Goal: Task Accomplishment & Management: Manage account settings

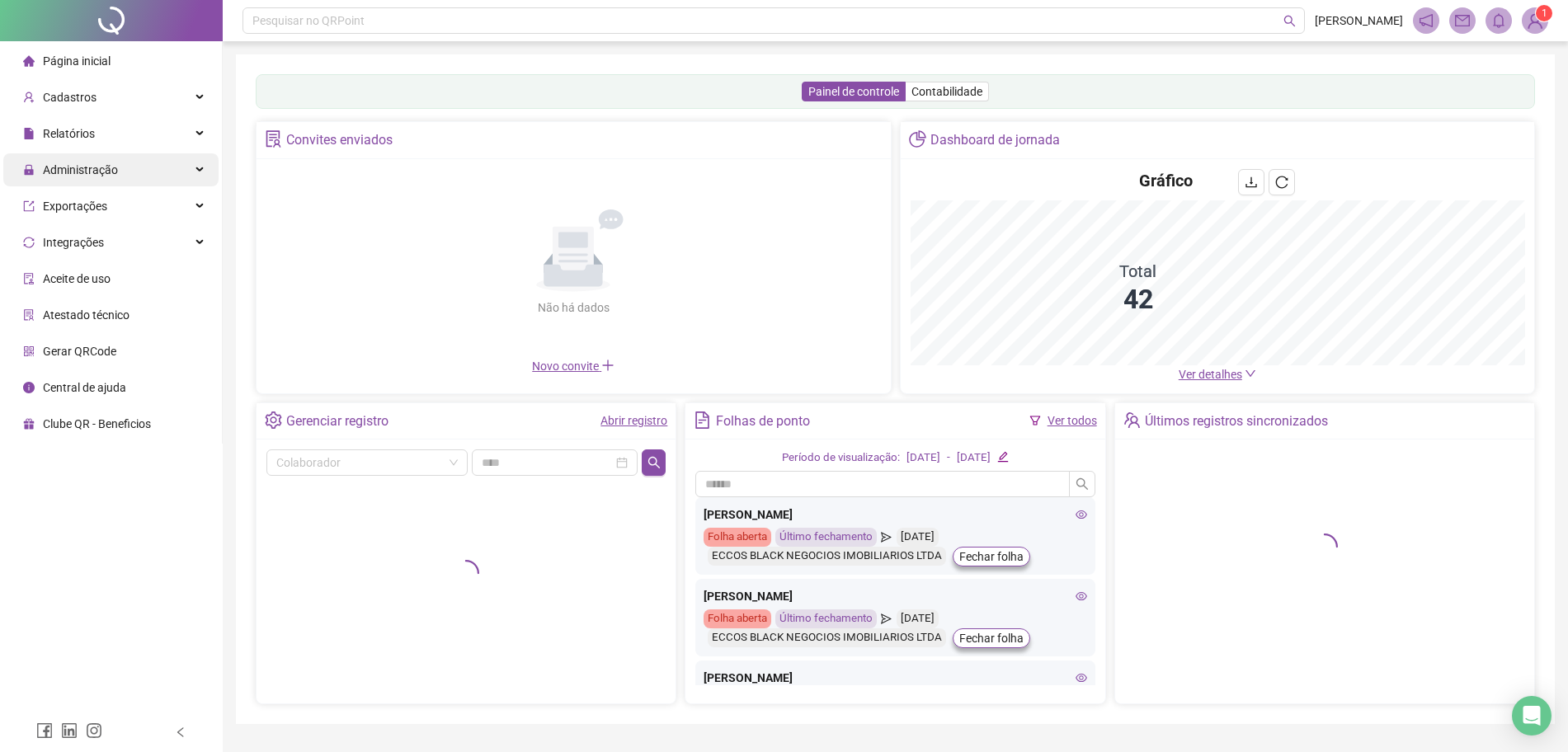
click at [122, 174] on div "Administração" at bounding box center [111, 169] width 216 height 33
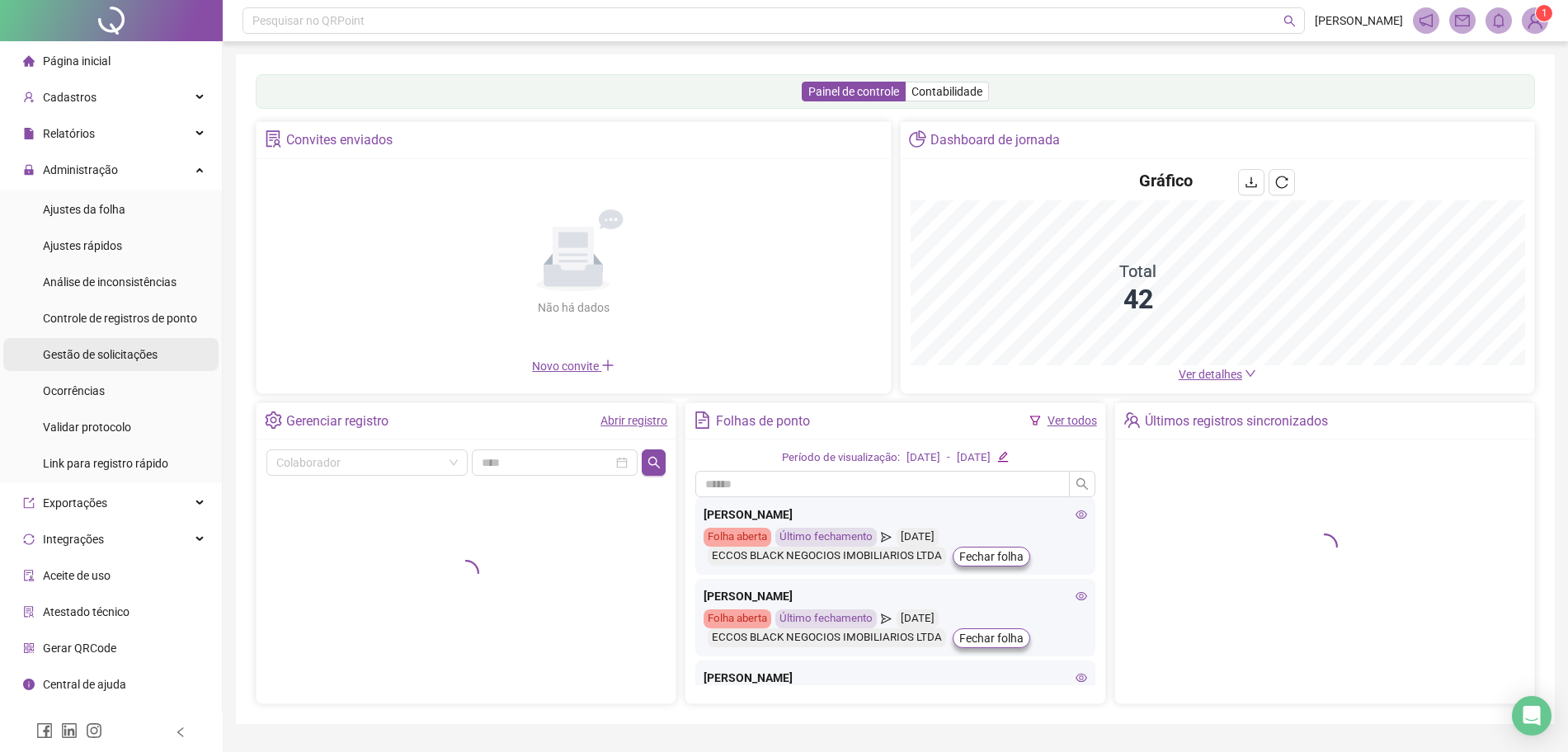
click at [114, 348] on span "Gestão de solicitações" at bounding box center [100, 353] width 115 height 13
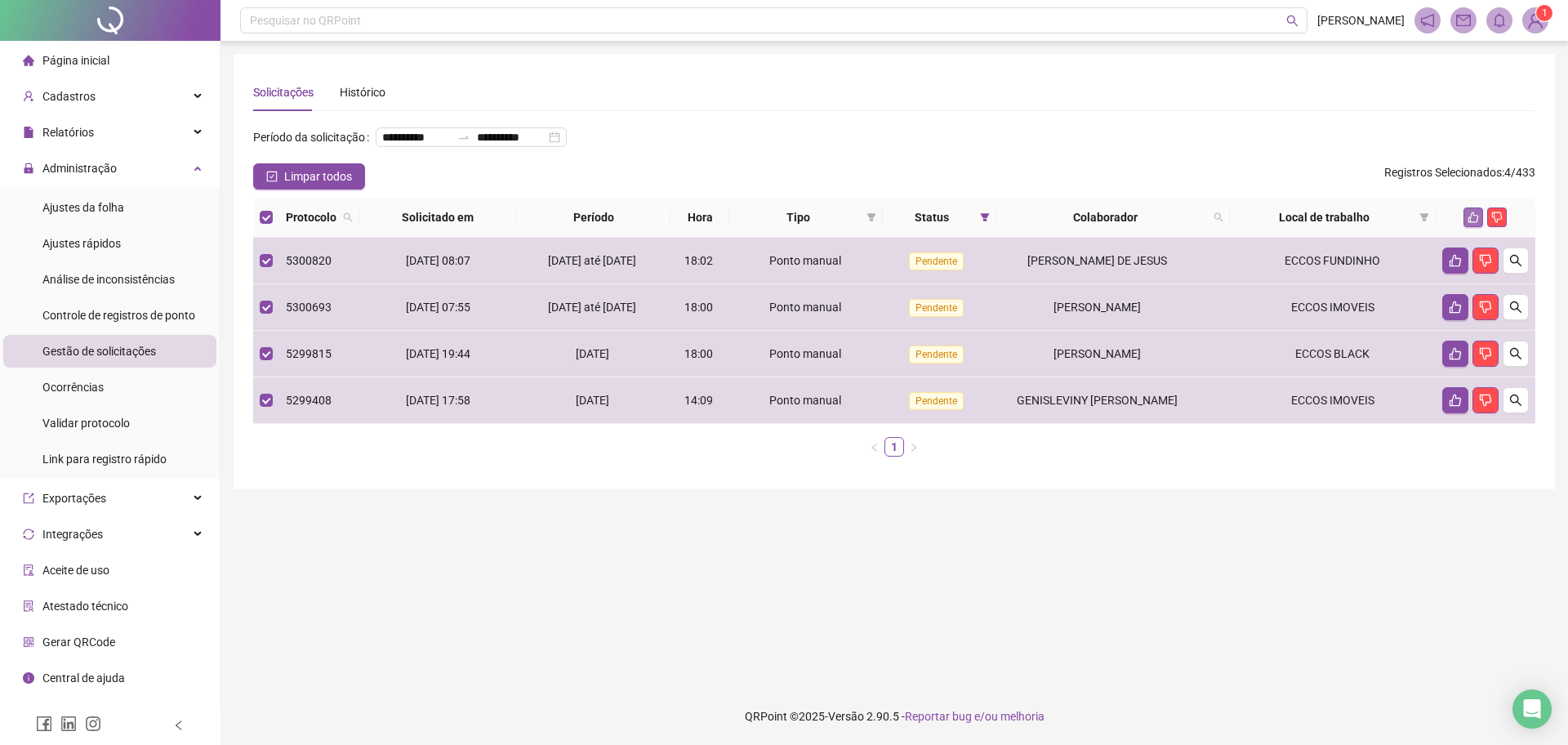
click at [1479, 223] on icon "like" at bounding box center [1473, 218] width 11 height 11
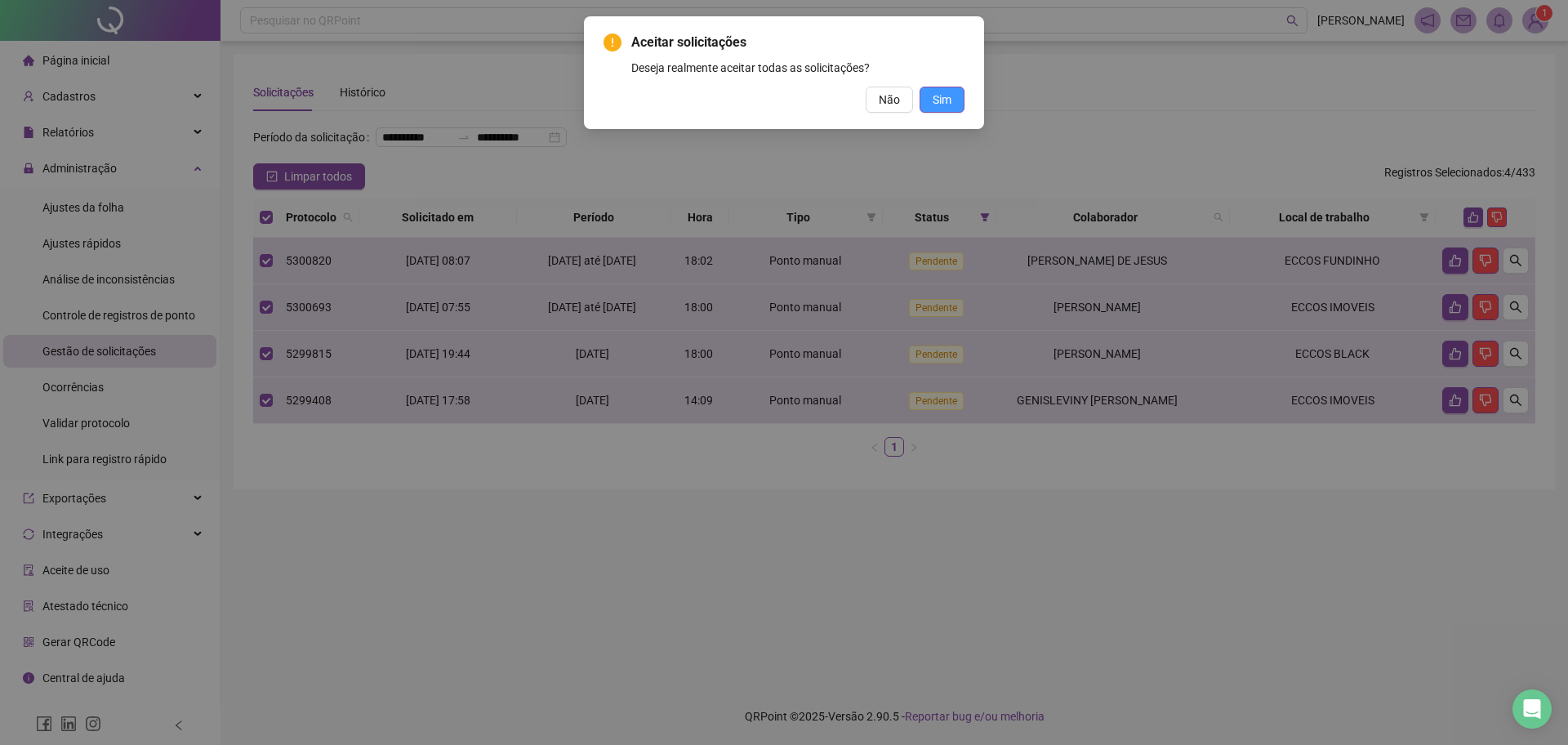
click at [936, 99] on span "Sim" at bounding box center [942, 99] width 19 height 18
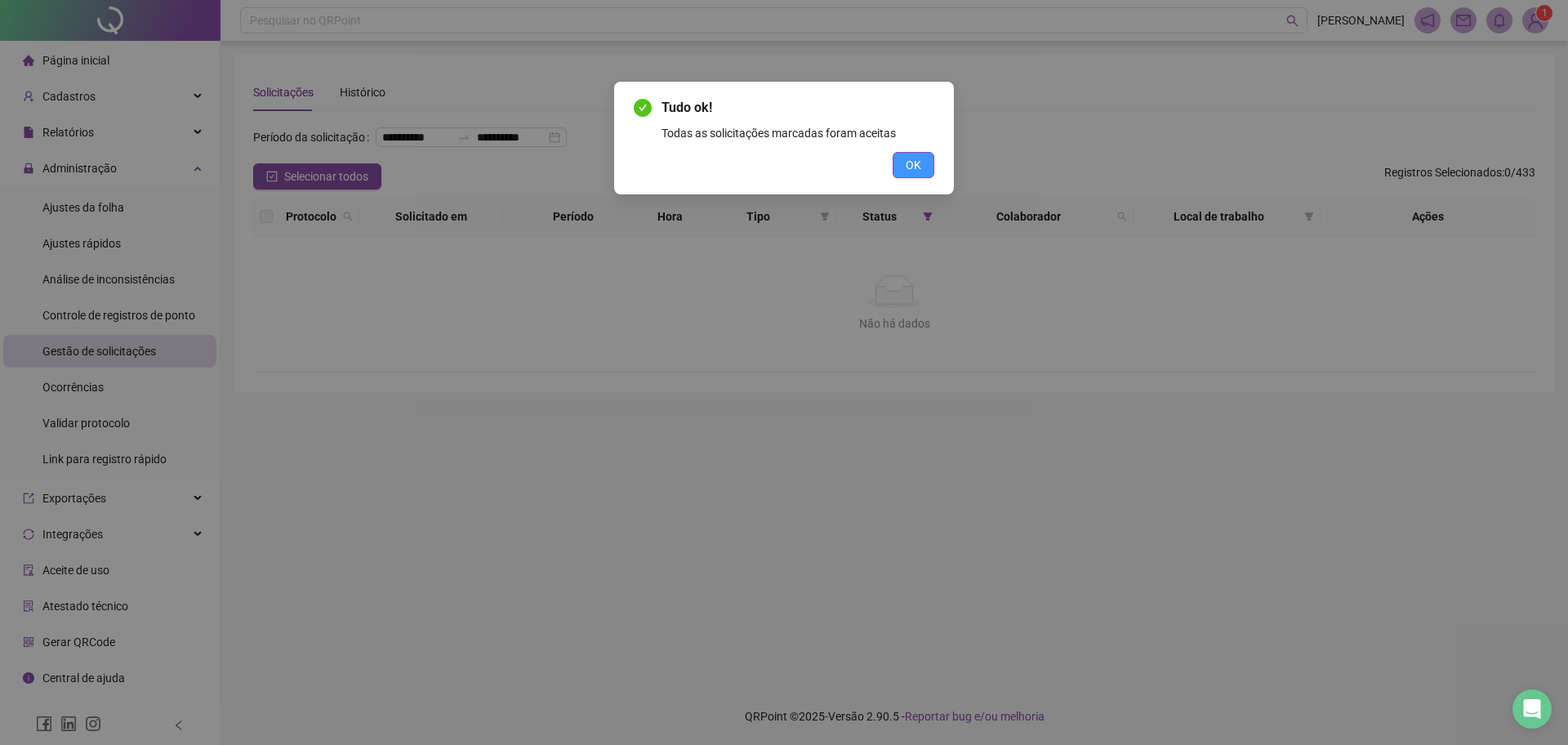
click at [911, 162] on span "OK" at bounding box center [913, 165] width 15 height 18
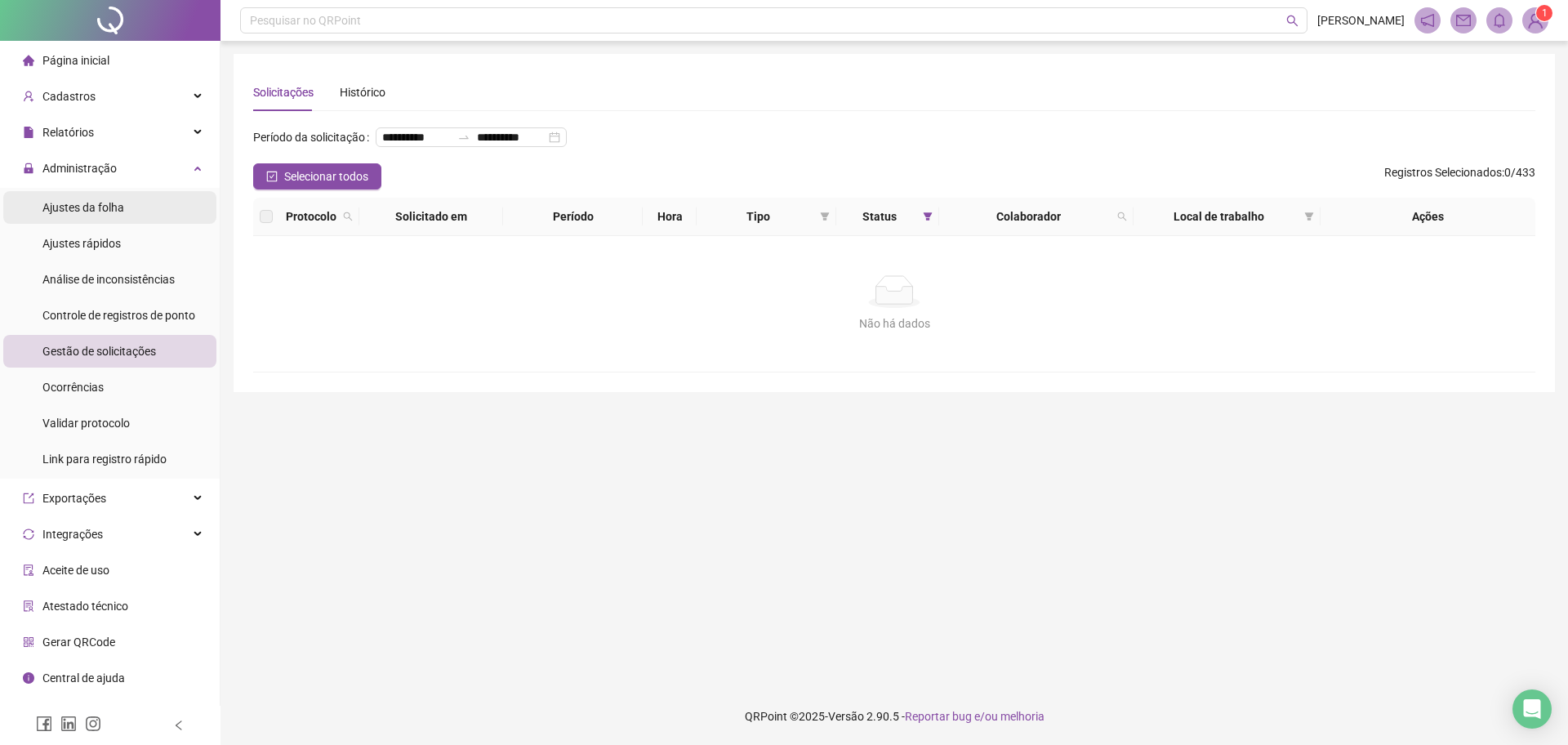
click at [194, 216] on li "Ajustes da folha" at bounding box center [110, 207] width 214 height 33
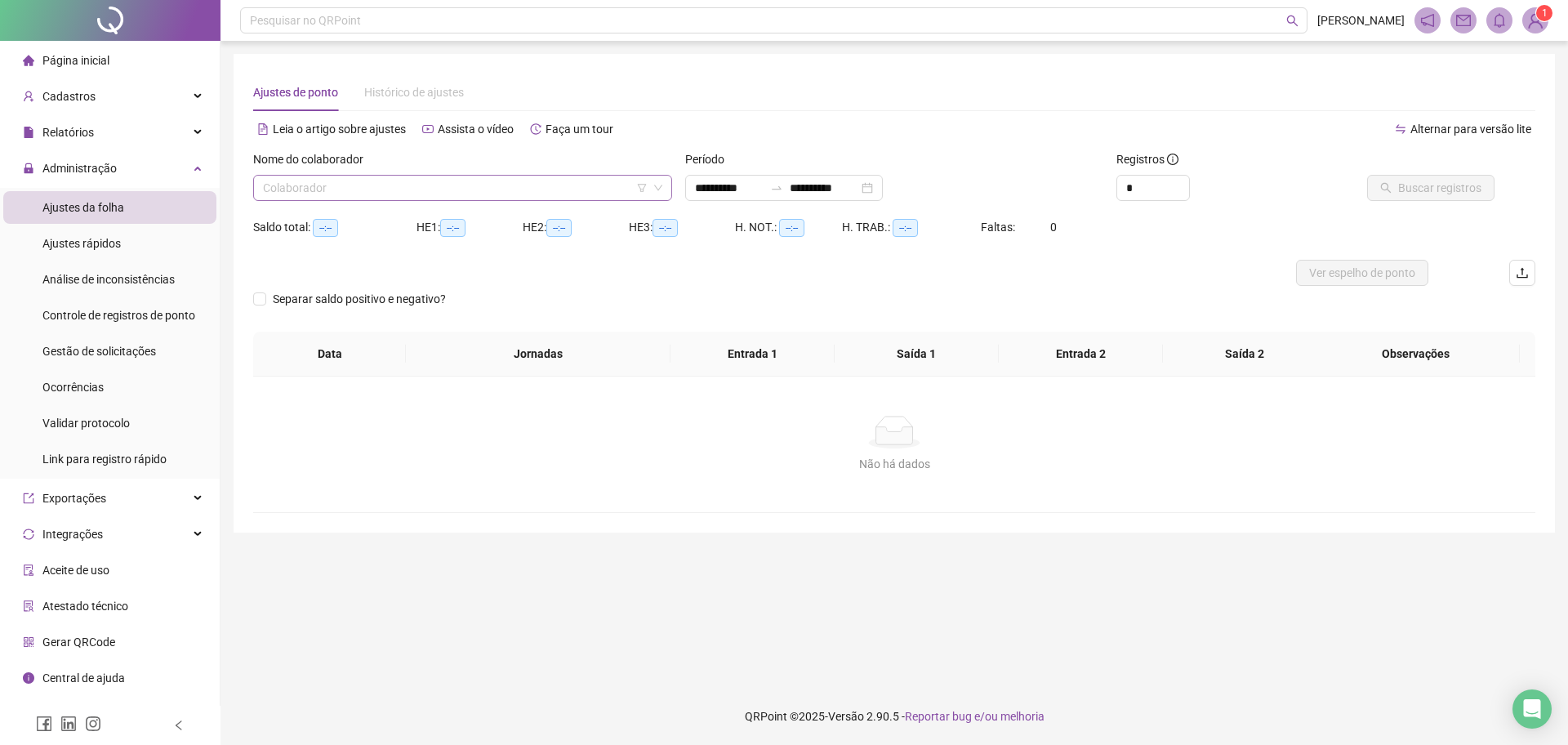
type input "**********"
click at [508, 197] on input "search" at bounding box center [456, 187] width 385 height 24
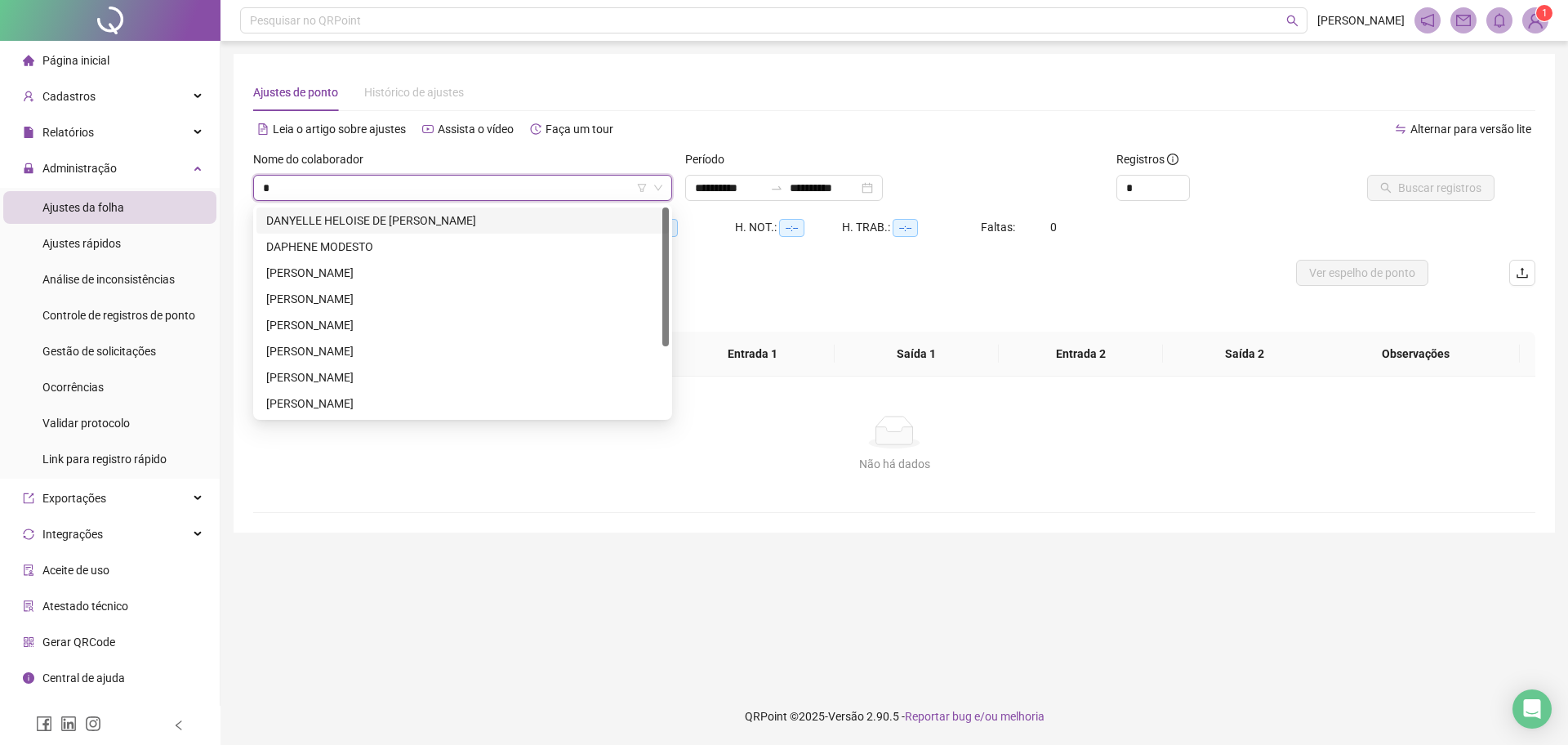
type input "**"
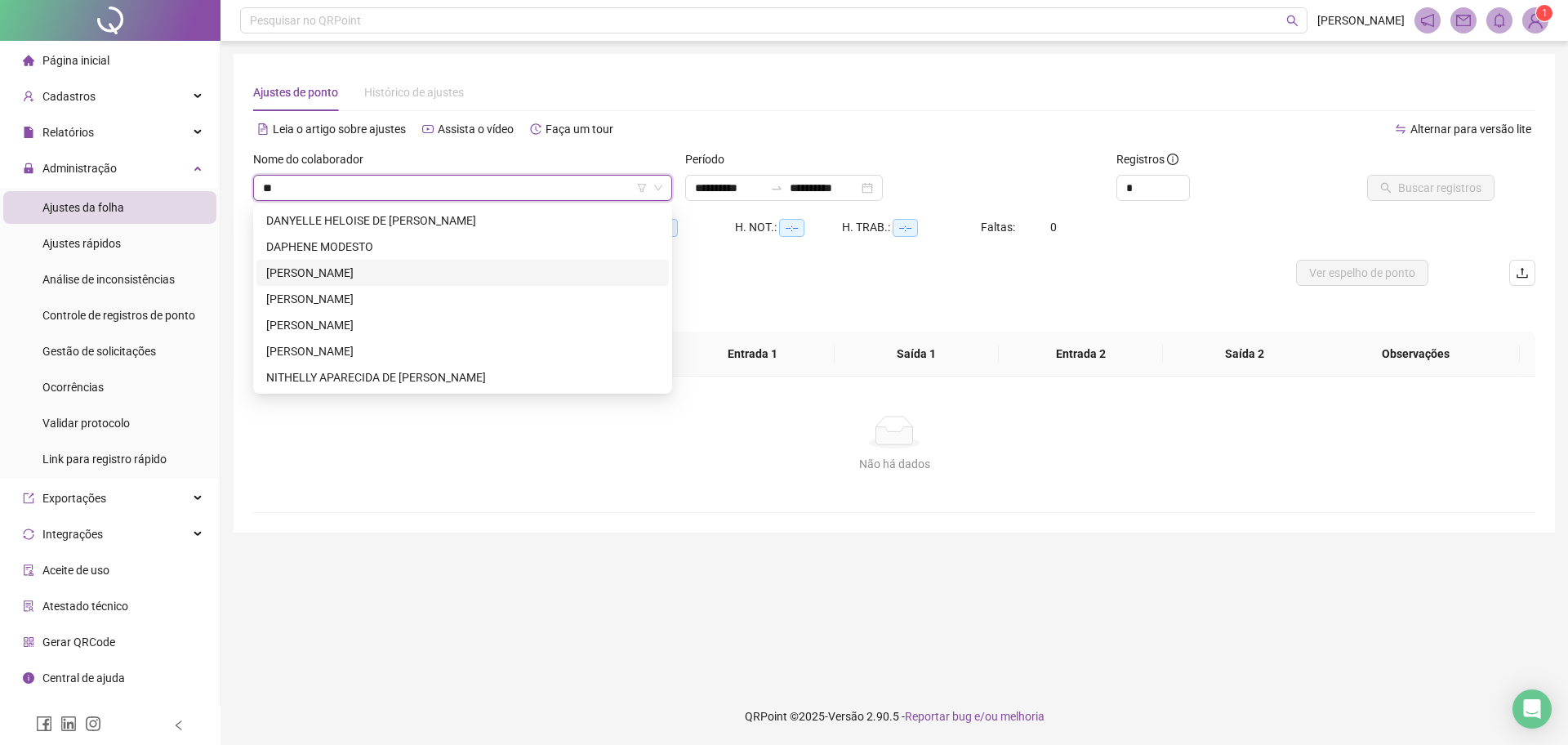
click at [540, 281] on div "[PERSON_NAME]" at bounding box center [463, 273] width 393 height 18
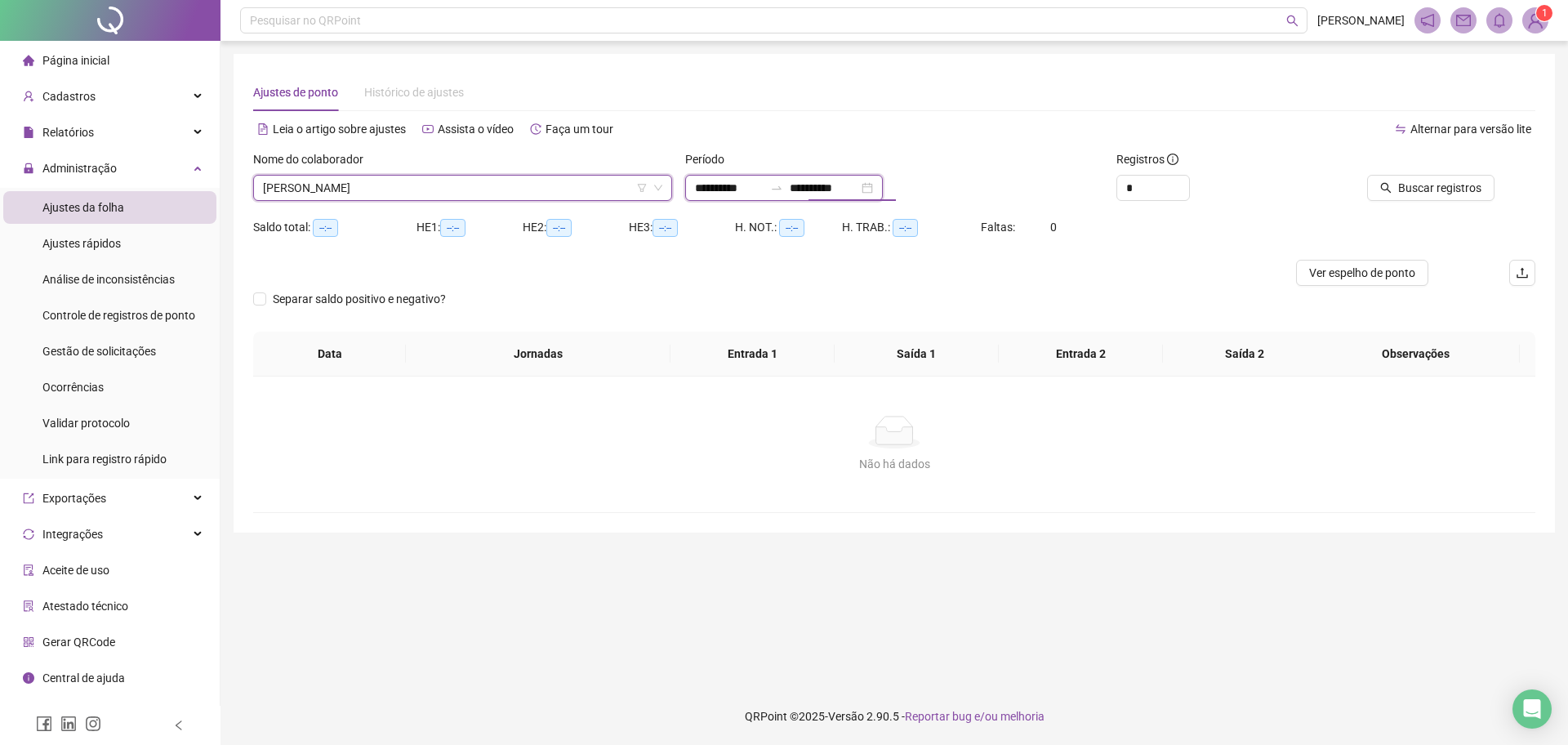
click at [845, 182] on input "**********" at bounding box center [824, 187] width 68 height 18
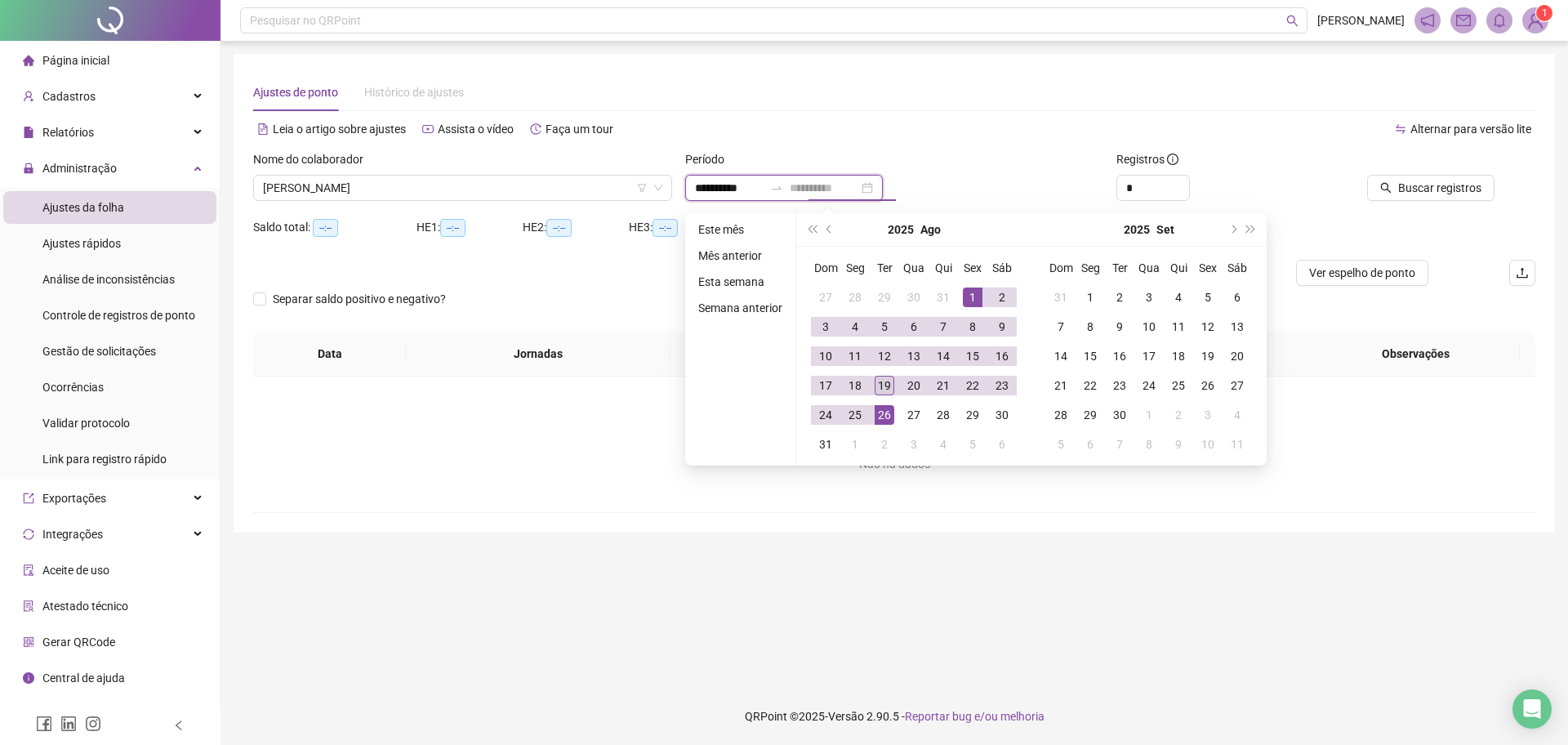
type input "**********"
click at [885, 381] on div "19" at bounding box center [884, 385] width 19 height 19
type input "**********"
click at [958, 296] on td "1" at bounding box center [972, 297] width 30 height 30
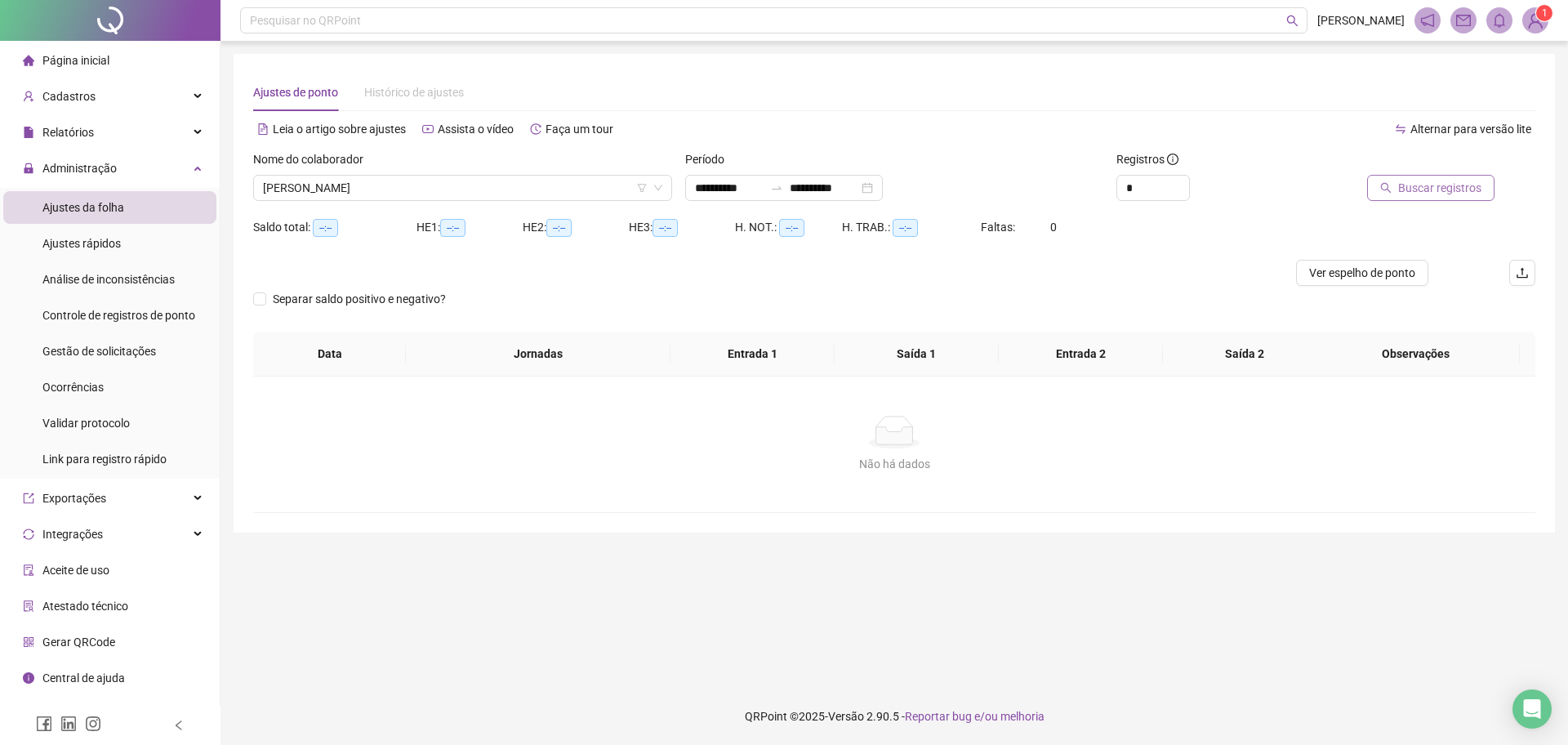
click at [1387, 197] on button "Buscar registros" at bounding box center [1430, 187] width 127 height 26
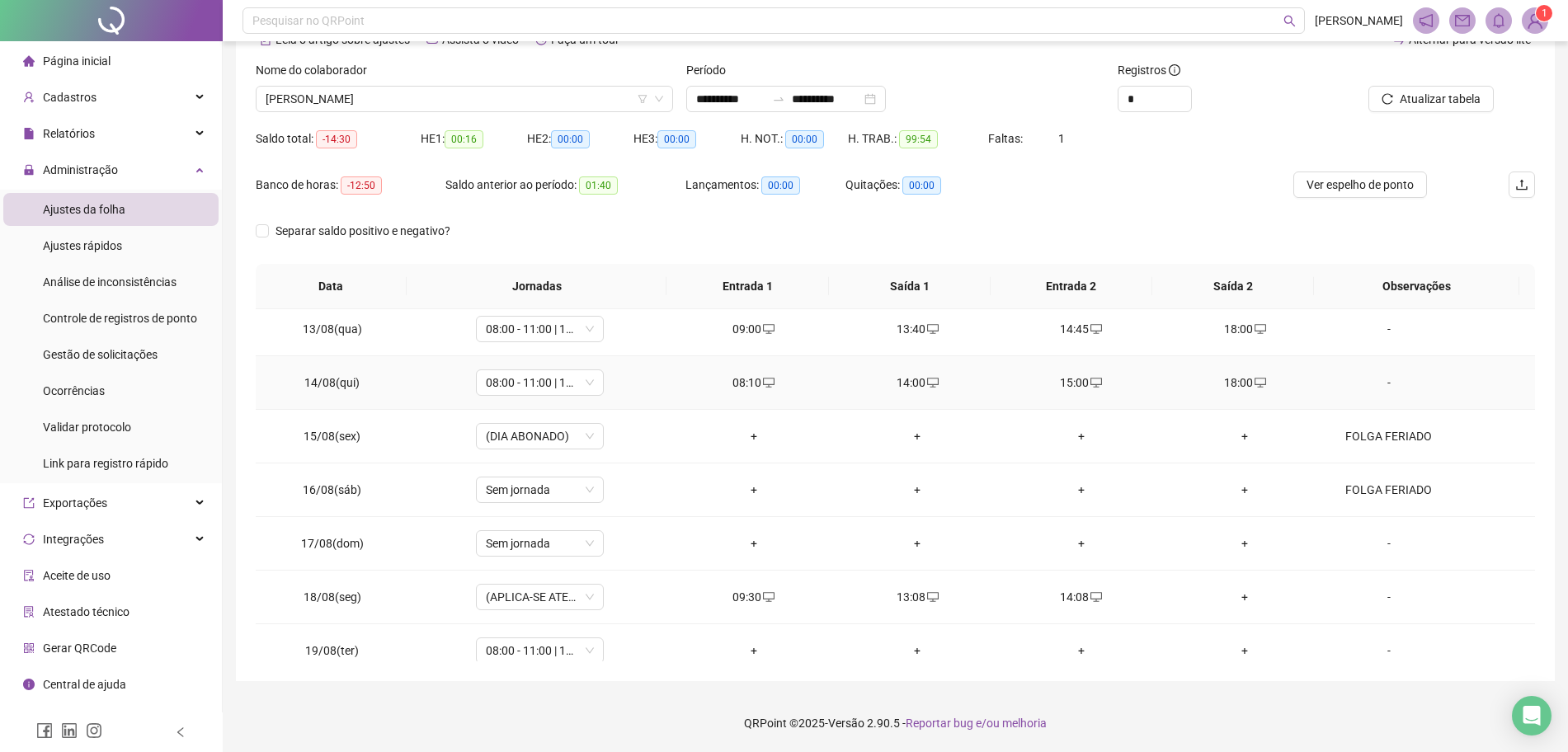
scroll to position [666, 0]
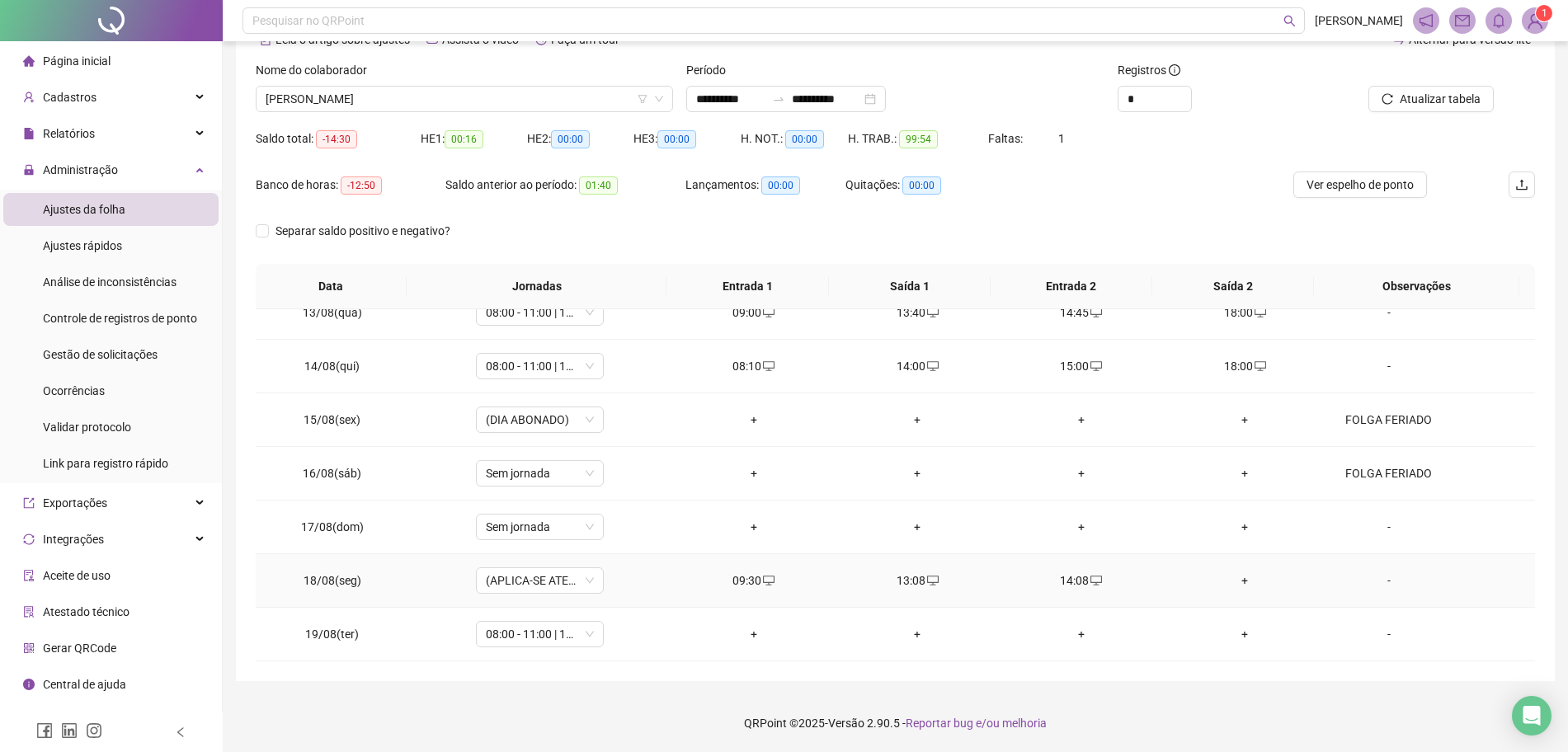
click at [1226, 566] on td "+" at bounding box center [1245, 580] width 164 height 54
click at [1229, 575] on div "+" at bounding box center [1245, 580] width 138 height 18
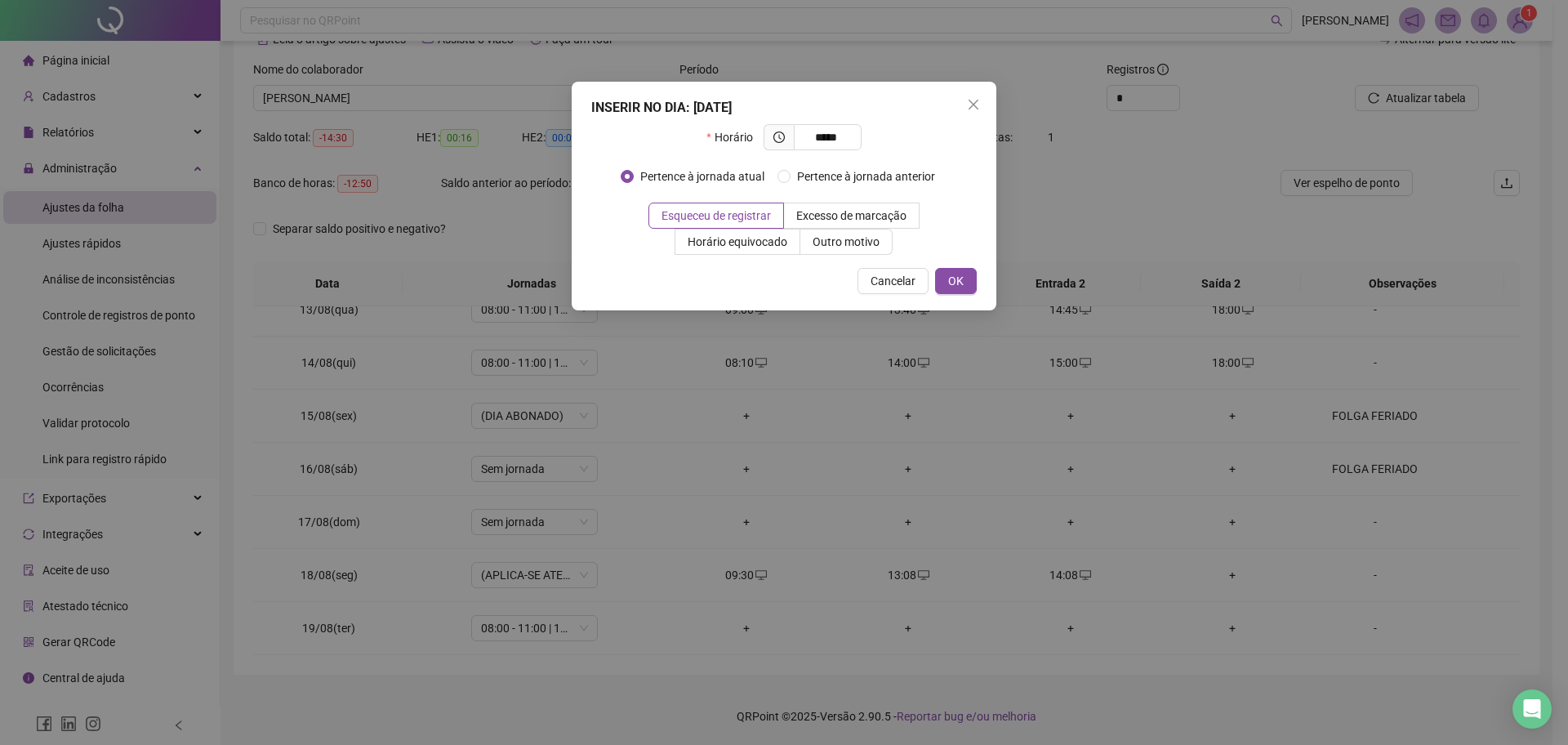
type input "*****"
click at [968, 299] on div "INSERIR NO DIA : [DATE] Horário ***** Pertence à jornada atual Pertence à jorna…" at bounding box center [783, 196] width 424 height 229
click at [969, 289] on button "OK" at bounding box center [955, 280] width 41 height 26
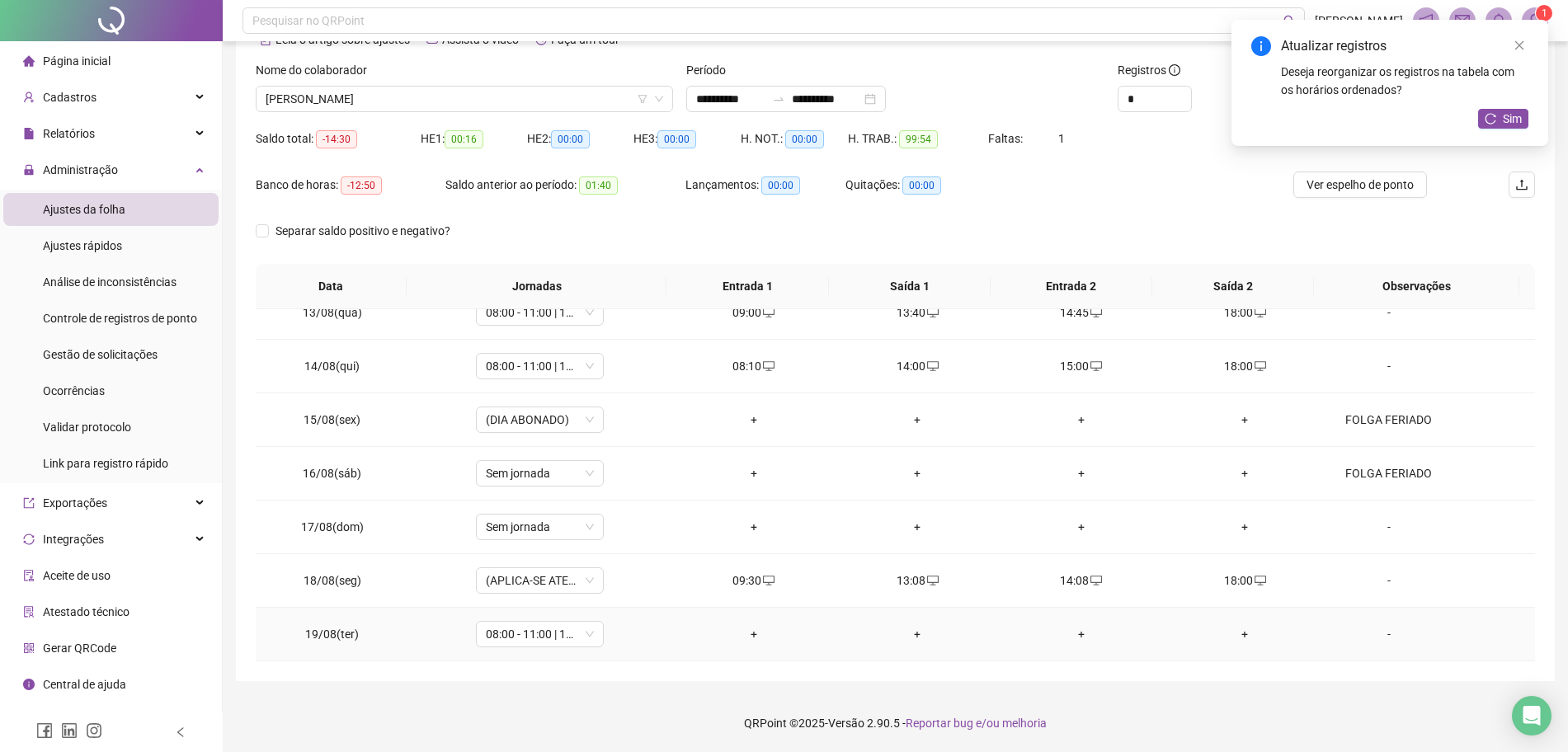
click at [753, 618] on td "+" at bounding box center [754, 634] width 164 height 54
click at [742, 638] on div "+" at bounding box center [754, 634] width 138 height 18
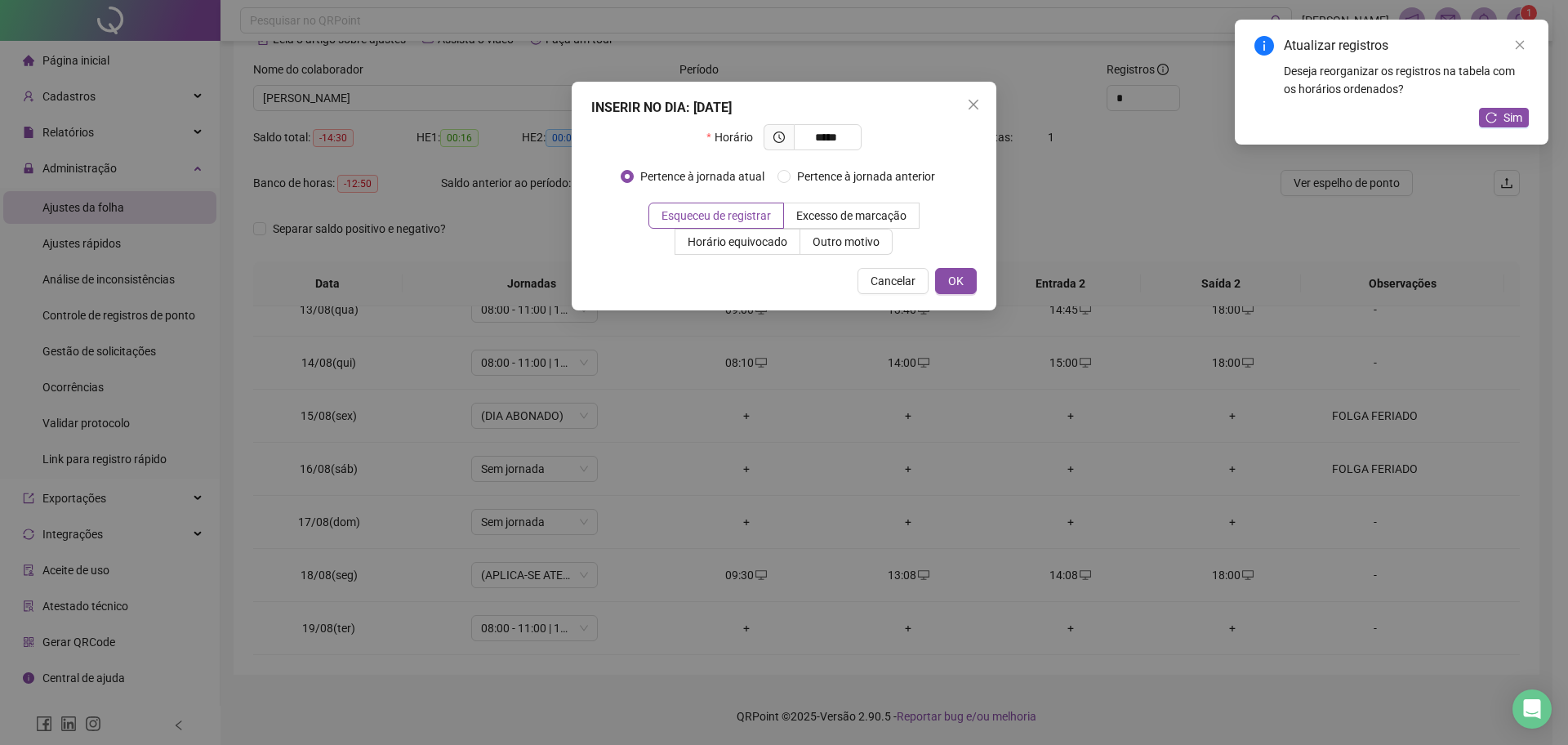
type input "*****"
click at [981, 279] on div "INSERIR NO DIA : [DATE] Horário ***** Pertence à jornada atual Pertence à jorna…" at bounding box center [783, 196] width 424 height 229
click at [978, 279] on div "INSERIR NO DIA : [DATE] Horário ***** Pertence à jornada atual Pertence à jorna…" at bounding box center [783, 196] width 424 height 229
click at [963, 289] on span "OK" at bounding box center [956, 280] width 15 height 18
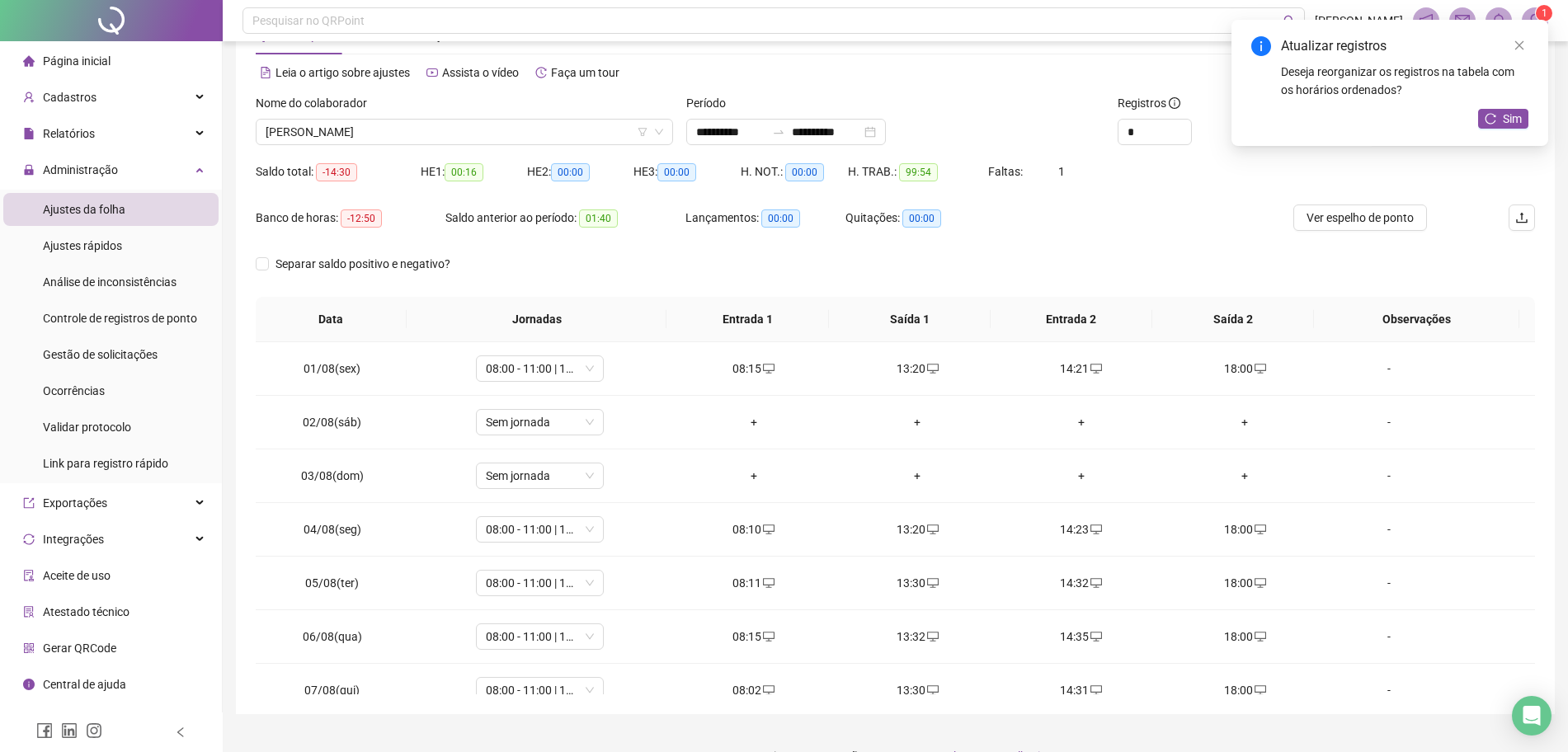
scroll to position [0, 0]
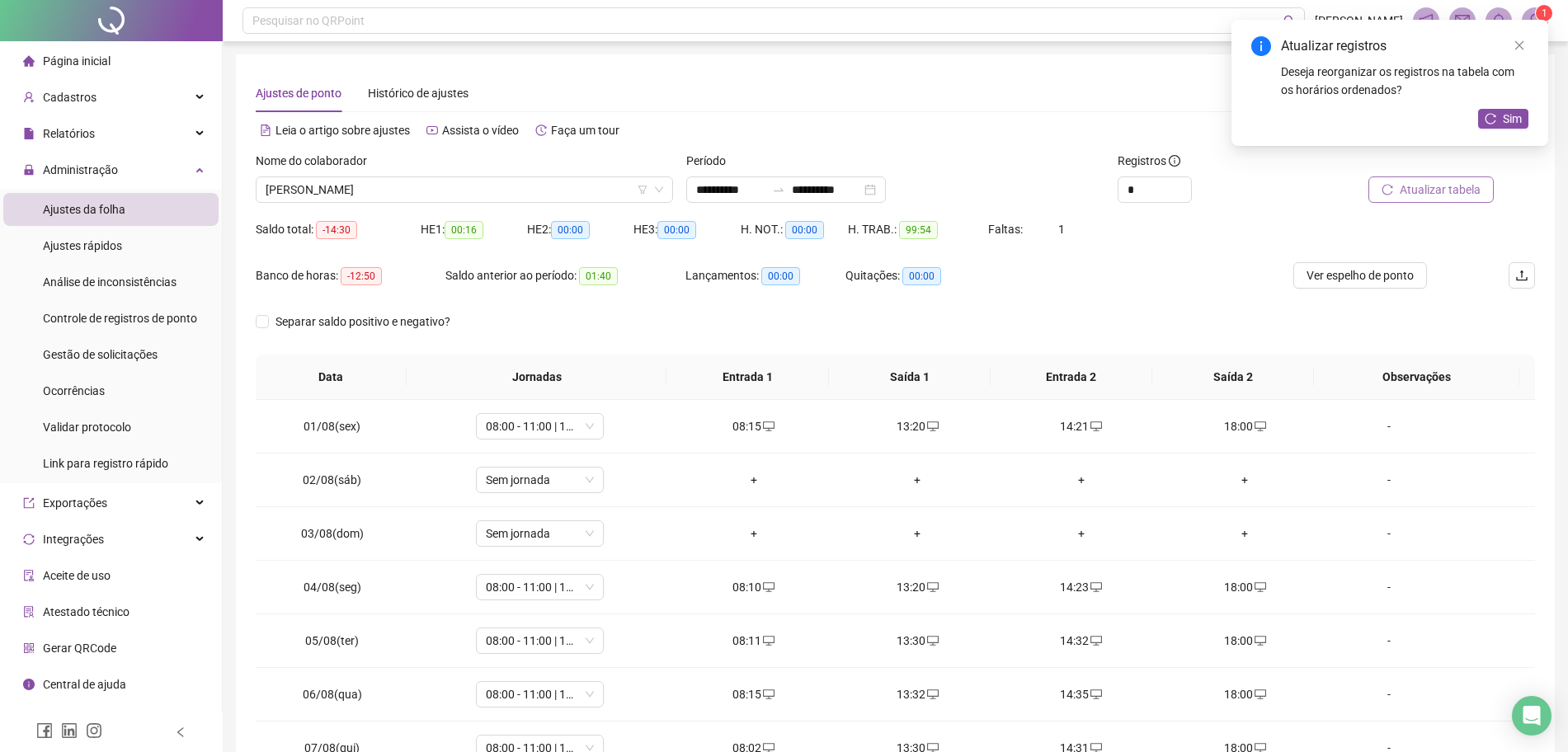
click at [1459, 197] on span "Atualizar tabela" at bounding box center [1439, 189] width 81 height 18
click at [883, 226] on div "H. TRAB.: 103:46" at bounding box center [918, 229] width 141 height 19
drag, startPoint x: 799, startPoint y: 232, endPoint x: 1121, endPoint y: 232, distance: 322.0
click at [1121, 232] on div "Saldo total: -10:30 HE 1: 00:16 HE 2: 00:00 HE 3: 00:00 H. NOT.: 00:00 H. TRAB.…" at bounding box center [895, 239] width 1279 height 46
click at [1124, 244] on div "Saldo total: -10:30 HE 1: 00:16 HE 2: 00:00 HE 3: 00:00 H. NOT.: 00:00 H. TRAB.…" at bounding box center [895, 239] width 1279 height 46
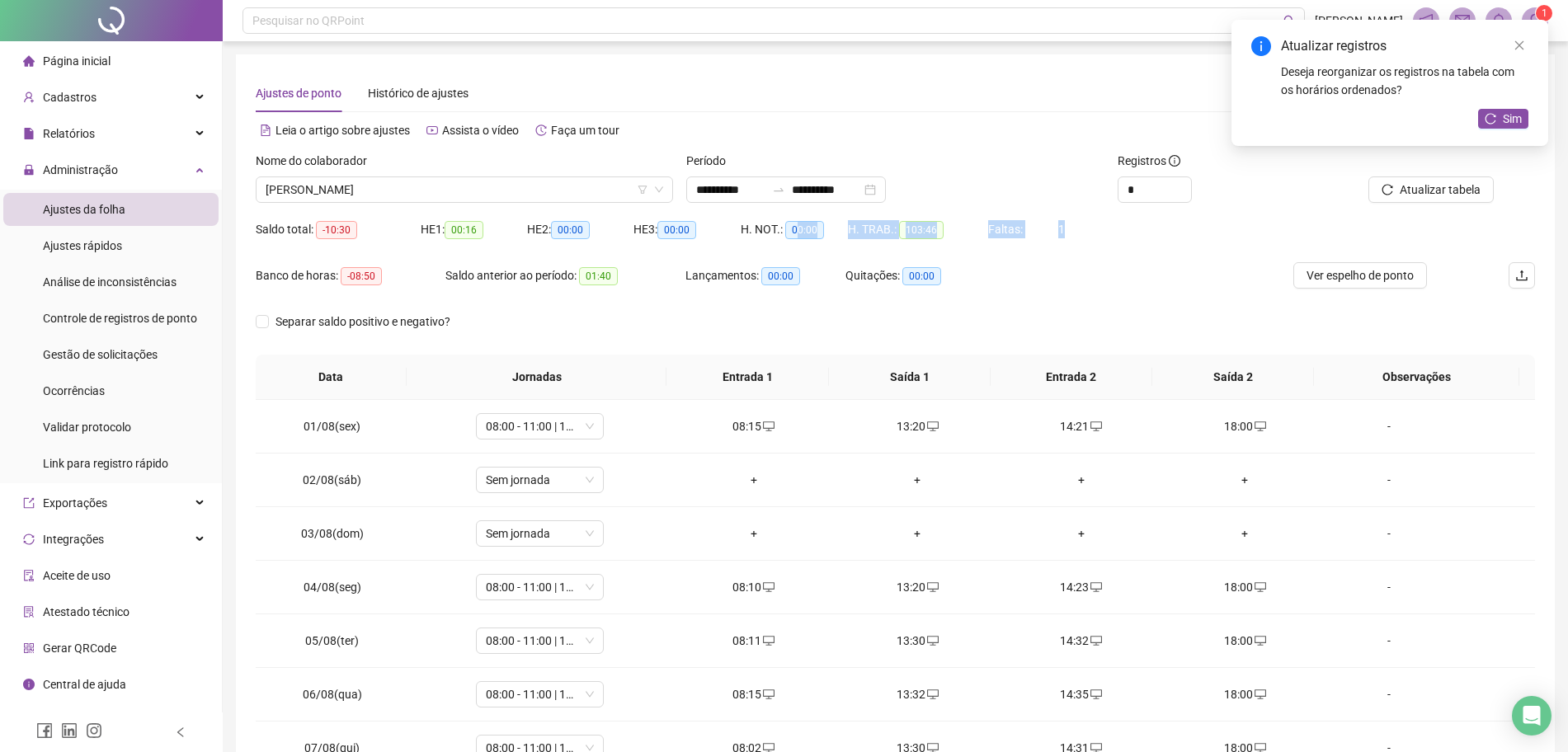
click at [1007, 254] on div "Faltas: 1" at bounding box center [1041, 239] width 107 height 46
click at [1063, 235] on div "Faltas: 1" at bounding box center [1041, 228] width 107 height 18
click at [177, 206] on li "Ajustes da folha" at bounding box center [111, 209] width 216 height 33
click at [133, 238] on li "Ajustes rápidos" at bounding box center [111, 245] width 216 height 33
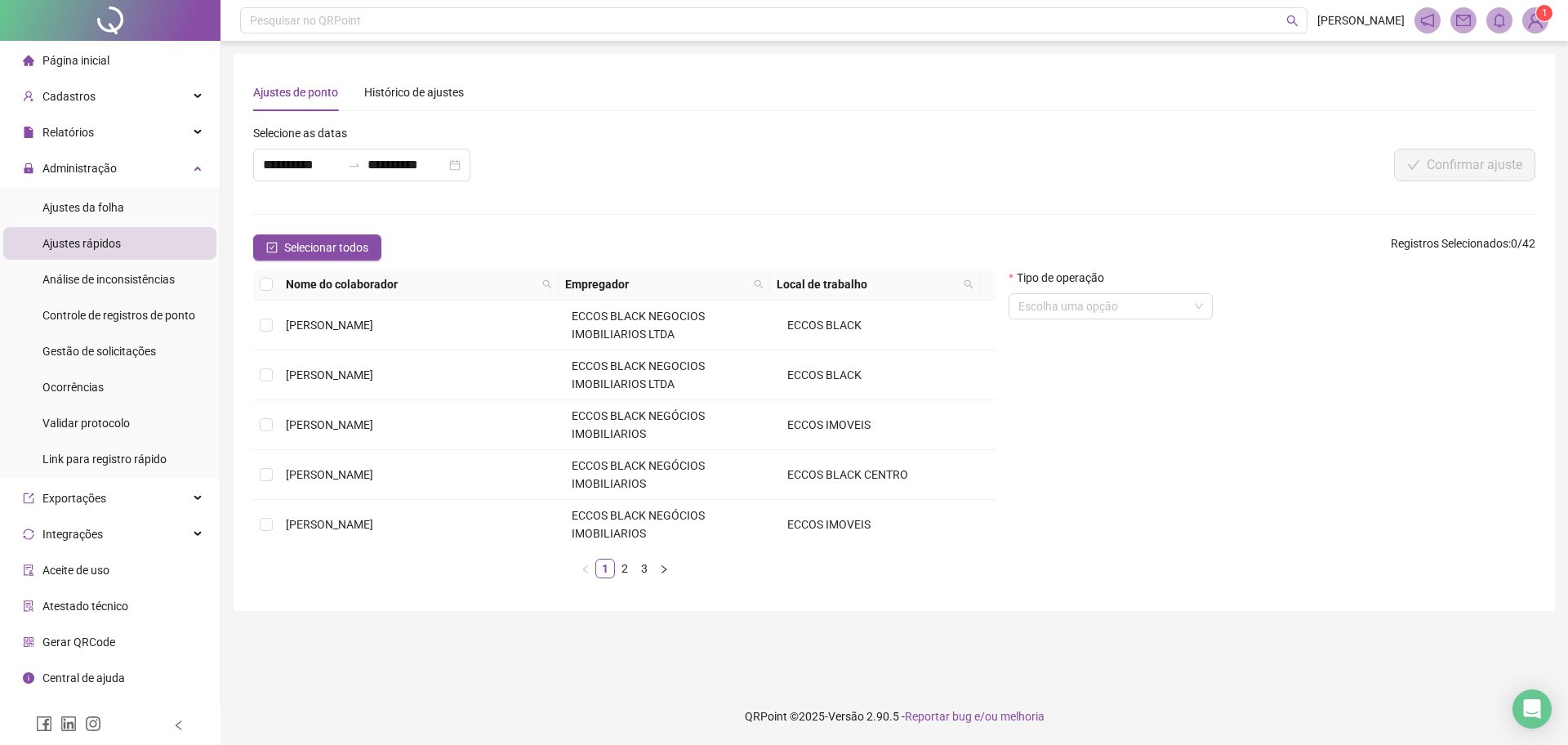
drag, startPoint x: 855, startPoint y: 732, endPoint x: 922, endPoint y: 704, distance: 72.6
click at [96, 216] on div "Ajustes da folha" at bounding box center [83, 207] width 82 height 33
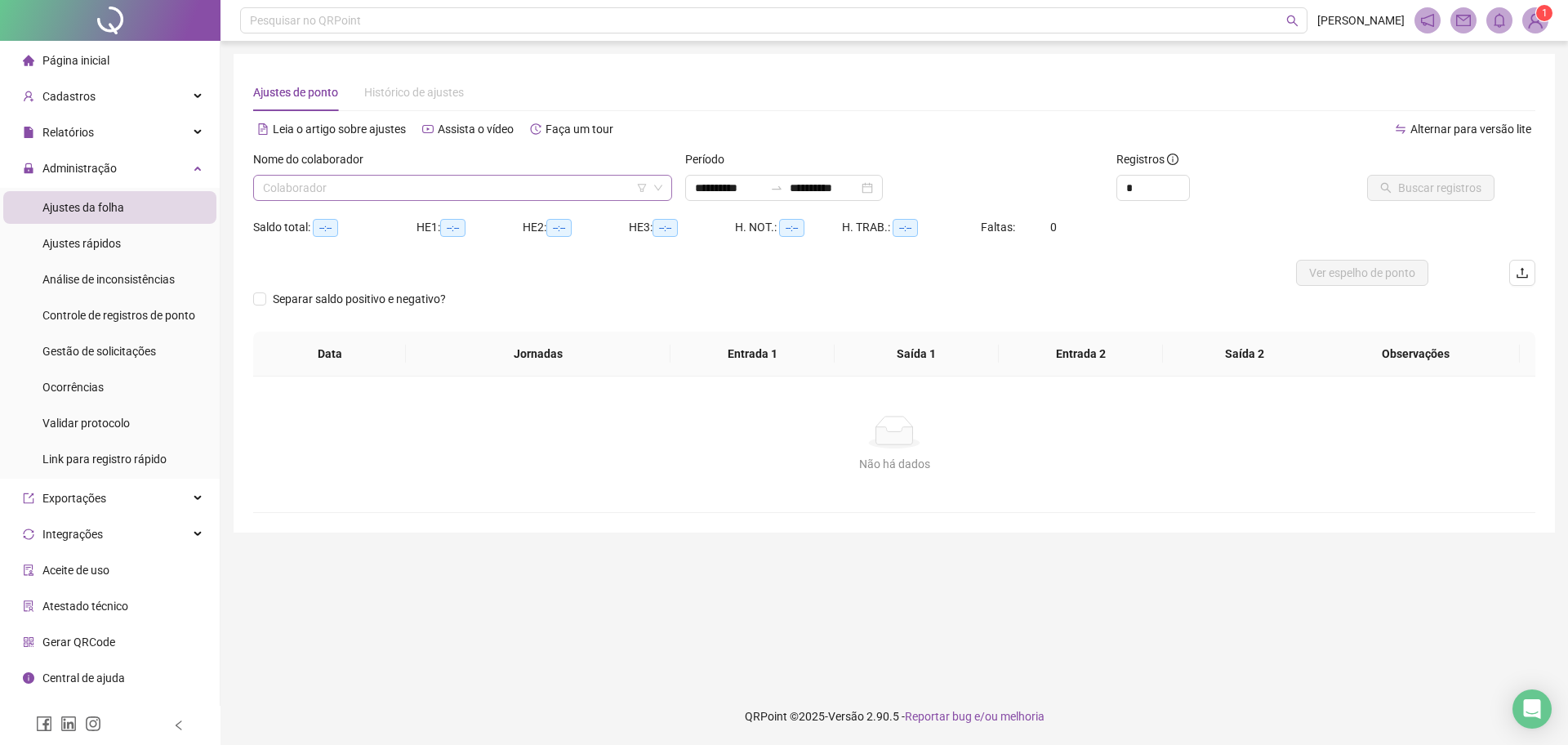
type input "**********"
click at [417, 207] on div "Nome do colaborador Colaborador" at bounding box center [462, 181] width 432 height 63
click at [434, 199] on input "search" at bounding box center [456, 187] width 385 height 24
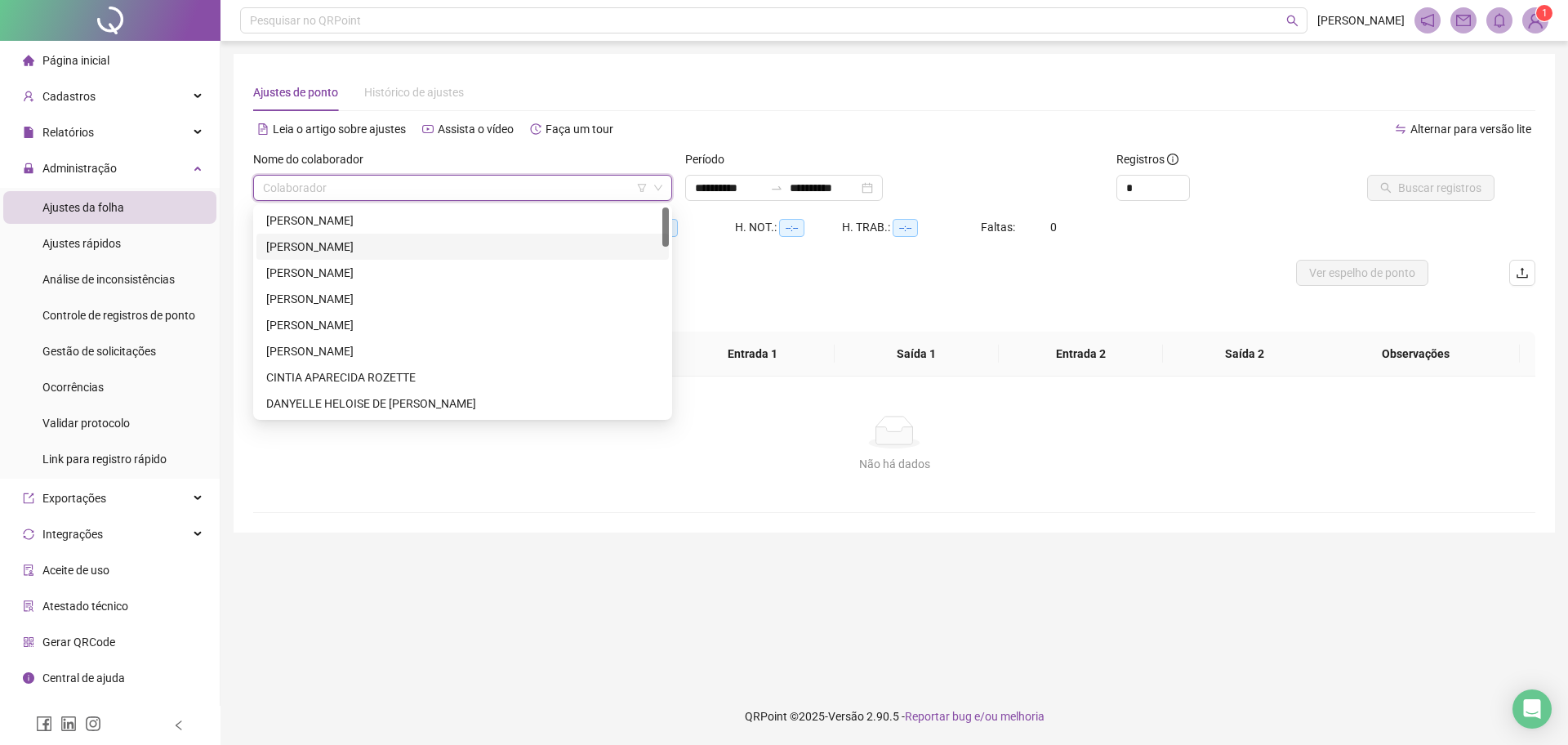
click at [343, 255] on div "[PERSON_NAME]" at bounding box center [463, 246] width 393 height 18
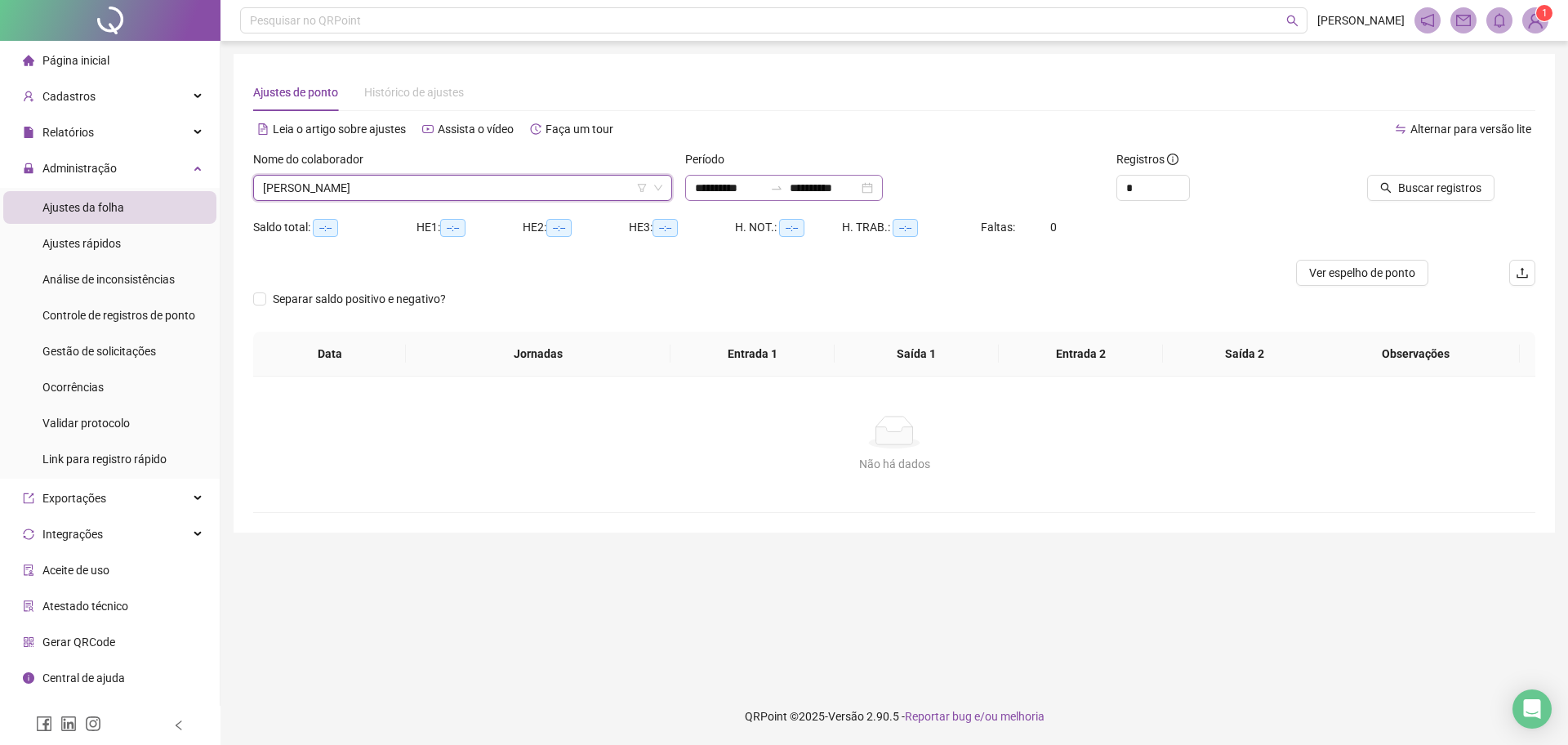
click at [837, 177] on div "**********" at bounding box center [784, 187] width 197 height 26
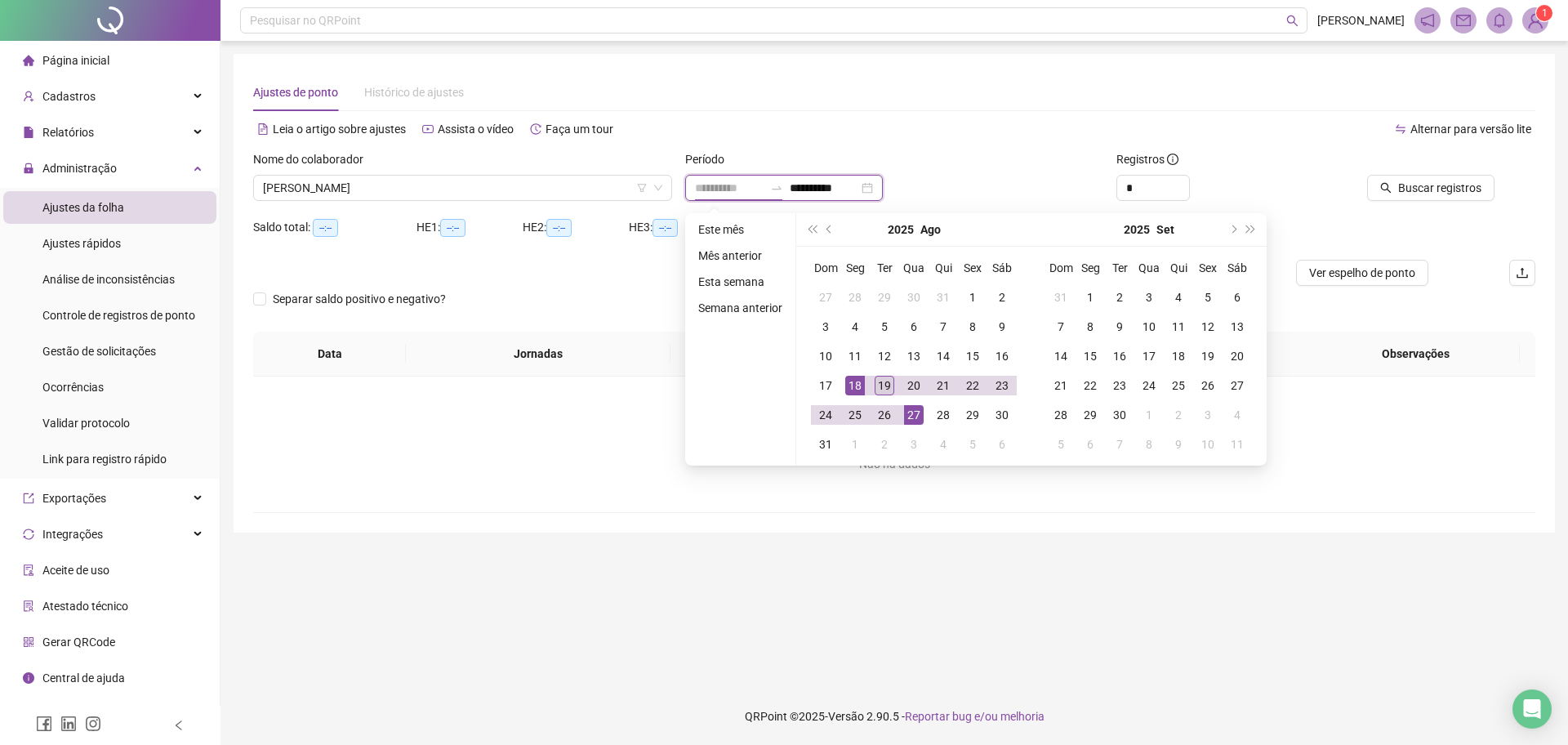
type input "**********"
click at [888, 376] on div "19" at bounding box center [884, 385] width 19 height 19
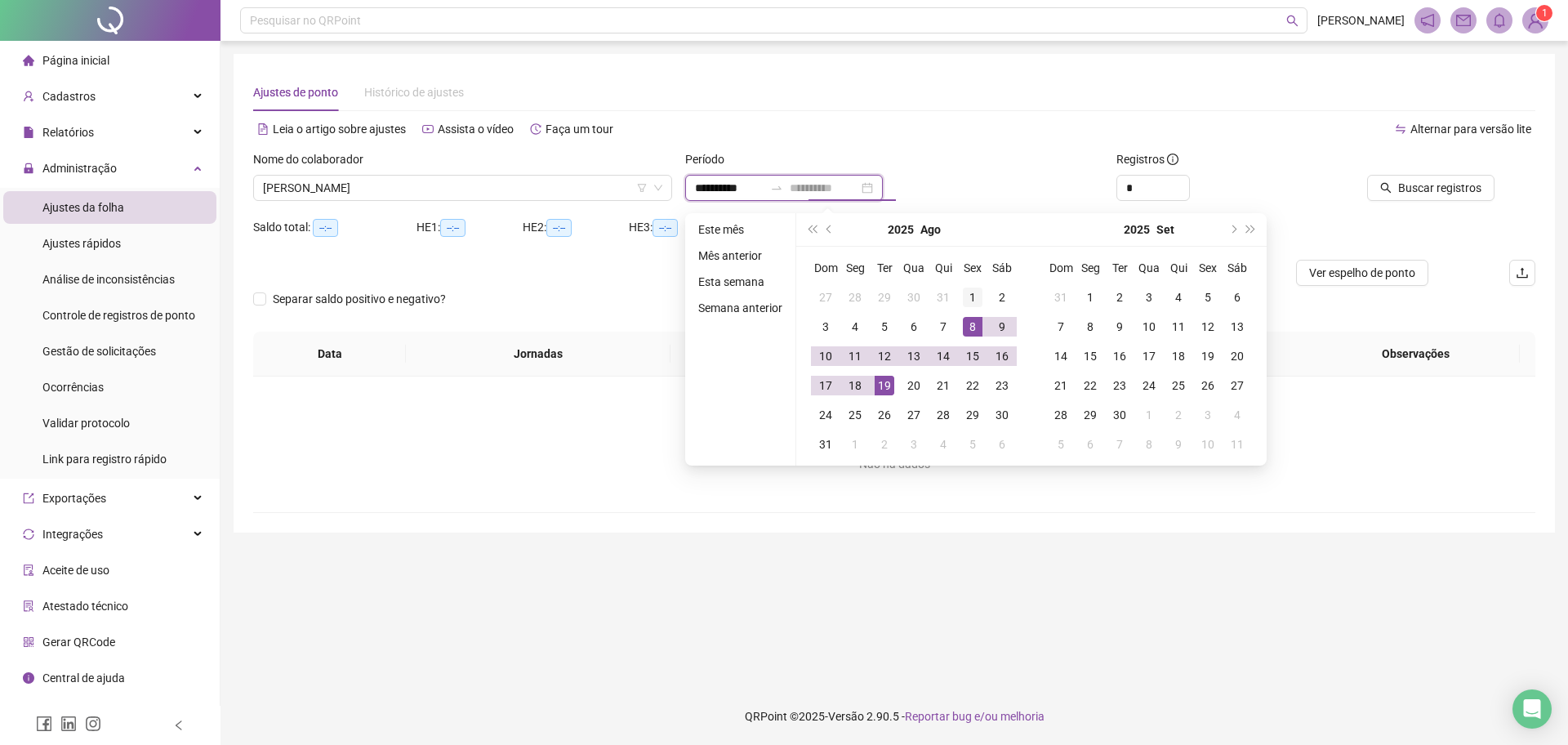
type input "**********"
click at [976, 294] on div "1" at bounding box center [972, 297] width 19 height 19
type input "**********"
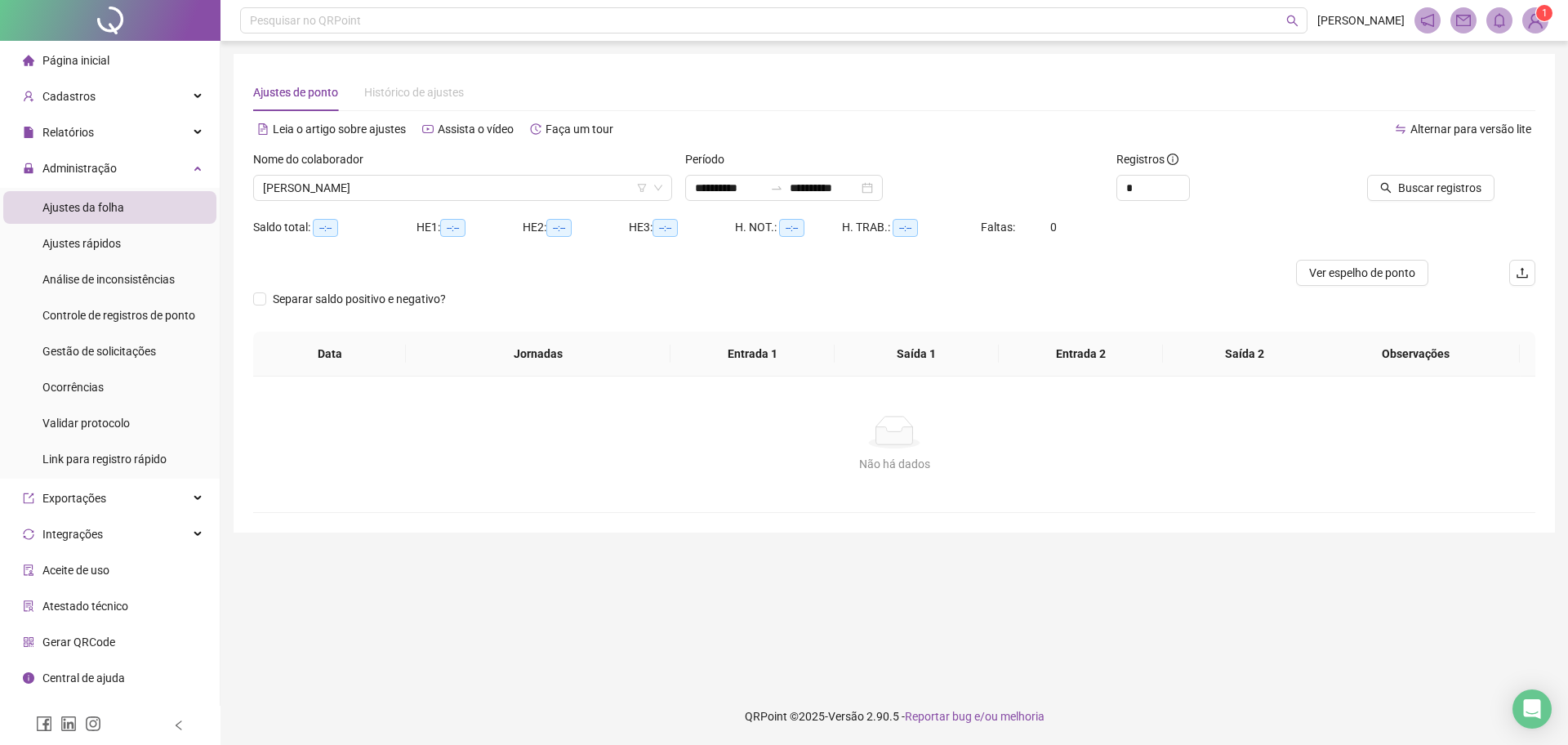
drag, startPoint x: 1507, startPoint y: 152, endPoint x: 1495, endPoint y: 166, distance: 18.4
click at [1507, 154] on div "Buscar registros" at bounding box center [1435, 175] width 203 height 51
click at [1472, 180] on span "Buscar registros" at bounding box center [1440, 187] width 84 height 18
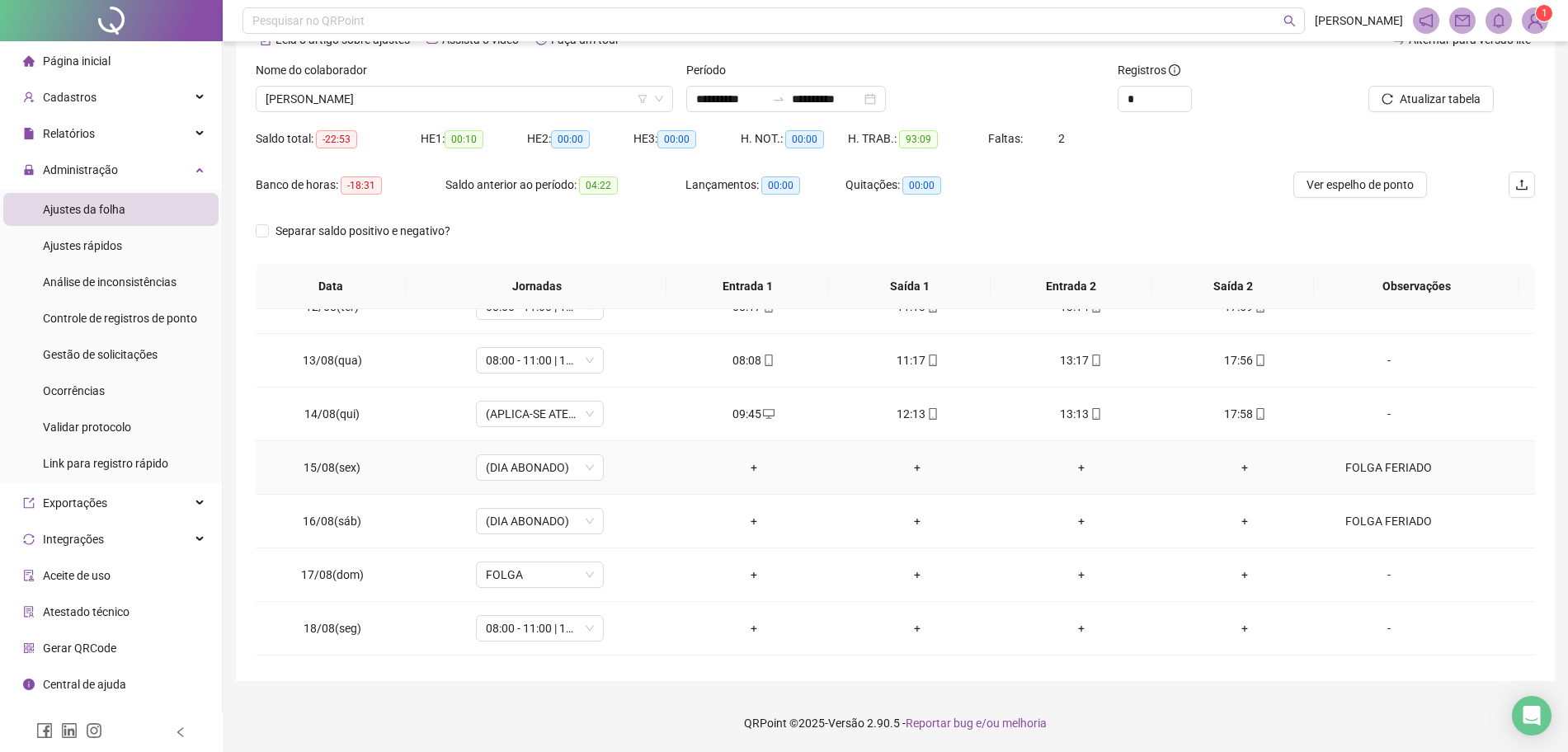
scroll to position [666, 0]
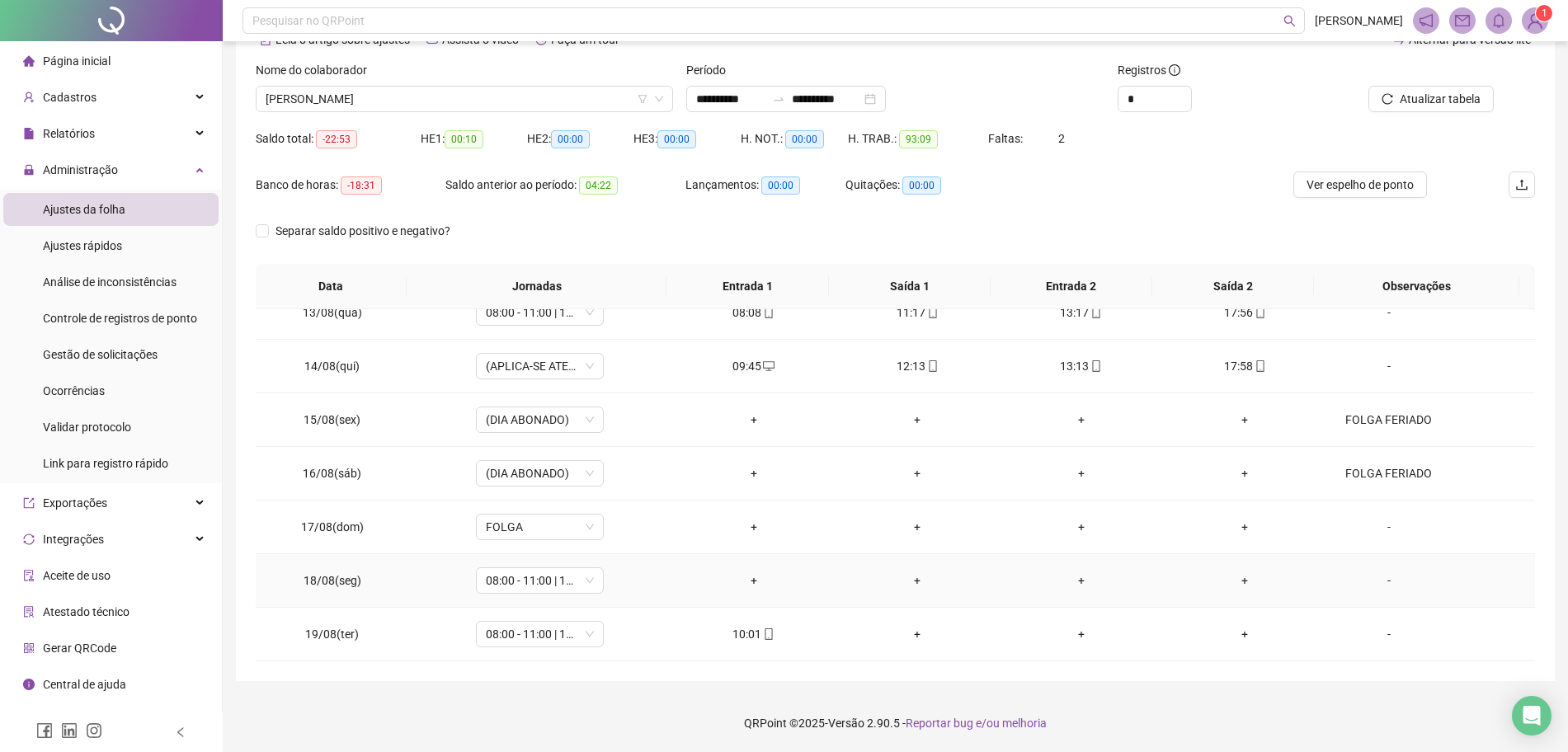
click at [751, 577] on div "+" at bounding box center [754, 580] width 138 height 18
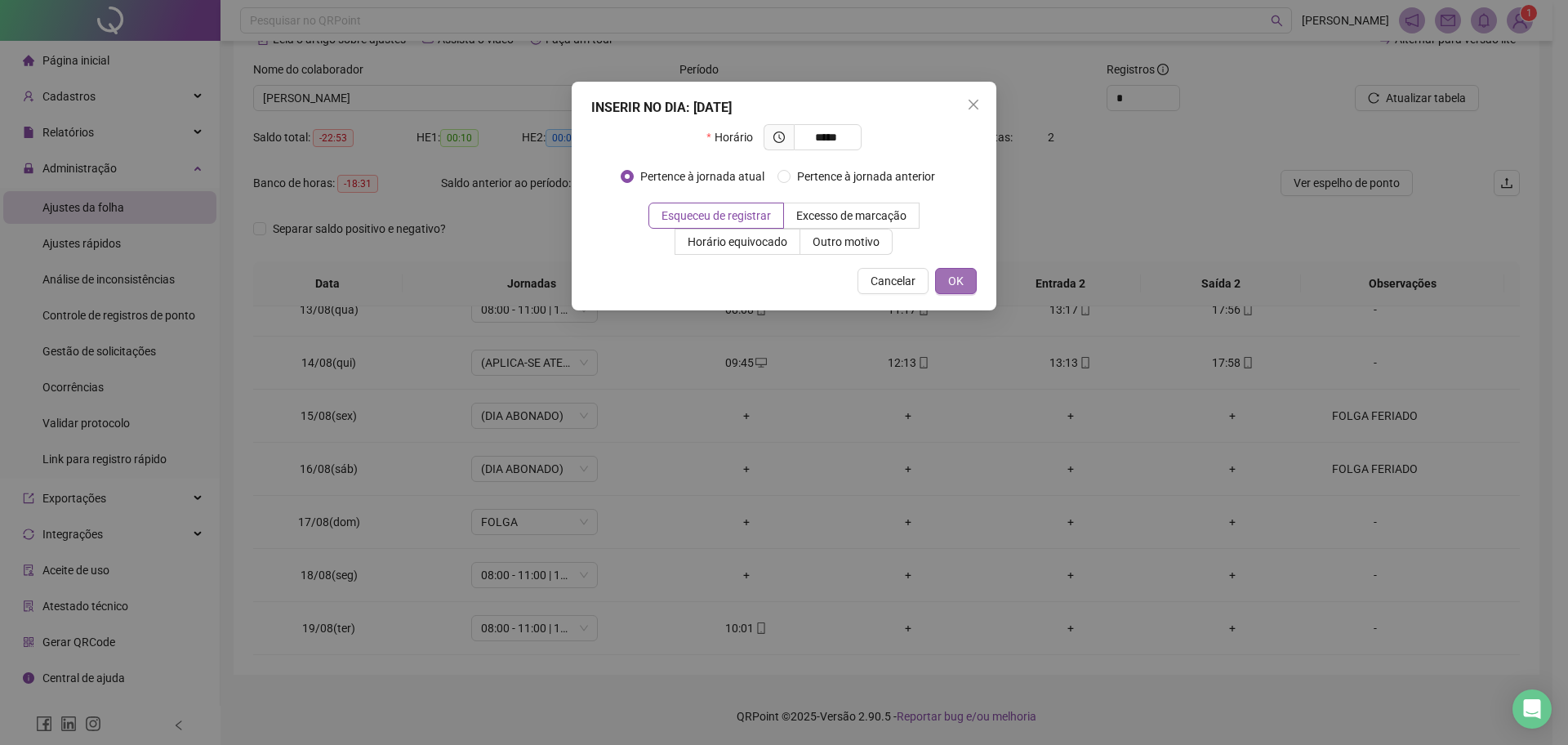
type input "*****"
click at [959, 283] on span "OK" at bounding box center [956, 280] width 15 height 18
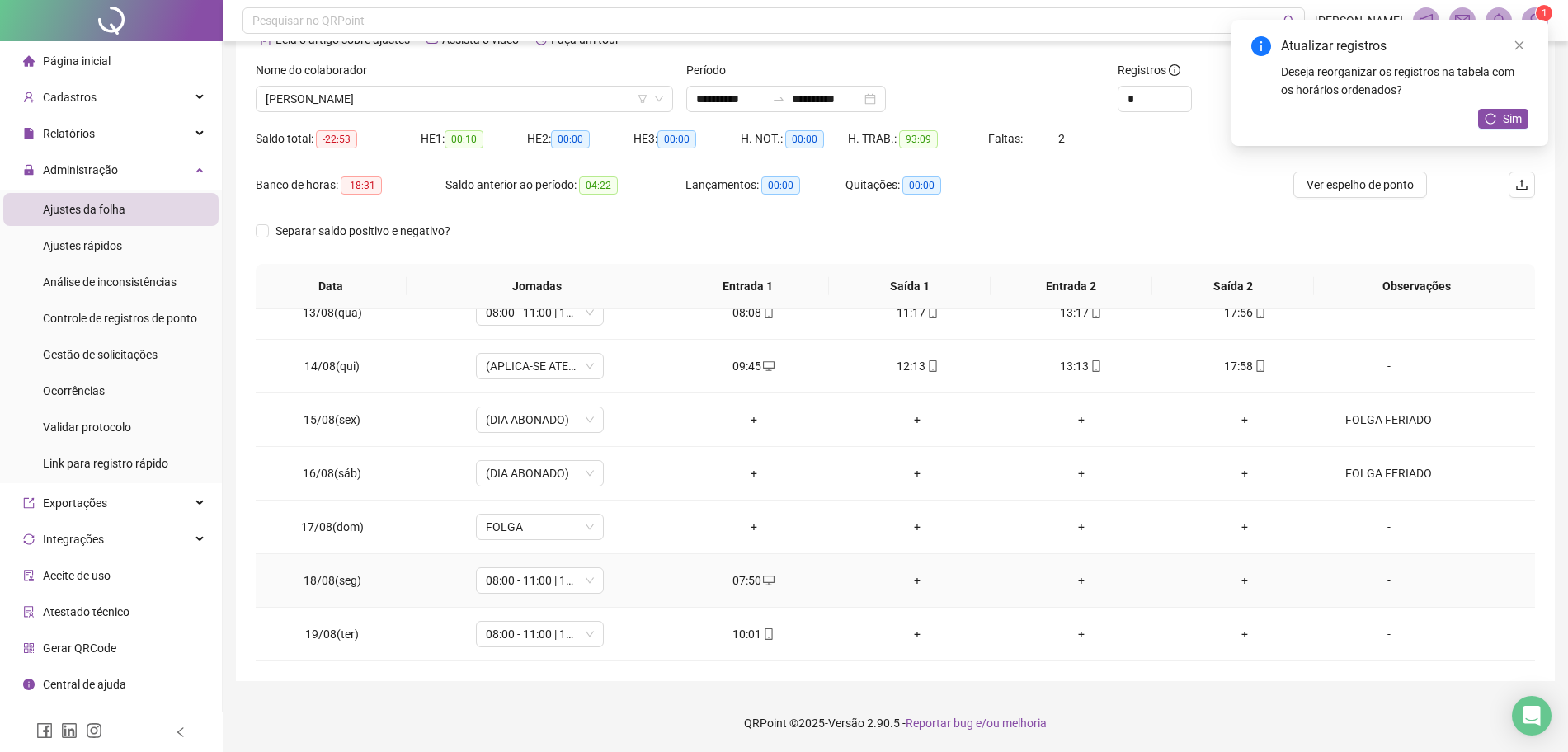
click at [913, 567] on td "+" at bounding box center [917, 580] width 164 height 54
click at [917, 577] on div "+" at bounding box center [918, 580] width 138 height 18
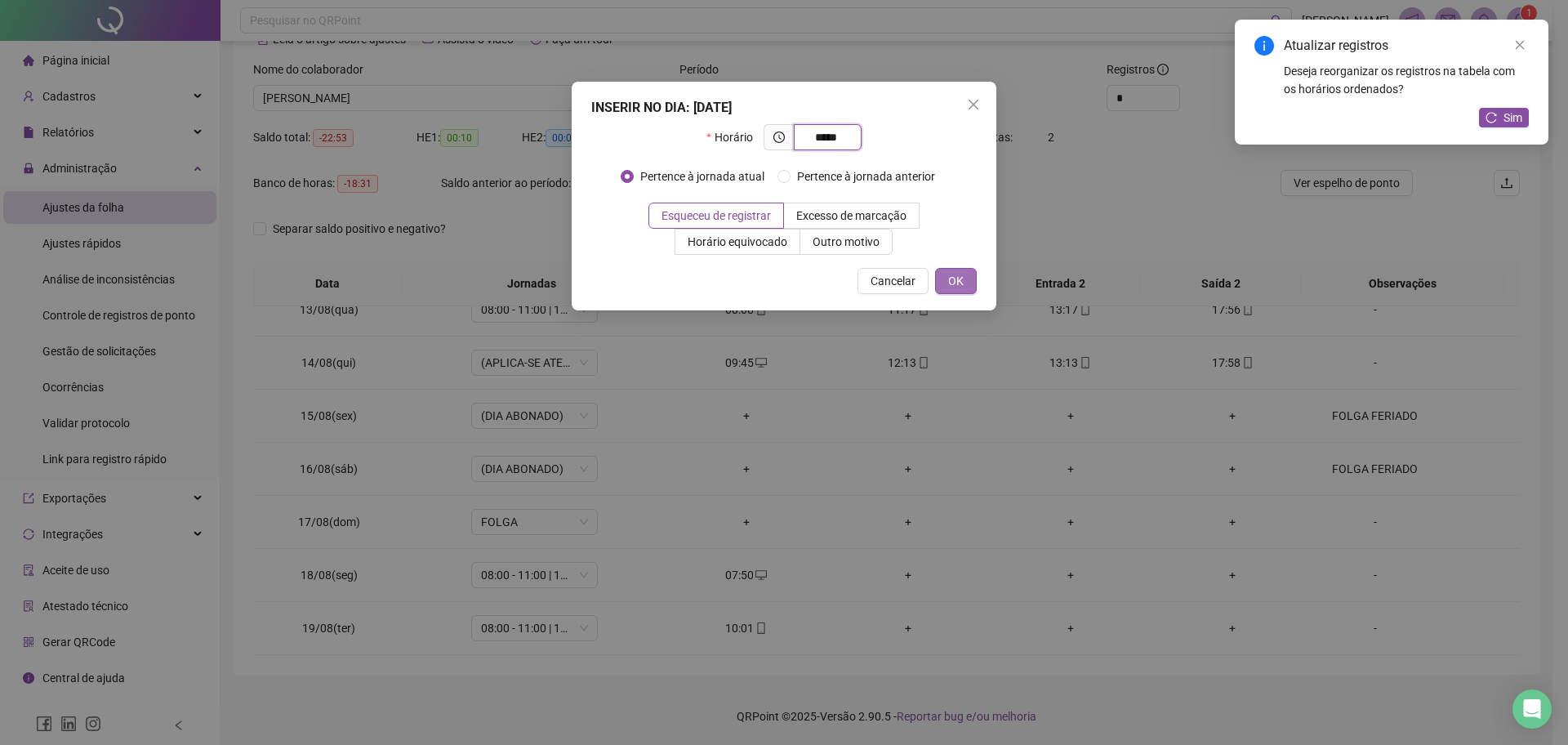
type input "*****"
click at [948, 278] on button "OK" at bounding box center [955, 280] width 41 height 26
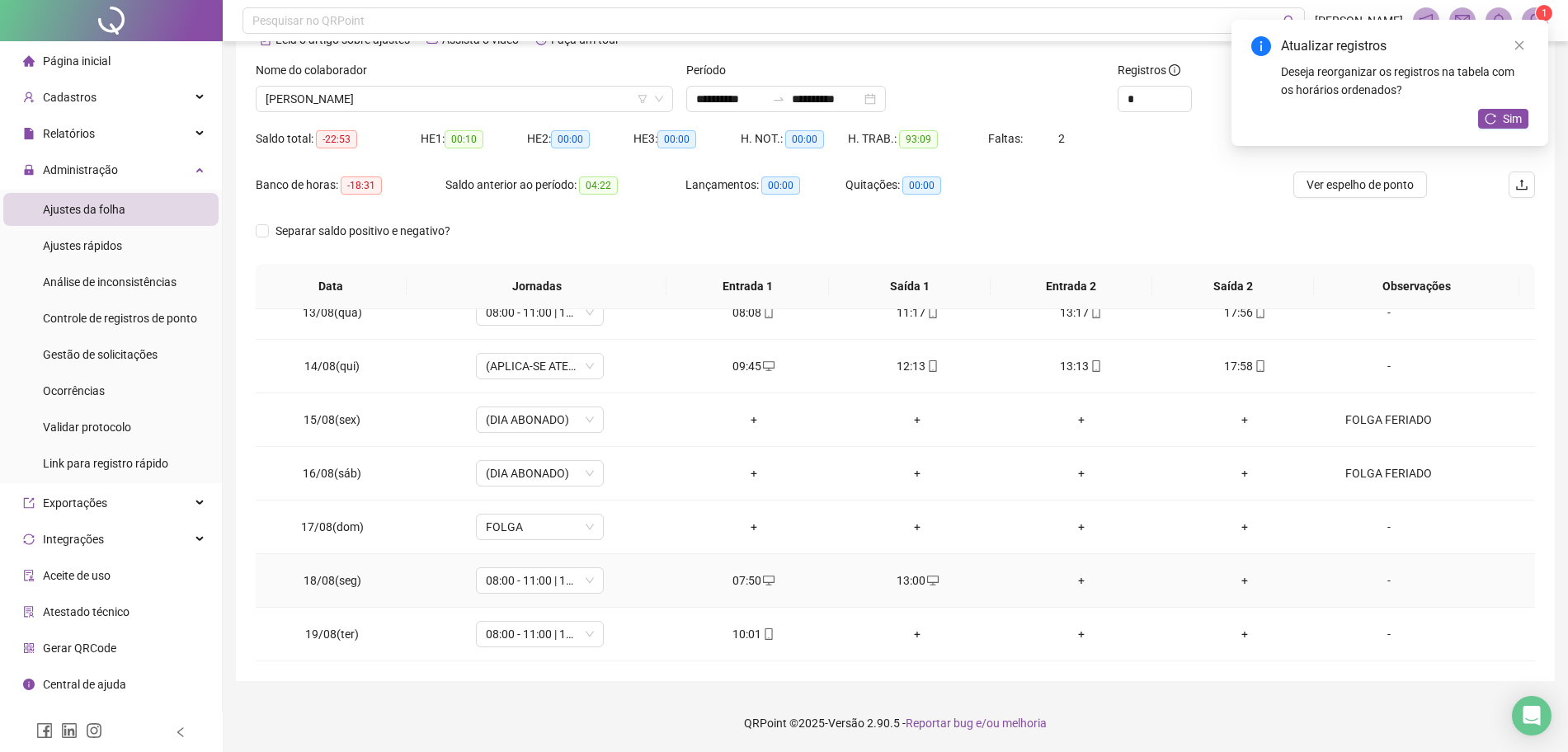
click at [1067, 577] on div "+" at bounding box center [1081, 580] width 138 height 18
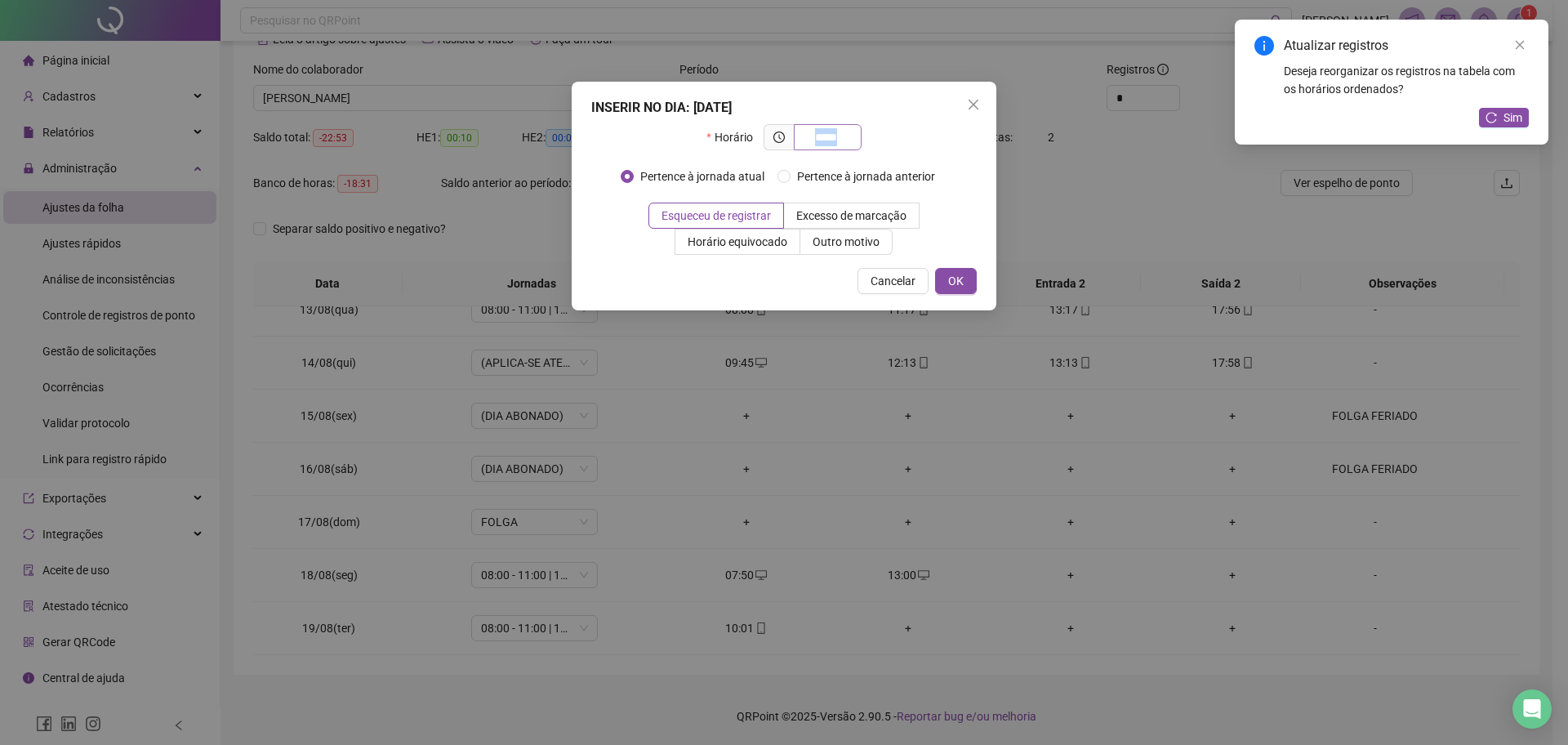
drag, startPoint x: 854, startPoint y: 141, endPoint x: 823, endPoint y: 140, distance: 31.0
click at [823, 140] on span "*****" at bounding box center [828, 137] width 68 height 26
drag, startPoint x: 851, startPoint y: 131, endPoint x: 717, endPoint y: 132, distance: 134.0
click at [731, 132] on div "Horário *****" at bounding box center [783, 137] width 154 height 26
click at [856, 154] on div "Horário *****" at bounding box center [783, 143] width 154 height 39
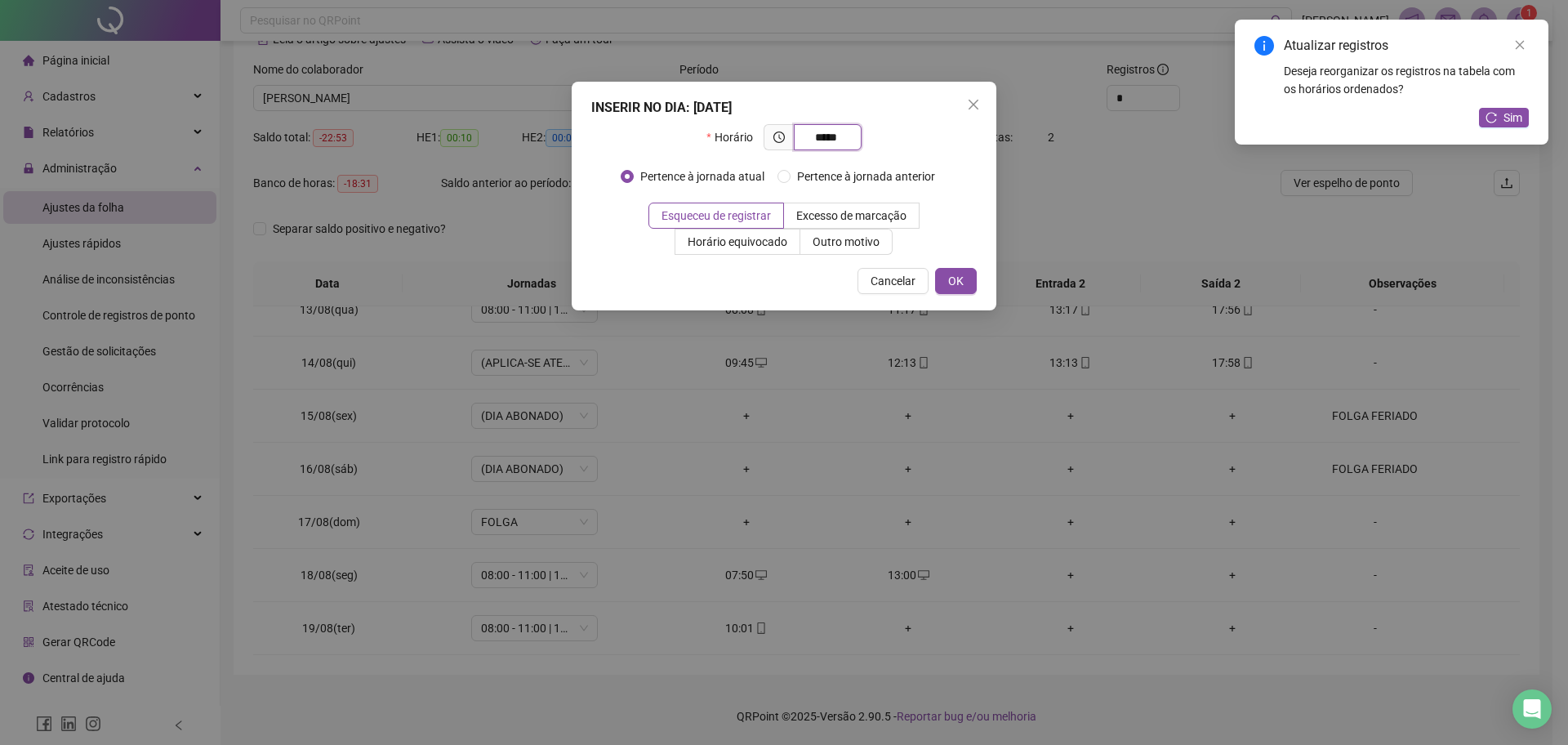
drag, startPoint x: 845, startPoint y: 143, endPoint x: 770, endPoint y: 132, distance: 75.8
click at [773, 134] on span "*****" at bounding box center [813, 137] width 98 height 26
type input "*****"
click at [960, 279] on span "OK" at bounding box center [956, 280] width 15 height 18
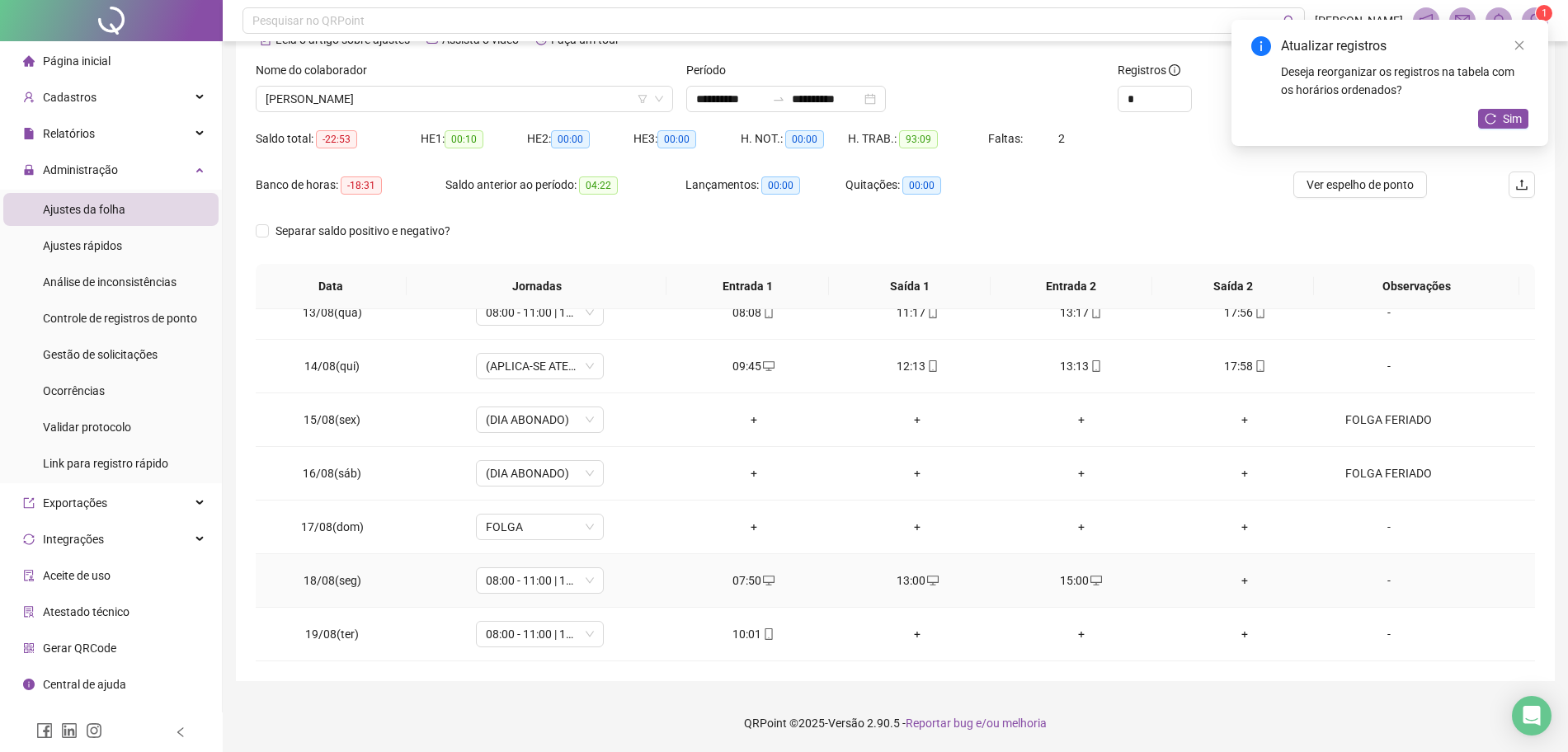
click at [1225, 583] on div "+" at bounding box center [1245, 580] width 138 height 18
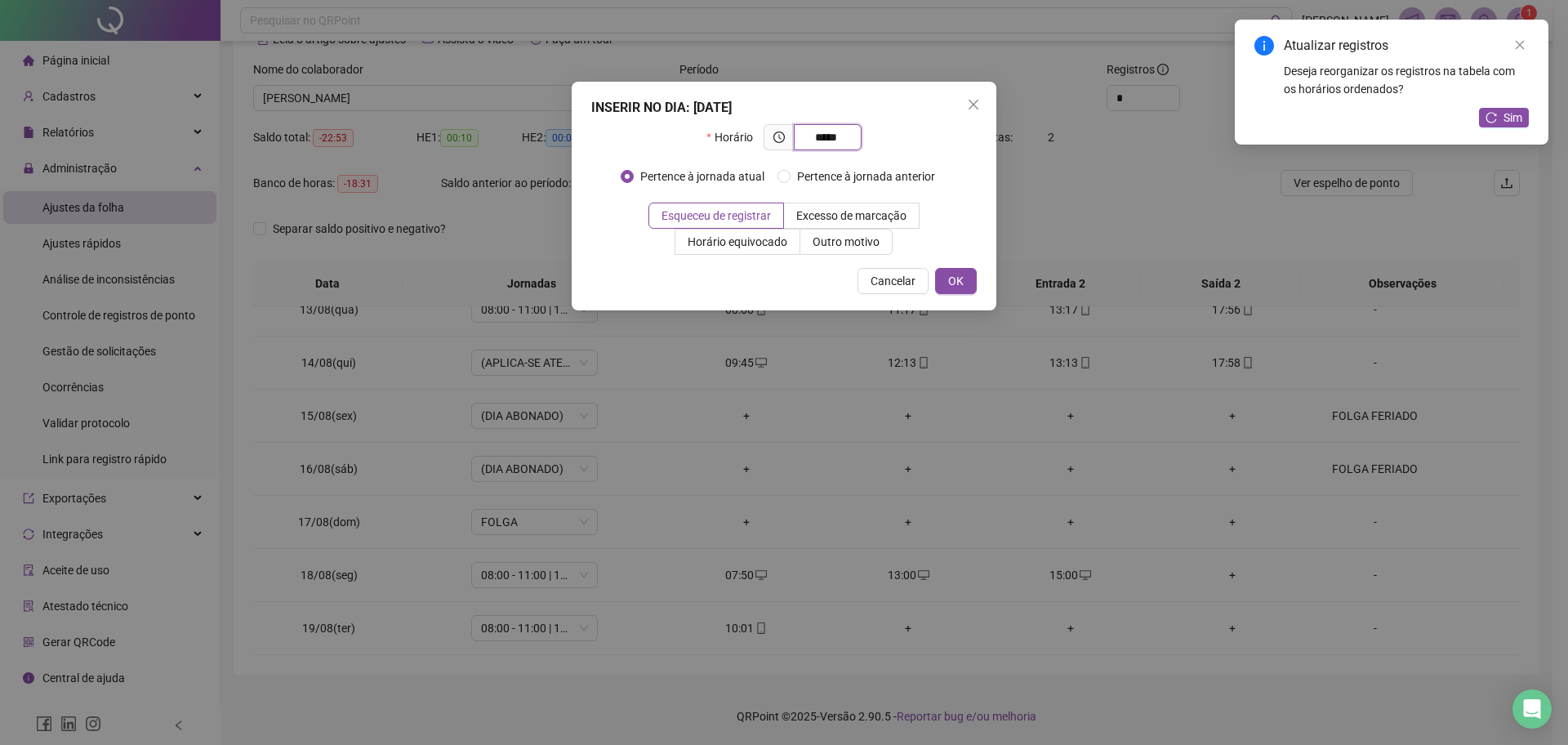
type input "*****"
click at [949, 243] on div "Esqueceu de registrar Excesso de marcação Horário equivocado Outro motivo" at bounding box center [784, 229] width 386 height 52
click at [939, 273] on button "OK" at bounding box center [955, 280] width 41 height 26
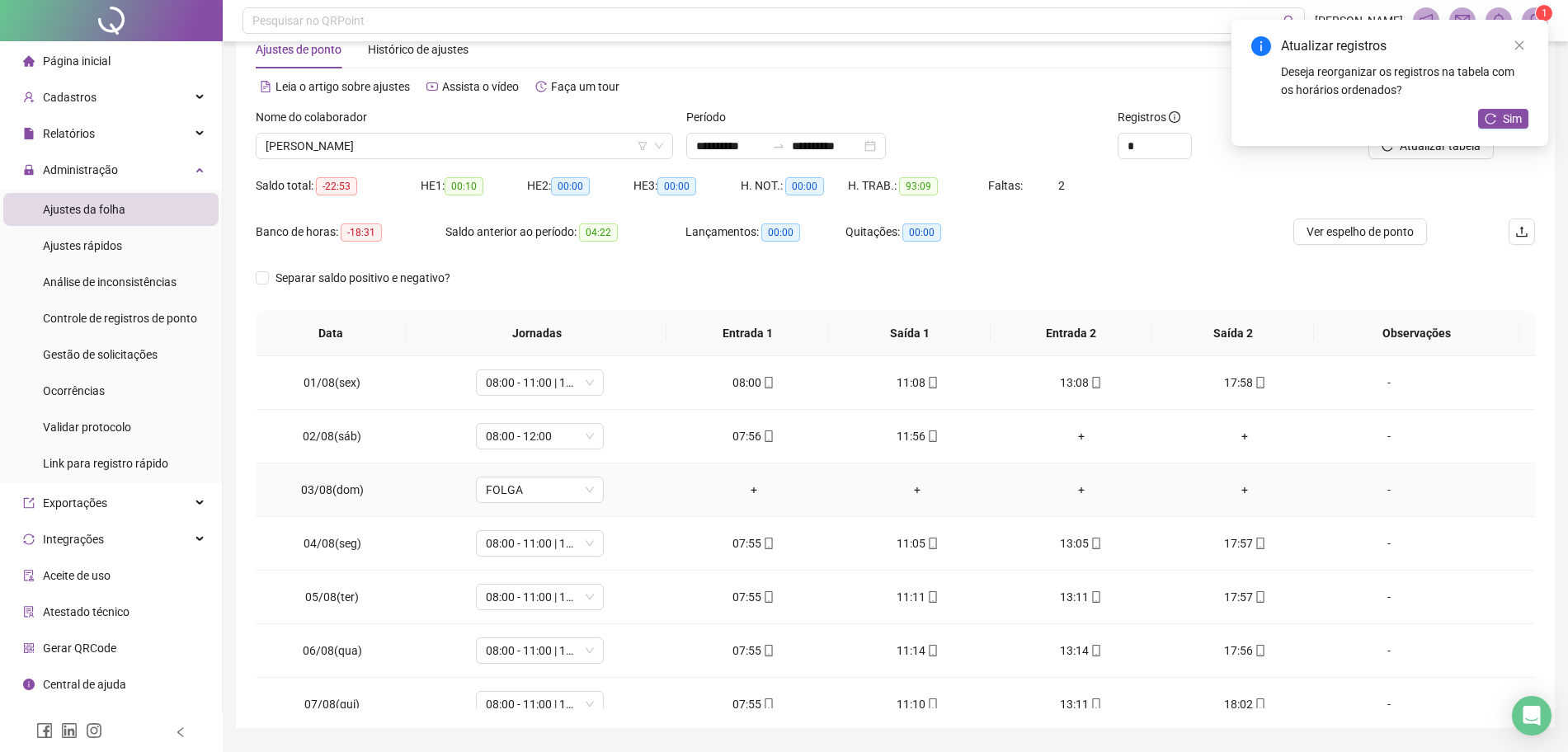
scroll to position [0, 0]
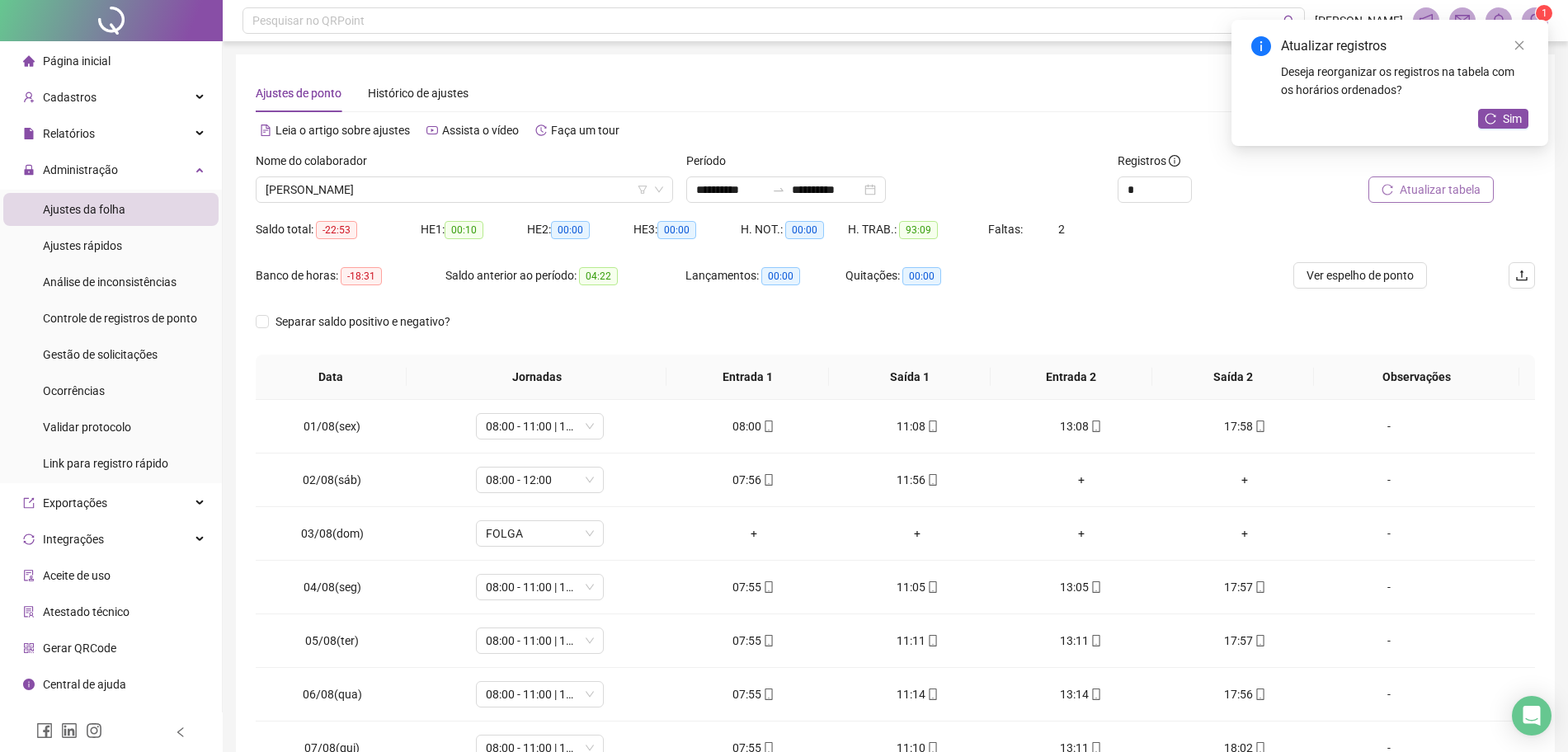
click at [1472, 198] on button "Atualizar tabela" at bounding box center [1431, 189] width 125 height 26
click at [856, 192] on input "**********" at bounding box center [826, 189] width 69 height 18
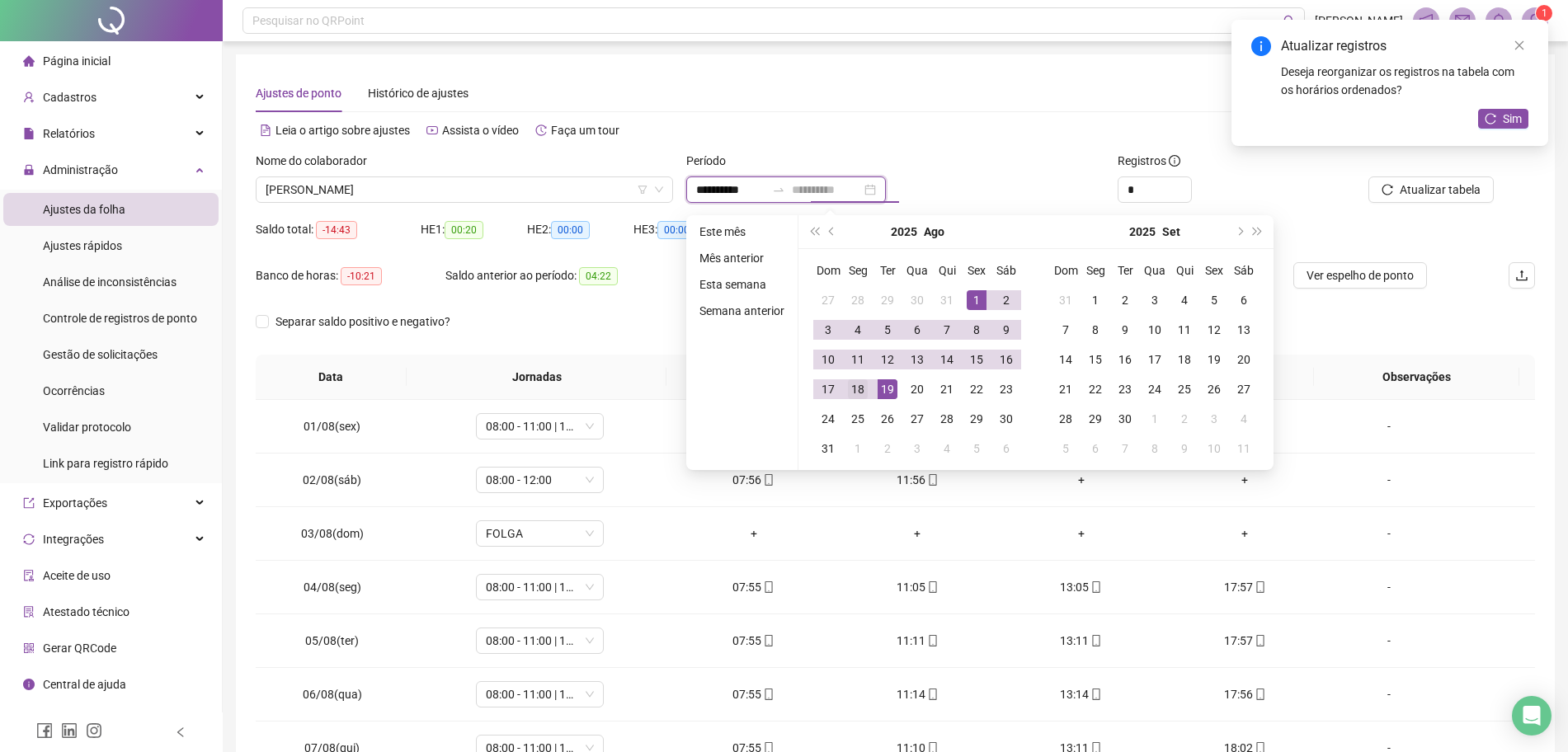
type input "**********"
click at [852, 385] on div "18" at bounding box center [857, 388] width 20 height 20
type input "**********"
click at [974, 295] on div "1" at bounding box center [976, 300] width 20 height 20
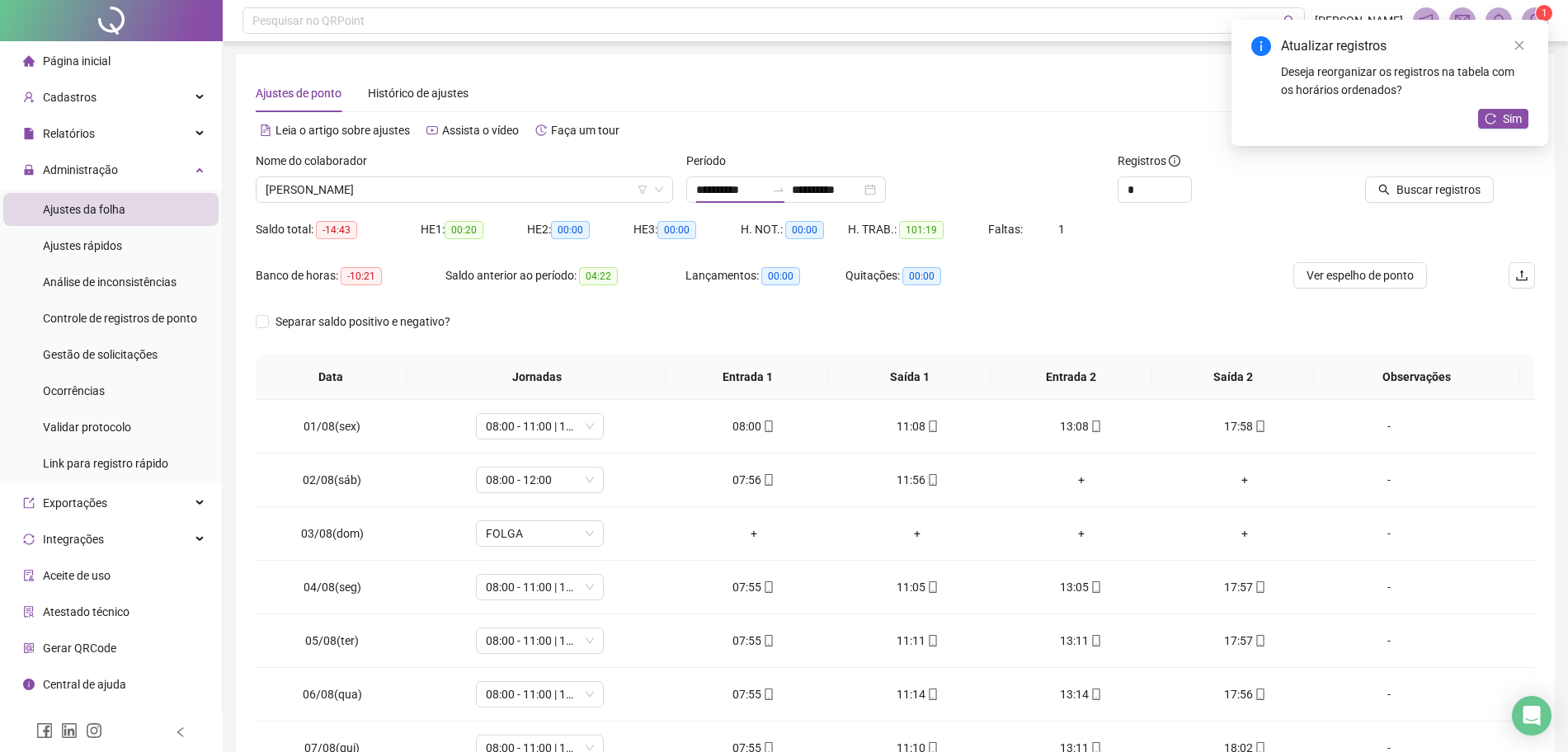
click at [1098, 99] on div "Ajustes de ponto Histórico de ajustes" at bounding box center [895, 93] width 1279 height 38
click at [1461, 190] on span "Buscar registros" at bounding box center [1438, 189] width 84 height 18
click at [1386, 284] on button "Ver espelho de ponto" at bounding box center [1360, 275] width 134 height 26
click at [1525, 43] on icon "close" at bounding box center [1519, 45] width 12 height 12
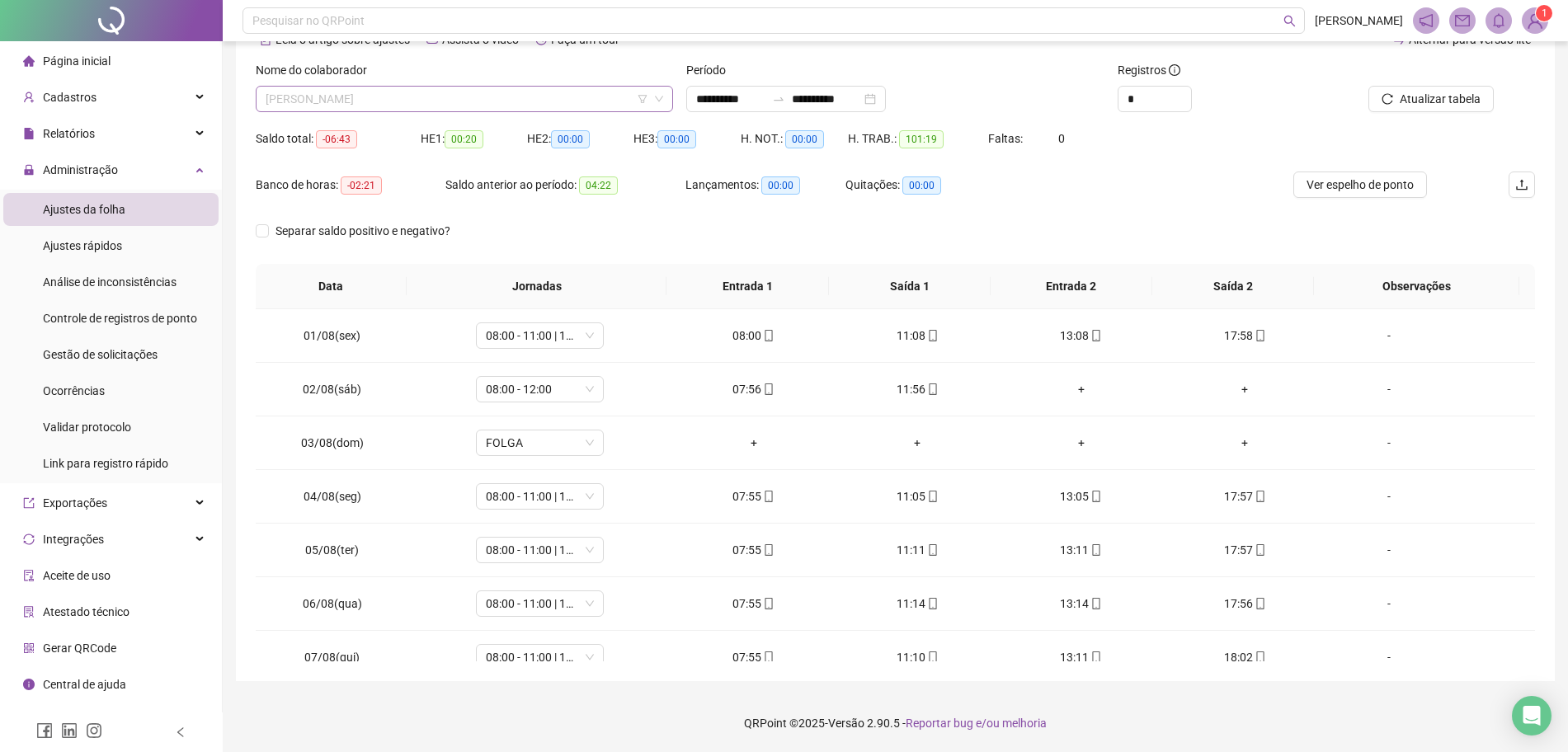
click at [391, 101] on span "[PERSON_NAME]" at bounding box center [464, 99] width 397 height 25
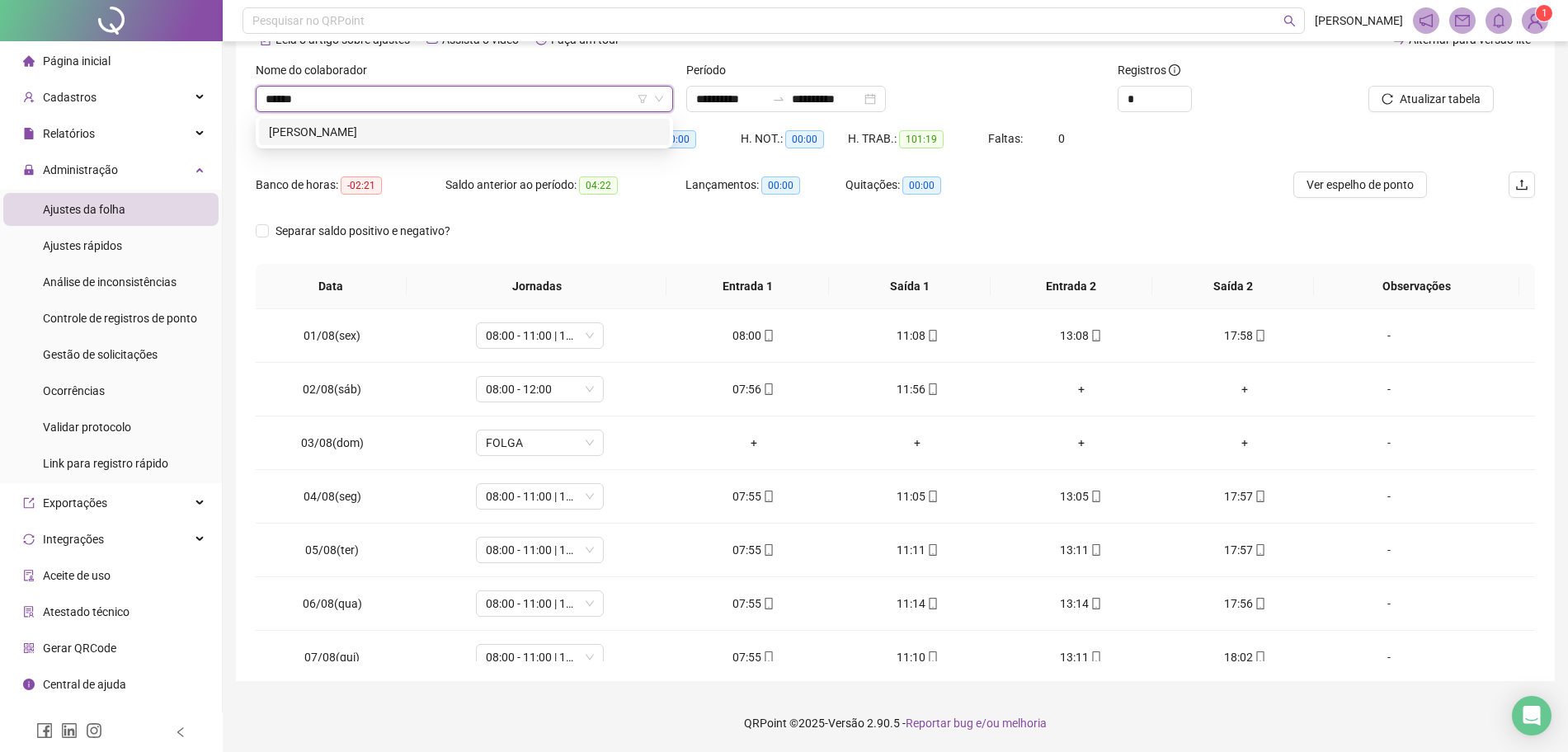
type input "*******"
click at [401, 140] on div "[PERSON_NAME]" at bounding box center [464, 131] width 391 height 18
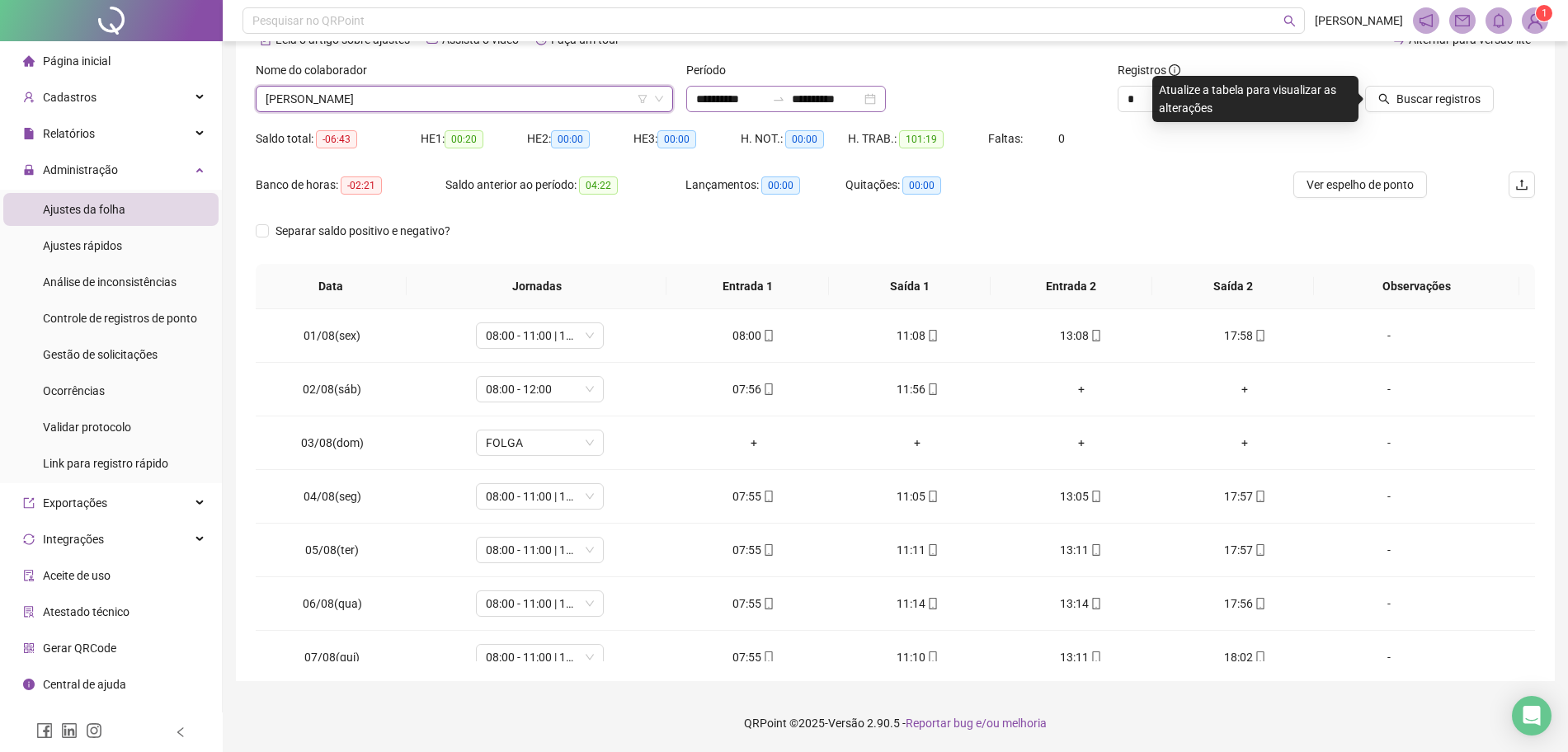
click at [810, 89] on div "**********" at bounding box center [786, 99] width 199 height 26
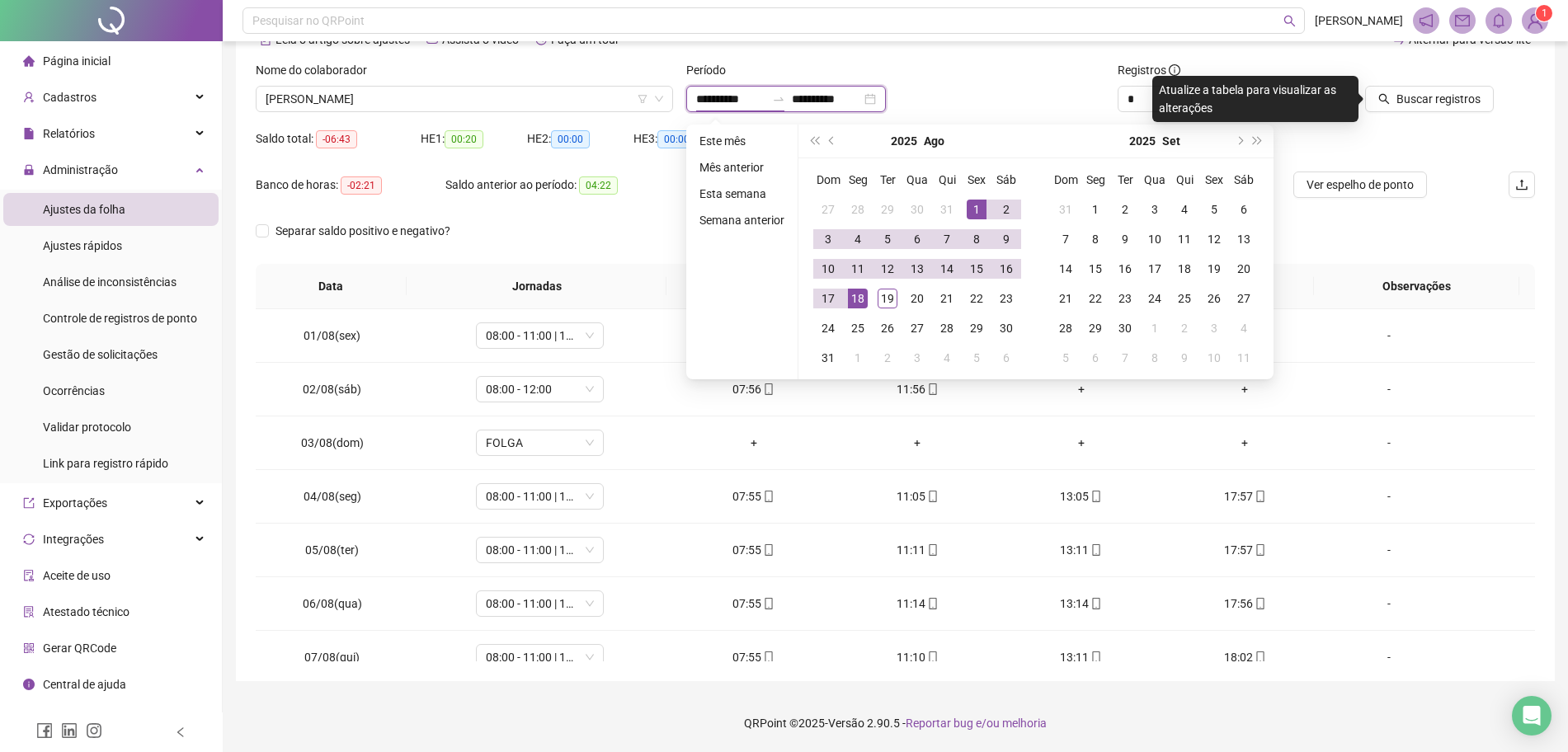
click at [831, 93] on input "**********" at bounding box center [826, 98] width 69 height 18
click at [870, 304] on td "18" at bounding box center [857, 298] width 30 height 30
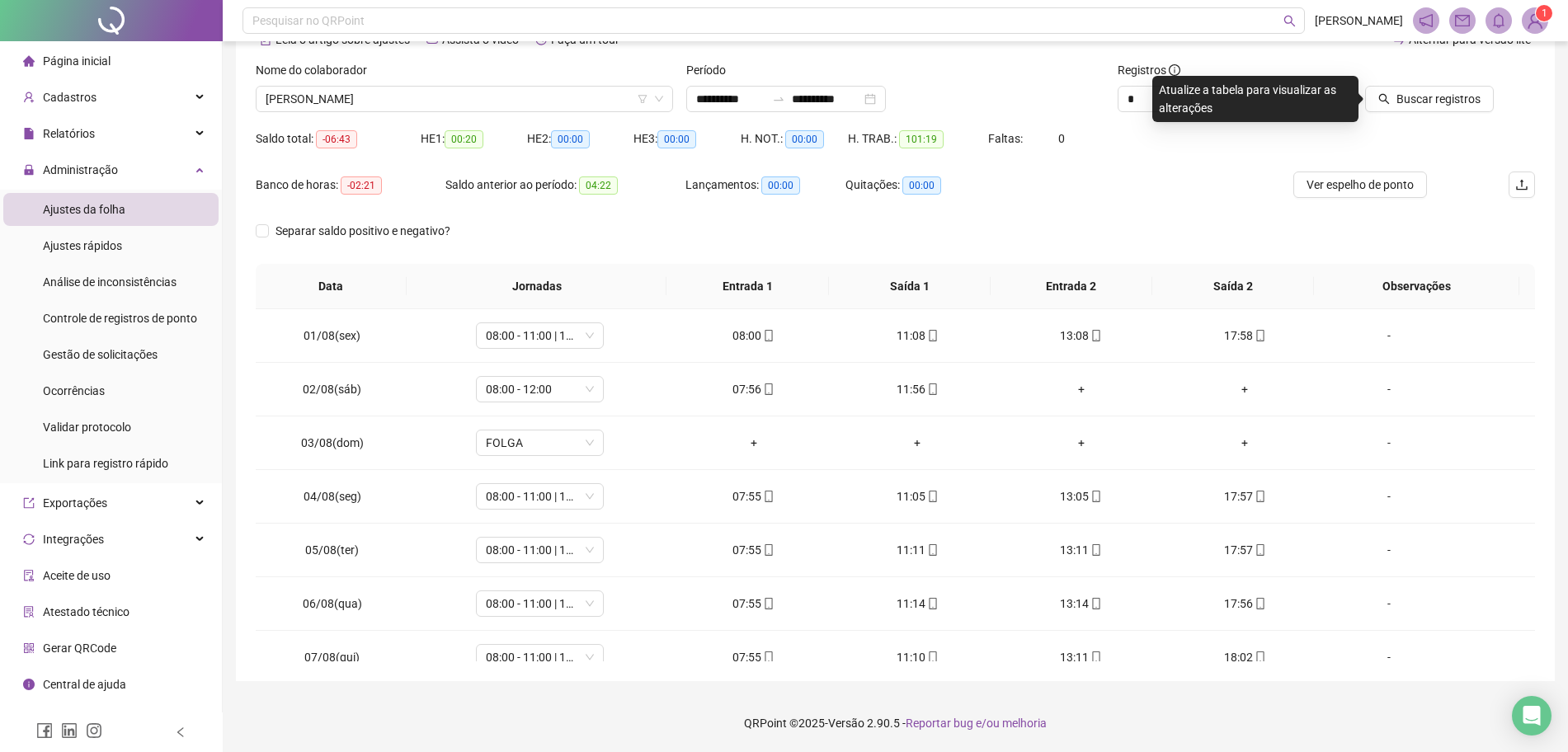
drag, startPoint x: 833, startPoint y: 71, endPoint x: 833, endPoint y: 90, distance: 19.0
click at [832, 76] on div "Período" at bounding box center [895, 73] width 418 height 25
click at [833, 90] on input "**********" at bounding box center [826, 98] width 69 height 18
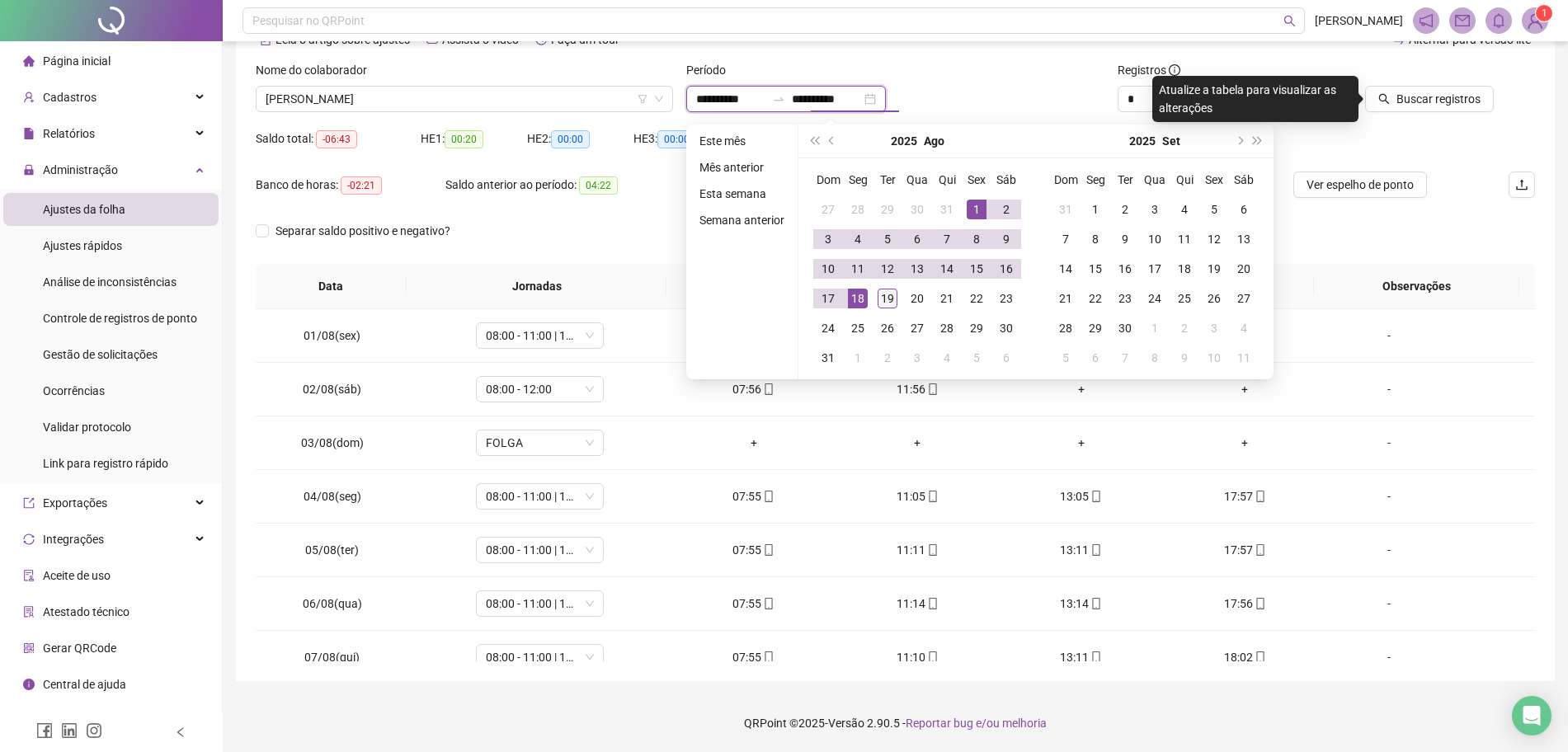
type input "**********"
click at [885, 295] on div "19" at bounding box center [887, 298] width 20 height 20
type input "**********"
click at [1463, 102] on span "Buscar registros" at bounding box center [1438, 98] width 84 height 18
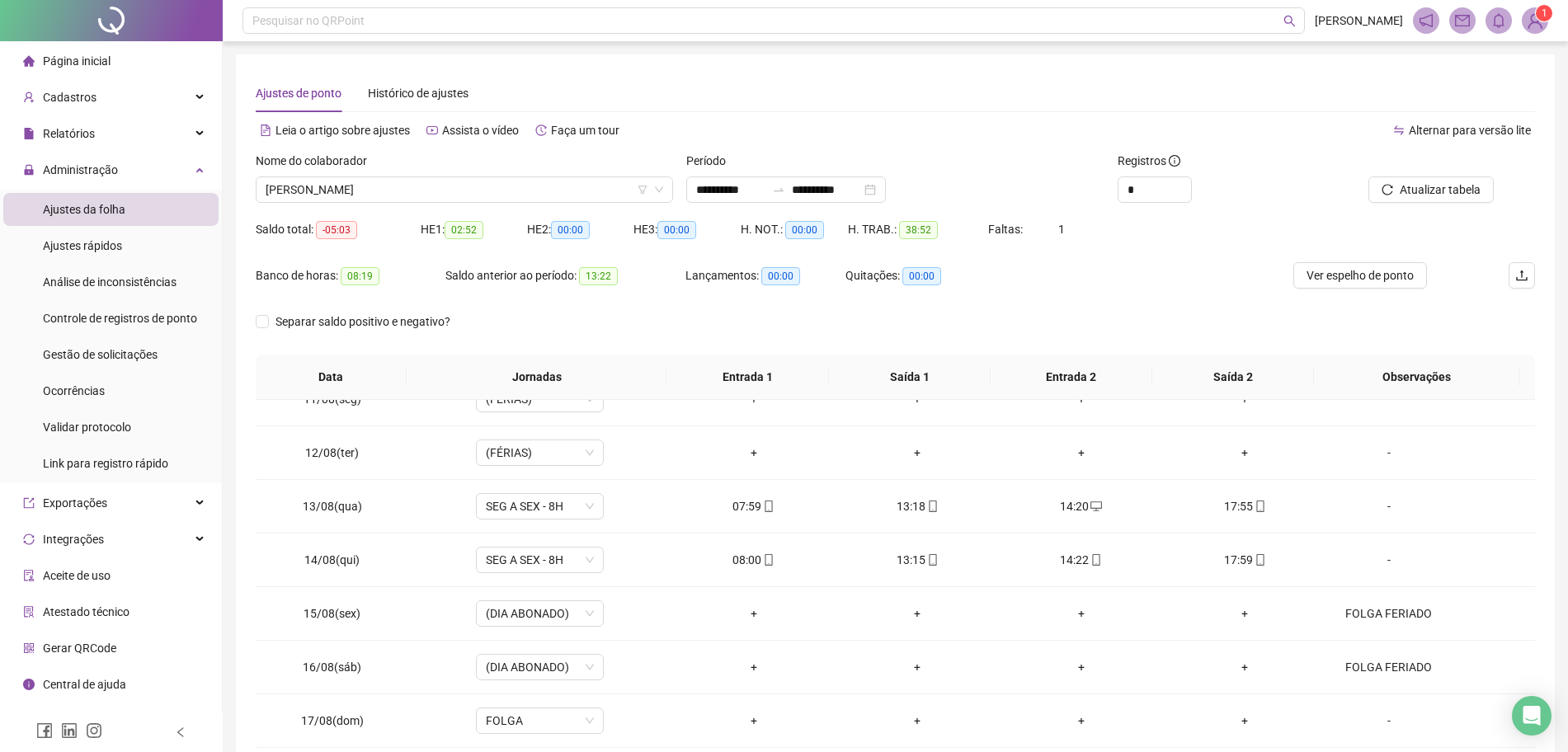
click at [361, 175] on div "Nome do colaborador" at bounding box center [464, 164] width 418 height 25
click at [352, 193] on span "[PERSON_NAME]" at bounding box center [464, 189] width 397 height 25
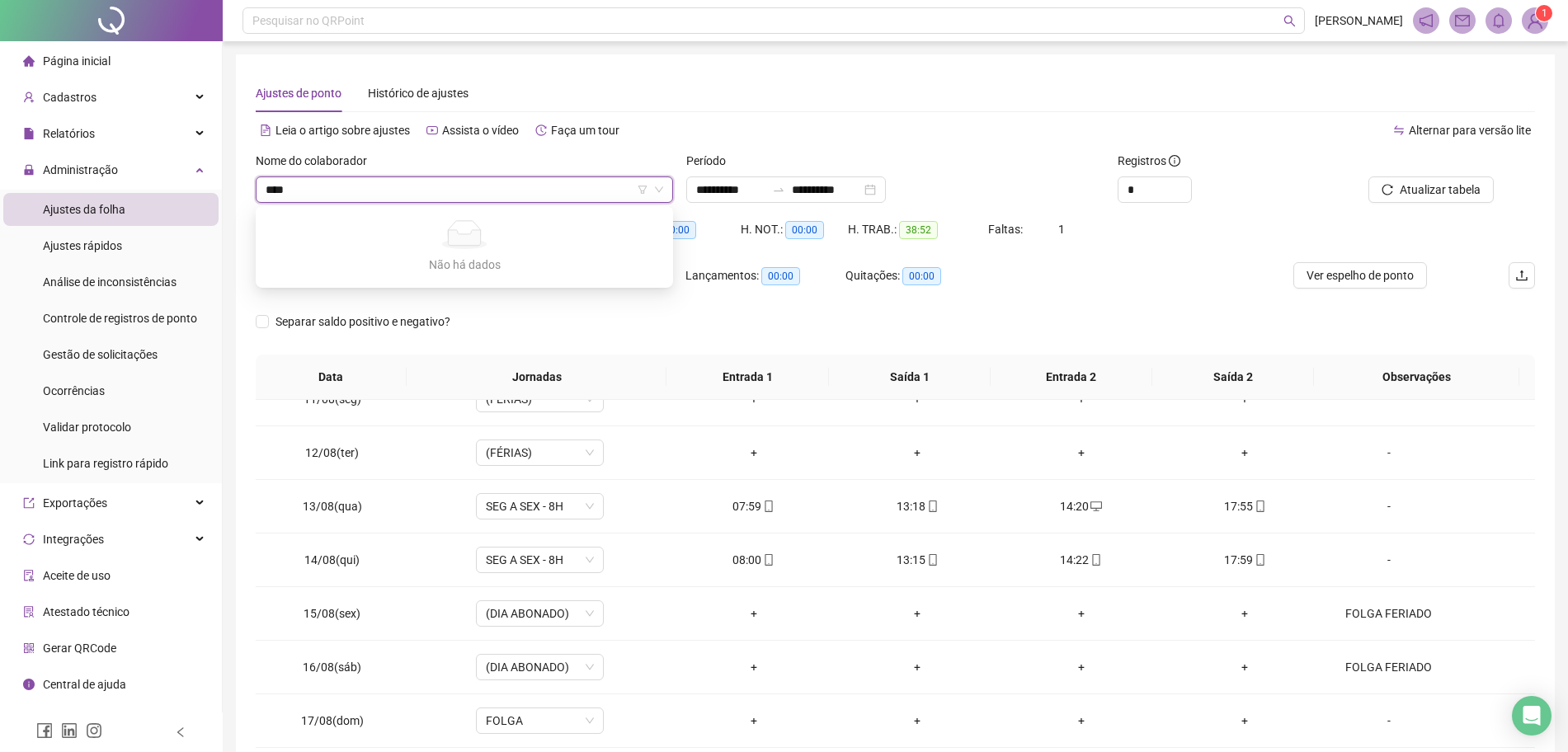
type input "***"
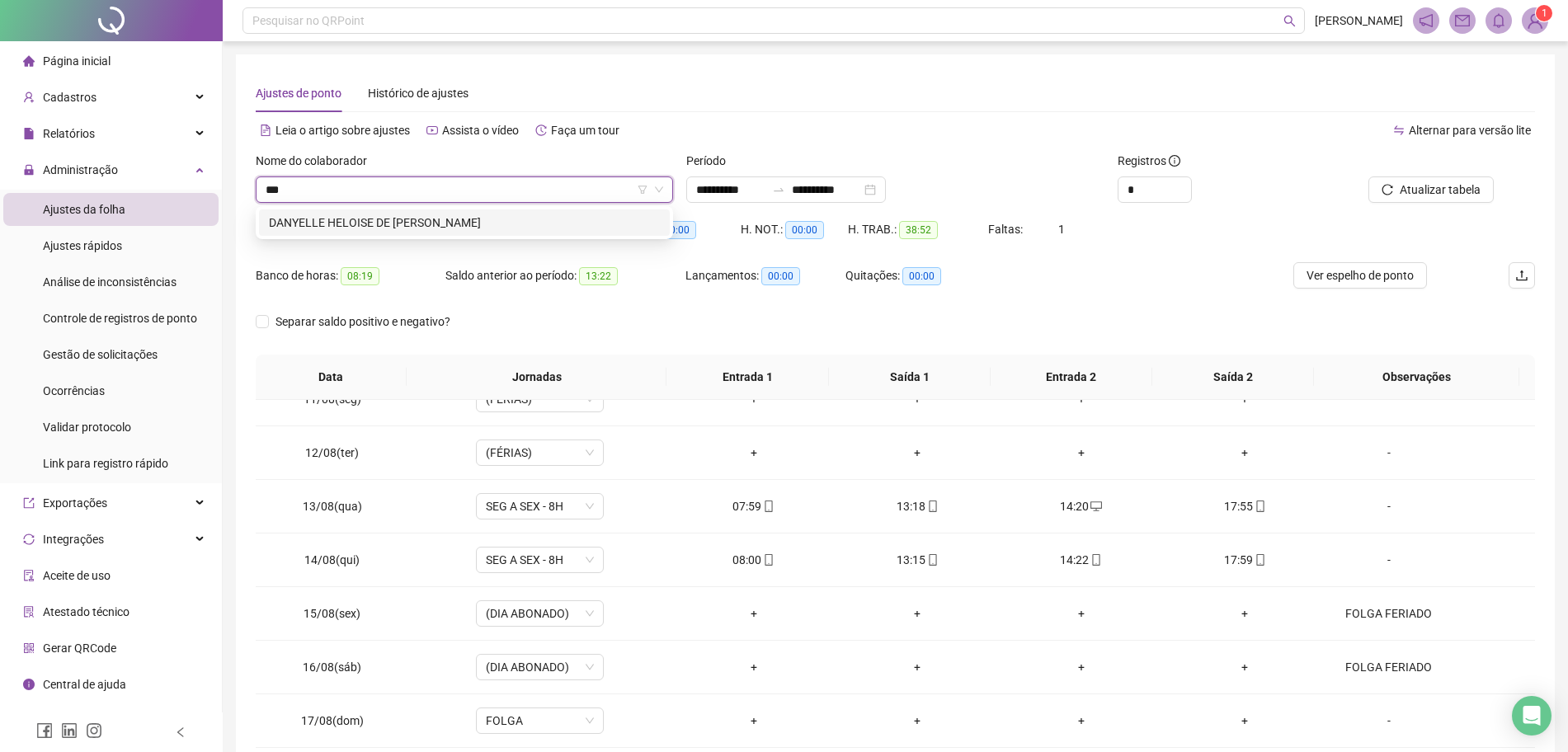
click at [395, 210] on div "DANYELLE HELOISE DE [PERSON_NAME]" at bounding box center [464, 222] width 411 height 26
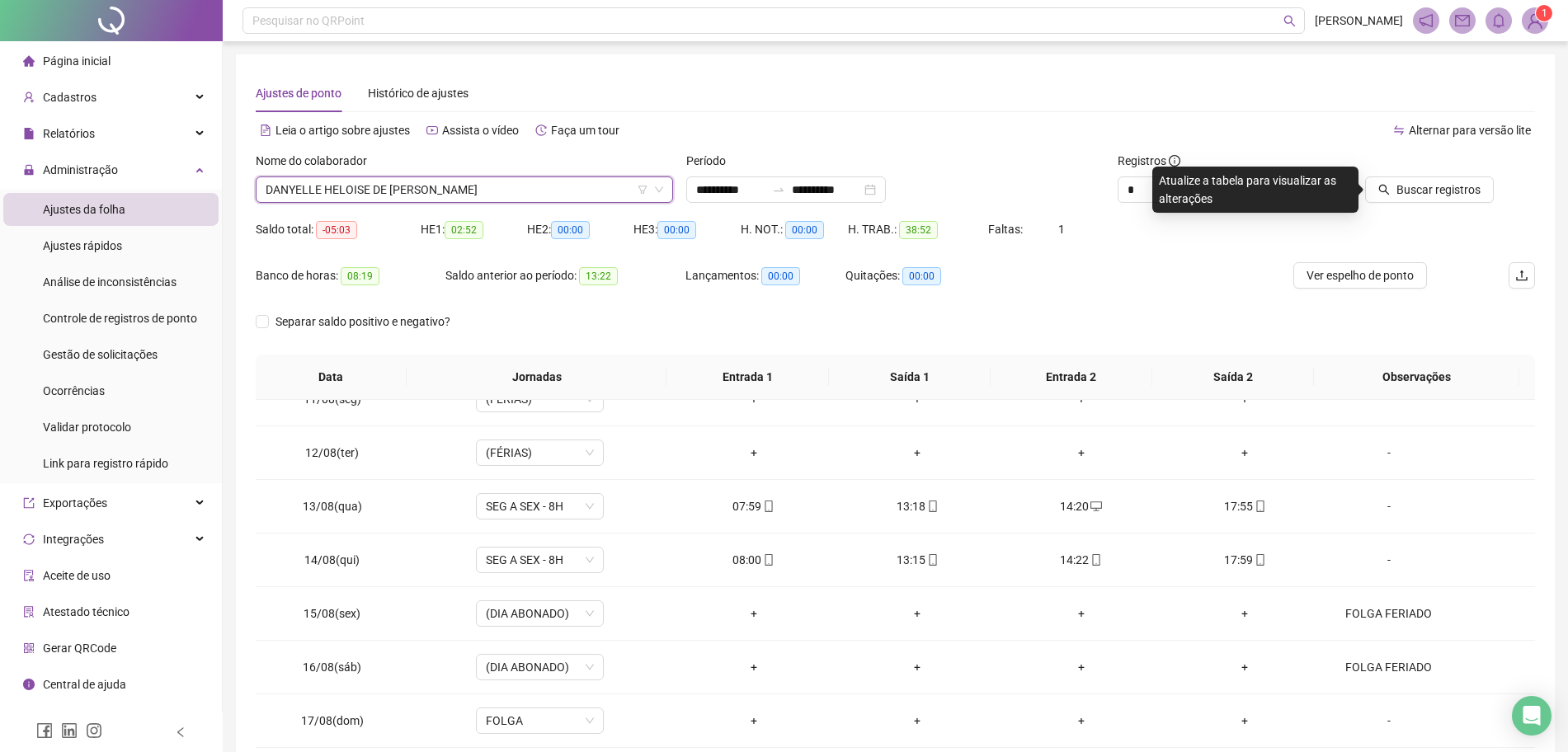
click at [1405, 204] on div "Buscar registros" at bounding box center [1433, 183] width 216 height 64
click at [1432, 181] on span "Buscar registros" at bounding box center [1438, 189] width 84 height 18
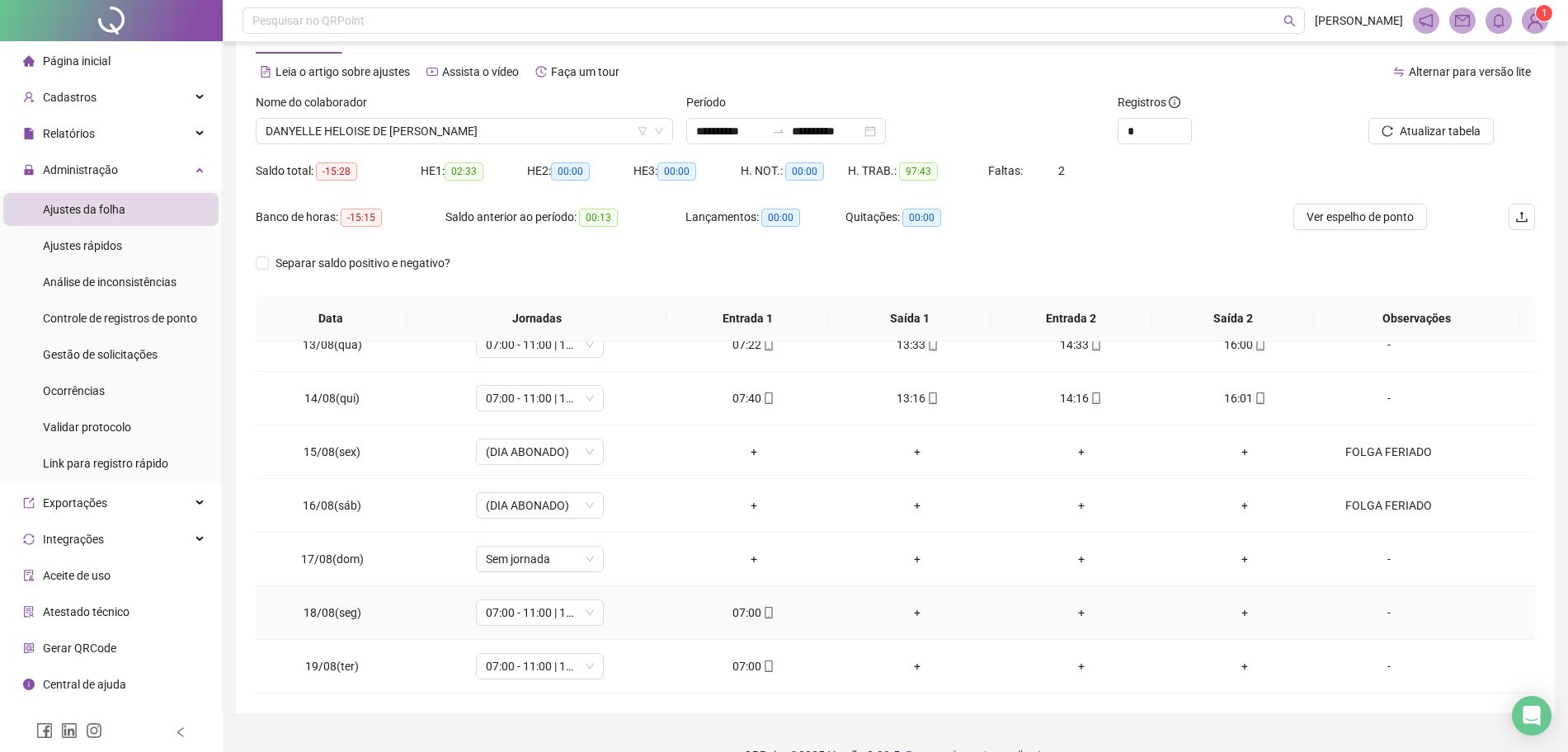
scroll to position [90, 0]
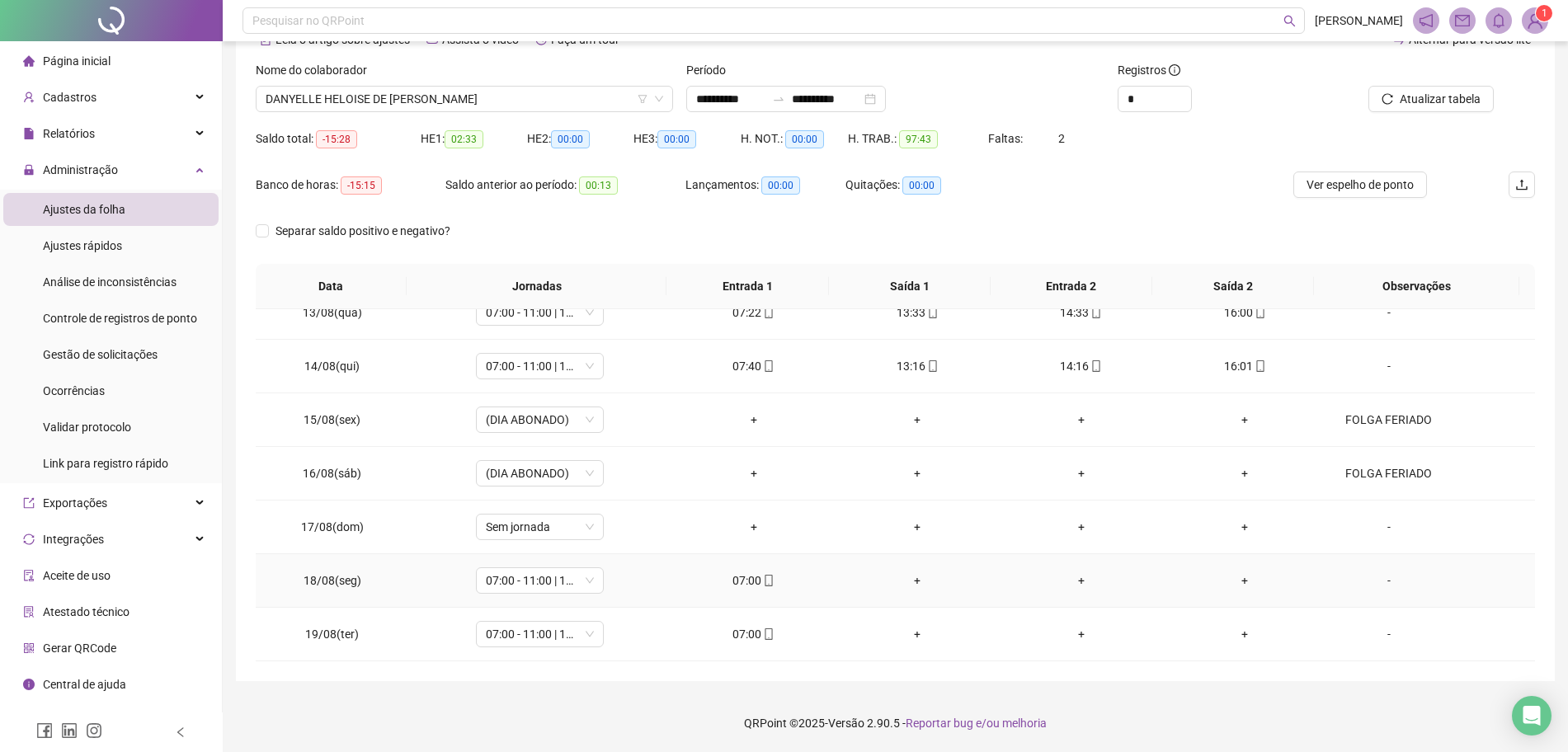
click at [915, 577] on div "+" at bounding box center [918, 580] width 138 height 18
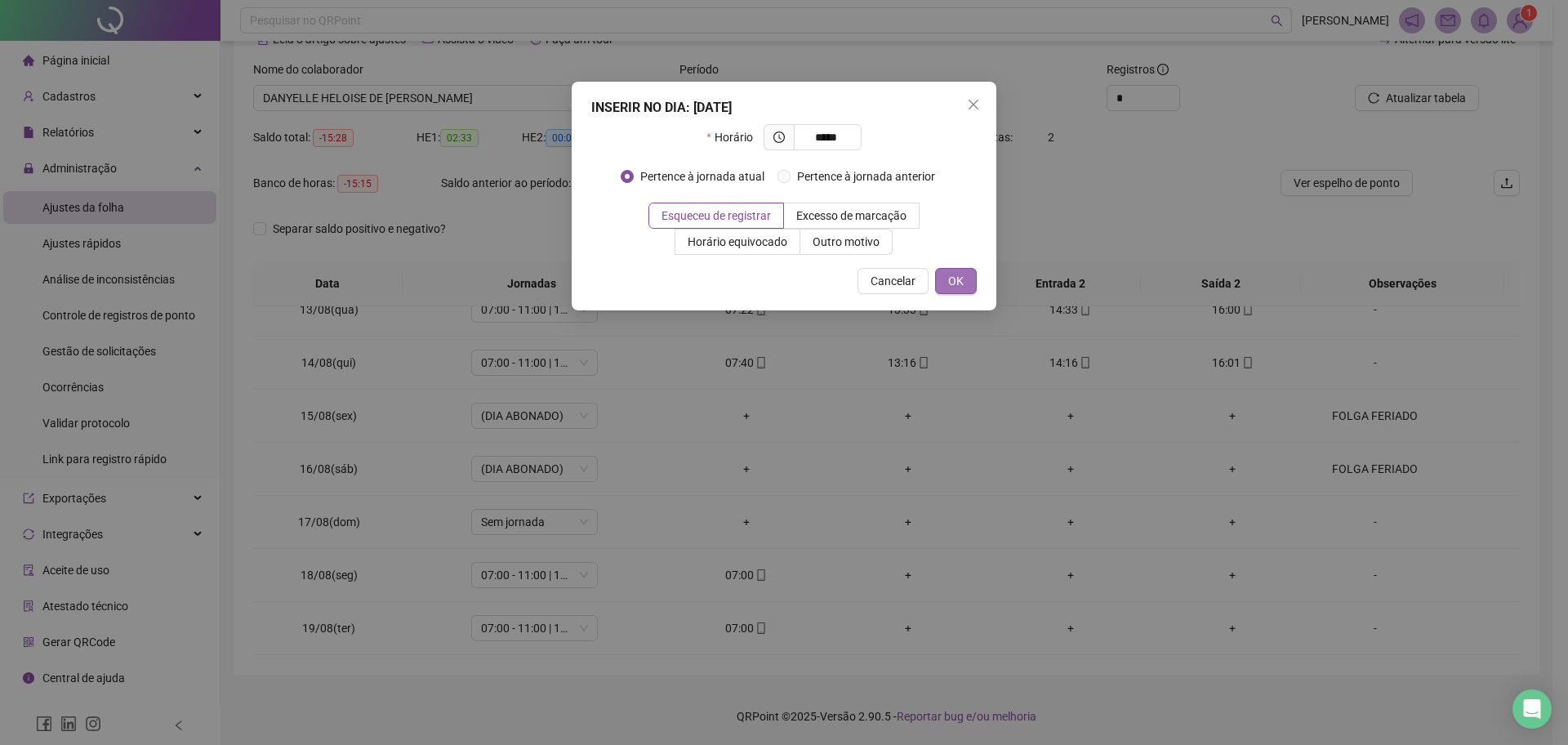
type input "*****"
click at [960, 269] on button "OK" at bounding box center [955, 280] width 41 height 26
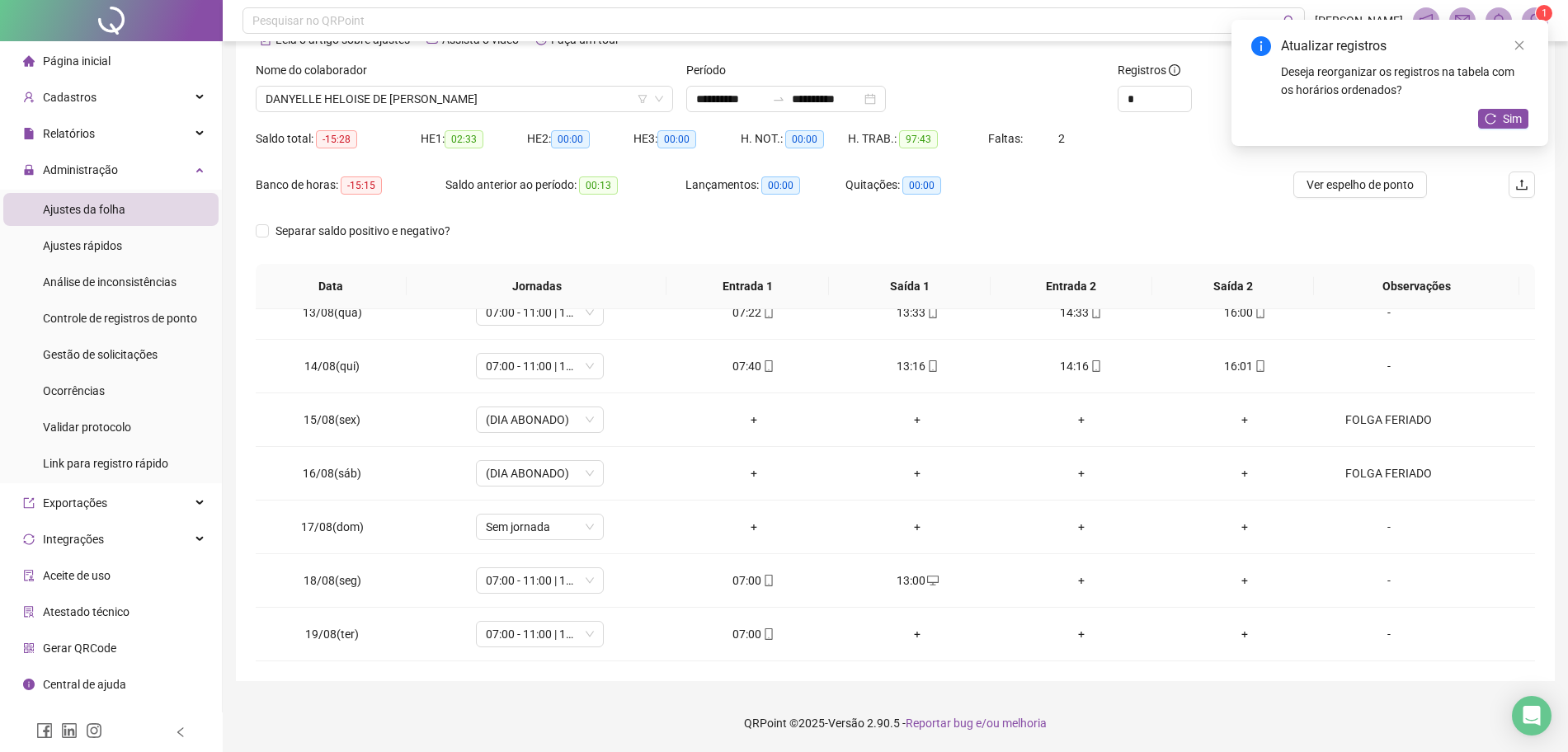
click at [1068, 581] on div "+" at bounding box center [1081, 580] width 138 height 18
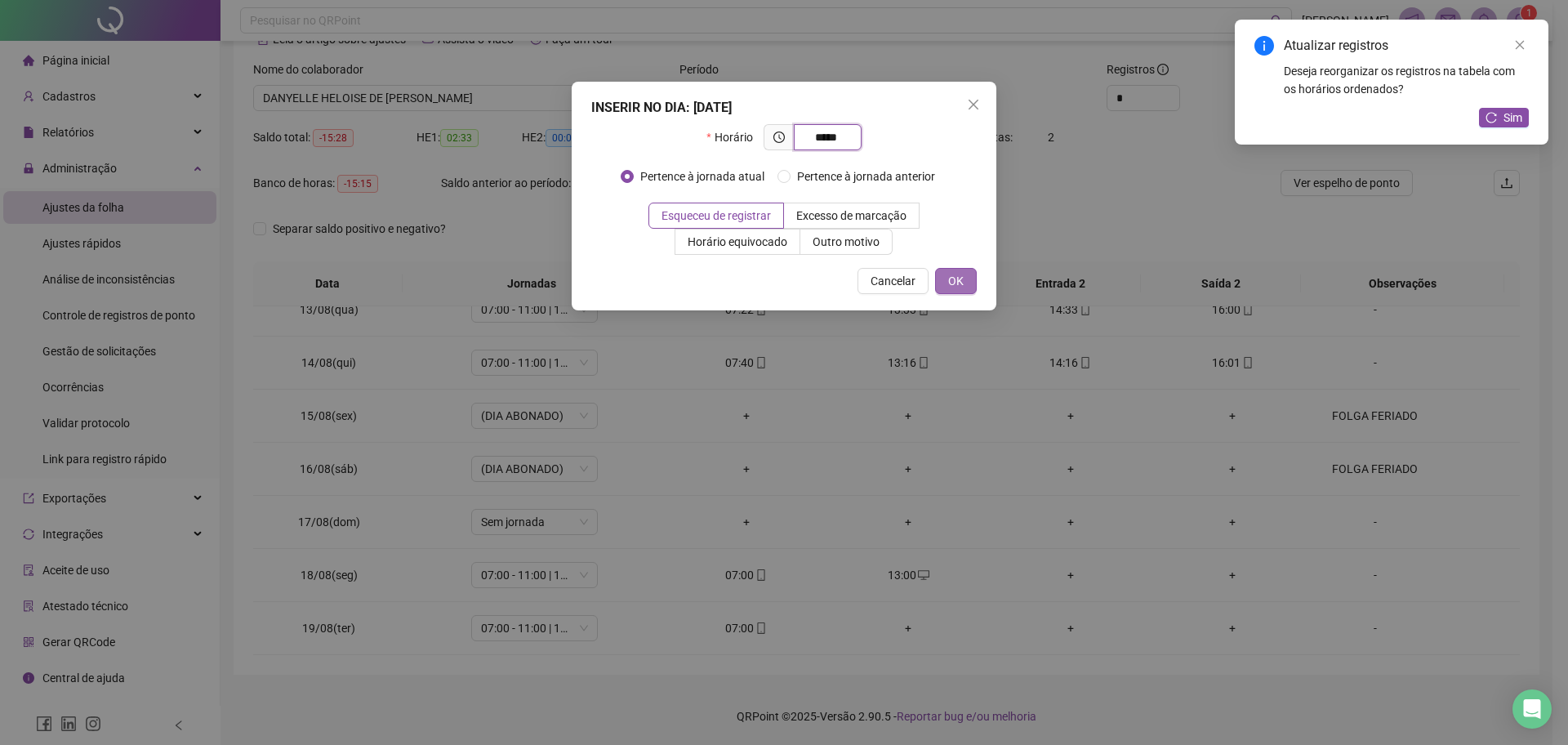
type input "*****"
click at [964, 279] on button "OK" at bounding box center [955, 280] width 41 height 26
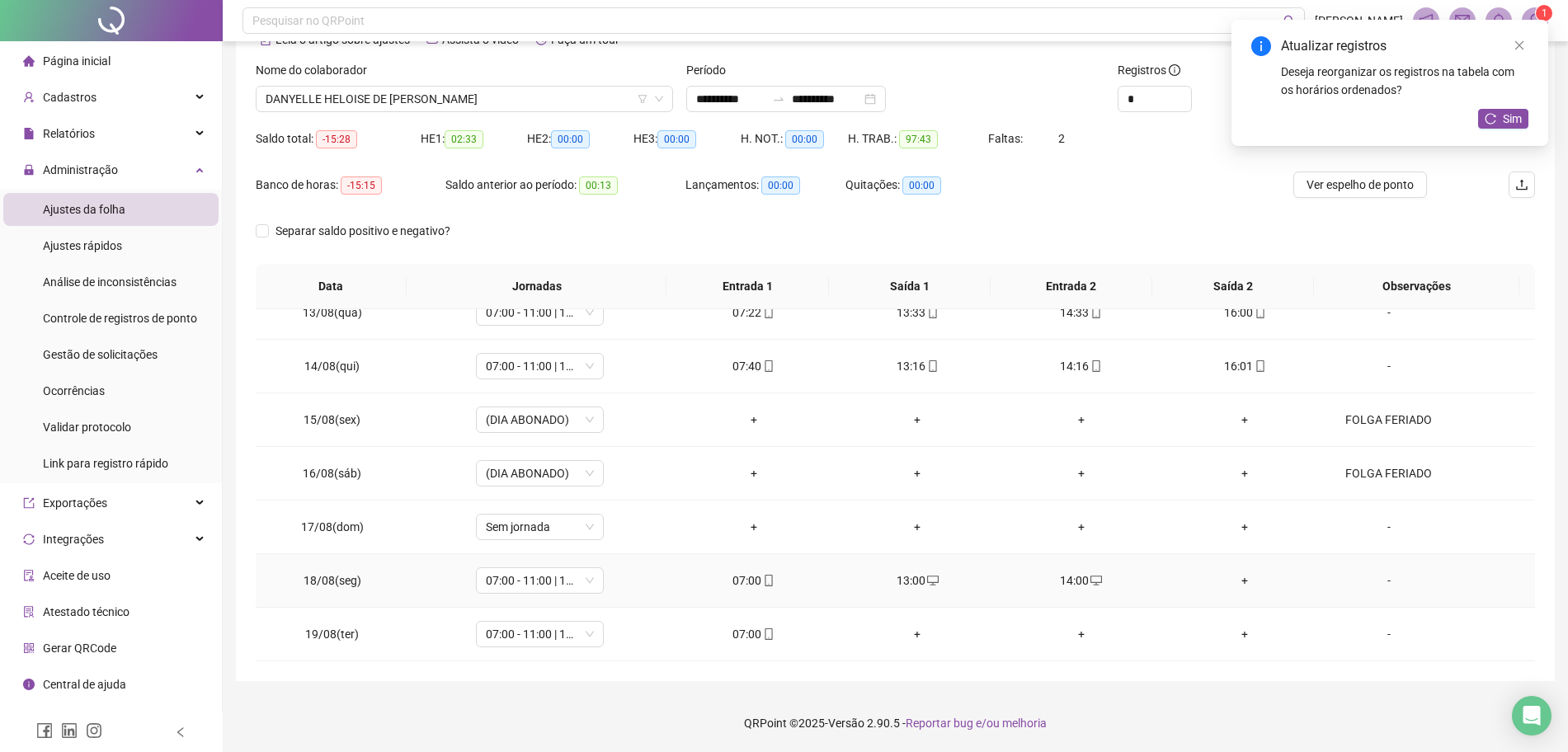
click at [1241, 570] on td "+" at bounding box center [1245, 580] width 164 height 54
click at [1231, 577] on div "+" at bounding box center [1245, 580] width 138 height 18
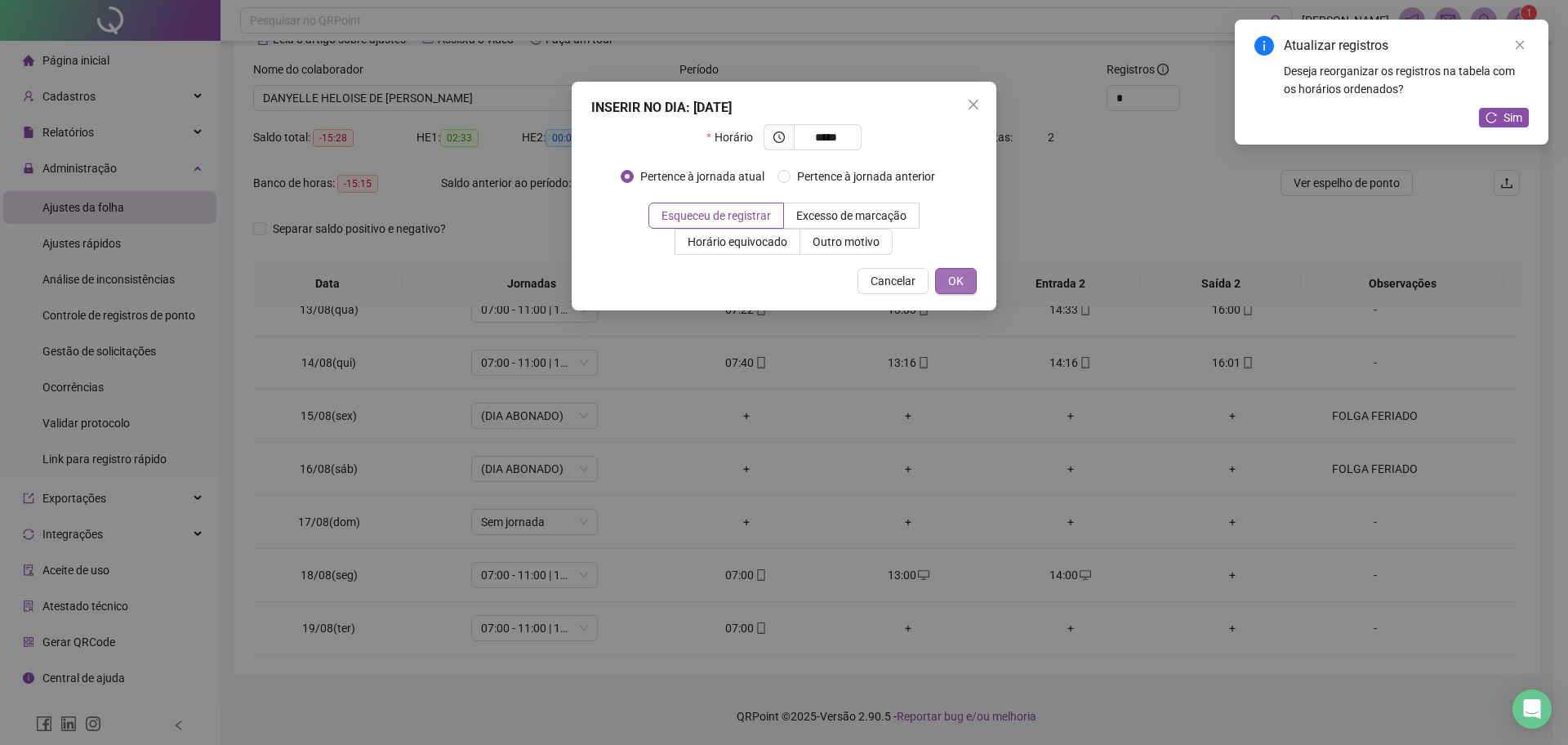
type input "*****"
click at [964, 281] on button "OK" at bounding box center [955, 280] width 41 height 26
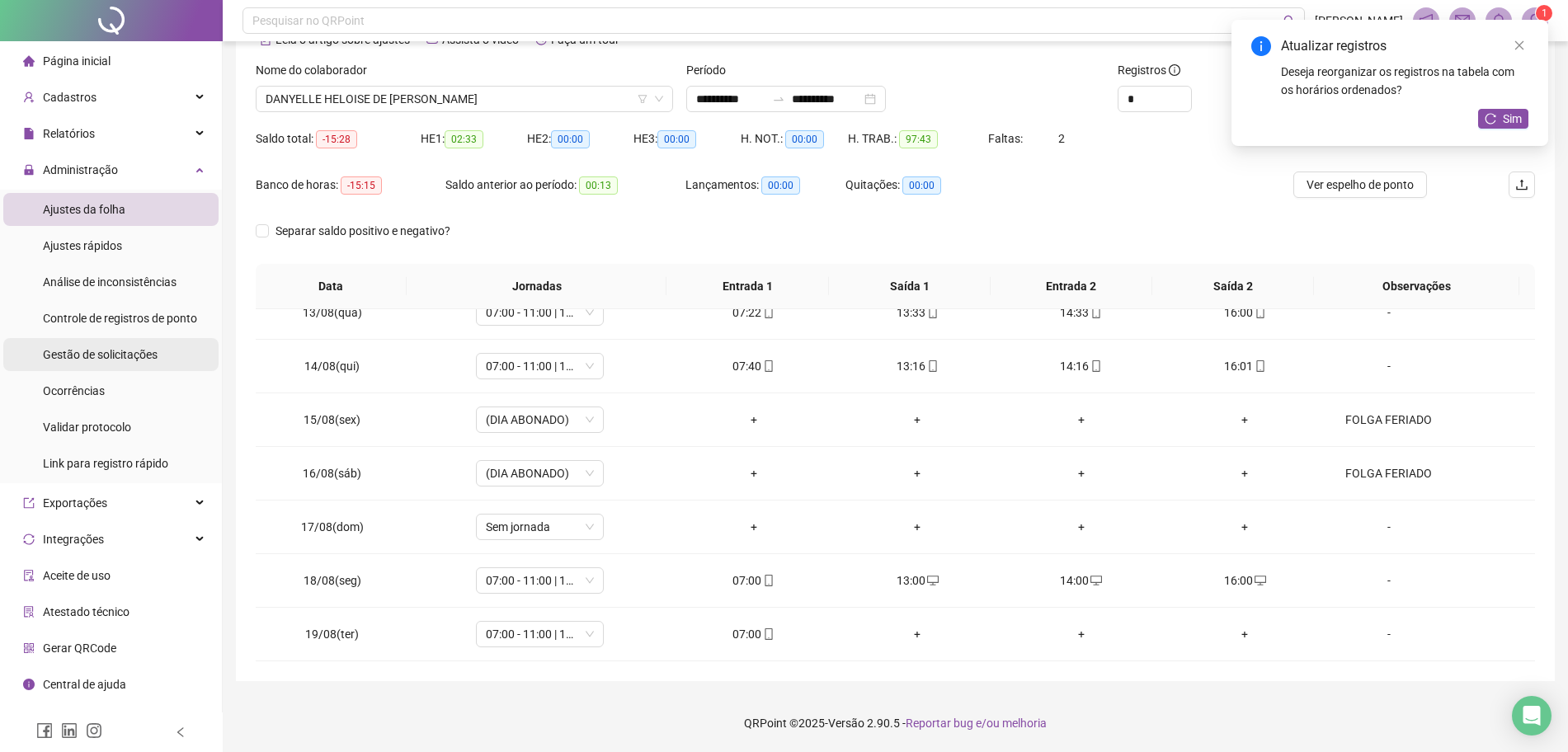
click at [118, 345] on div "Gestão de solicitações" at bounding box center [100, 354] width 115 height 33
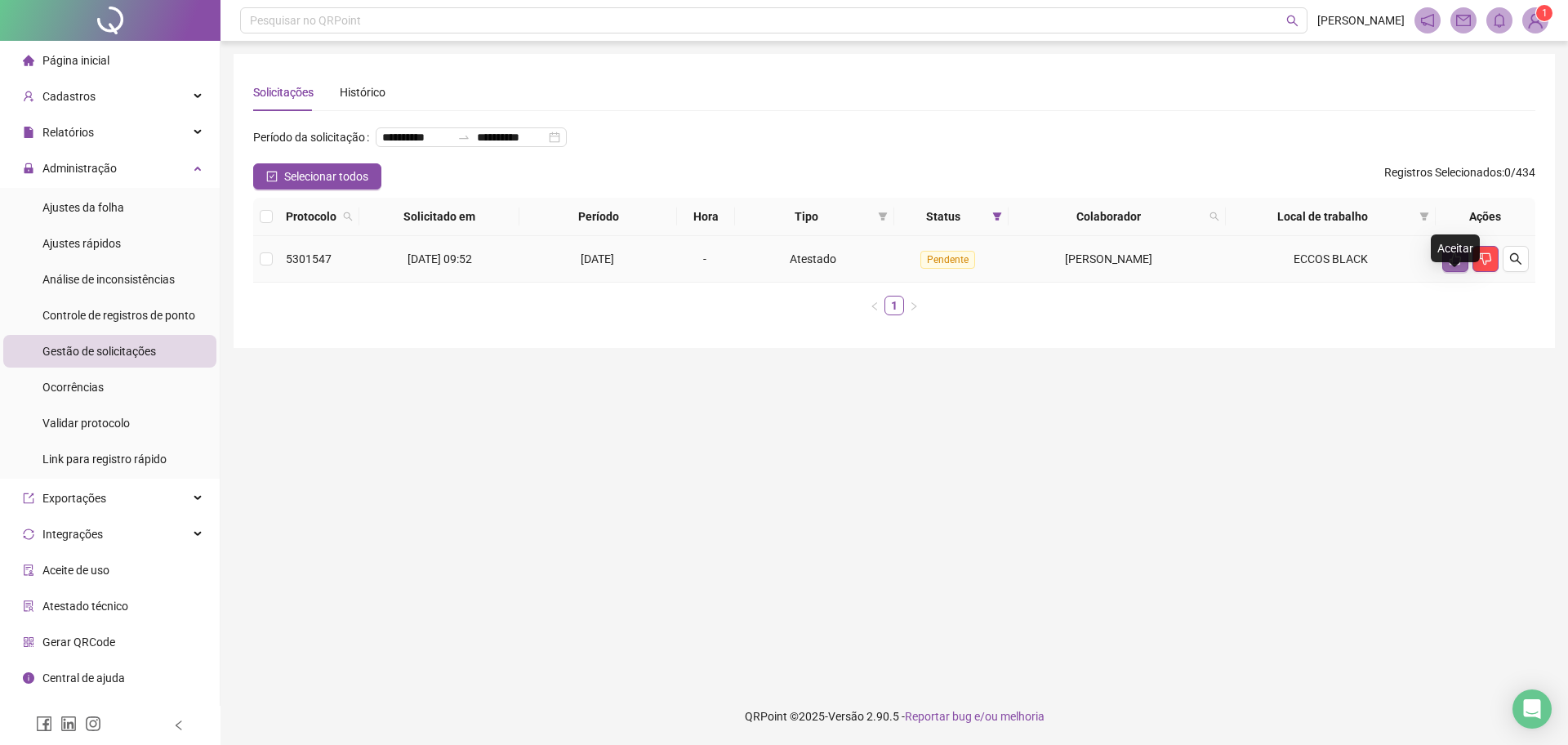
click at [1452, 266] on icon "like" at bounding box center [1456, 259] width 12 height 13
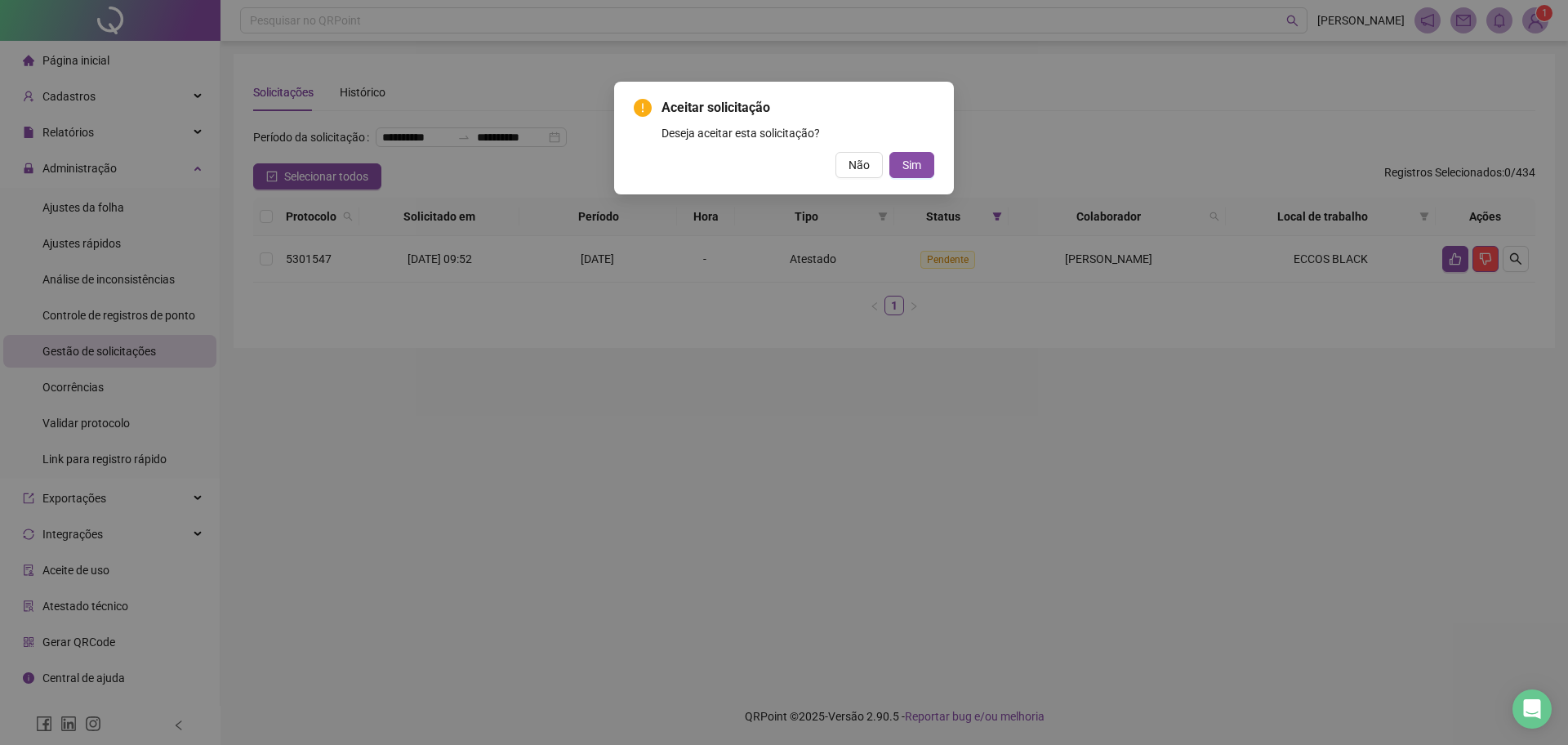
click at [950, 178] on div "Aceitar solicitação Deseja aceitar esta solicitação? Não Sim" at bounding box center [784, 138] width 340 height 113
click at [917, 175] on button "Sim" at bounding box center [911, 165] width 45 height 26
click at [923, 160] on button "Sim" at bounding box center [911, 165] width 45 height 26
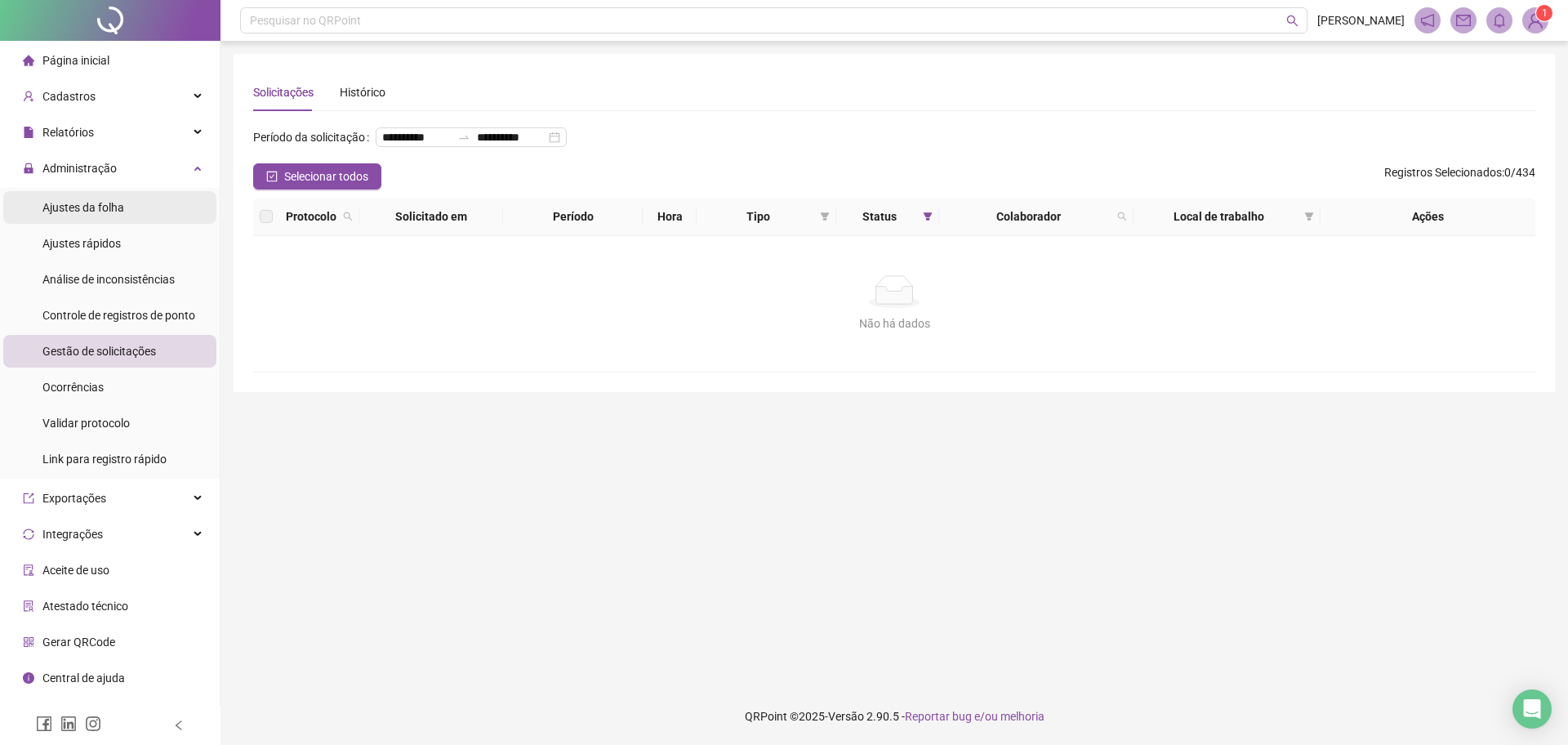
click at [125, 206] on li "Ajustes da folha" at bounding box center [110, 207] width 214 height 33
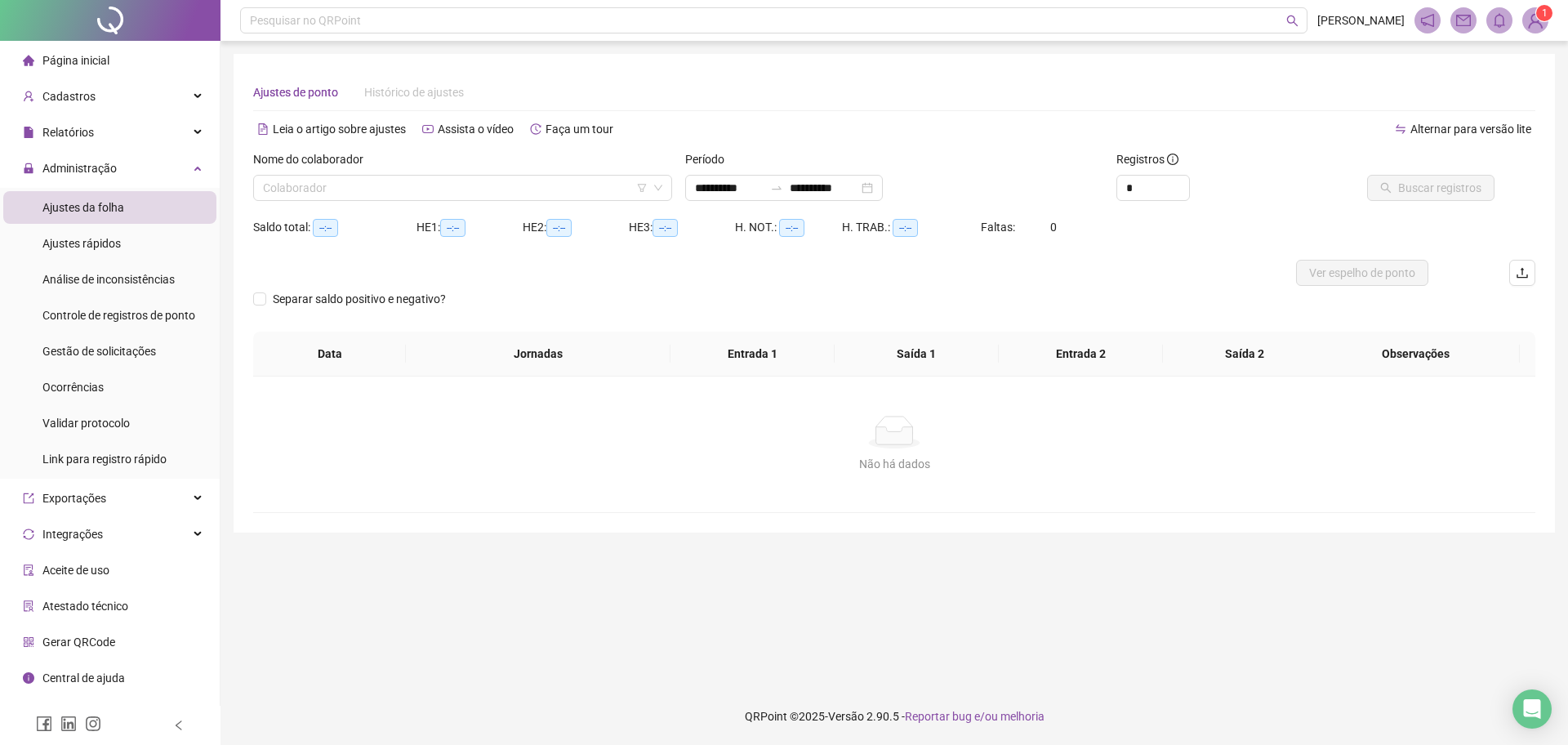
type input "**********"
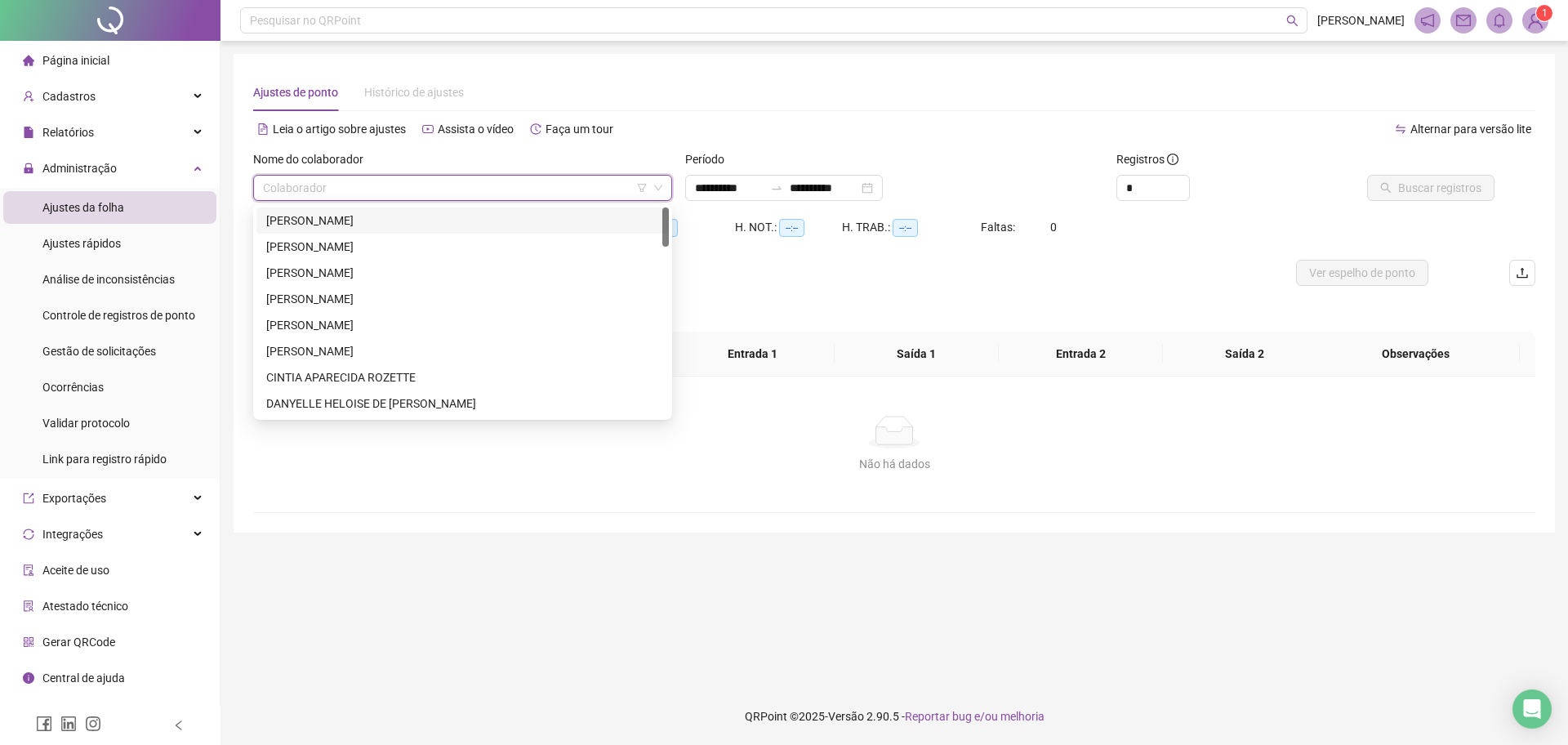
click at [386, 198] on input "search" at bounding box center [456, 187] width 385 height 24
click at [377, 240] on div "[PERSON_NAME]" at bounding box center [463, 246] width 393 height 18
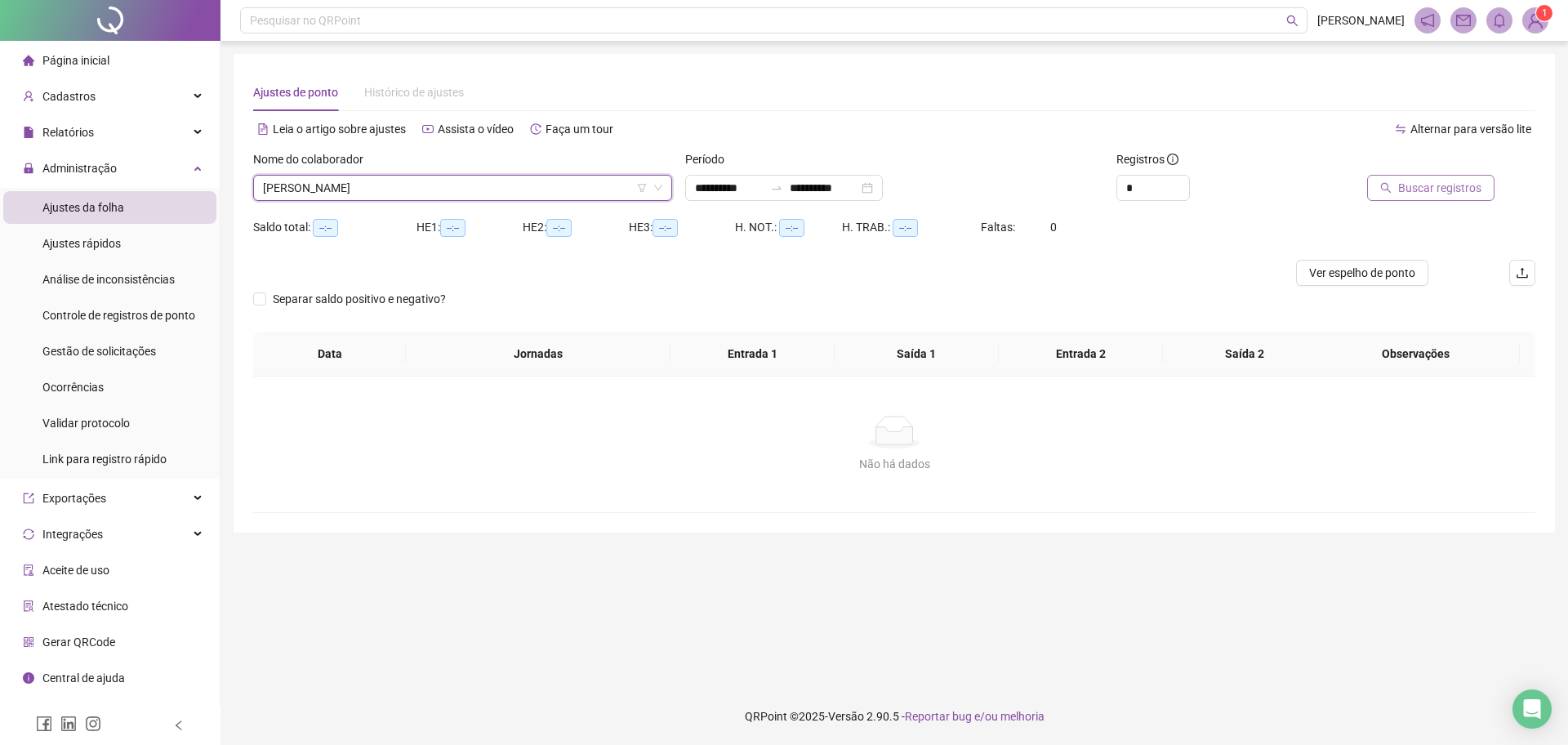
click at [1399, 192] on button "Buscar registros" at bounding box center [1430, 187] width 127 height 26
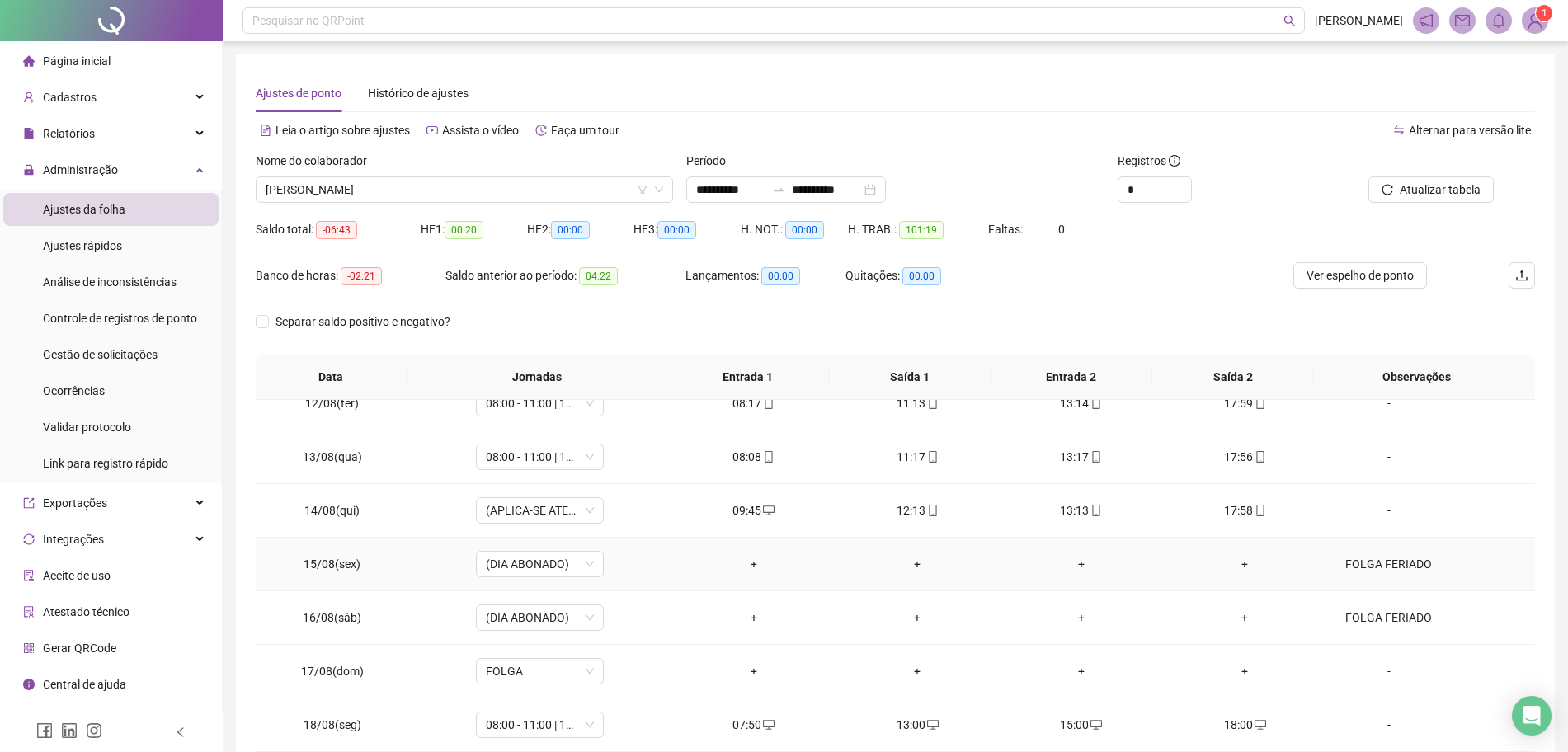
scroll to position [509, 0]
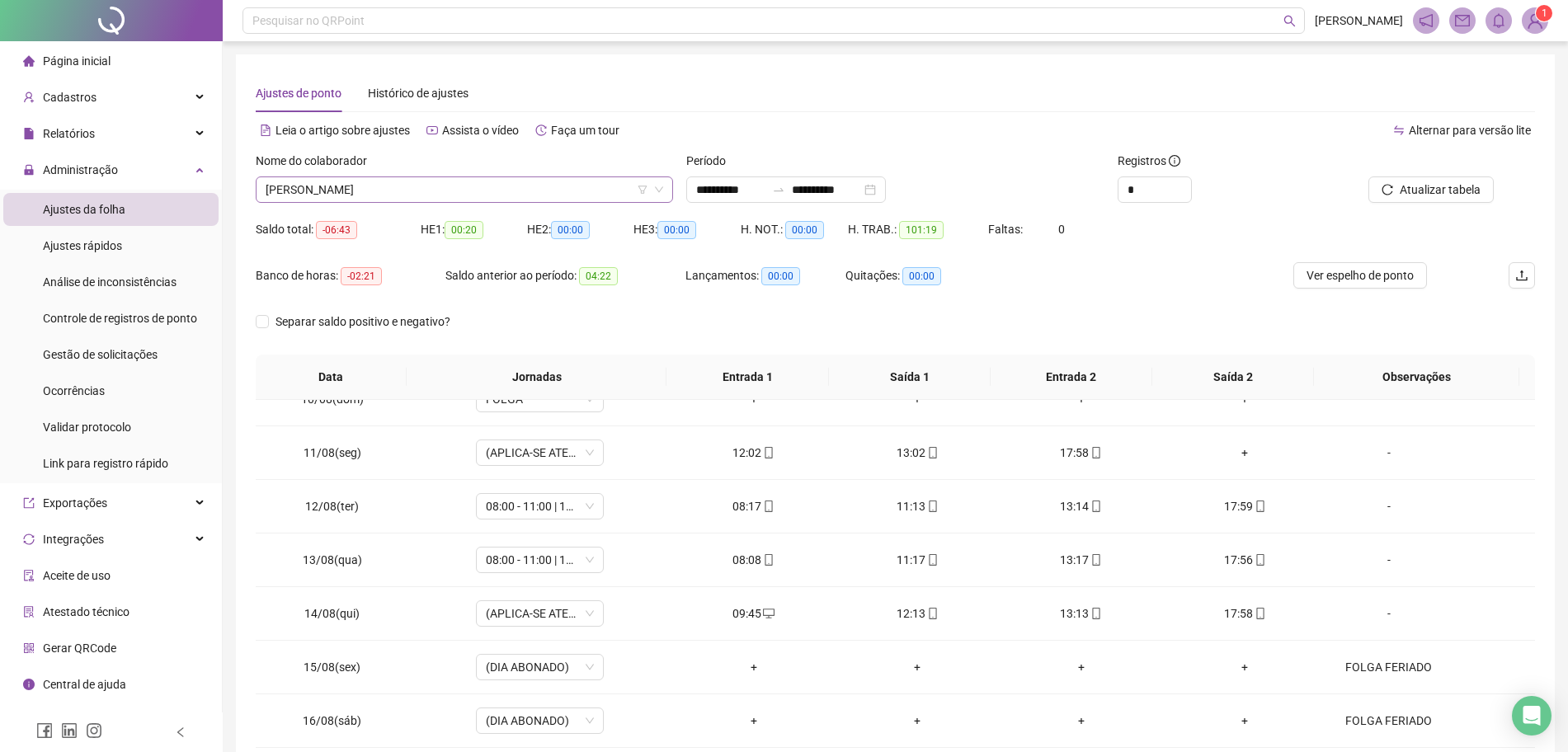
click at [495, 181] on span "[PERSON_NAME]" at bounding box center [464, 189] width 397 height 25
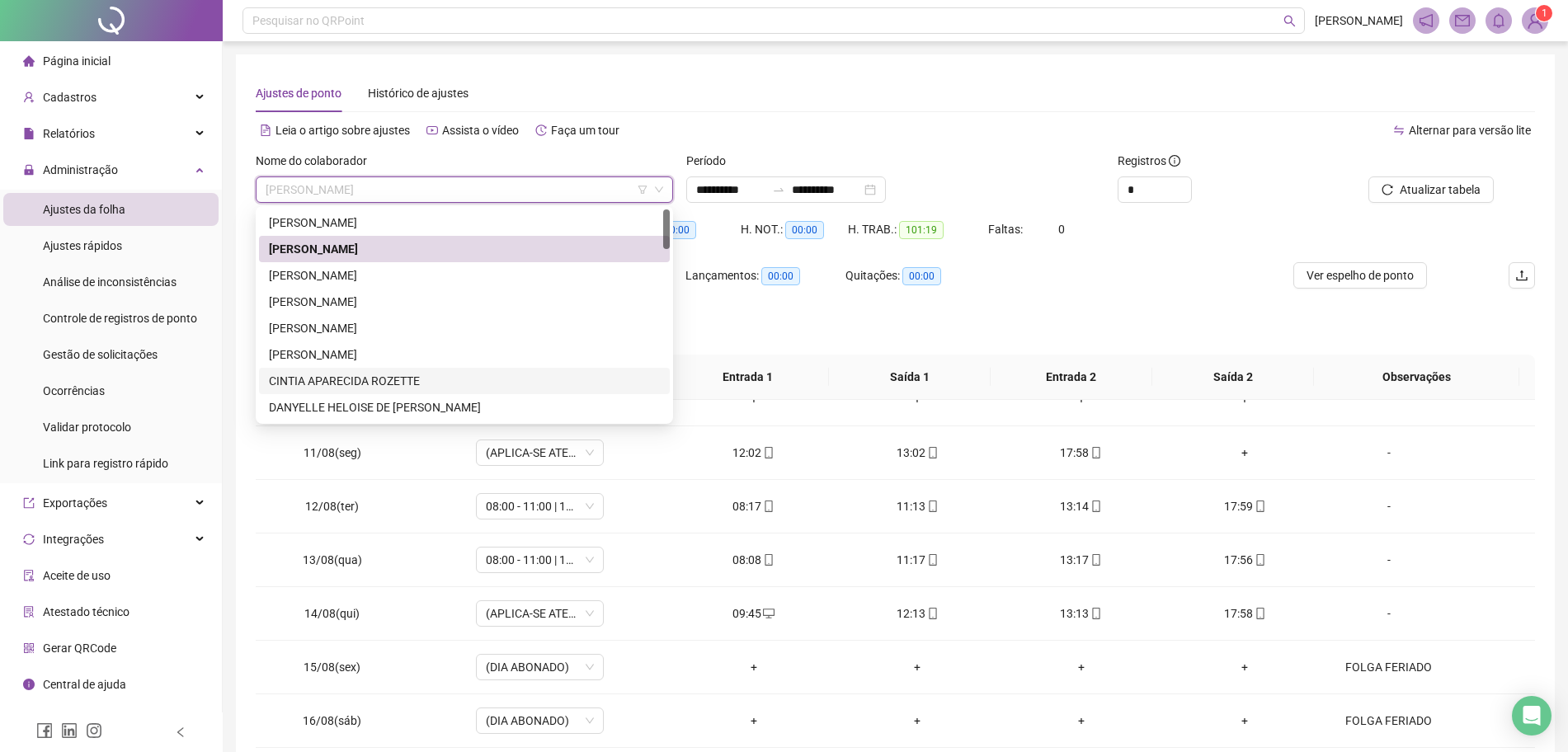
scroll to position [103, 0]
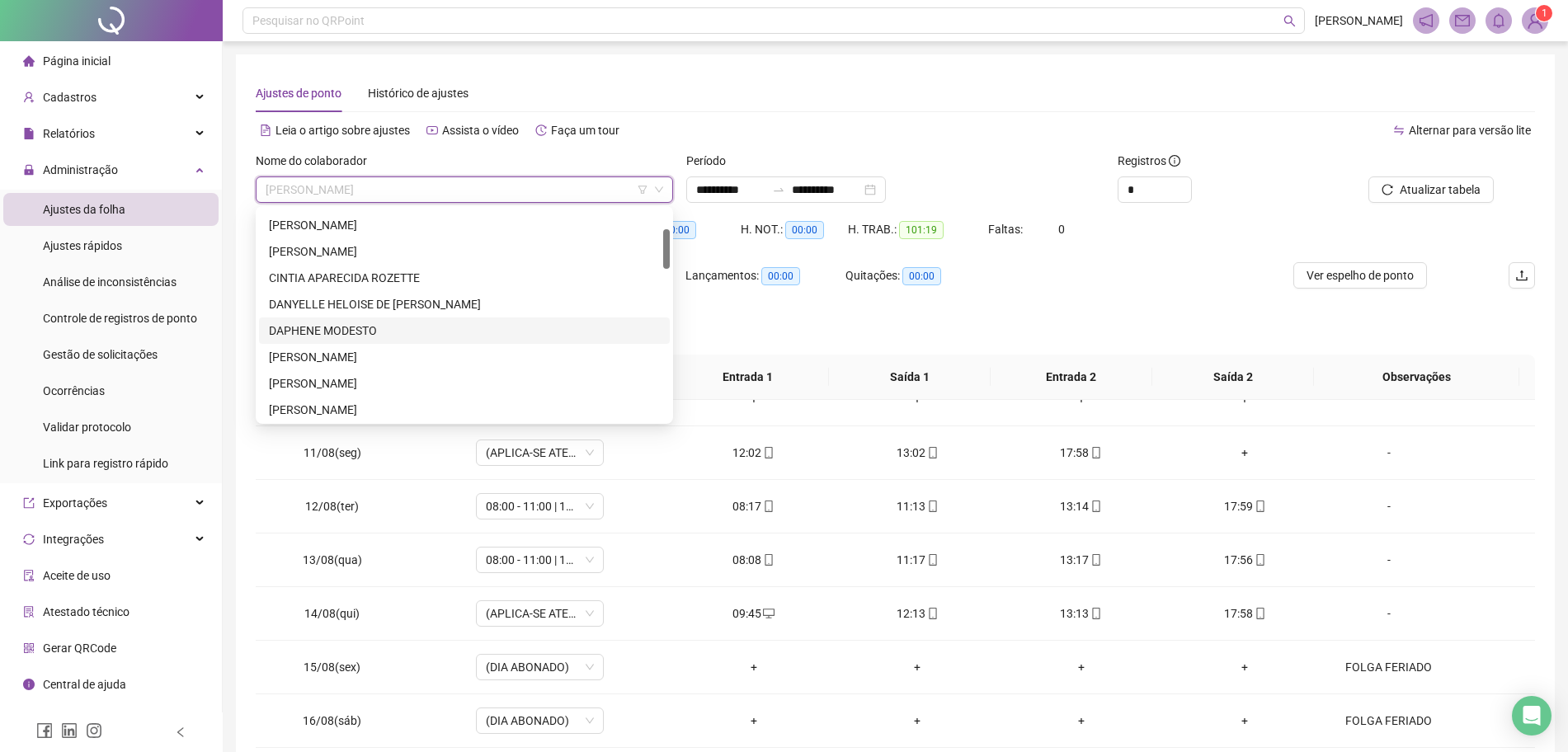
click at [337, 327] on div "DAPHENE MODESTO" at bounding box center [464, 330] width 391 height 18
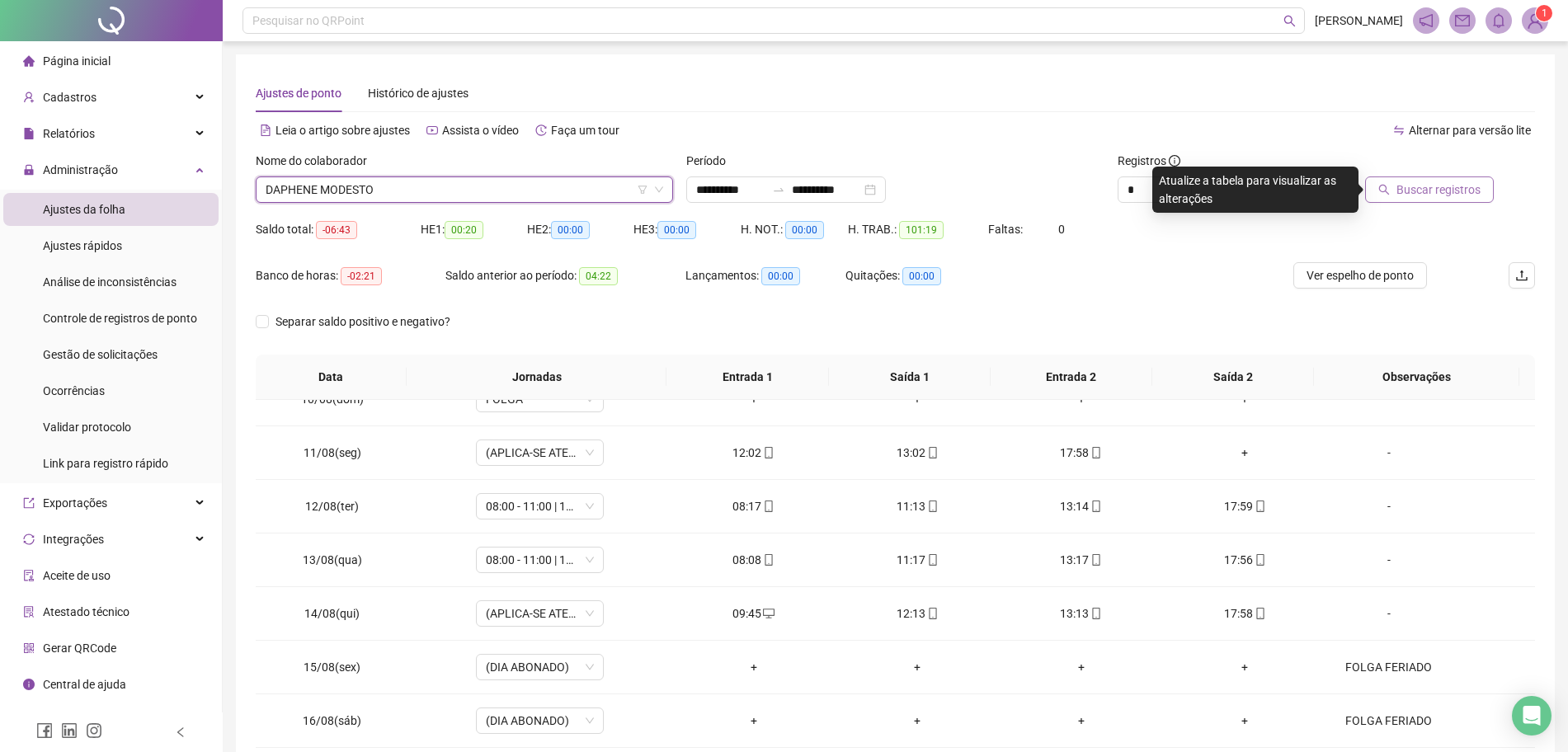
click at [1407, 183] on span "Buscar registros" at bounding box center [1438, 189] width 84 height 18
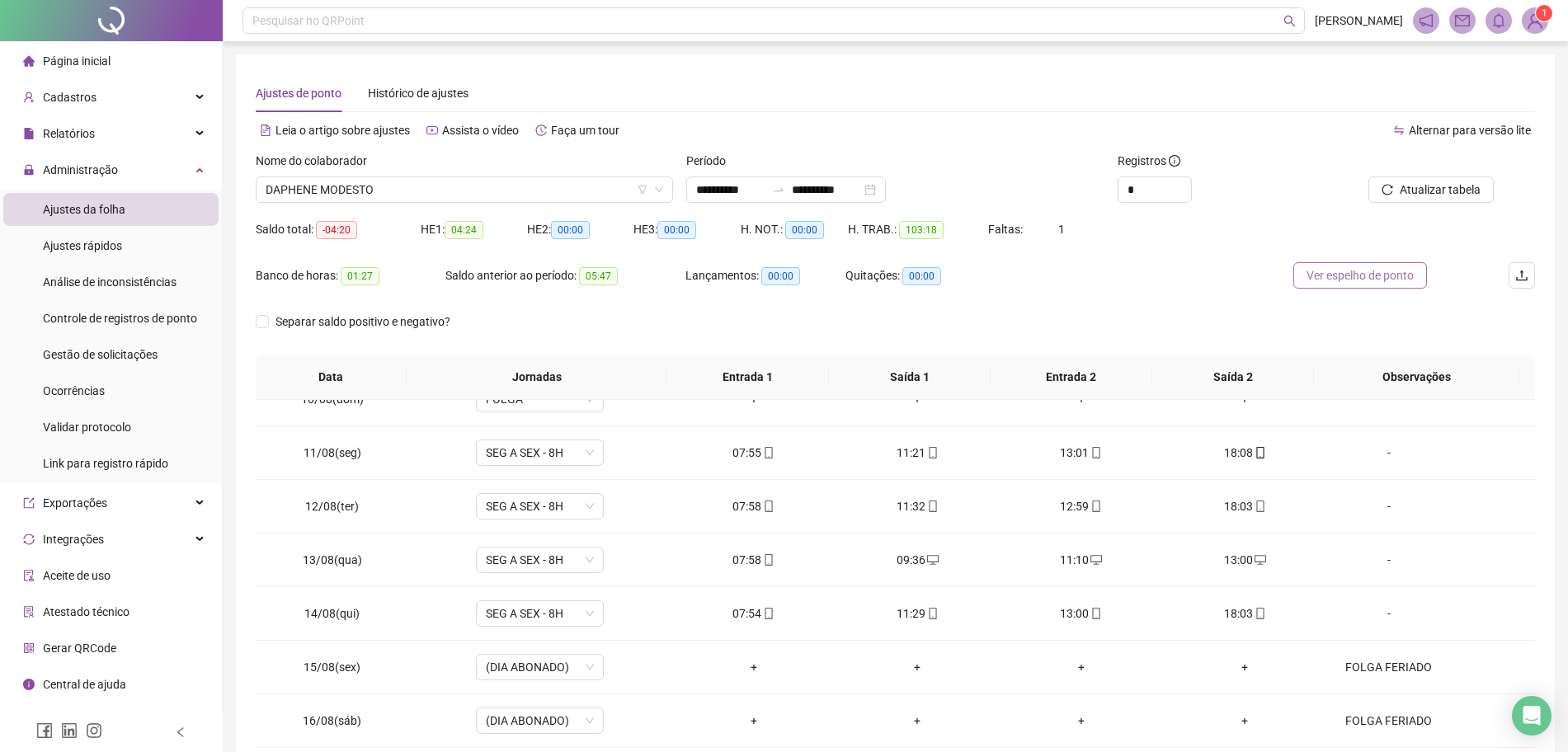
click at [1341, 278] on span "Ver espelho de ponto" at bounding box center [1360, 275] width 107 height 18
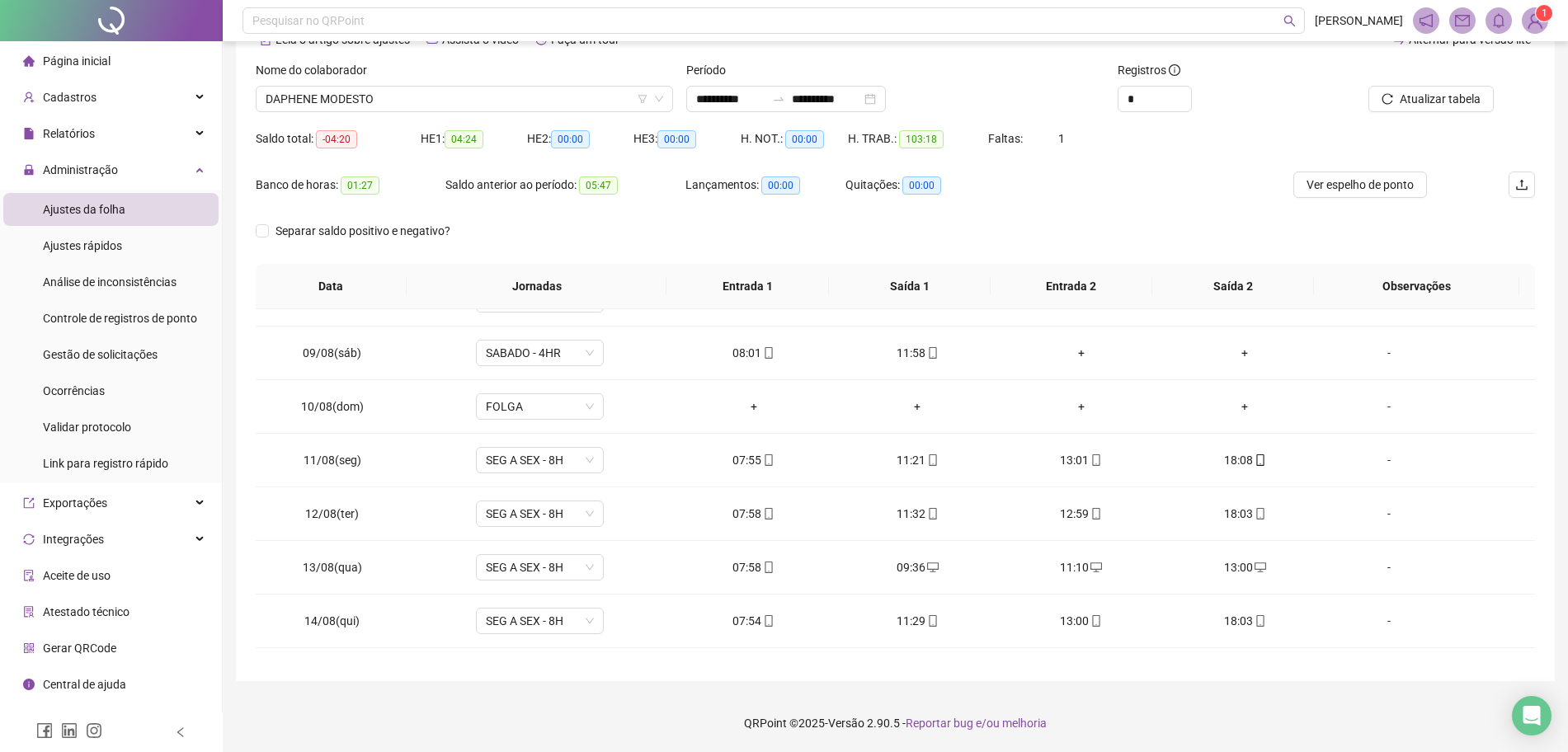
scroll to position [412, 0]
drag, startPoint x: 720, startPoint y: 569, endPoint x: 1347, endPoint y: 545, distance: 627.5
click at [1347, 545] on tr "13/08(qua) SEG A SEX - 8H 07:58 09:36 11:10 13:00 -" at bounding box center [895, 566] width 1279 height 54
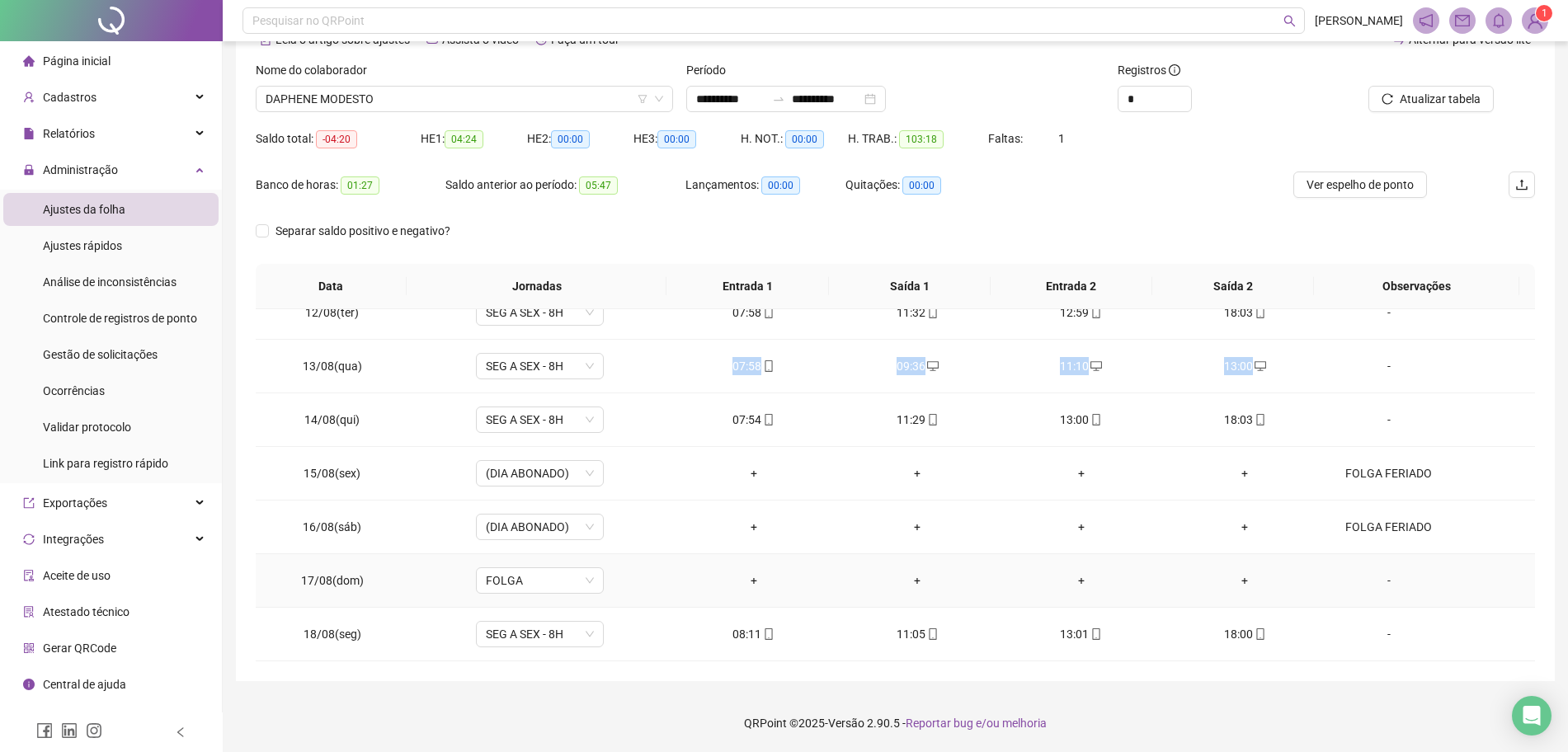
scroll to position [509, 0]
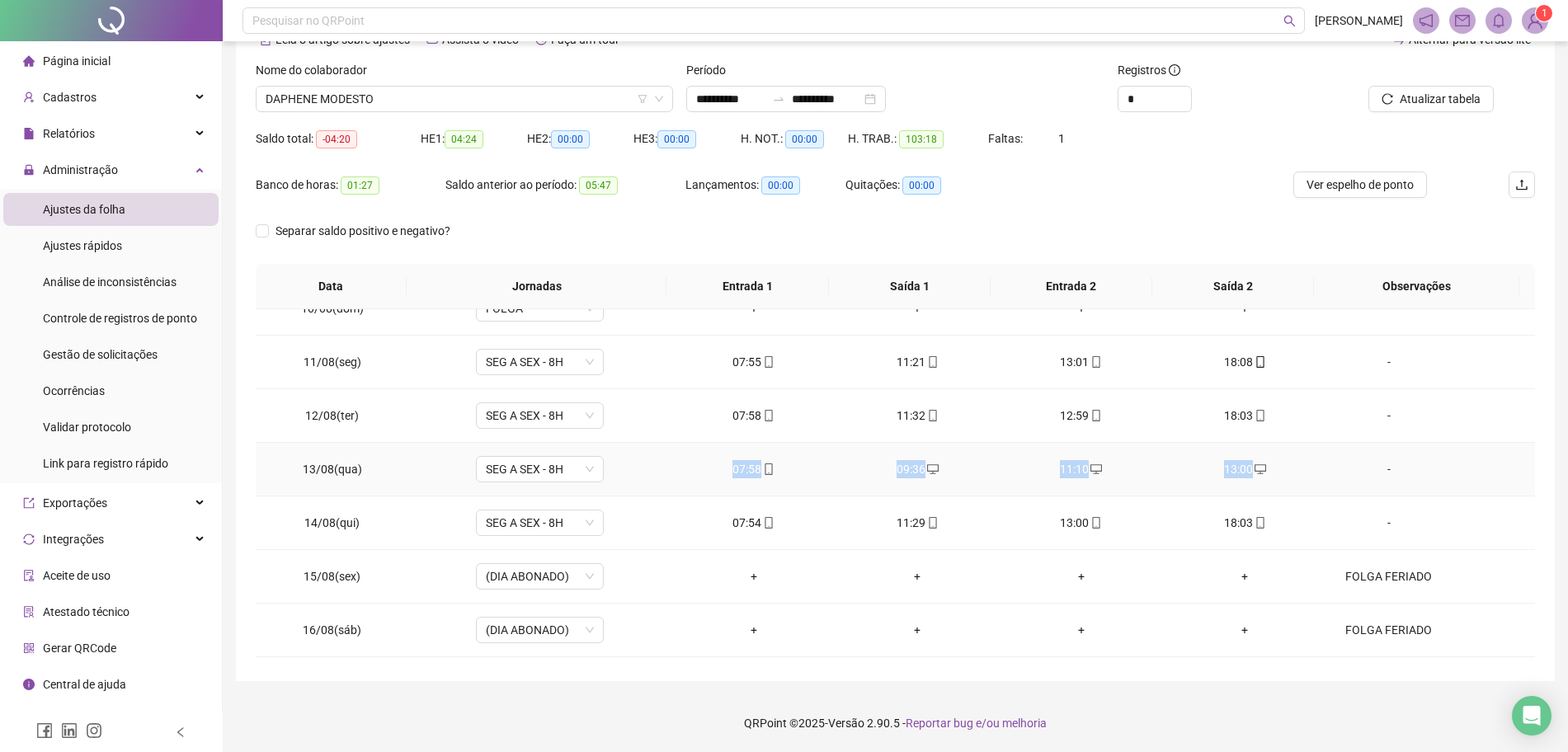
click at [1340, 456] on td "-" at bounding box center [1431, 469] width 208 height 54
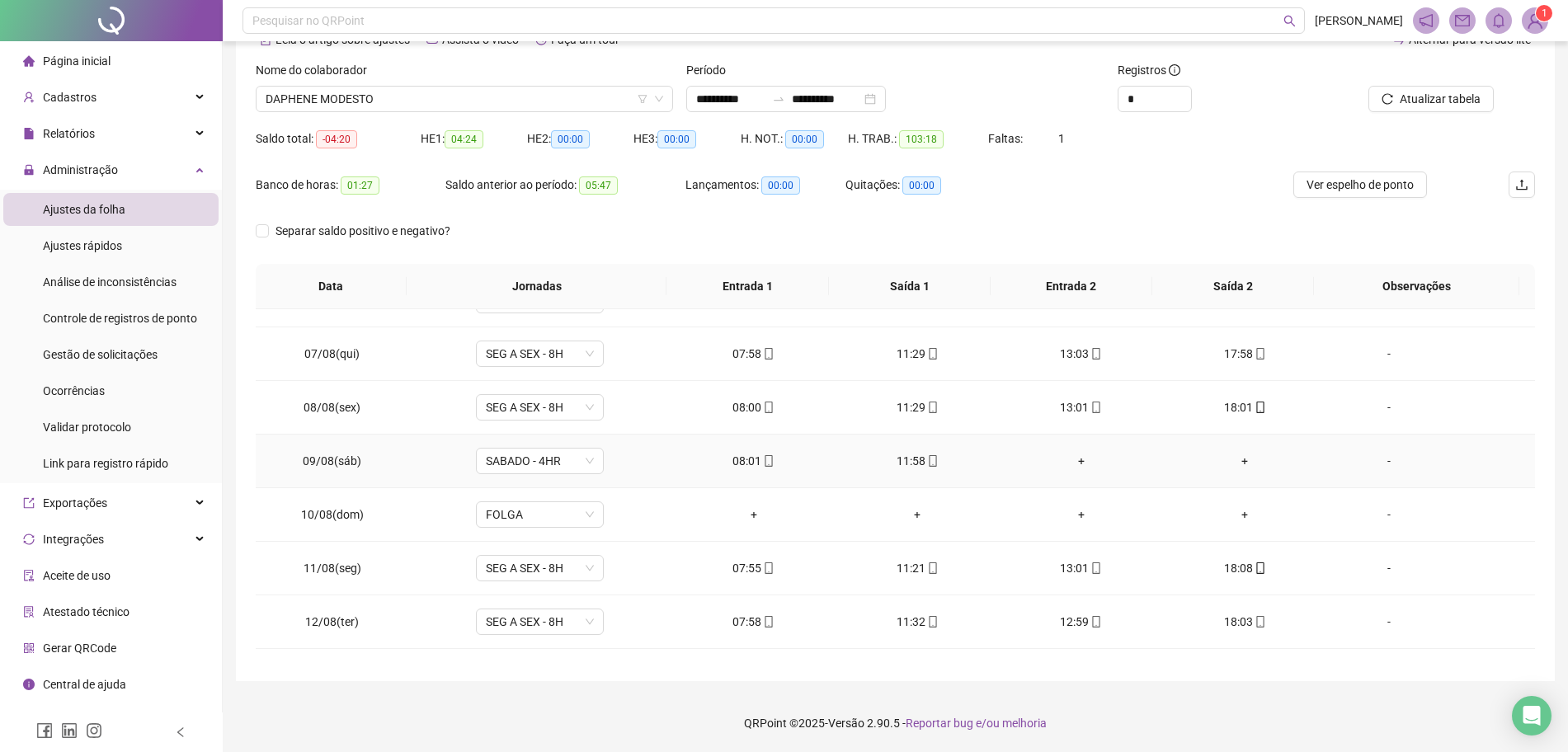
scroll to position [612, 0]
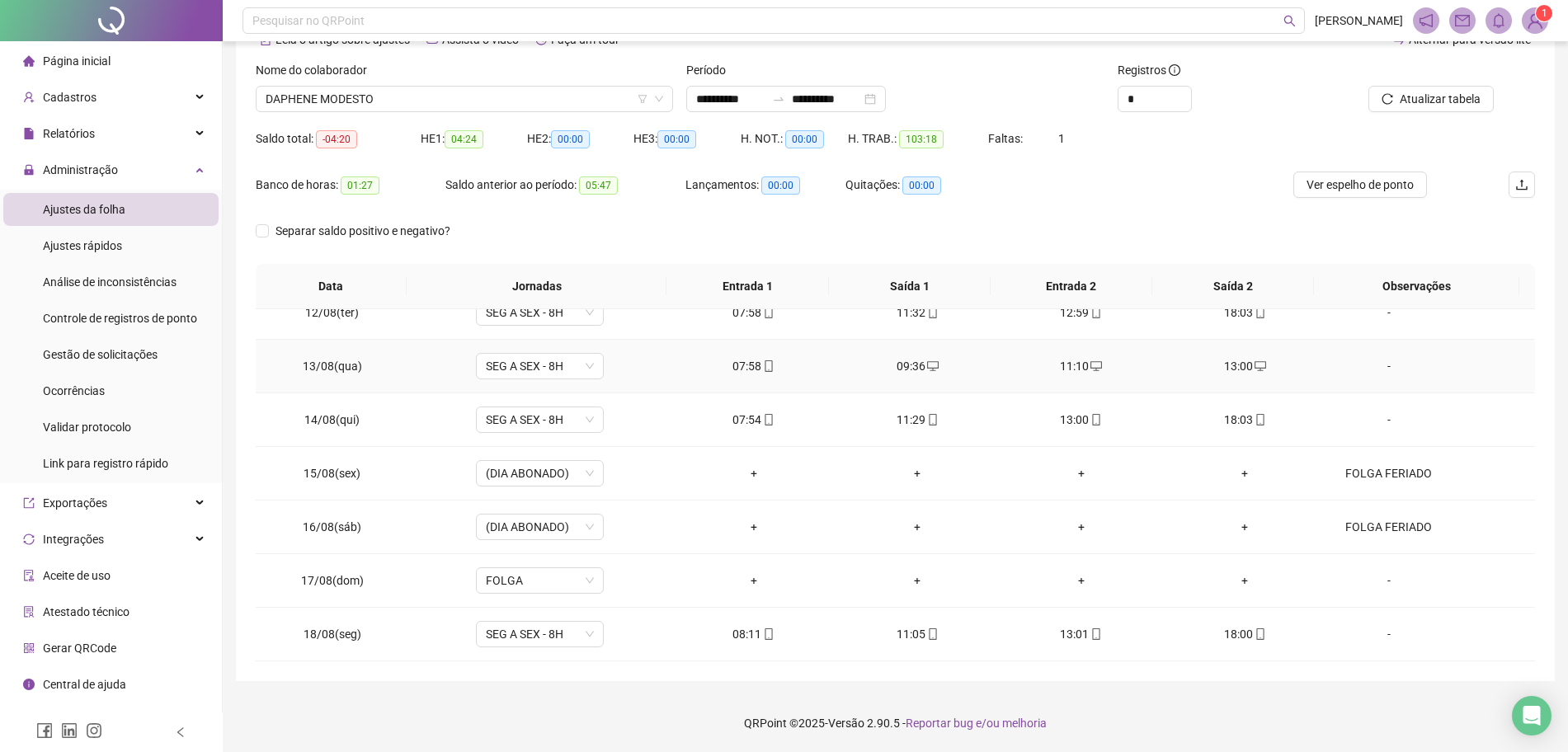
click at [887, 365] on div "09:36" at bounding box center [918, 365] width 138 height 18
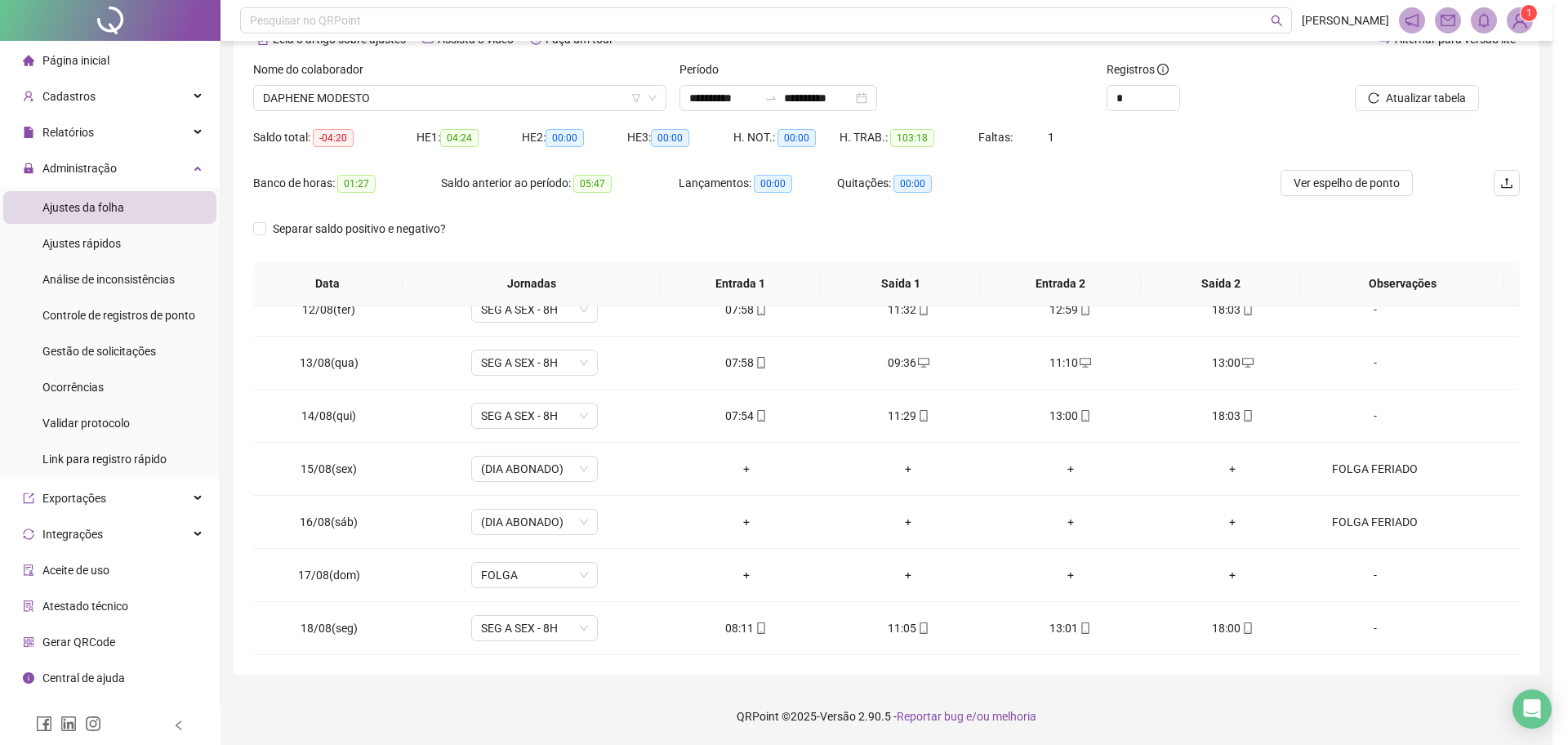
type input "**********"
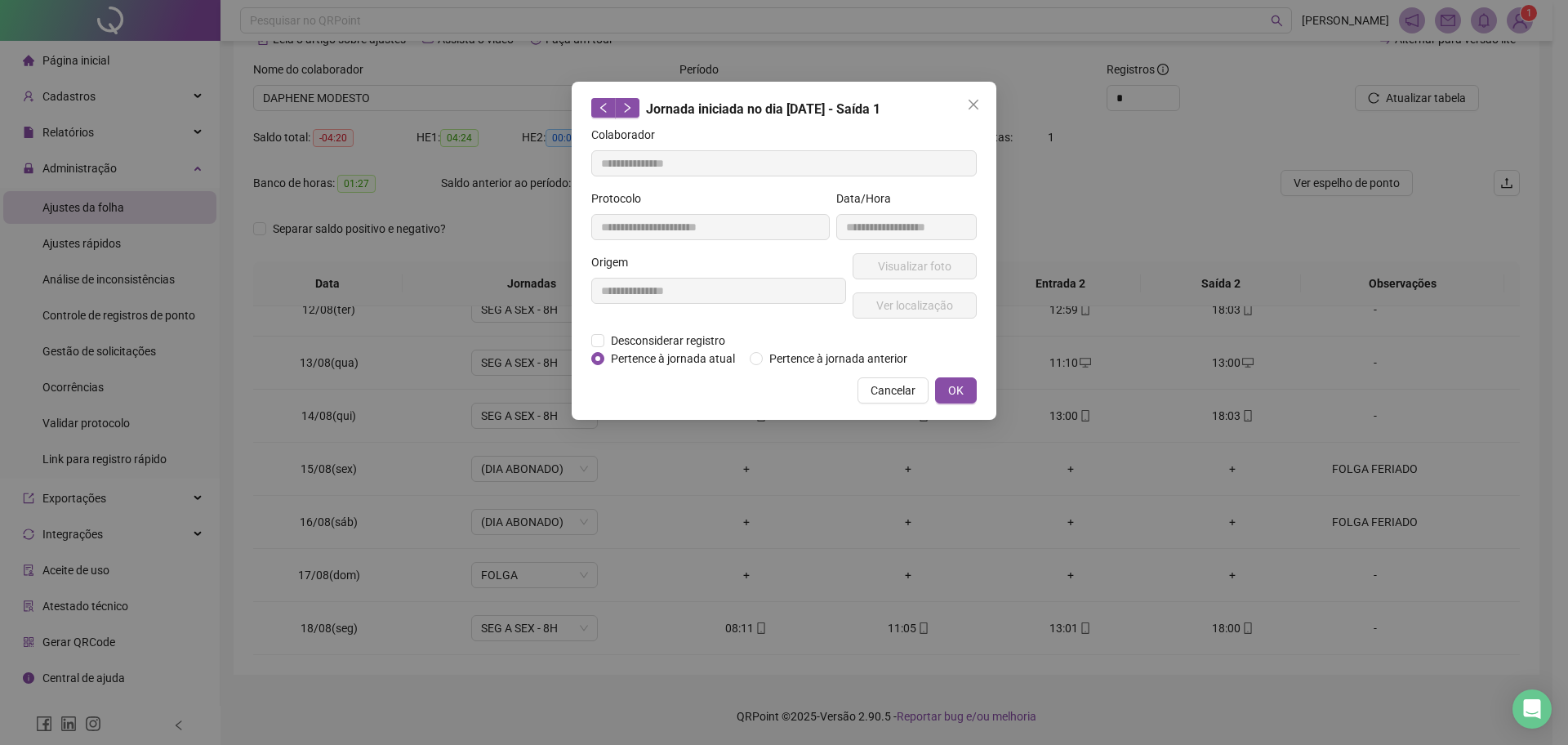
click at [673, 349] on span "Pertence à jornada atual" at bounding box center [673, 358] width 138 height 18
click at [680, 343] on span "Desconsiderar registro" at bounding box center [668, 340] width 127 height 18
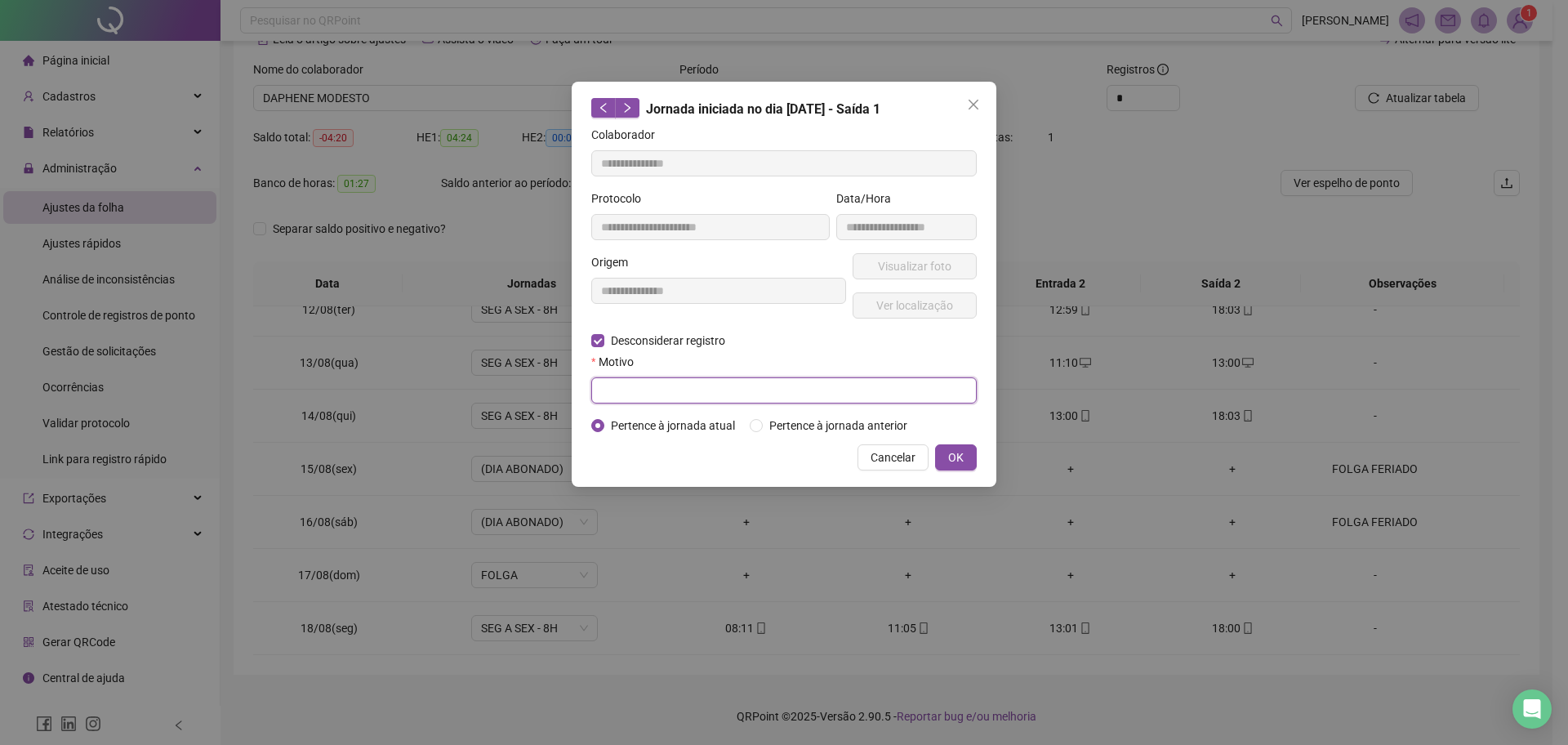
click at [648, 389] on input "text" at bounding box center [784, 390] width 386 height 26
type input "****"
click at [948, 461] on button "OK" at bounding box center [955, 457] width 41 height 26
click at [943, 460] on div "**********" at bounding box center [784, 372] width 1568 height 745
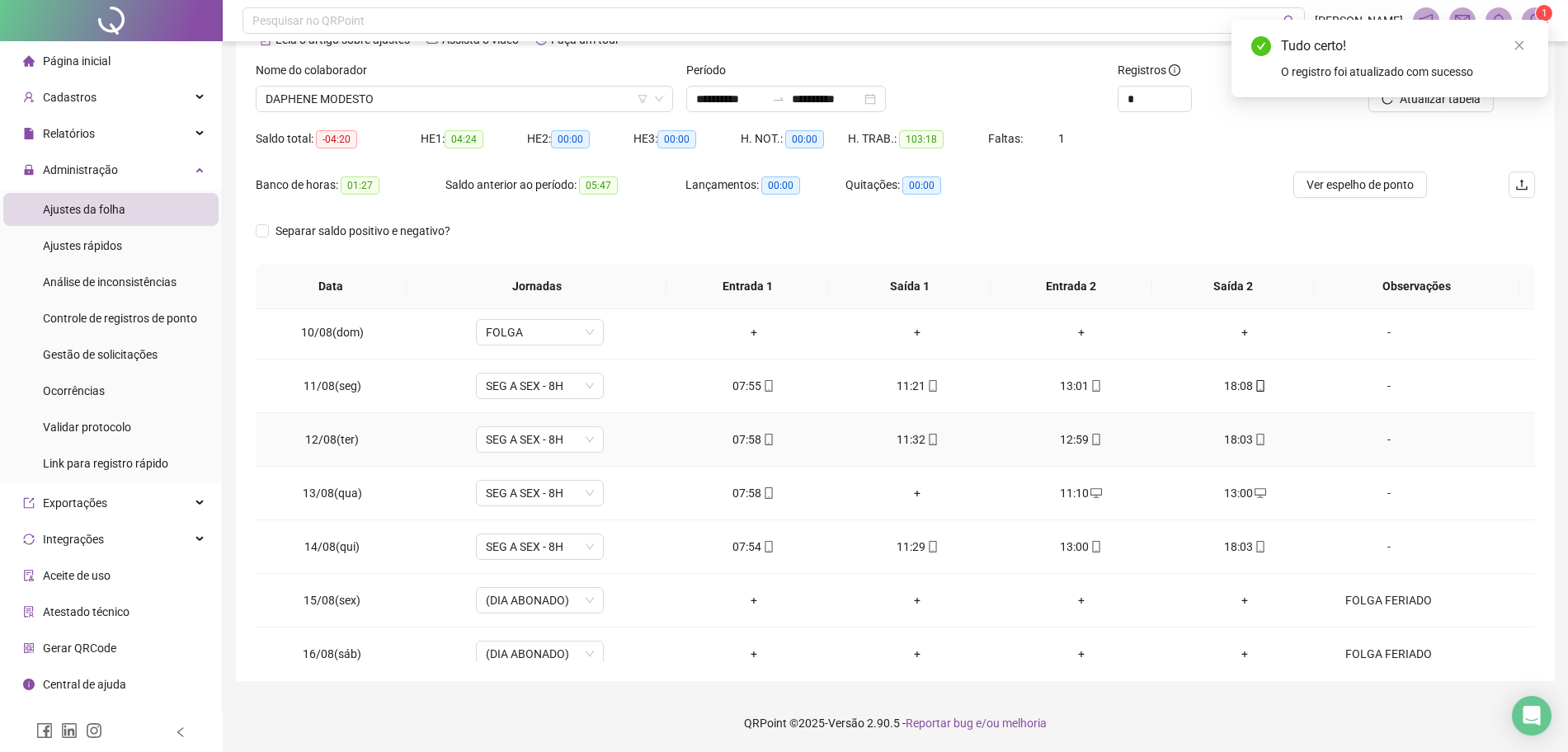
scroll to position [406, 0]
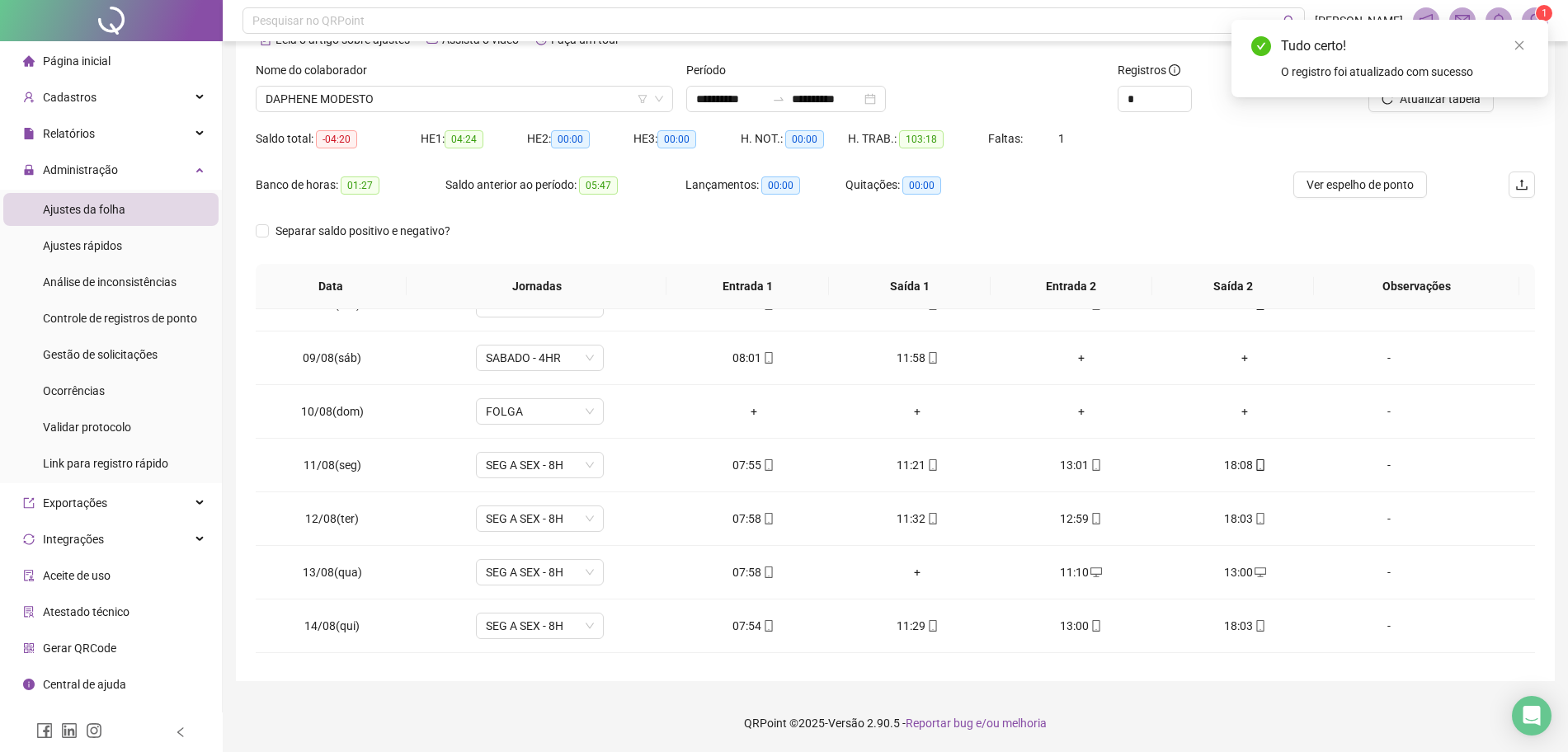
click at [1447, 113] on div "Atualizar tabela" at bounding box center [1433, 93] width 216 height 64
click at [1451, 97] on div "Tudo certo! O registro foi atualizado com sucesso" at bounding box center [1390, 58] width 317 height 77
drag, startPoint x: 1428, startPoint y: 105, endPoint x: 1405, endPoint y: 106, distance: 23.0
click at [1424, 97] on div "Tudo certo! O registro foi atualizado com sucesso" at bounding box center [1390, 58] width 317 height 77
click at [1403, 97] on div "Tudo certo! O registro foi atualizado com sucesso" at bounding box center [1390, 58] width 317 height 77
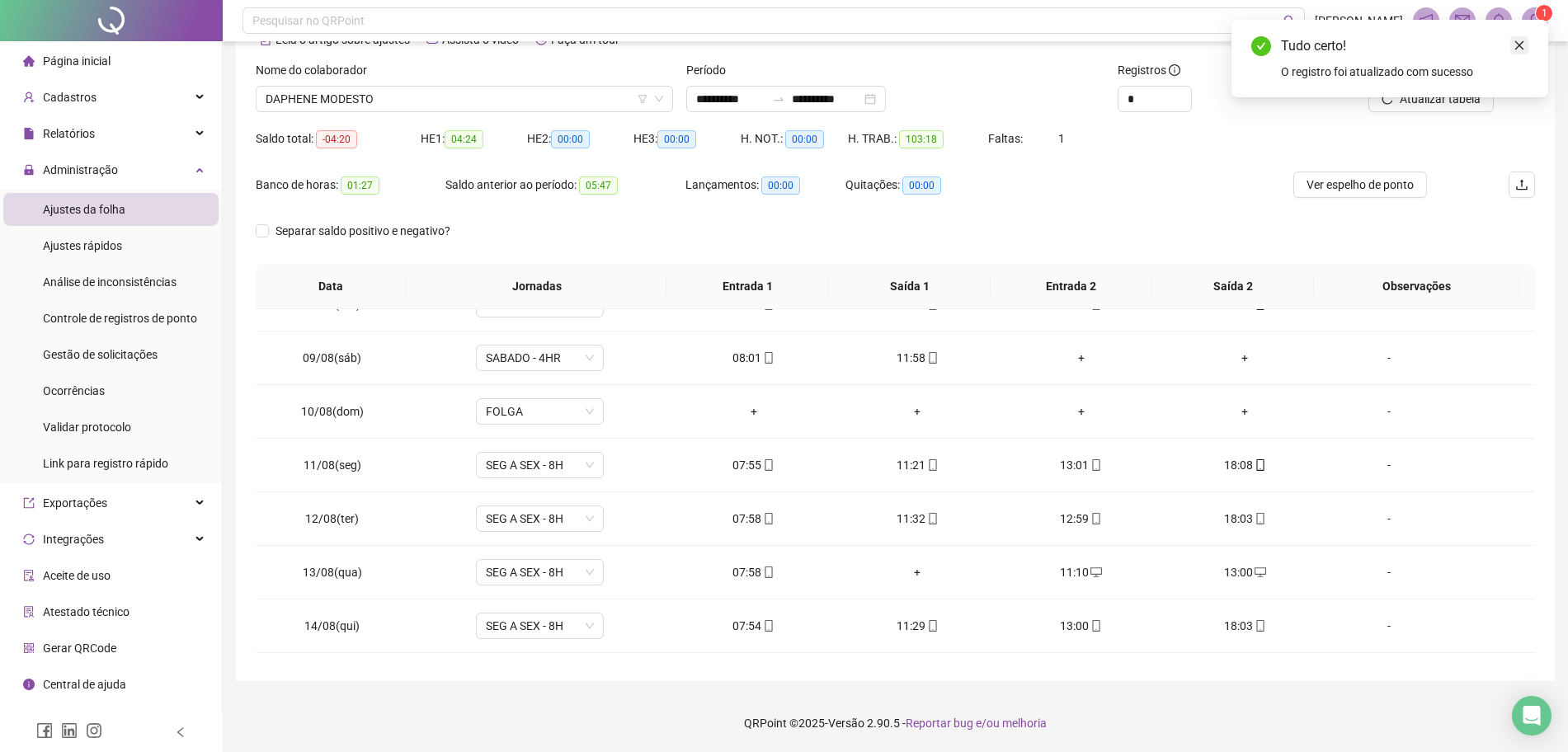
click at [1520, 49] on icon "close" at bounding box center [1519, 45] width 12 height 12
click at [1412, 102] on span "Atualizar tabela" at bounding box center [1439, 98] width 81 height 18
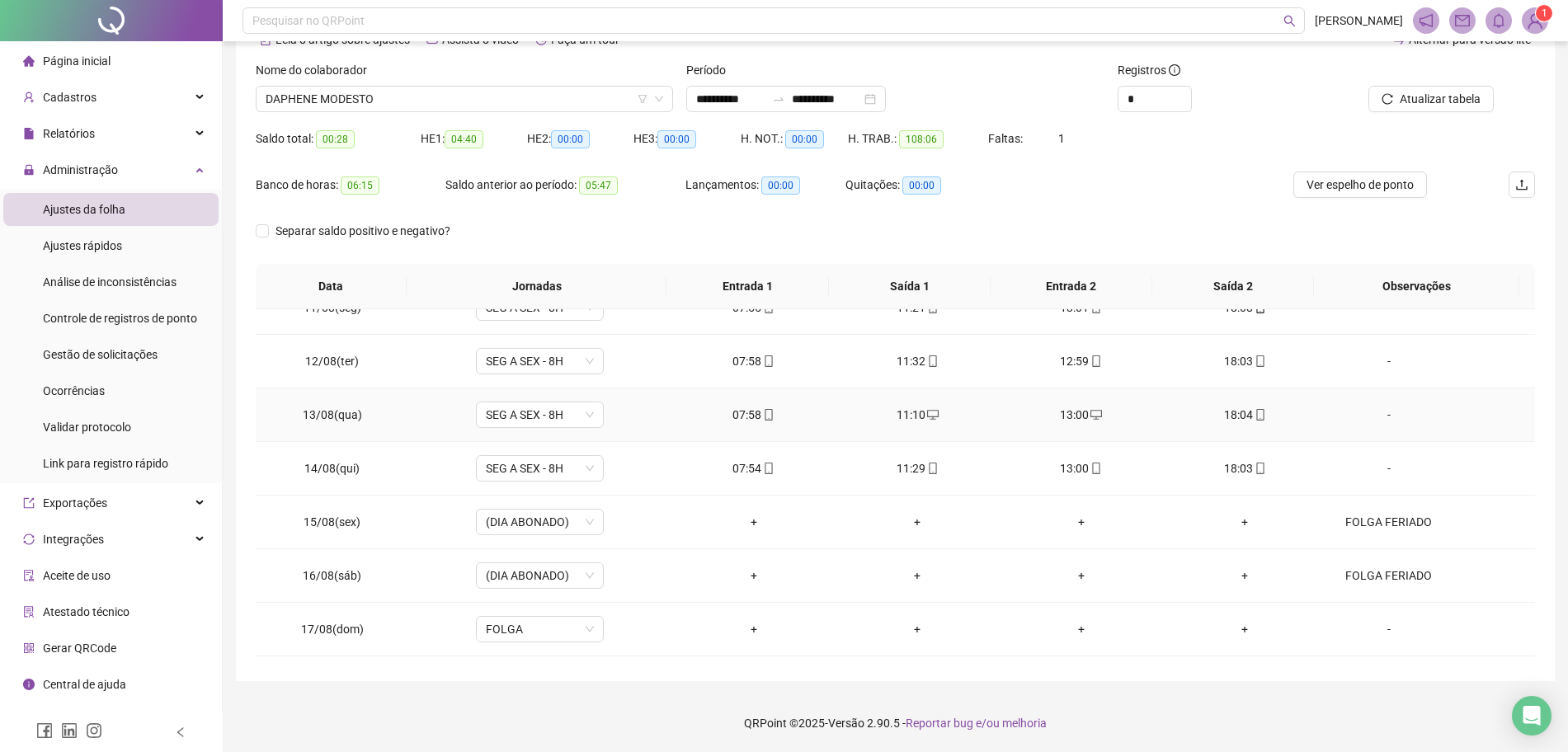
scroll to position [612, 0]
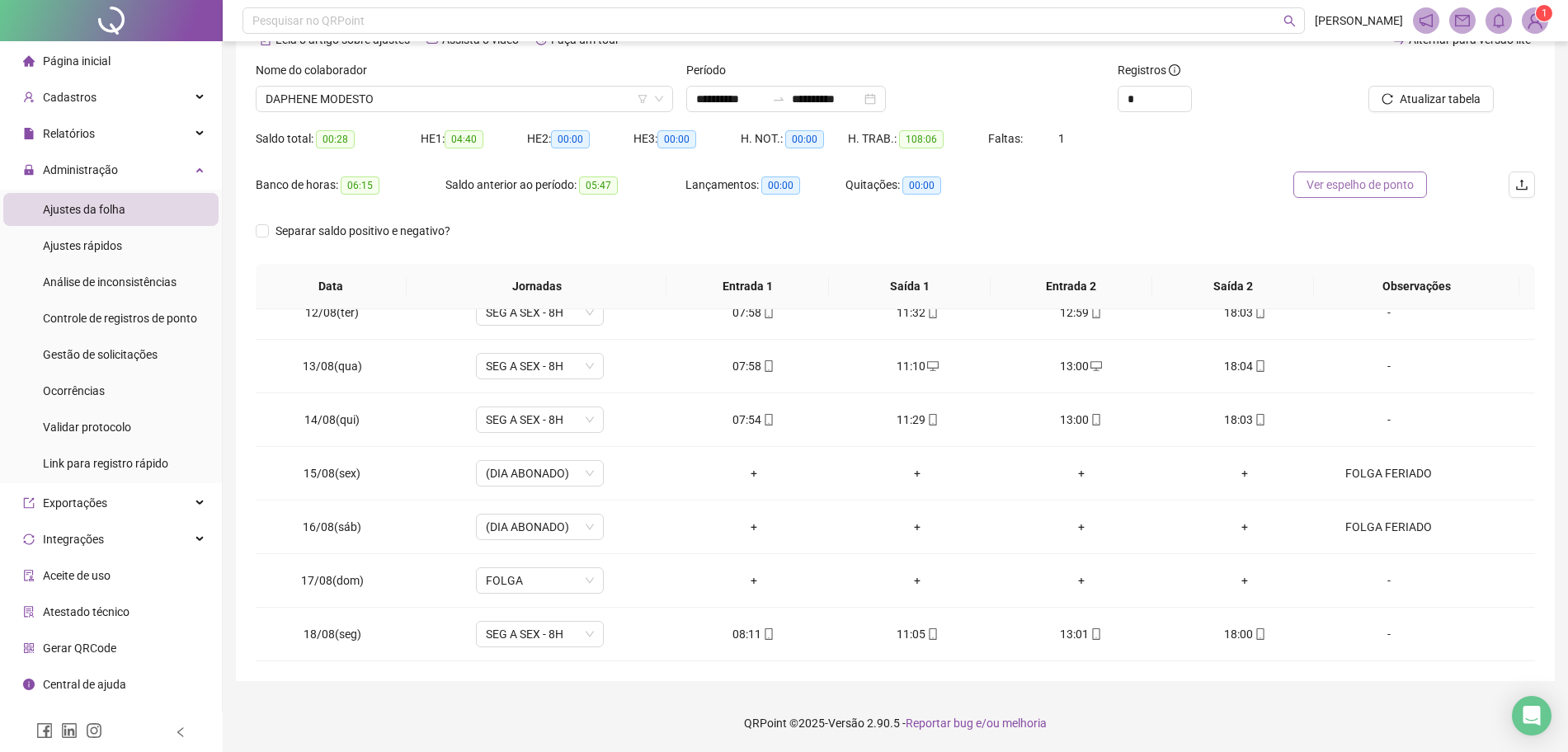
click at [1376, 178] on span "Ver espelho de ponto" at bounding box center [1360, 184] width 107 height 18
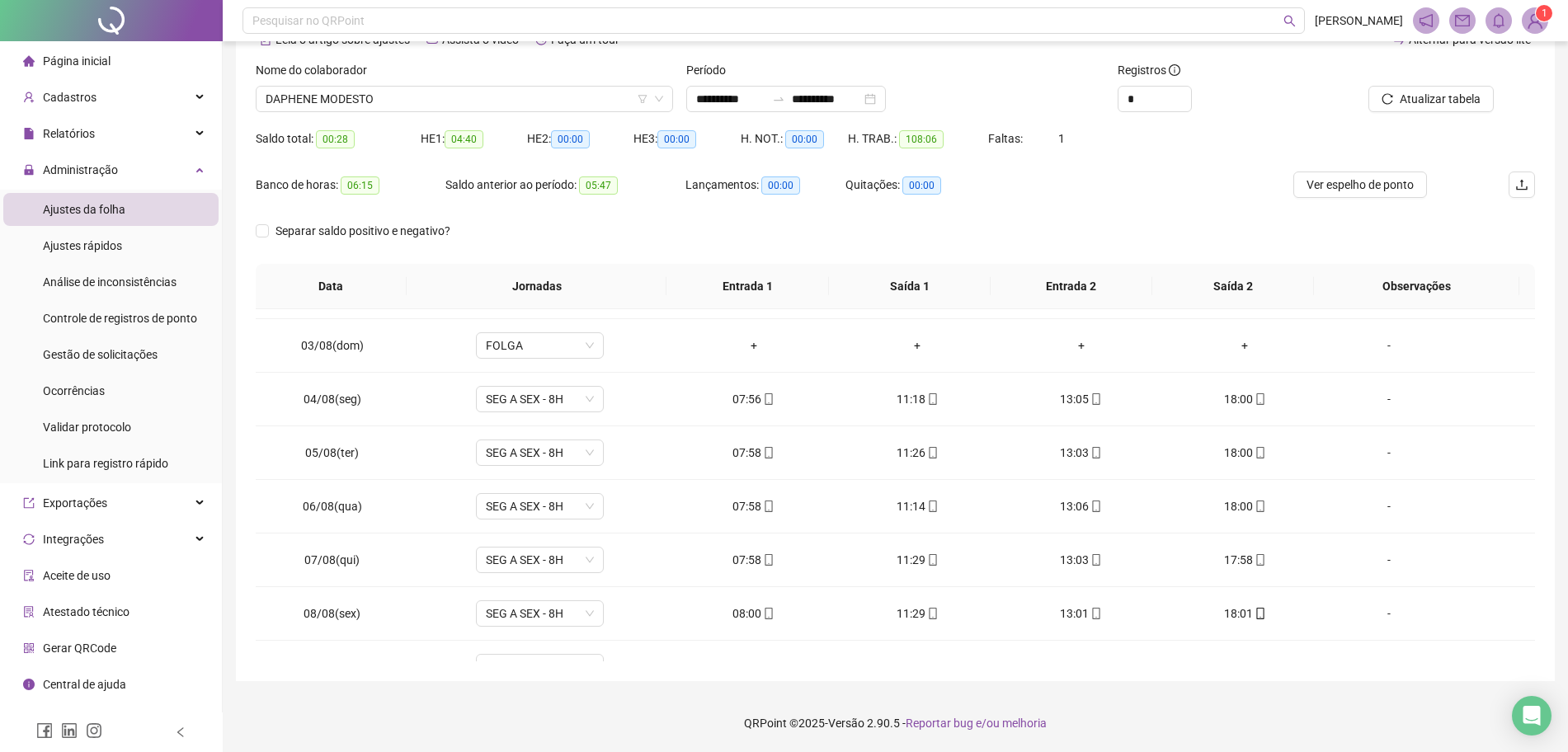
scroll to position [0, 0]
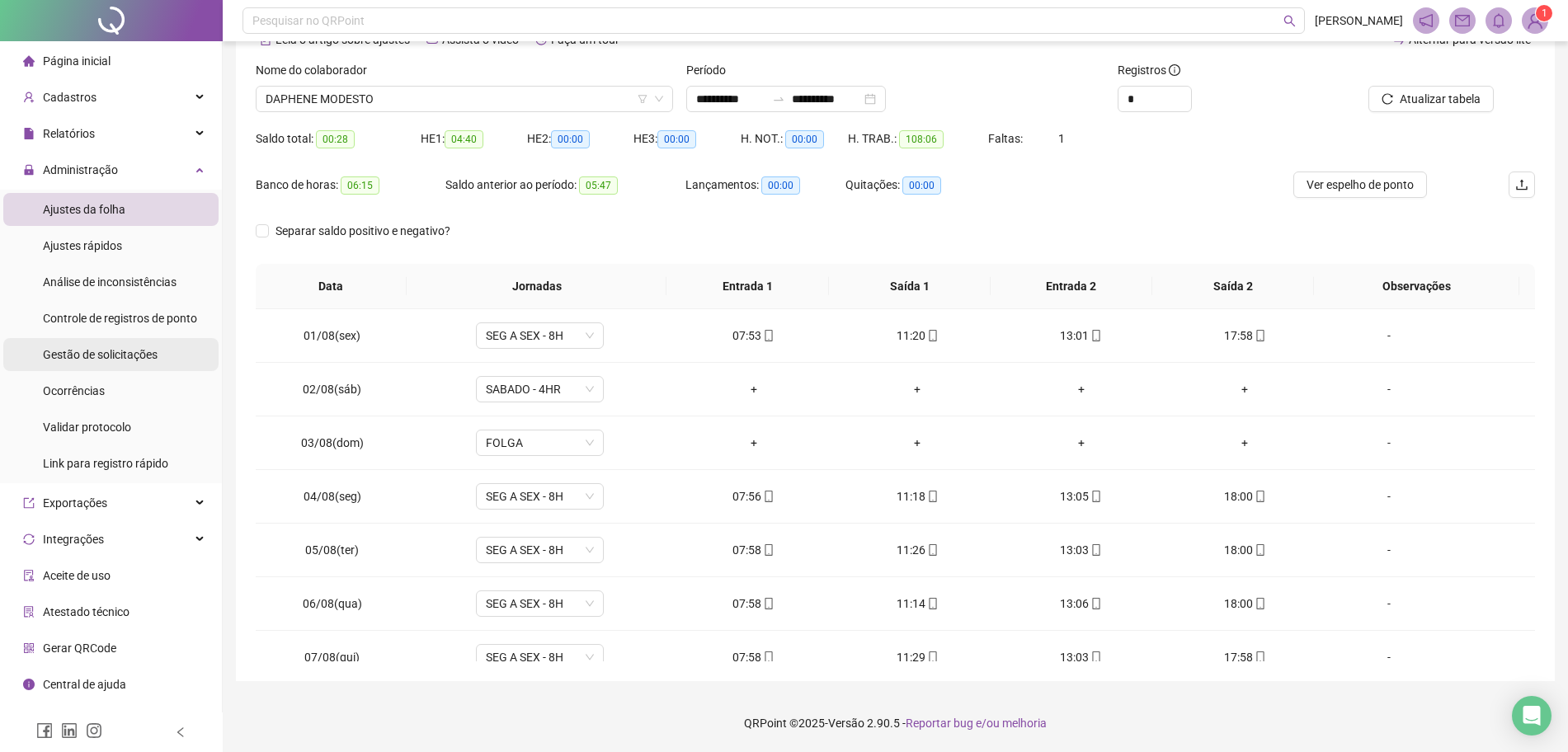
click at [126, 350] on span "Gestão de solicitações" at bounding box center [100, 353] width 115 height 13
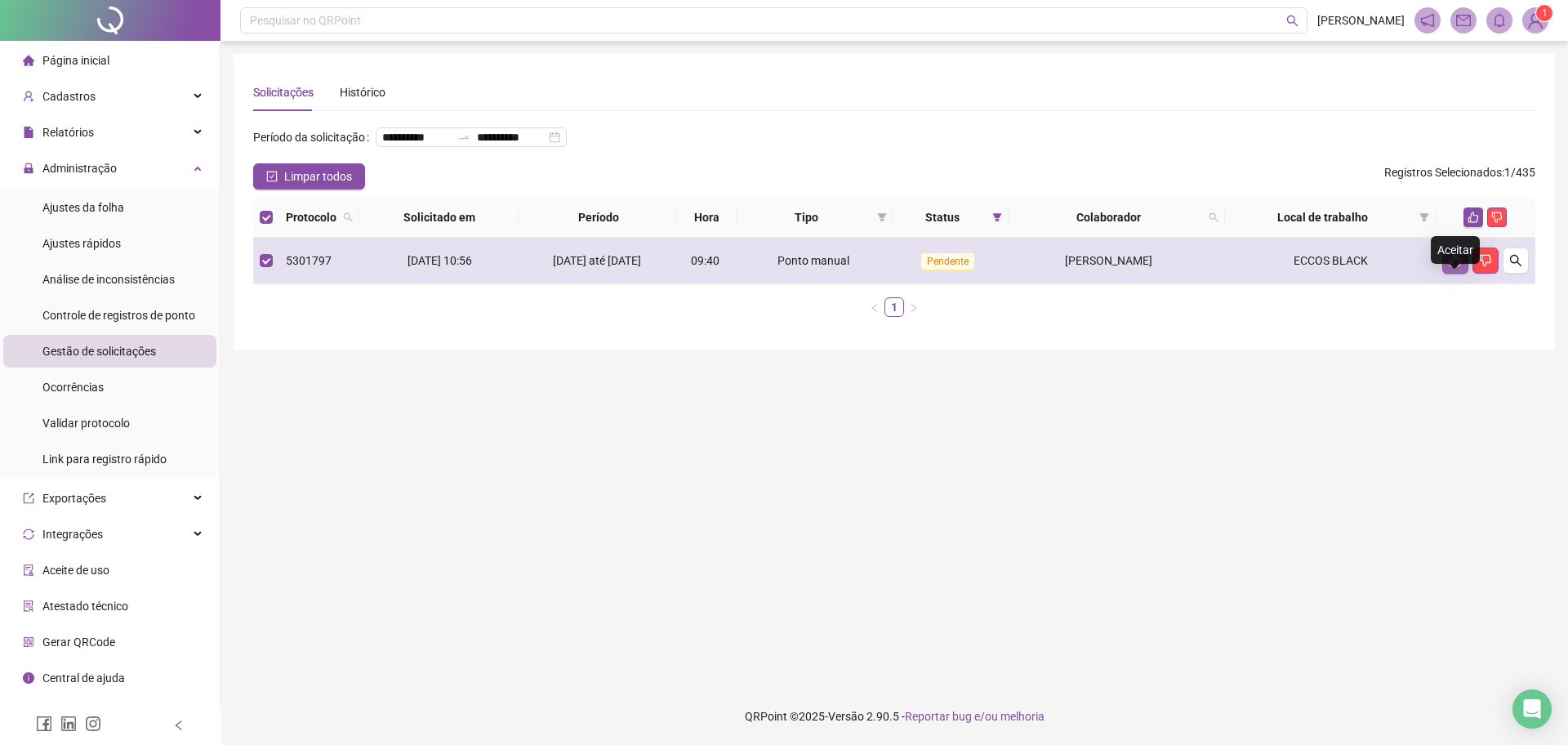
click at [1446, 273] on button "button" at bounding box center [1455, 260] width 26 height 26
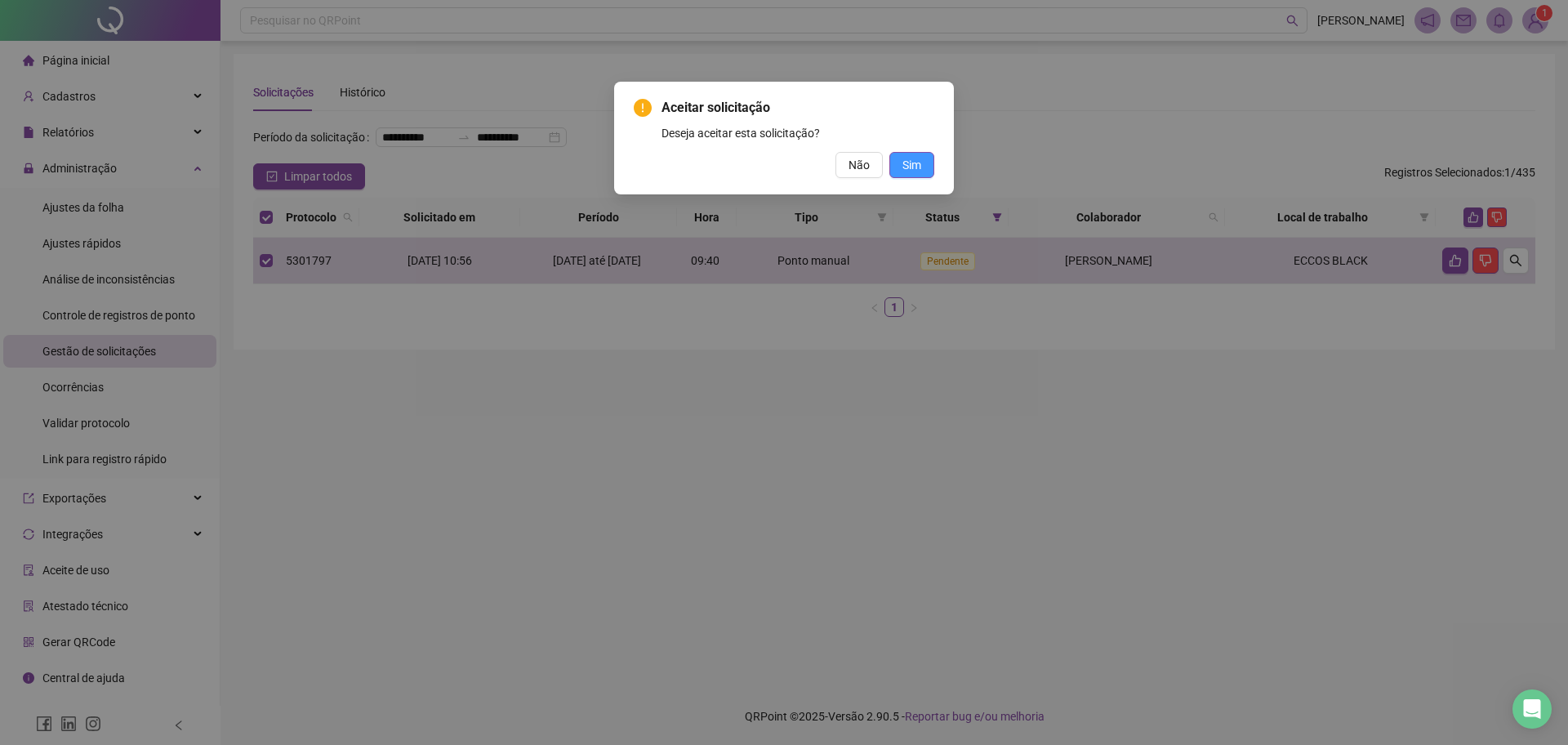
click at [923, 174] on button "Sim" at bounding box center [911, 165] width 45 height 26
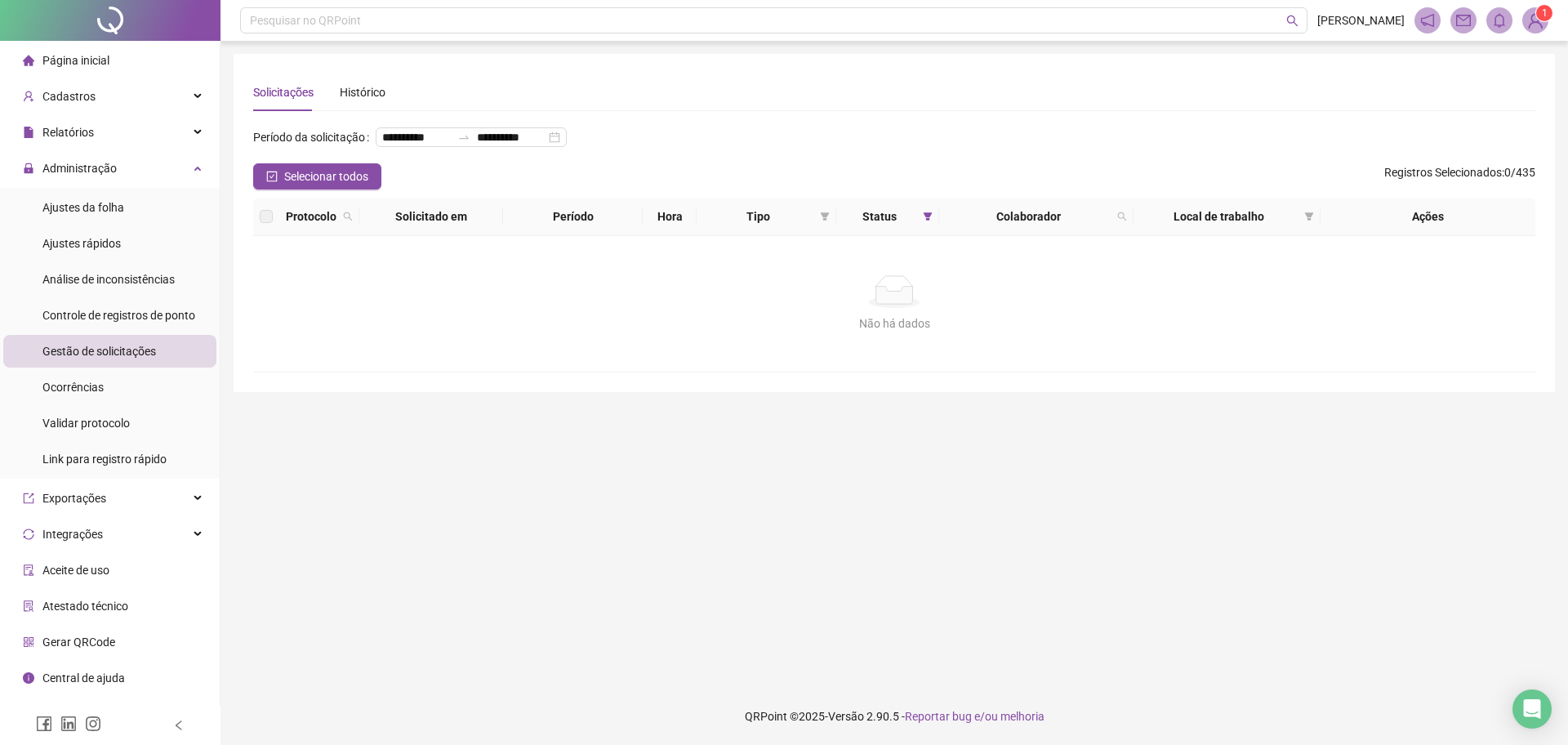
click at [567, 362] on div "Não há dados Não há dados" at bounding box center [894, 304] width 1282 height 136
click at [164, 221] on li "Ajustes da folha" at bounding box center [110, 207] width 214 height 33
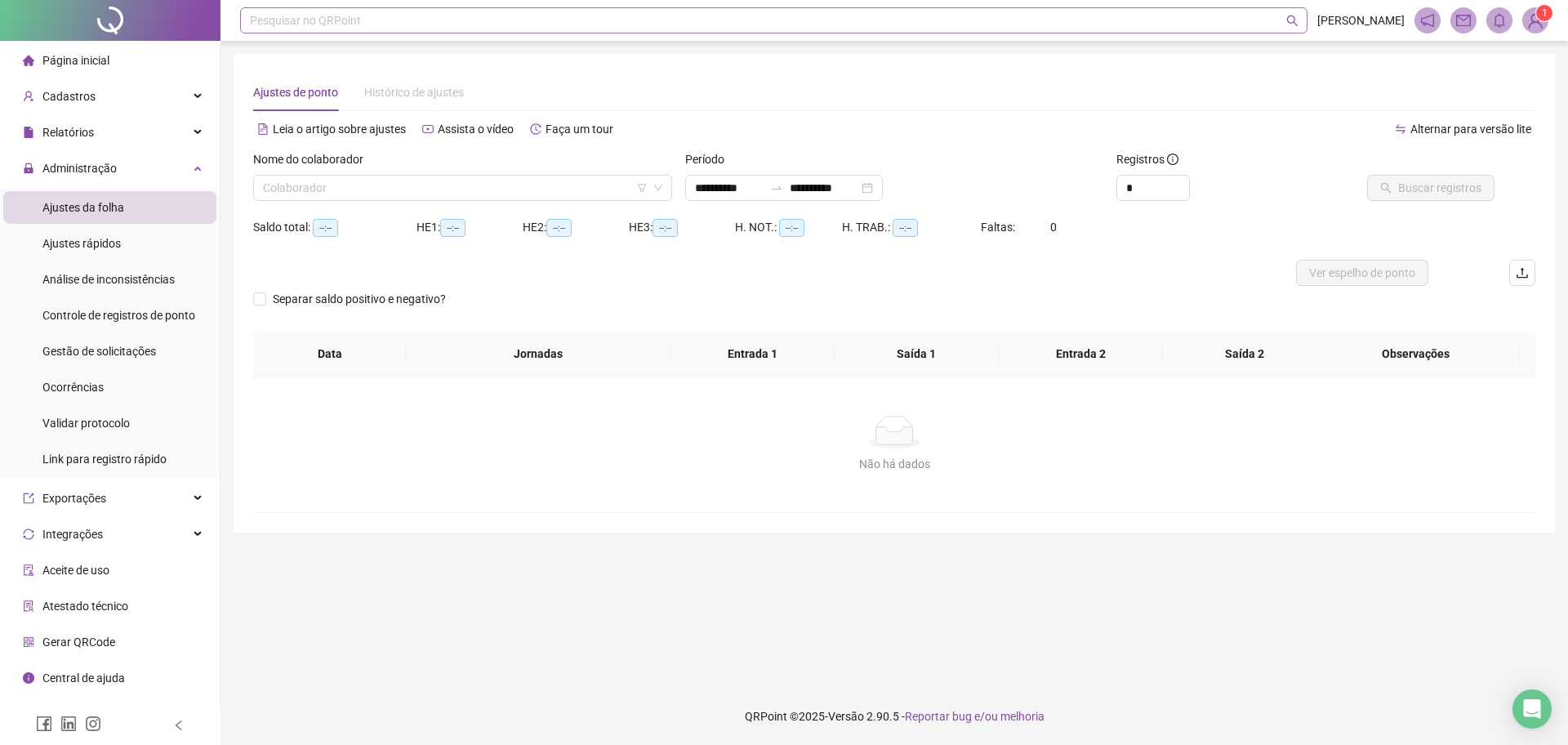
type input "**********"
click at [127, 207] on li "Ajustes da folha" at bounding box center [110, 207] width 214 height 33
click at [349, 197] on input "search" at bounding box center [456, 187] width 385 height 24
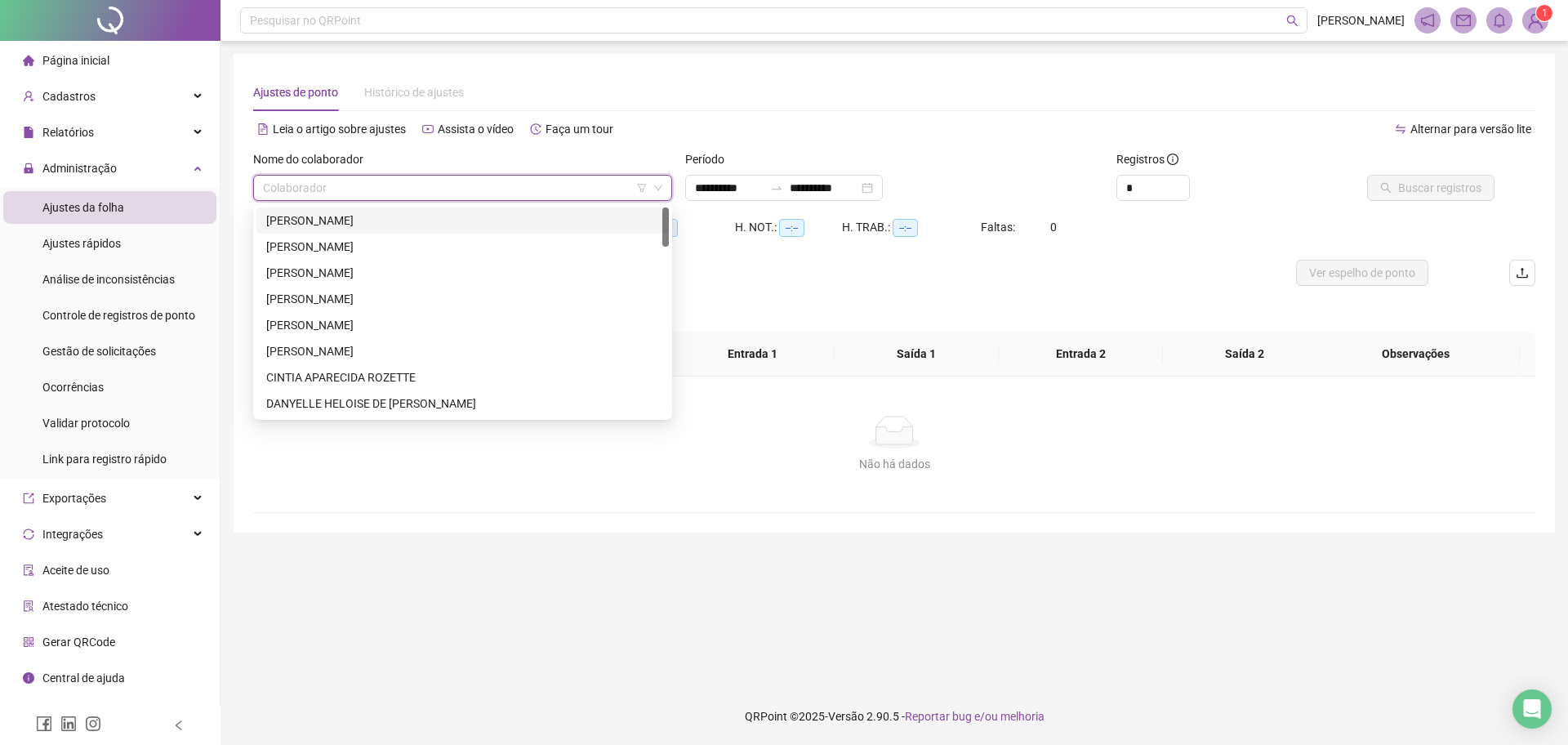
click at [372, 213] on div "[PERSON_NAME]" at bounding box center [463, 220] width 393 height 18
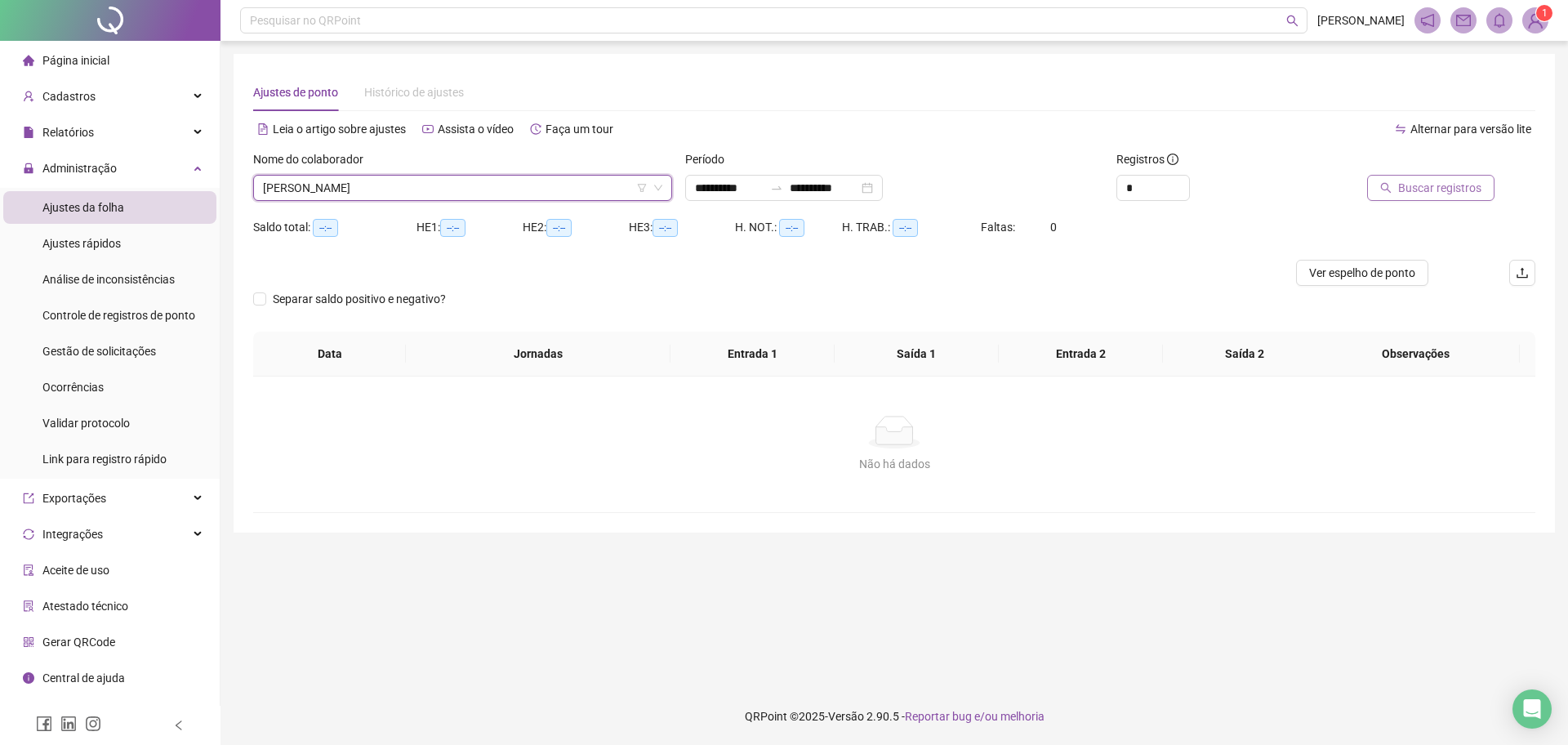
click at [1472, 195] on span "Buscar registros" at bounding box center [1440, 187] width 84 height 18
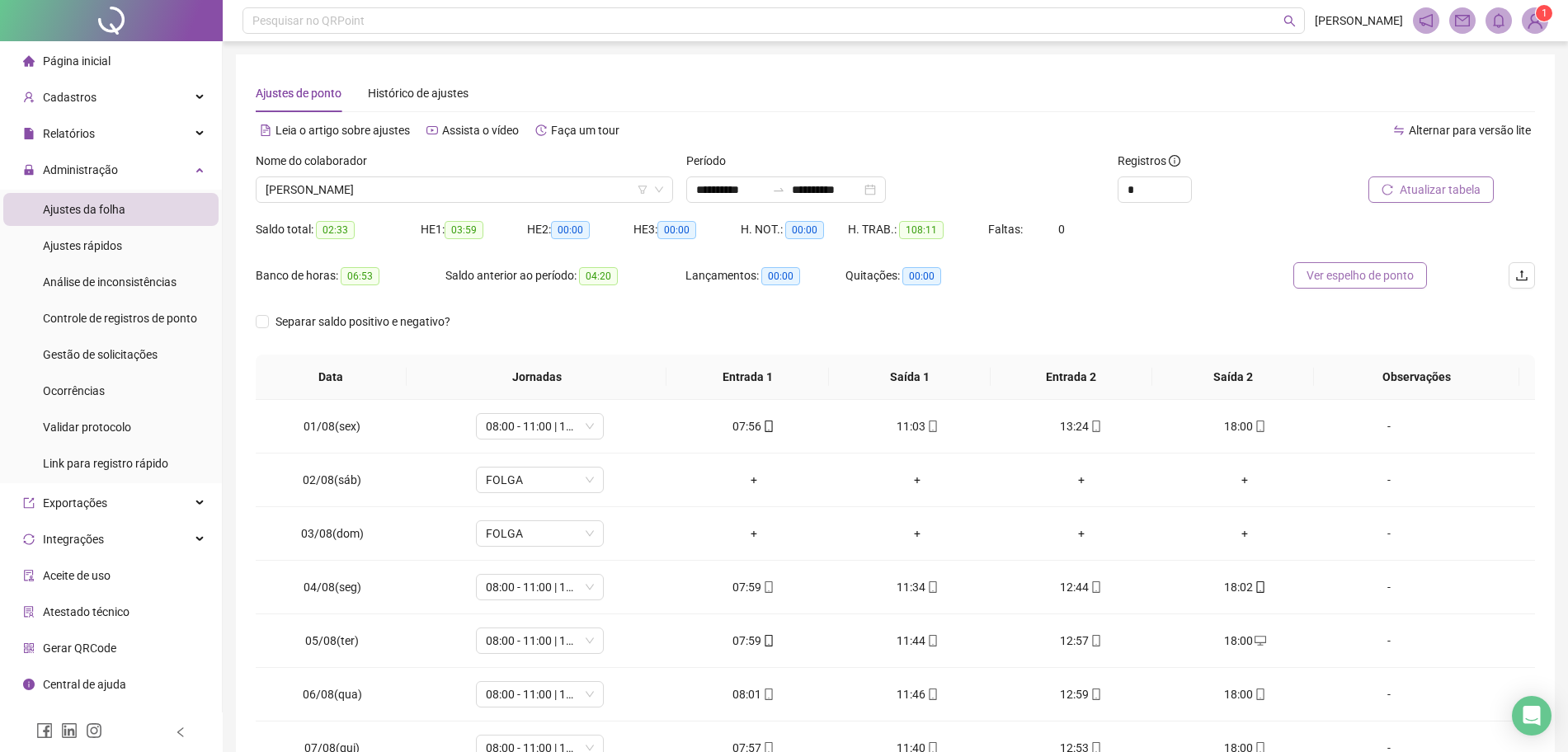
click at [1361, 279] on span "Ver espelho de ponto" at bounding box center [1360, 275] width 107 height 18
click at [90, 129] on span "Relatórios" at bounding box center [68, 133] width 52 height 13
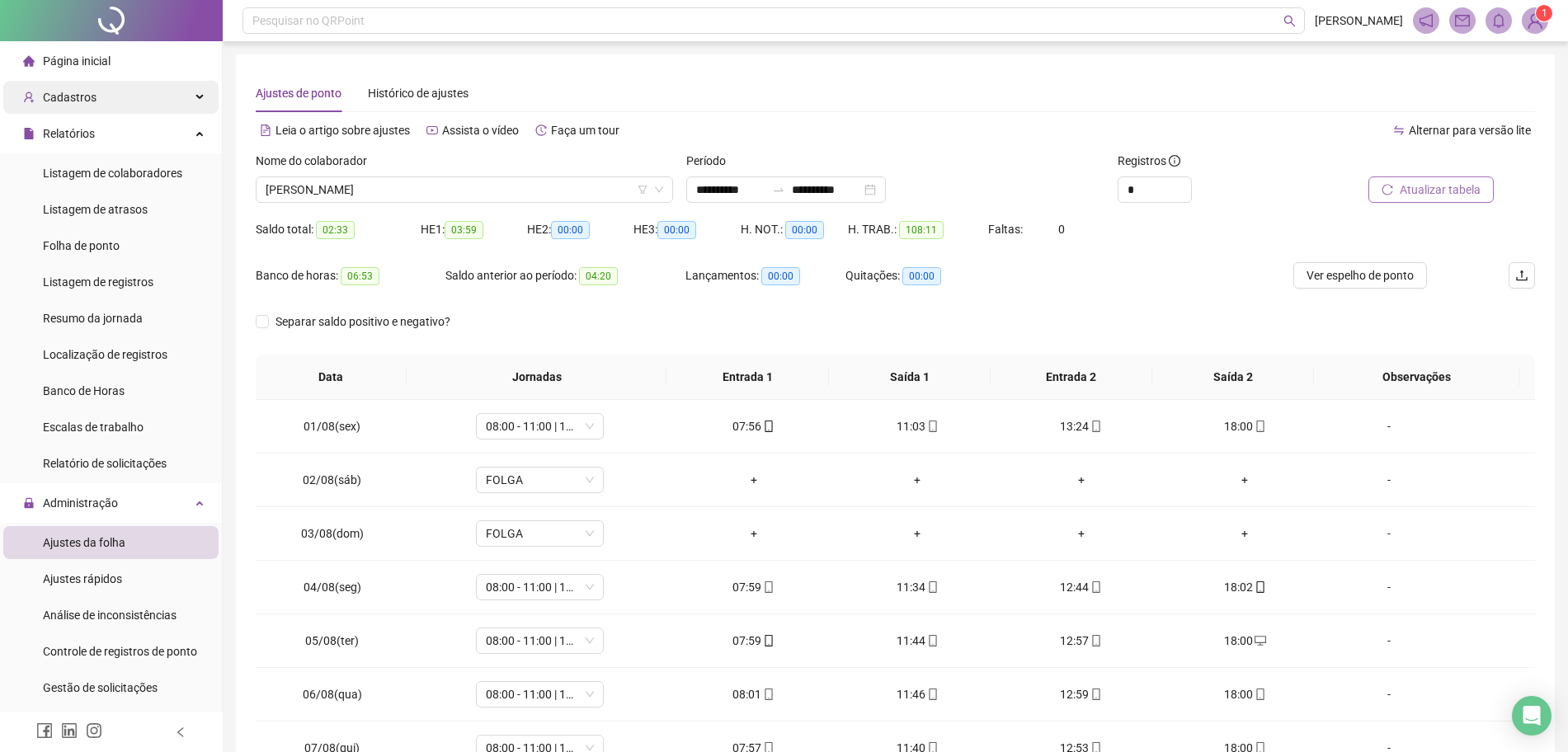
click at [101, 97] on div "Cadastros" at bounding box center [111, 97] width 216 height 33
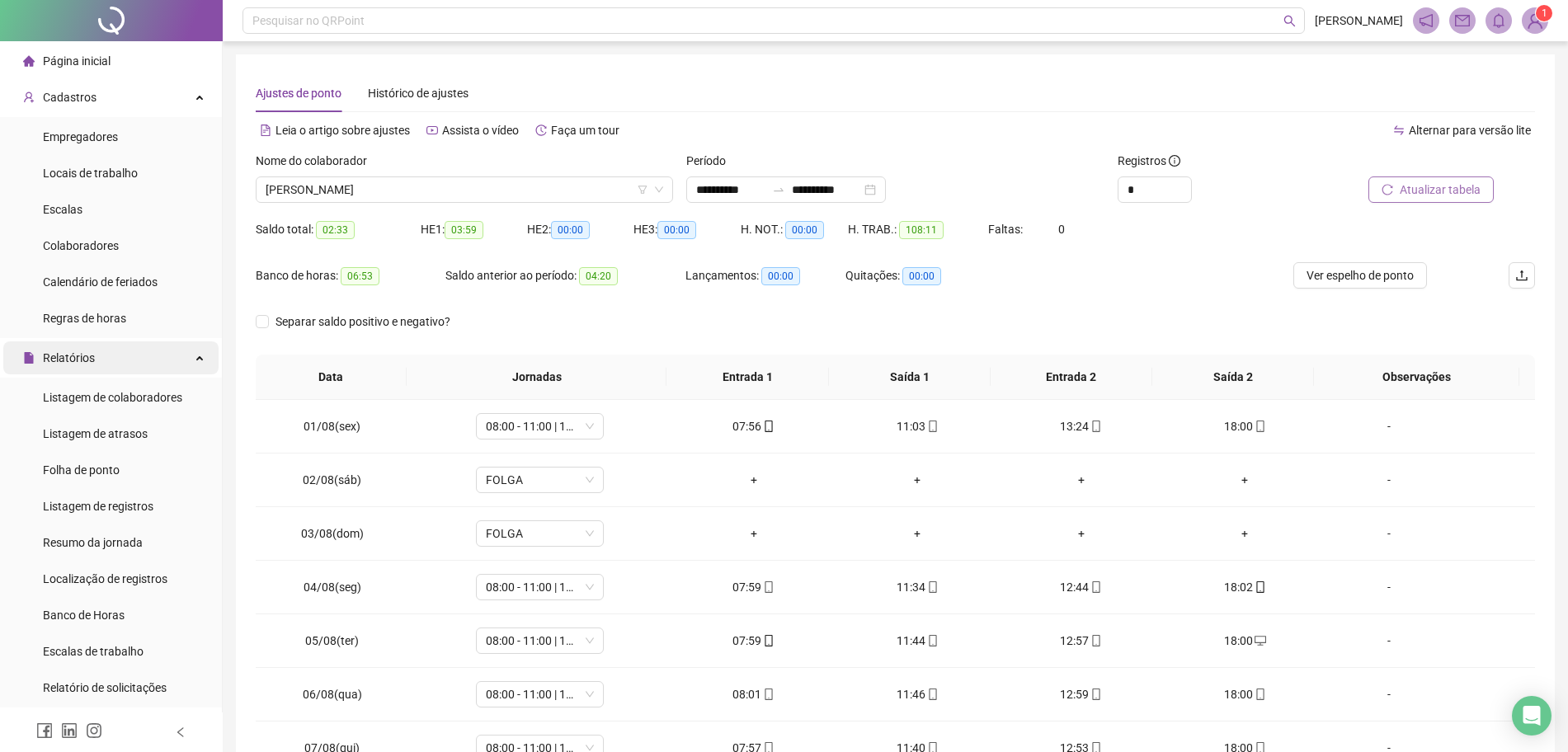
click at [101, 355] on div "Relatórios" at bounding box center [111, 358] width 216 height 33
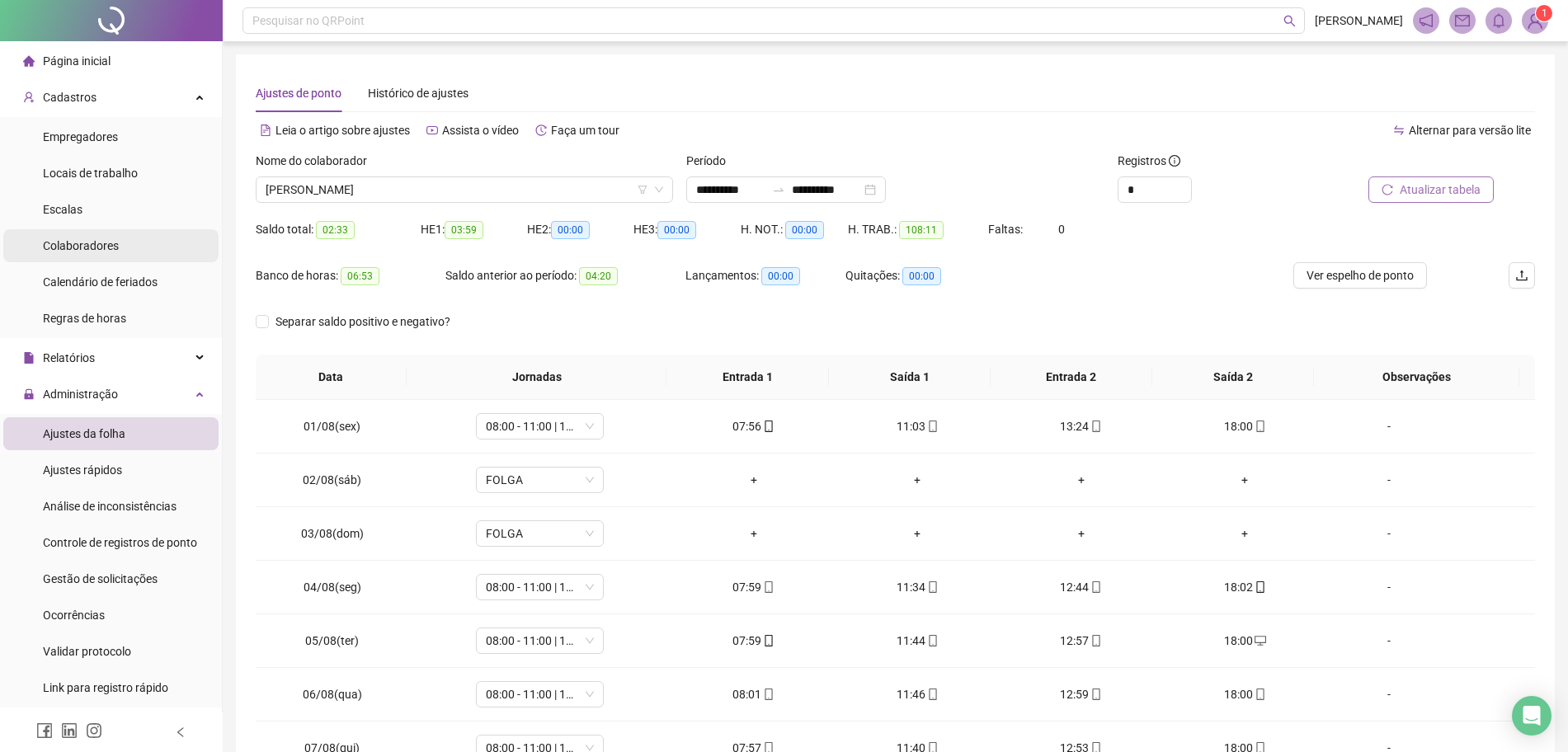
click at [90, 247] on span "Colaboradores" at bounding box center [80, 245] width 76 height 13
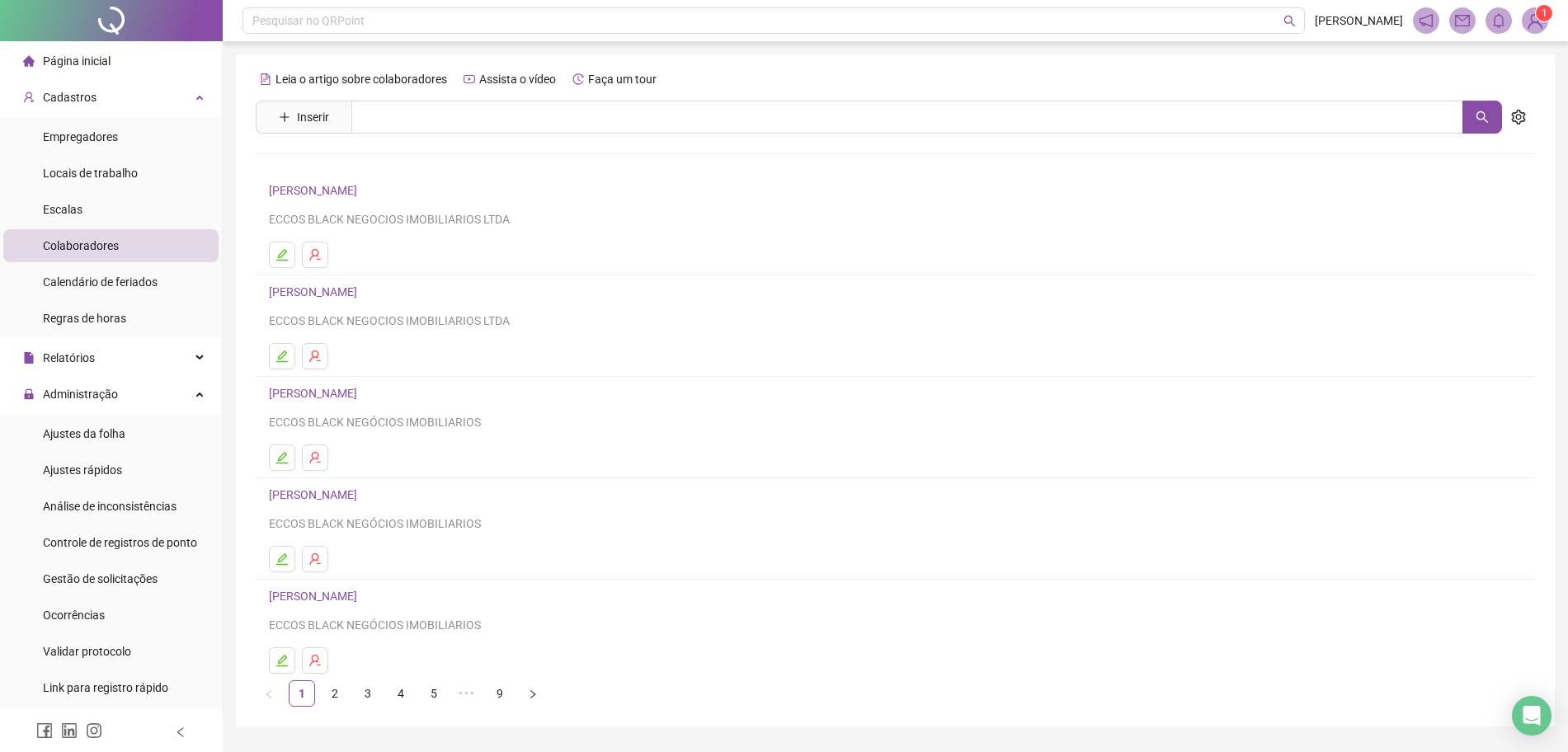
click at [362, 189] on link "[PERSON_NAME]" at bounding box center [315, 190] width 93 height 13
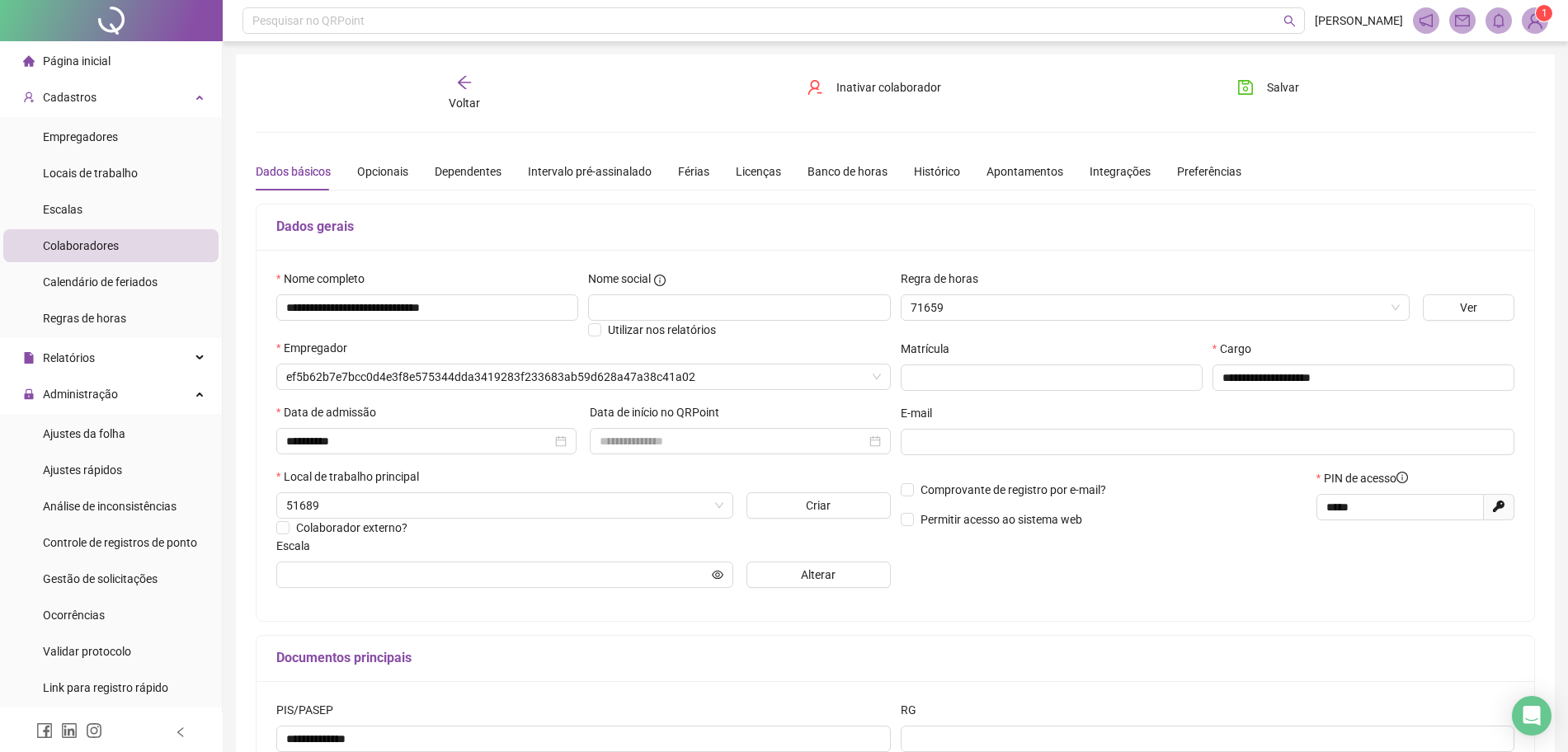
type input "**********"
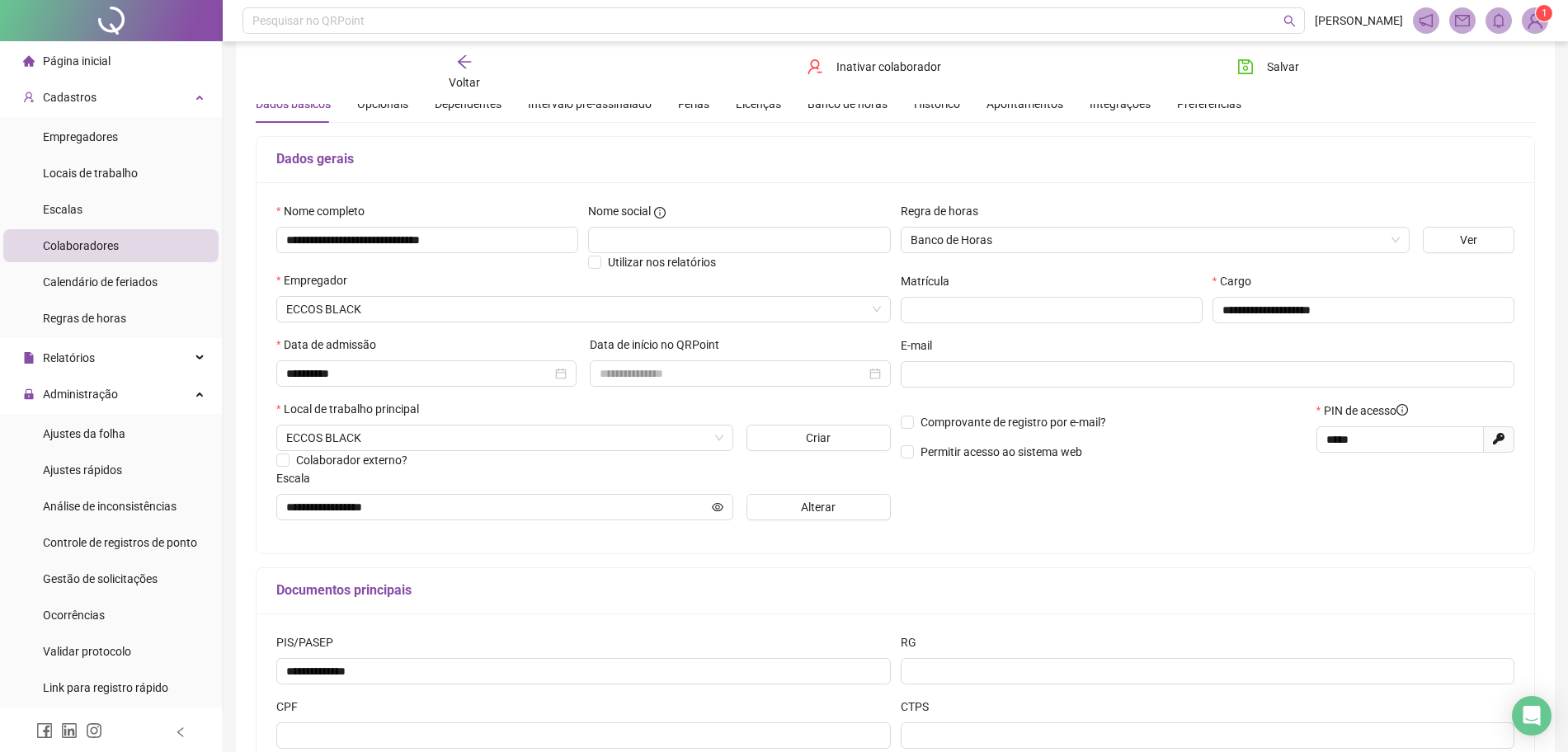
scroll to position [103, 0]
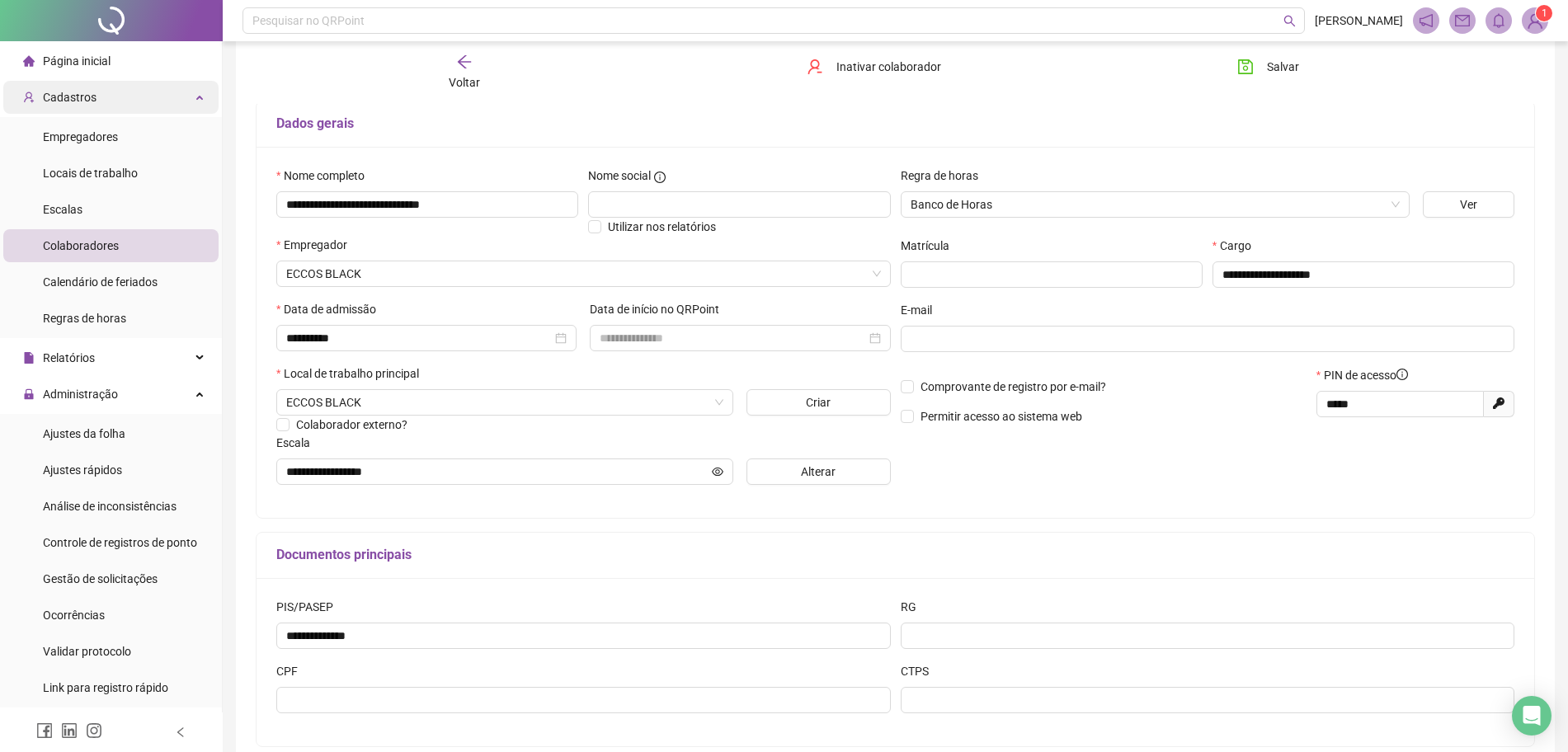
click at [158, 104] on div "Cadastros" at bounding box center [111, 97] width 216 height 33
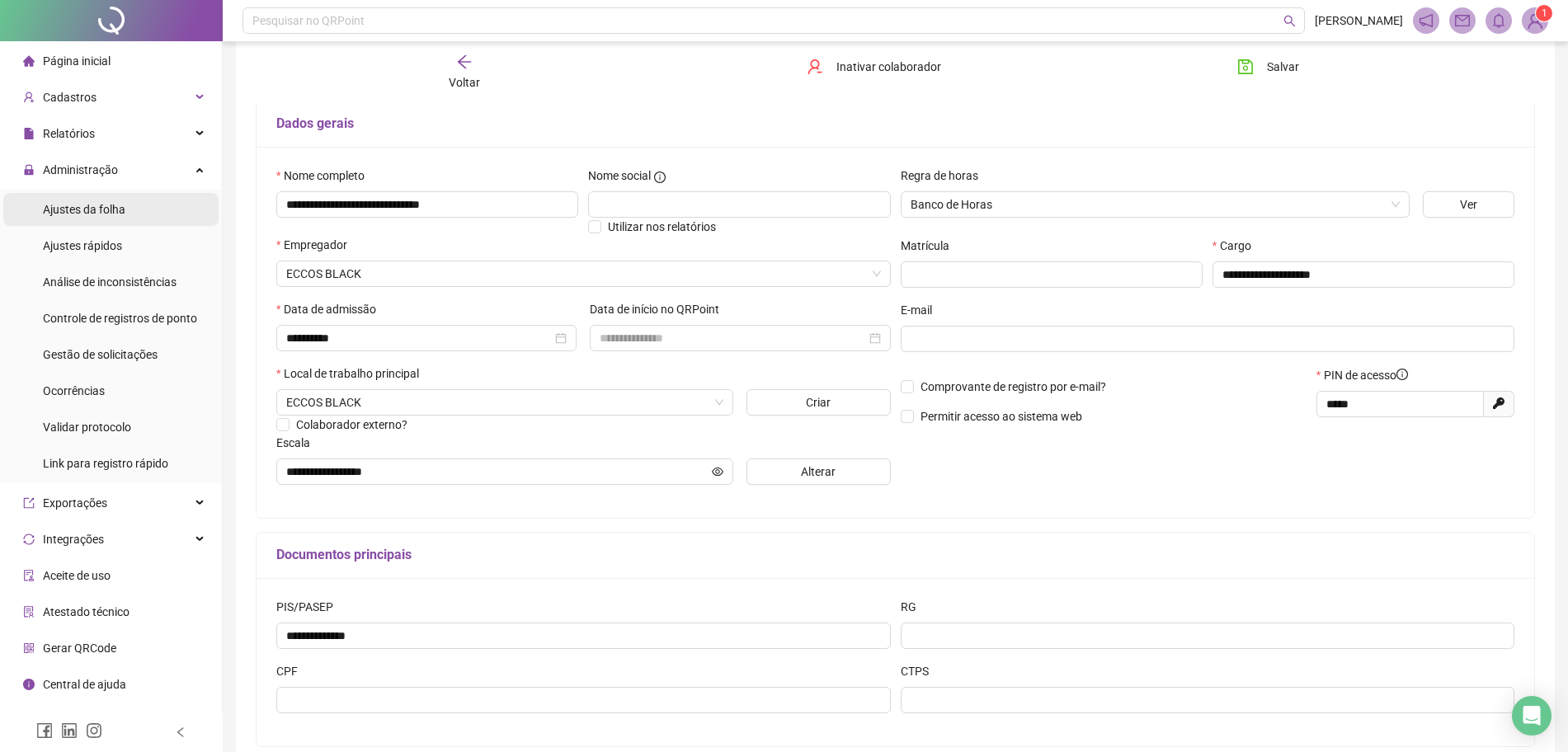
click at [135, 212] on li "Ajustes da folha" at bounding box center [111, 209] width 216 height 33
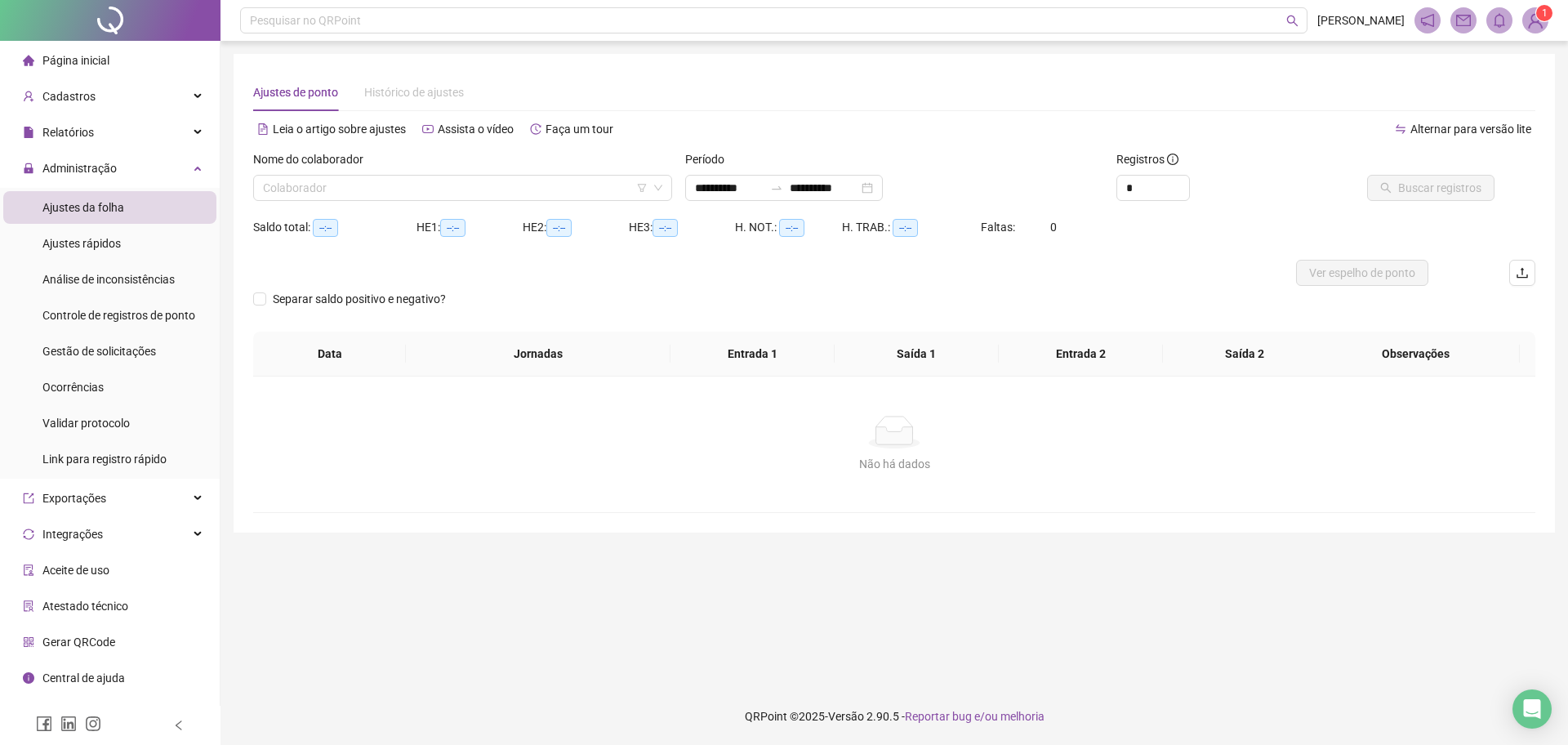
click at [338, 203] on div "Nome do colaborador Colaborador" at bounding box center [462, 181] width 432 height 63
click at [343, 191] on input "search" at bounding box center [456, 187] width 385 height 24
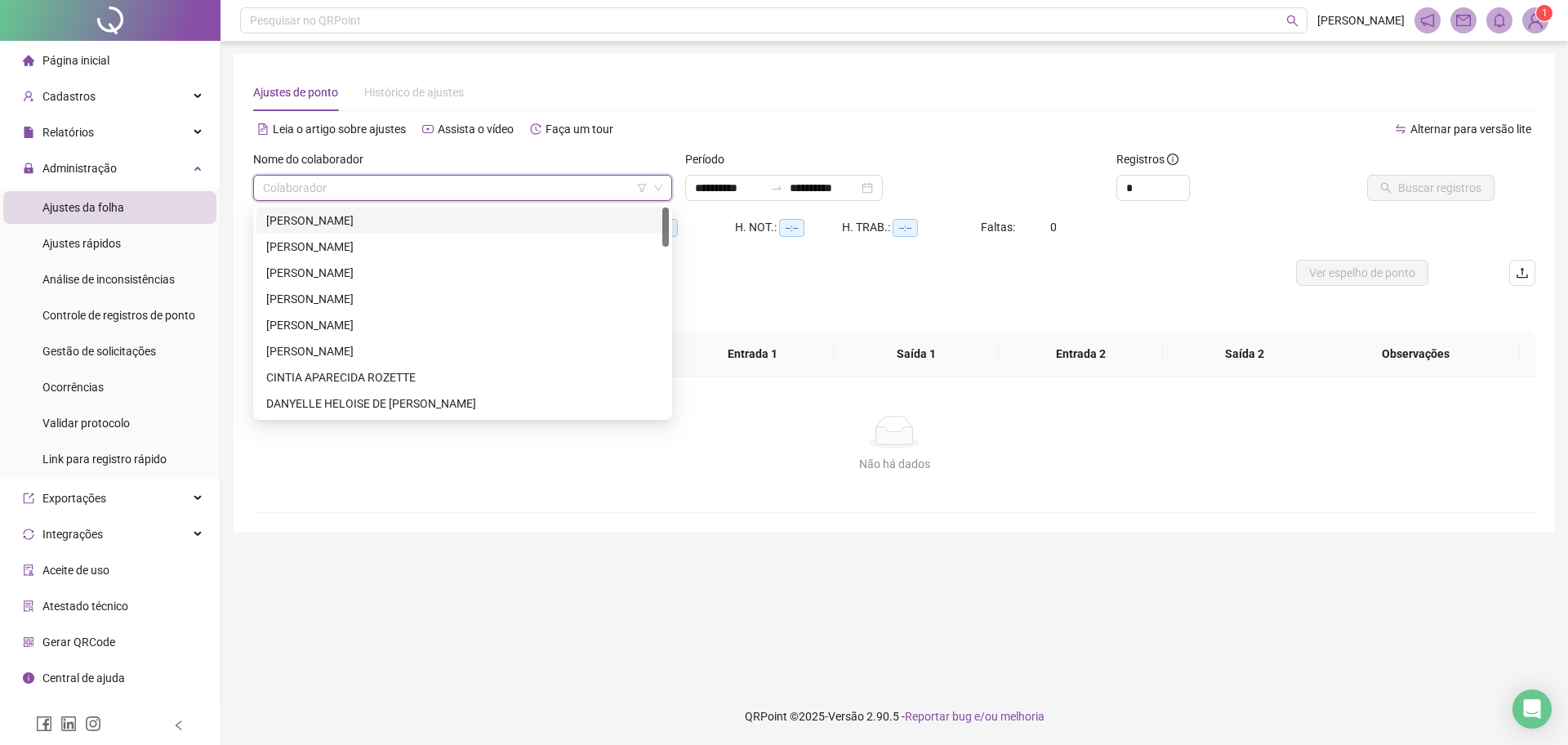
click at [345, 223] on div "[PERSON_NAME]" at bounding box center [463, 220] width 393 height 18
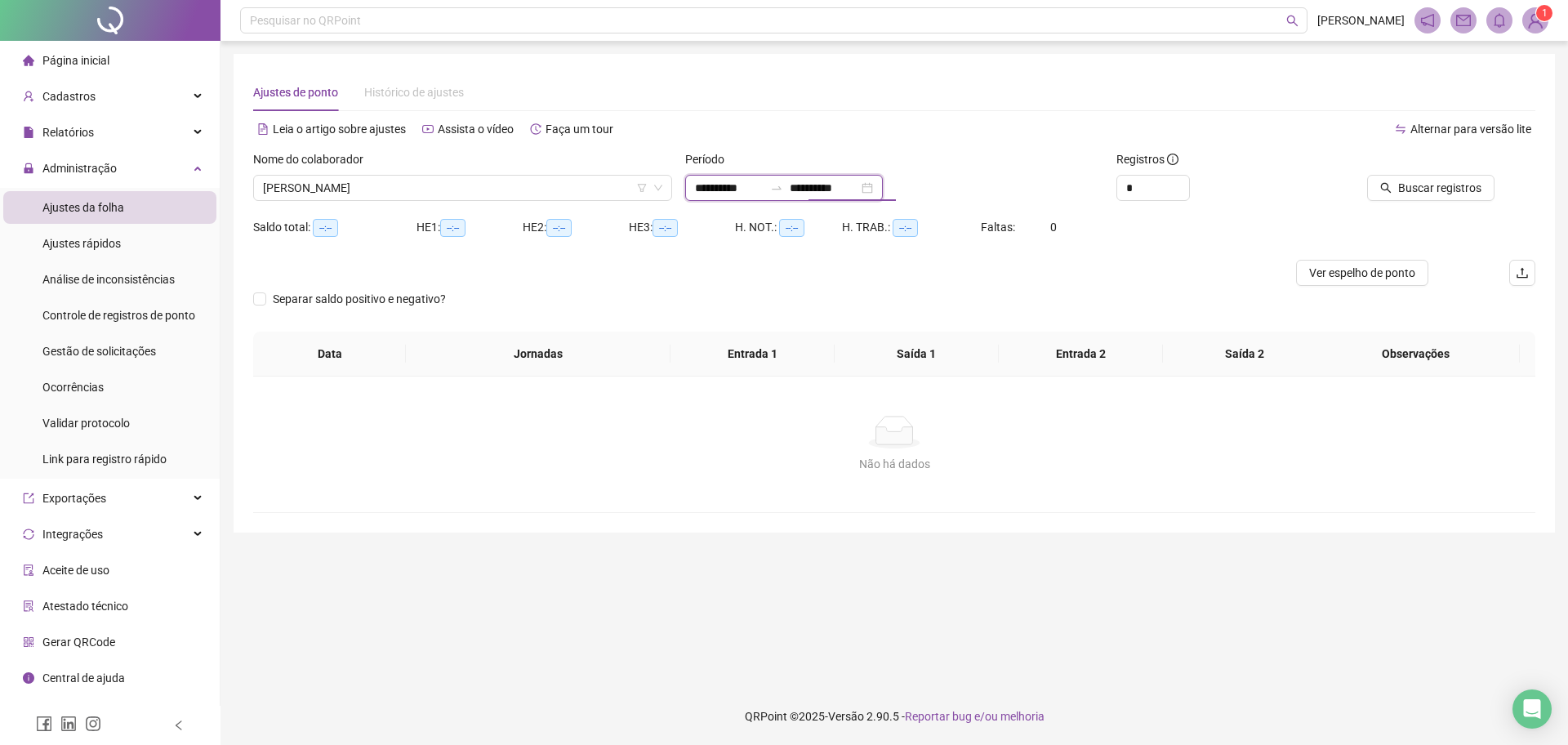
click at [814, 185] on input "**********" at bounding box center [824, 187] width 68 height 18
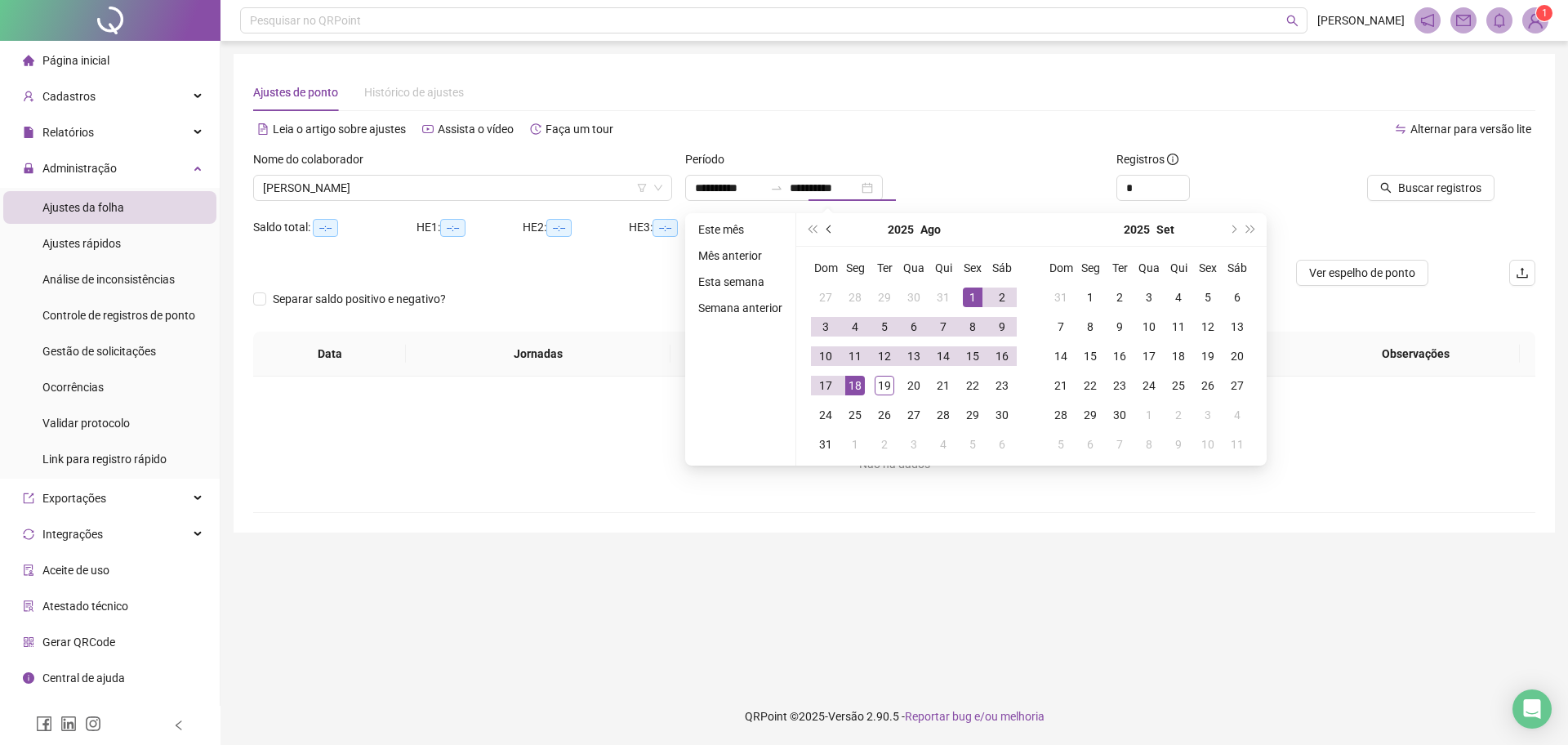
click at [837, 227] on button "prev-year" at bounding box center [830, 229] width 18 height 33
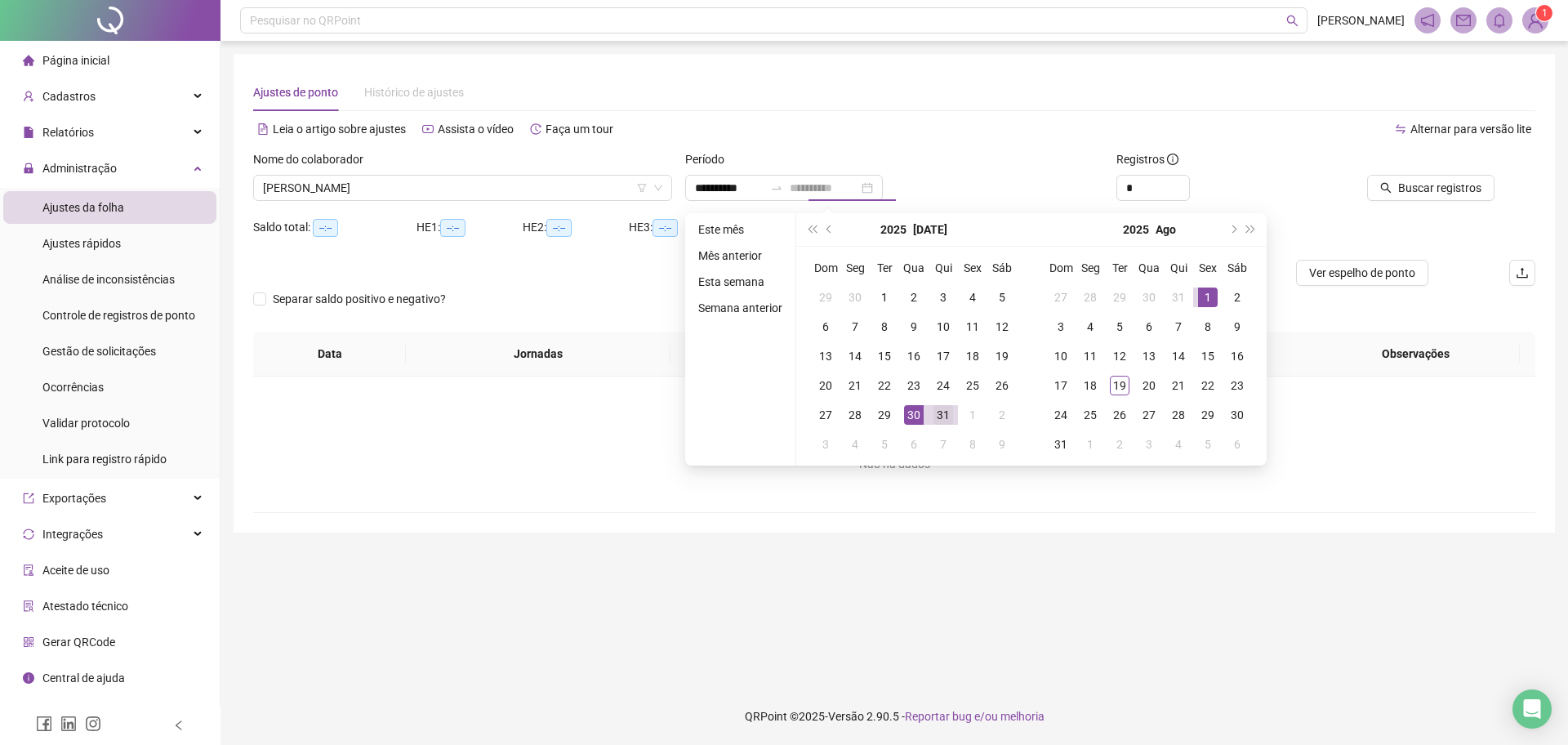
type input "**********"
click at [937, 416] on div "31" at bounding box center [943, 414] width 19 height 19
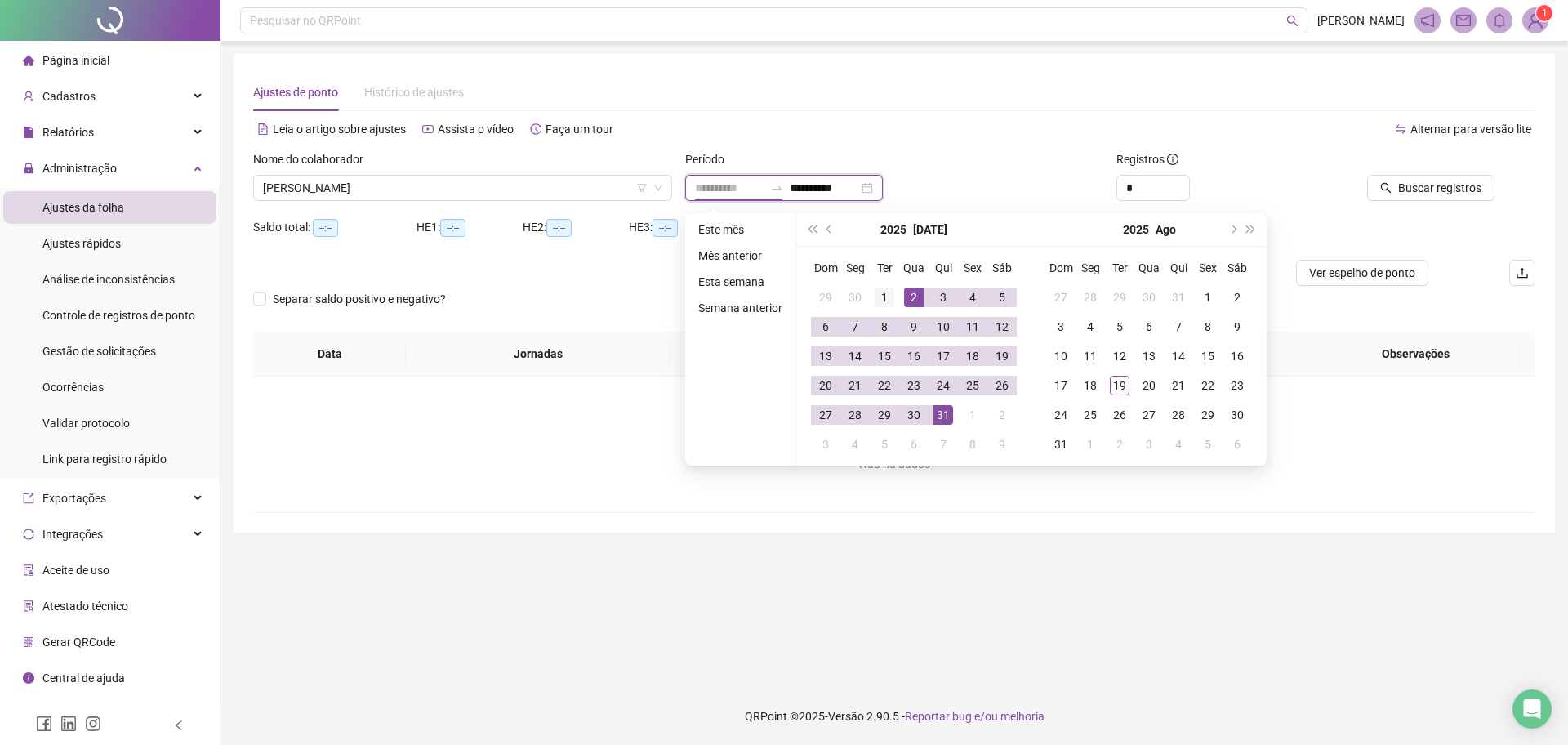
type input "**********"
click at [886, 291] on div "1" at bounding box center [884, 297] width 19 height 19
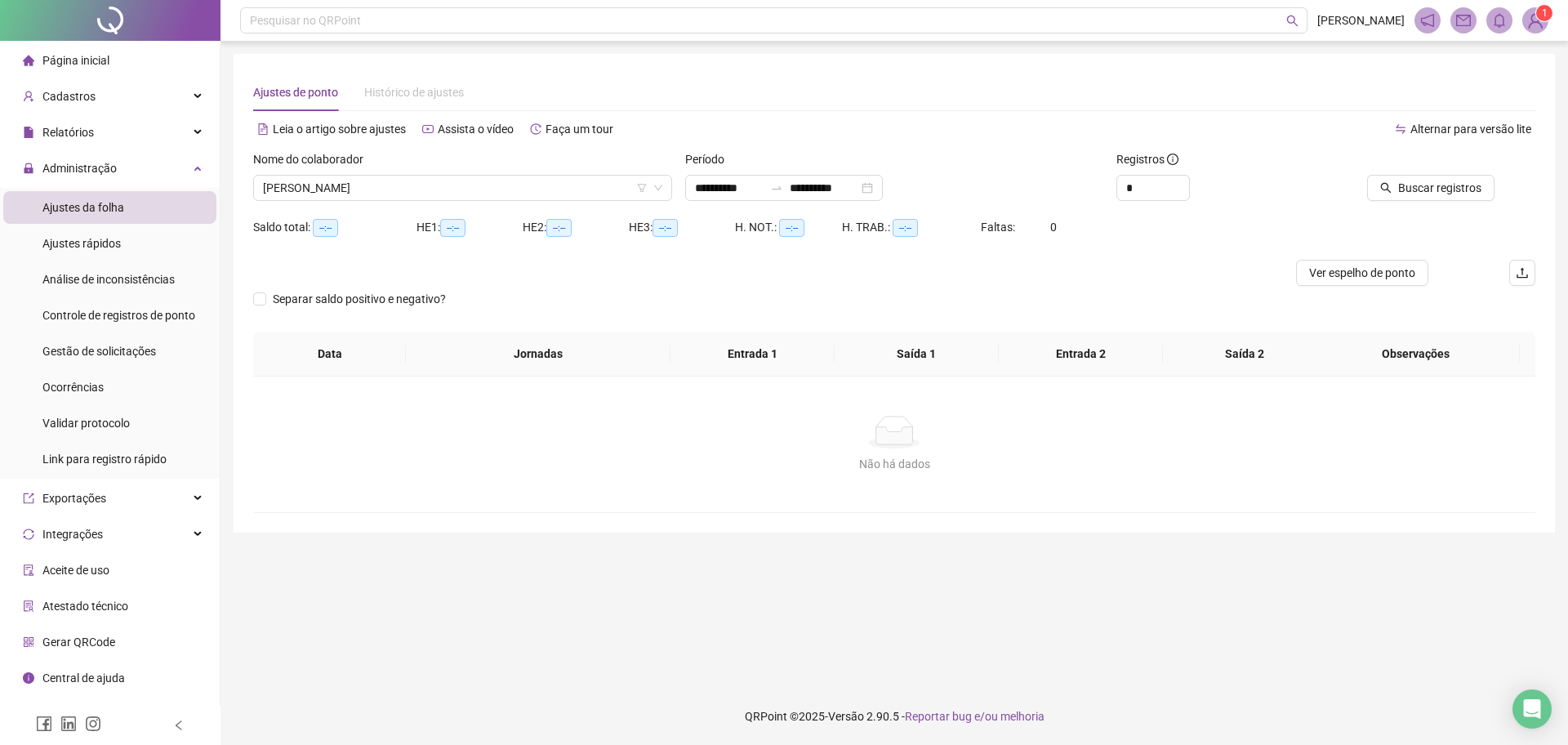
click at [1446, 202] on div "Buscar registros" at bounding box center [1435, 181] width 216 height 63
click at [1454, 178] on div "Buscar registros" at bounding box center [1414, 175] width 162 height 51
click at [1447, 186] on span "Buscar registros" at bounding box center [1440, 187] width 84 height 18
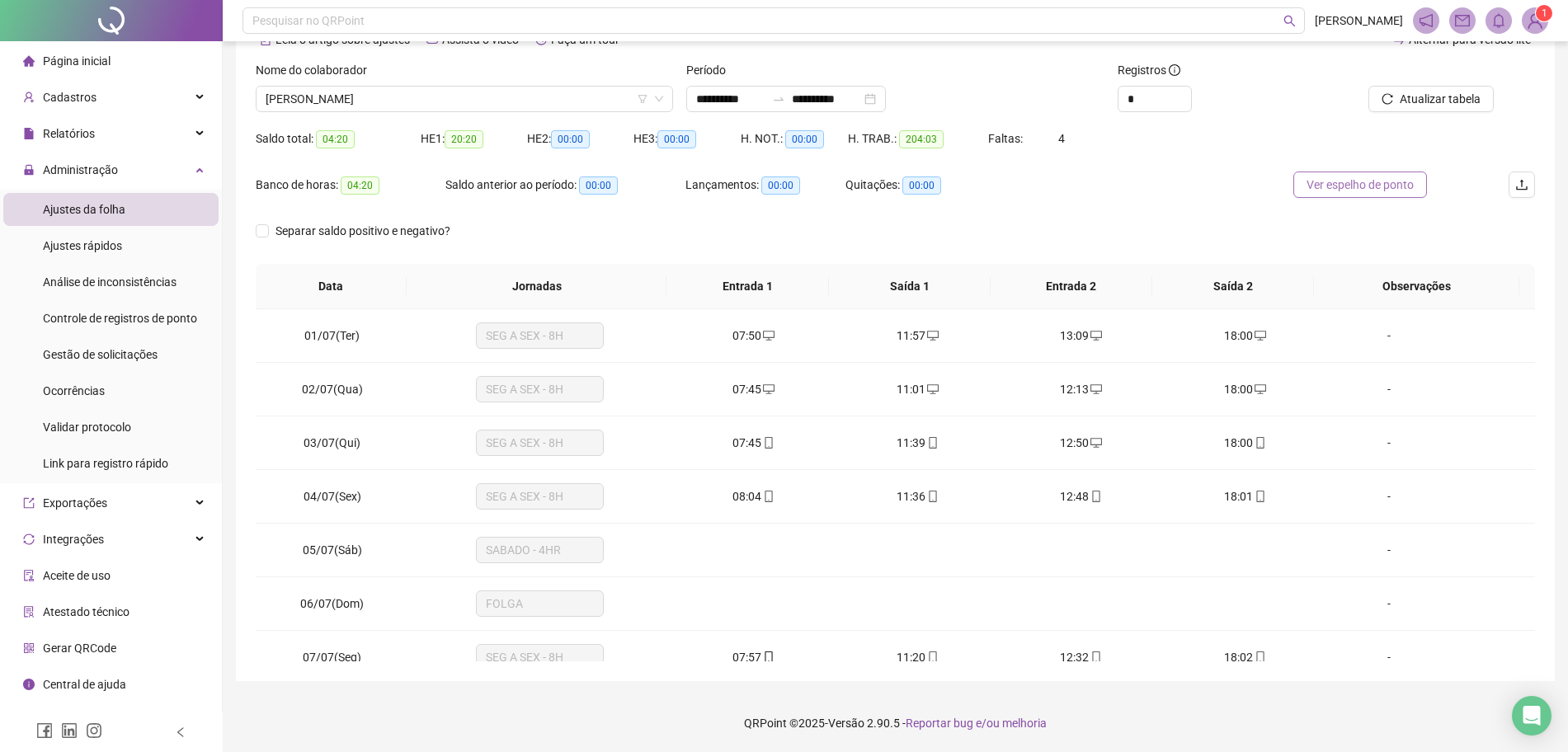
click at [1342, 191] on span "Ver espelho de ponto" at bounding box center [1360, 184] width 107 height 18
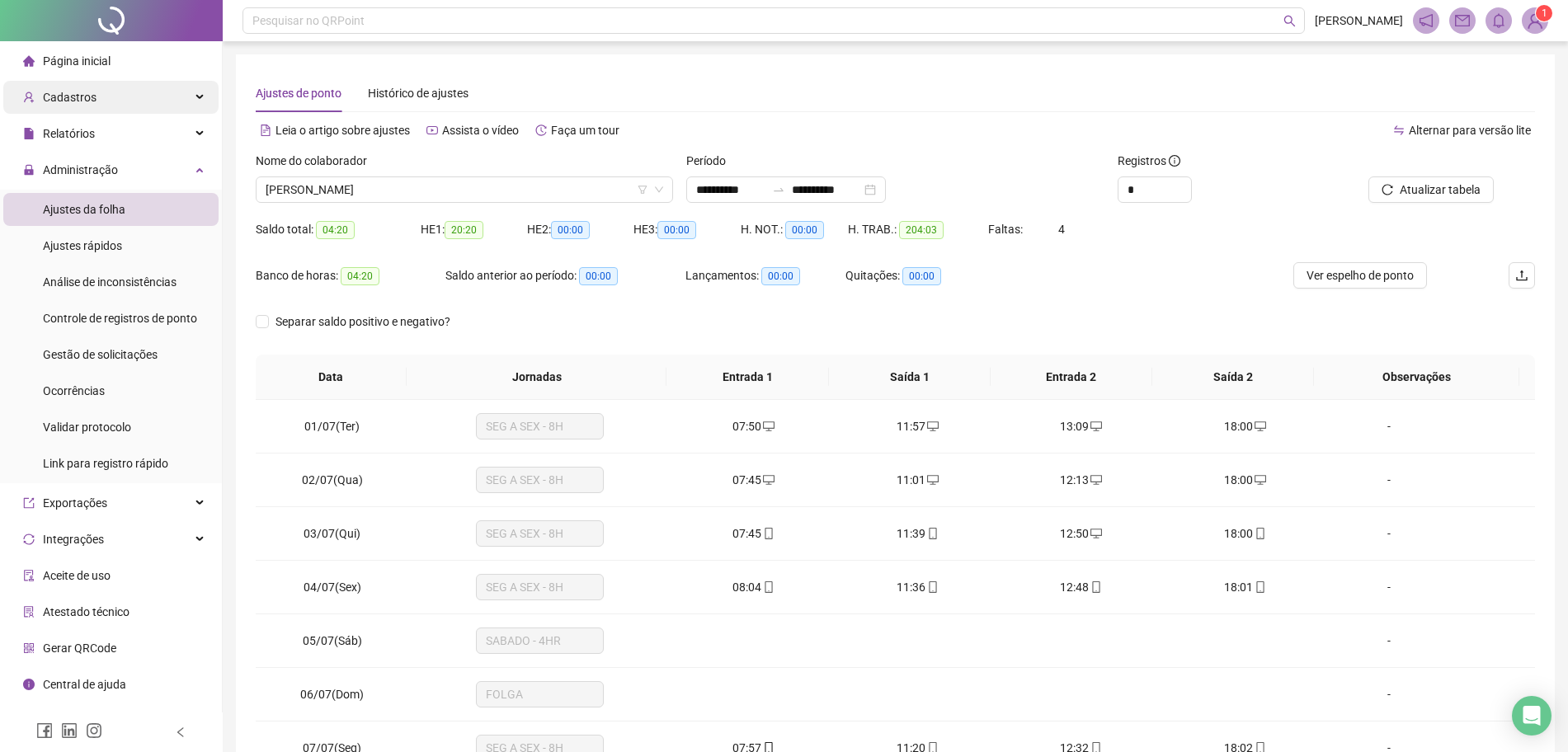
click at [72, 103] on span "Cadastros" at bounding box center [69, 96] width 54 height 13
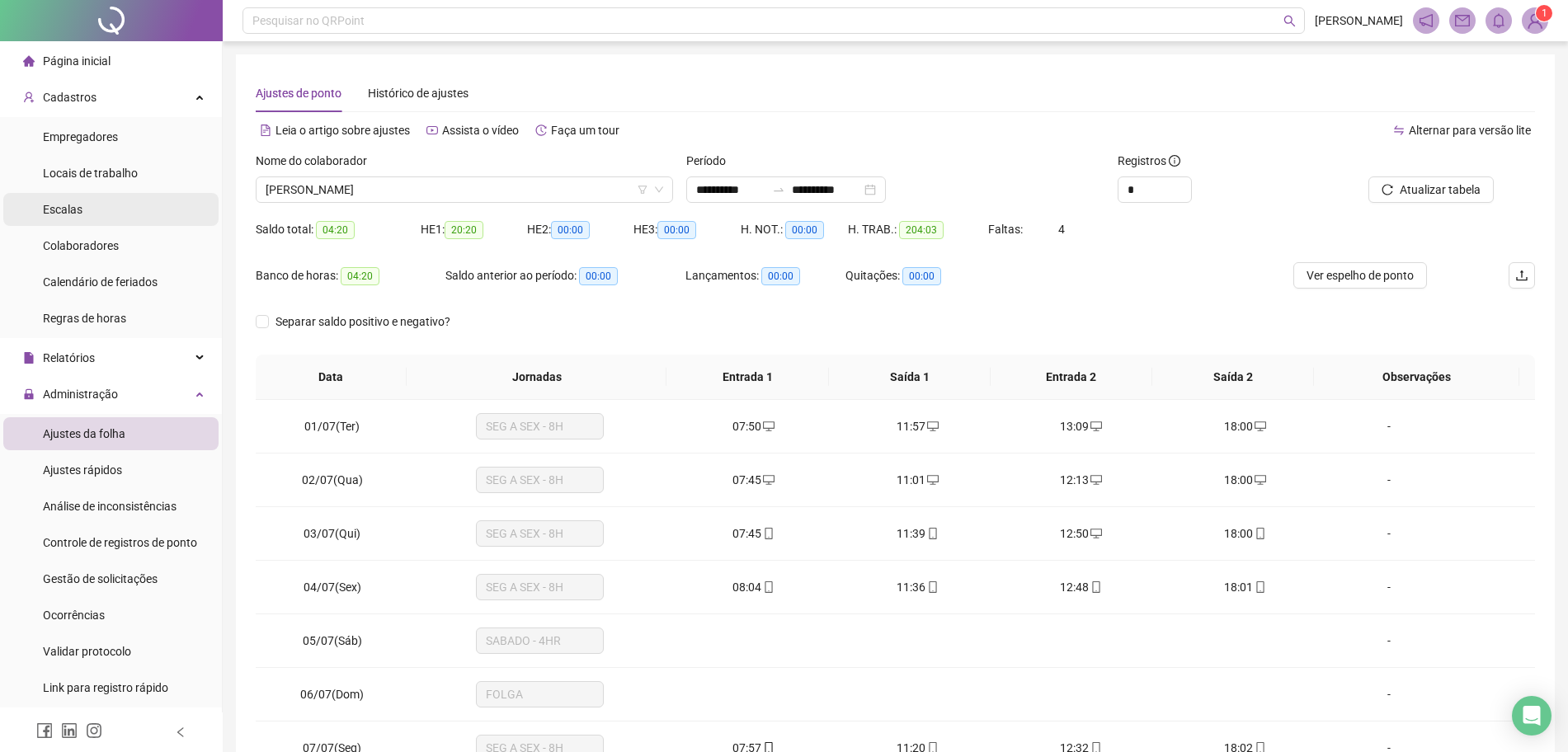
click at [93, 210] on li "Escalas" at bounding box center [111, 209] width 216 height 33
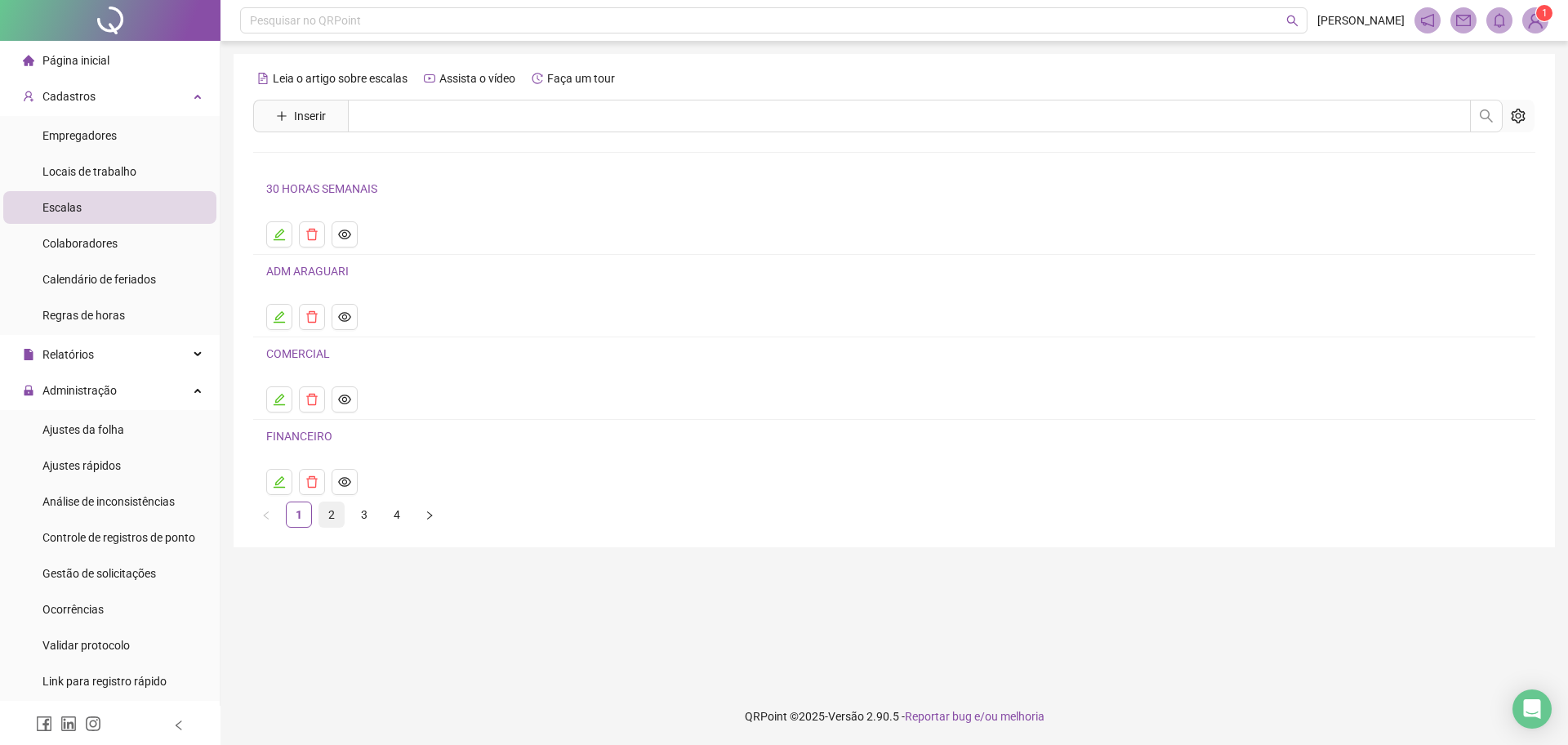
click at [333, 520] on link "2" at bounding box center [331, 514] width 24 height 24
click at [367, 510] on link "3" at bounding box center [364, 514] width 24 height 24
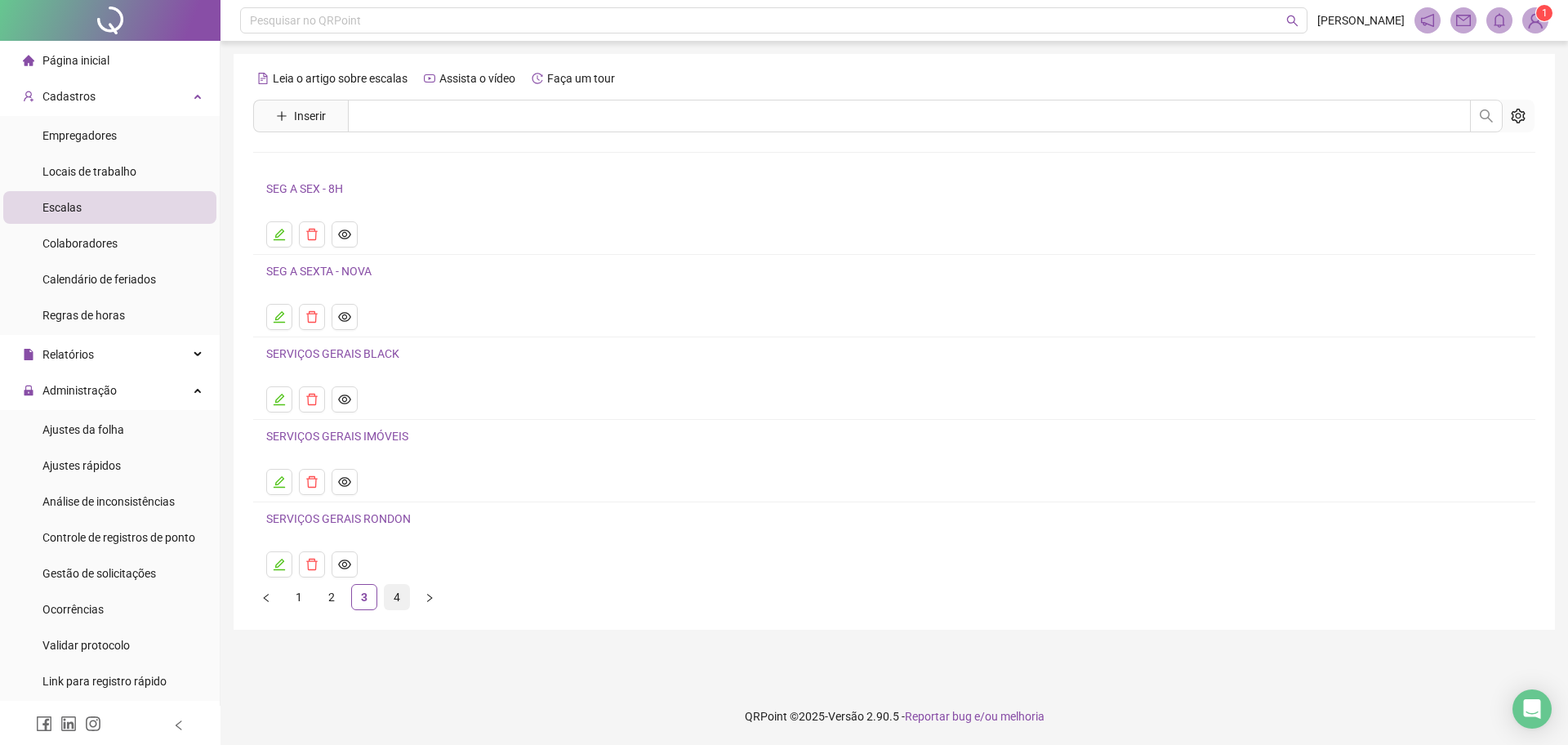
click at [408, 597] on link "4" at bounding box center [397, 597] width 24 height 24
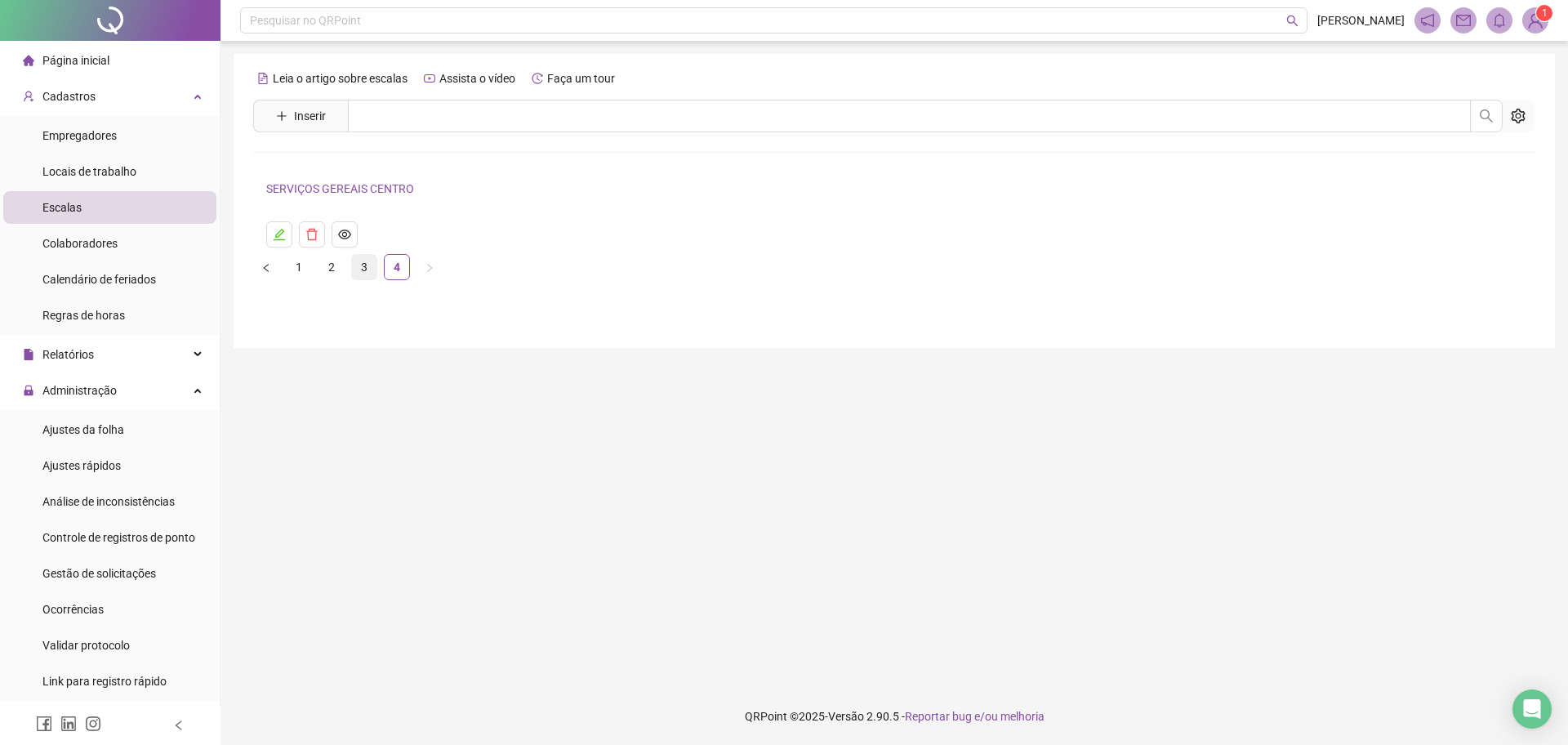
click at [356, 263] on link "3" at bounding box center [364, 267] width 24 height 24
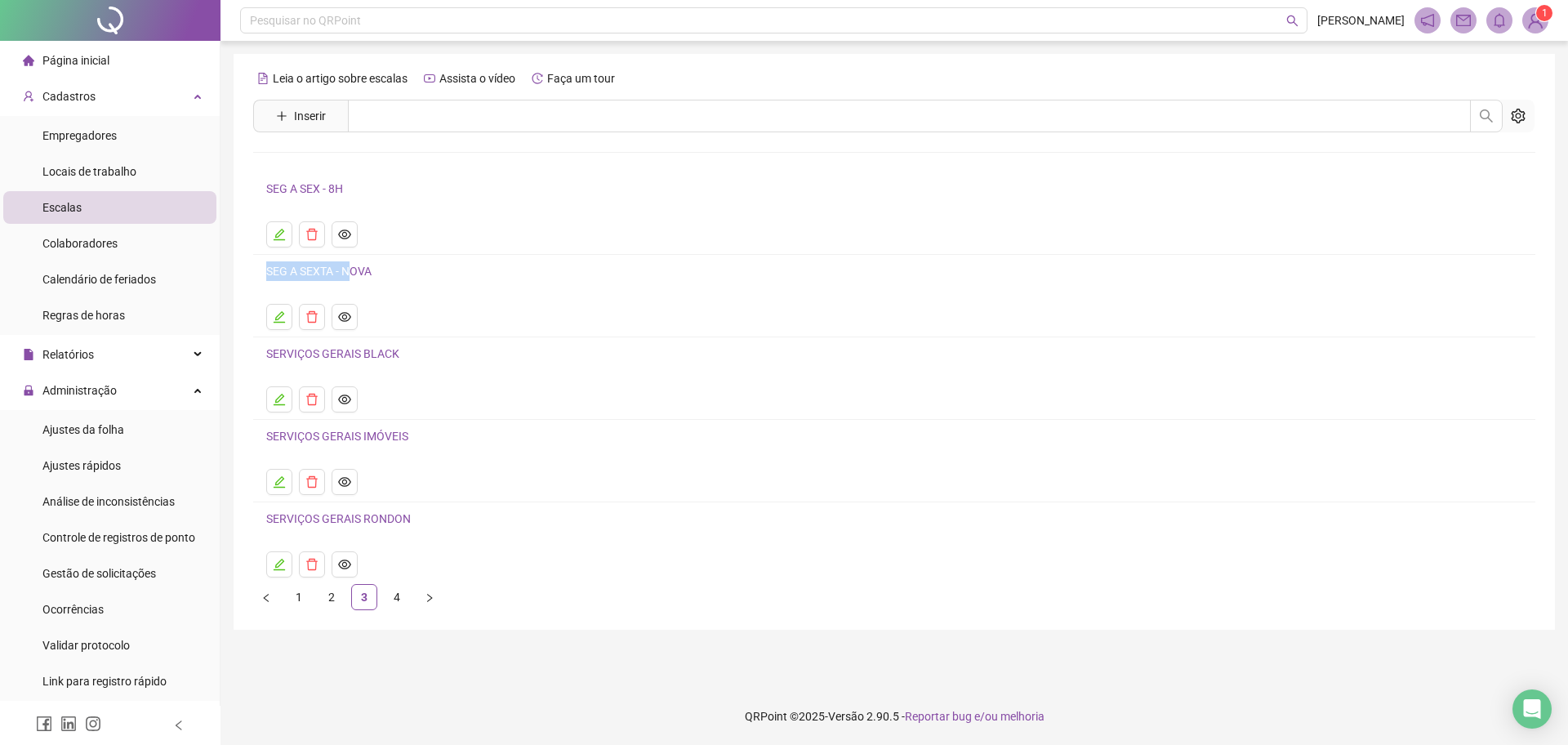
click at [350, 258] on ul "SEG A SEX - 8H SEG A SEXTA - NOVA SERVIÇOS GERAIS BLACK SERVIÇOS GERAIS IMÓVEIS…" at bounding box center [894, 378] width 1282 height 412
click at [350, 265] on link "SEG A SEXTA - NOVA" at bounding box center [319, 271] width 105 height 13
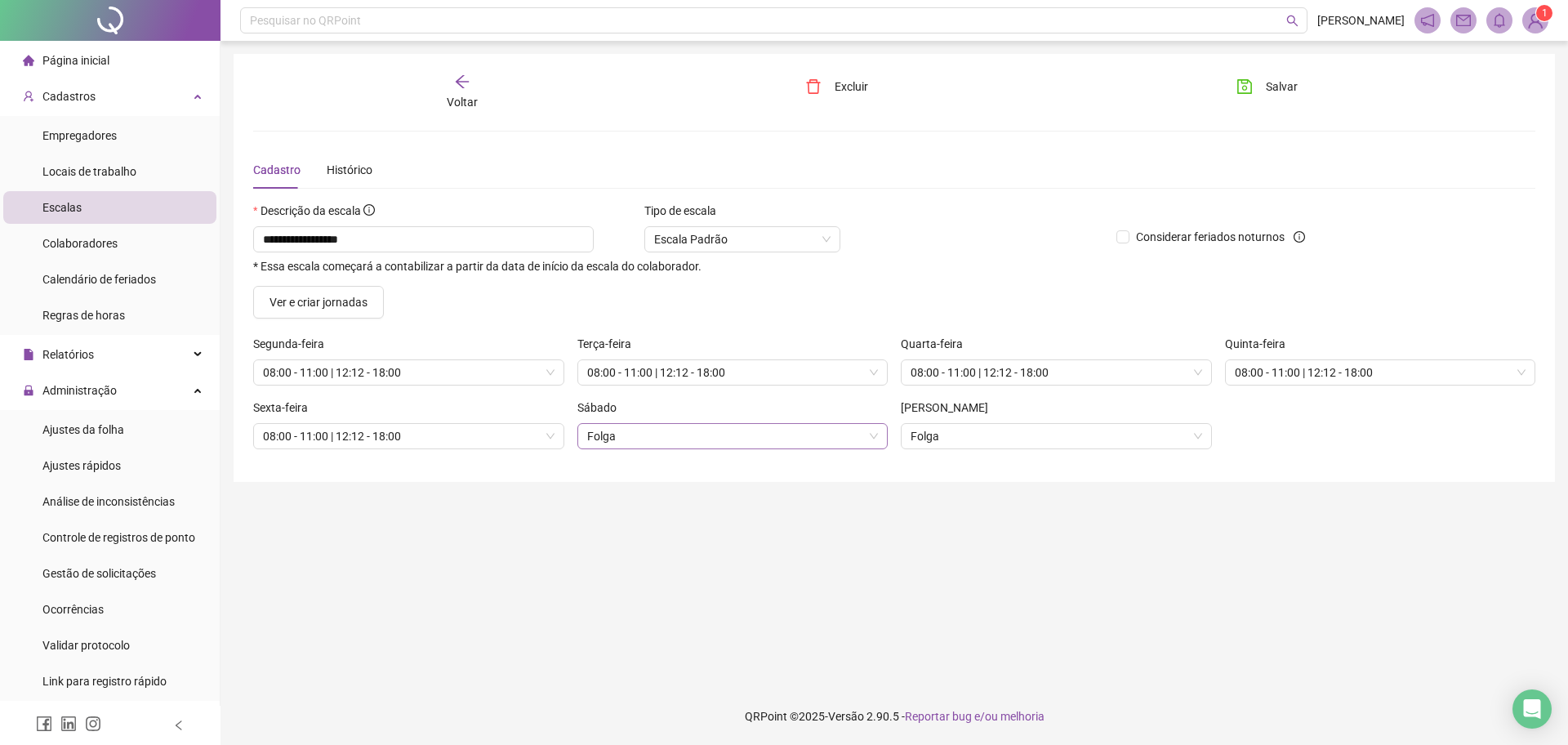
click at [725, 444] on span "Folga" at bounding box center [733, 435] width 292 height 24
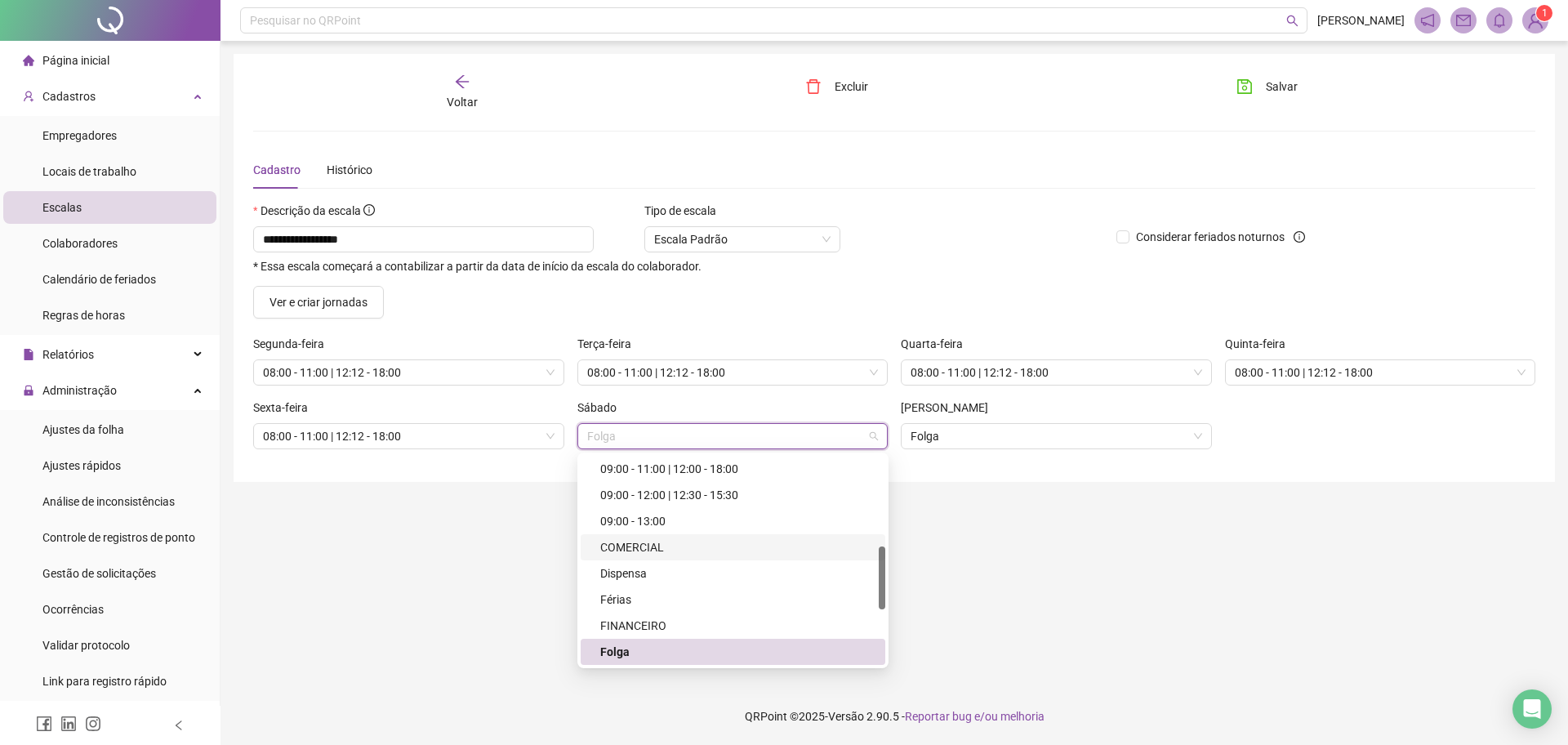
scroll to position [397, 0]
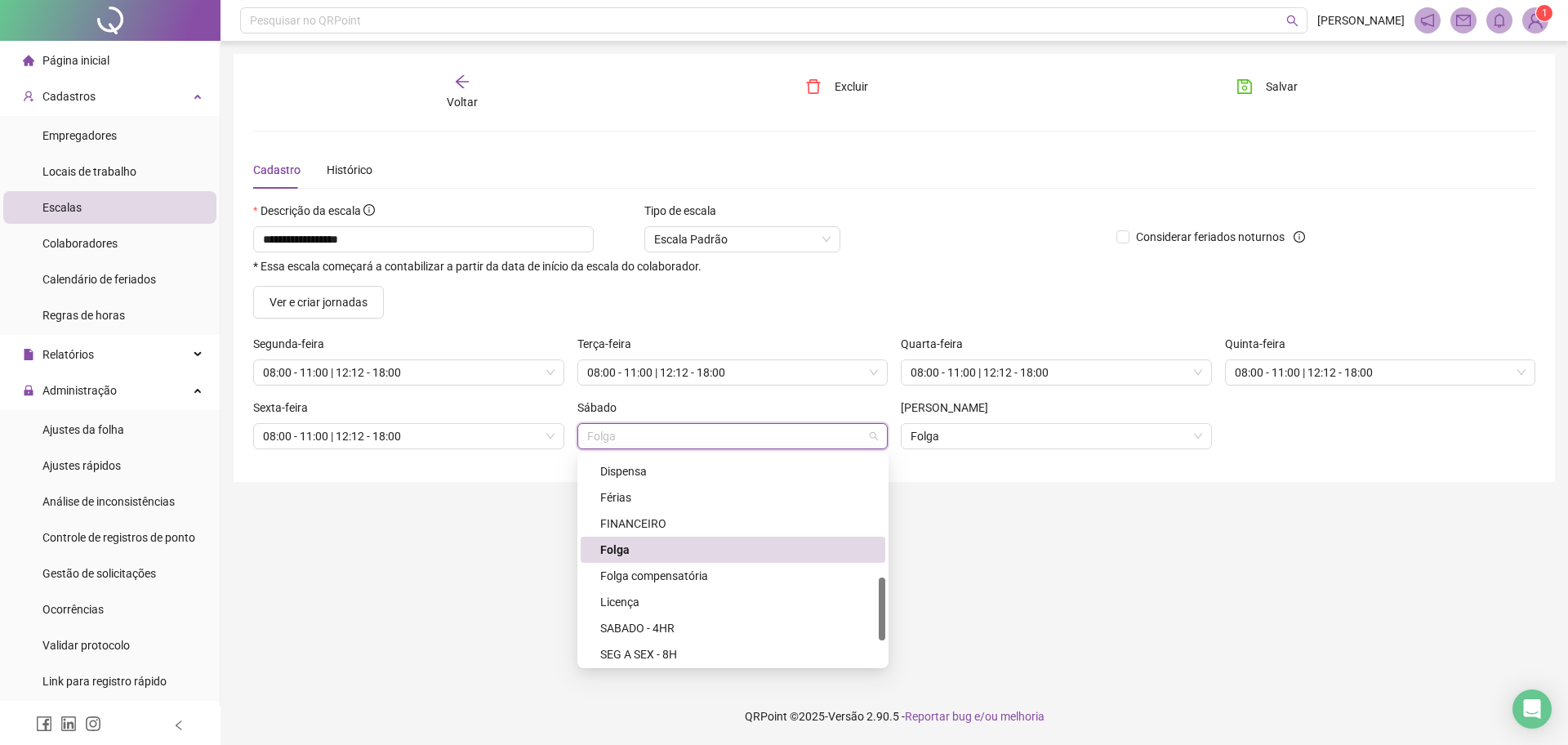
click at [1154, 570] on main "**********" at bounding box center [895, 364] width 1322 height 621
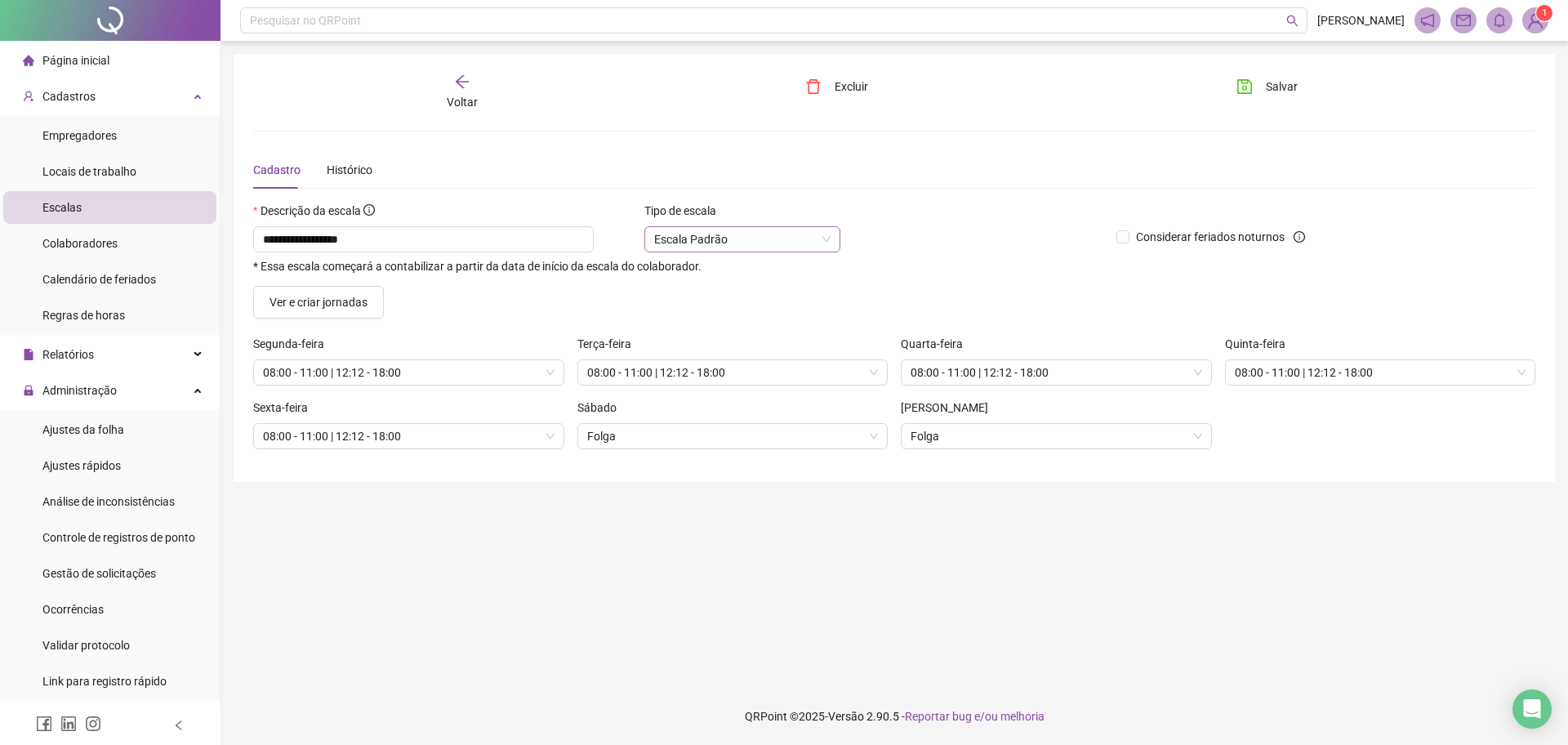
click at [757, 240] on span "Escala Padrão" at bounding box center [742, 239] width 176 height 24
click at [1035, 267] on div "* Essa escala começará a contabilizar a partir da data de início da escala do c…" at bounding box center [679, 267] width 851 height 13
click at [445, 90] on div "Voltar" at bounding box center [462, 92] width 203 height 38
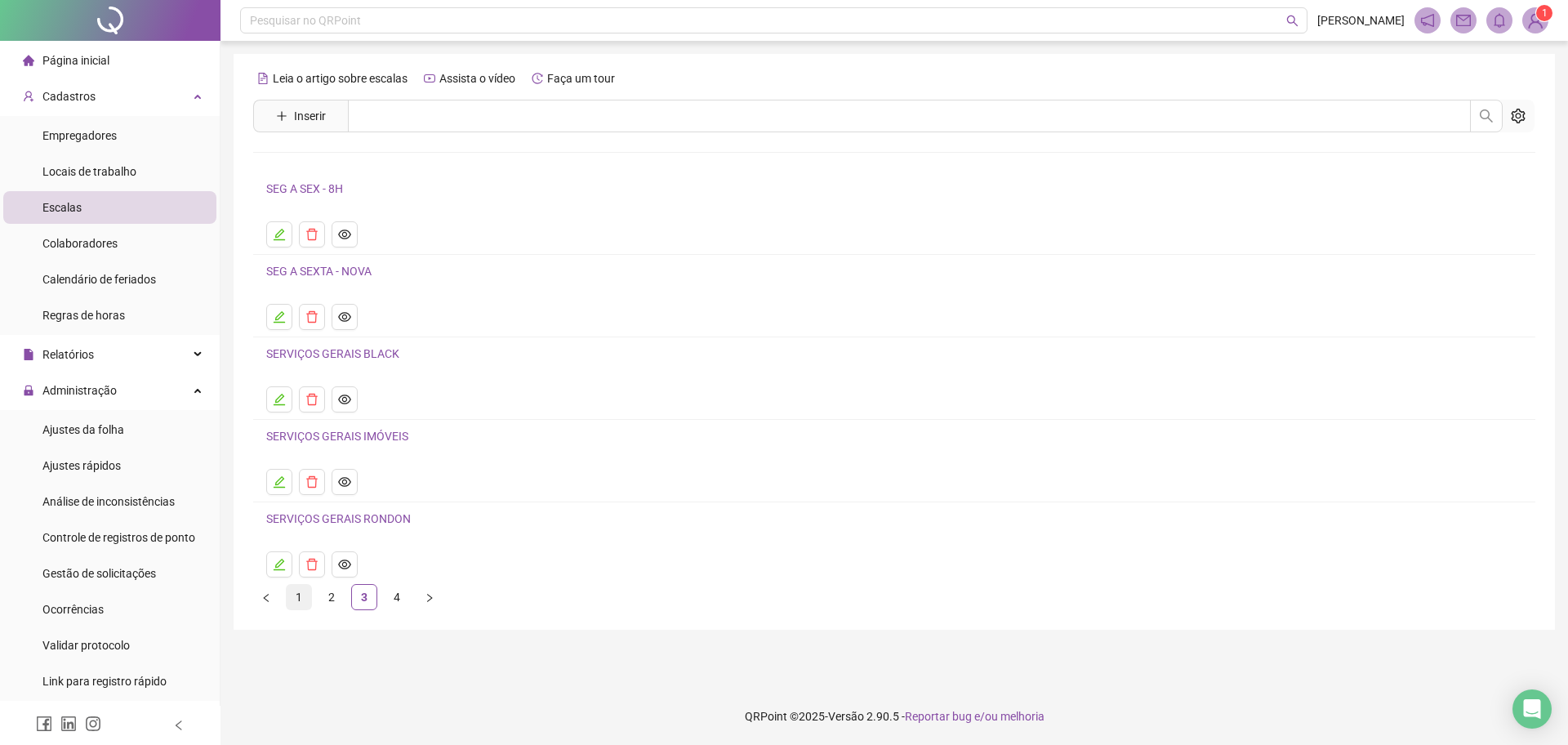
click at [304, 587] on link "1" at bounding box center [299, 597] width 24 height 24
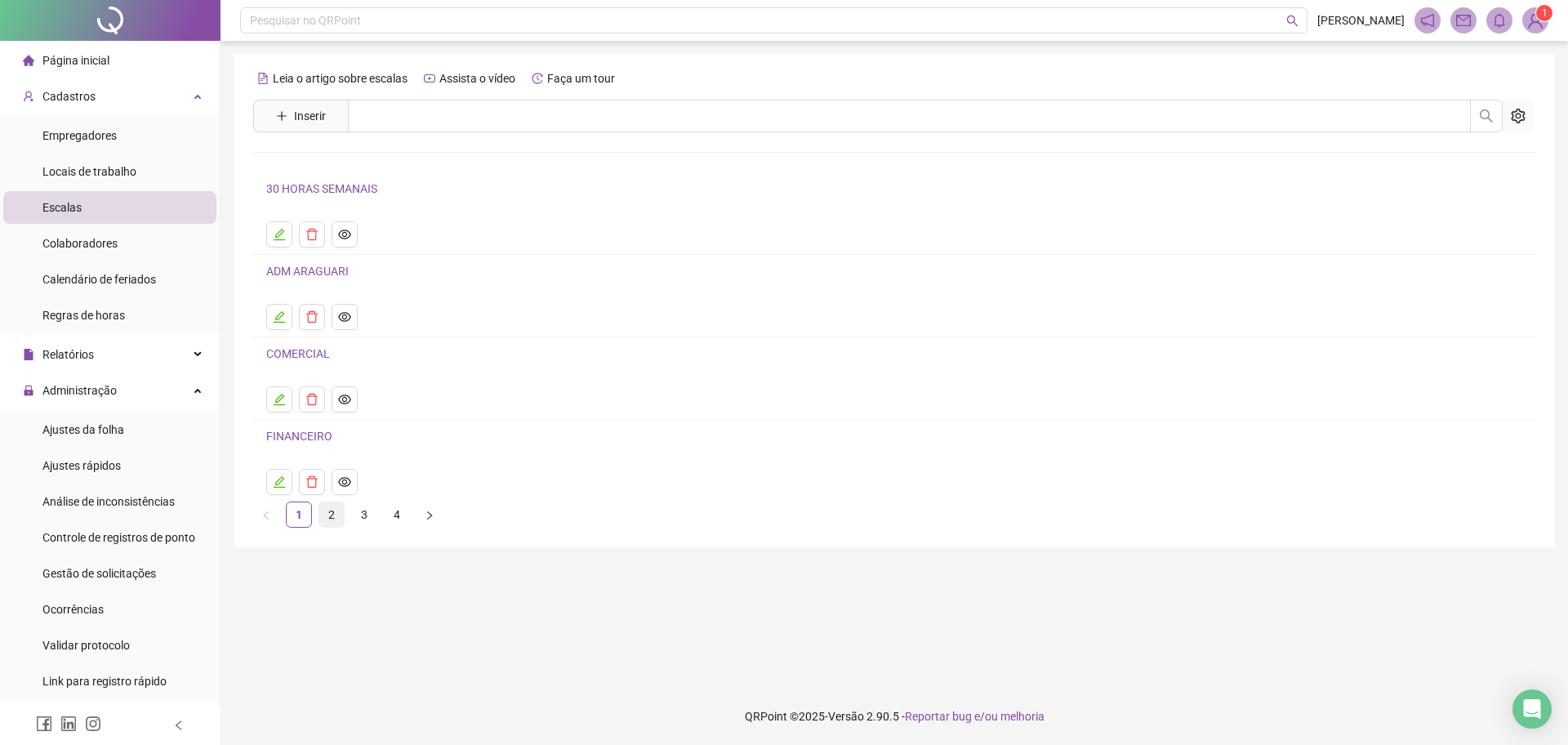
click at [319, 520] on link "2" at bounding box center [331, 514] width 24 height 24
click at [343, 195] on link "FOLGUISTA SÁBADO" at bounding box center [320, 188] width 106 height 13
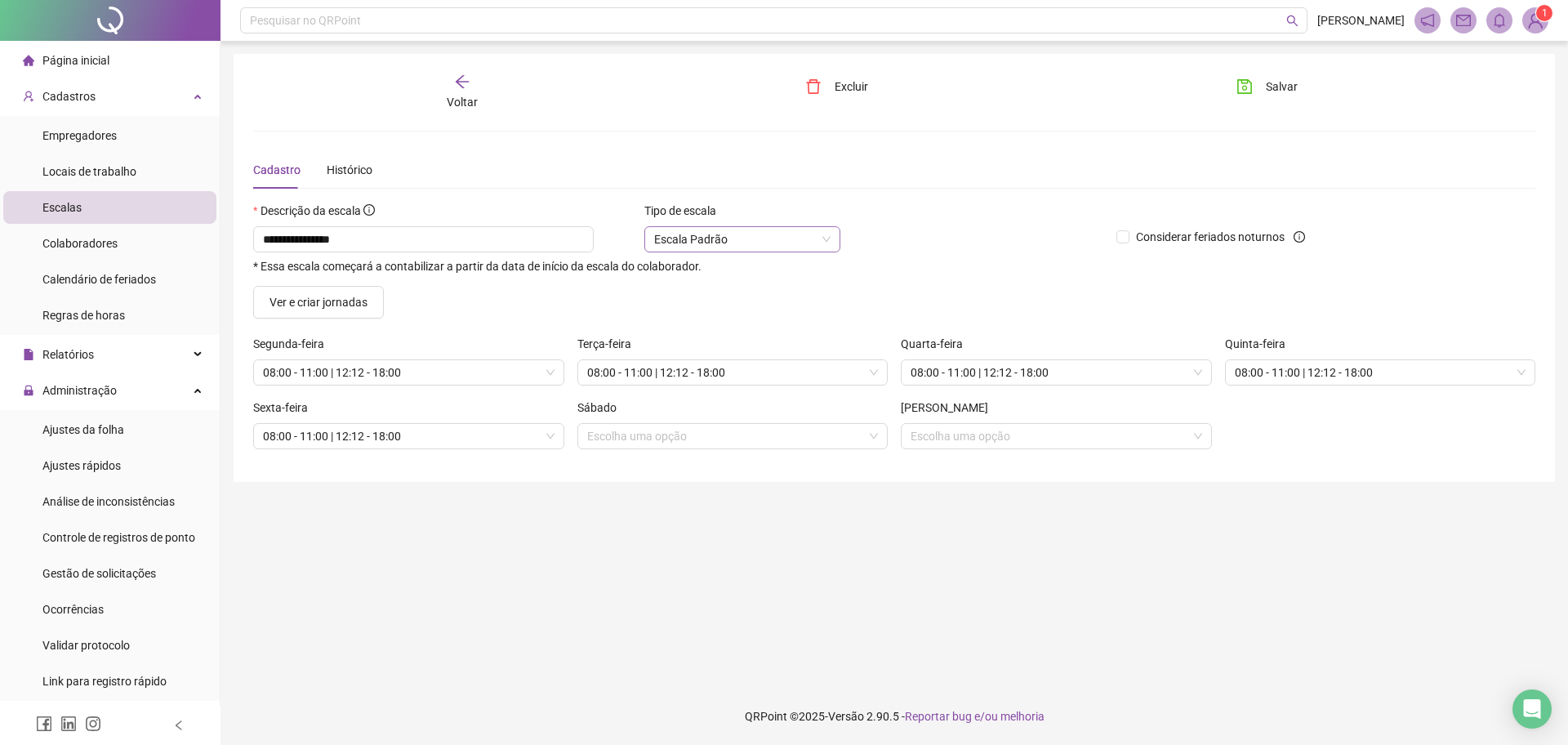
click at [802, 251] on span "Escala Padrão" at bounding box center [742, 239] width 176 height 24
click at [1025, 253] on div "**********" at bounding box center [679, 249] width 851 height 46
click at [144, 244] on li "Colaboradores" at bounding box center [110, 243] width 214 height 33
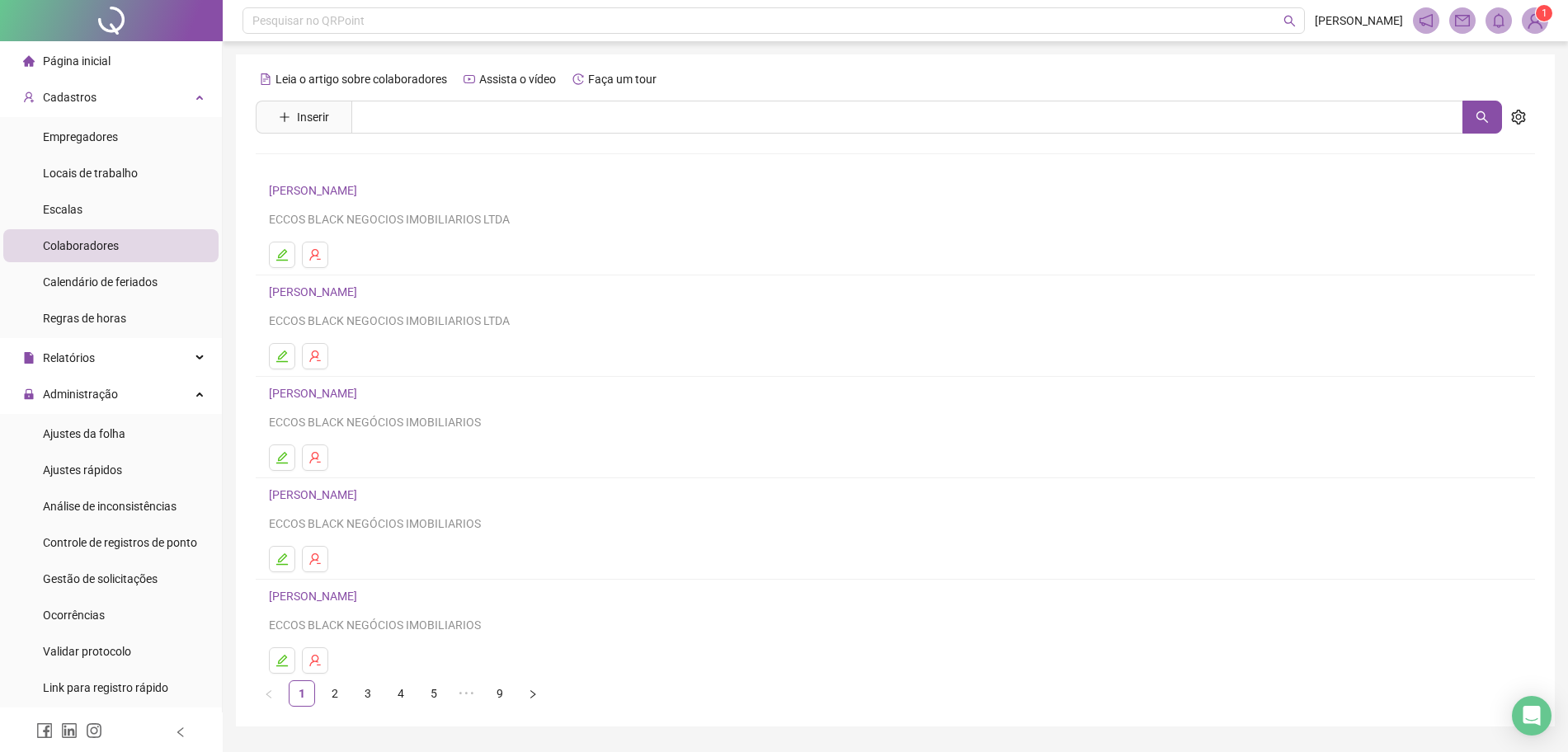
click at [421, 174] on li "[PERSON_NAME] DE MACEDO ECCOS BLACK NEGOCIOS IMOBILIARIOS LTDA" at bounding box center [895, 224] width 1279 height 101
click at [362, 187] on link "[PERSON_NAME]" at bounding box center [315, 190] width 93 height 13
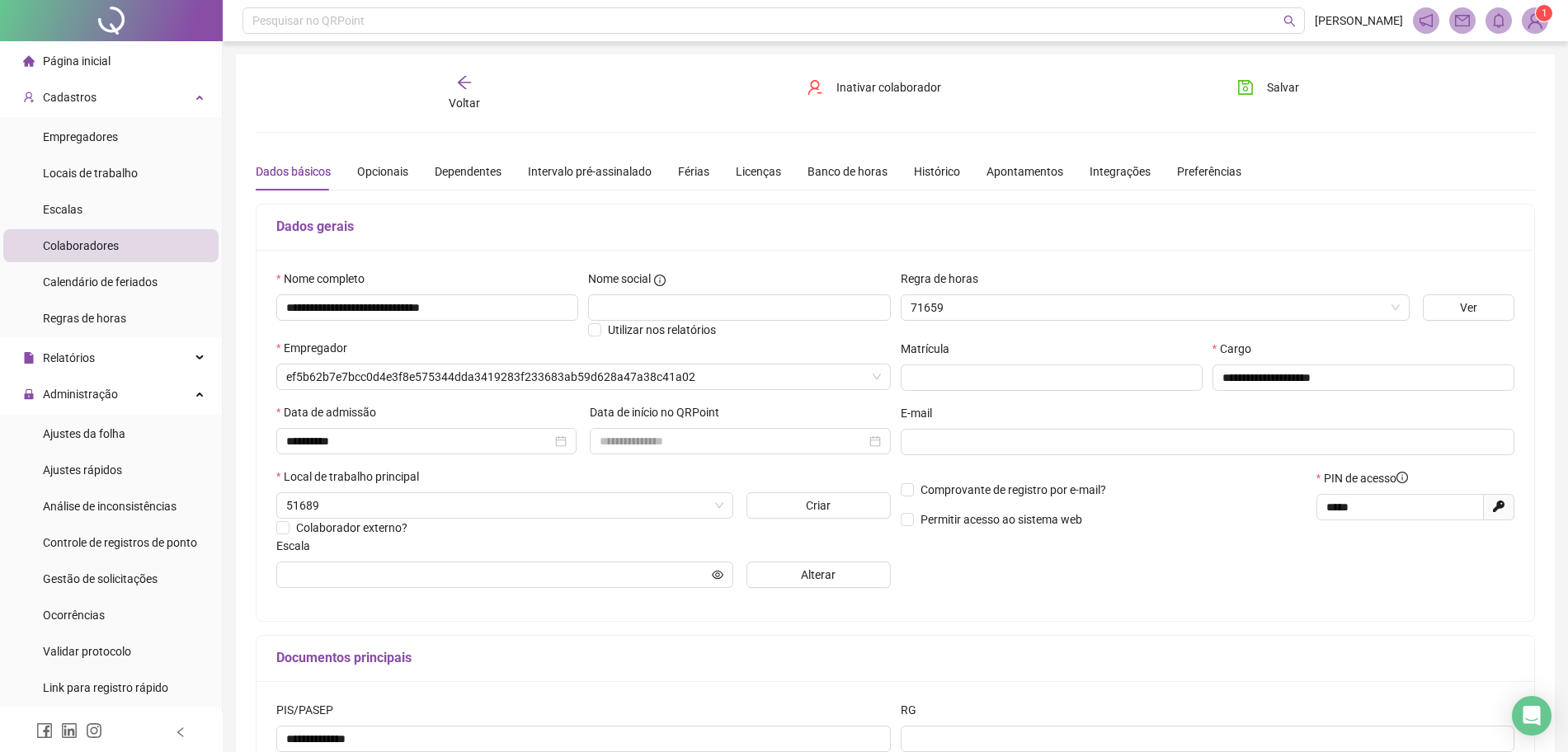
type input "**********"
click at [833, 575] on span "Alterar" at bounding box center [818, 574] width 35 height 18
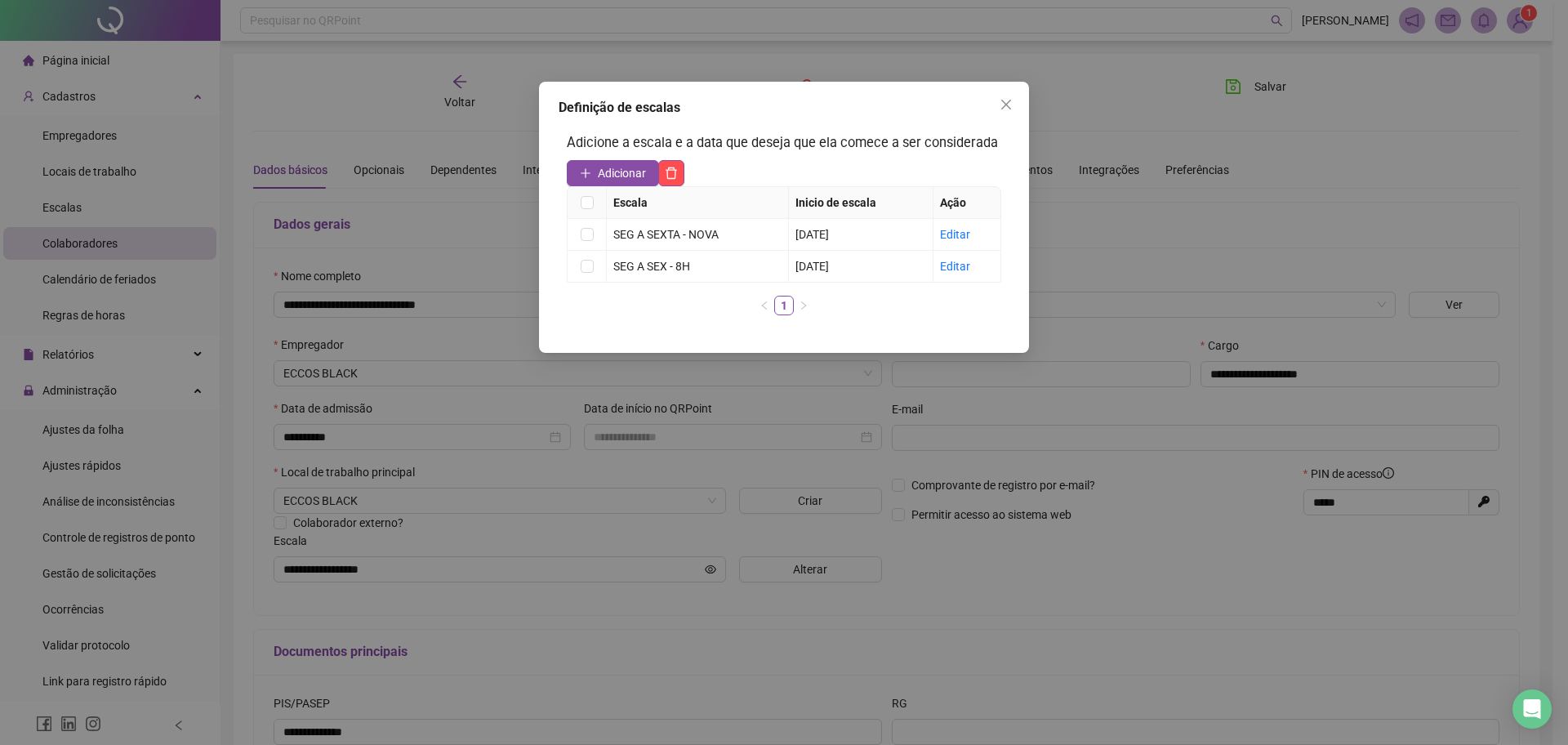
click at [369, 219] on div "Definição de escalas Adicione a escala e a data que deseja que ela comece a ser…" at bounding box center [784, 372] width 1568 height 745
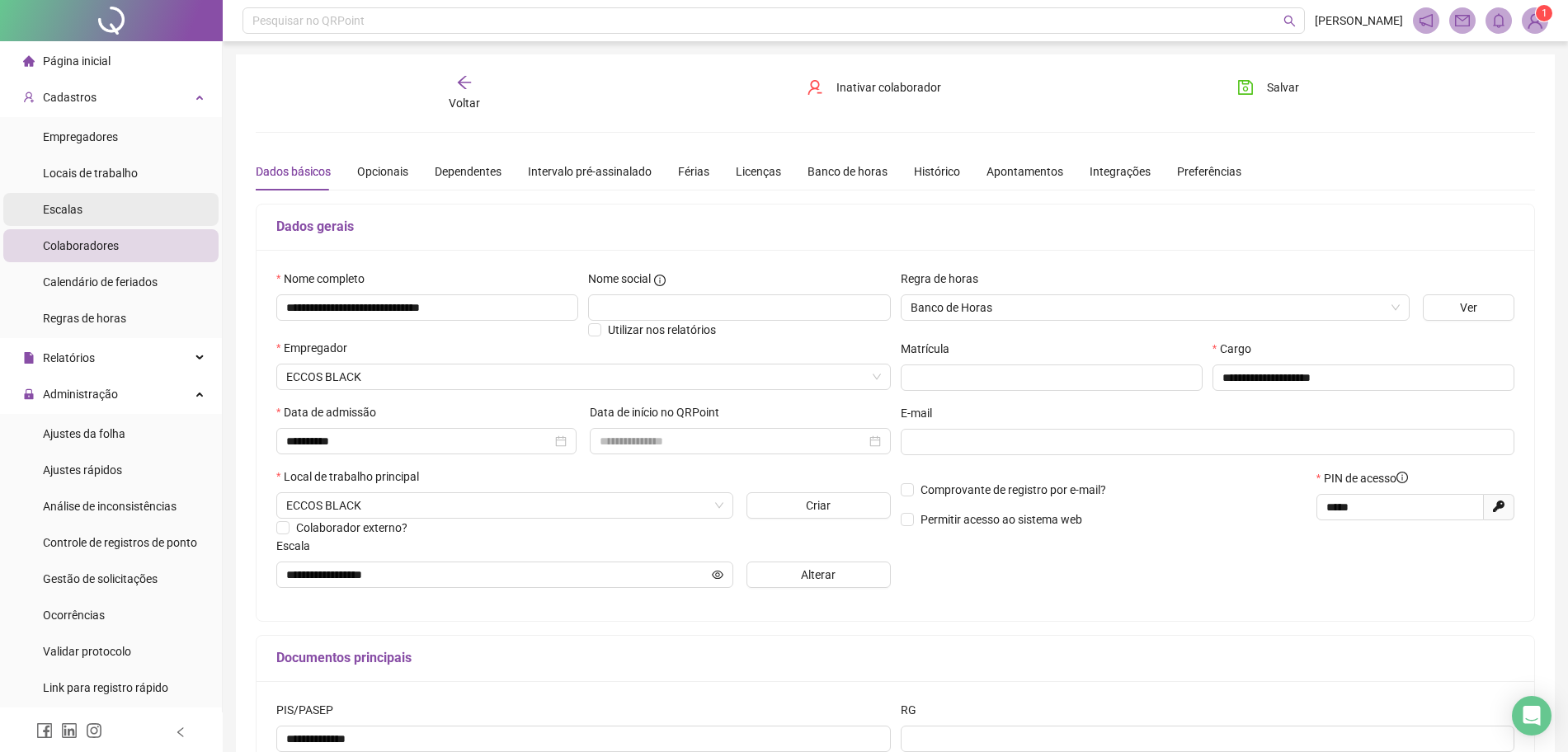
click at [141, 215] on li "Escalas" at bounding box center [111, 209] width 216 height 33
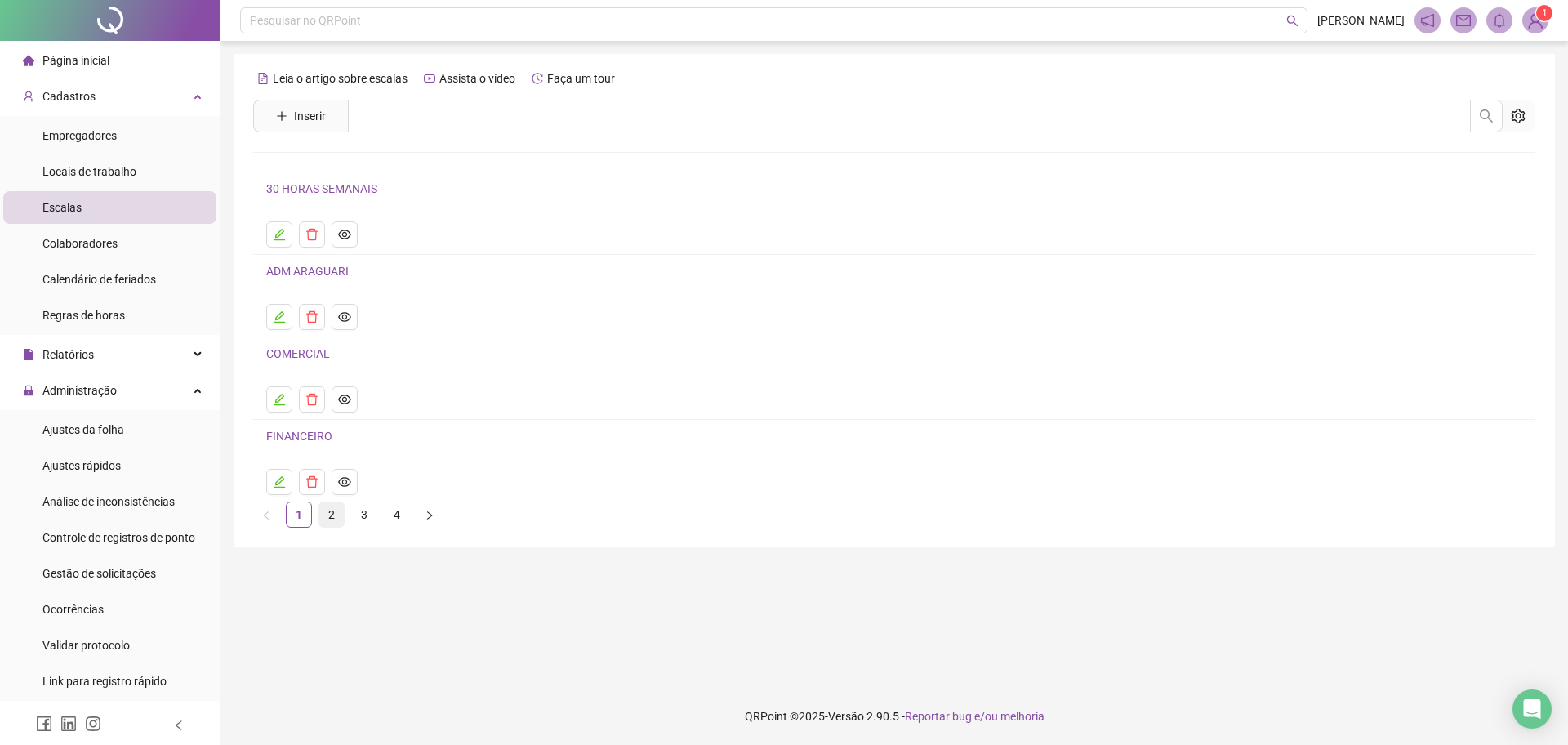
click at [319, 516] on link "2" at bounding box center [331, 514] width 24 height 24
click at [367, 522] on link "3" at bounding box center [364, 514] width 24 height 24
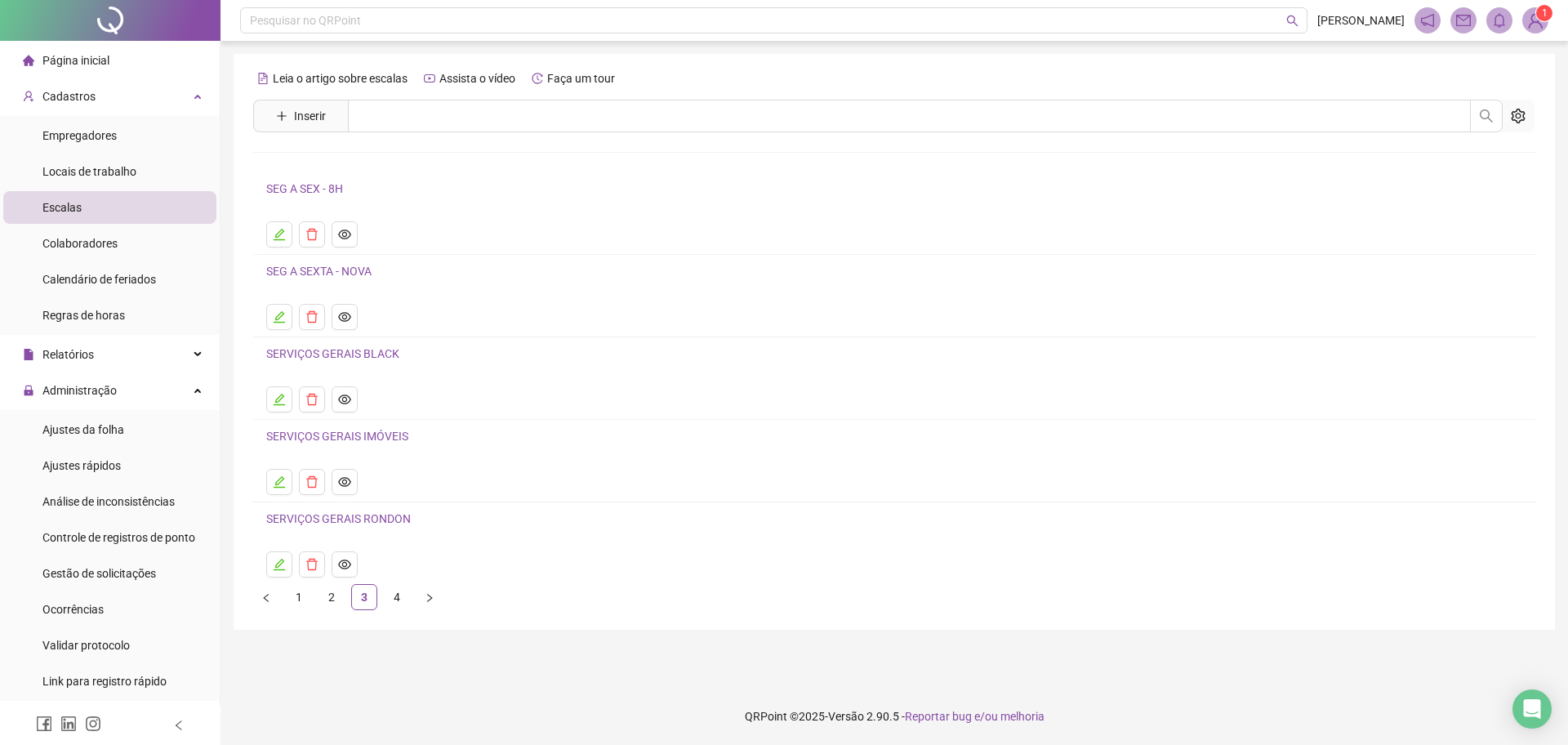
click at [313, 190] on link "SEG A SEX - 8H" at bounding box center [305, 188] width 77 height 13
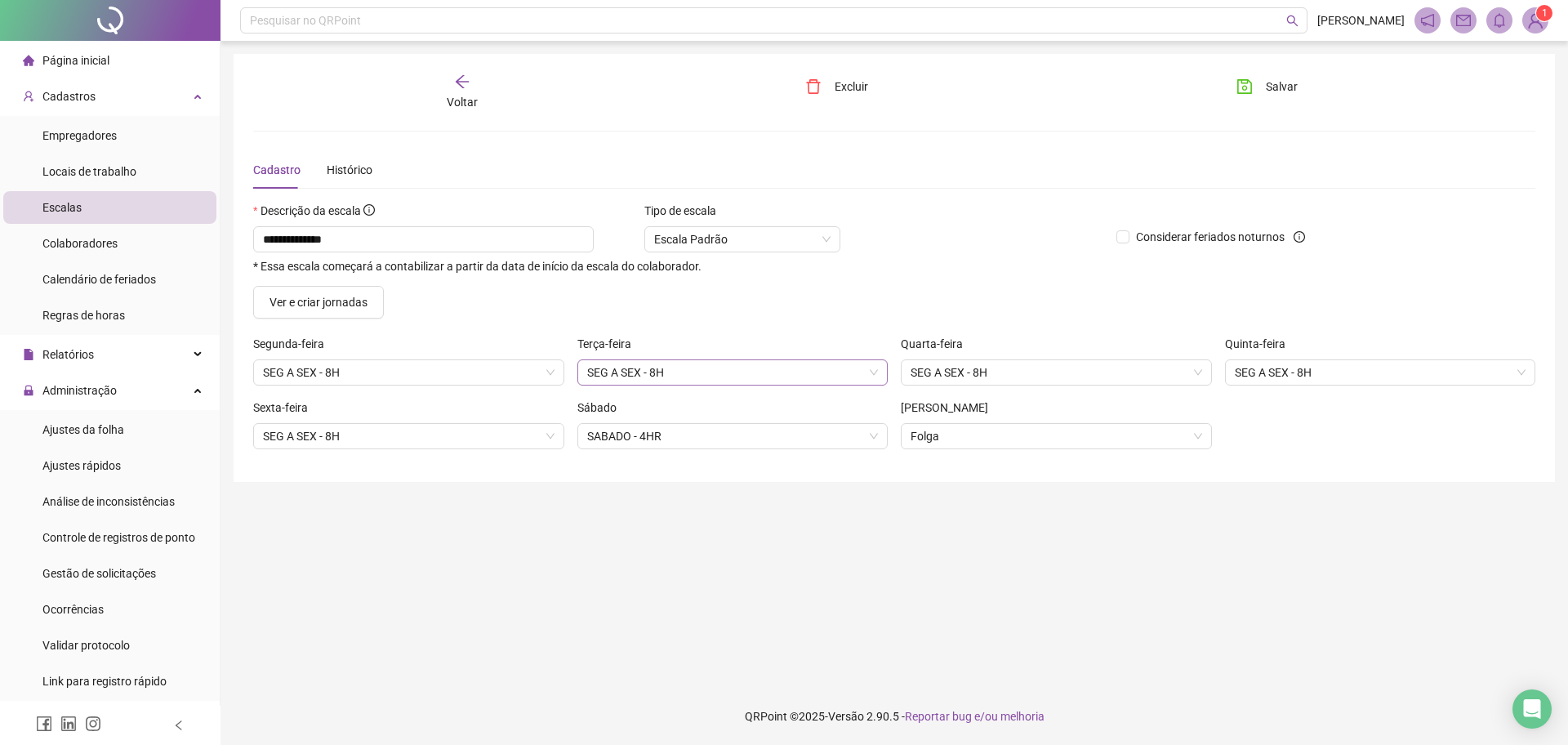
click at [678, 375] on span "SEG A SEX - 8H" at bounding box center [733, 372] width 292 height 24
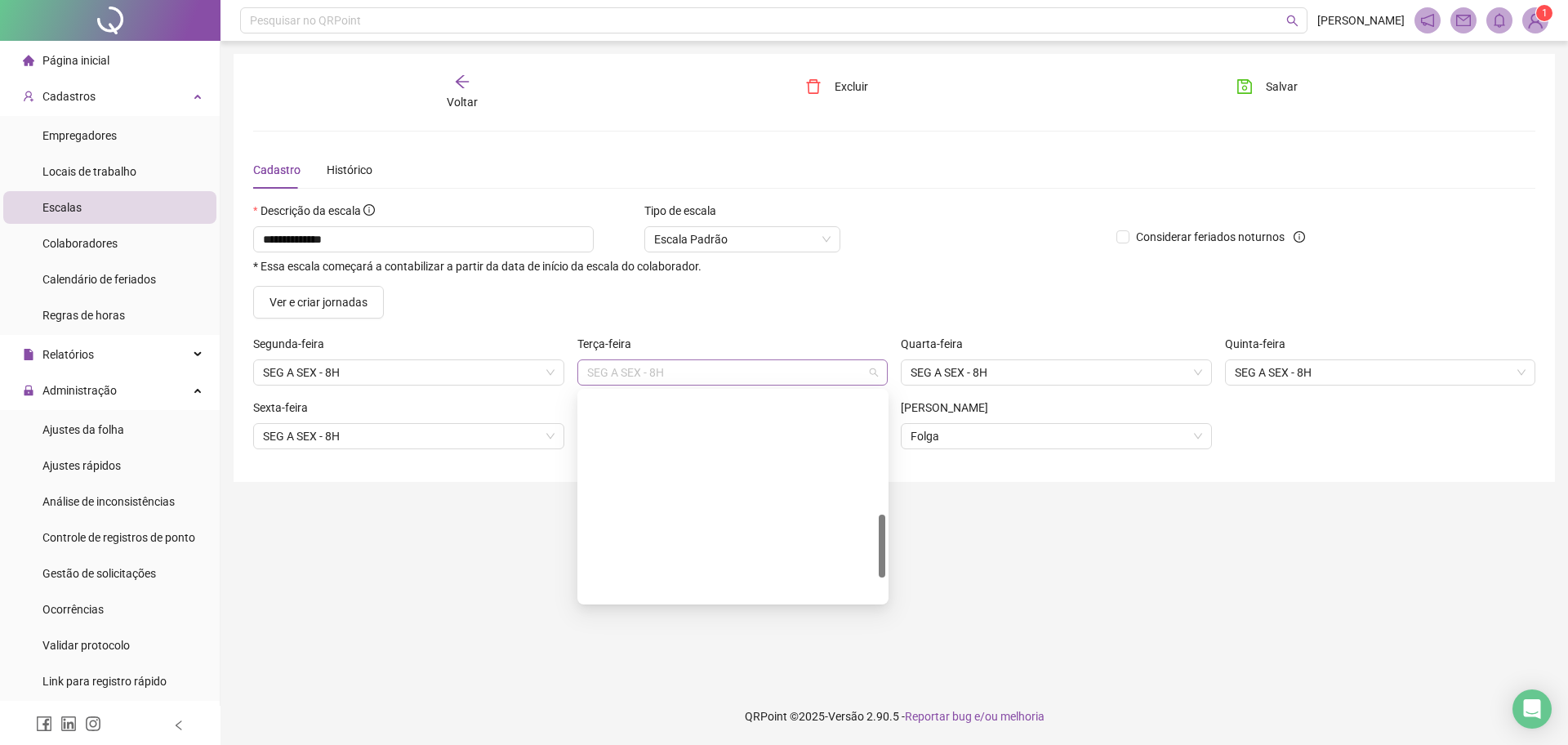
scroll to position [400, 0]
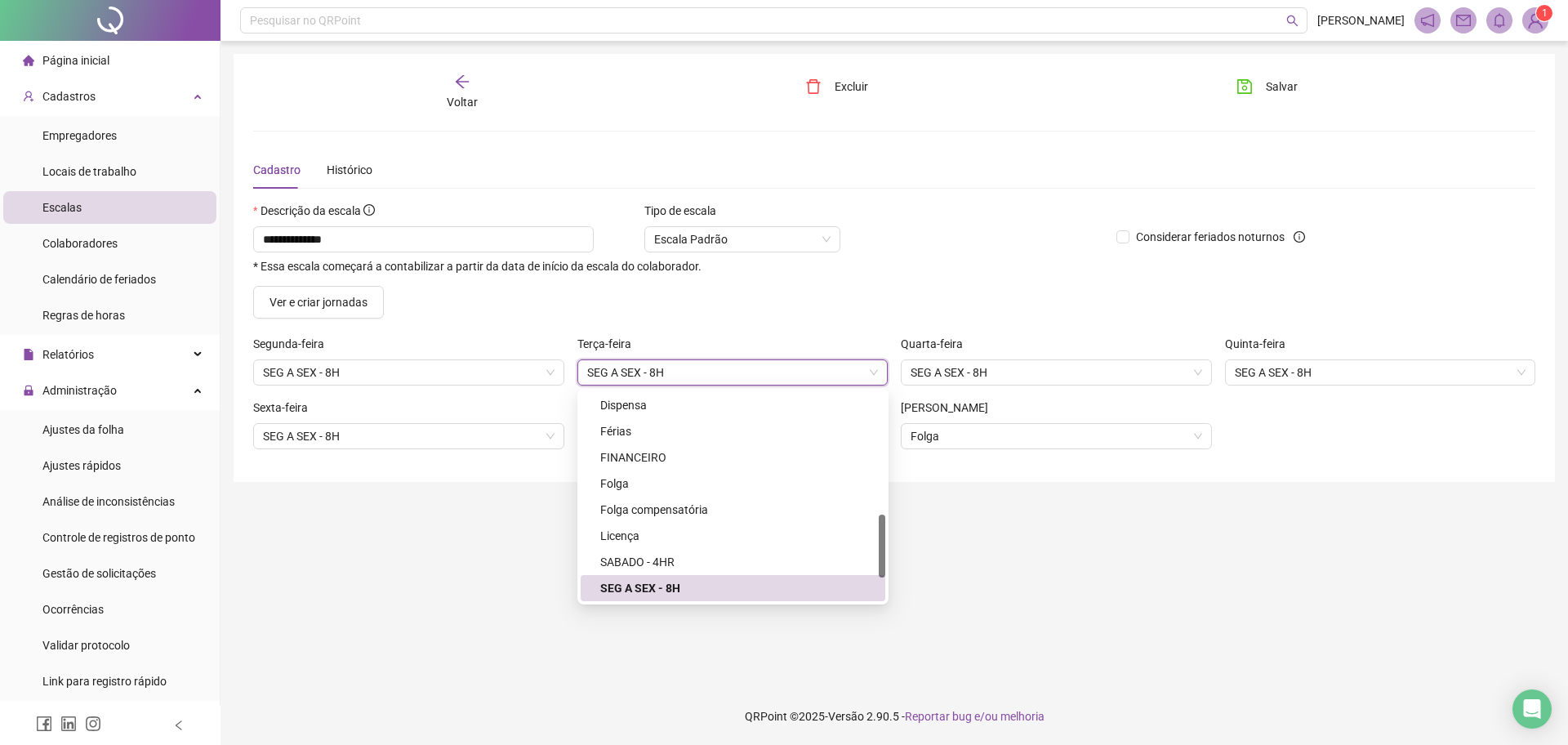
click at [678, 375] on span "SEG A SEX - 8H" at bounding box center [733, 372] width 292 height 24
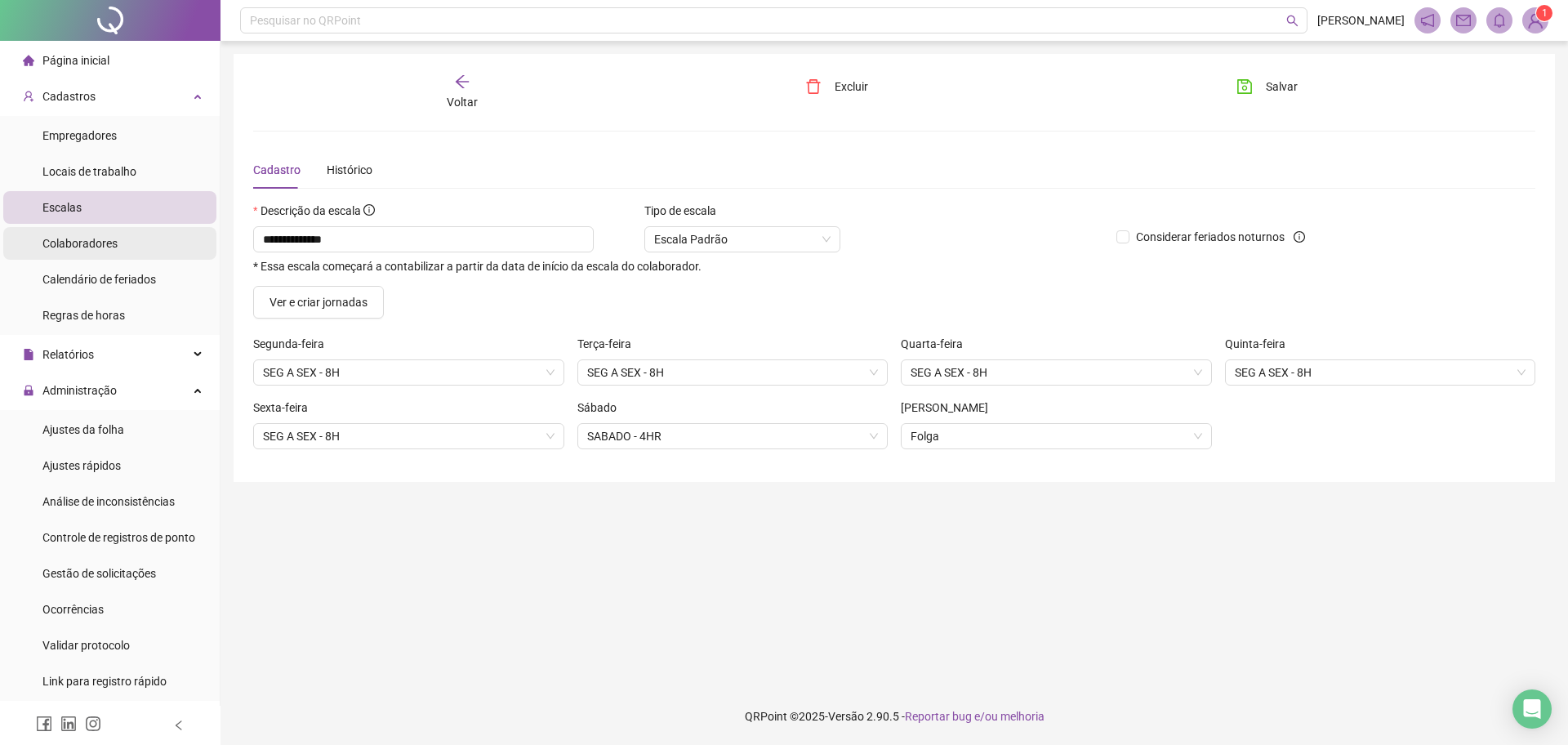
click at [129, 238] on li "Colaboradores" at bounding box center [110, 243] width 214 height 33
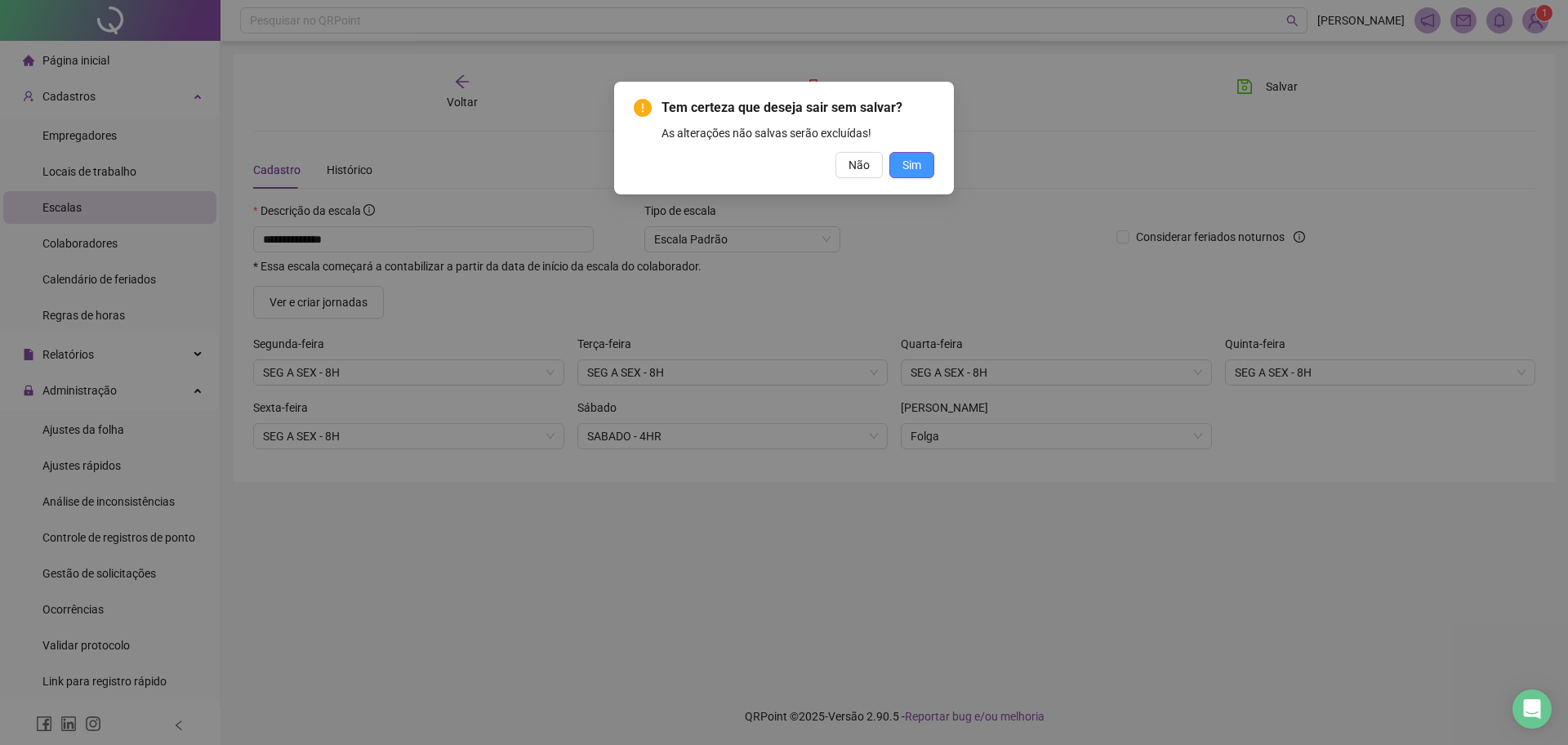
click at [923, 167] on button "Sim" at bounding box center [911, 165] width 45 height 26
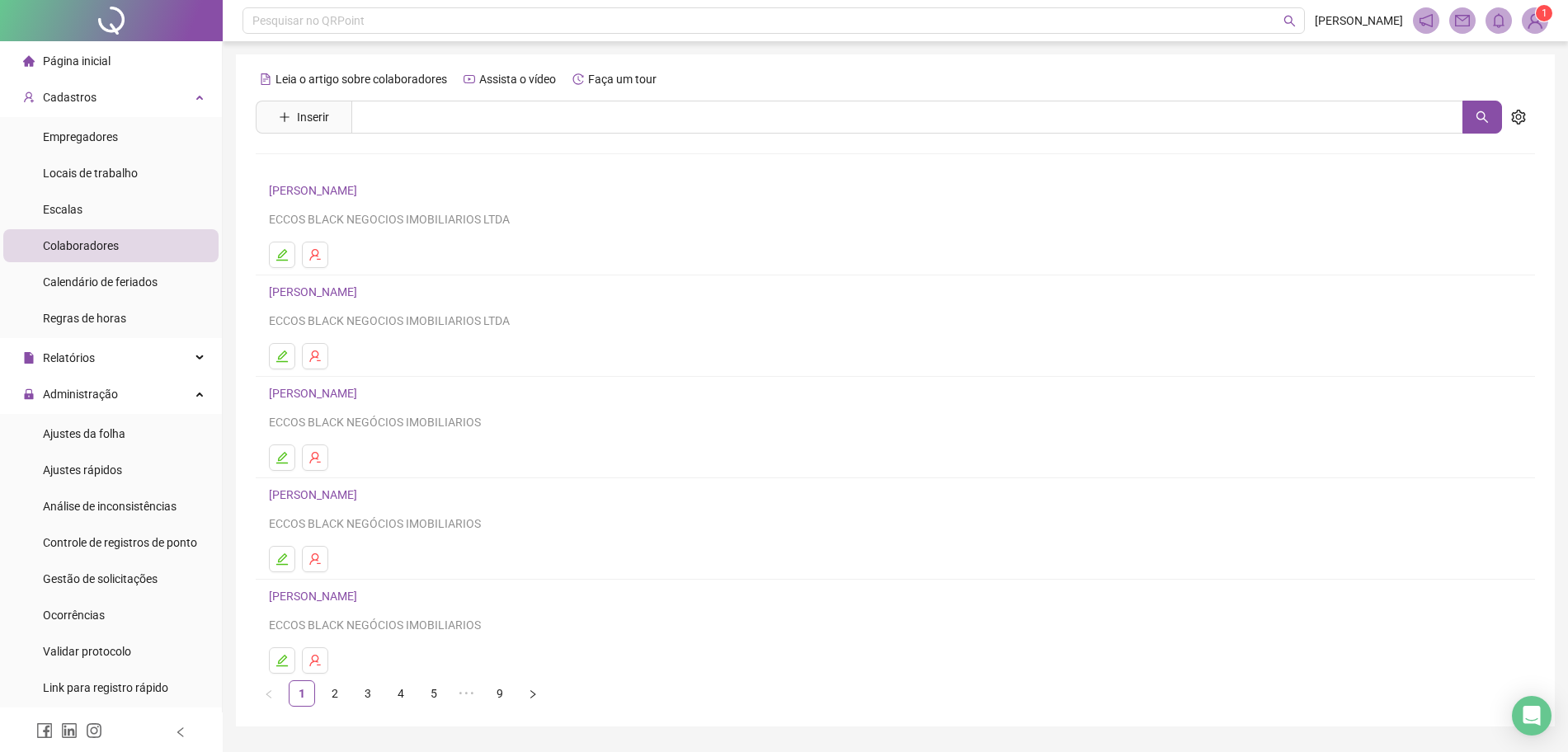
click at [362, 184] on link "[PERSON_NAME]" at bounding box center [315, 190] width 93 height 13
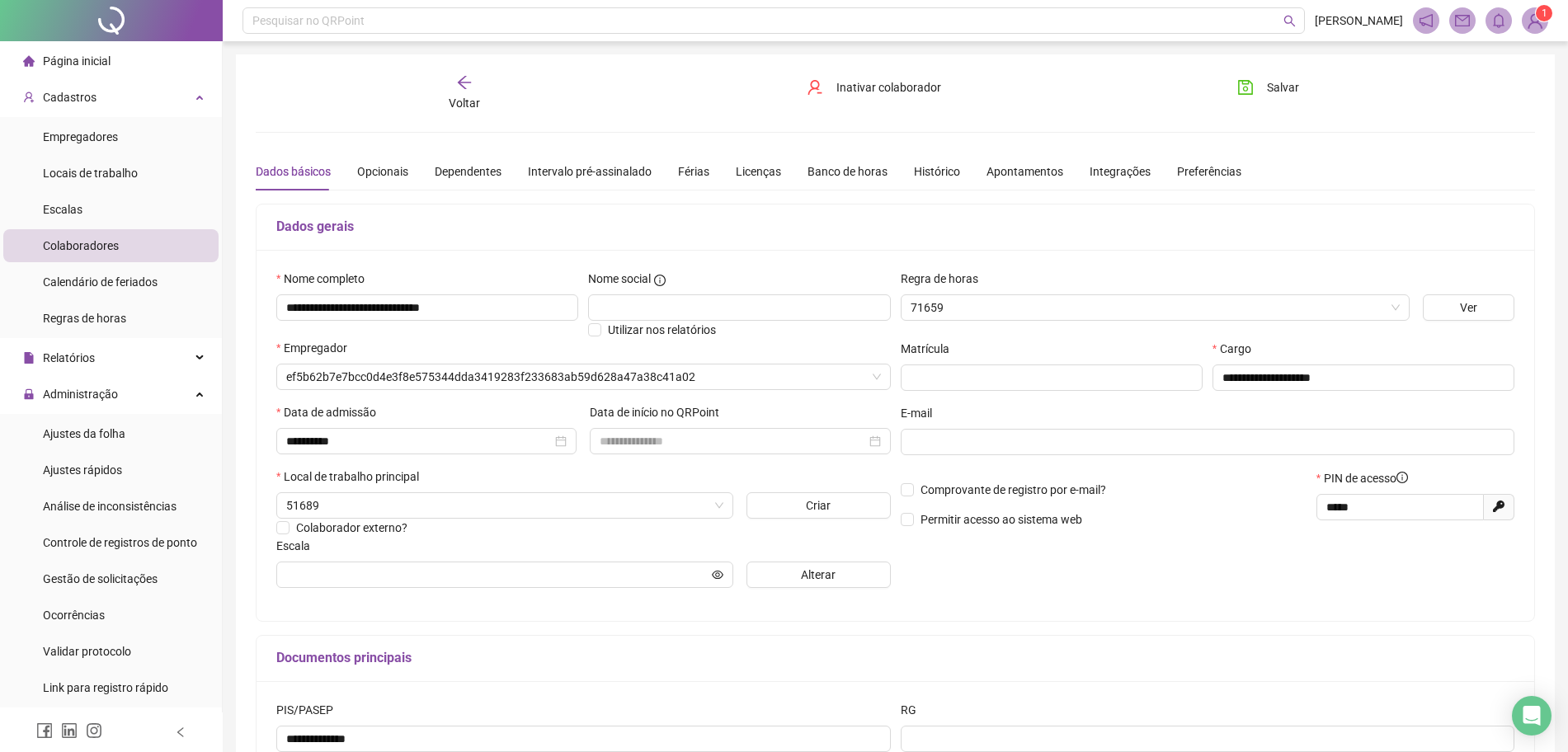
type input "**********"
click at [793, 570] on button "Alterar" at bounding box center [818, 574] width 143 height 26
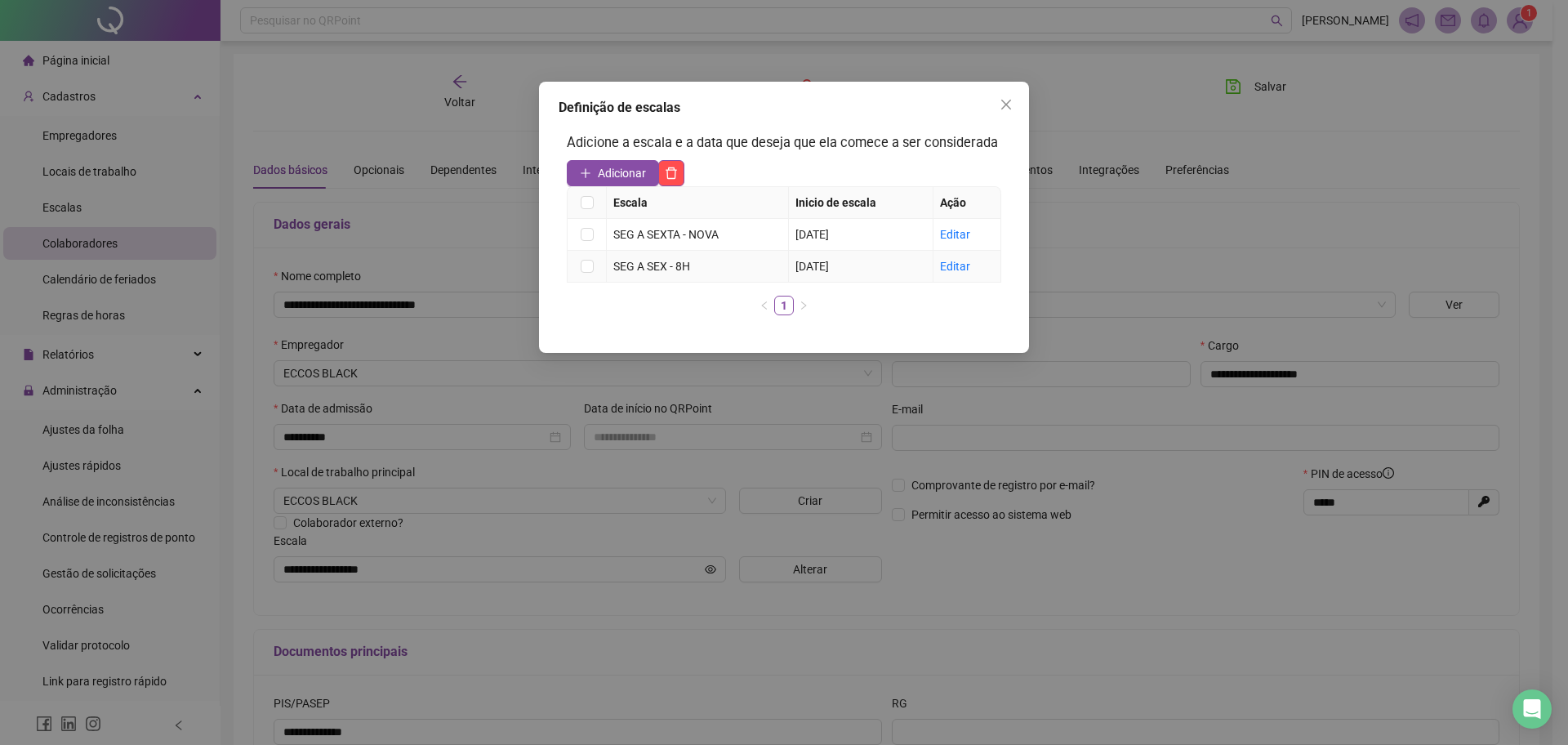
click at [581, 256] on td at bounding box center [587, 267] width 39 height 32
click at [584, 257] on label at bounding box center [587, 266] width 13 height 18
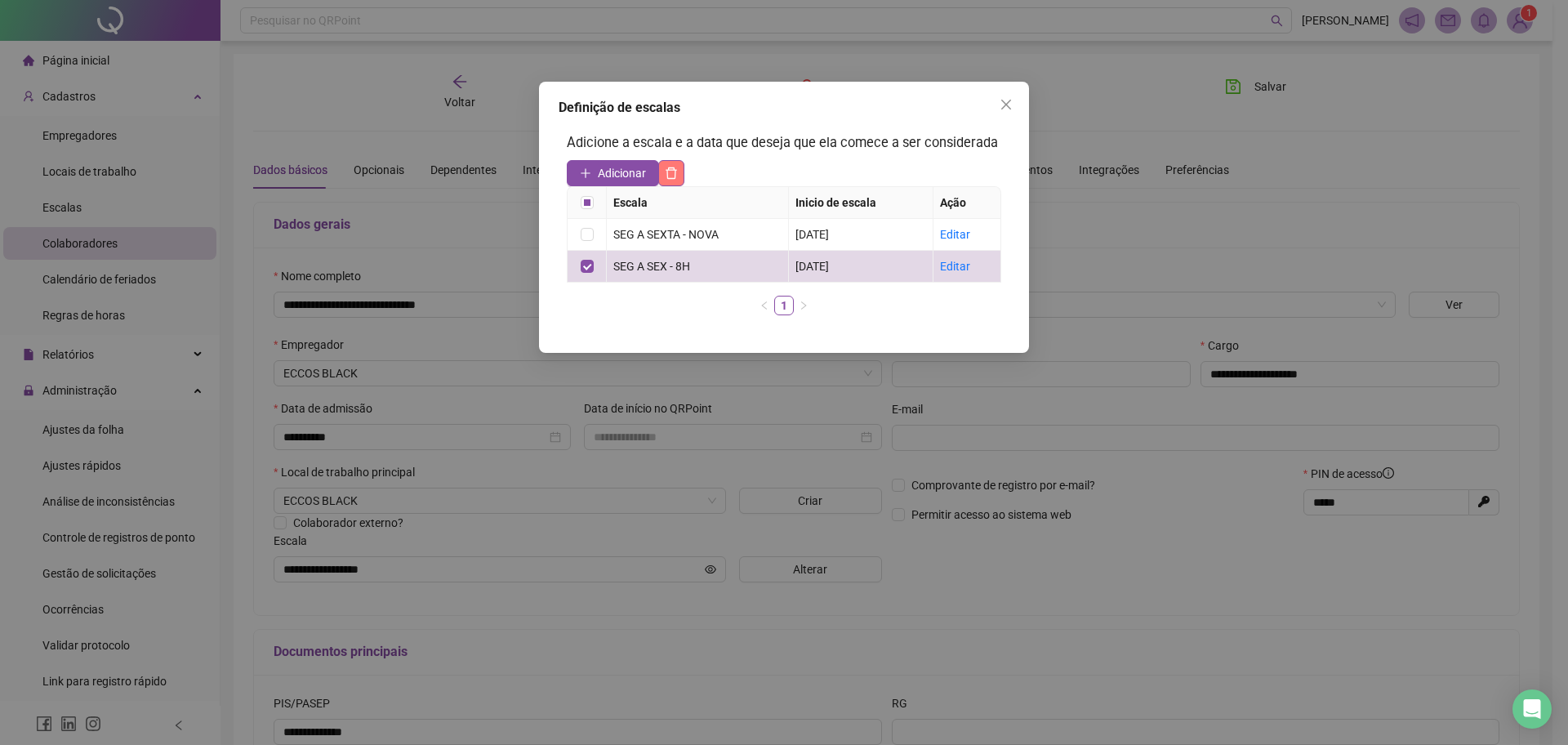
click at [683, 175] on button "button" at bounding box center [671, 173] width 26 height 26
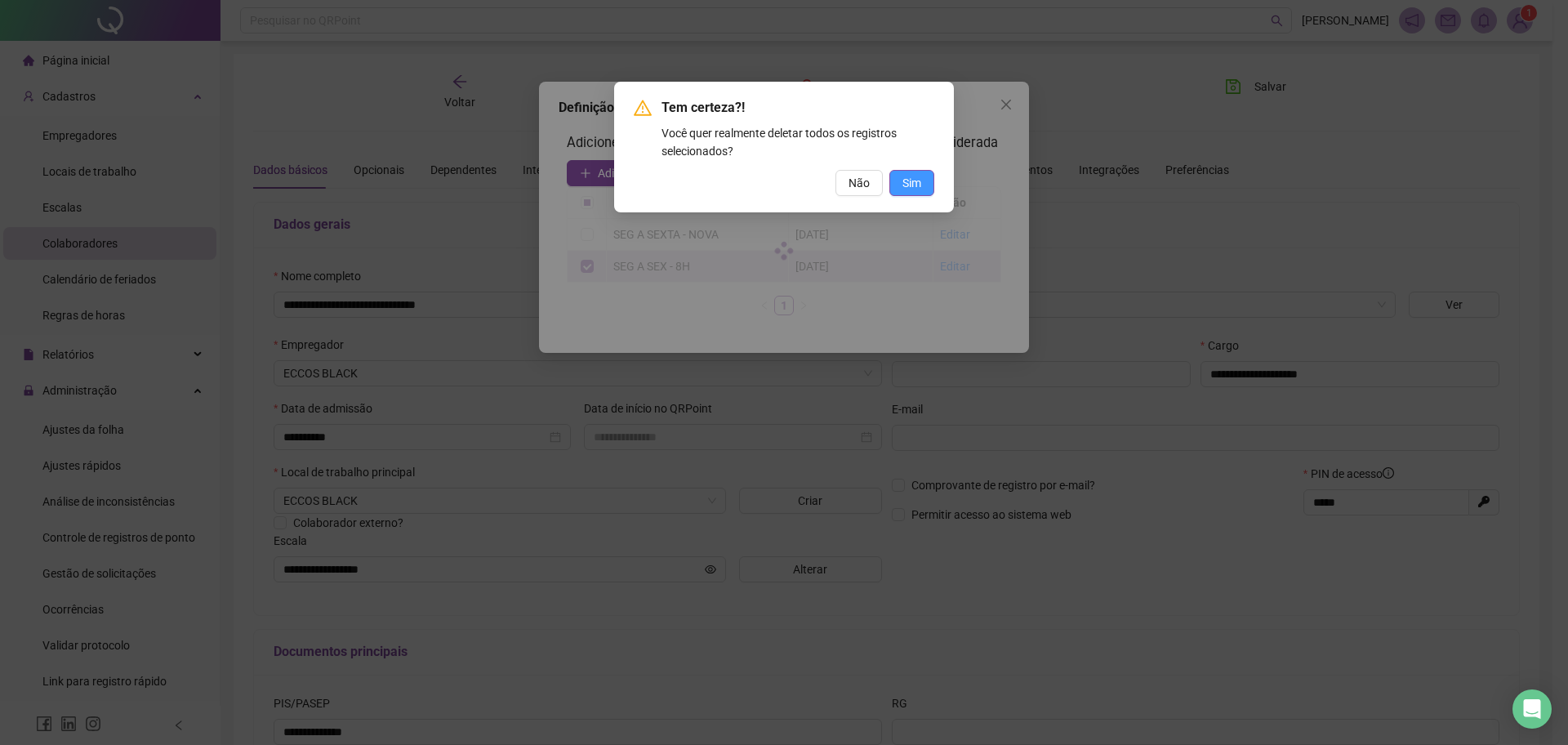
click at [898, 186] on button "Sim" at bounding box center [911, 182] width 45 height 26
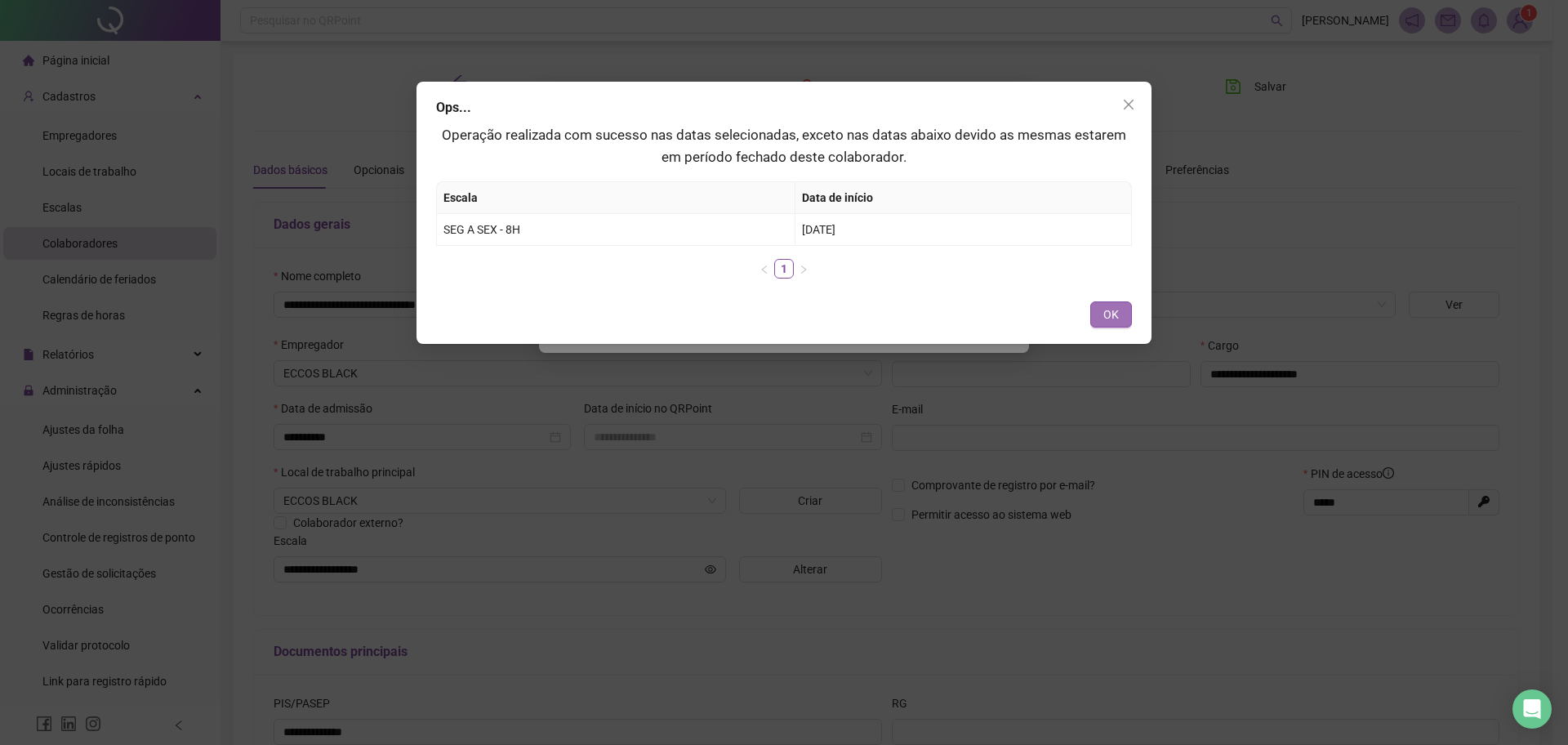
click at [1103, 325] on button "OK" at bounding box center [1111, 314] width 41 height 26
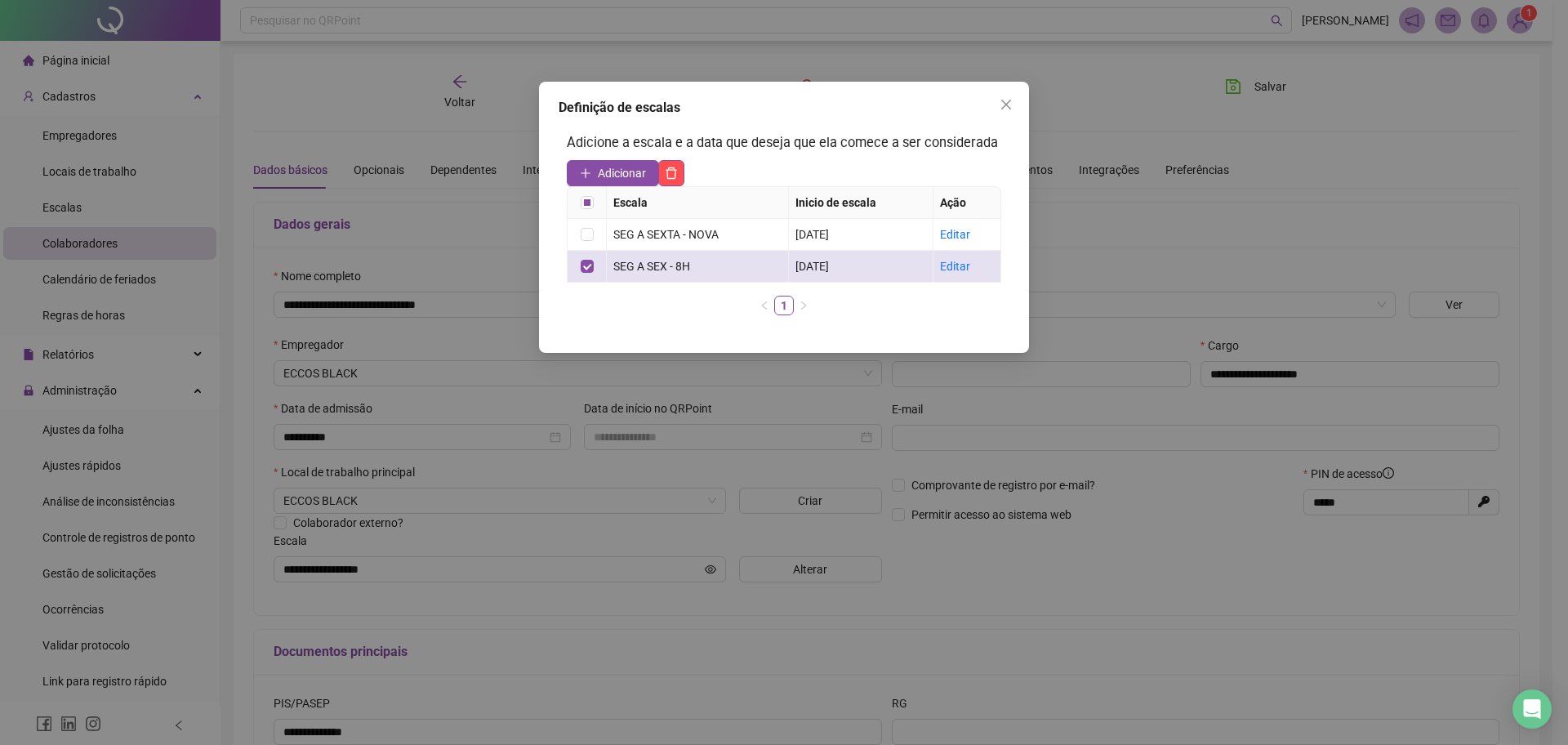
click at [981, 270] on div "Editar" at bounding box center [967, 266] width 54 height 18
click at [961, 267] on link "Editar" at bounding box center [955, 266] width 30 height 13
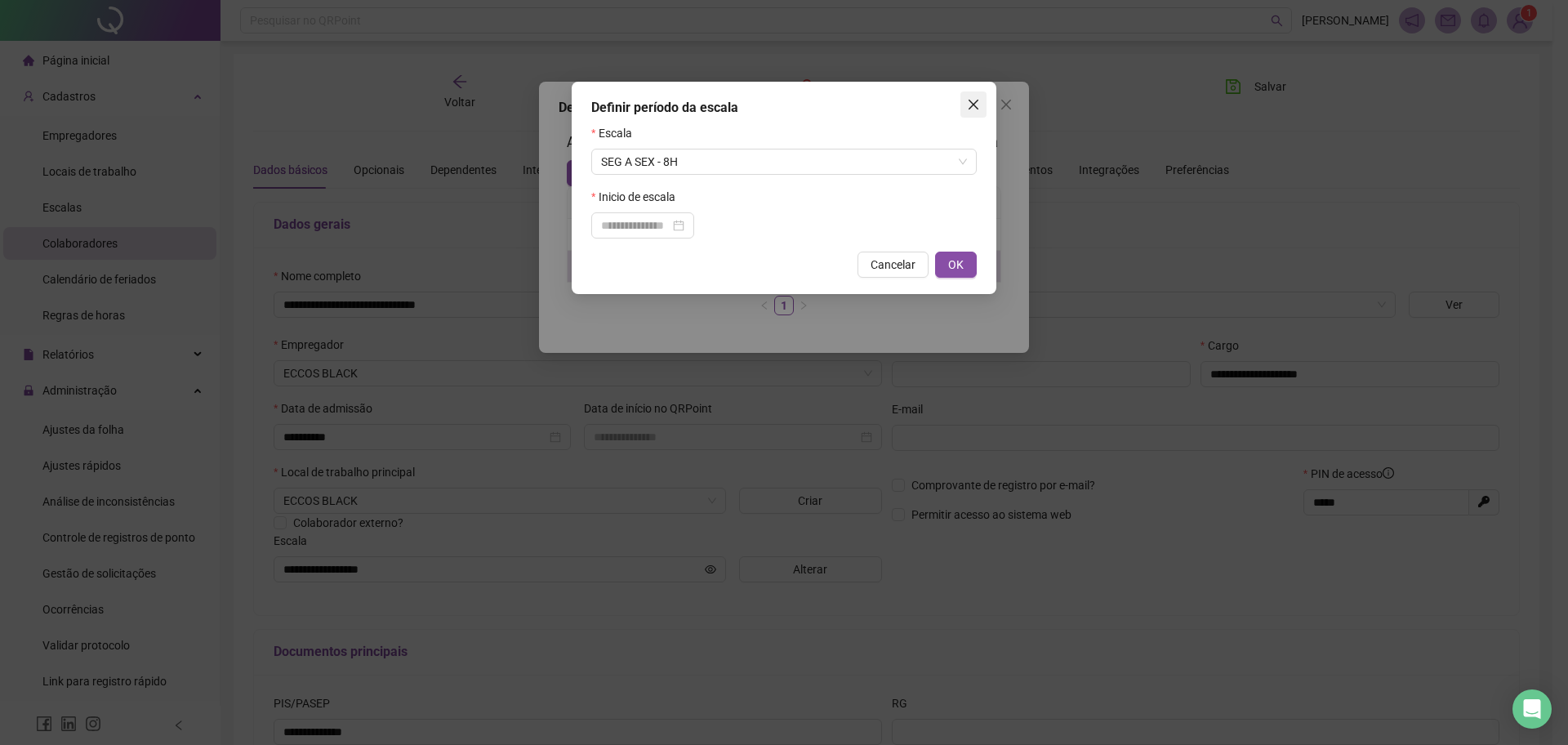
click at [981, 103] on span "Close" at bounding box center [973, 104] width 26 height 13
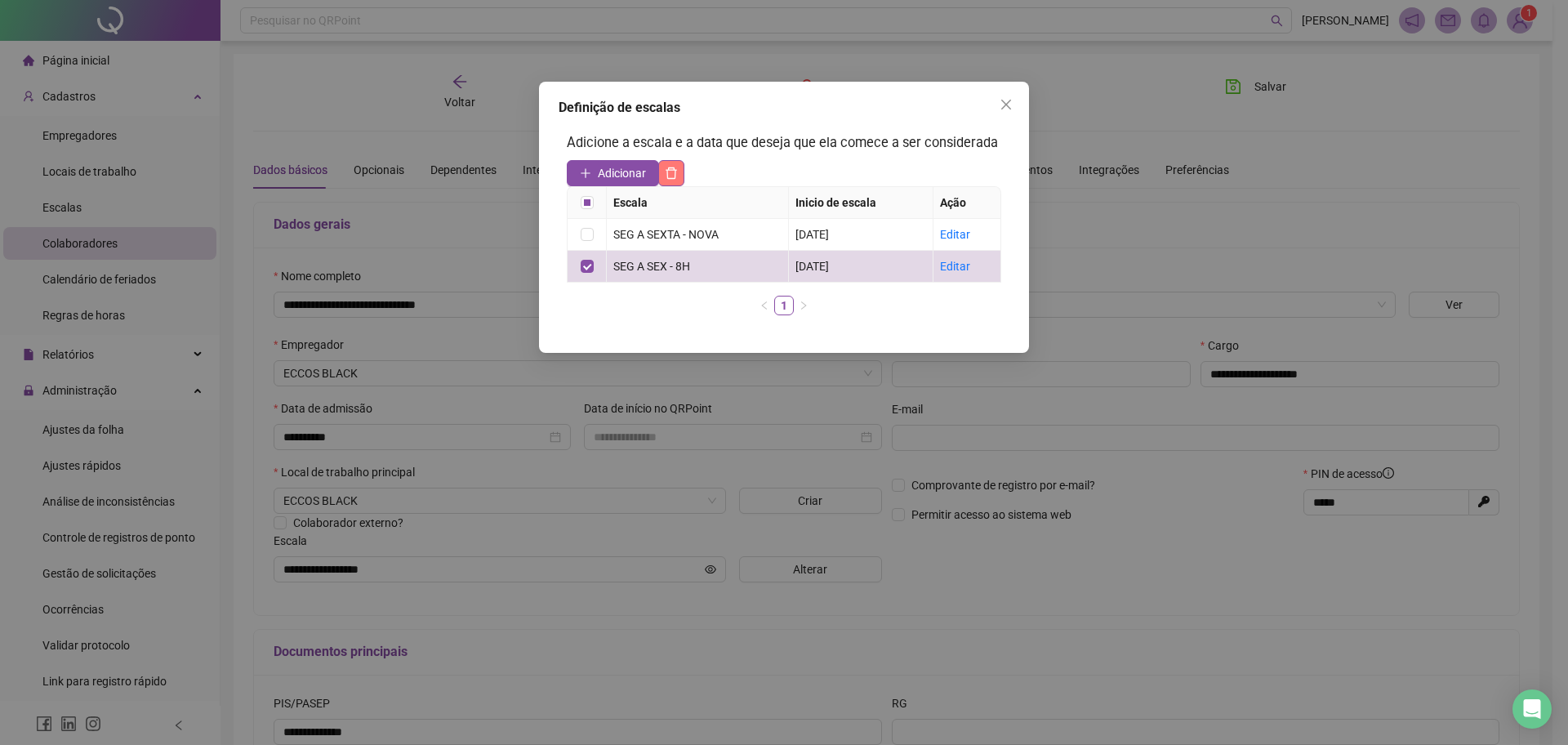
click at [673, 173] on icon "delete" at bounding box center [671, 172] width 13 height 13
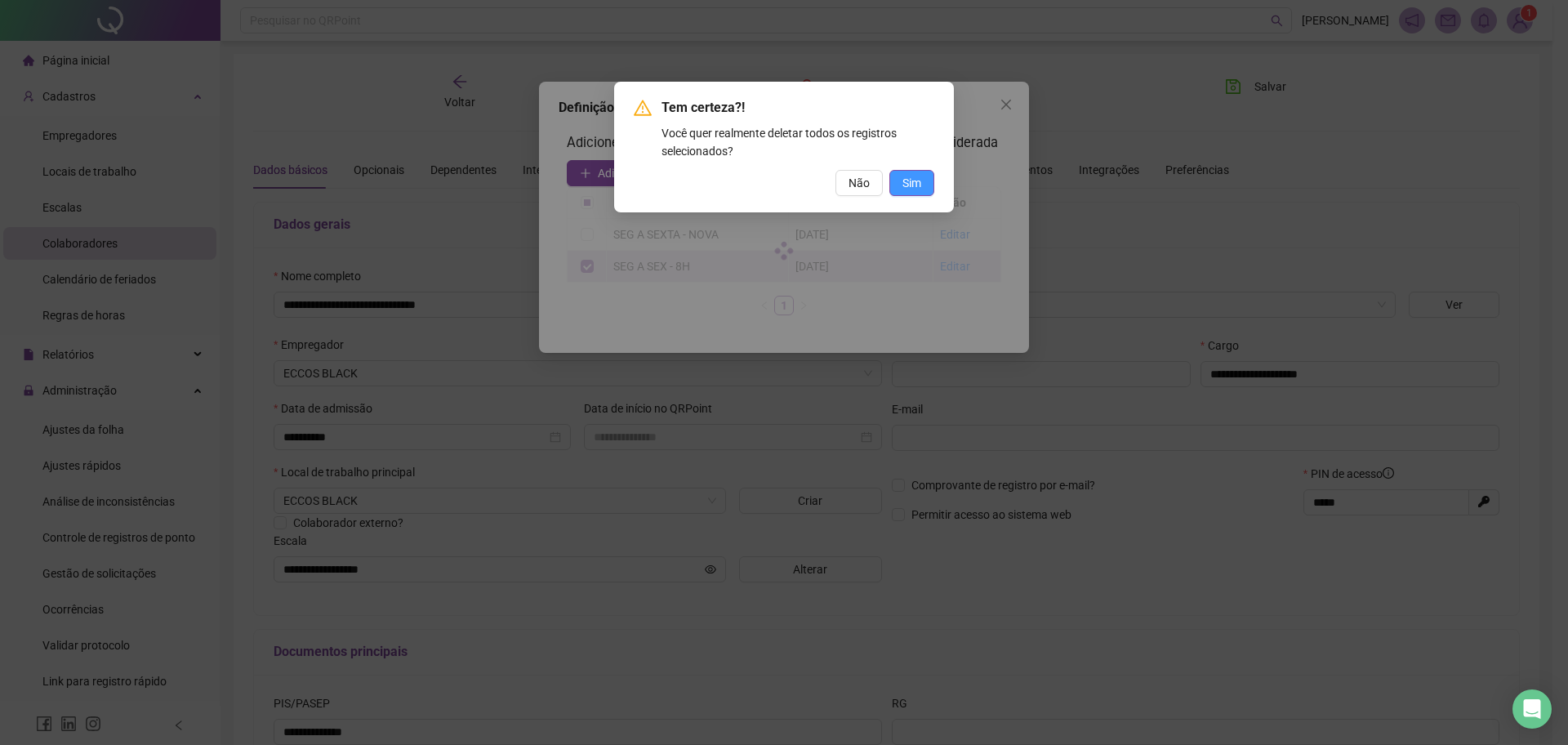
click at [916, 187] on span "Sim" at bounding box center [911, 182] width 19 height 18
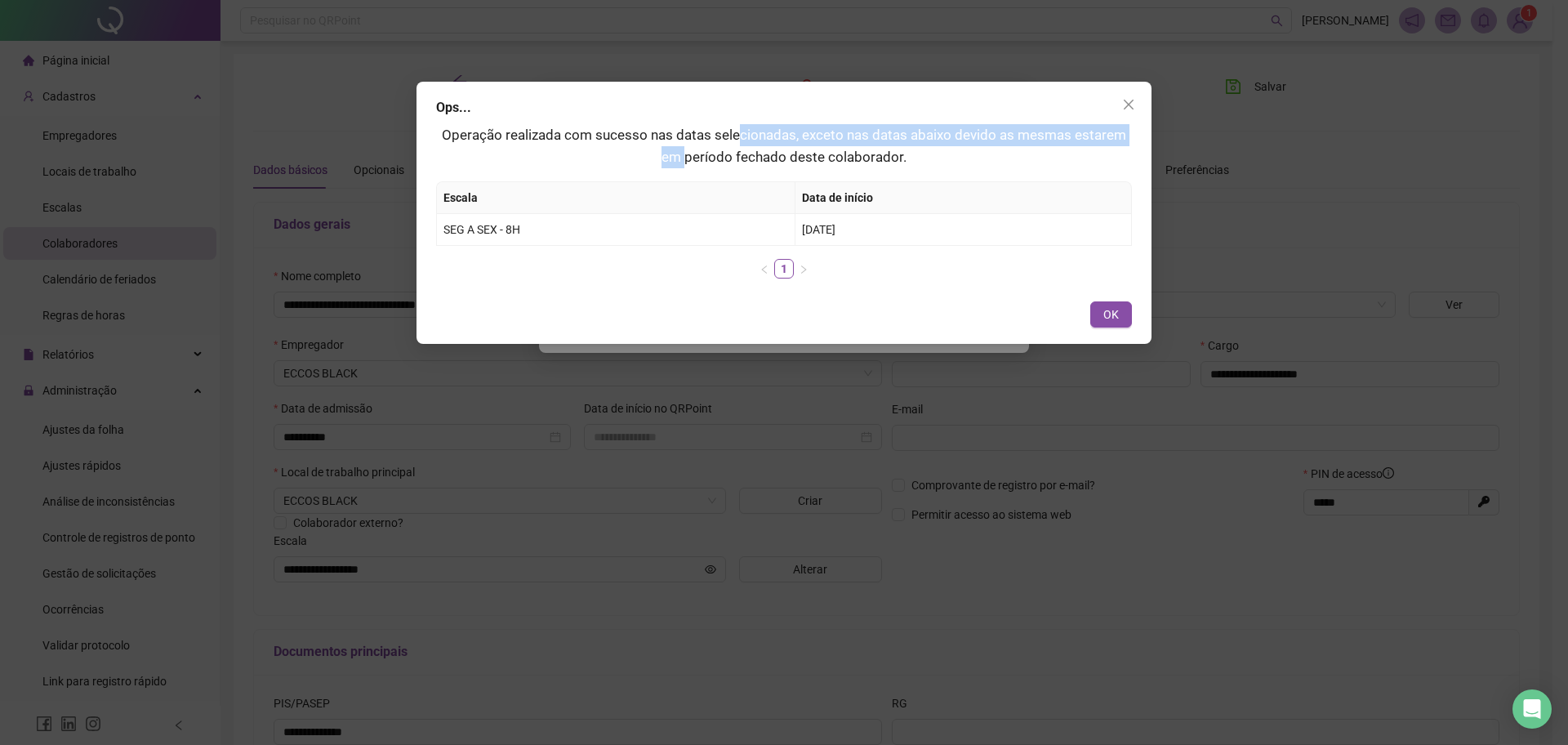
drag, startPoint x: 479, startPoint y: 153, endPoint x: 730, endPoint y: 144, distance: 251.2
click at [730, 144] on p "Operação realizada com sucesso nas datas selecionadas, exceto nas datas abaixo …" at bounding box center [784, 145] width 696 height 43
click at [1121, 318] on button "OK" at bounding box center [1111, 314] width 41 height 26
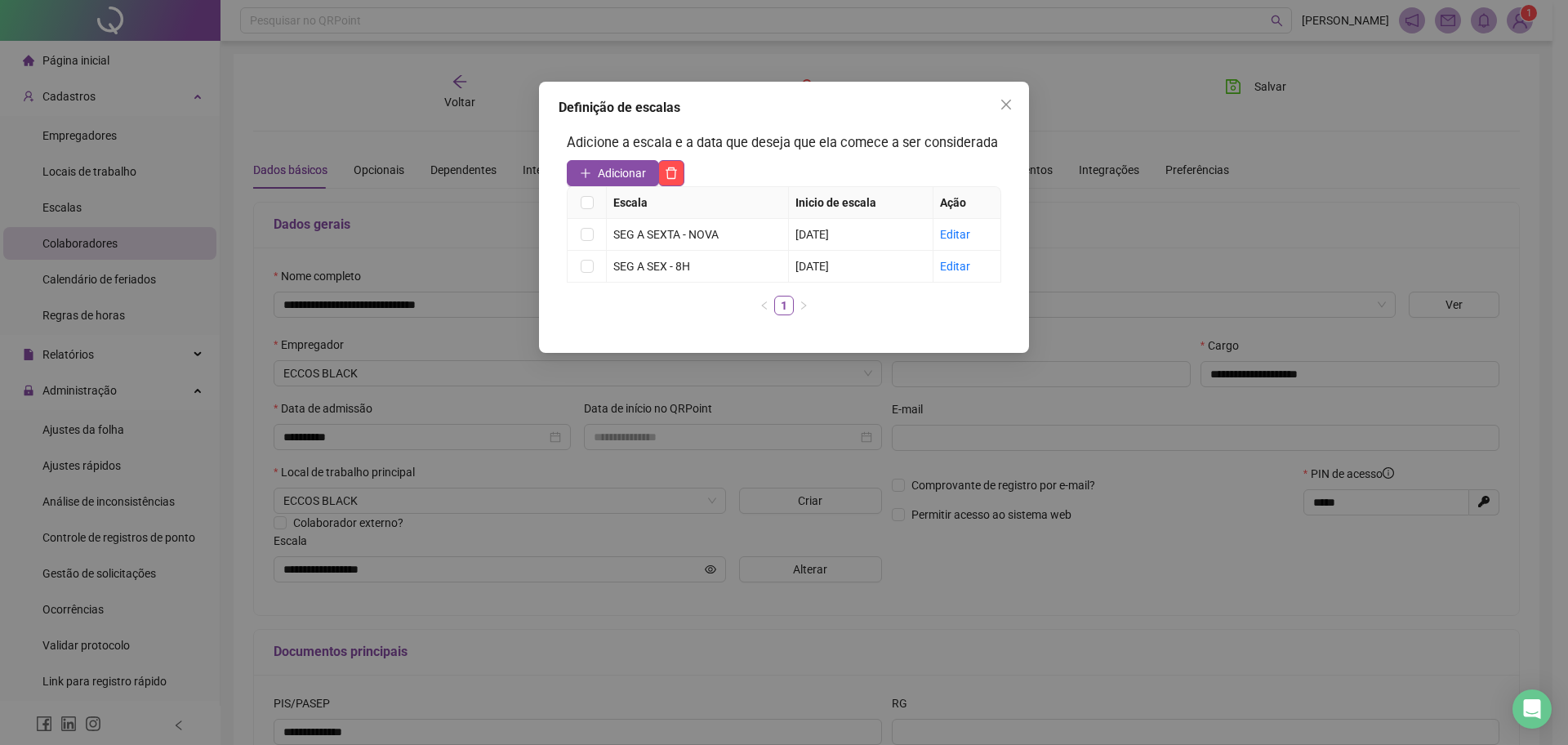
drag, startPoint x: 639, startPoint y: 321, endPoint x: 632, endPoint y: 289, distance: 32.8
click at [638, 321] on div "Escala Inicio de escala Ação SEG A SEXTA - NOVA [DATE] Editar SEG A SEX - 8H [D…" at bounding box center [784, 257] width 435 height 142
click at [613, 173] on span "Adicionar" at bounding box center [621, 173] width 48 height 18
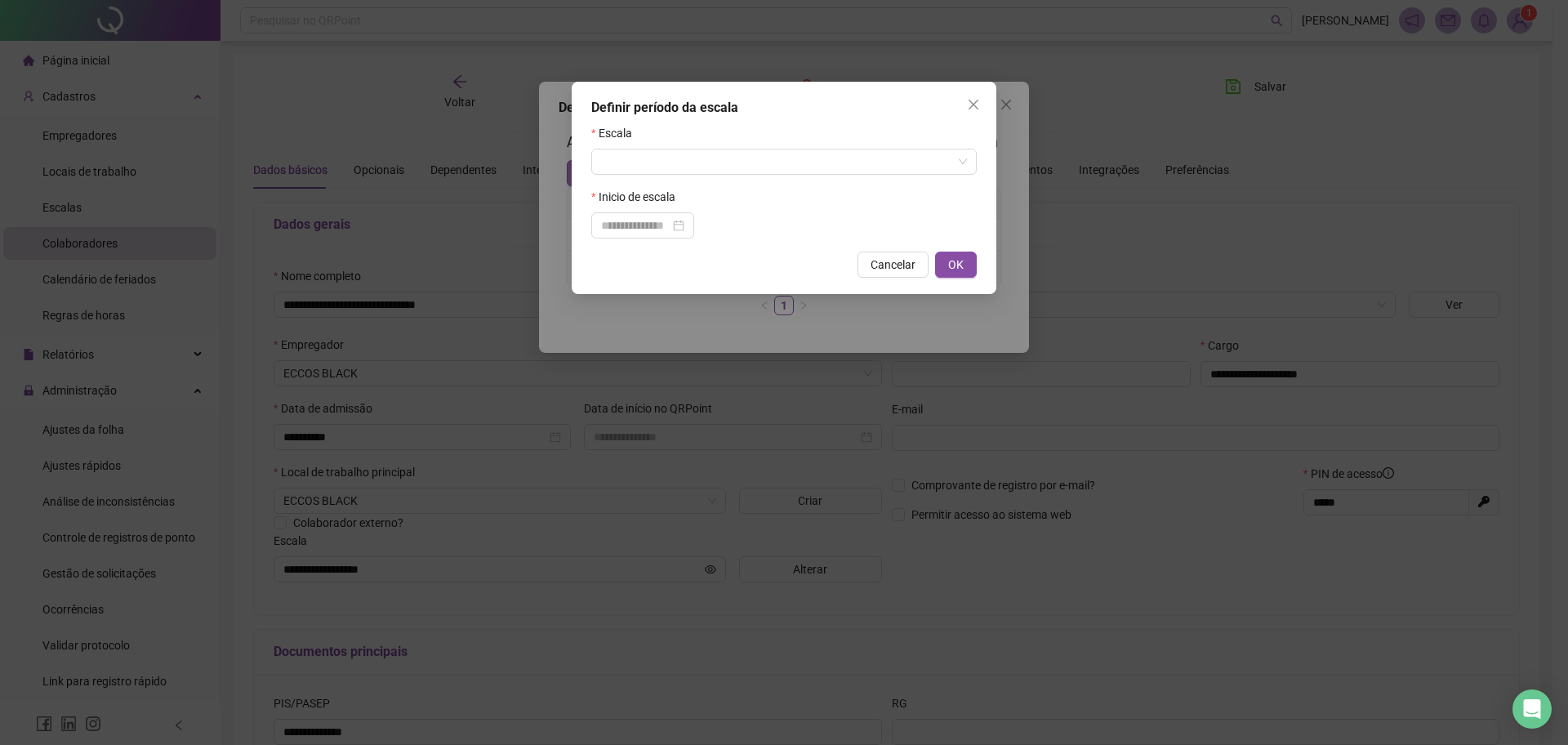
click at [613, 173] on input "search" at bounding box center [776, 161] width 351 height 24
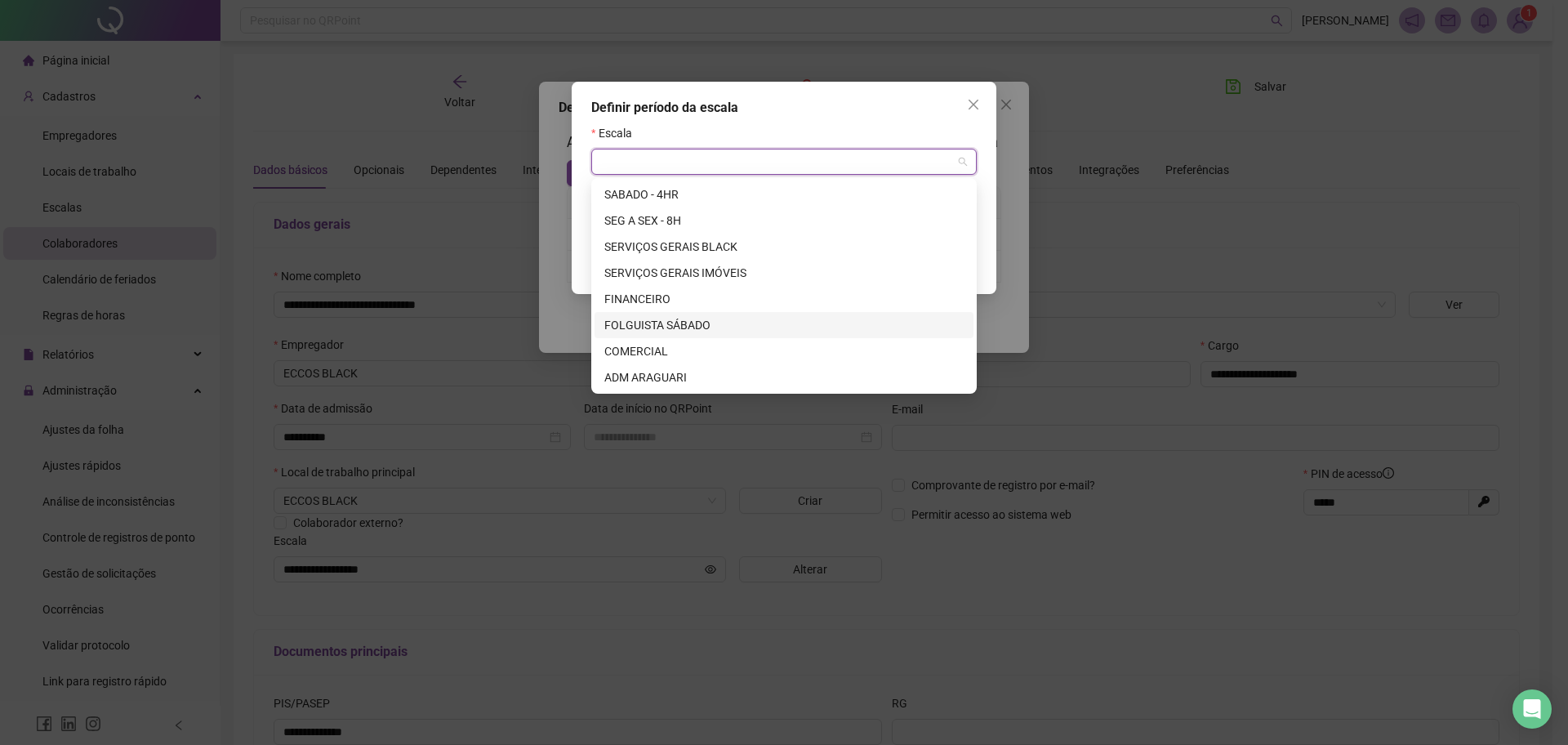
click at [661, 324] on div "FOLGUISTA SÁBADO" at bounding box center [784, 325] width 360 height 18
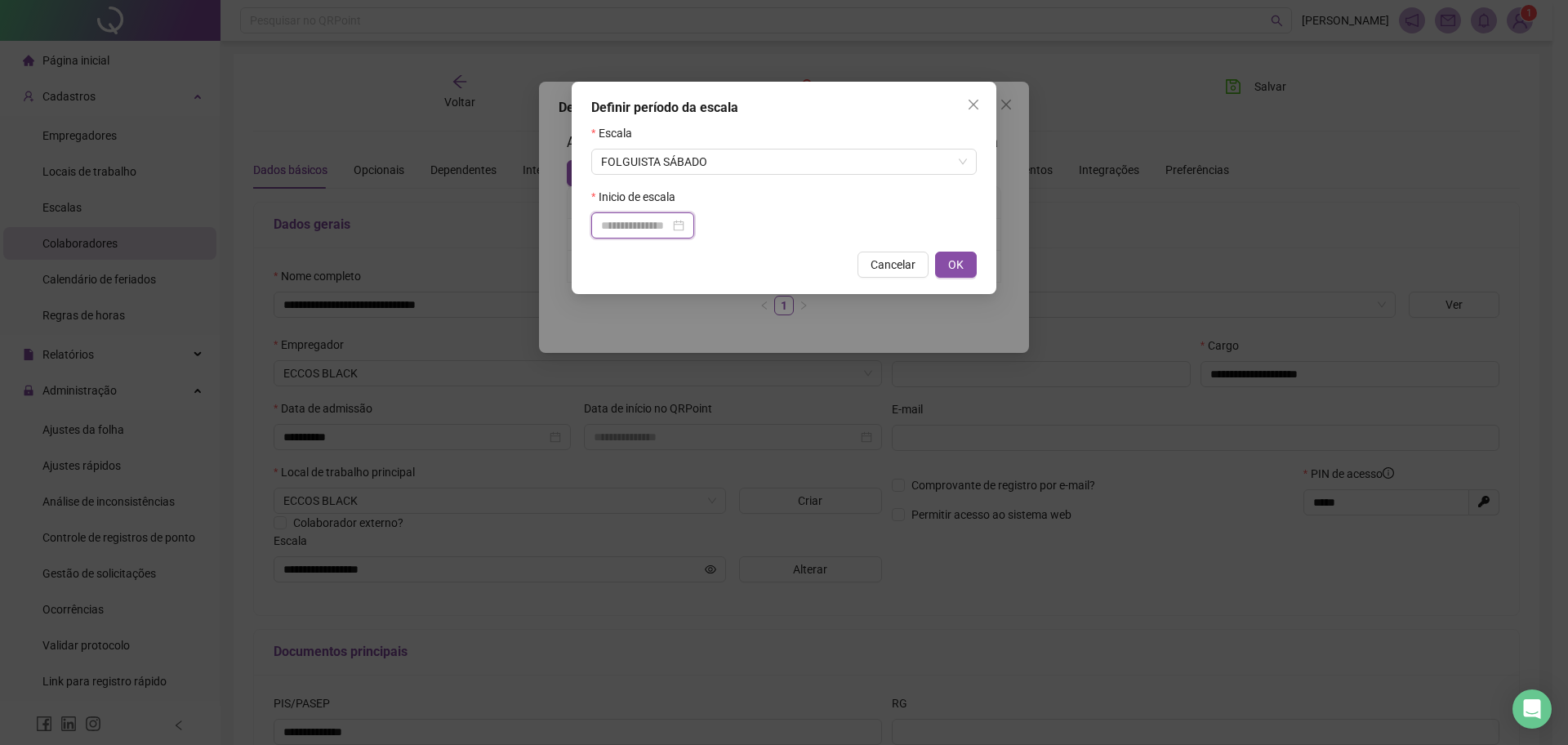
click at [665, 223] on input at bounding box center [635, 224] width 68 height 18
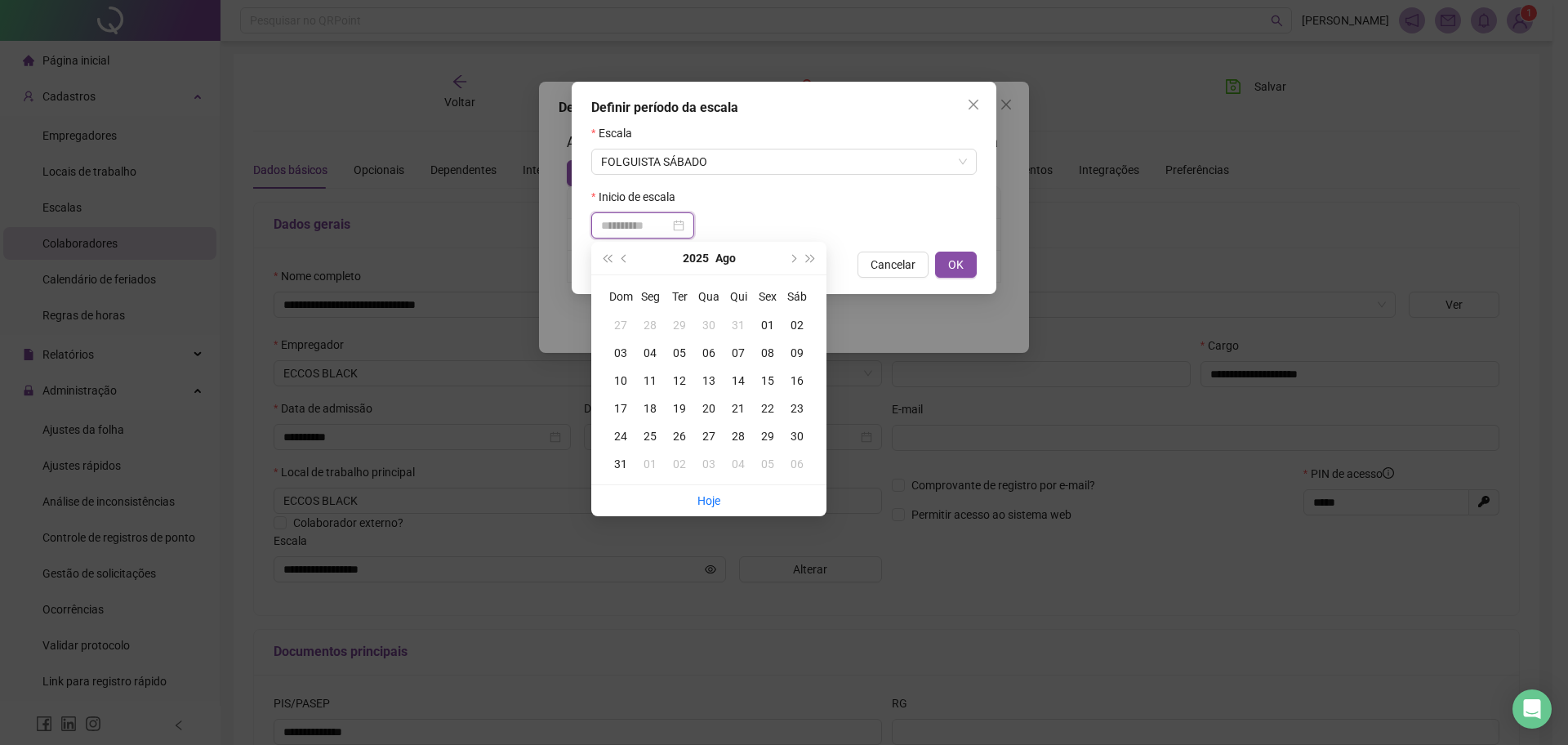
type input "**********"
click at [770, 324] on div "01" at bounding box center [767, 325] width 30 height 18
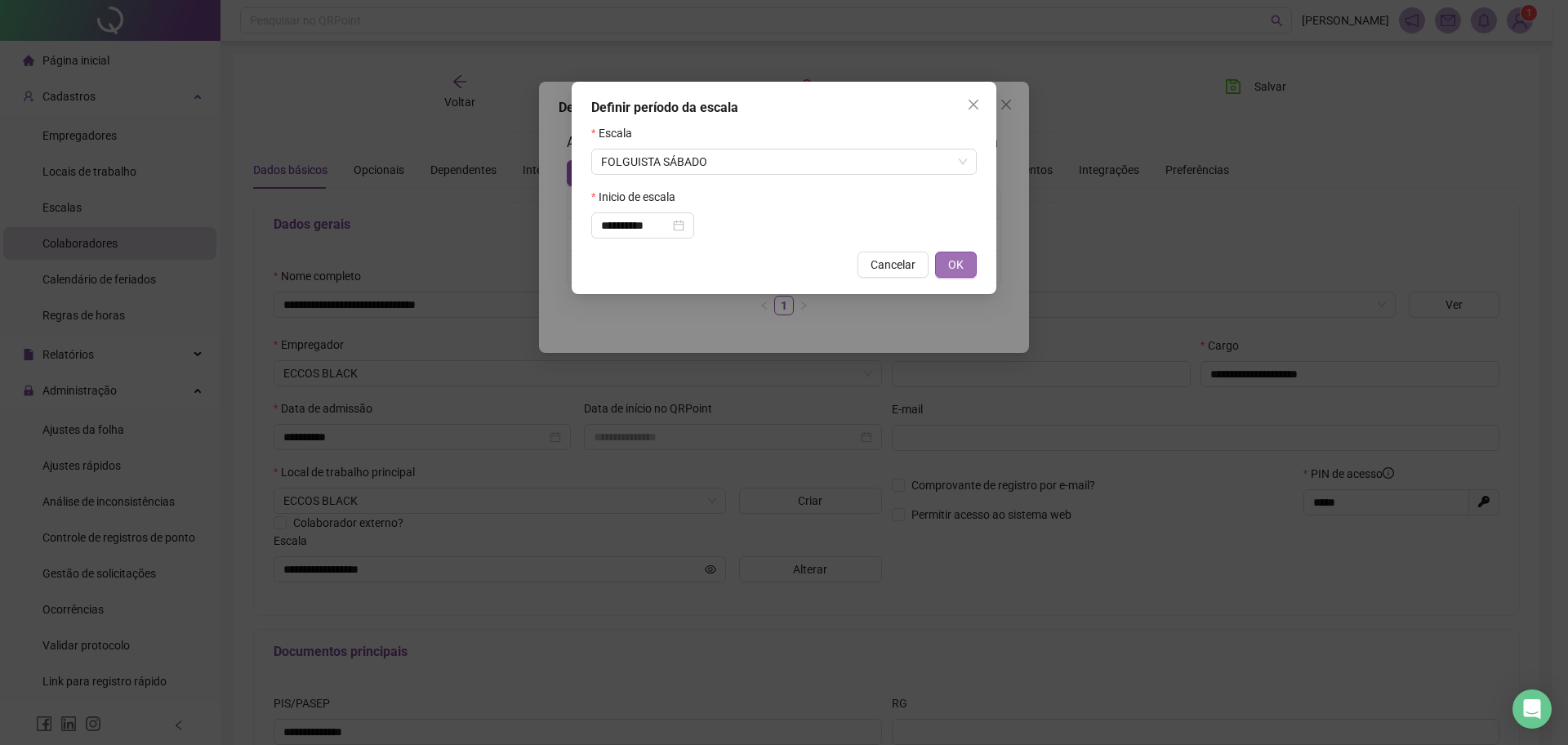
click at [960, 256] on span "OK" at bounding box center [956, 264] width 15 height 18
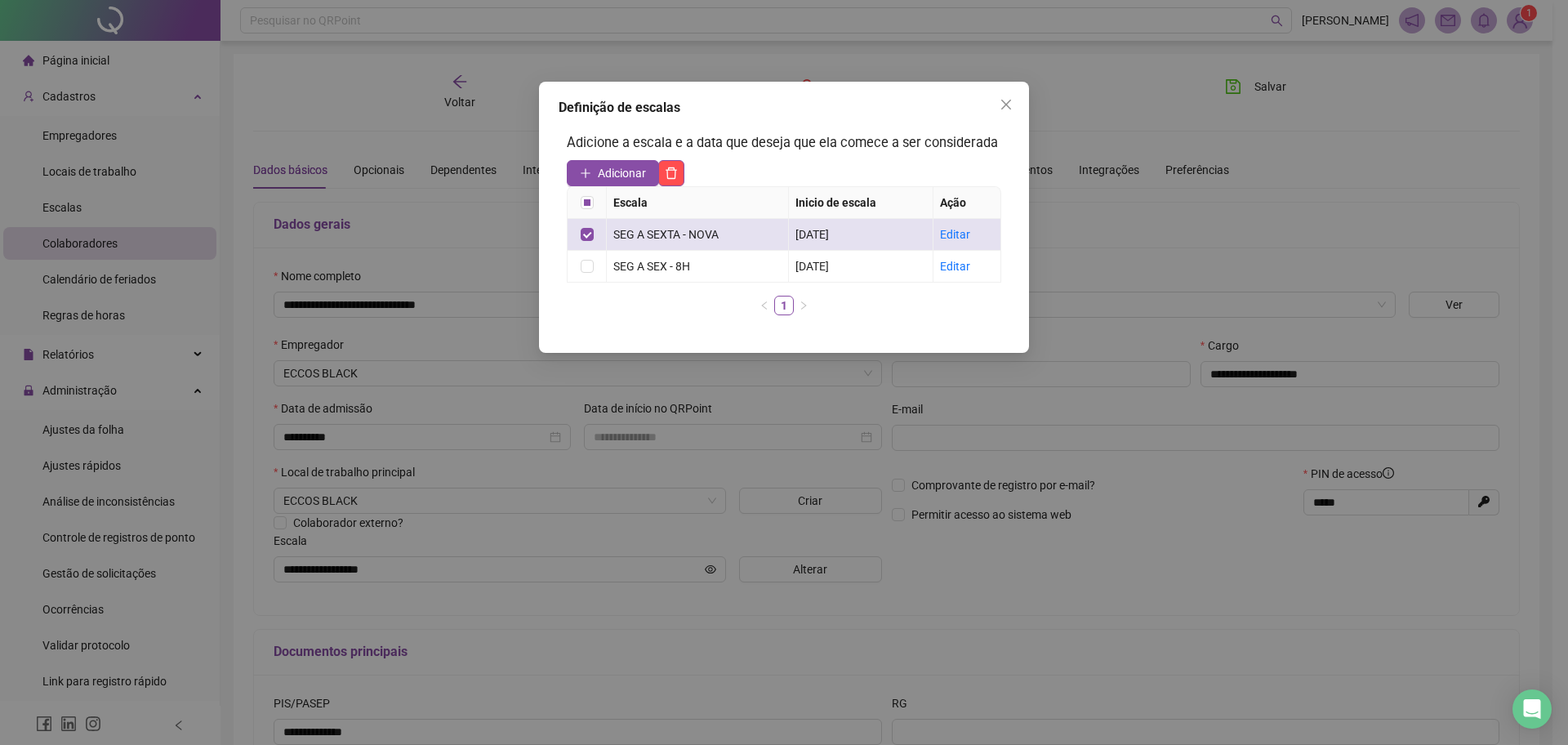
click at [959, 243] on td "Editar" at bounding box center [967, 235] width 68 height 32
click at [959, 240] on link "Editar" at bounding box center [955, 234] width 30 height 13
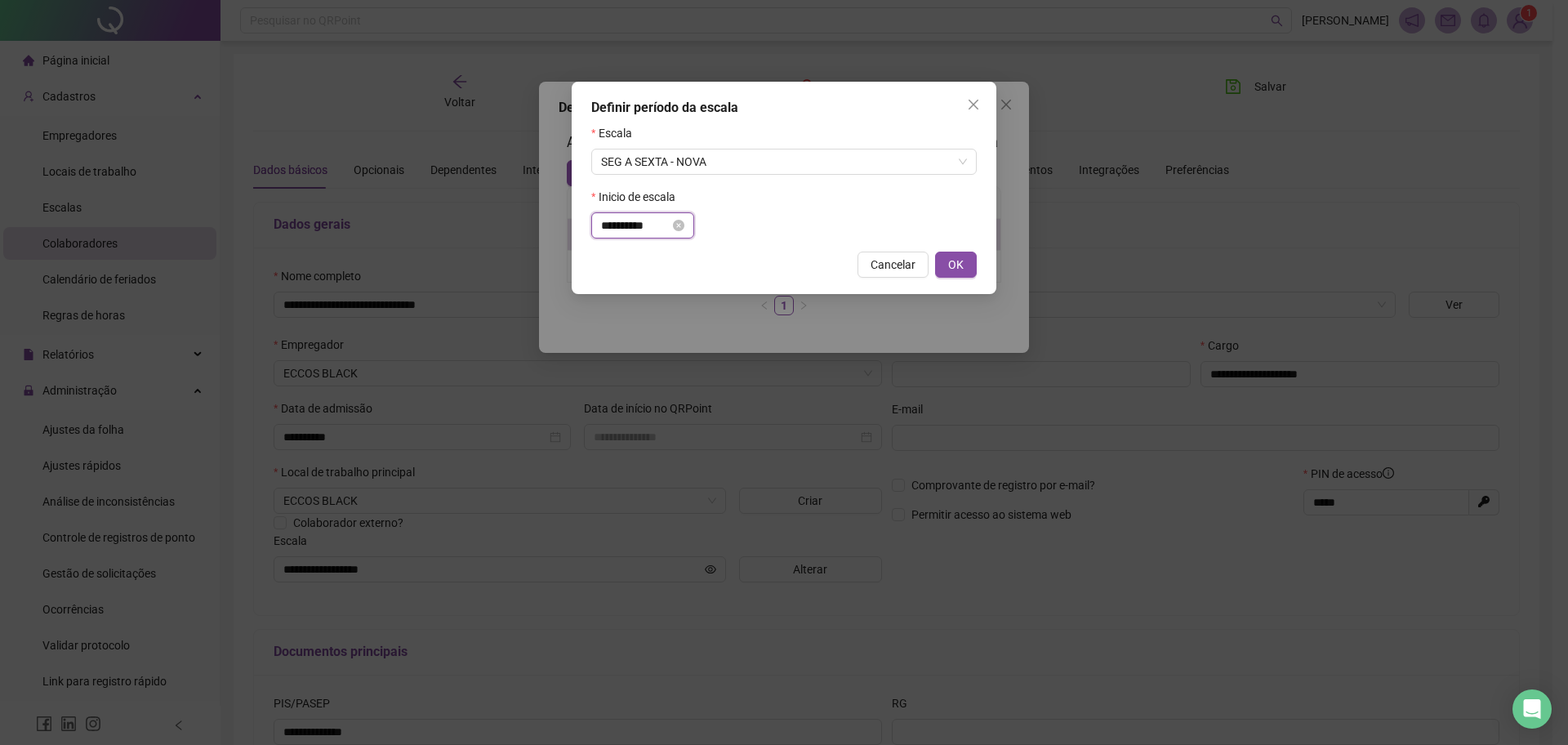
click at [608, 229] on input "**********" at bounding box center [635, 224] width 68 height 18
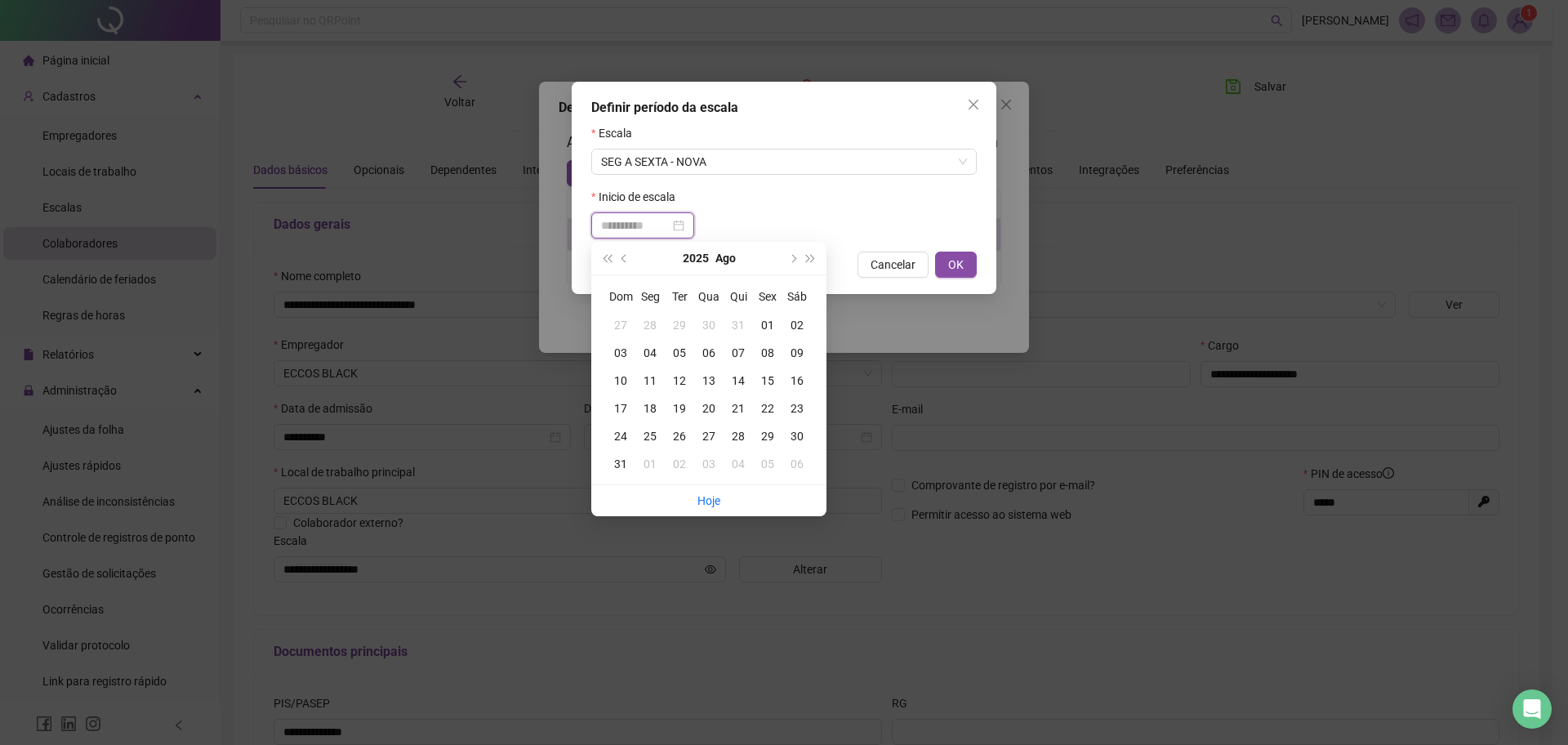
type input "**********"
click at [770, 326] on div "01" at bounding box center [767, 325] width 30 height 18
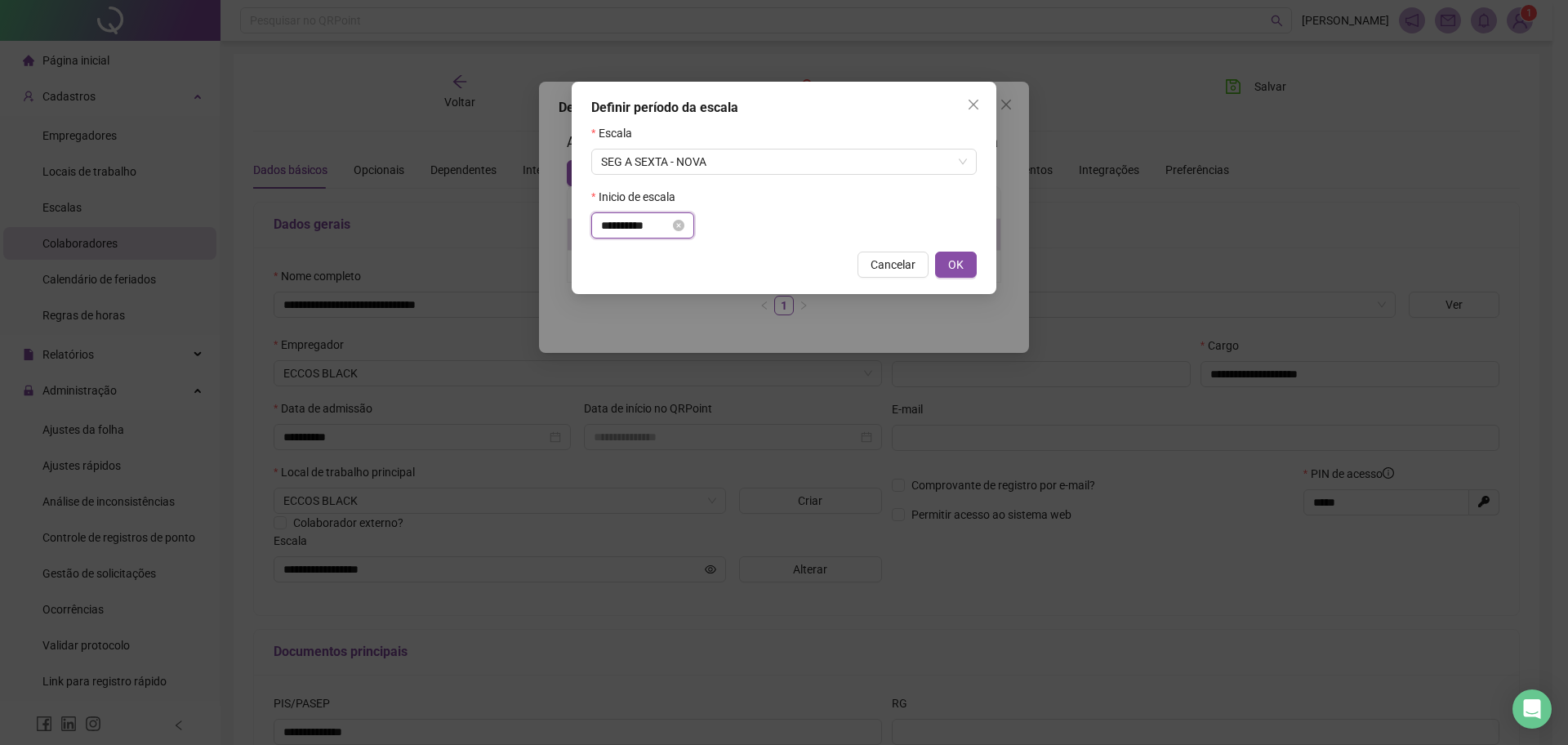
click at [616, 233] on input "**********" at bounding box center [635, 224] width 68 height 18
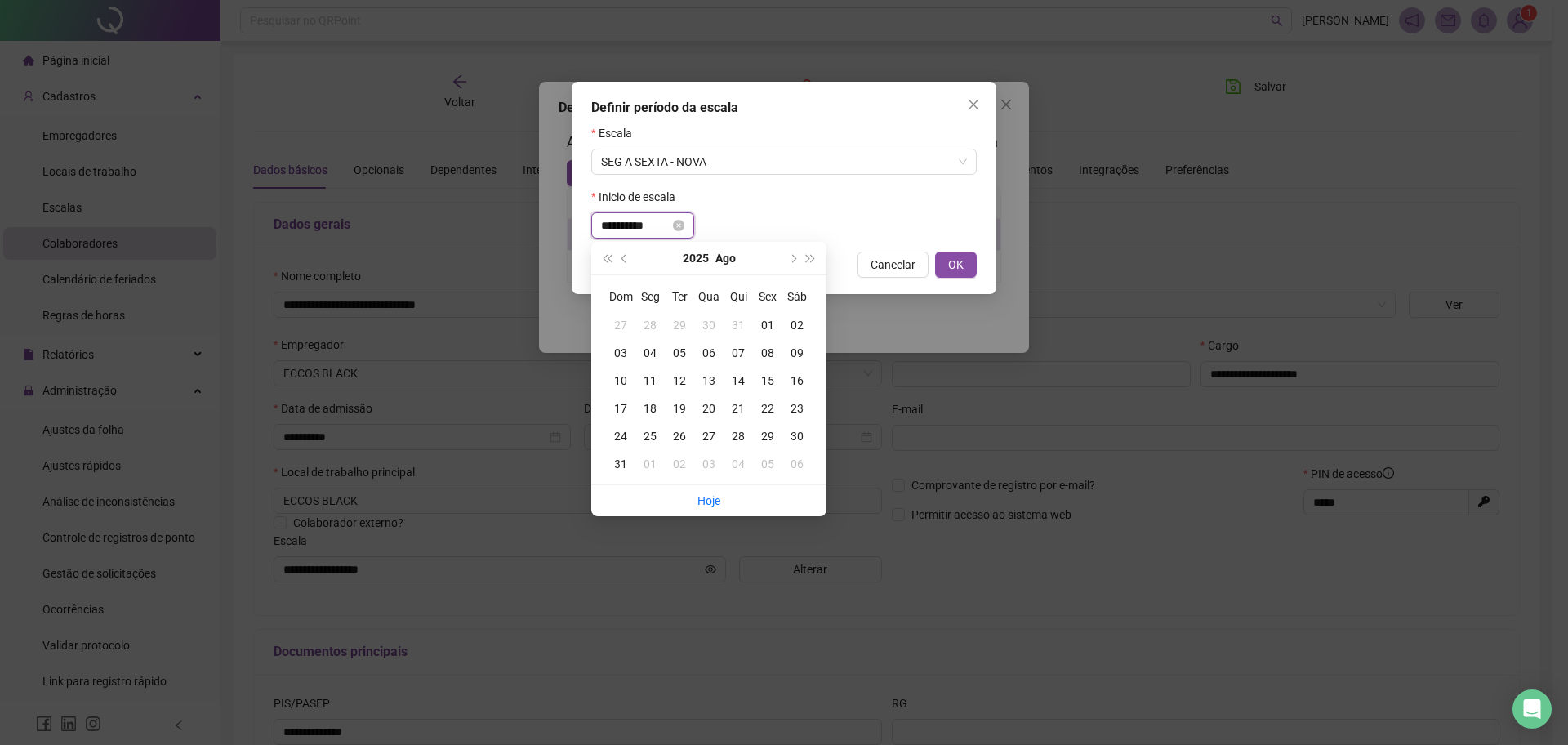
click at [619, 233] on input "**********" at bounding box center [635, 224] width 68 height 18
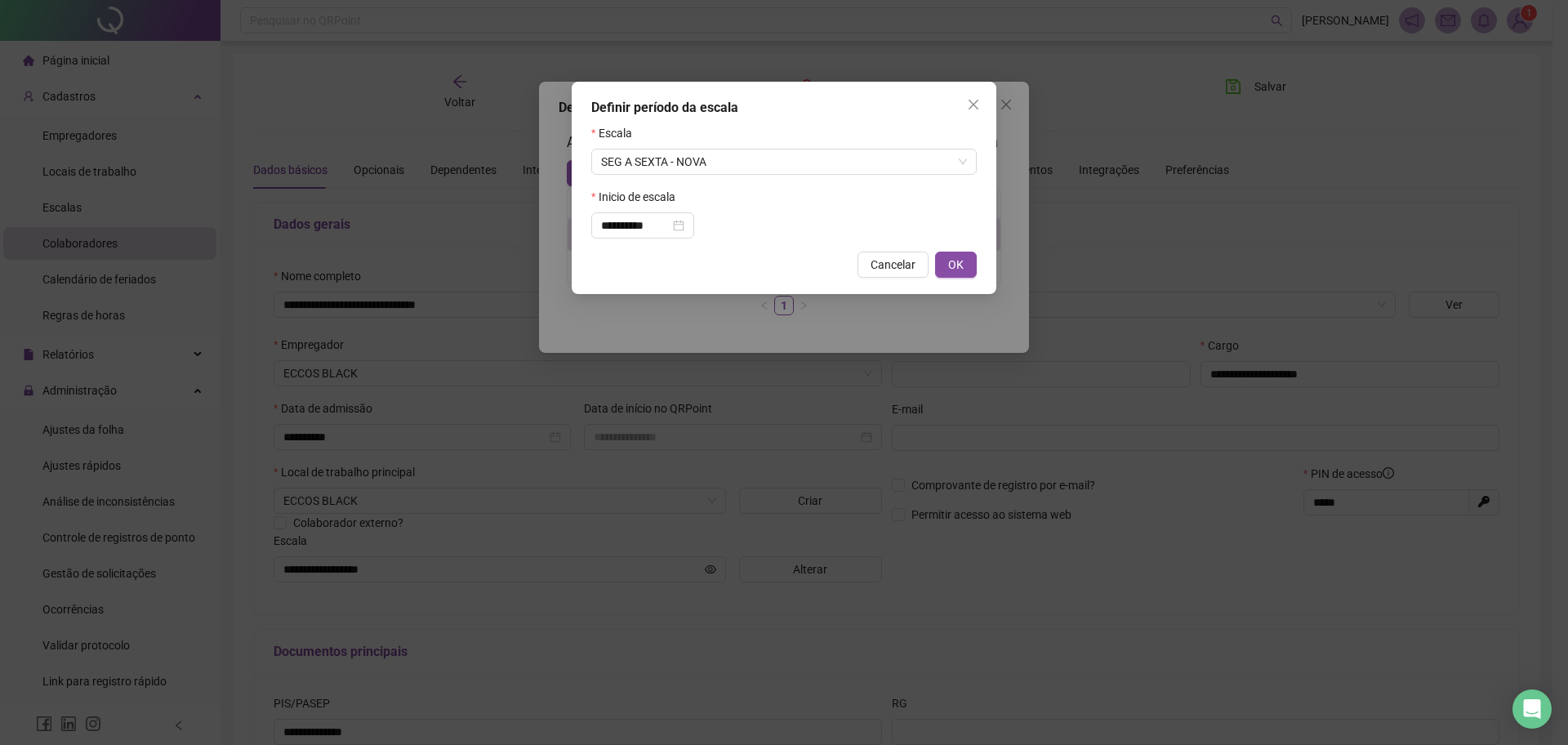
click at [677, 180] on form "**********" at bounding box center [784, 181] width 386 height 114
click at [702, 171] on span "SEG A SEXTA - NOVA" at bounding box center [784, 161] width 366 height 24
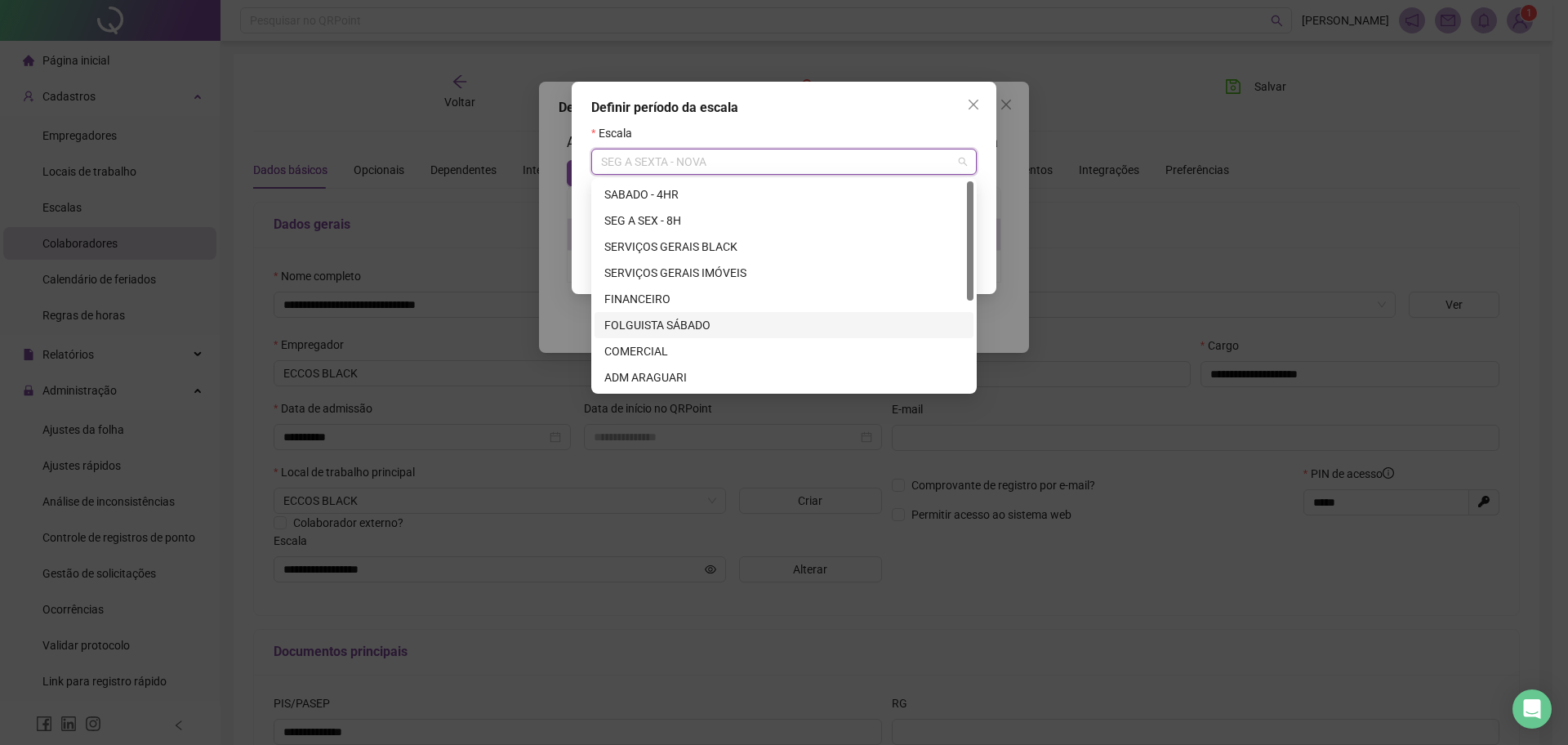
click at [685, 315] on div "FOLGUISTA SÁBADO" at bounding box center [784, 325] width 379 height 26
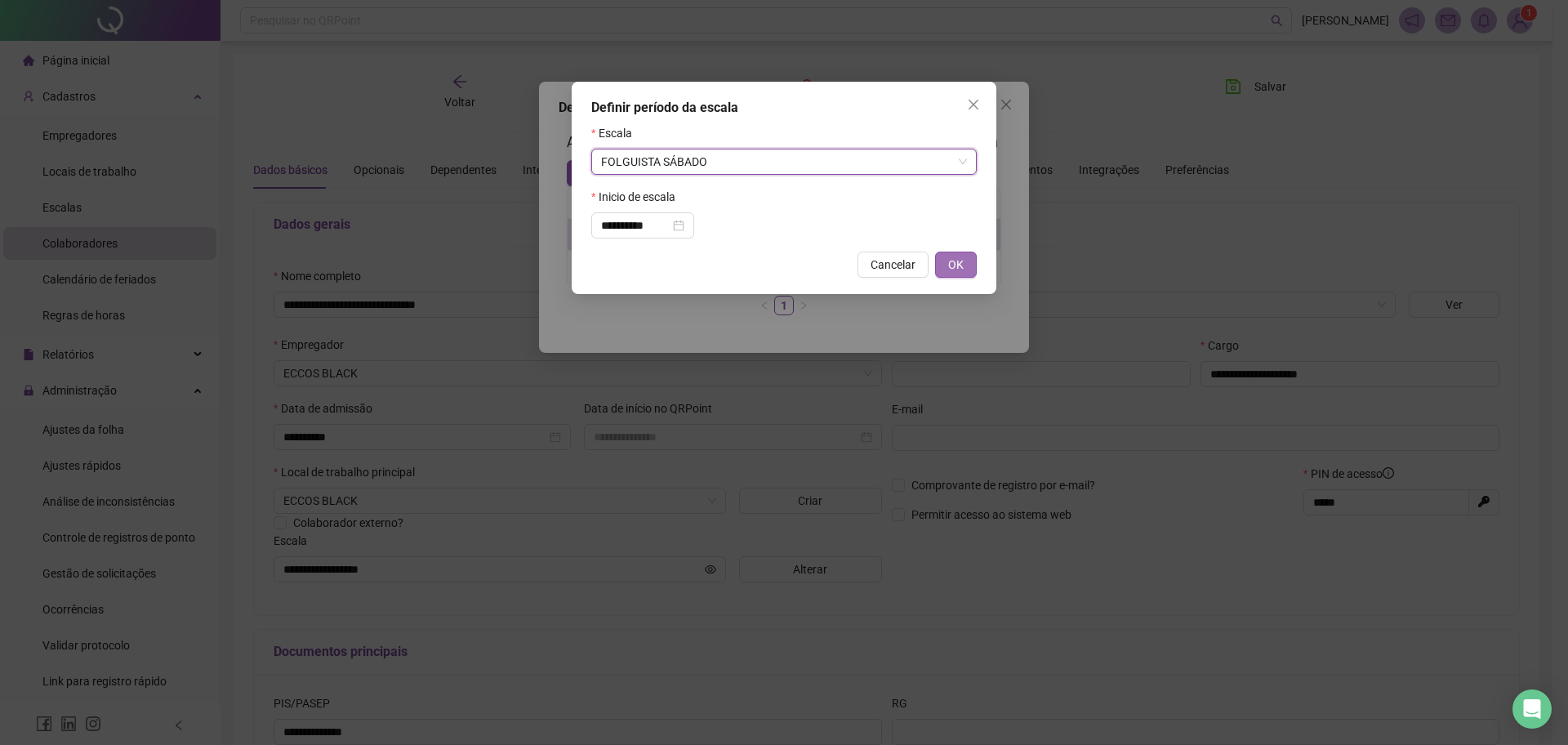
click at [944, 262] on button "OK" at bounding box center [955, 264] width 41 height 26
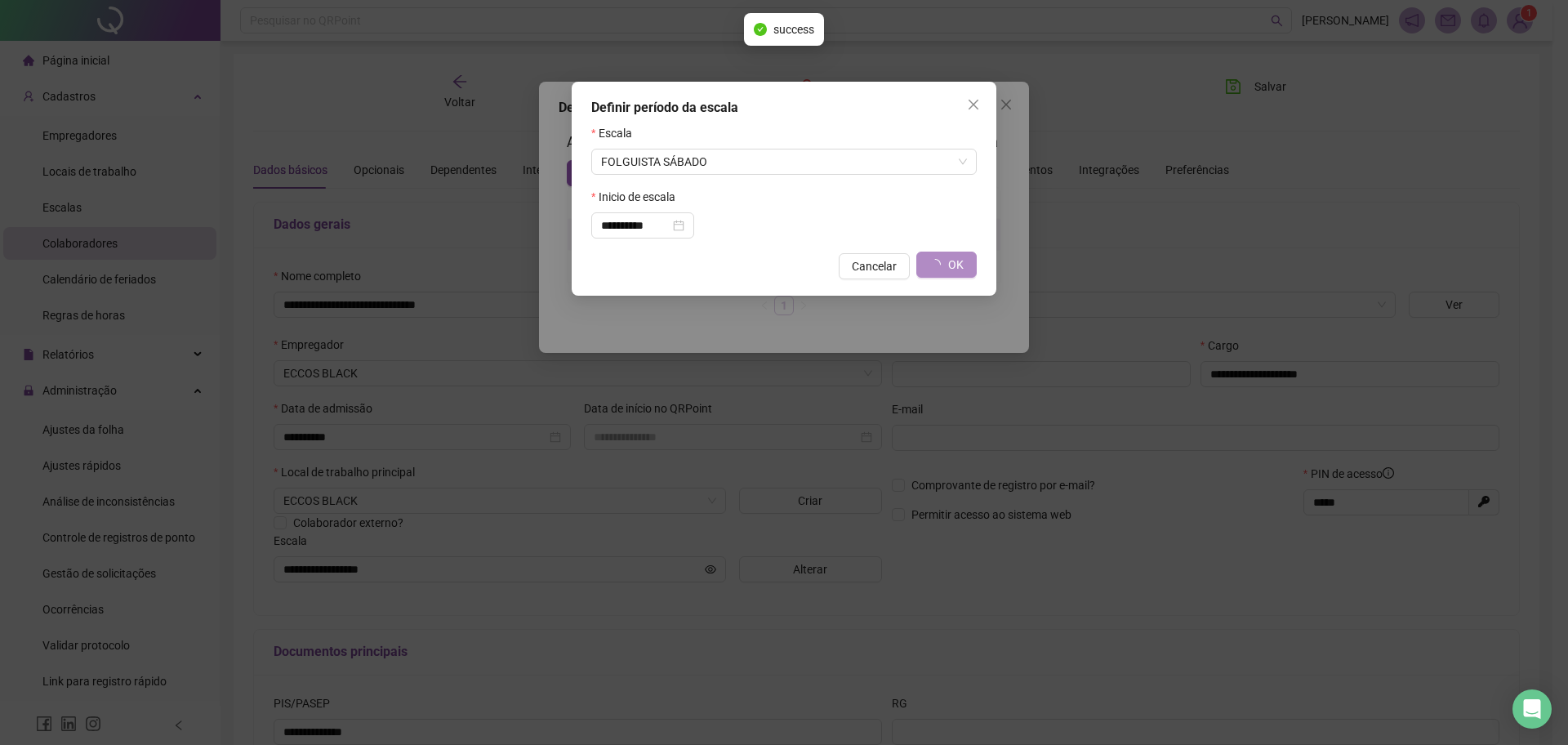
type input "**********"
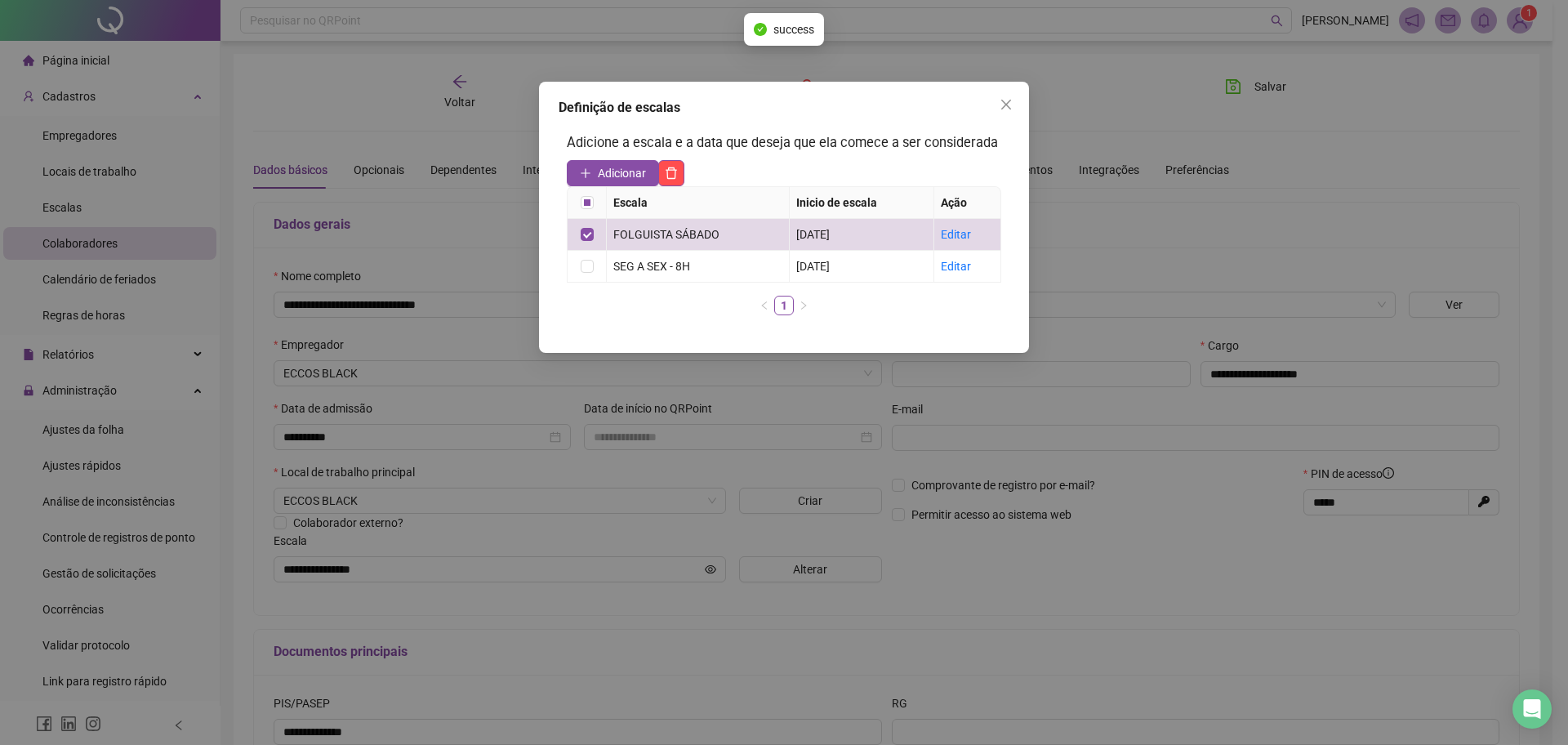
click at [626, 339] on div "Definição de escalas Adicione a escala e a data que deseja que ela comece a ser…" at bounding box center [784, 217] width 490 height 271
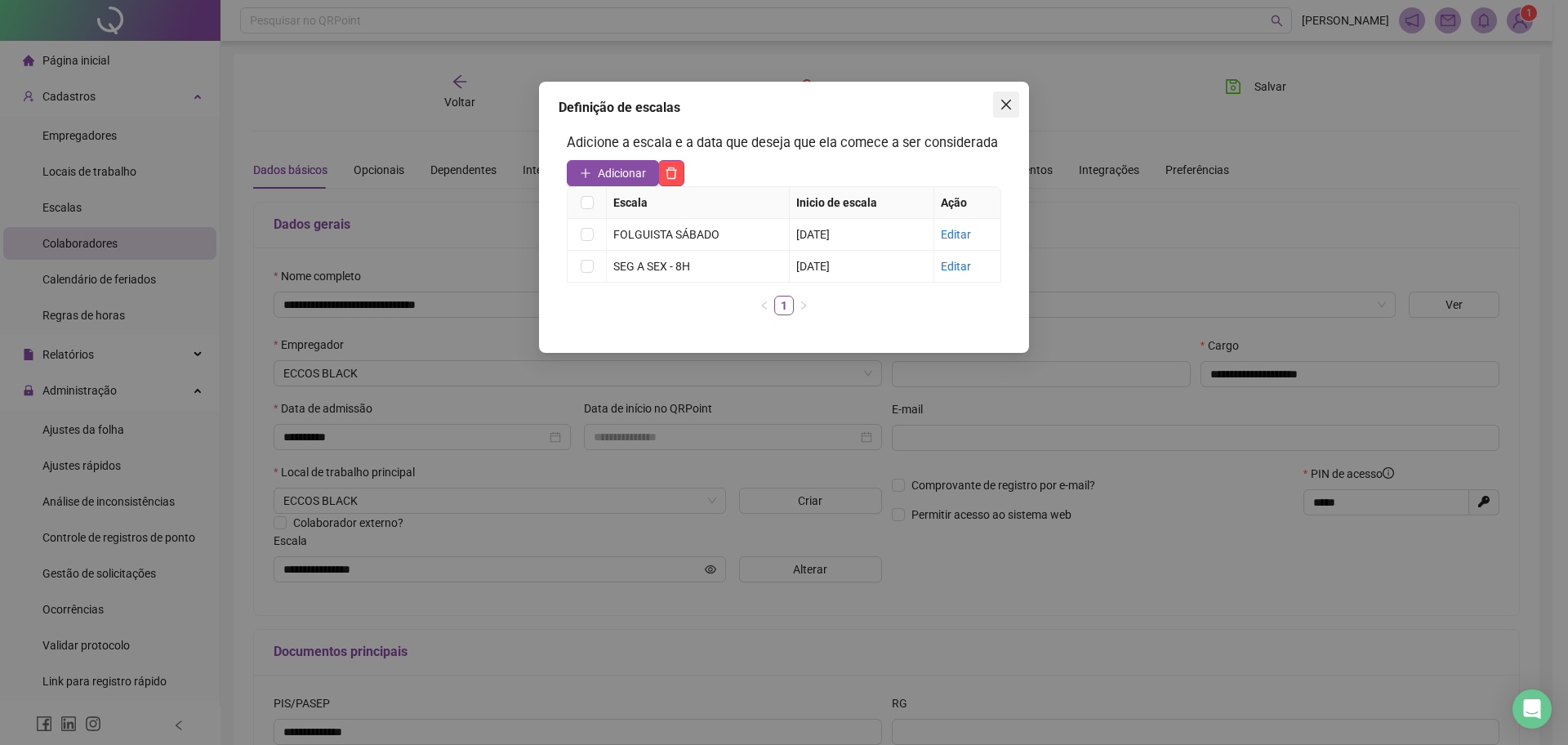
click at [1008, 107] on icon "close" at bounding box center [1006, 104] width 13 height 13
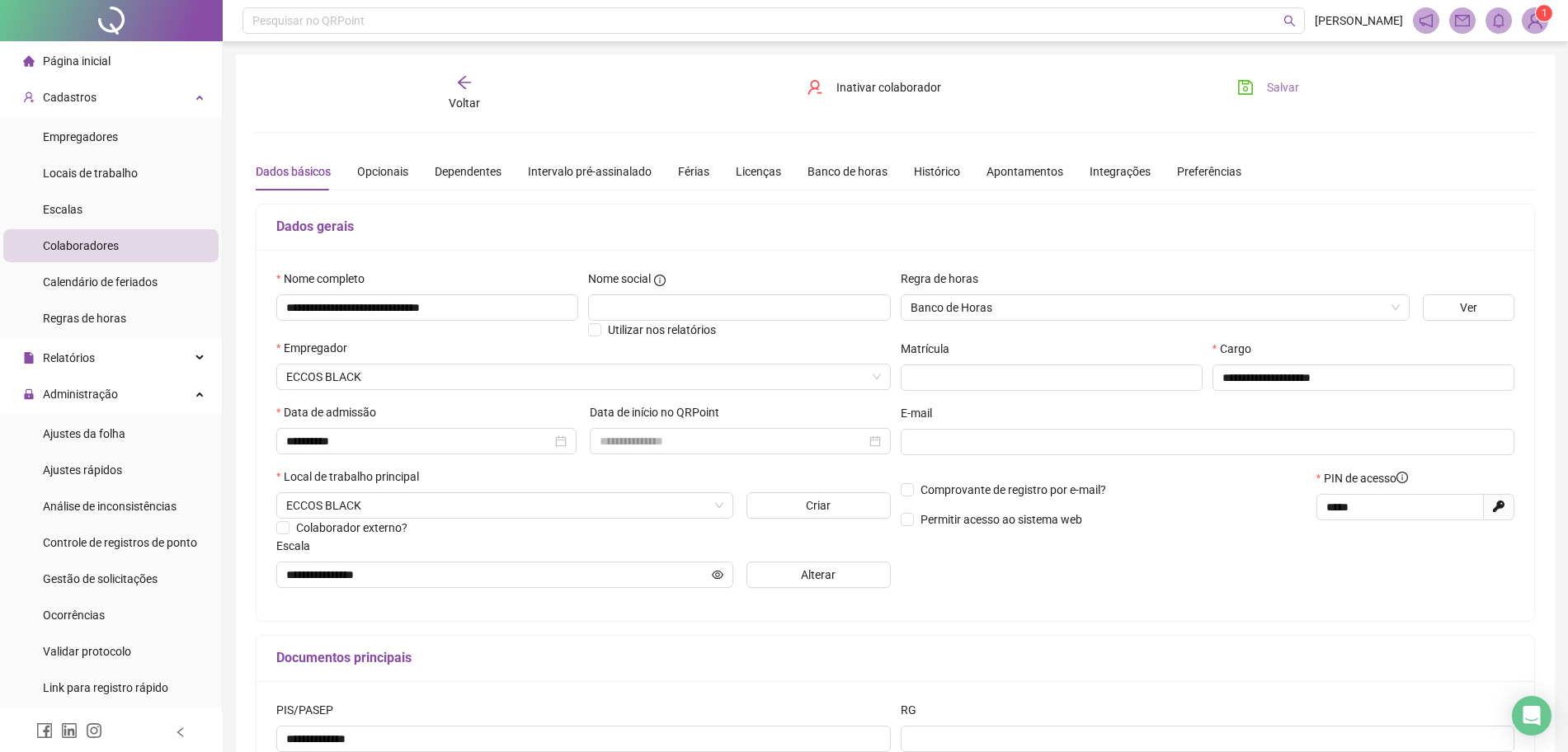
click at [1242, 89] on icon "save" at bounding box center [1245, 87] width 16 height 16
drag, startPoint x: 121, startPoint y: 433, endPoint x: 185, endPoint y: 415, distance: 66.5
click at [122, 433] on span "Ajustes da folha" at bounding box center [84, 433] width 83 height 13
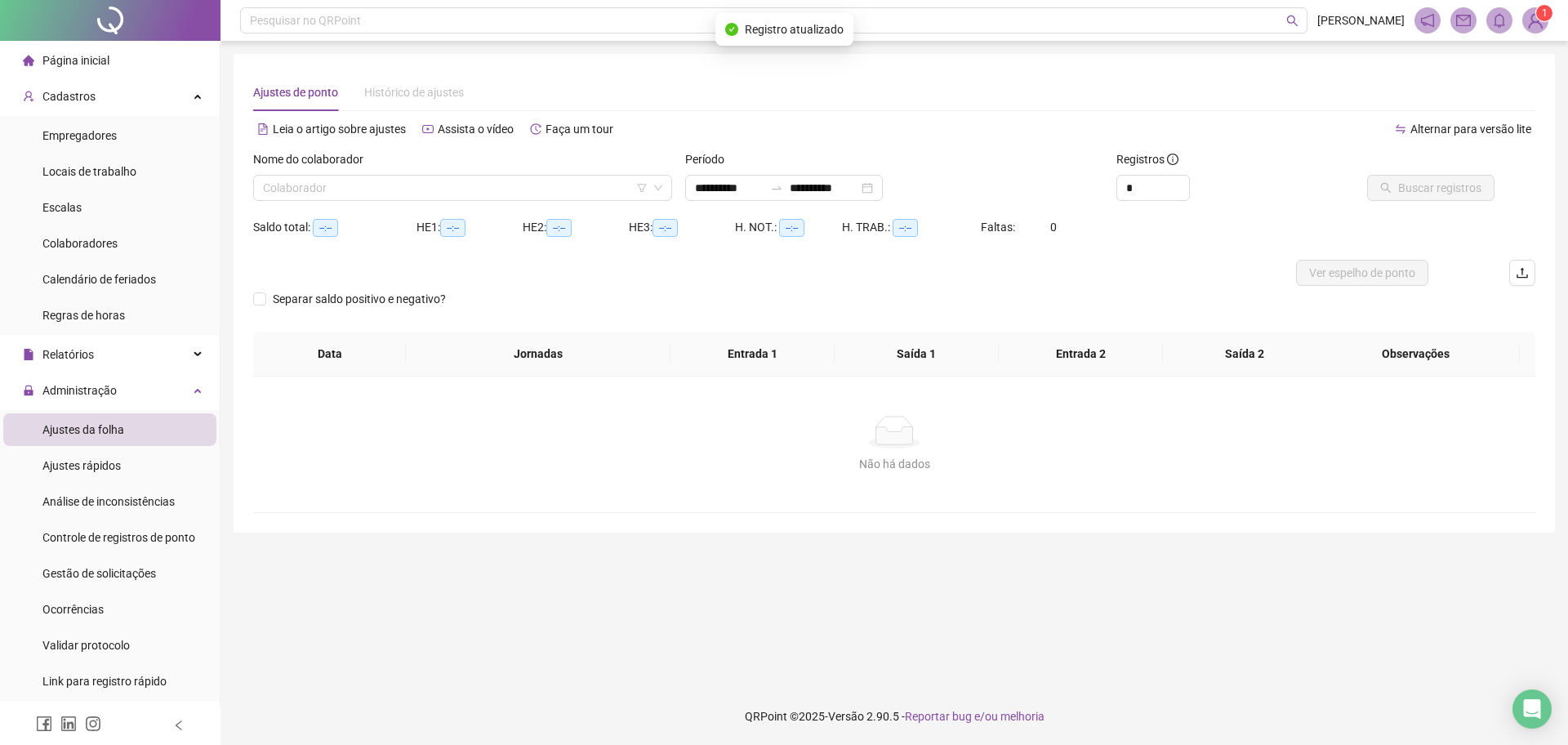
type input "**********"
click at [481, 190] on input "search" at bounding box center [456, 187] width 385 height 24
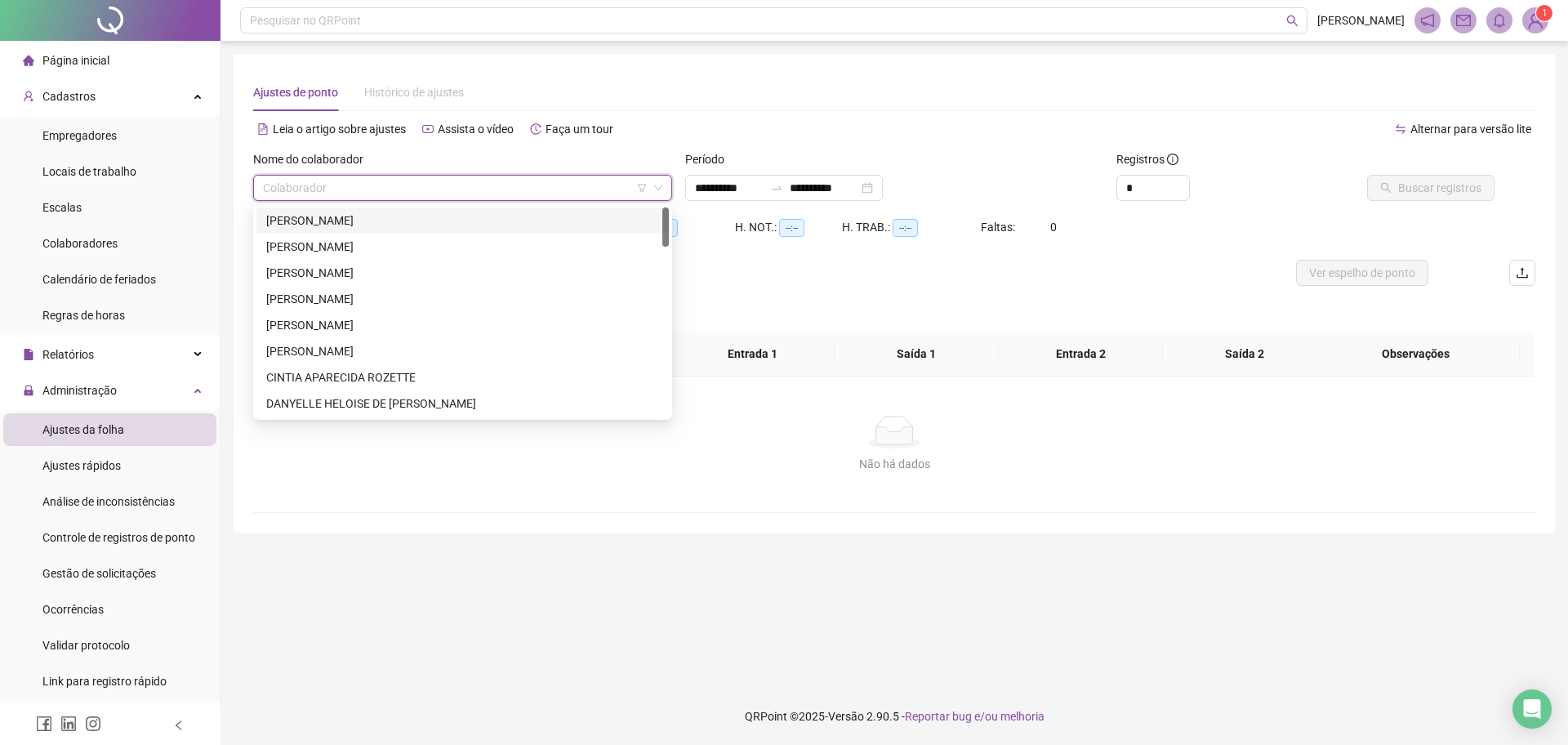
click at [451, 216] on div "[PERSON_NAME]" at bounding box center [463, 220] width 393 height 18
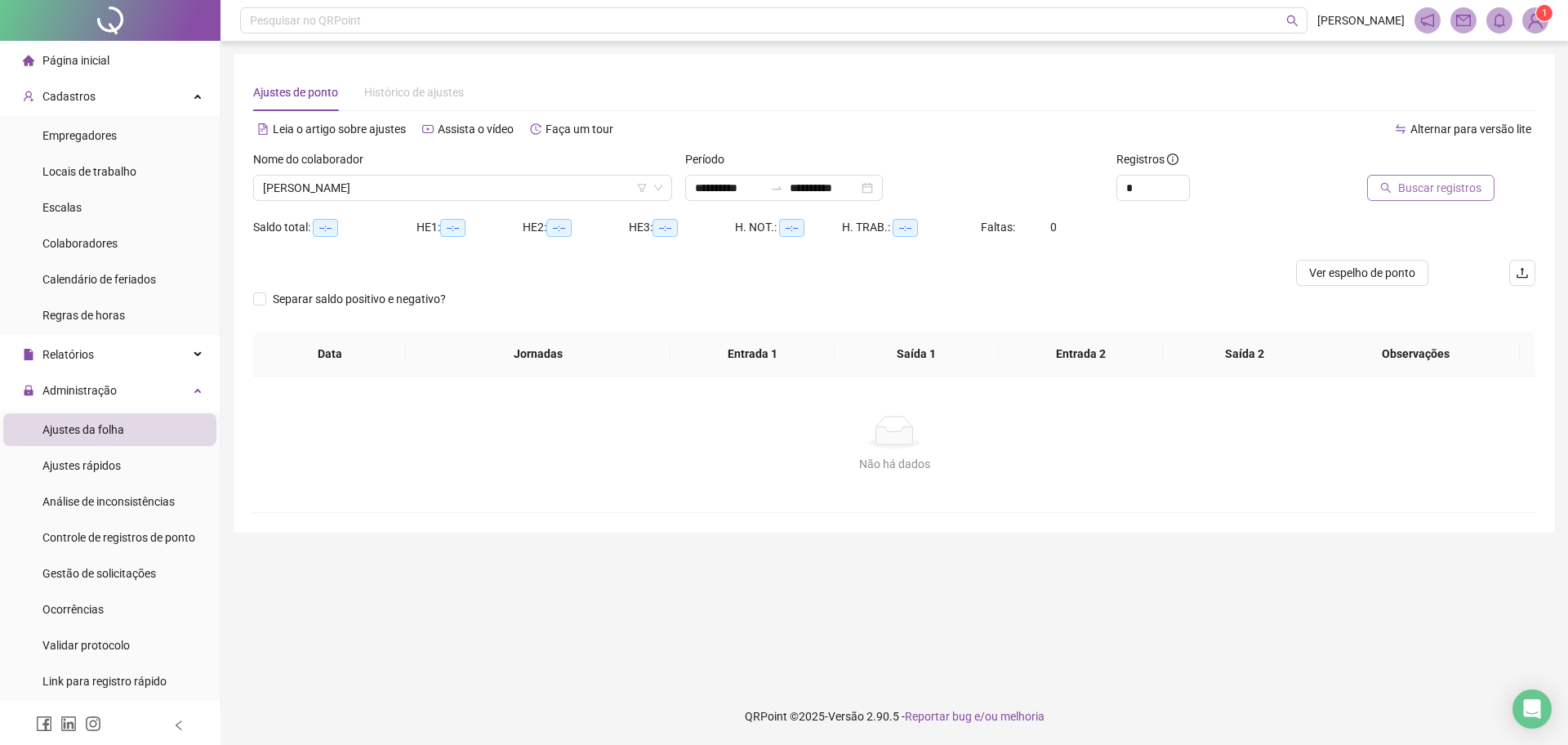
click at [1405, 179] on span "Buscar registros" at bounding box center [1440, 187] width 84 height 18
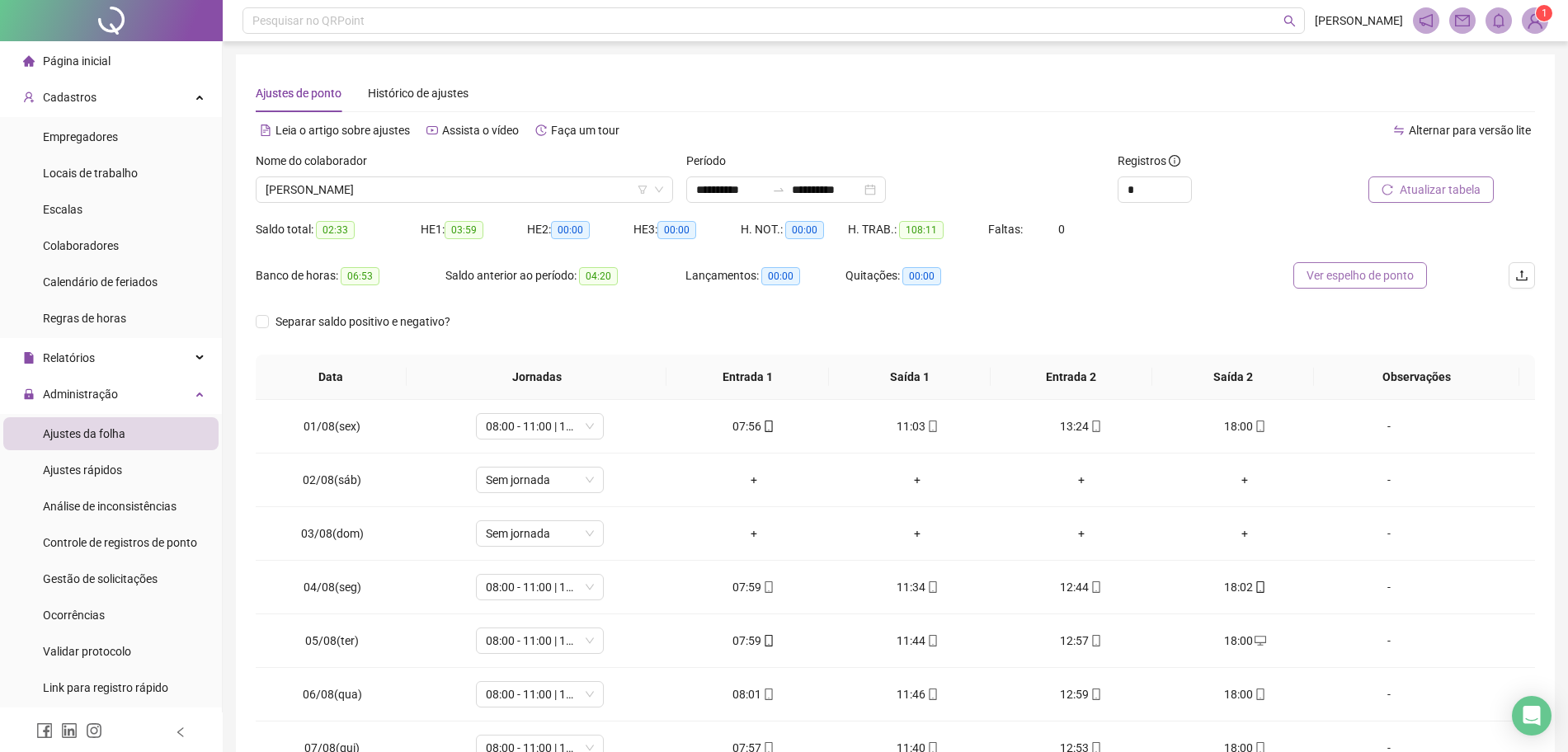
click at [1357, 283] on span "Ver espelho de ponto" at bounding box center [1360, 275] width 107 height 18
click at [480, 202] on div "[PERSON_NAME]" at bounding box center [464, 189] width 418 height 26
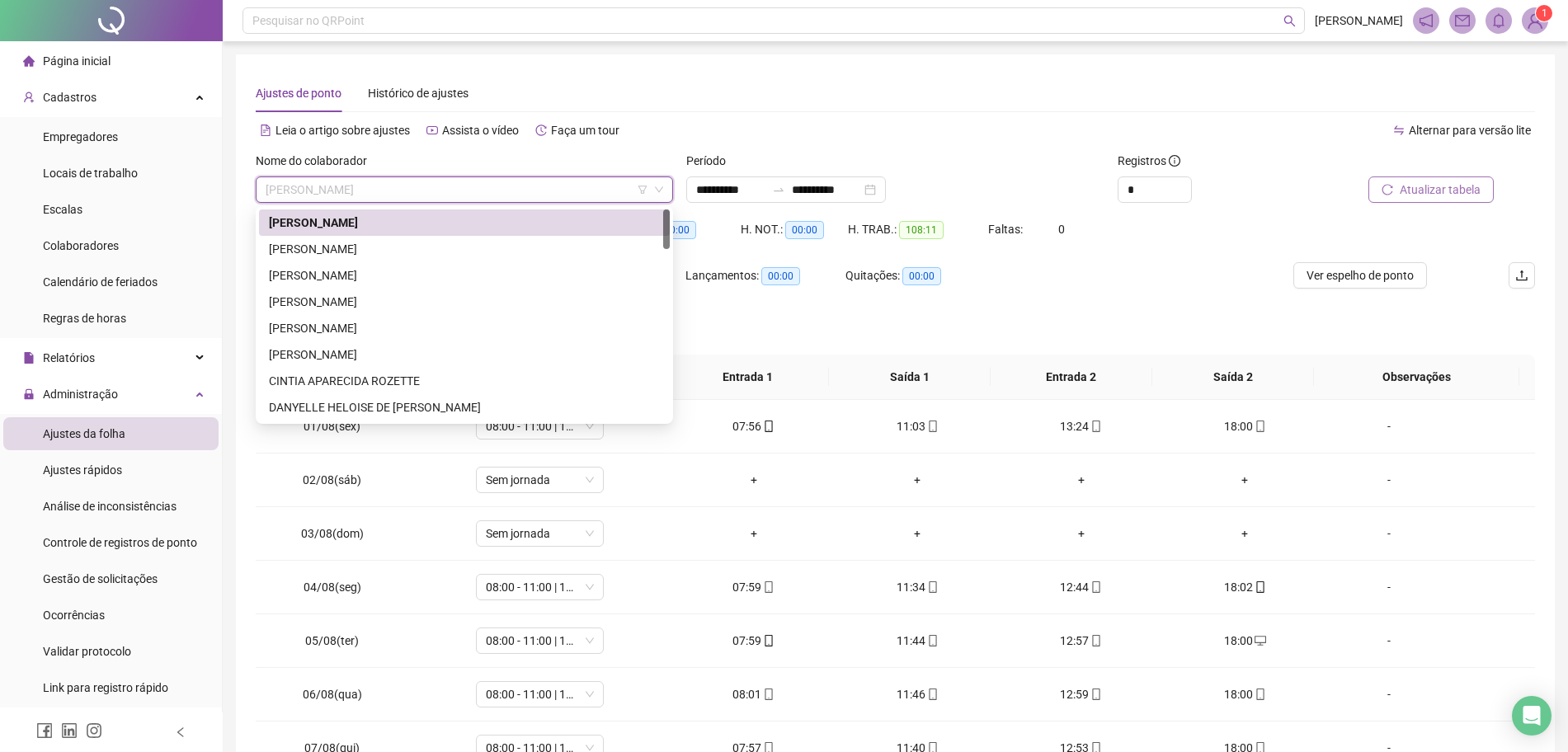
click at [477, 194] on span "[PERSON_NAME]" at bounding box center [464, 189] width 397 height 25
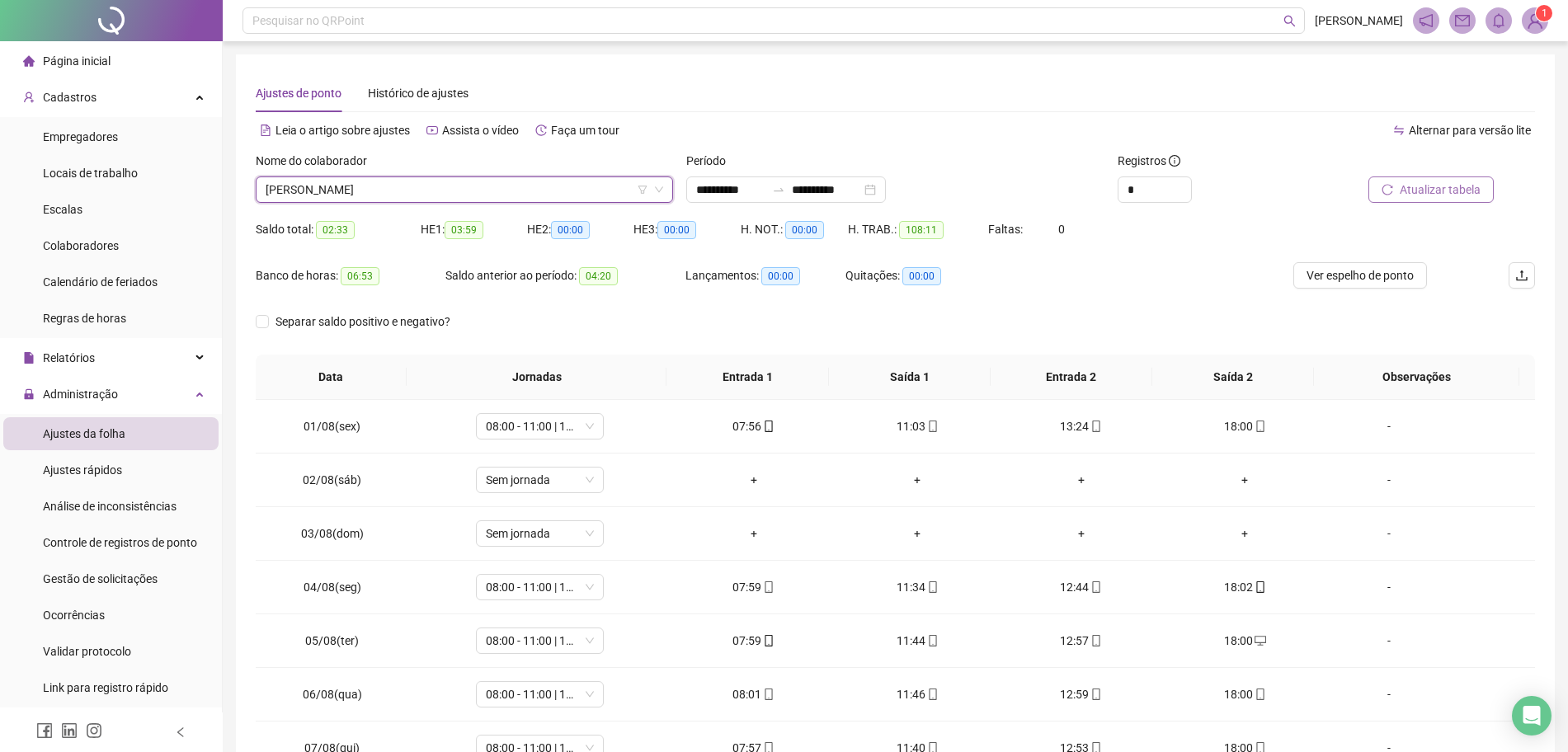
click at [477, 194] on span "[PERSON_NAME]" at bounding box center [464, 189] width 397 height 25
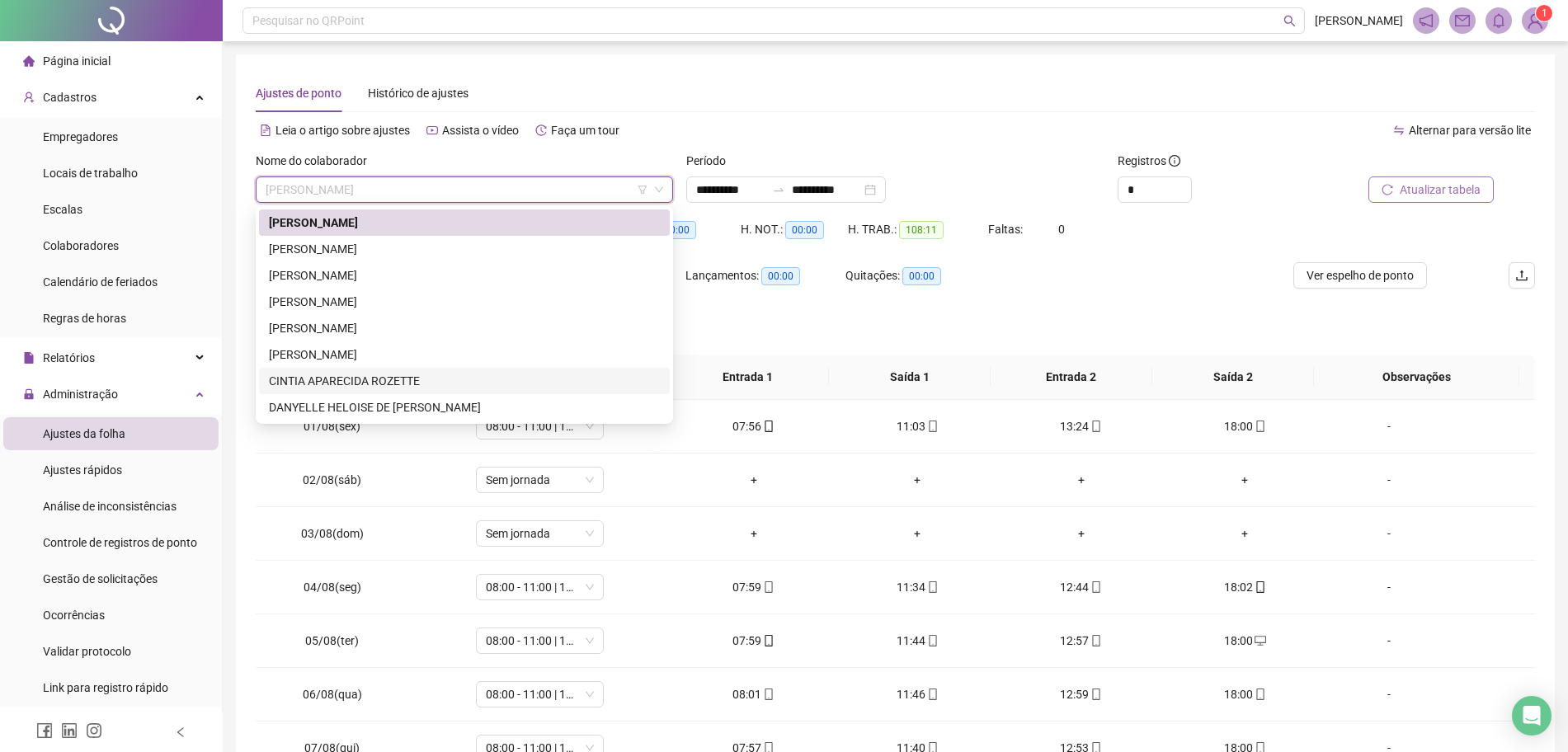
scroll to position [103, 0]
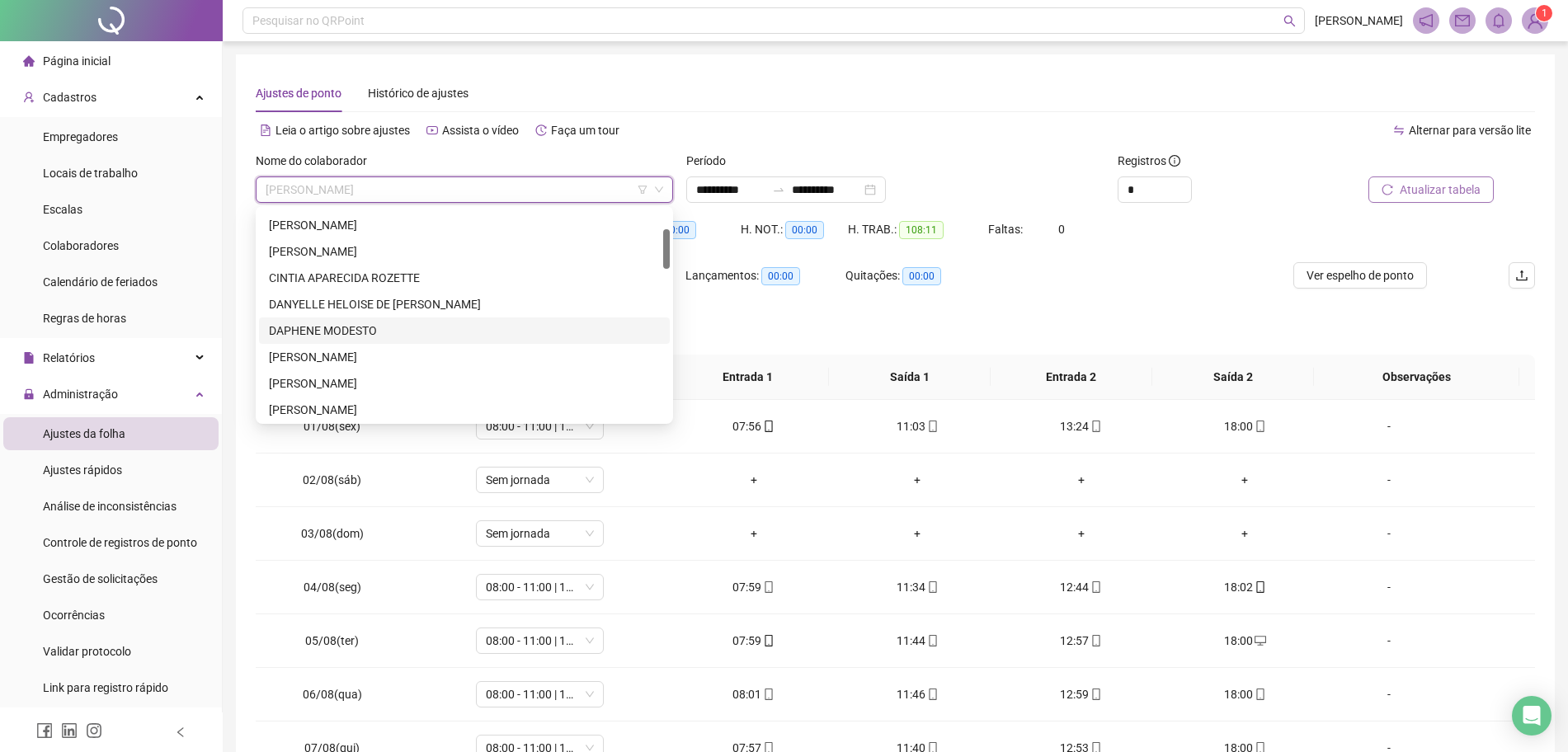
click at [406, 322] on div "DAPHENE MODESTO" at bounding box center [464, 330] width 391 height 18
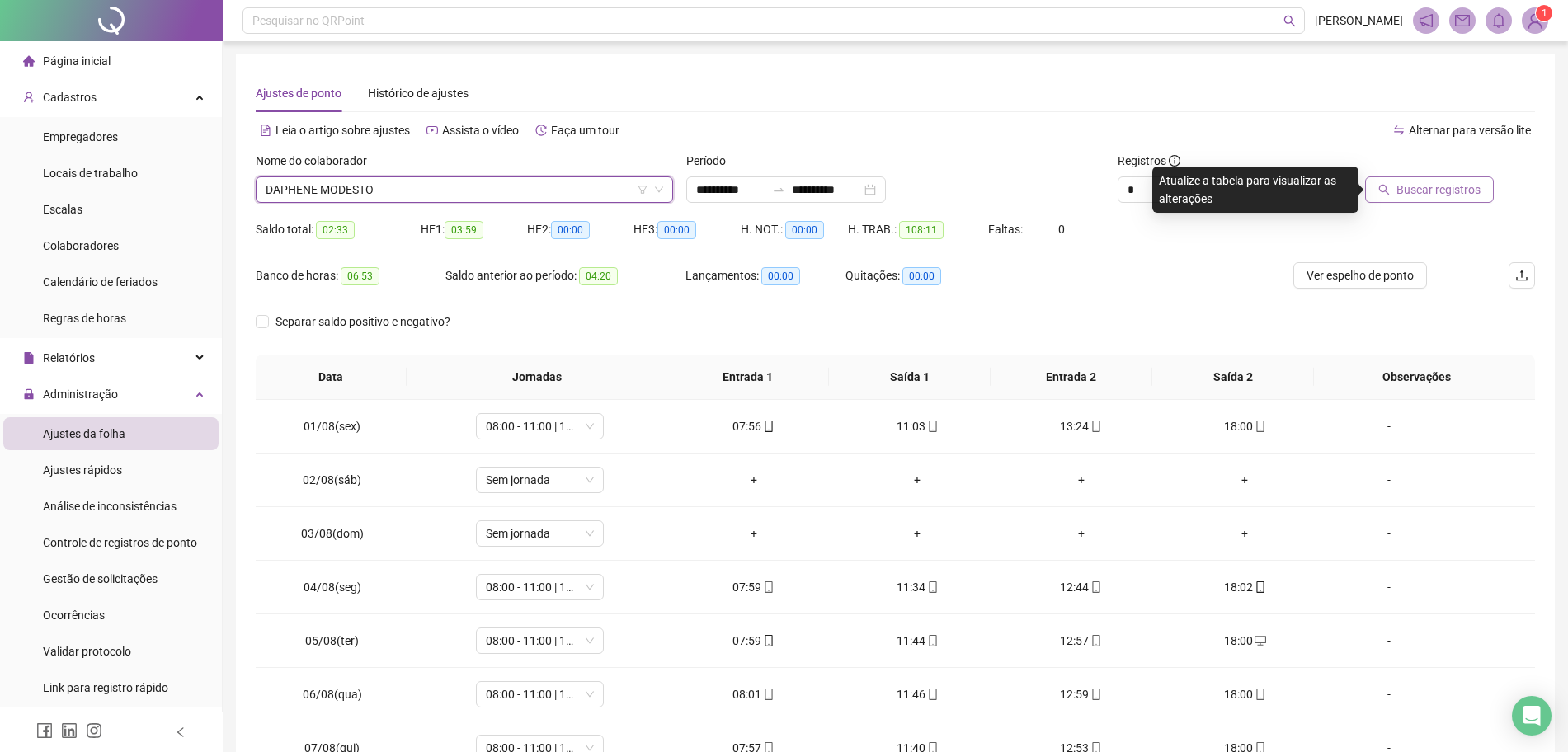
click at [1433, 186] on span "Buscar registros" at bounding box center [1438, 189] width 84 height 18
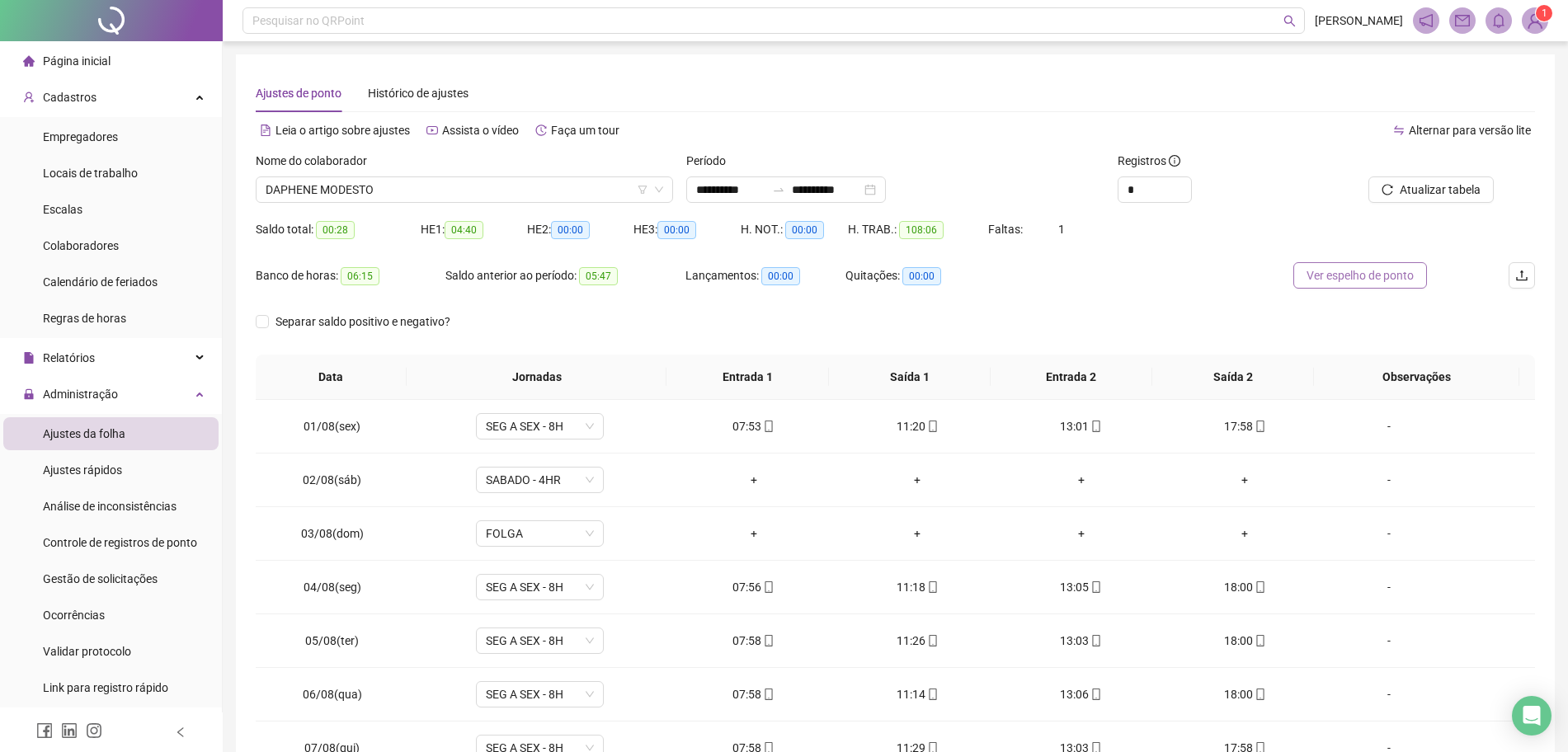
click at [1326, 275] on span "Ver espelho de ponto" at bounding box center [1360, 275] width 107 height 18
click at [551, 196] on span "DAPHENE MODESTO" at bounding box center [464, 189] width 397 height 25
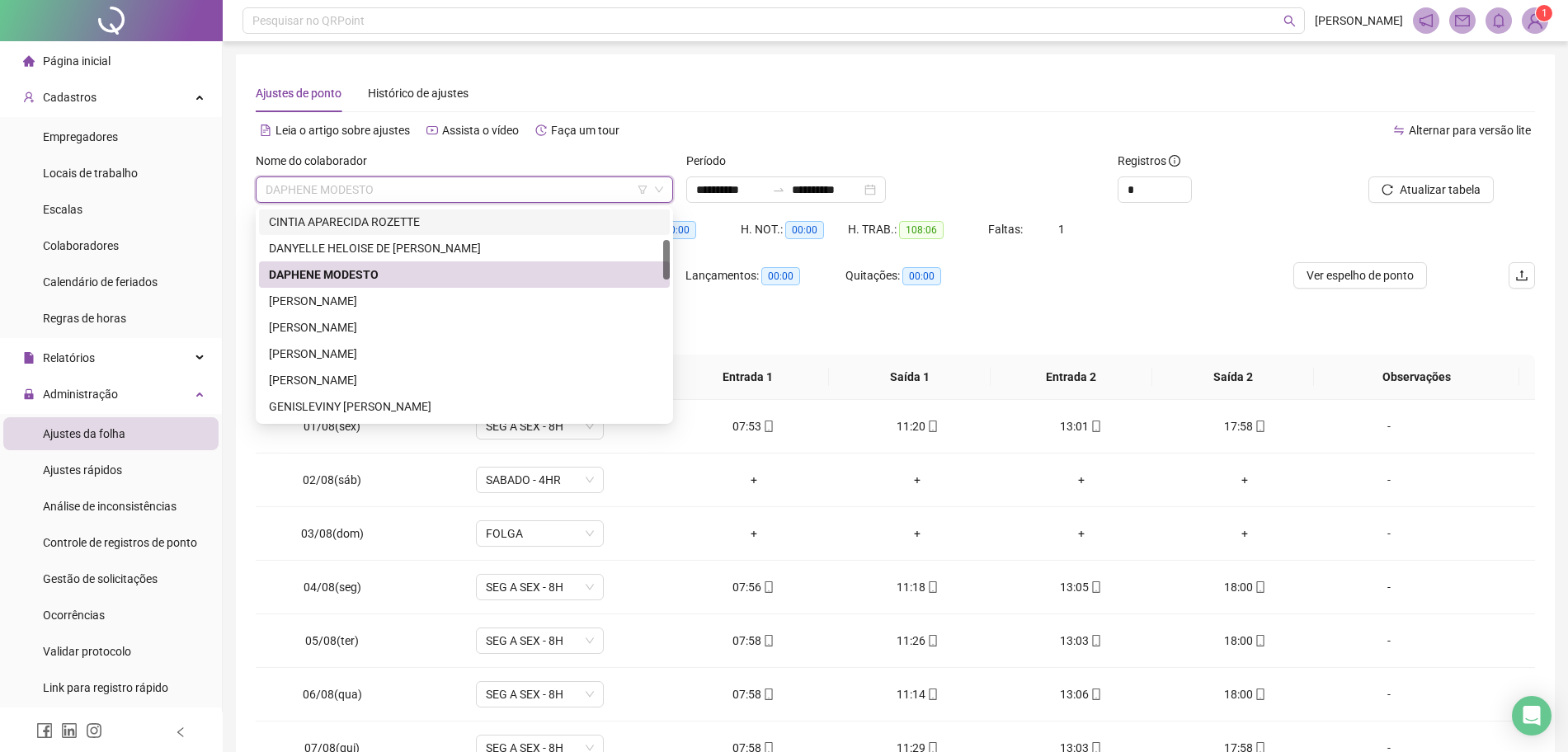
scroll to position [186, 0]
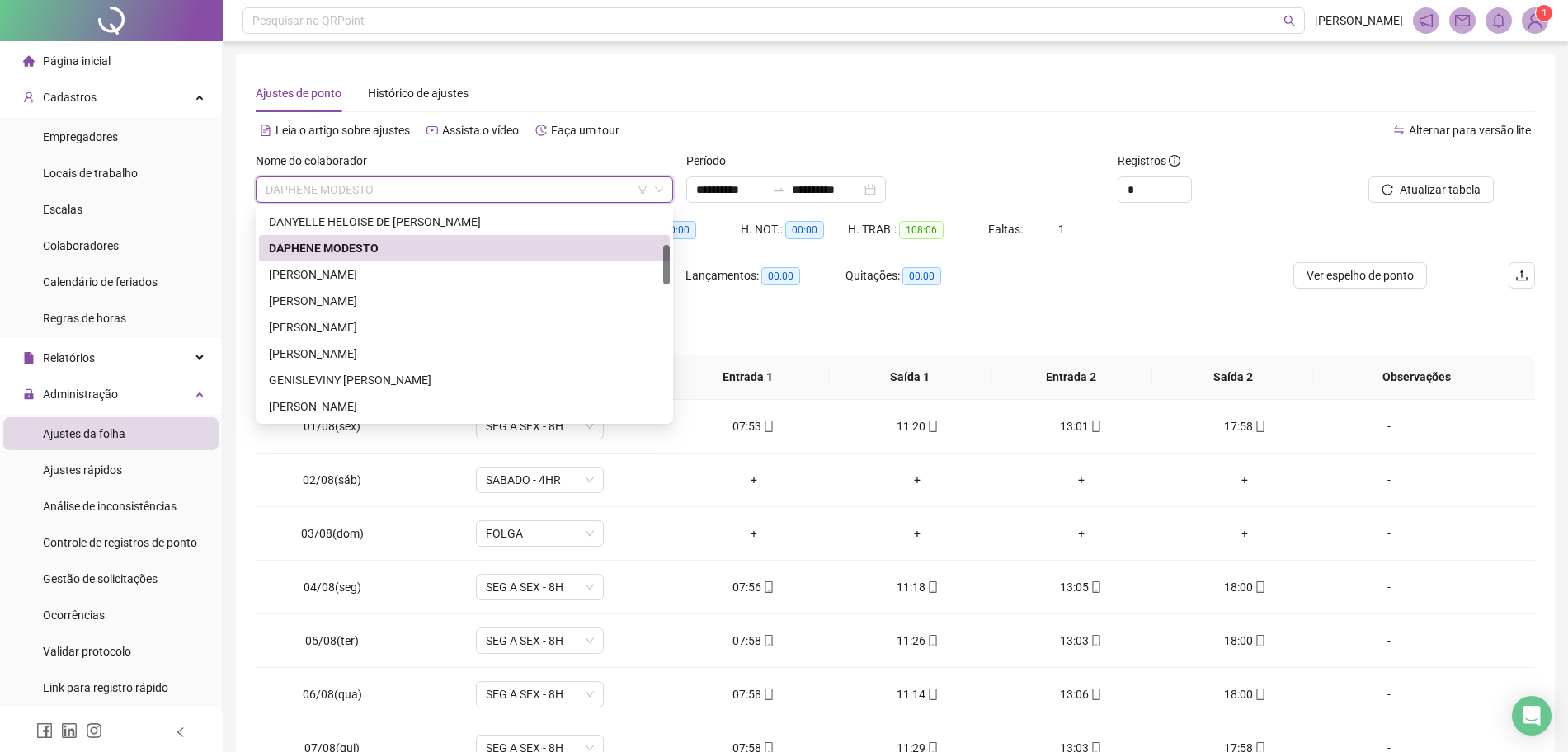
drag, startPoint x: 666, startPoint y: 262, endPoint x: 677, endPoint y: 278, distance: 19.4
click at [677, 278] on body "**********" at bounding box center [784, 376] width 1568 height 752
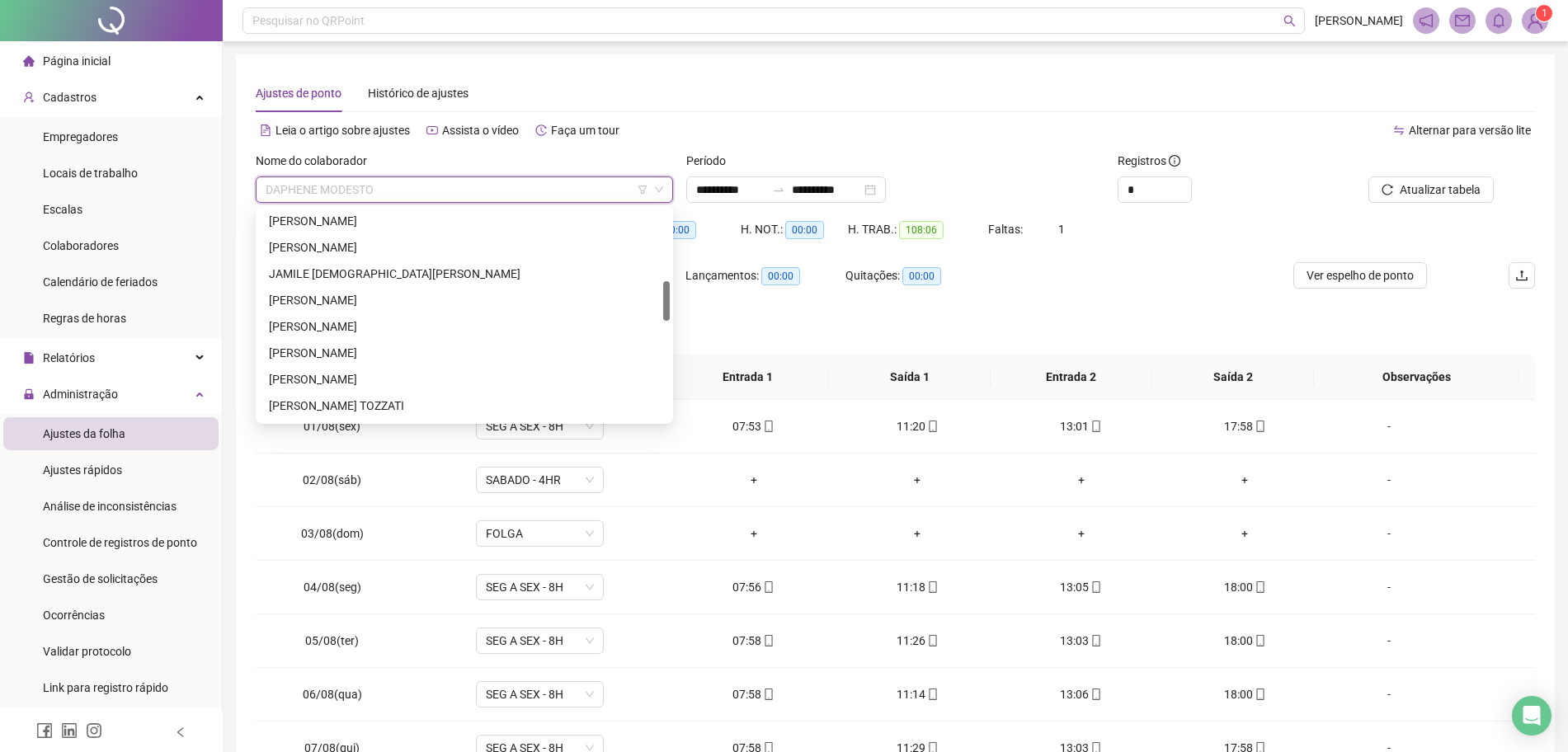
scroll to position [376, 0]
drag, startPoint x: 663, startPoint y: 251, endPoint x: 662, endPoint y: 288, distance: 37.0
click at [662, 288] on div "[PERSON_NAME] [PERSON_NAME] DOS SANTOS [PERSON_NAME] [PERSON_NAME] [PERSON_NAME…" at bounding box center [464, 315] width 411 height 211
click at [508, 340] on div "[PERSON_NAME]" at bounding box center [464, 347] width 391 height 18
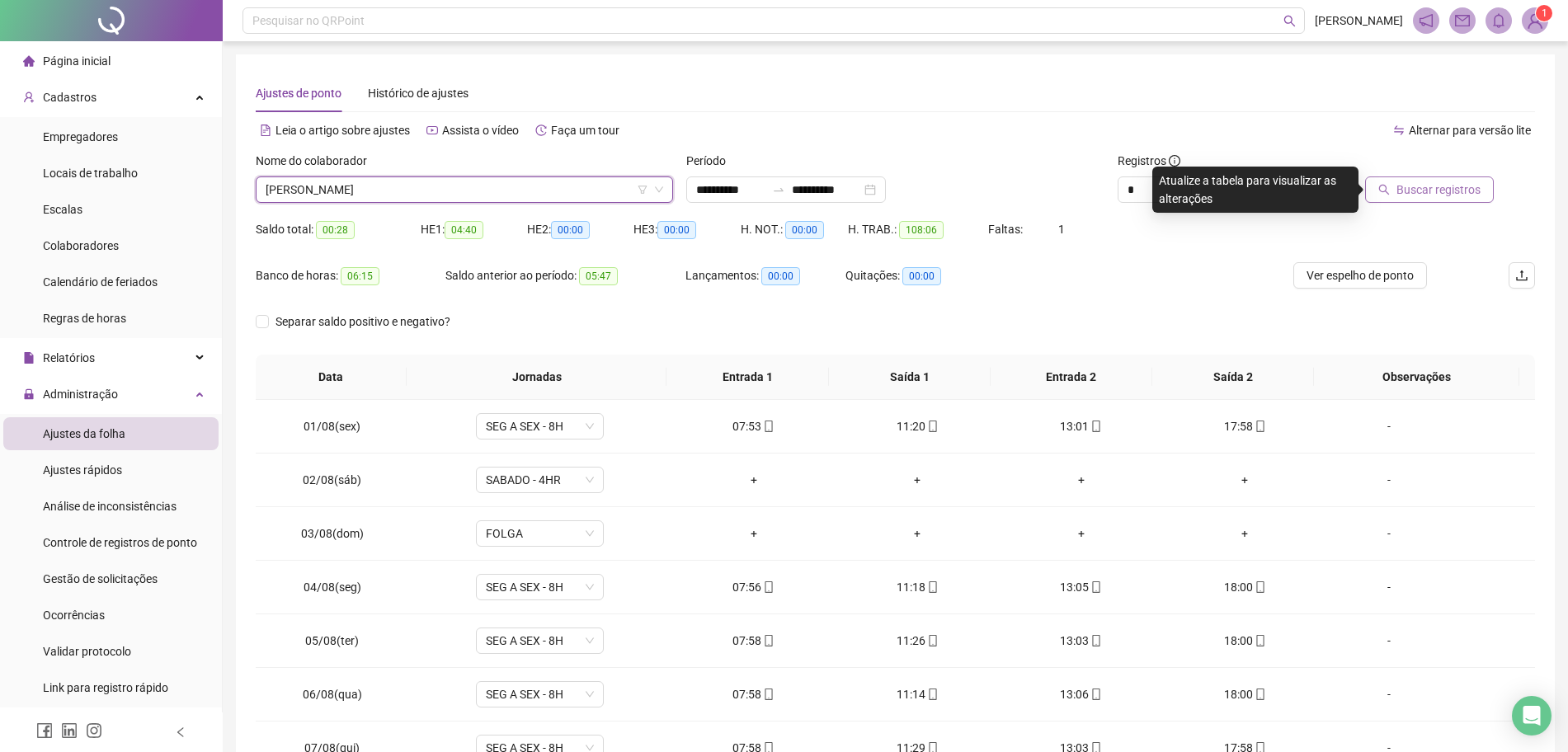
click at [1396, 196] on button "Buscar registros" at bounding box center [1429, 189] width 129 height 26
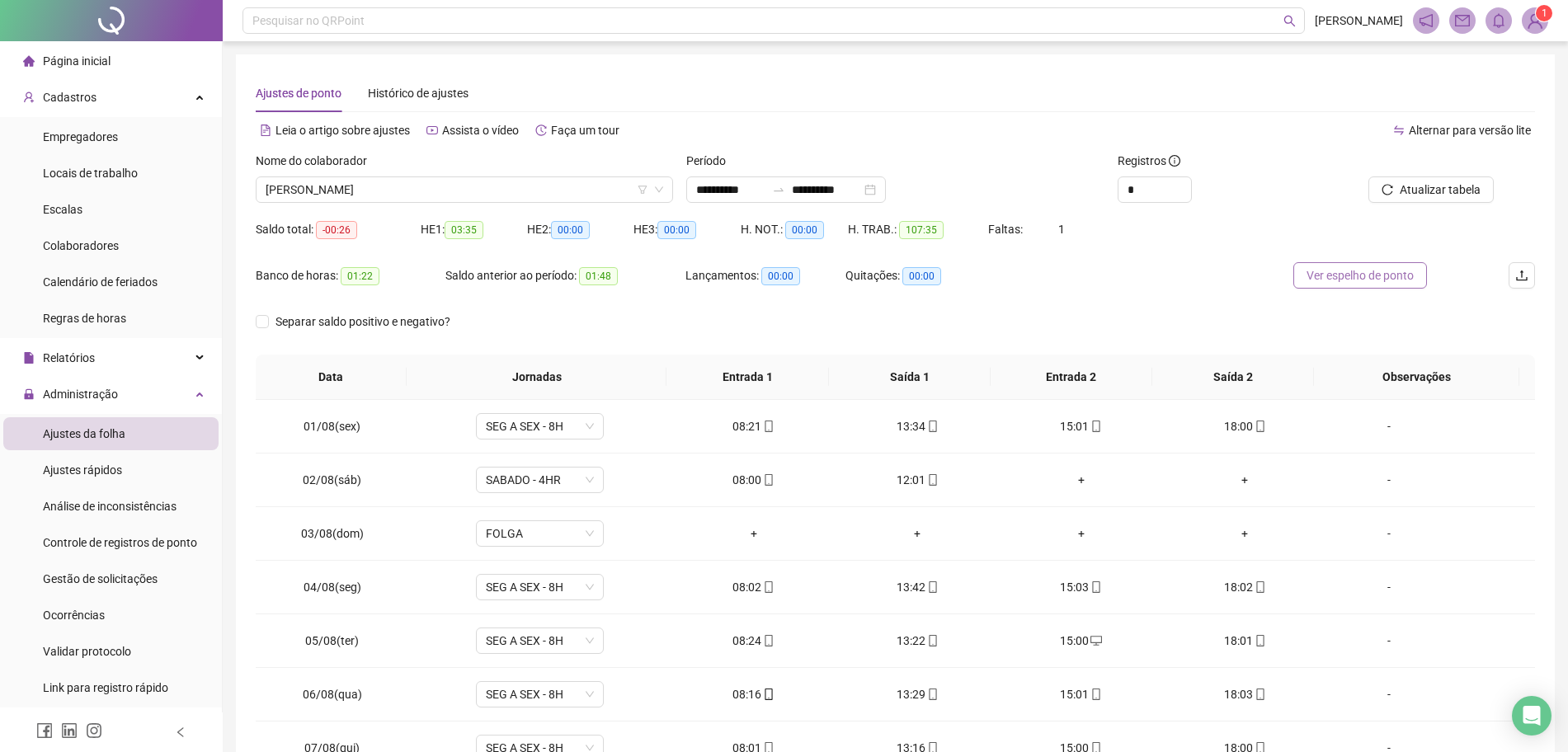
click at [1360, 275] on span "Ver espelho de ponto" at bounding box center [1360, 275] width 107 height 18
click at [420, 192] on span "[PERSON_NAME]" at bounding box center [464, 189] width 397 height 25
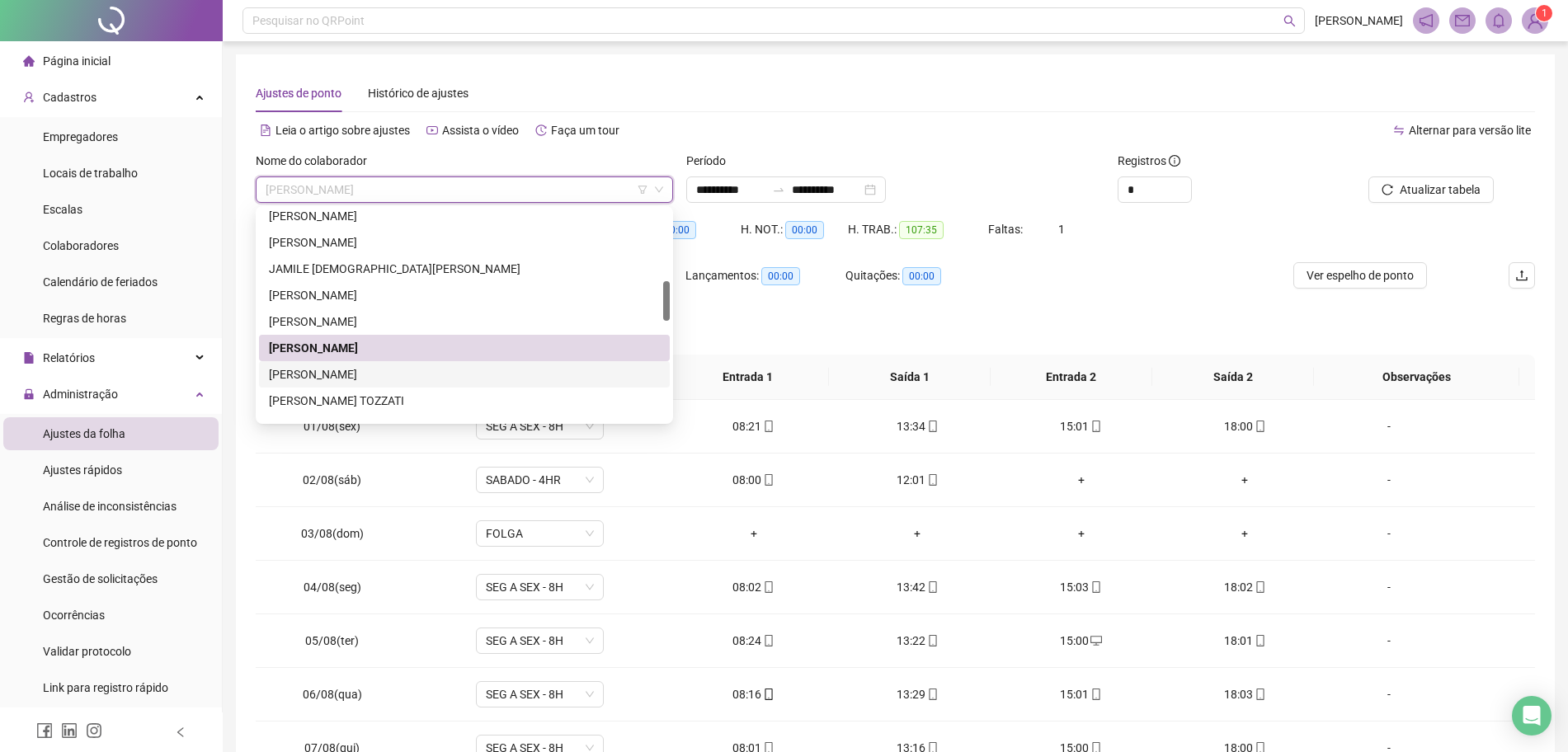
click at [372, 367] on div "[PERSON_NAME]" at bounding box center [464, 374] width 391 height 18
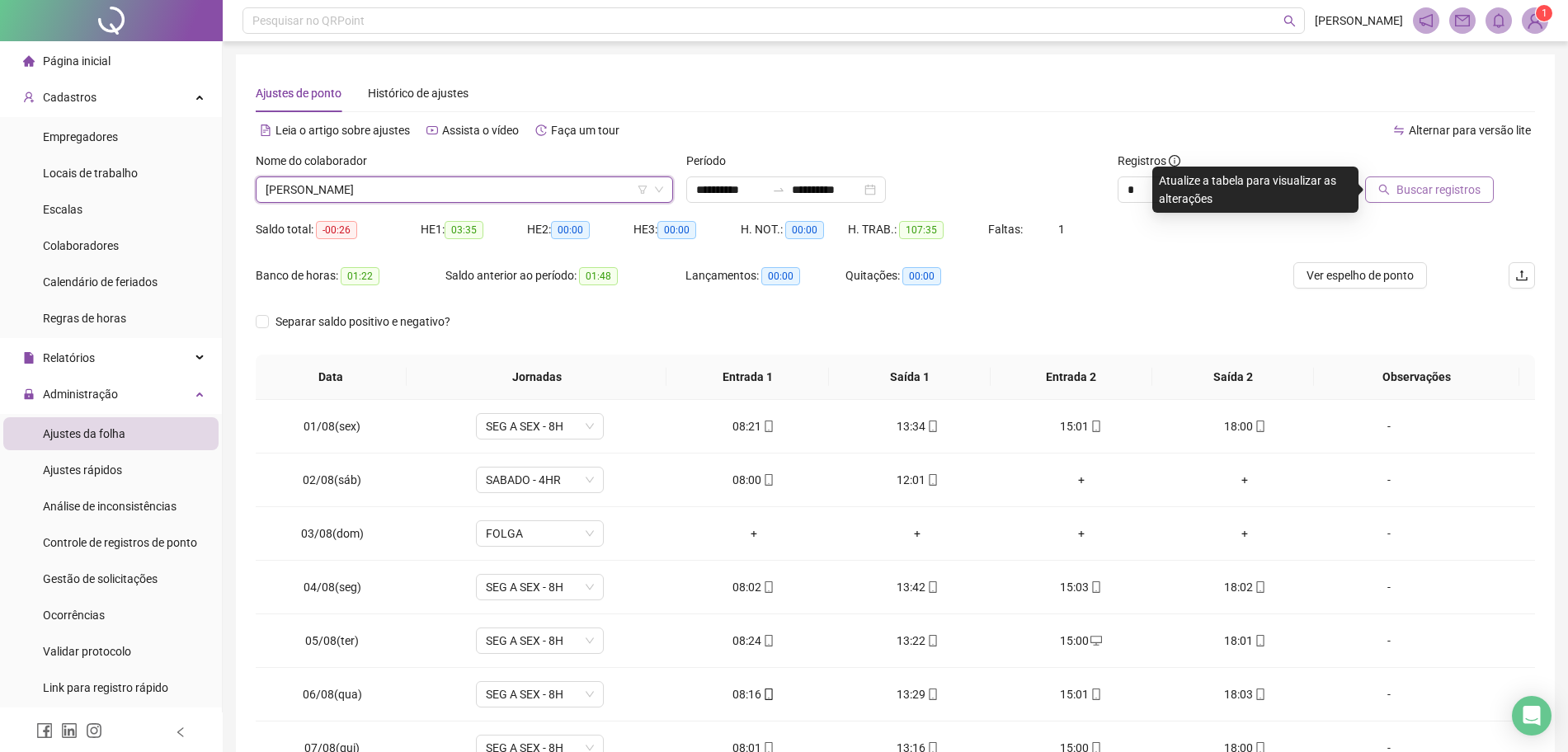
click at [1409, 186] on span "Buscar registros" at bounding box center [1438, 189] width 84 height 18
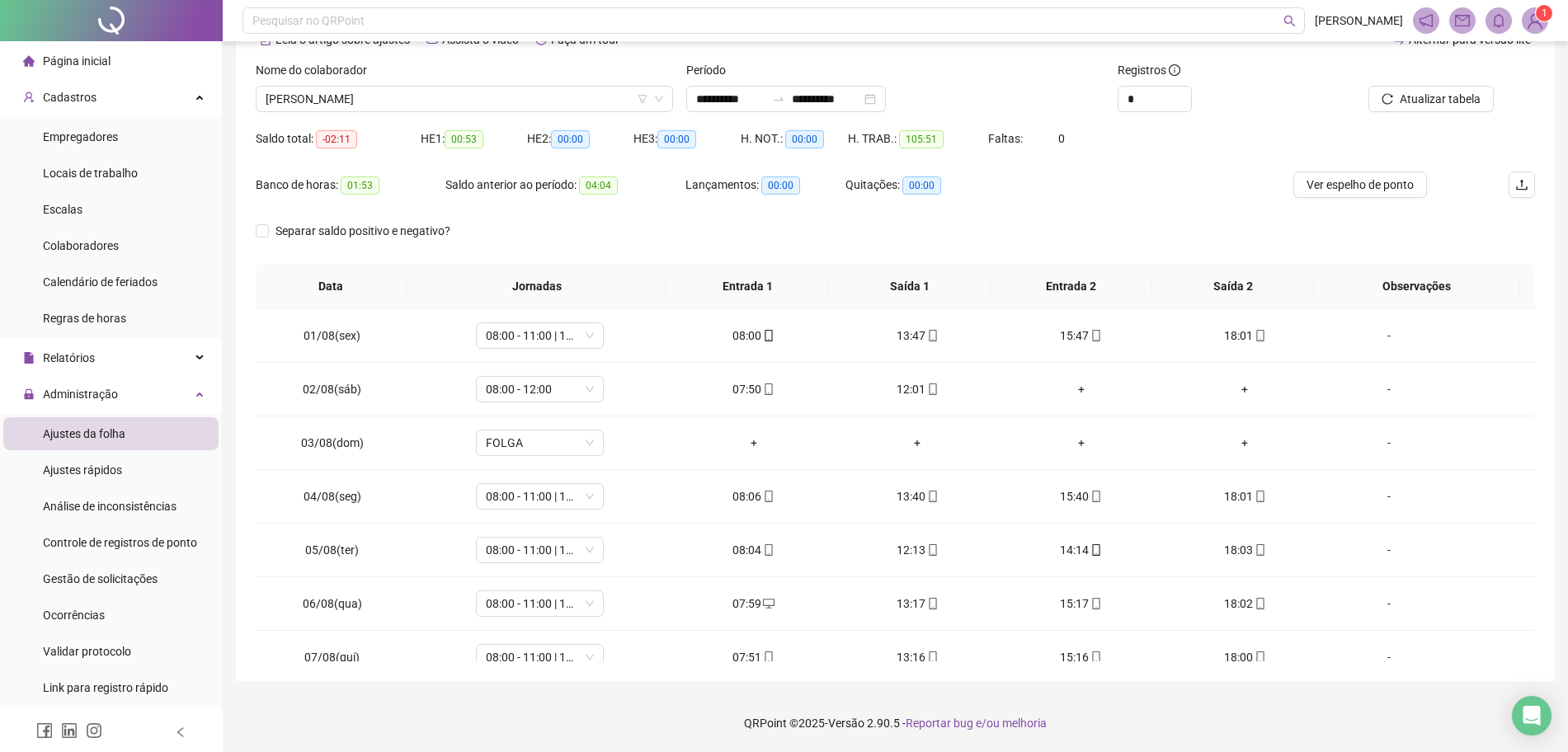
scroll to position [0, 0]
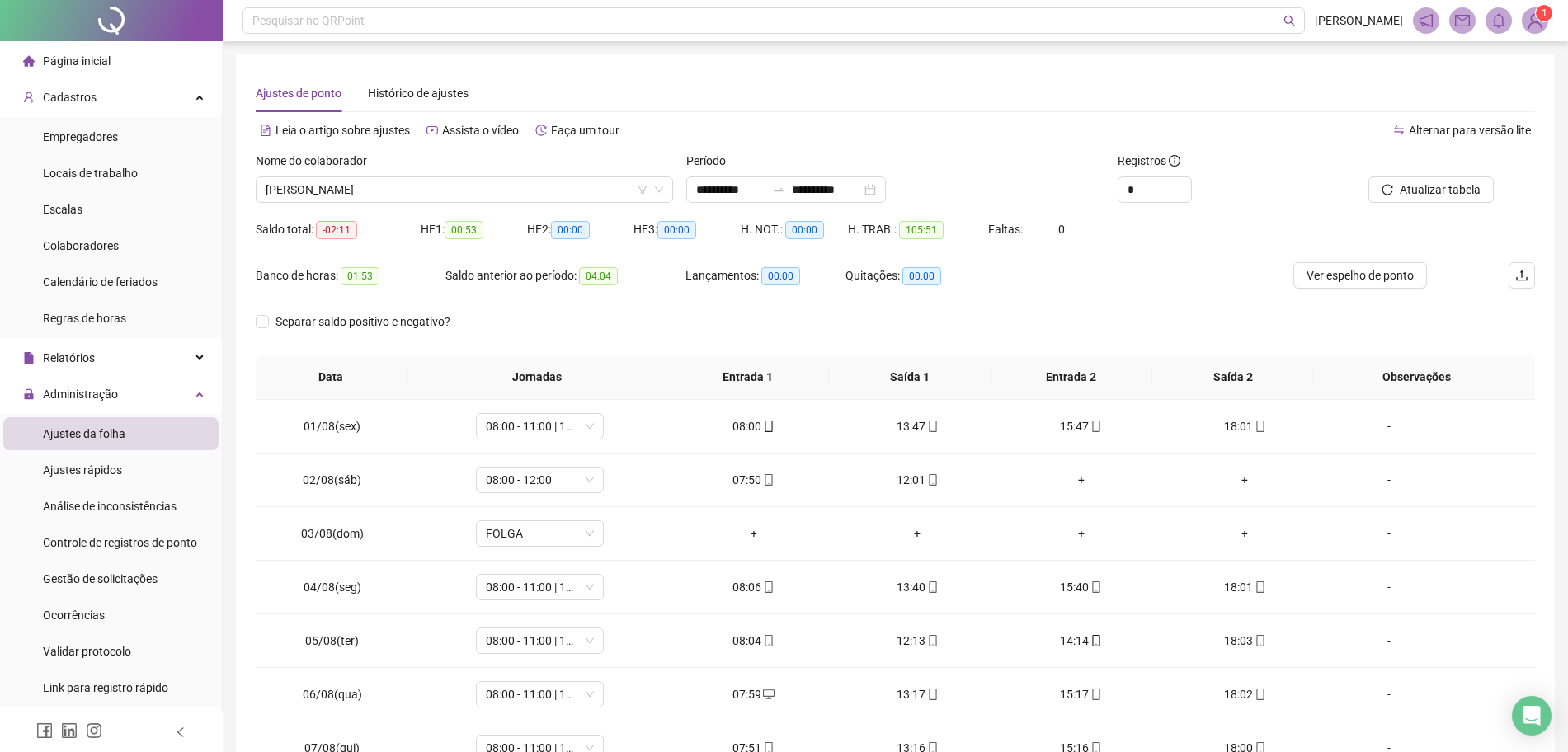
click at [1355, 291] on div "Ver espelho de ponto" at bounding box center [1362, 285] width 214 height 46
click at [1364, 273] on span "Ver espelho de ponto" at bounding box center [1360, 275] width 107 height 18
click at [490, 192] on span "[PERSON_NAME]" at bounding box center [464, 189] width 397 height 25
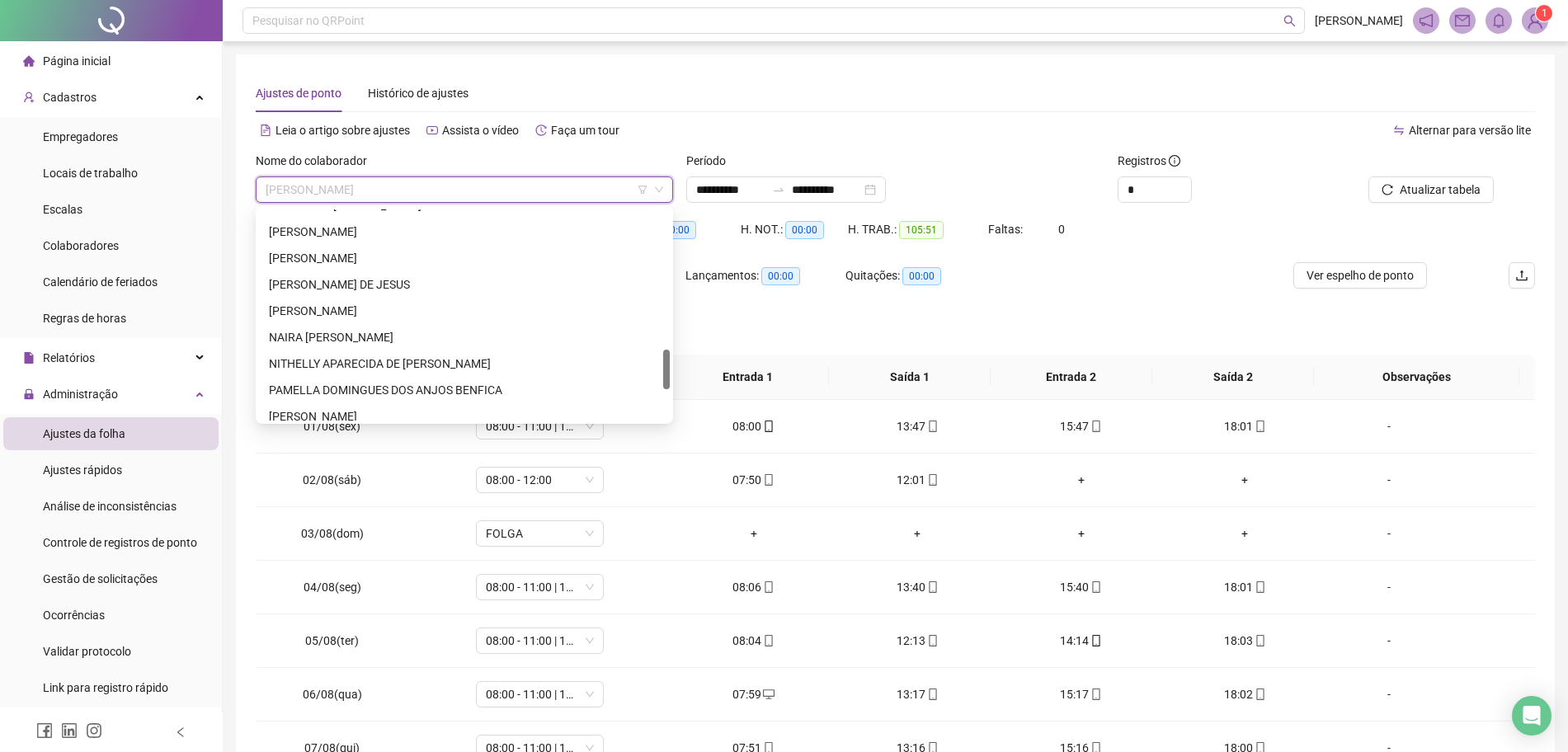
scroll to position [734, 0]
drag, startPoint x: 670, startPoint y: 298, endPoint x: 672, endPoint y: 367, distance: 69.0
click at [672, 367] on div "194633 259972 275193 [PERSON_NAME] [PERSON_NAME] DE [PERSON_NAME] APARECIDA DE …" at bounding box center [464, 315] width 418 height 218
click at [462, 355] on div "NITHELLY APARECIDA DE [PERSON_NAME]" at bounding box center [464, 358] width 391 height 18
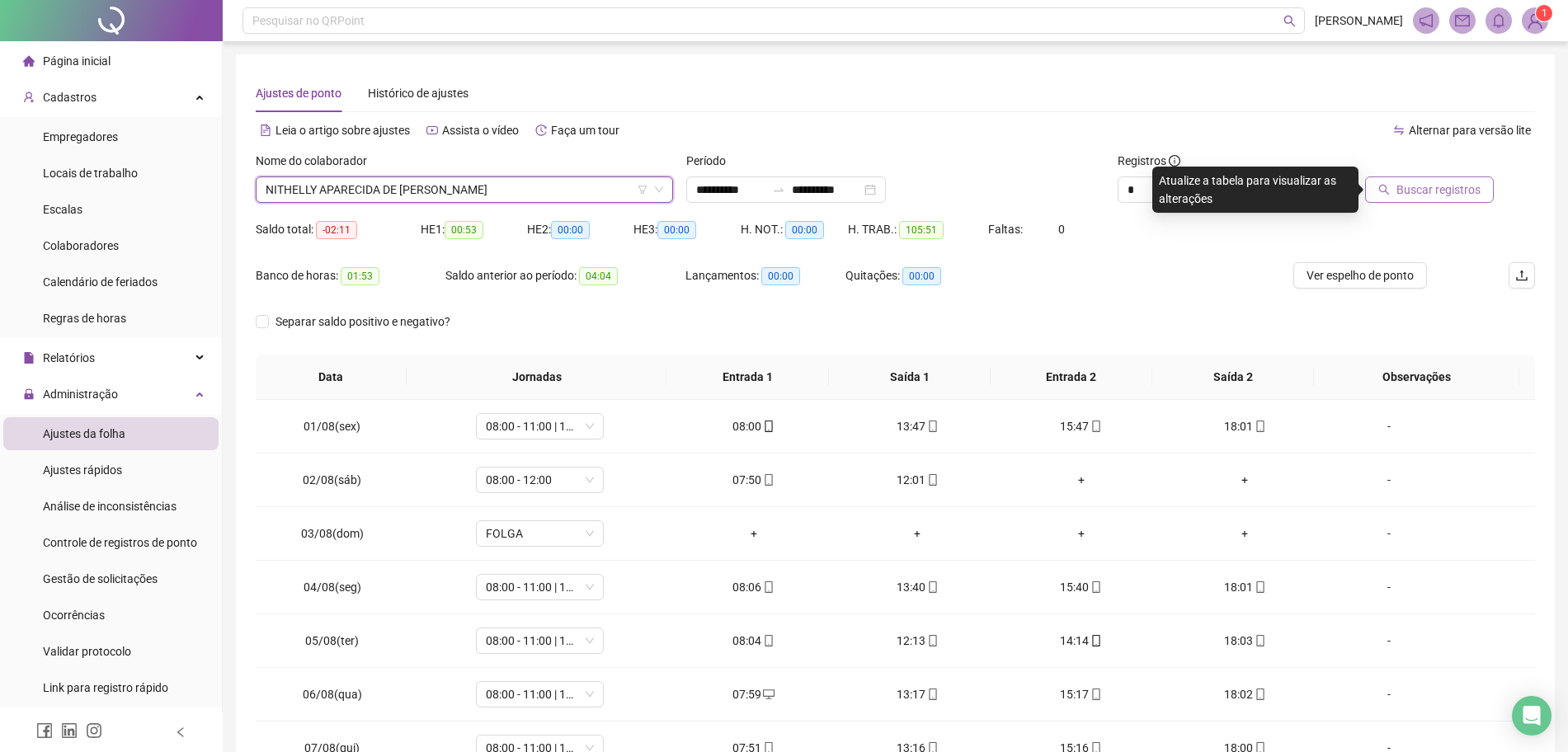
click at [1435, 188] on span "Buscar registros" at bounding box center [1438, 189] width 84 height 18
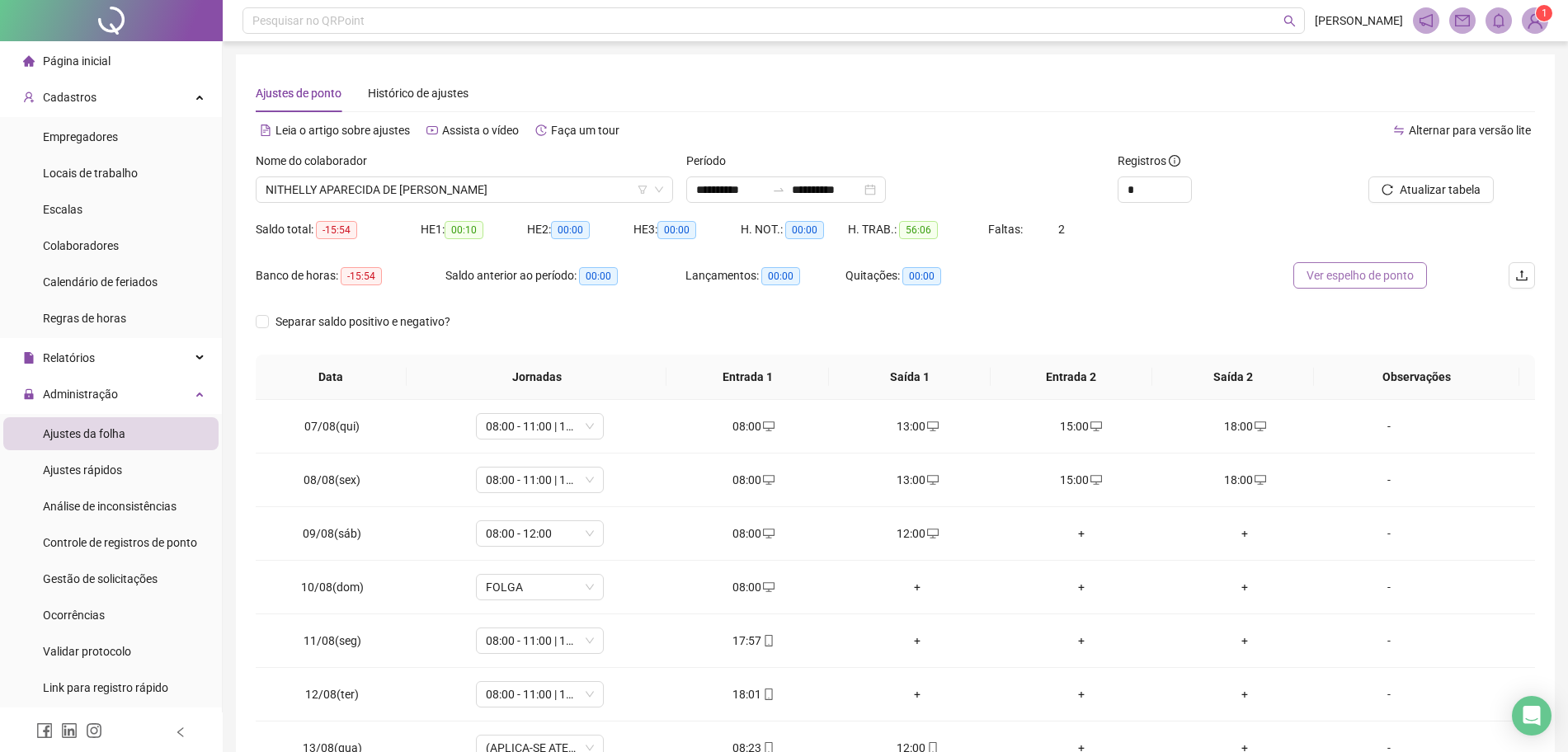
click at [1335, 278] on span "Ver espelho de ponto" at bounding box center [1360, 275] width 107 height 18
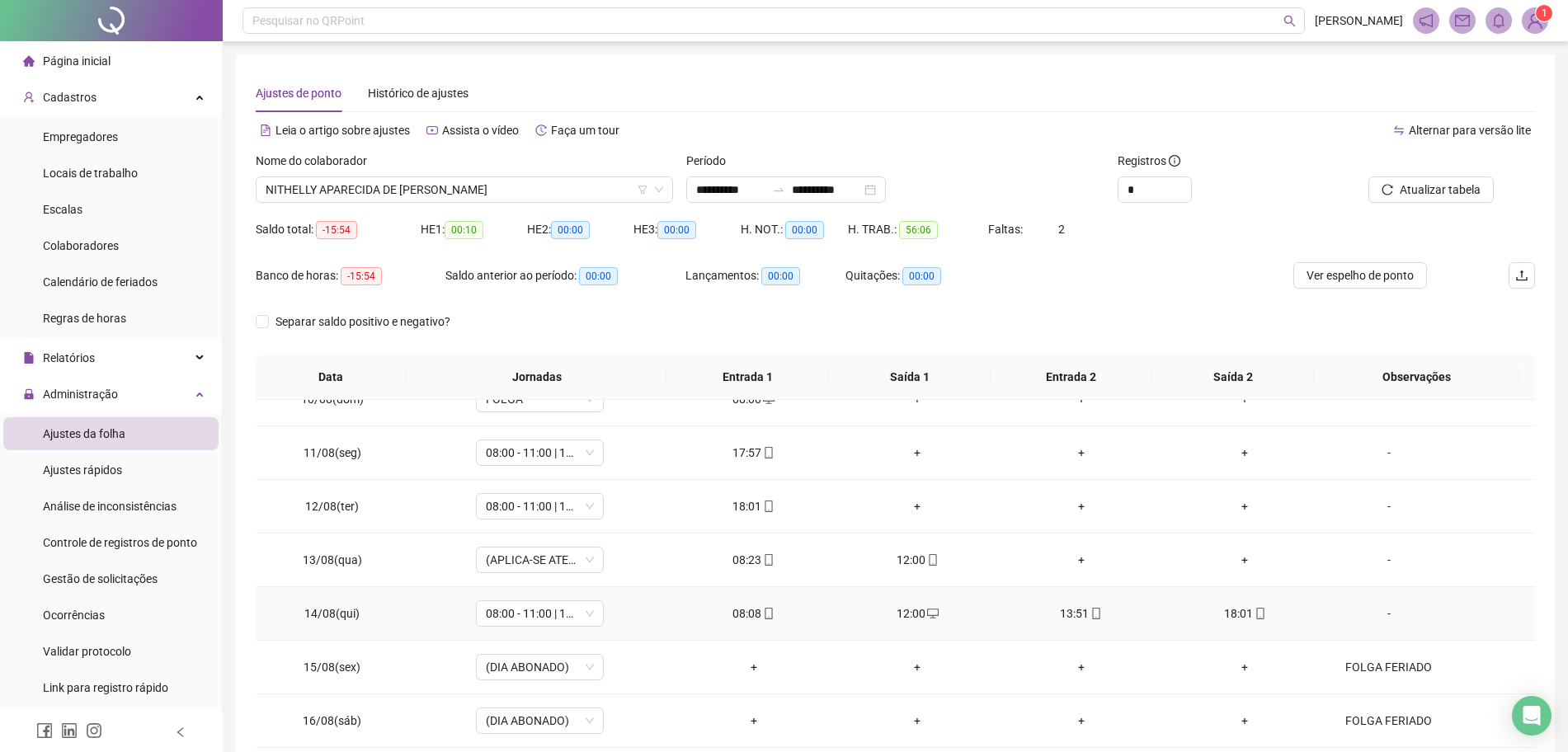
scroll to position [0, 0]
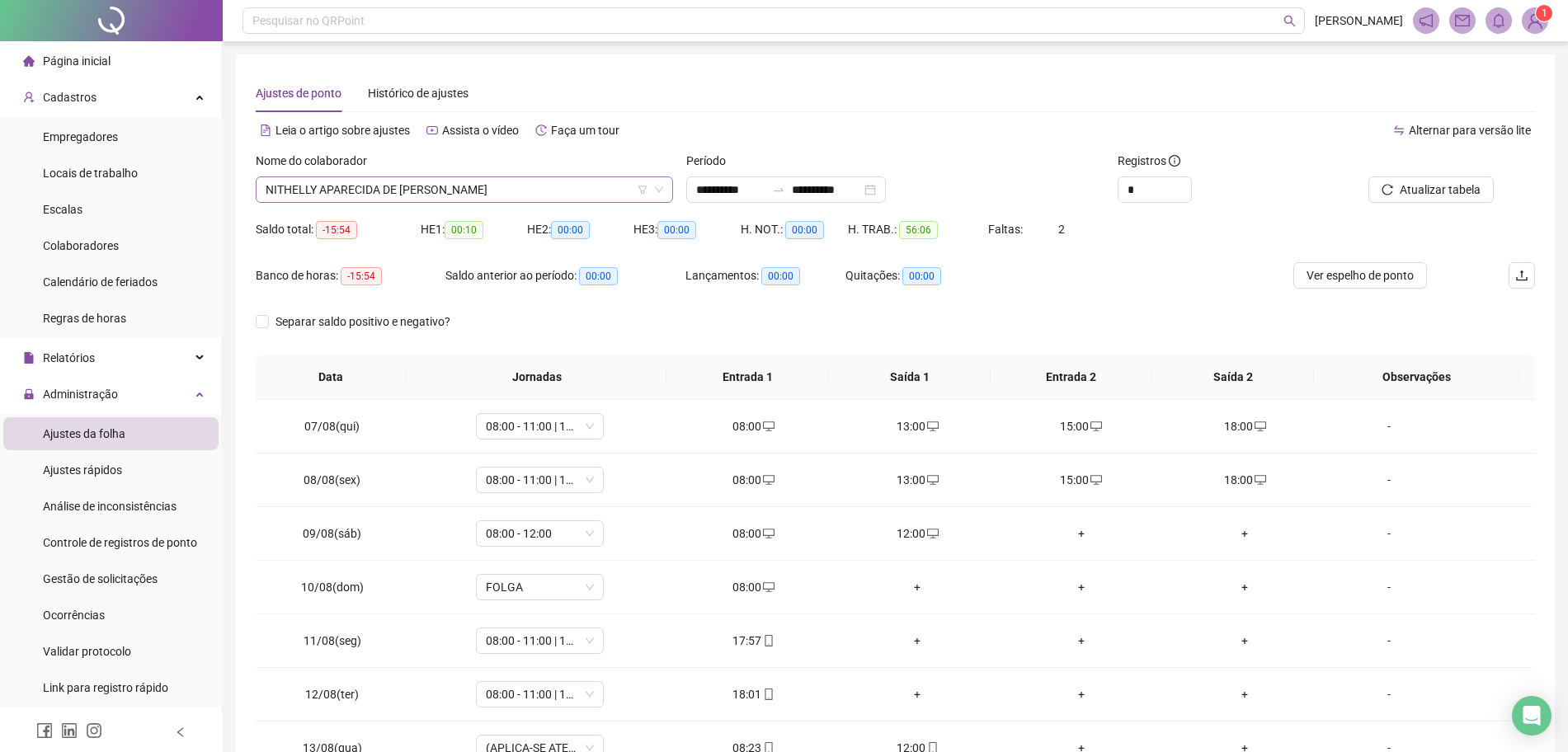
click at [458, 192] on span "NITHELLY APARECIDA DE [PERSON_NAME]" at bounding box center [464, 189] width 397 height 25
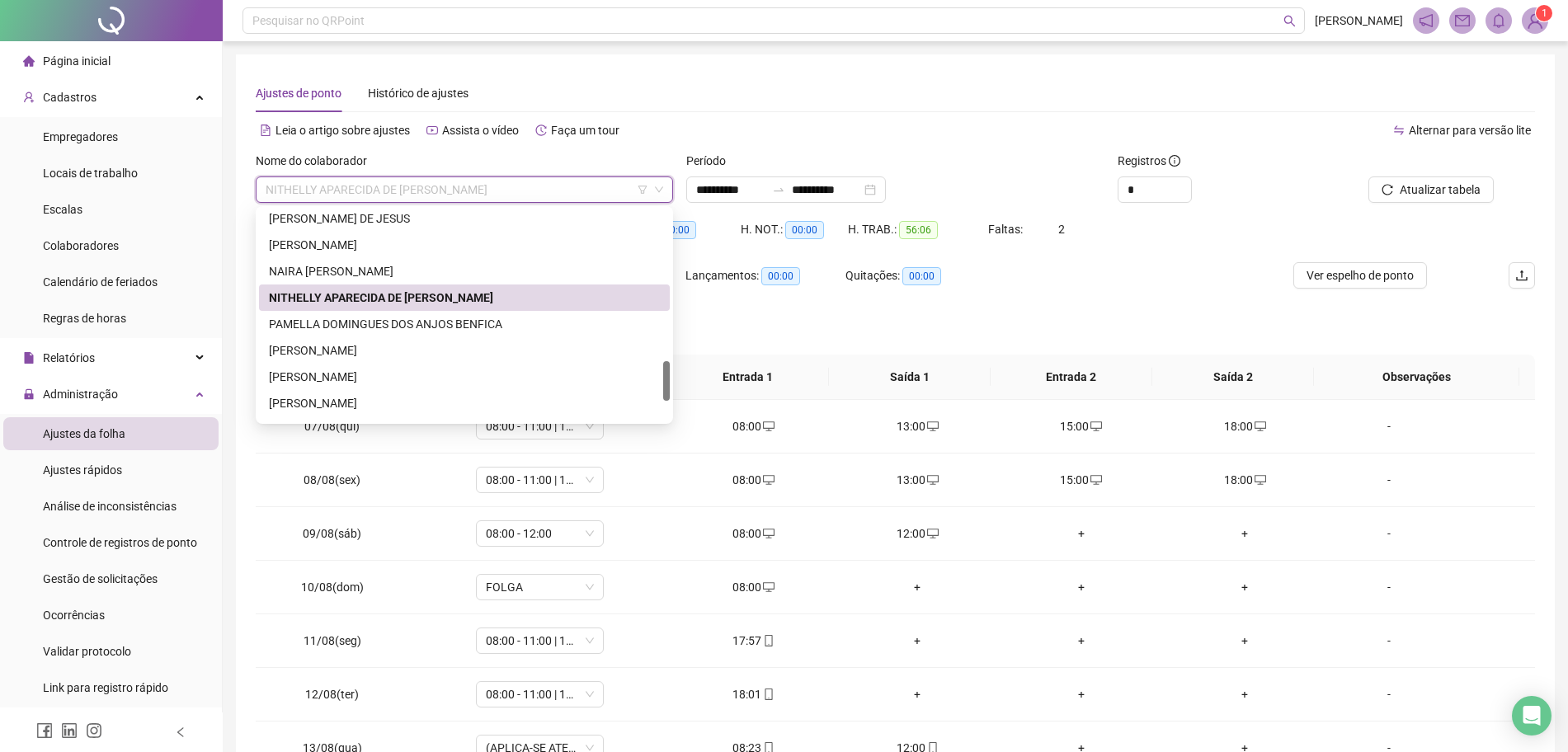
scroll to position [821, 0]
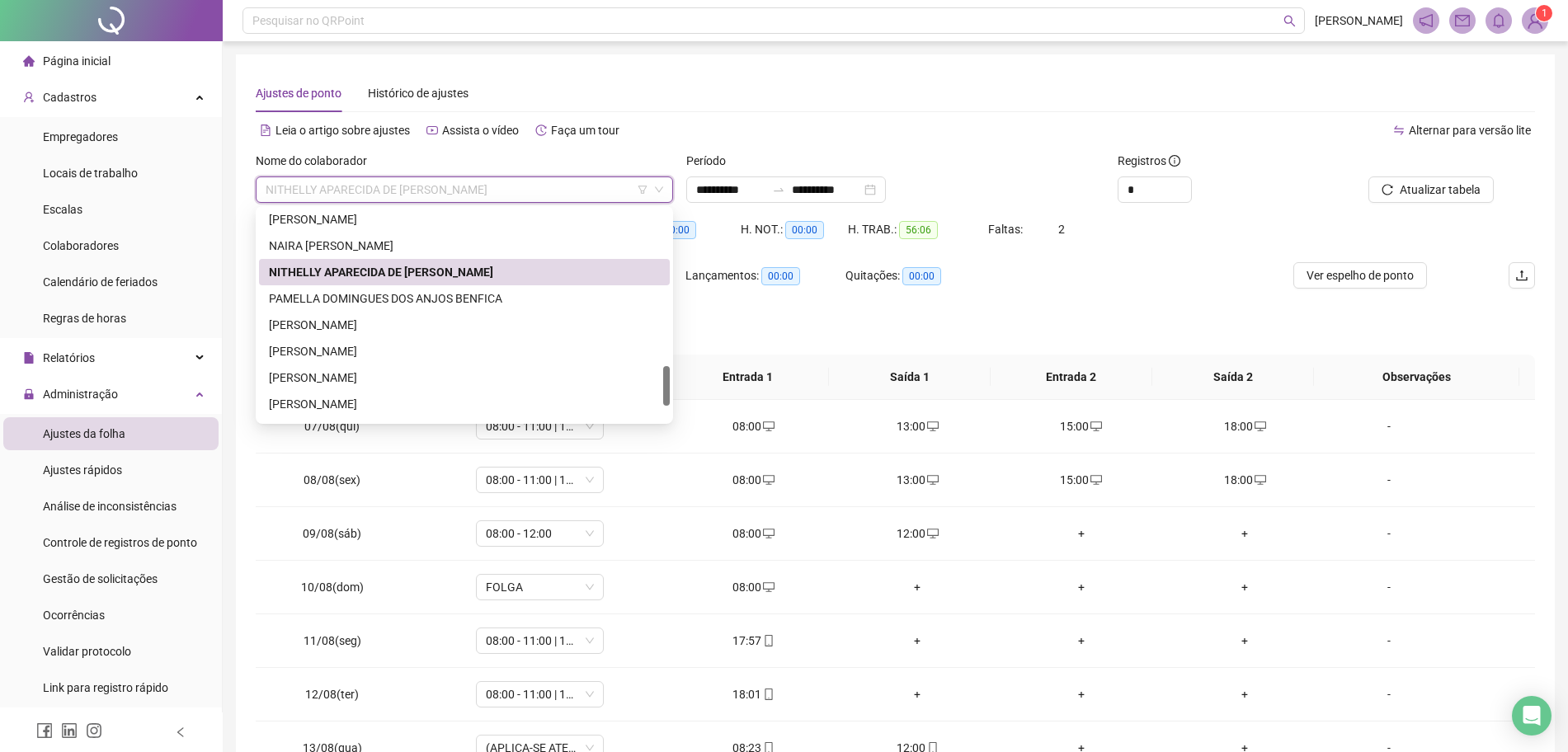
drag, startPoint x: 666, startPoint y: 370, endPoint x: 670, endPoint y: 387, distance: 17.5
click at [670, 387] on div at bounding box center [666, 386] width 7 height 39
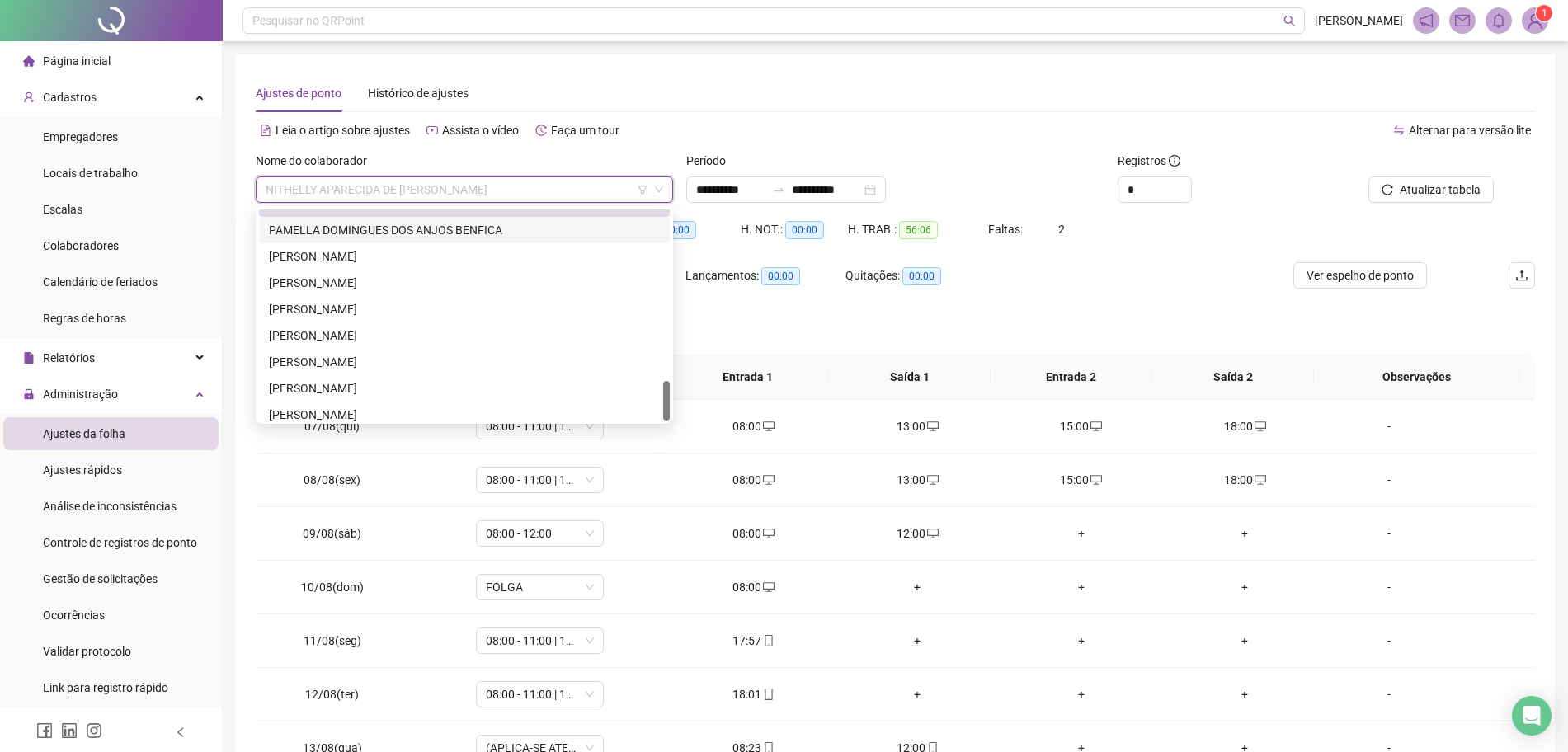
scroll to position [897, 0]
drag, startPoint x: 666, startPoint y: 382, endPoint x: 668, endPoint y: 403, distance: 21.1
click at [668, 403] on div at bounding box center [666, 400] width 7 height 39
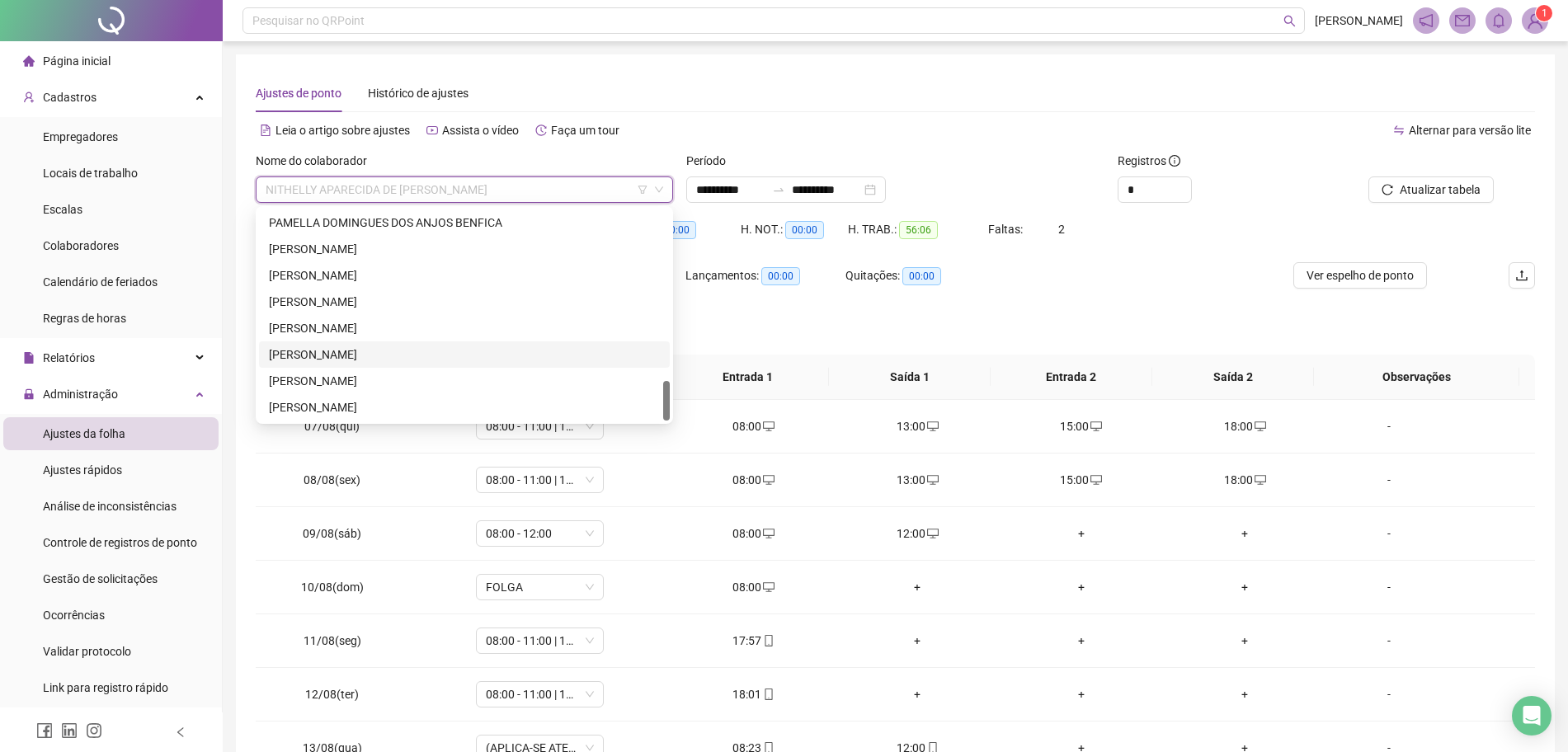
click at [400, 363] on div "[PERSON_NAME]" at bounding box center [464, 354] width 391 height 18
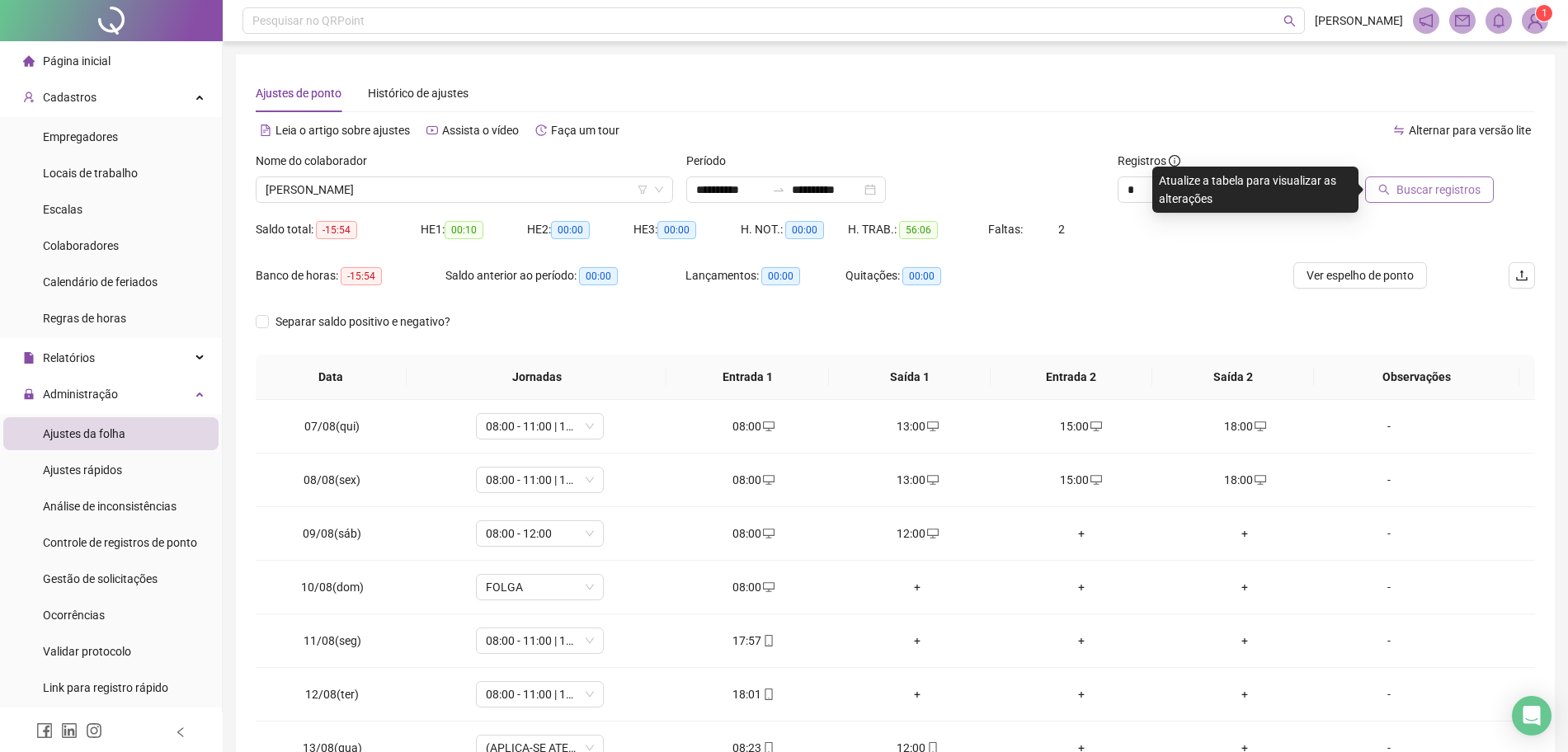
click at [1440, 185] on span "Buscar registros" at bounding box center [1438, 189] width 84 height 18
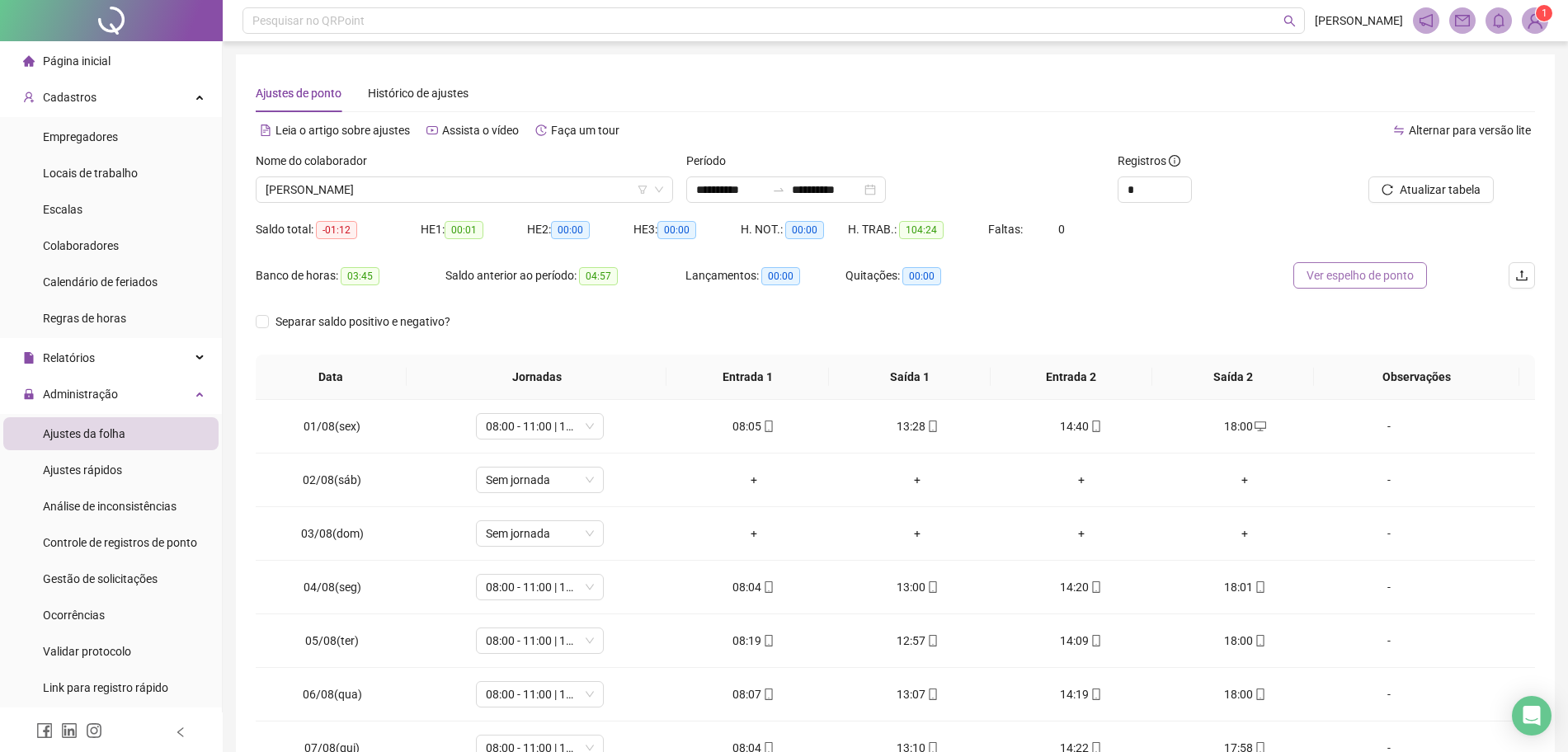
click at [1329, 286] on button "Ver espelho de ponto" at bounding box center [1360, 275] width 134 height 26
click at [502, 178] on span "[PERSON_NAME]" at bounding box center [464, 189] width 397 height 25
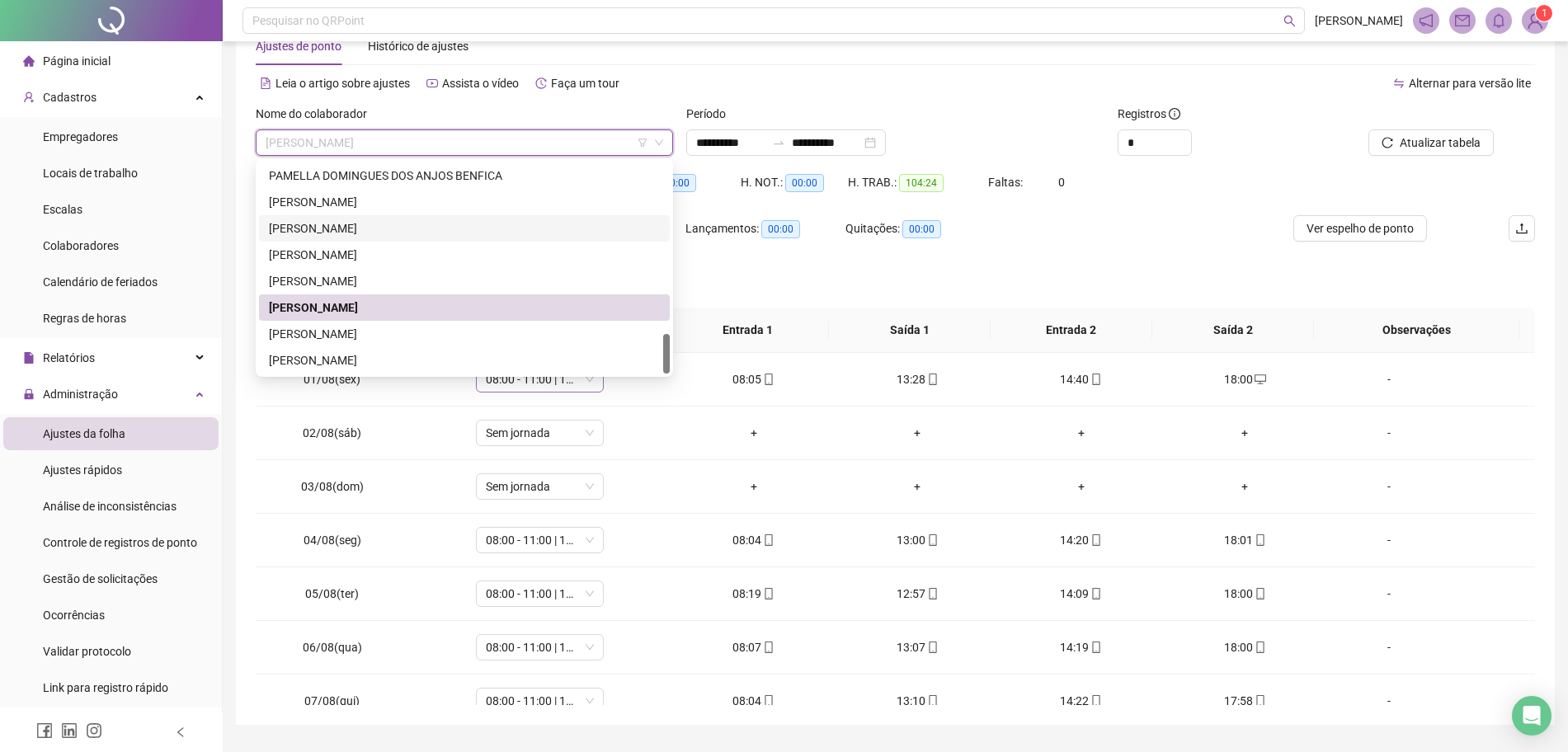
scroll to position [90, 0]
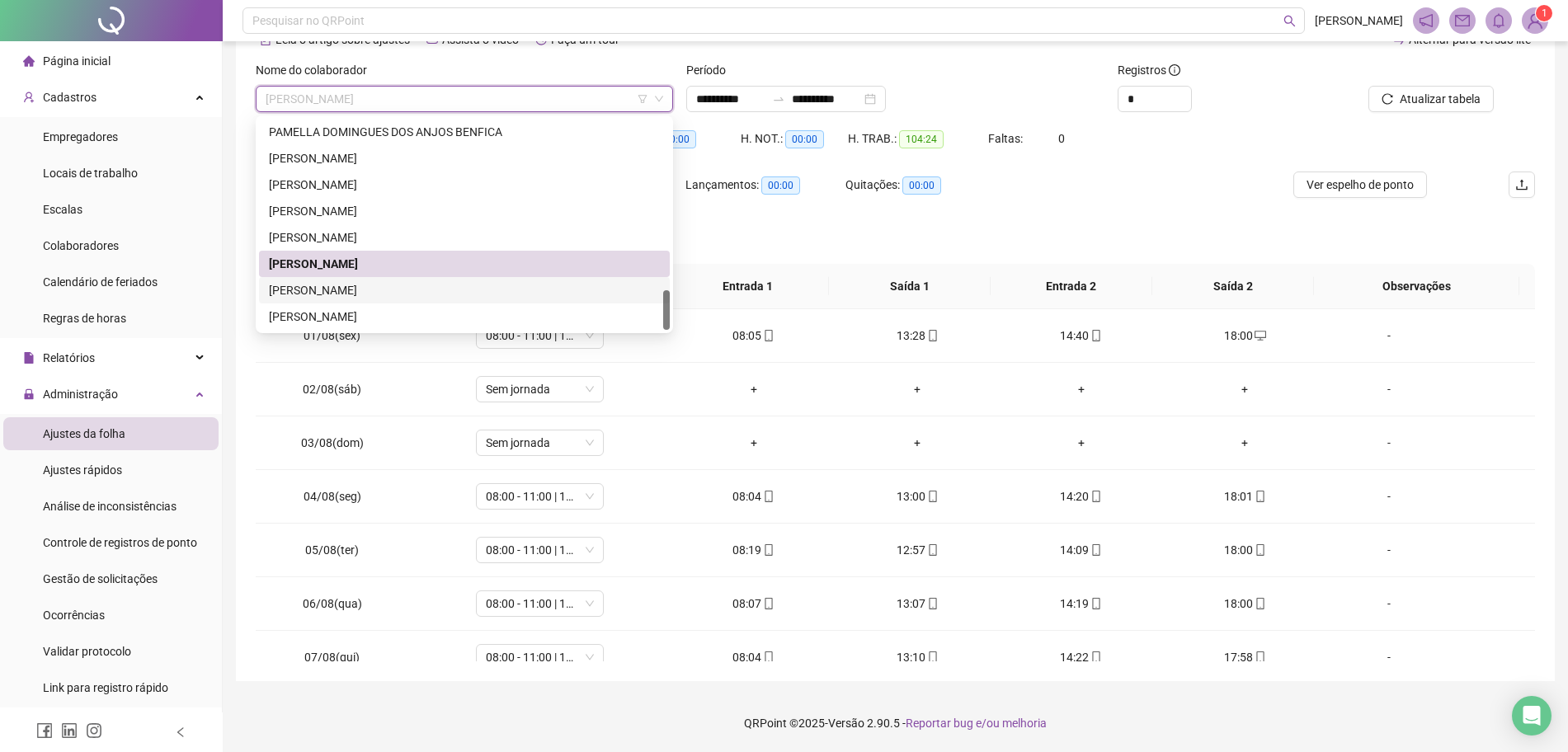
click at [355, 315] on div "[PERSON_NAME]" at bounding box center [464, 316] width 391 height 18
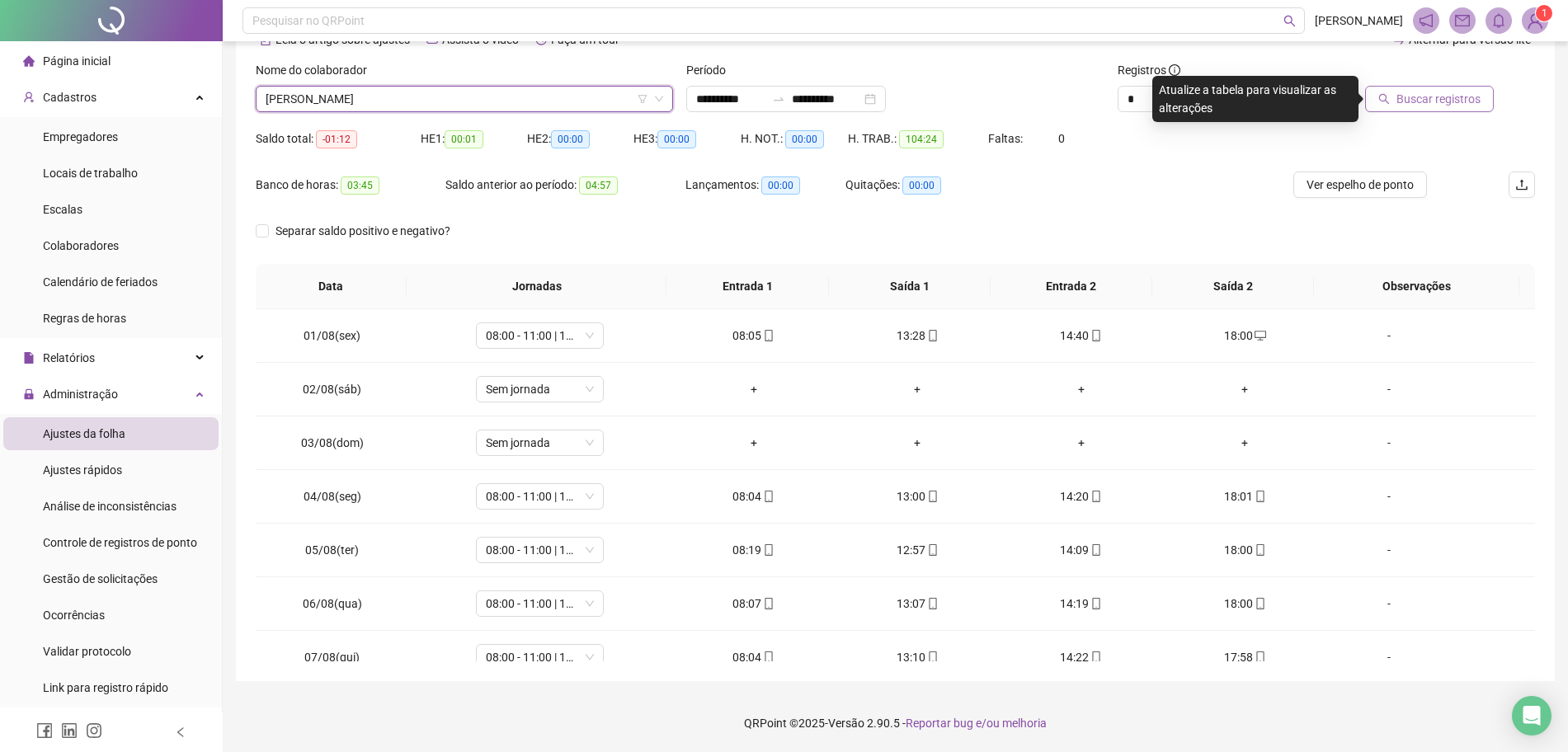
click at [1462, 95] on span "Buscar registros" at bounding box center [1438, 98] width 84 height 18
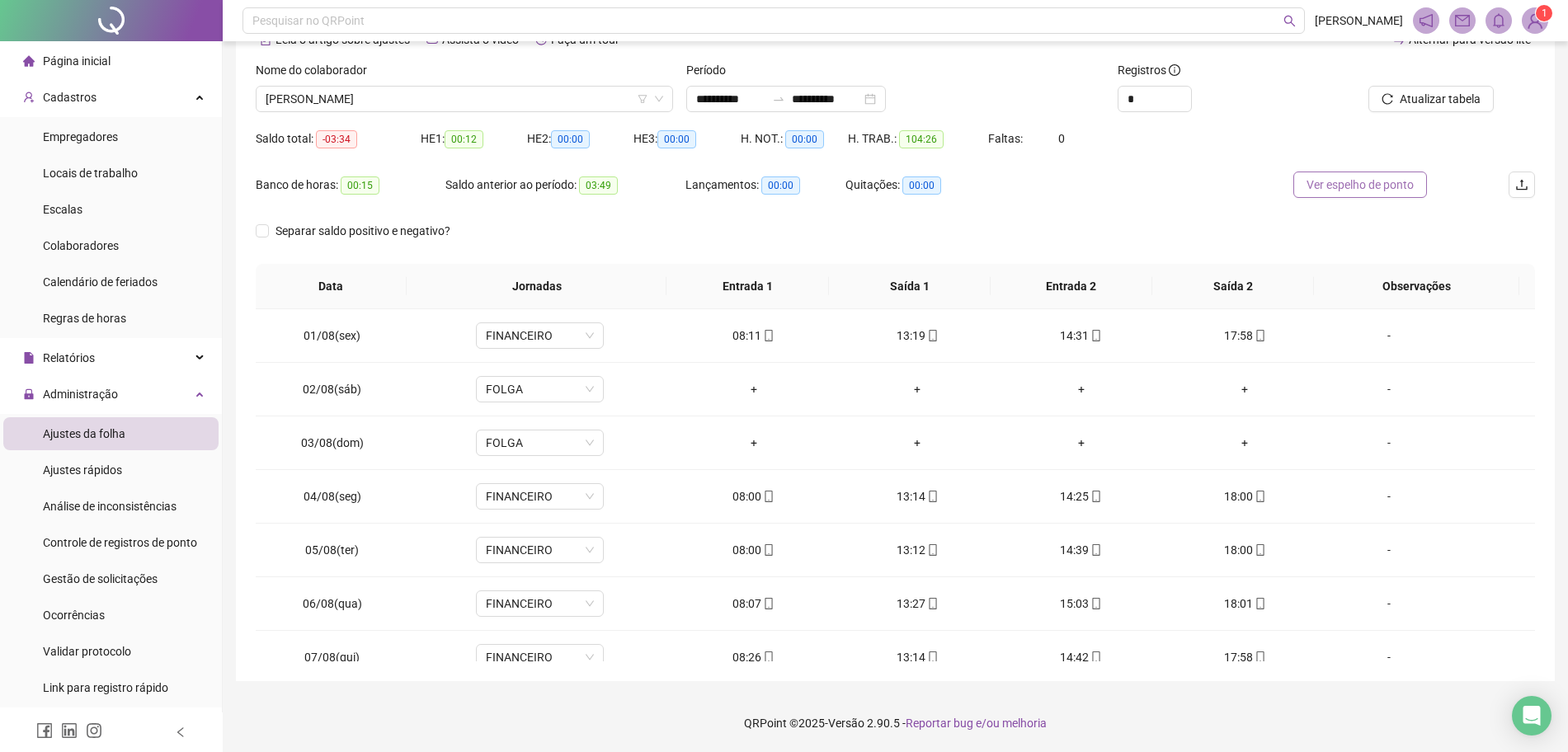
click at [1335, 180] on span "Ver espelho de ponto" at bounding box center [1360, 184] width 107 height 18
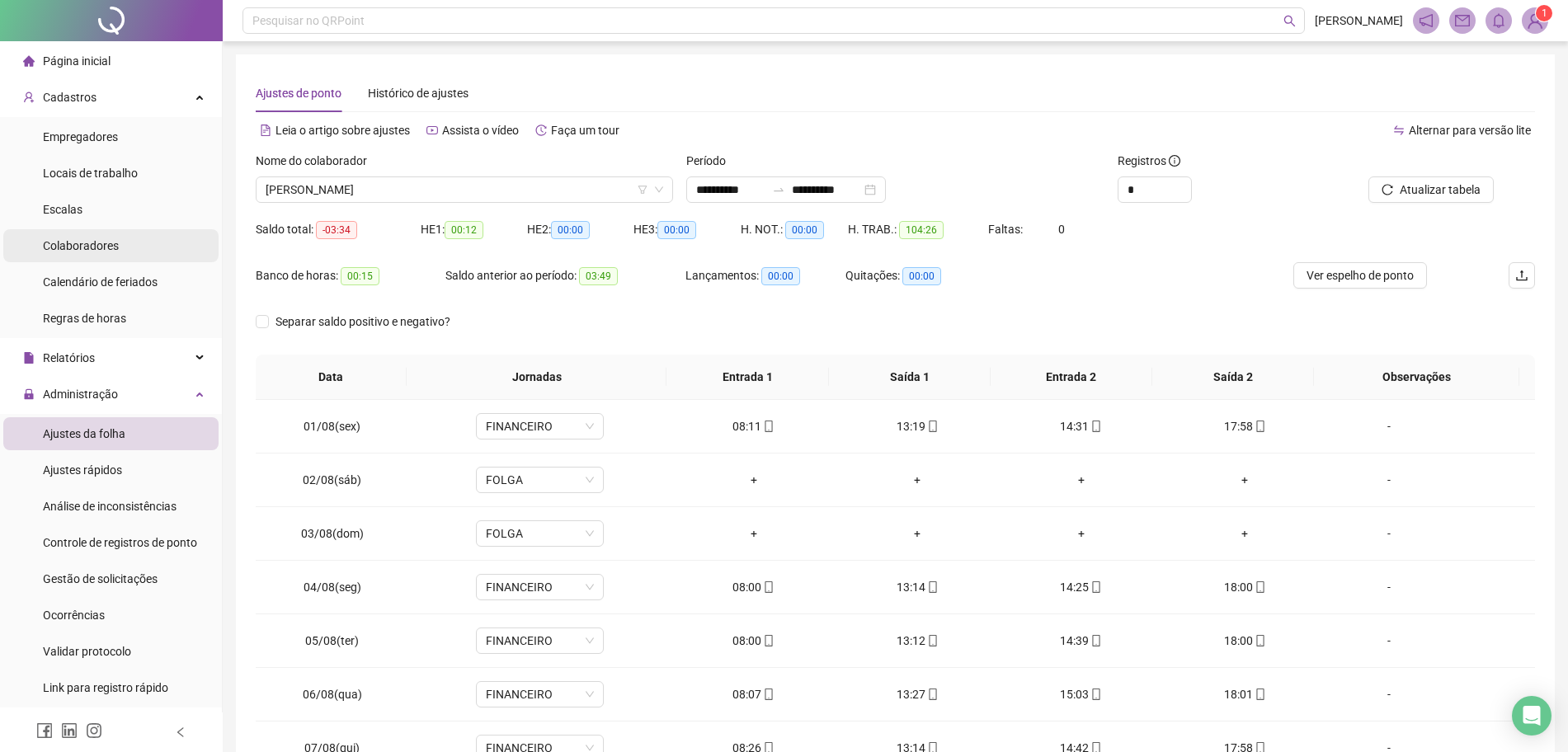
click at [140, 239] on li "Colaboradores" at bounding box center [111, 245] width 216 height 33
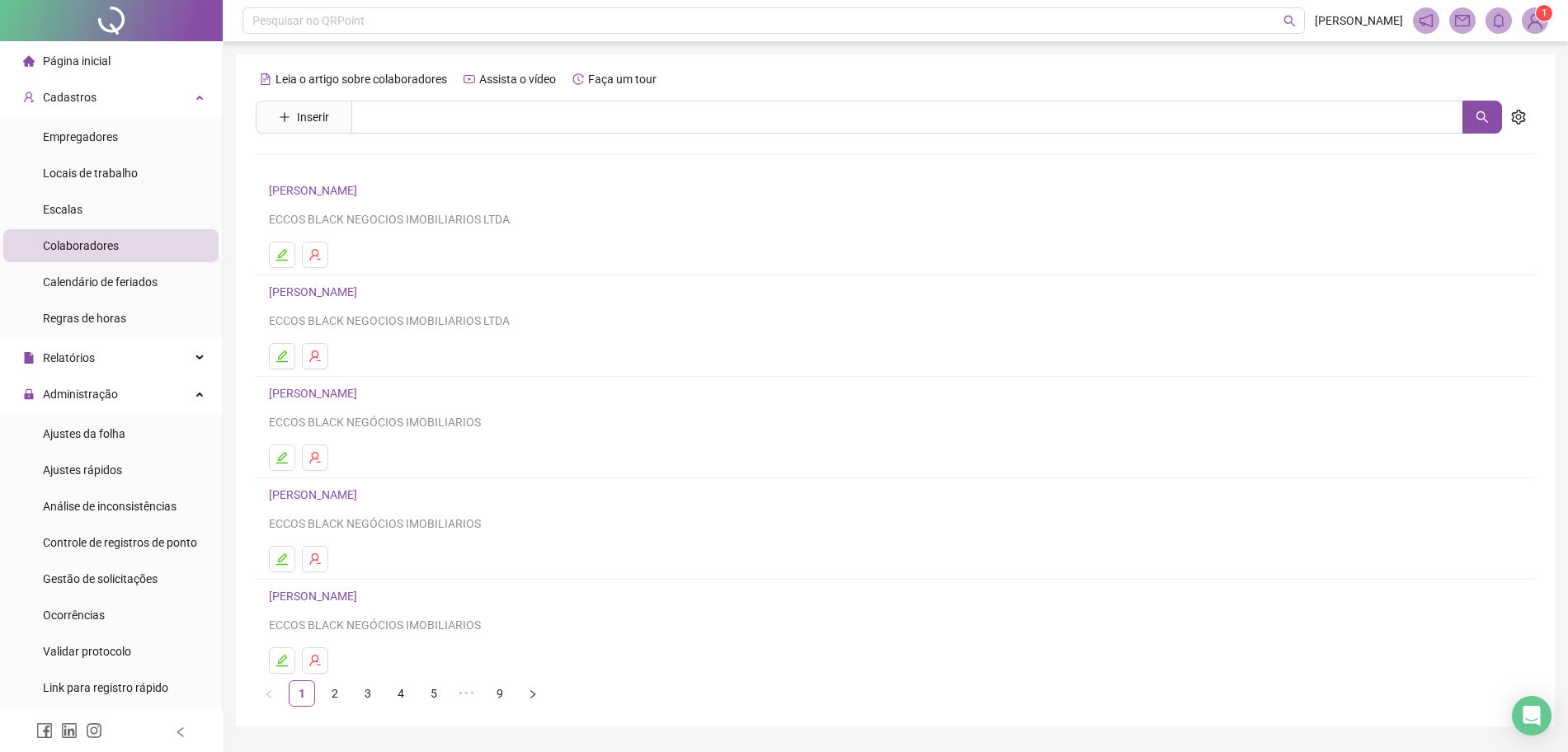
click at [403, 179] on li "[PERSON_NAME] DE MACEDO ECCOS BLACK NEGOCIOS IMOBILIARIOS LTDA" at bounding box center [895, 224] width 1279 height 101
click at [402, 214] on div "ECCOS BLACK NEGOCIOS IMOBILIARIOS LTDA" at bounding box center [896, 219] width 1253 height 18
click at [362, 194] on link "[PERSON_NAME]" at bounding box center [315, 190] width 93 height 13
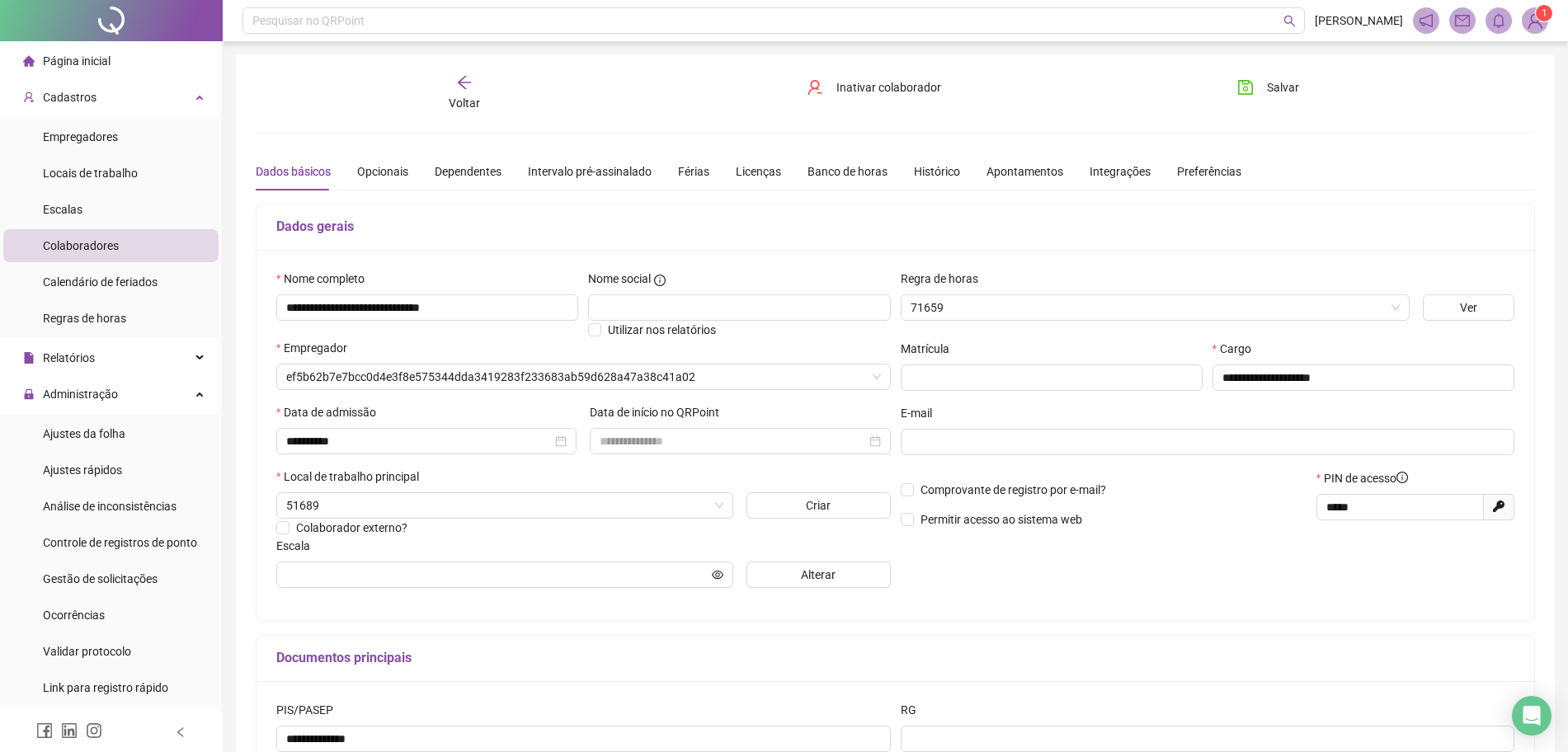
type input "**********"
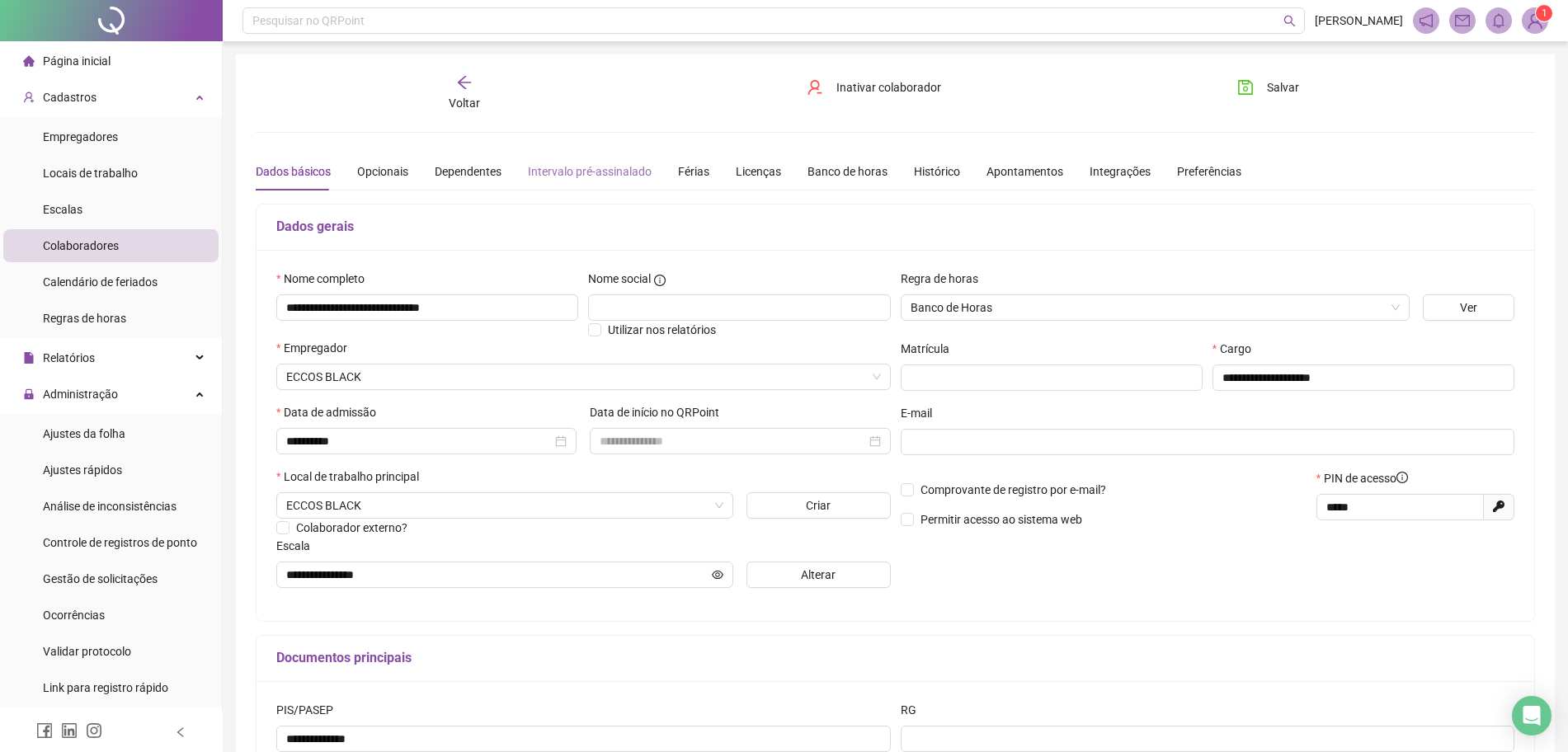
click at [605, 182] on div "Intervalo pré-assinalado" at bounding box center [589, 171] width 124 height 38
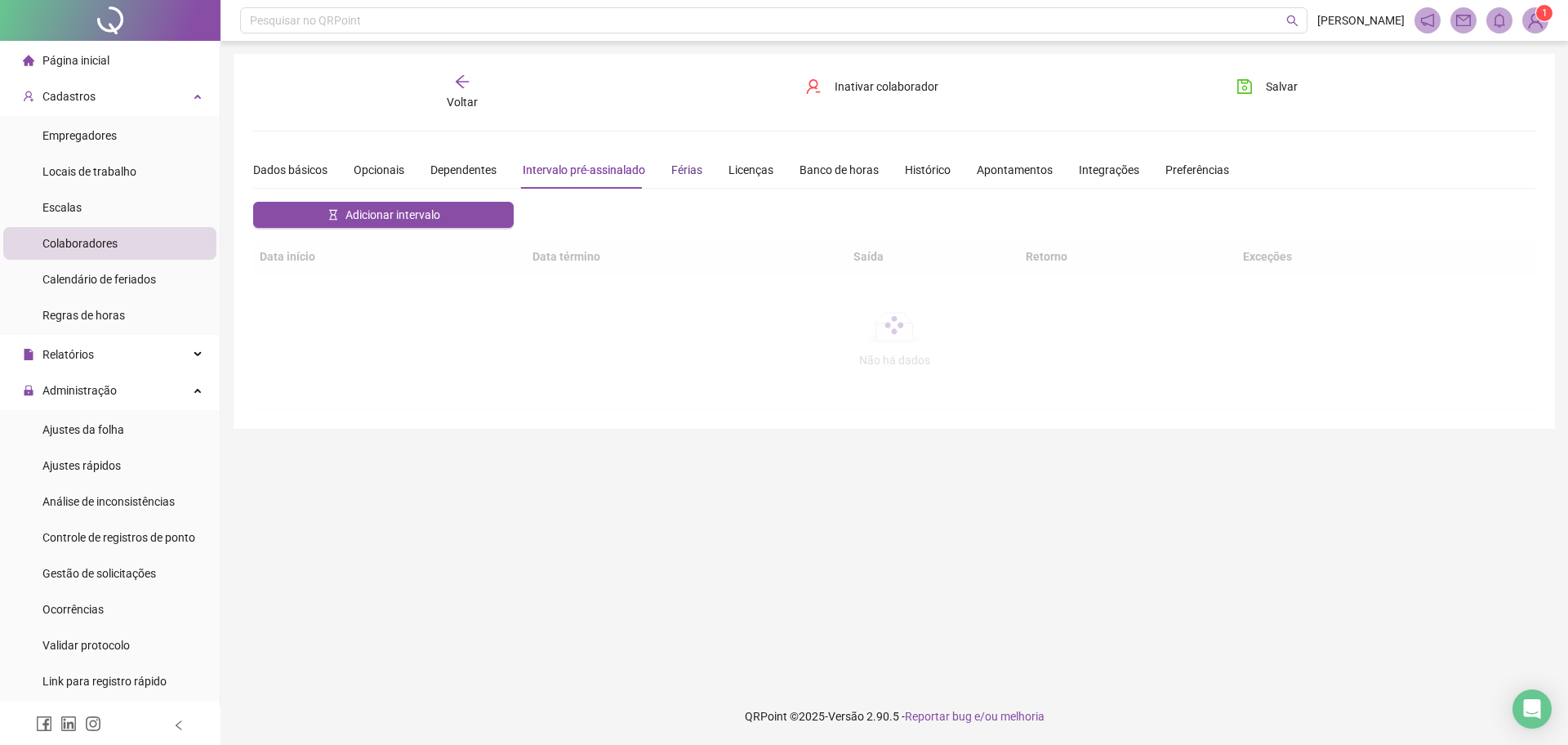
click at [689, 170] on div "Férias" at bounding box center [687, 170] width 31 height 18
click at [802, 170] on div "Banco de horas" at bounding box center [840, 170] width 79 height 18
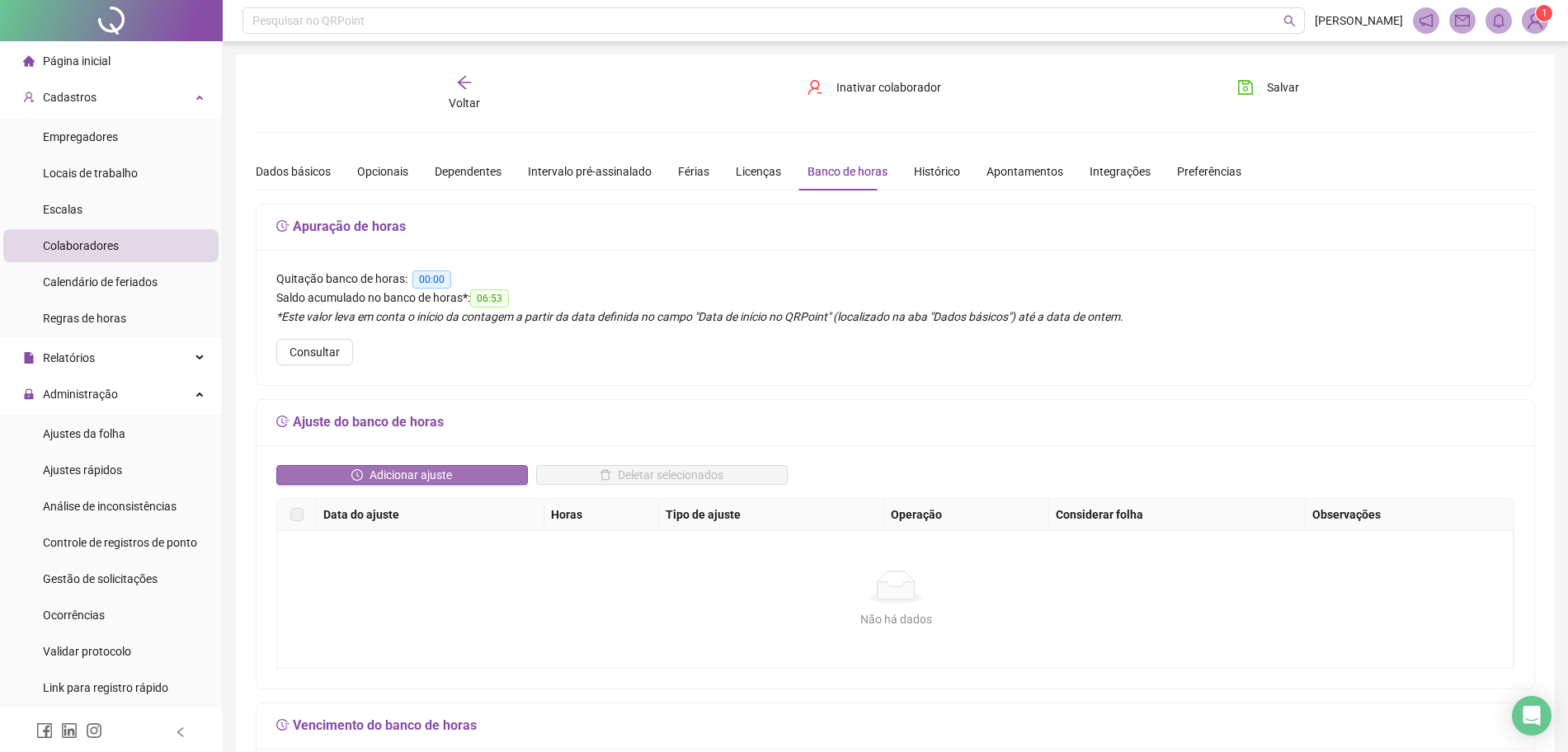
click at [474, 474] on button "Adicionar ajuste" at bounding box center [401, 474] width 251 height 20
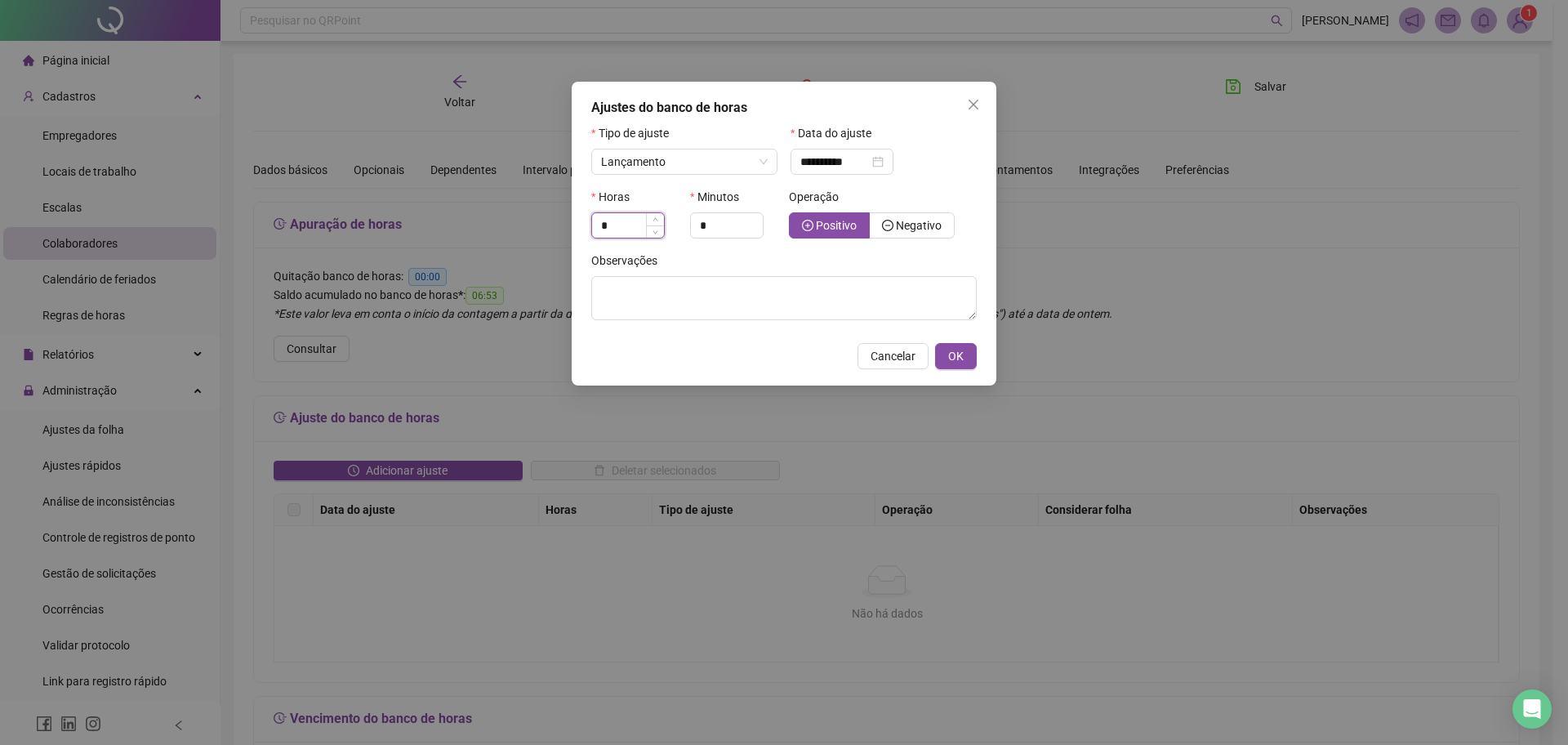
click at [629, 221] on input "*" at bounding box center [628, 225] width 72 height 24
click at [965, 111] on span "Close" at bounding box center [973, 104] width 26 height 13
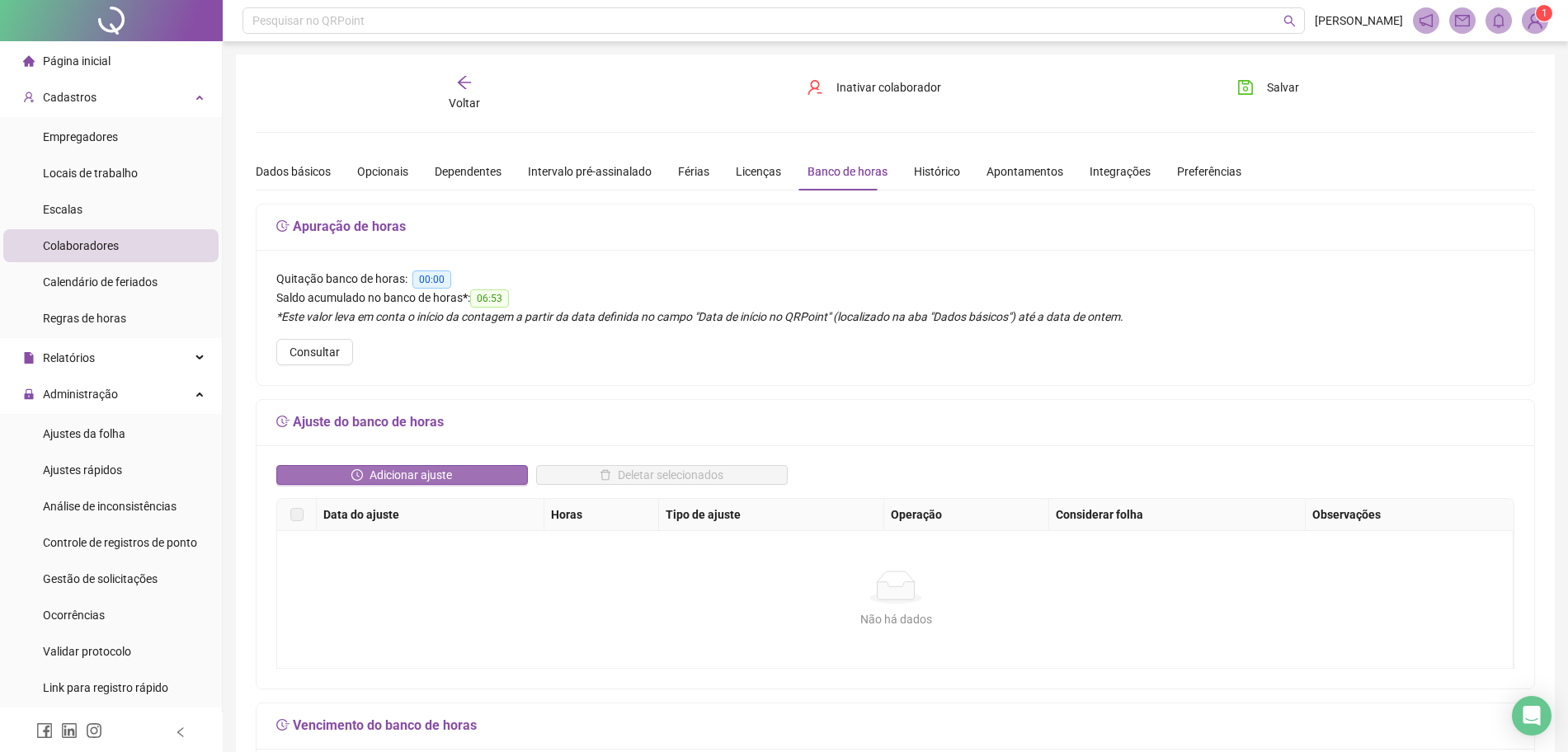
click at [360, 477] on icon "clock-circle" at bounding box center [357, 475] width 12 height 12
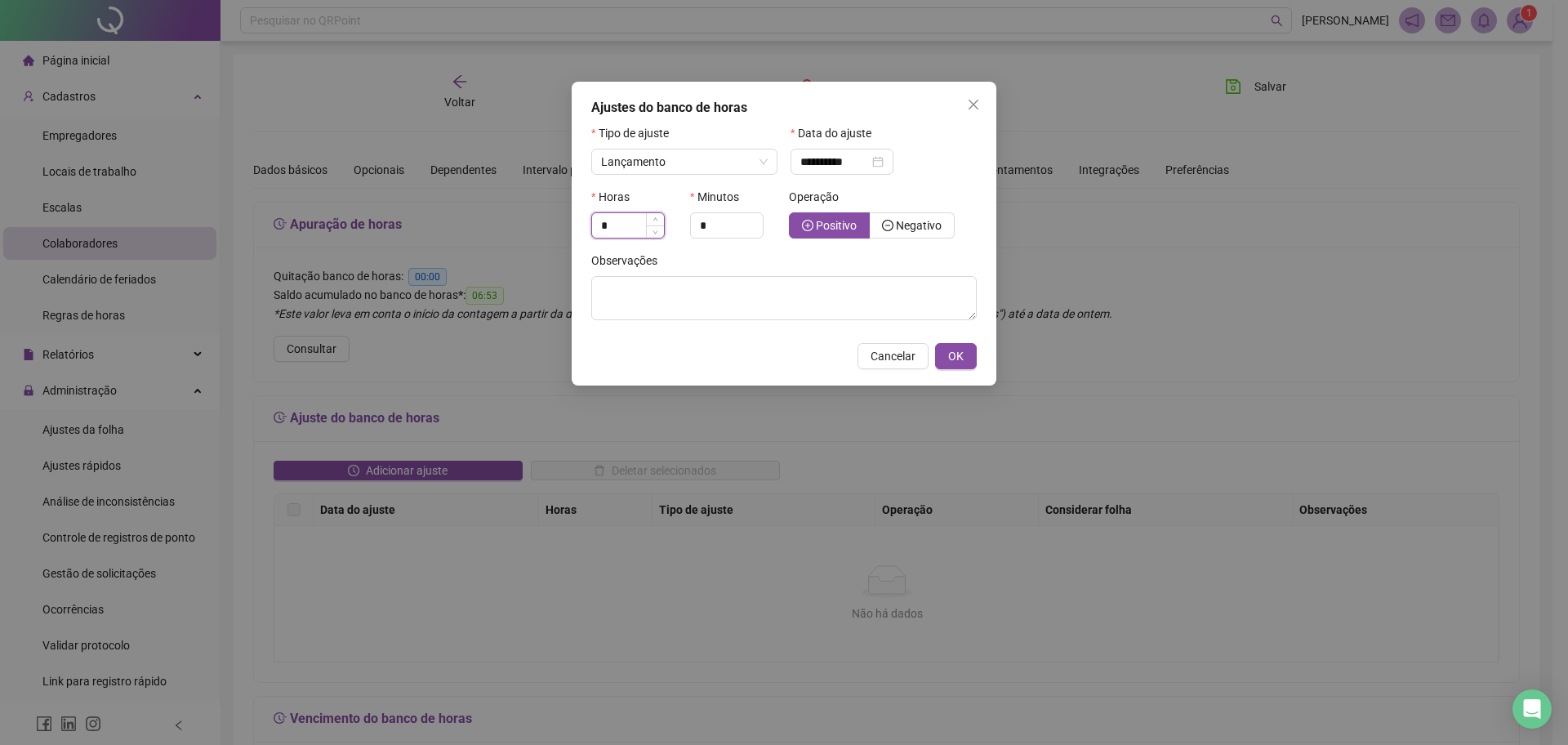
click at [631, 234] on input "*" at bounding box center [628, 225] width 72 height 24
type input "*"
type input "**"
click at [841, 279] on textarea at bounding box center [784, 298] width 386 height 44
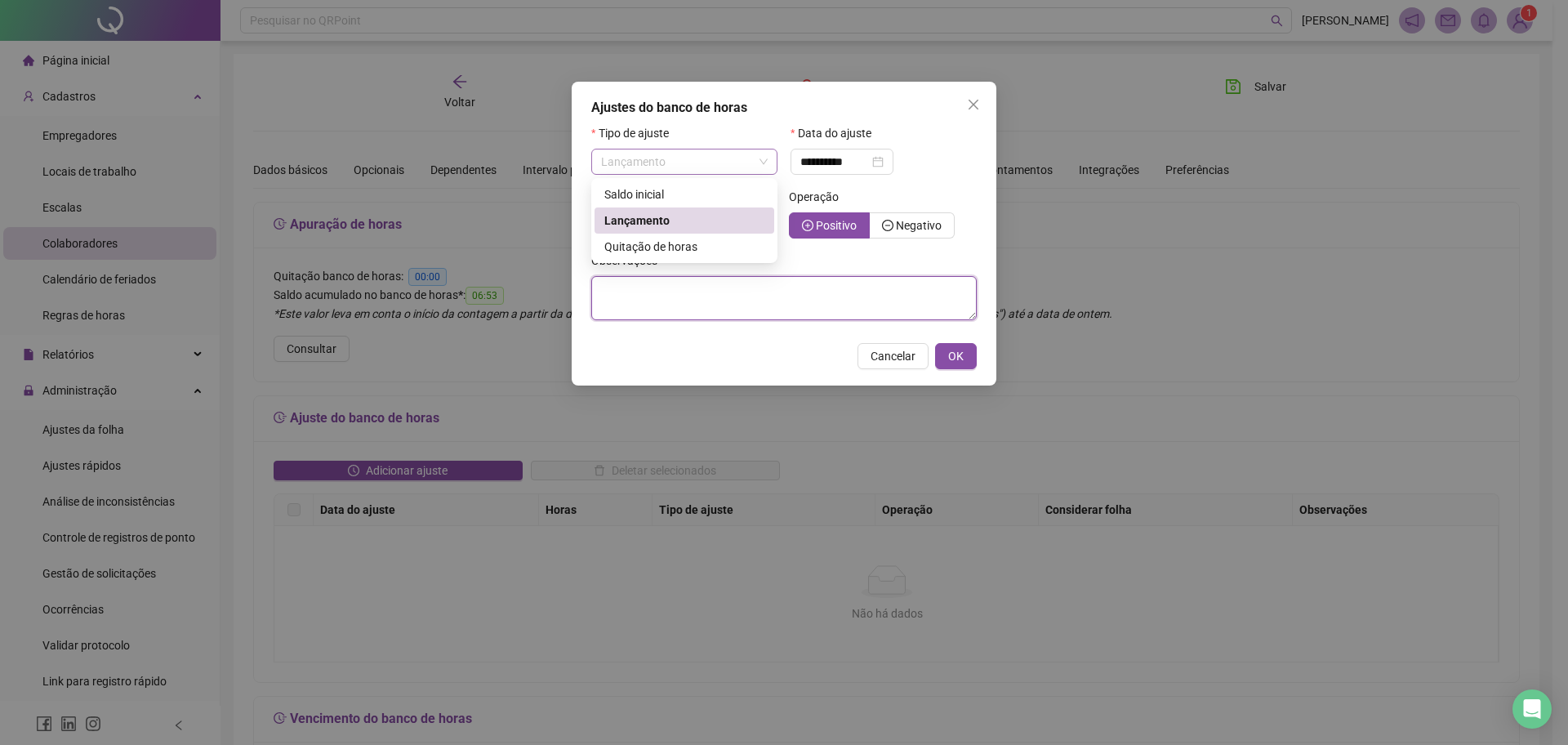
click at [691, 160] on span "Lançamento" at bounding box center [684, 161] width 166 height 24
click at [687, 256] on div "Quitação de horas" at bounding box center [684, 246] width 180 height 26
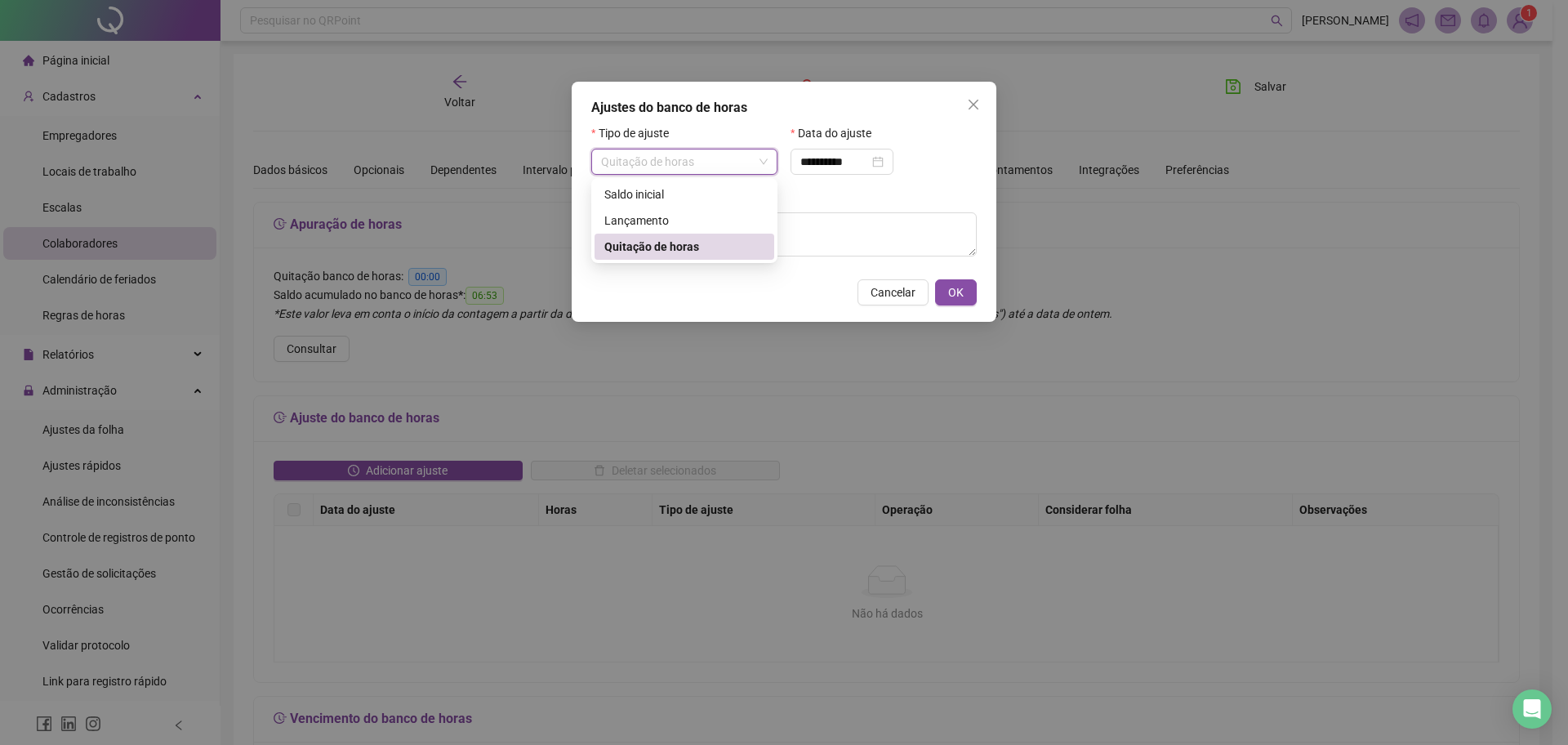
click at [736, 158] on span "Quitação de horas" at bounding box center [684, 161] width 166 height 24
click at [711, 223] on div "Lançamento" at bounding box center [684, 220] width 160 height 18
type input "**********"
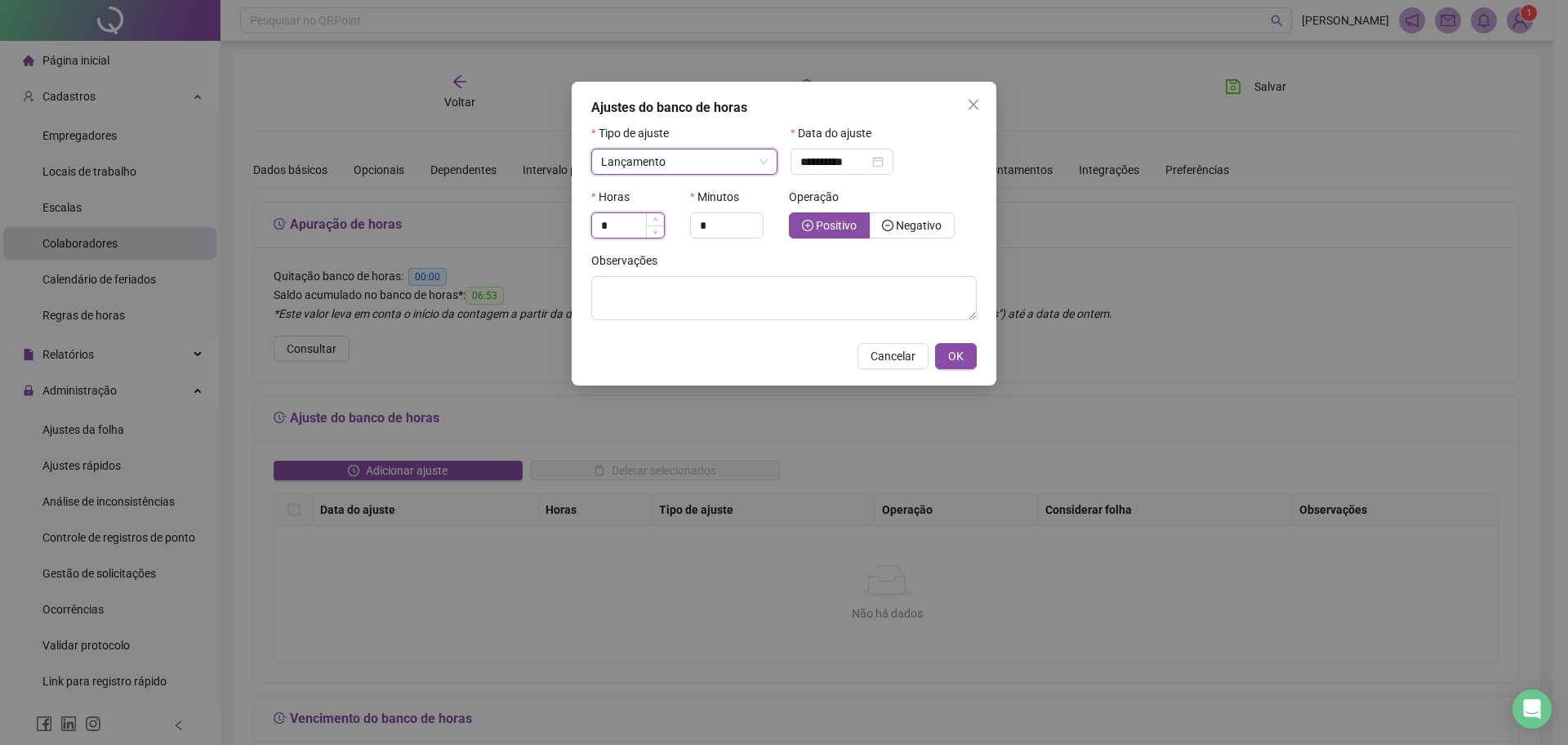
click at [612, 213] on input "*" at bounding box center [628, 225] width 72 height 24
type input "*"
drag, startPoint x: 715, startPoint y: 221, endPoint x: 603, endPoint y: 220, distance: 112.0
click at [603, 221] on div "Horas * Minutos * Operação Positivo Negativo" at bounding box center [784, 219] width 395 height 63
type input "**"
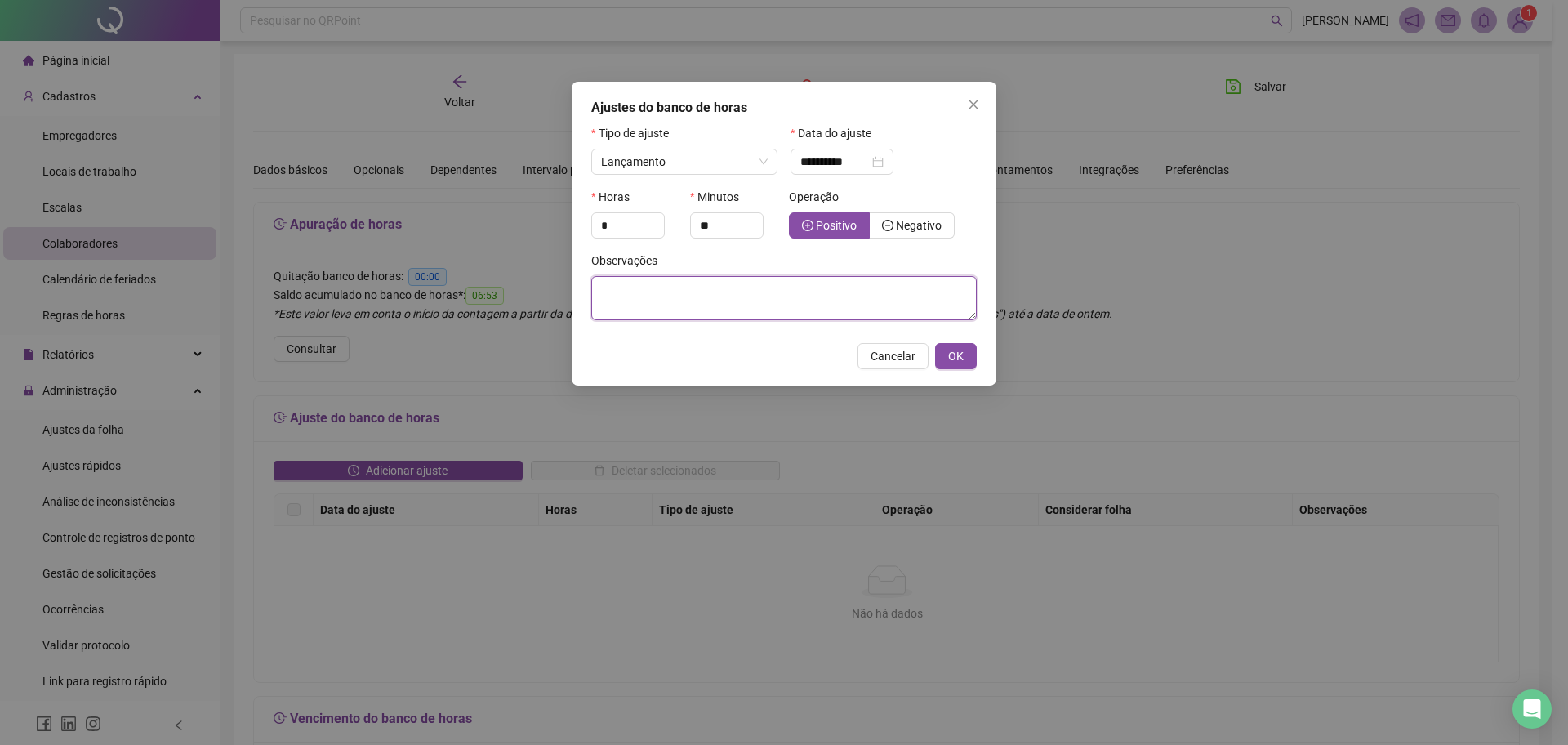
click at [765, 309] on textarea at bounding box center [784, 298] width 386 height 44
click at [962, 358] on span "OK" at bounding box center [956, 355] width 15 height 18
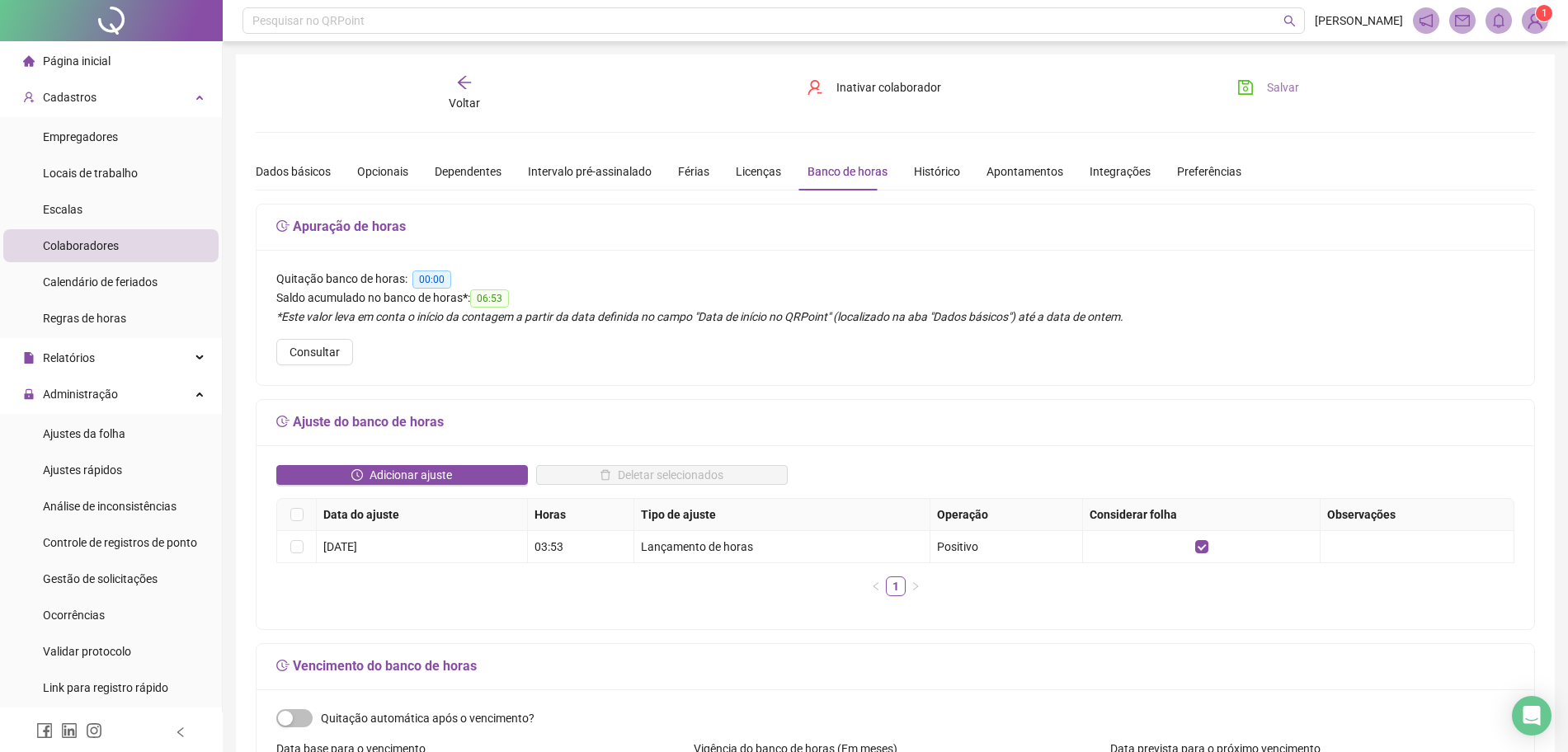
click at [1261, 87] on button "Salvar" at bounding box center [1268, 87] width 87 height 26
click at [469, 107] on span "Voltar" at bounding box center [464, 102] width 32 height 13
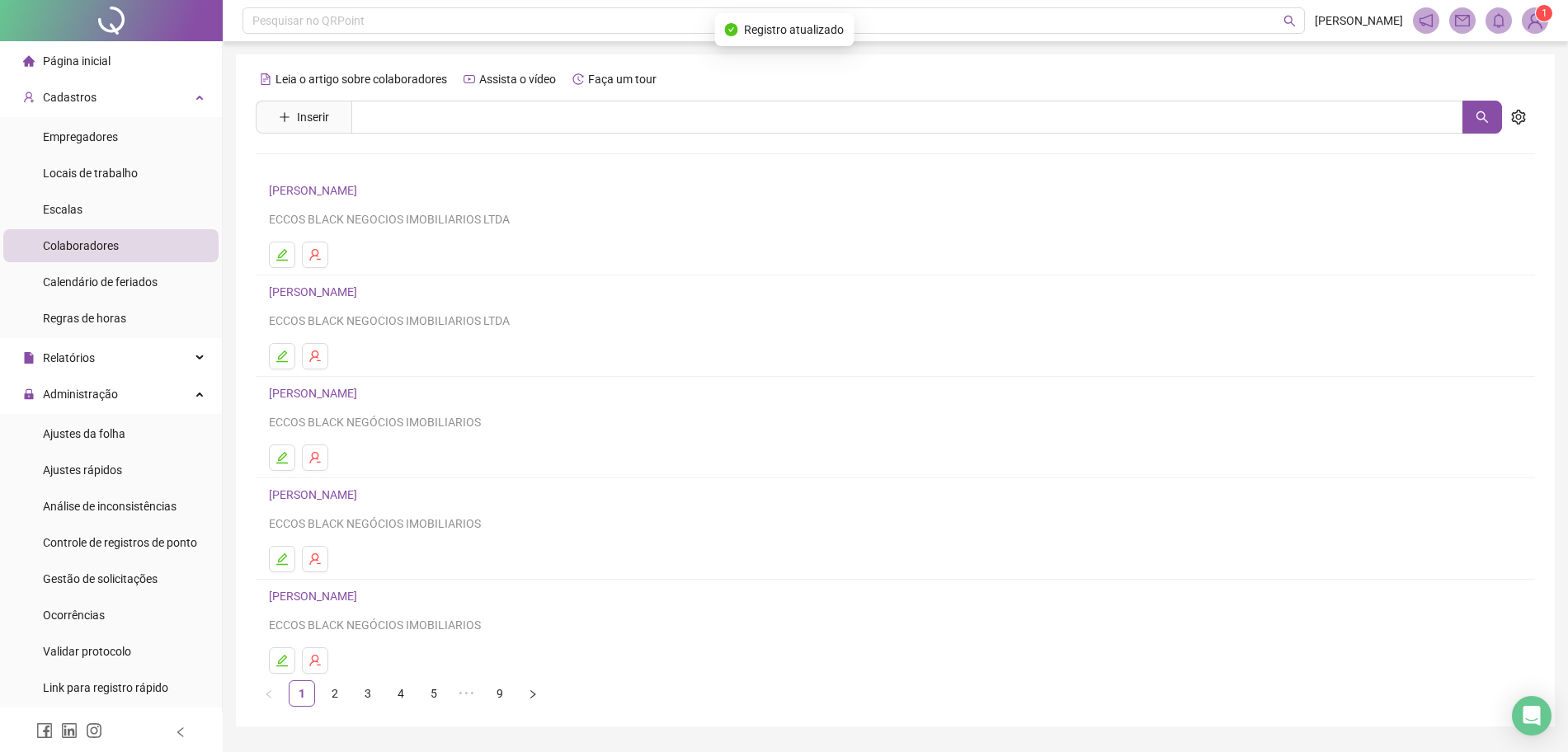
click at [362, 186] on link "[PERSON_NAME]" at bounding box center [315, 190] width 93 height 13
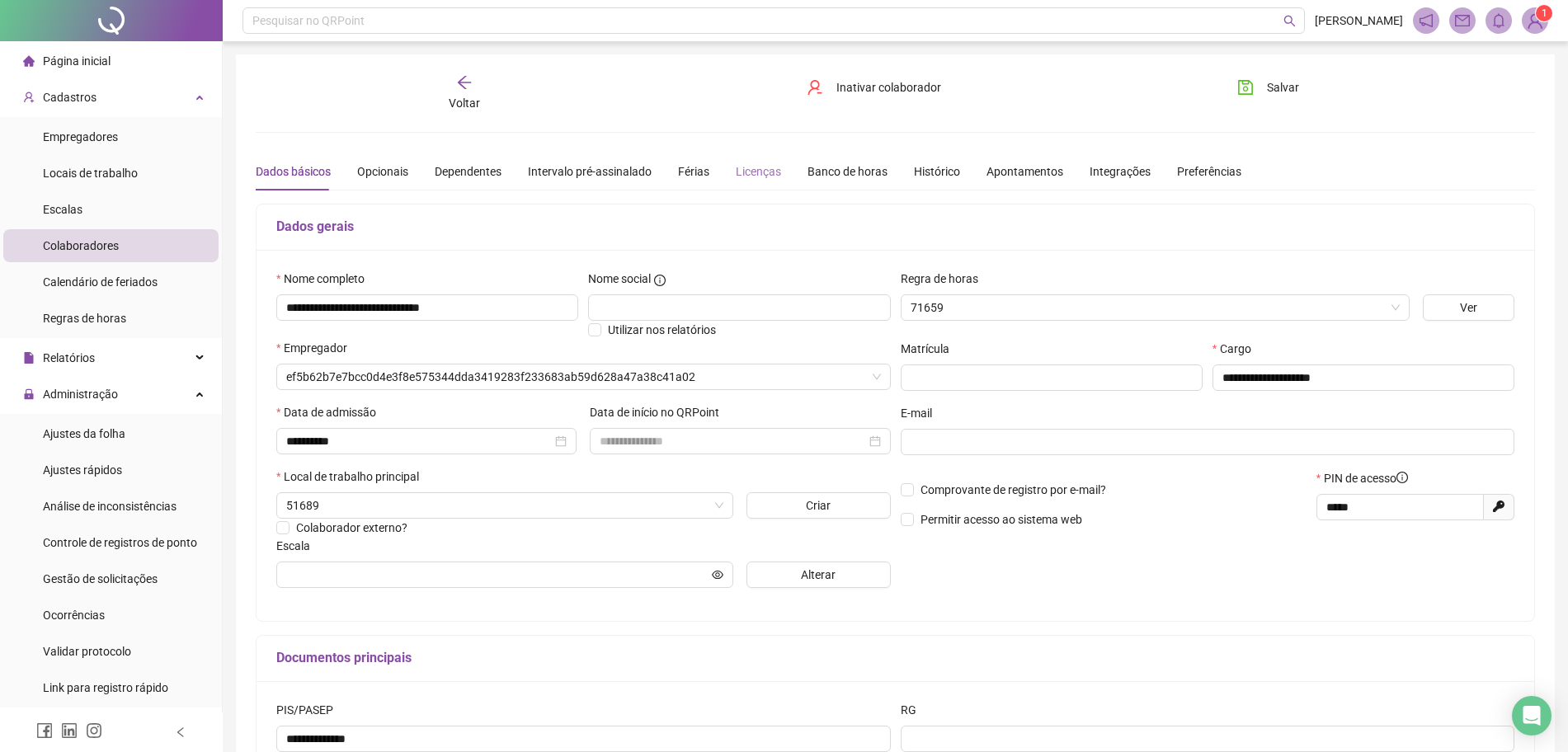
type input "**********"
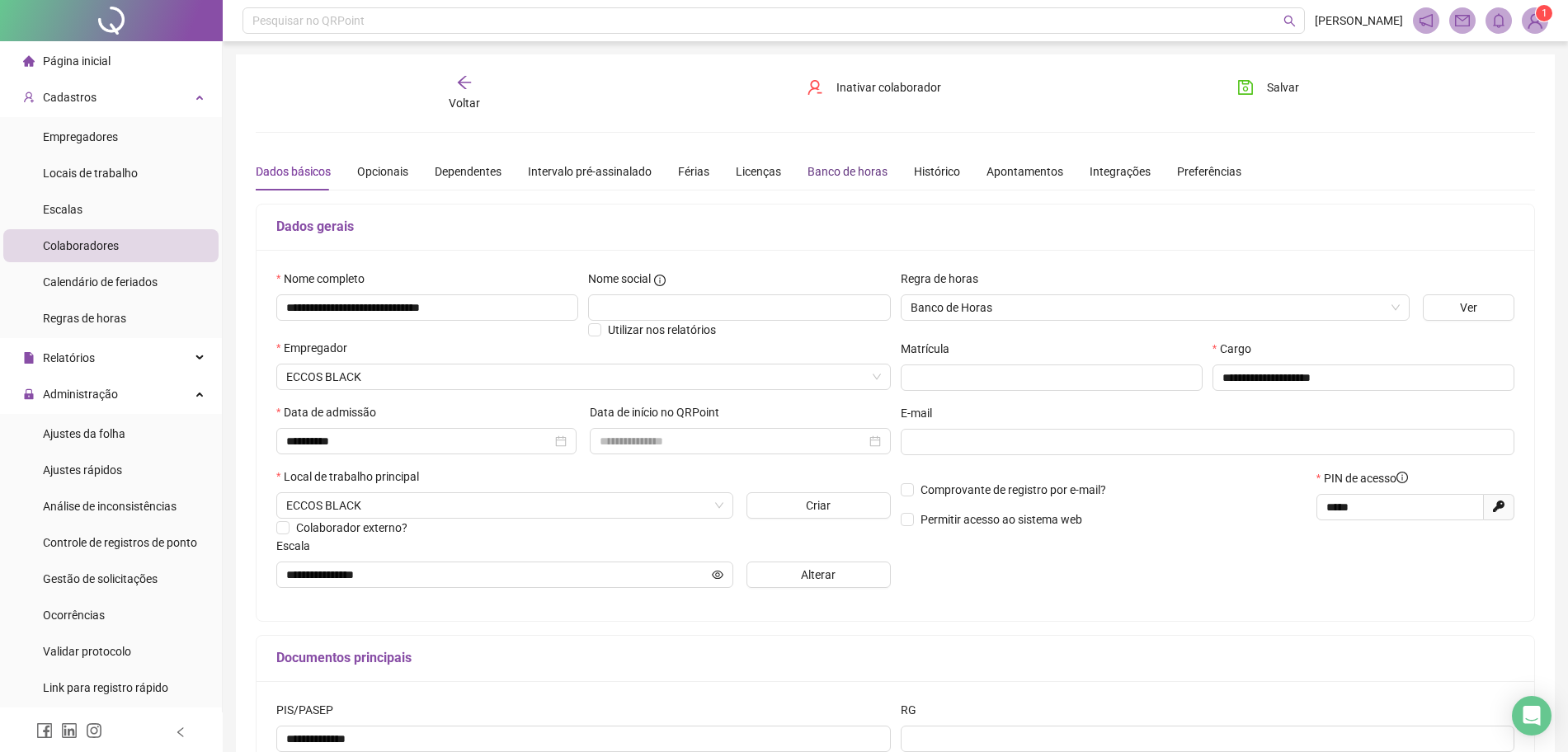
click at [810, 178] on div "Banco de horas" at bounding box center [848, 171] width 80 height 18
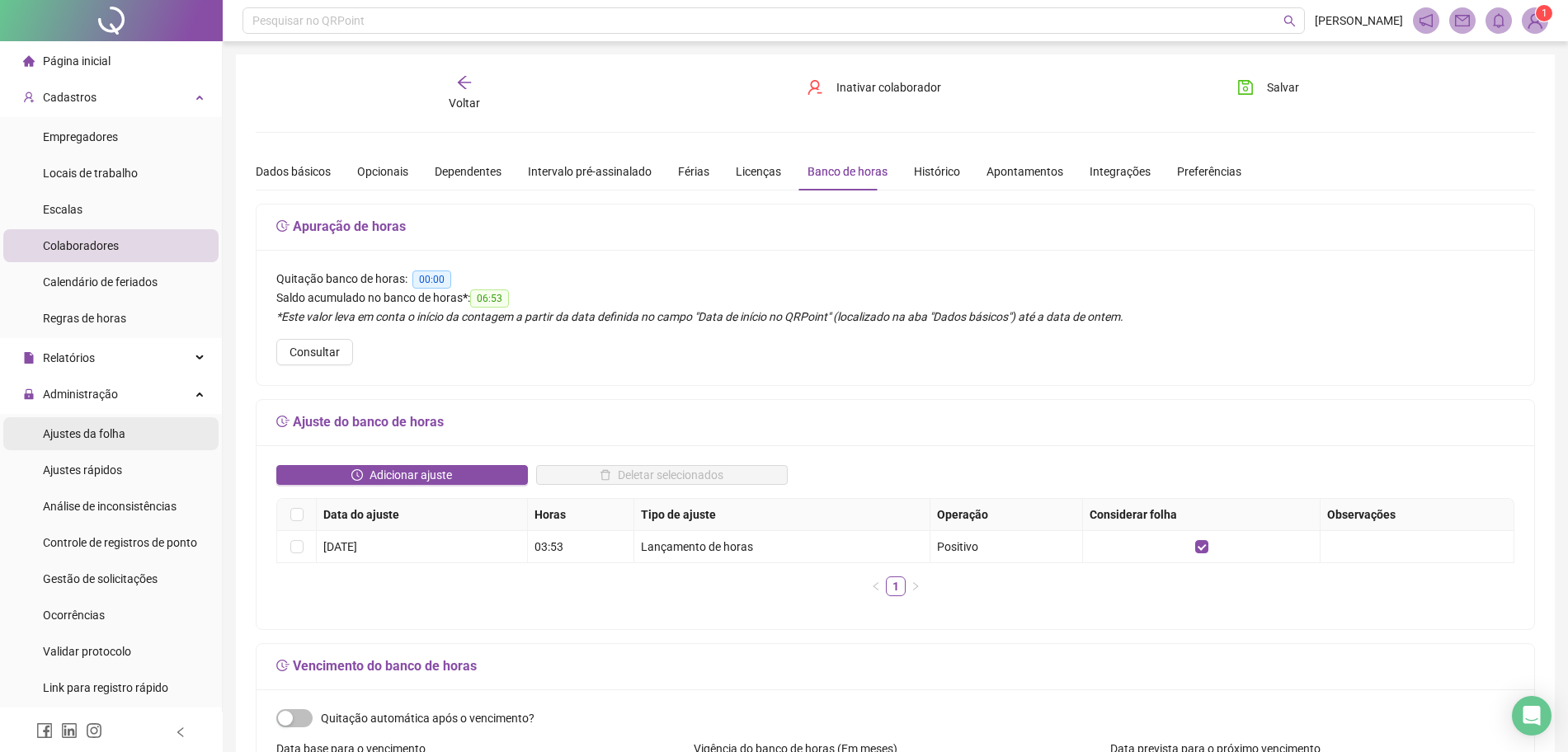
click at [123, 429] on span "Ajustes da folha" at bounding box center [84, 433] width 83 height 13
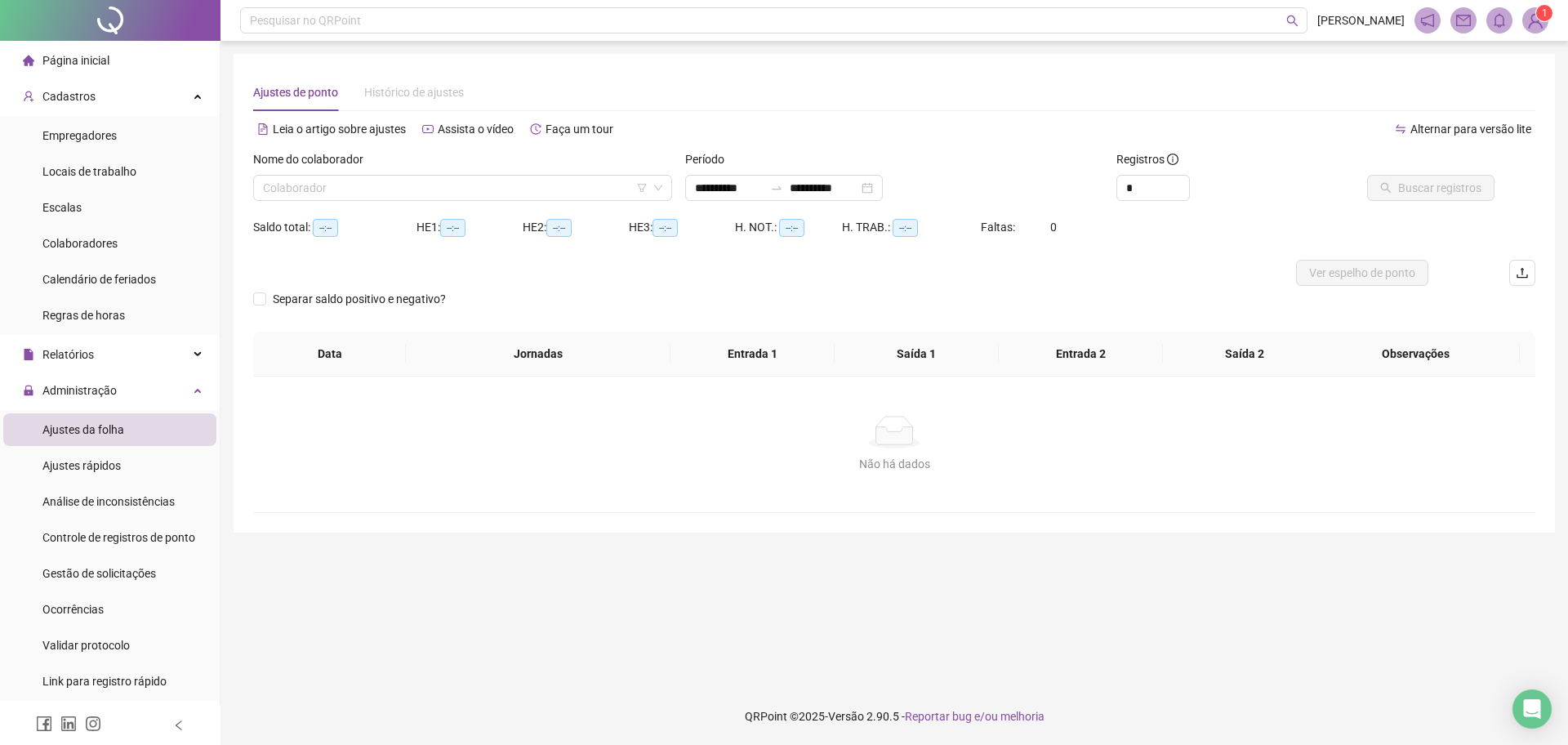
type input "**********"
click at [496, 204] on div "Nome do colaborador Colaborador" at bounding box center [462, 181] width 432 height 63
drag, startPoint x: 525, startPoint y: 181, endPoint x: 522, endPoint y: 197, distance: 16.3
click at [522, 197] on input "search" at bounding box center [456, 187] width 385 height 24
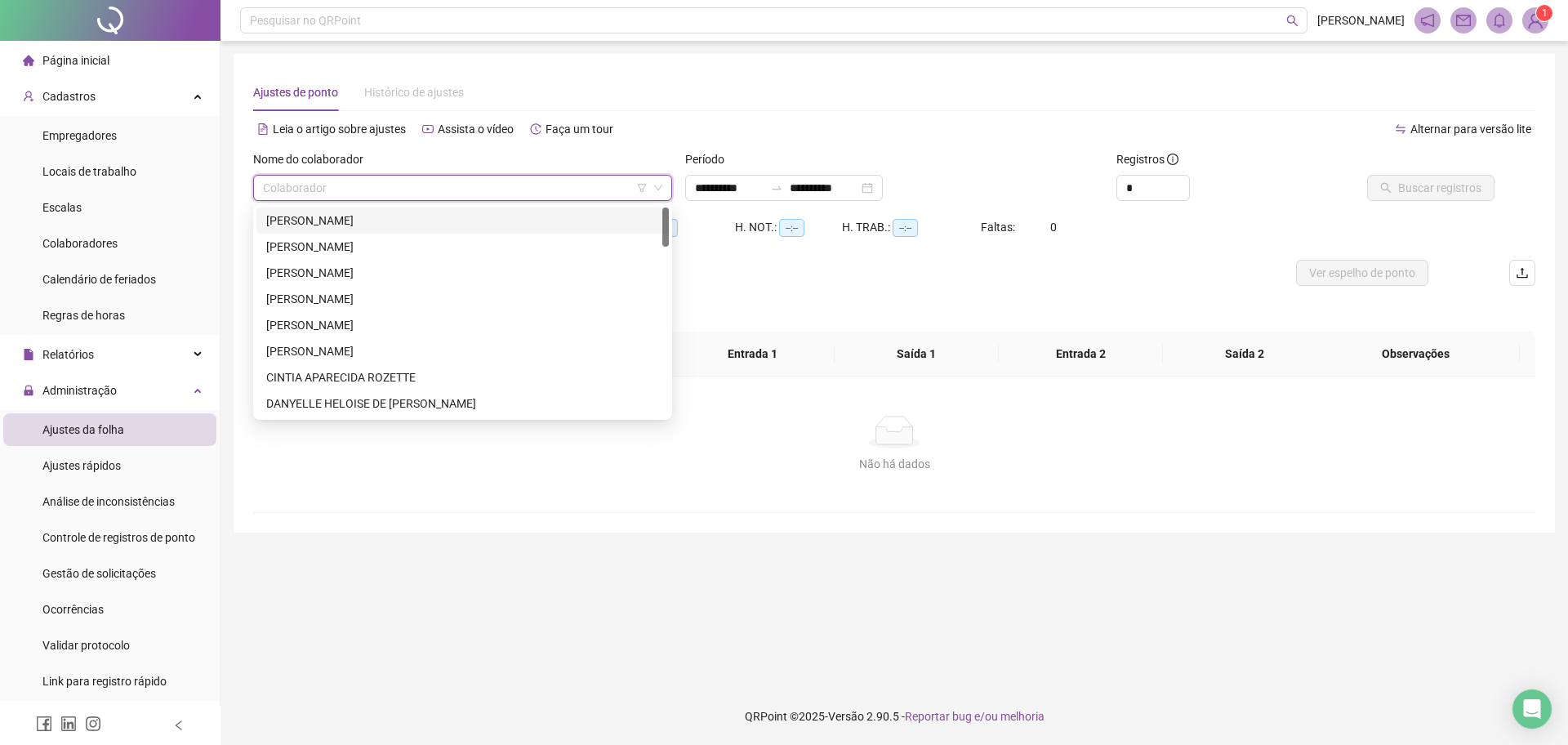
click at [473, 221] on div "[PERSON_NAME]" at bounding box center [463, 220] width 393 height 18
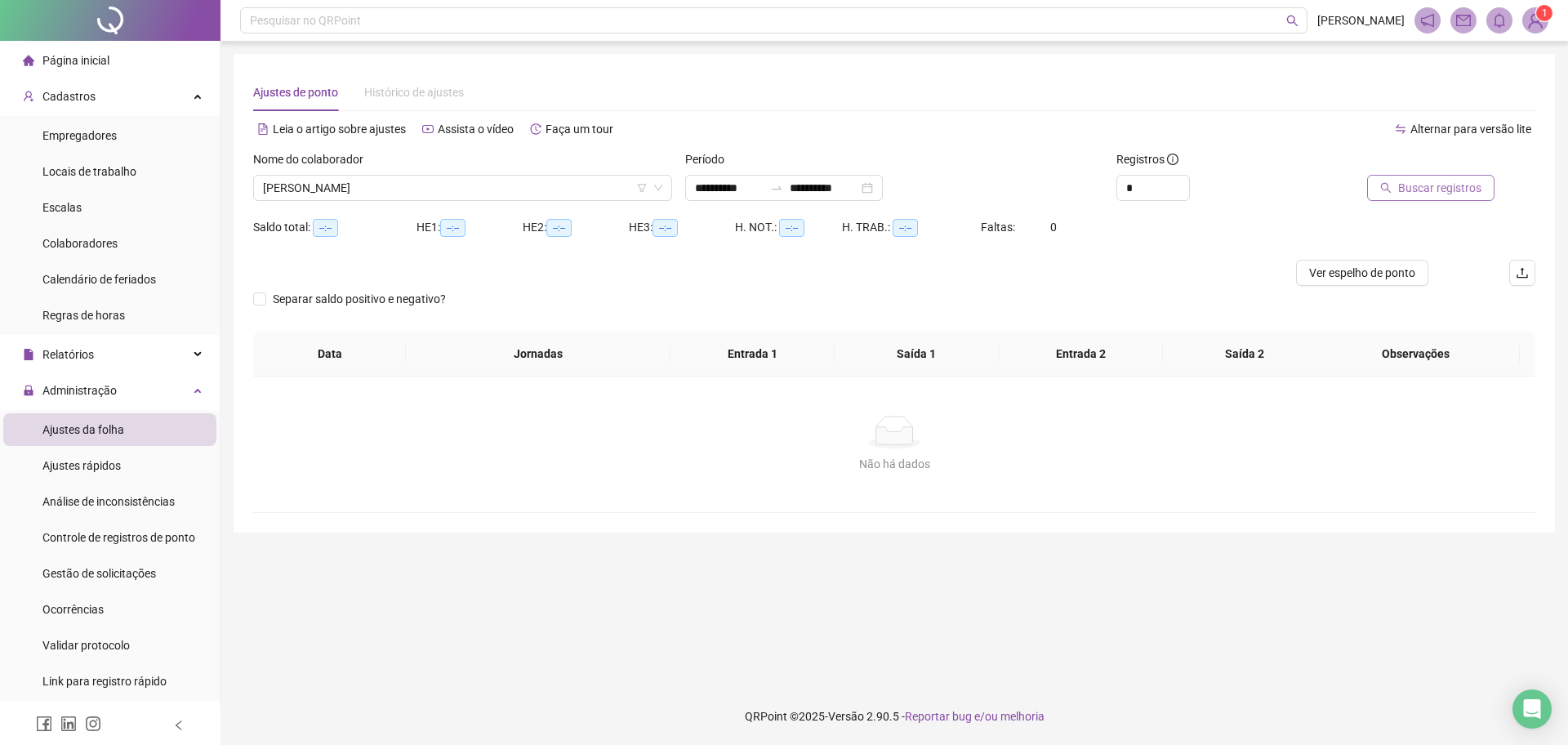
click at [1427, 175] on button "Buscar registros" at bounding box center [1430, 187] width 127 height 26
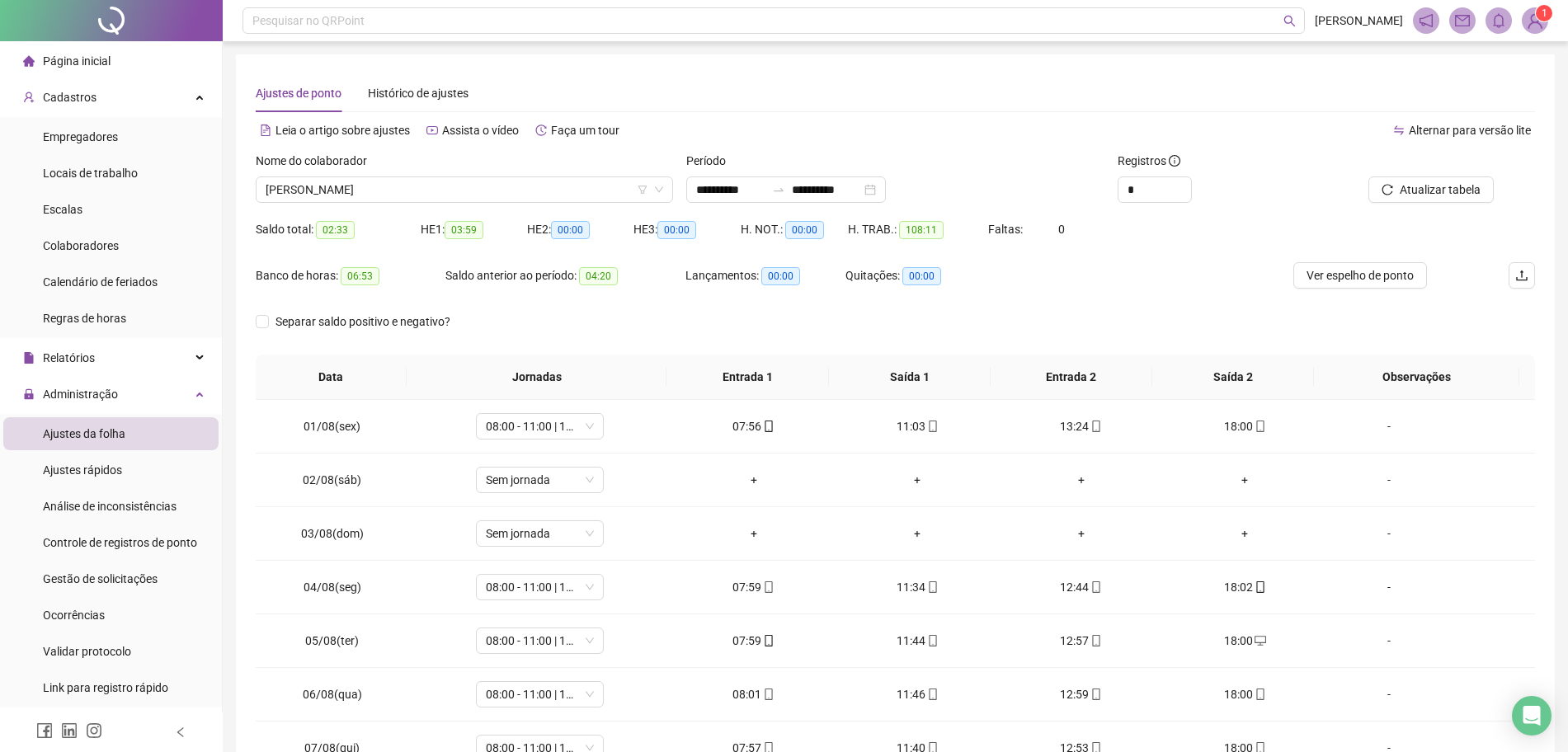
click at [1353, 278] on span "Ver espelho de ponto" at bounding box center [1360, 275] width 107 height 18
click at [101, 242] on span "Colaboradores" at bounding box center [80, 245] width 76 height 13
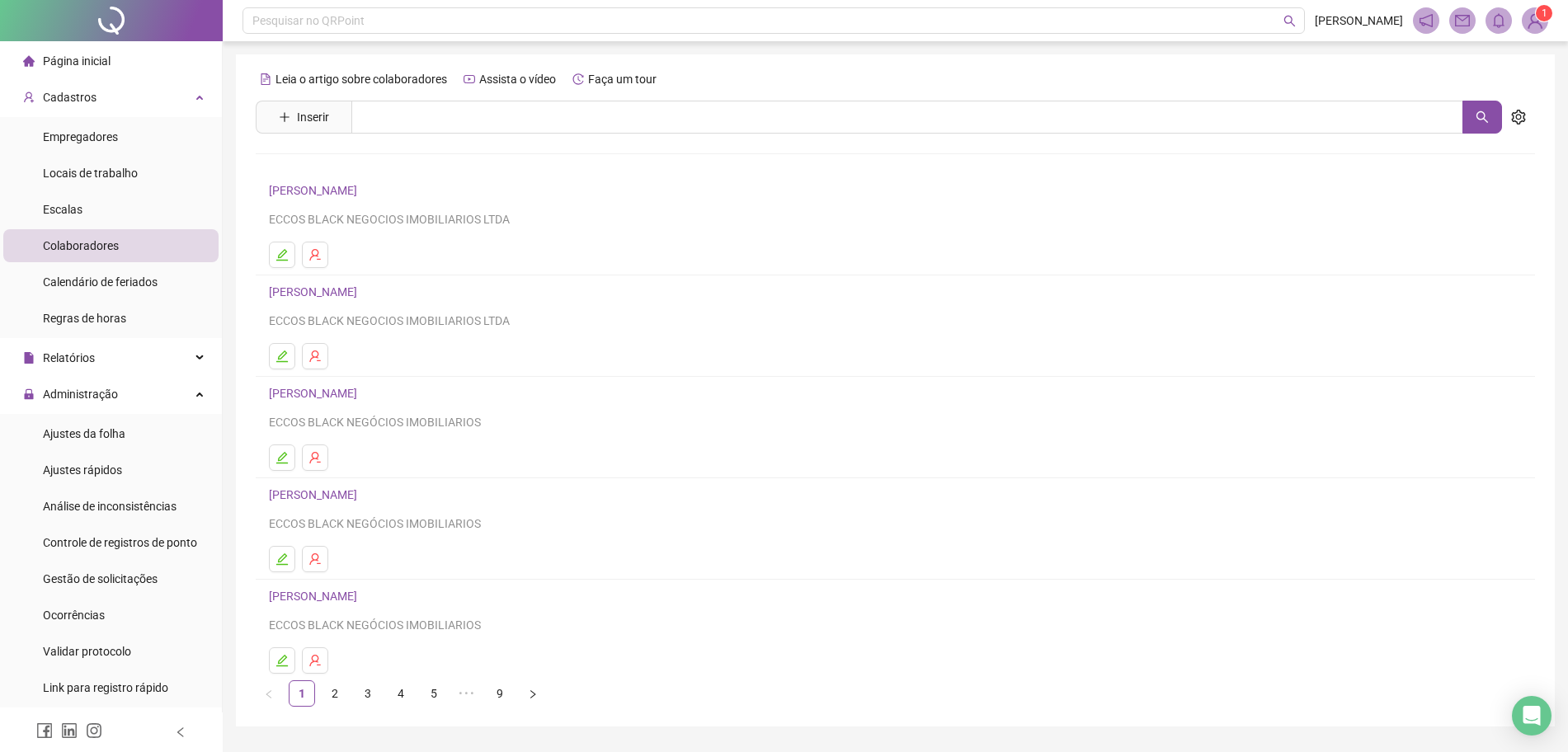
click at [362, 189] on link "[PERSON_NAME]" at bounding box center [315, 190] width 93 height 13
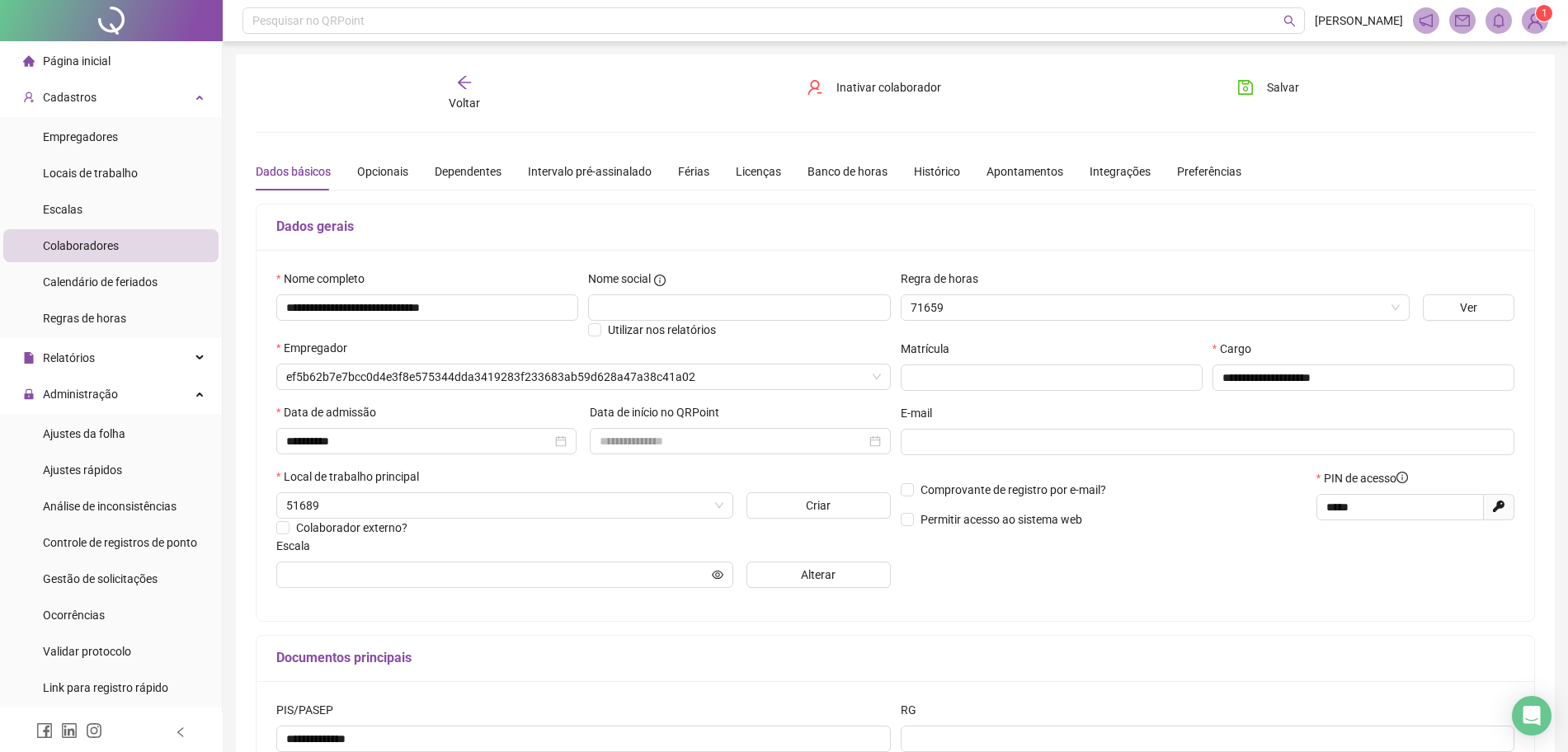
type input "**********"
click at [509, 178] on div "Dados básicos Opcionais Dependentes Intervalo pré-assinalado Férias Licenças Ba…" at bounding box center [748, 171] width 986 height 38
click at [858, 185] on div "Banco de horas" at bounding box center [848, 171] width 80 height 38
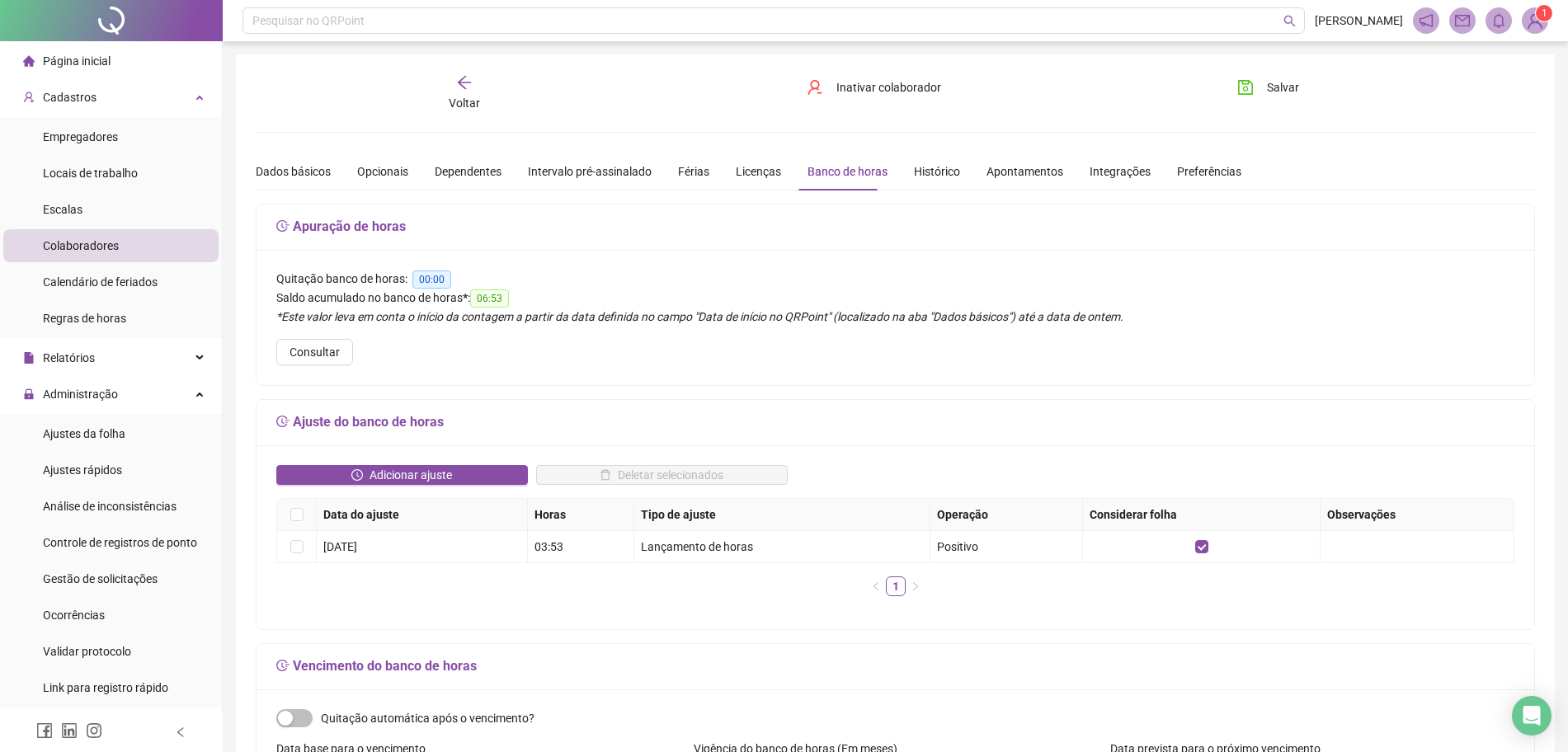
scroll to position [206, 0]
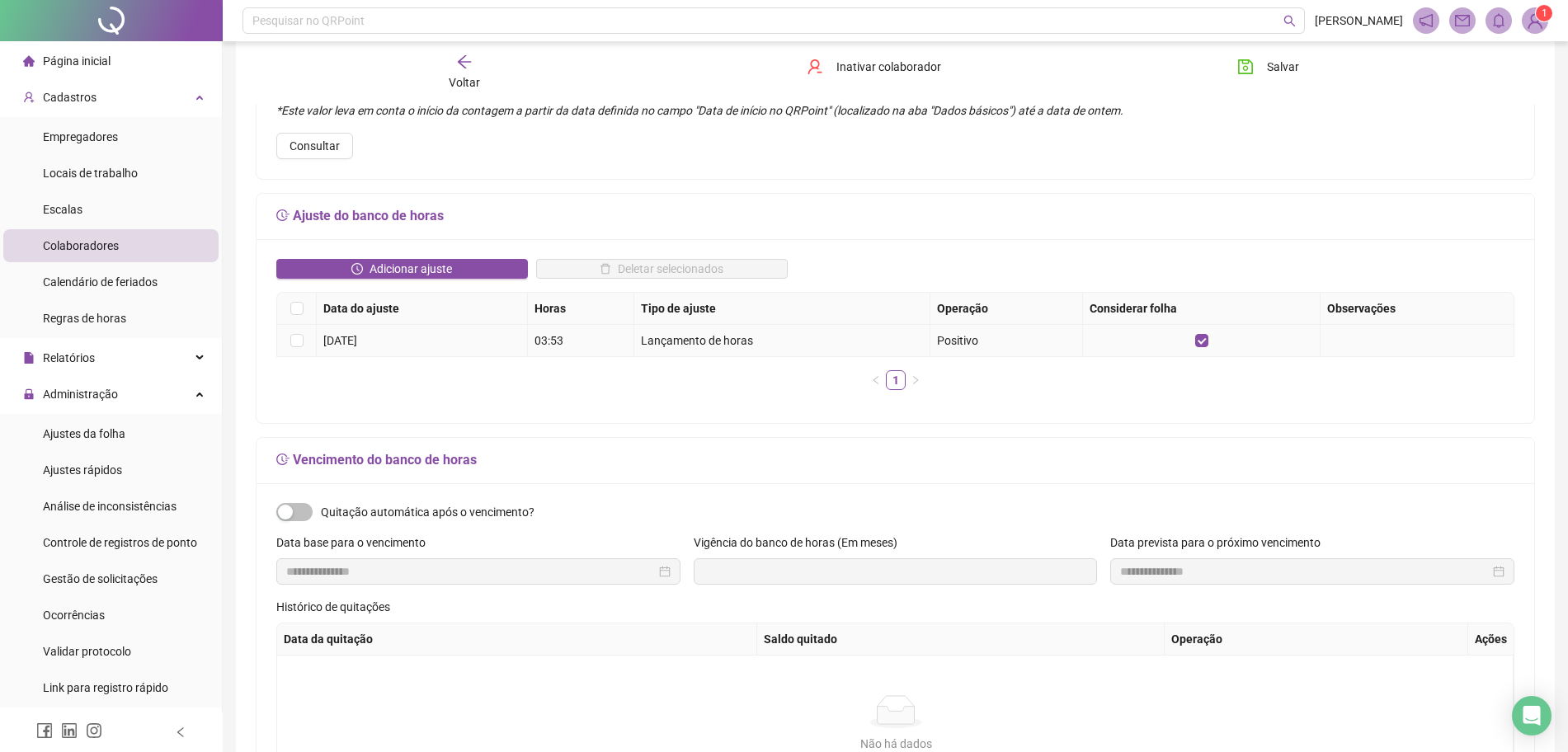
click at [305, 338] on td at bounding box center [297, 341] width 39 height 32
click at [286, 341] on td at bounding box center [297, 341] width 39 height 32
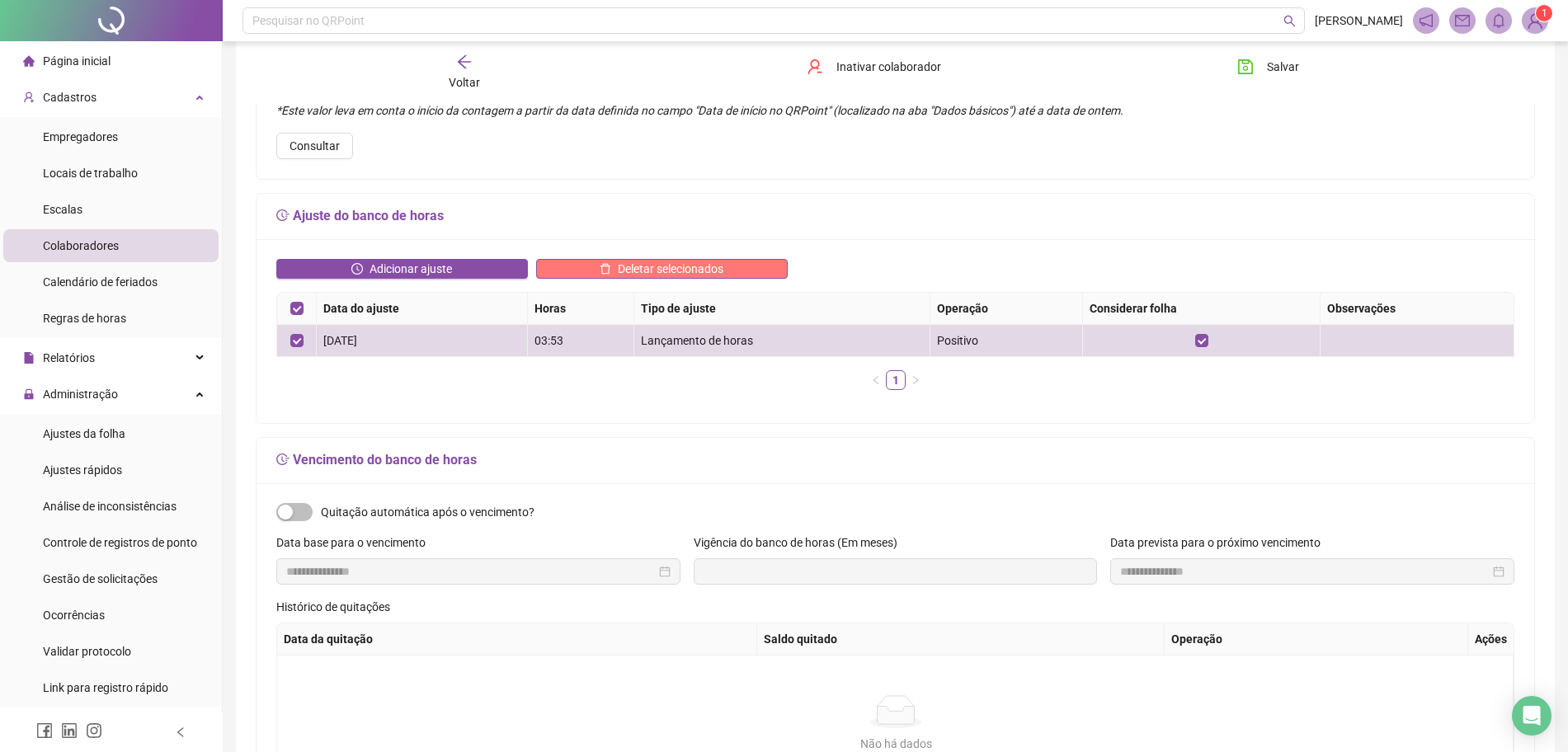
click at [784, 268] on button "Deletar selecionados" at bounding box center [661, 268] width 251 height 20
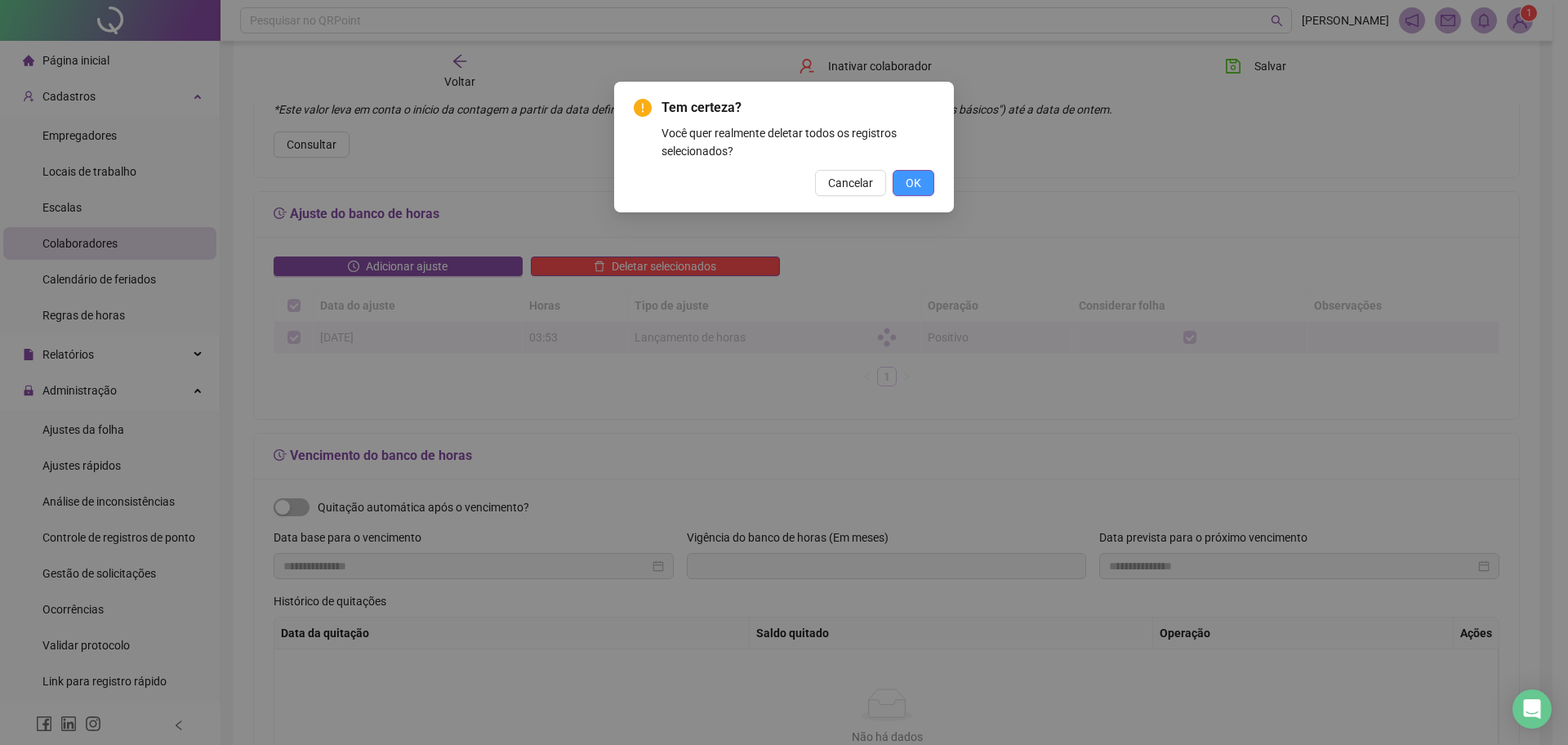
click at [918, 181] on span "OK" at bounding box center [913, 182] width 15 height 18
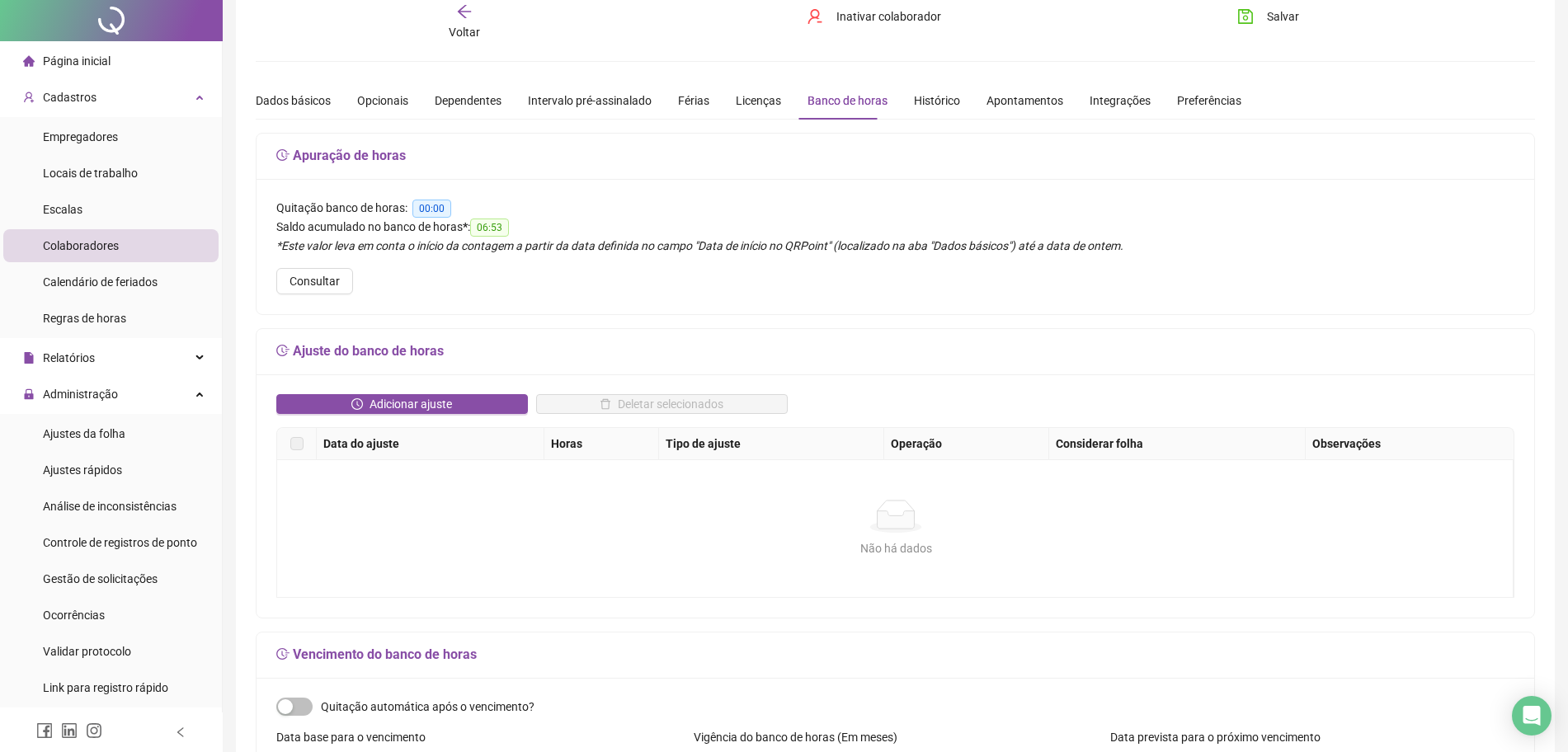
scroll to position [0, 0]
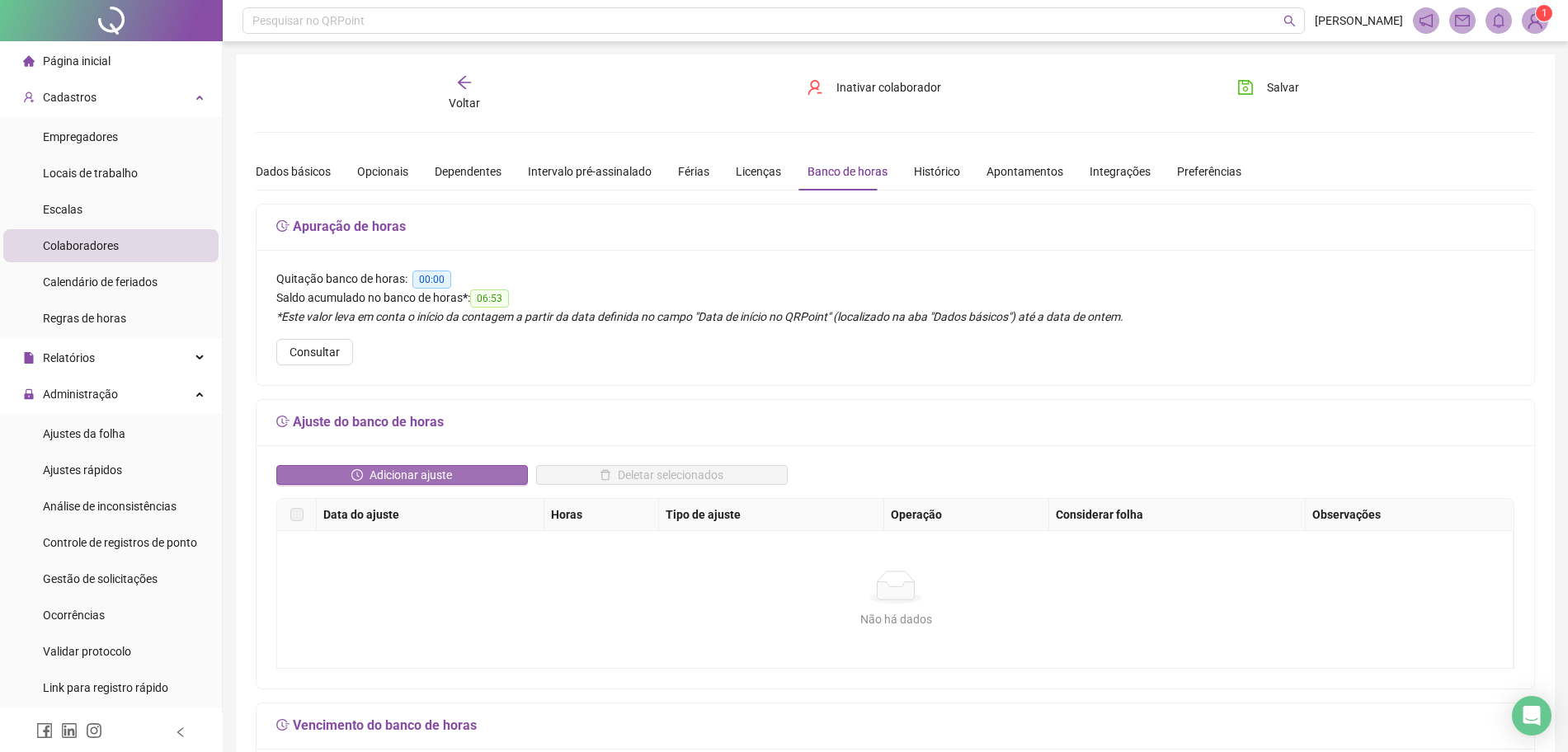
click at [435, 476] on span "Adicionar ajuste" at bounding box center [411, 474] width 83 height 18
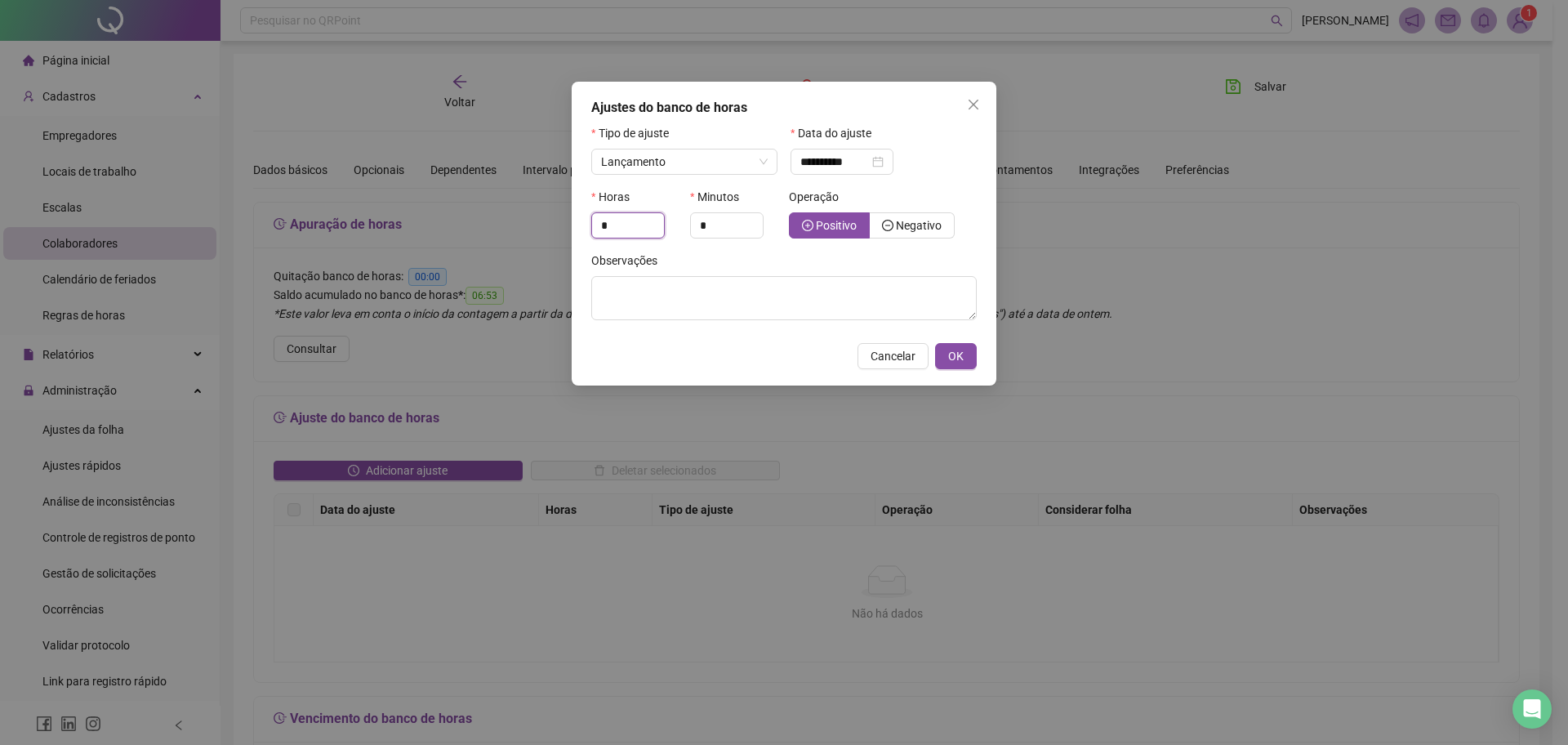
drag, startPoint x: 642, startPoint y: 224, endPoint x: 514, endPoint y: 226, distance: 128.0
click at [514, 226] on div "**********" at bounding box center [784, 372] width 1568 height 745
type input "*"
drag, startPoint x: 738, startPoint y: 221, endPoint x: 491, endPoint y: 221, distance: 247.0
click at [499, 222] on div "**********" at bounding box center [784, 372] width 1568 height 745
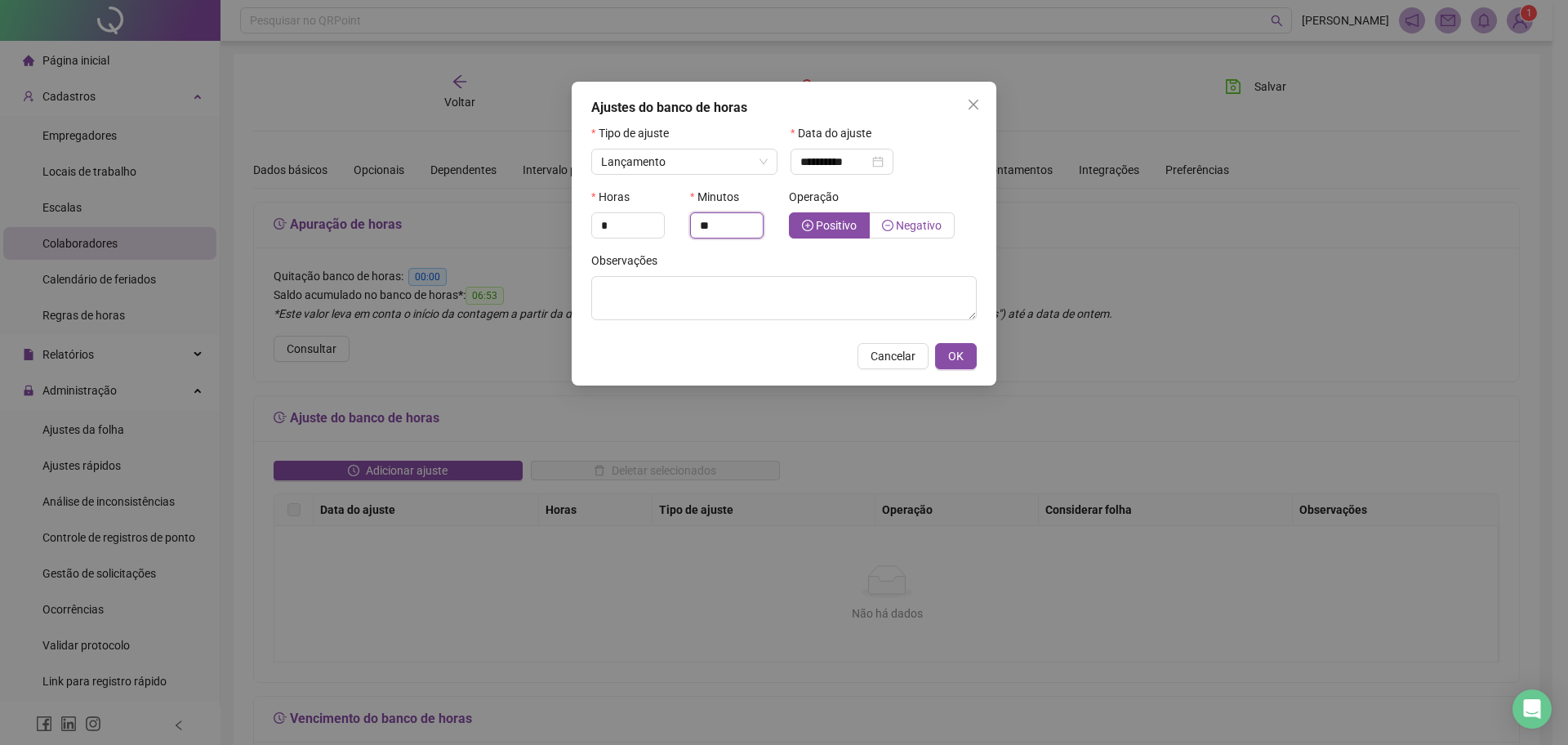
type input "**"
click at [938, 224] on span "Negativo" at bounding box center [919, 224] width 46 height 13
click at [952, 354] on span "OK" at bounding box center [956, 355] width 15 height 18
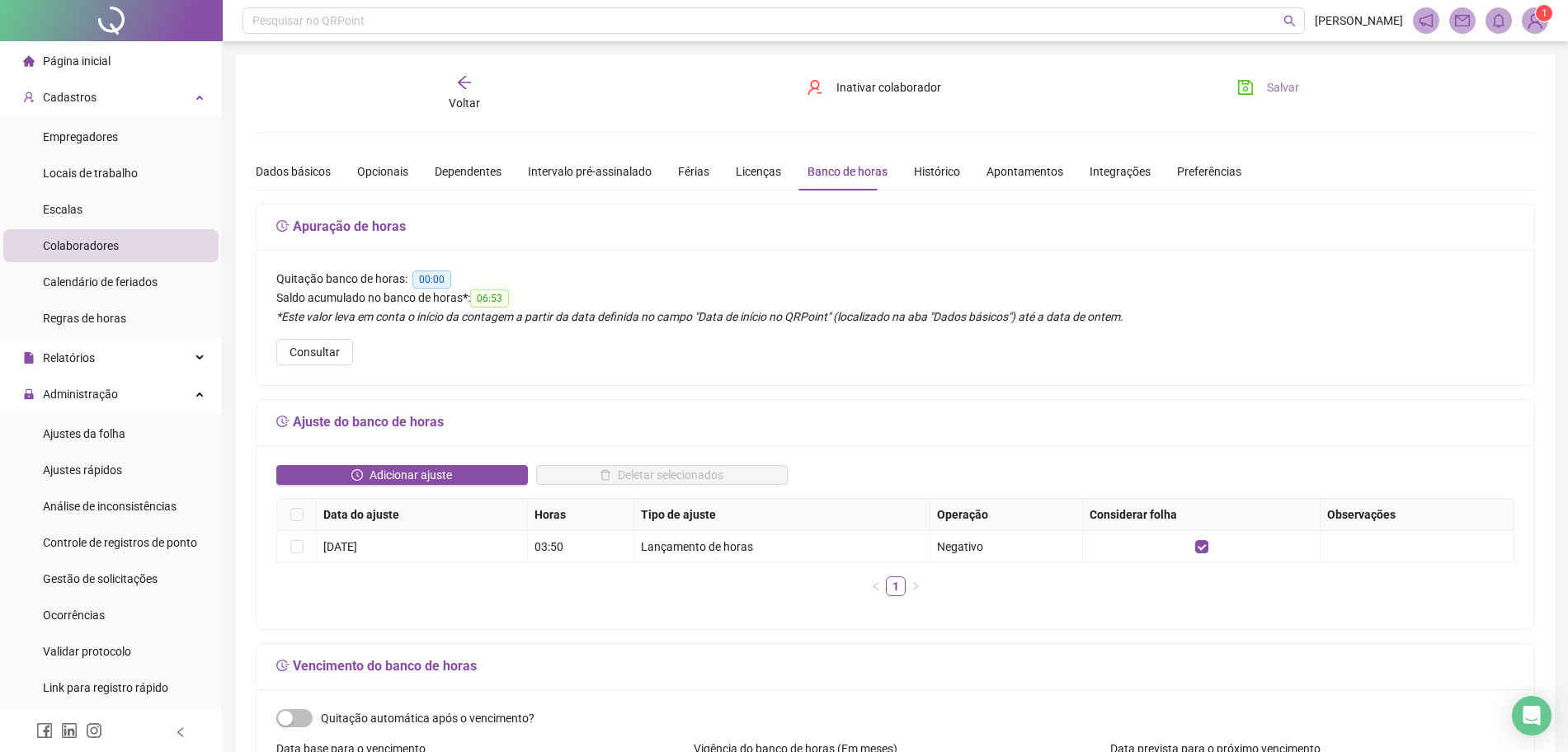
click at [1269, 82] on span "Salvar" at bounding box center [1283, 87] width 32 height 18
click at [115, 427] on span "Ajustes da folha" at bounding box center [84, 433] width 83 height 13
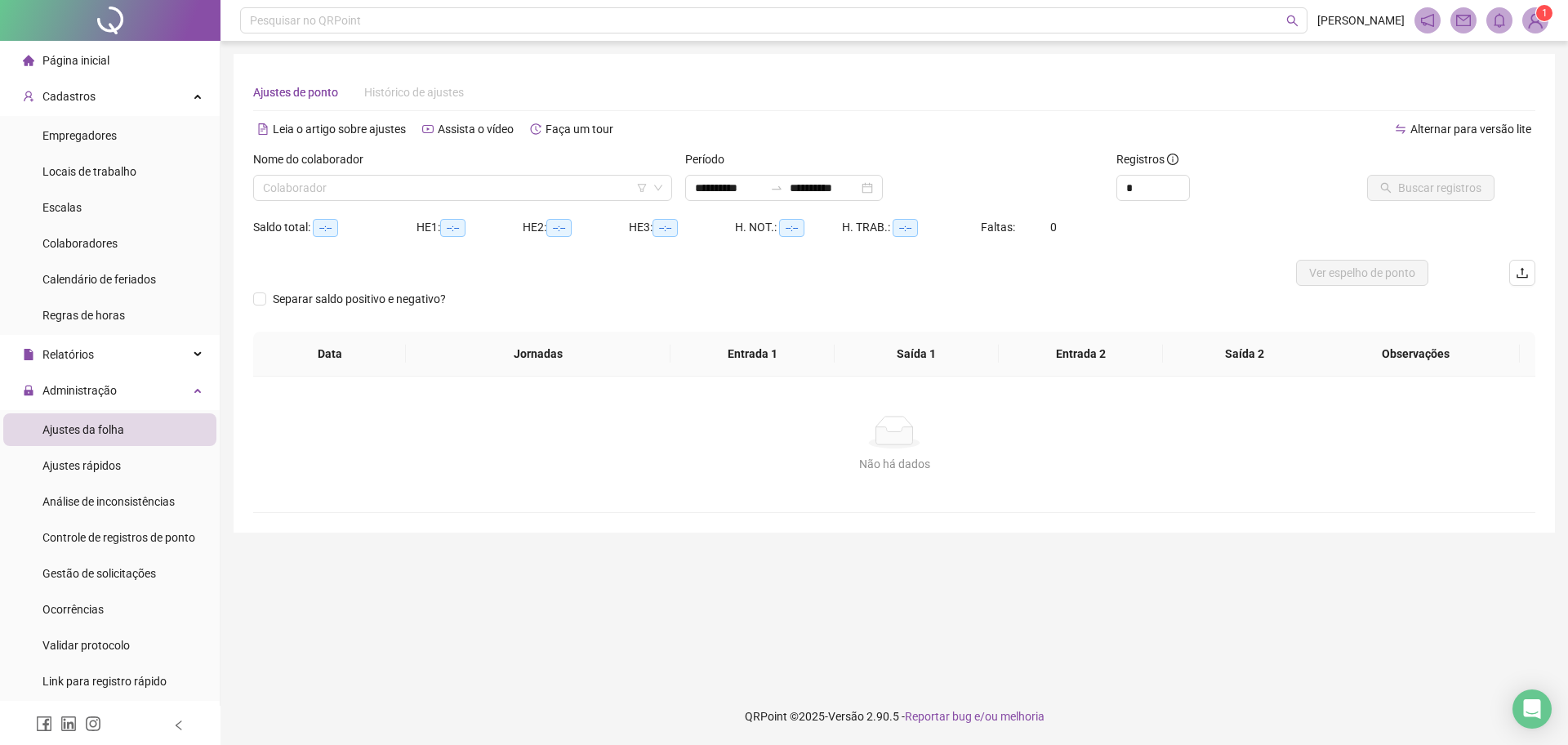
type input "**********"
click at [436, 190] on input "search" at bounding box center [456, 187] width 385 height 24
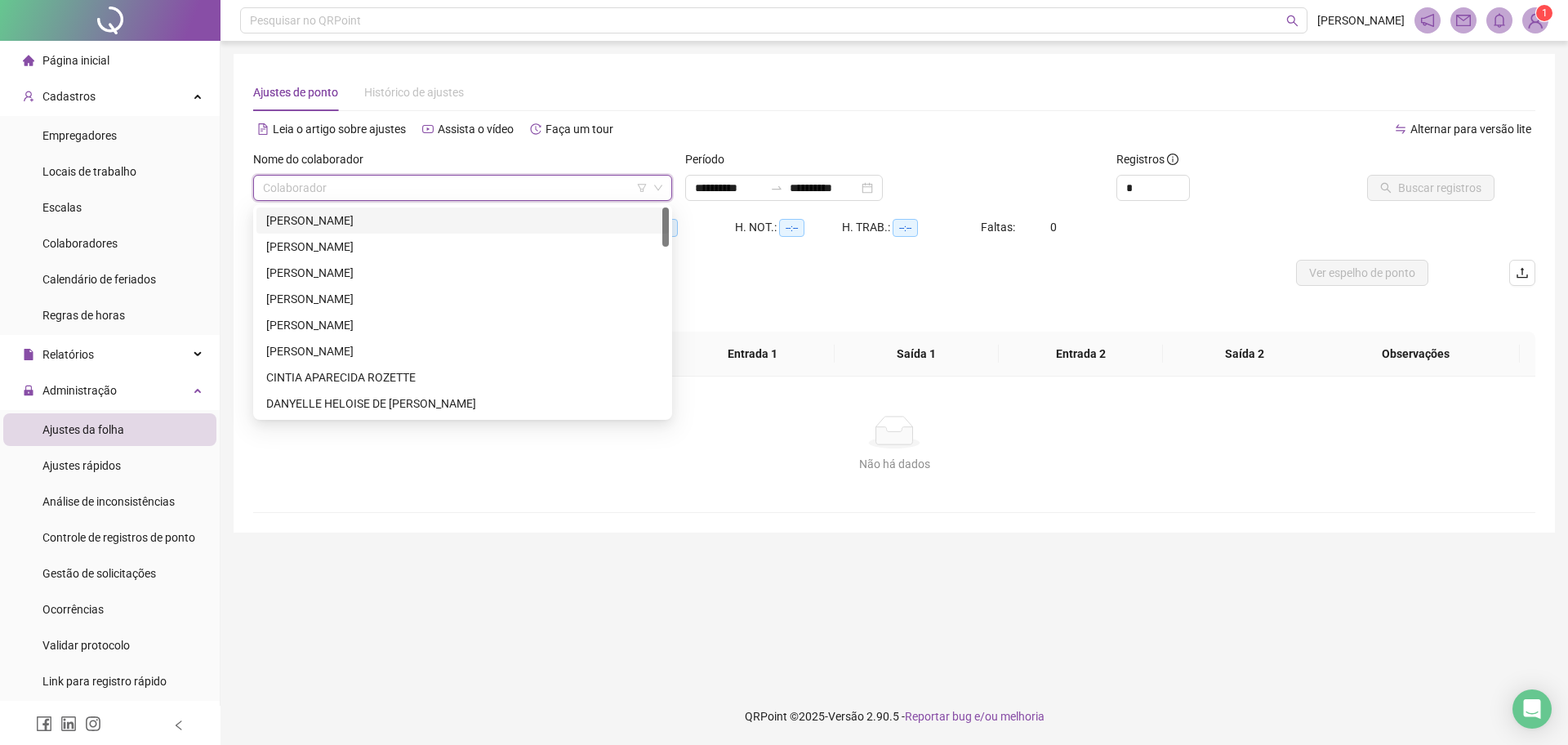
click at [390, 226] on div "[PERSON_NAME]" at bounding box center [463, 220] width 393 height 18
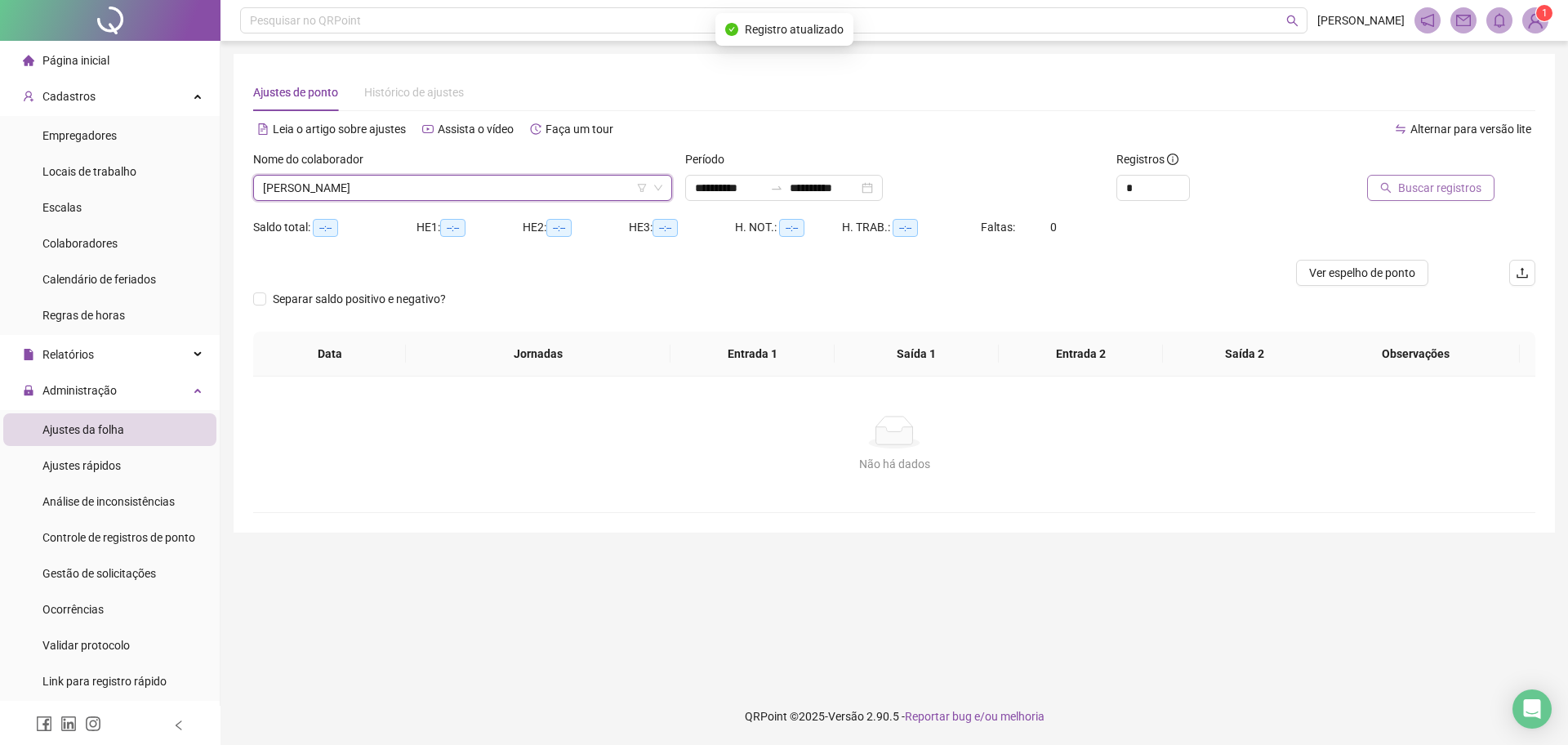
click at [1407, 184] on span "Buscar registros" at bounding box center [1440, 187] width 84 height 18
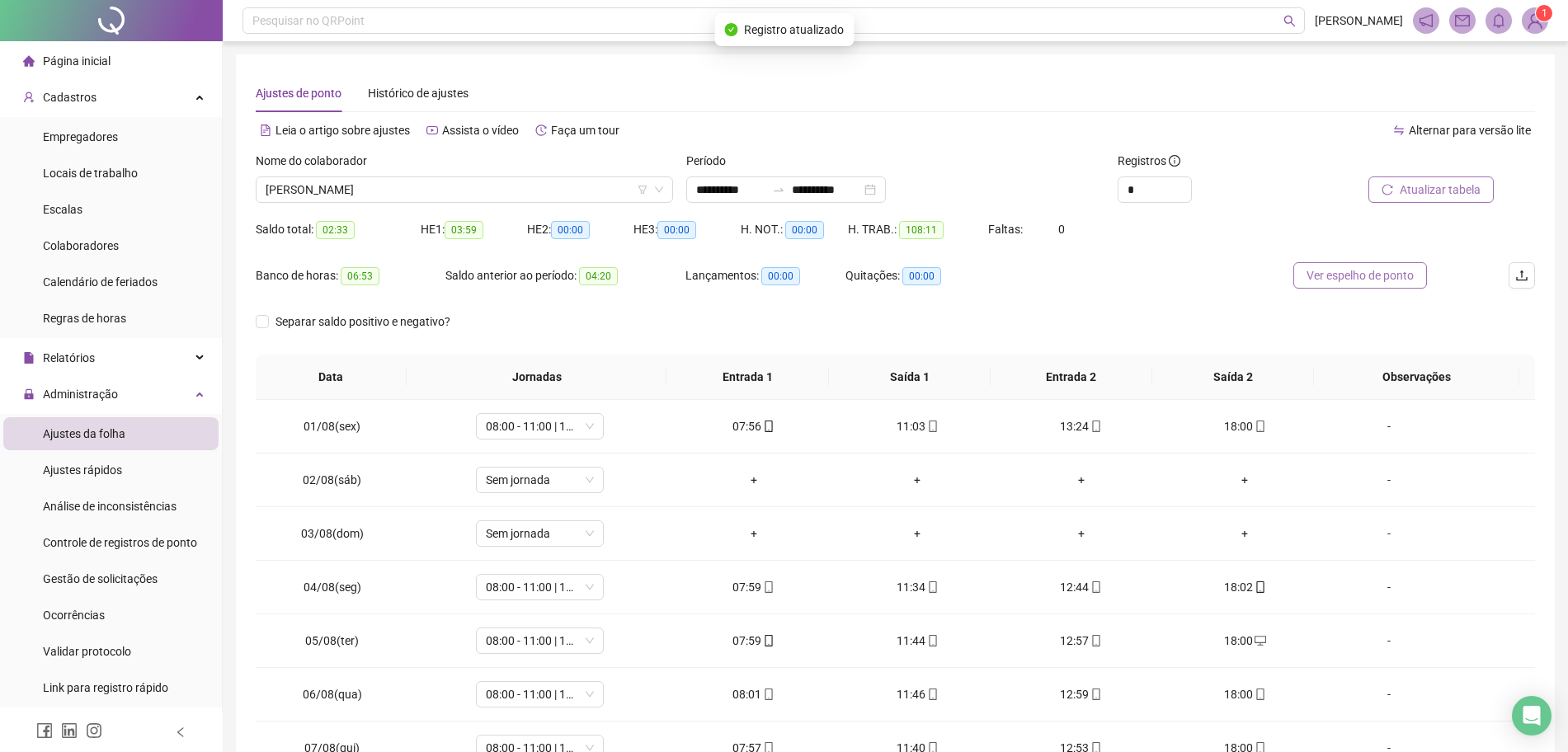
click at [1347, 284] on button "Ver espelho de ponto" at bounding box center [1360, 275] width 134 height 26
click at [102, 246] on span "Colaboradores" at bounding box center [80, 245] width 76 height 13
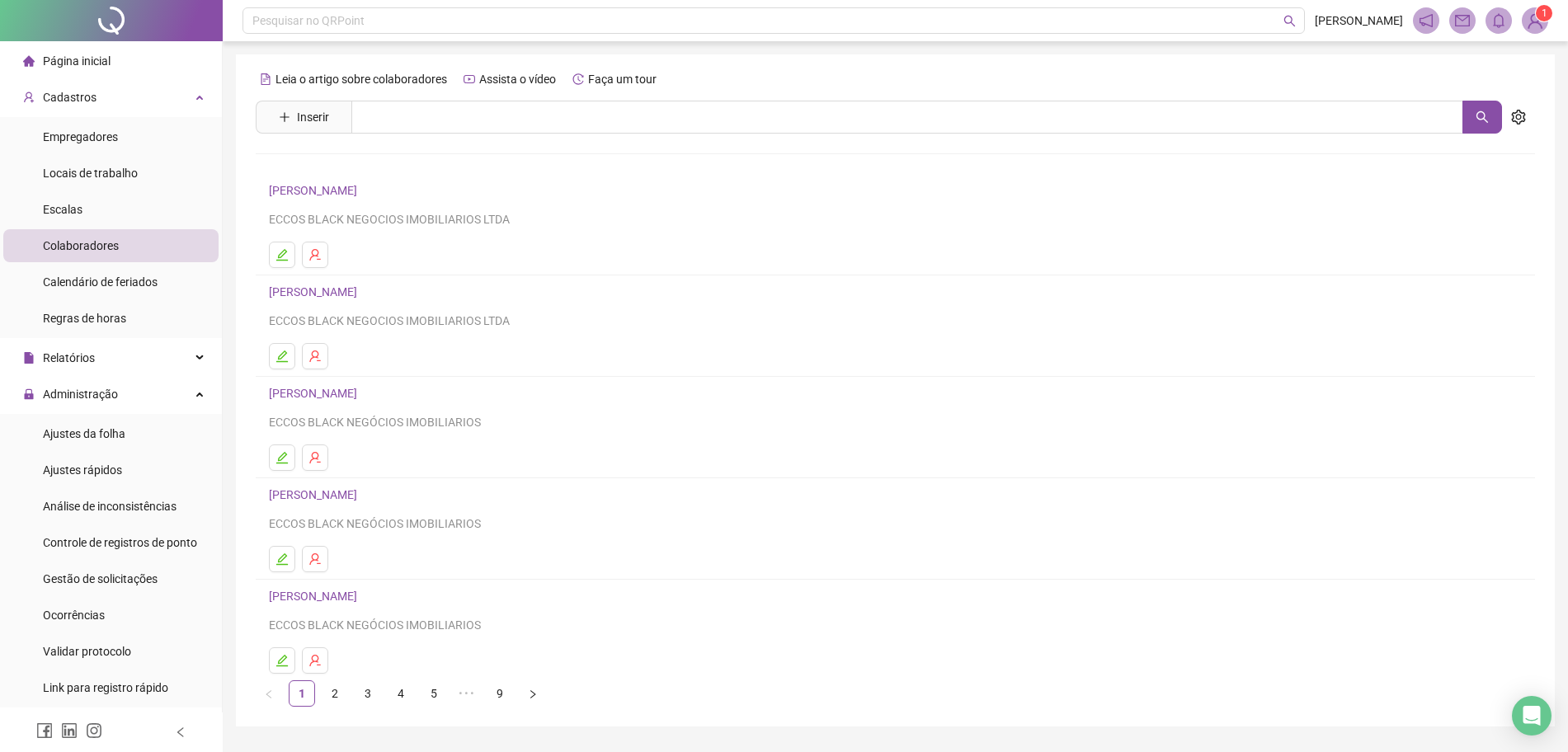
click at [354, 188] on link "[PERSON_NAME]" at bounding box center [315, 190] width 93 height 13
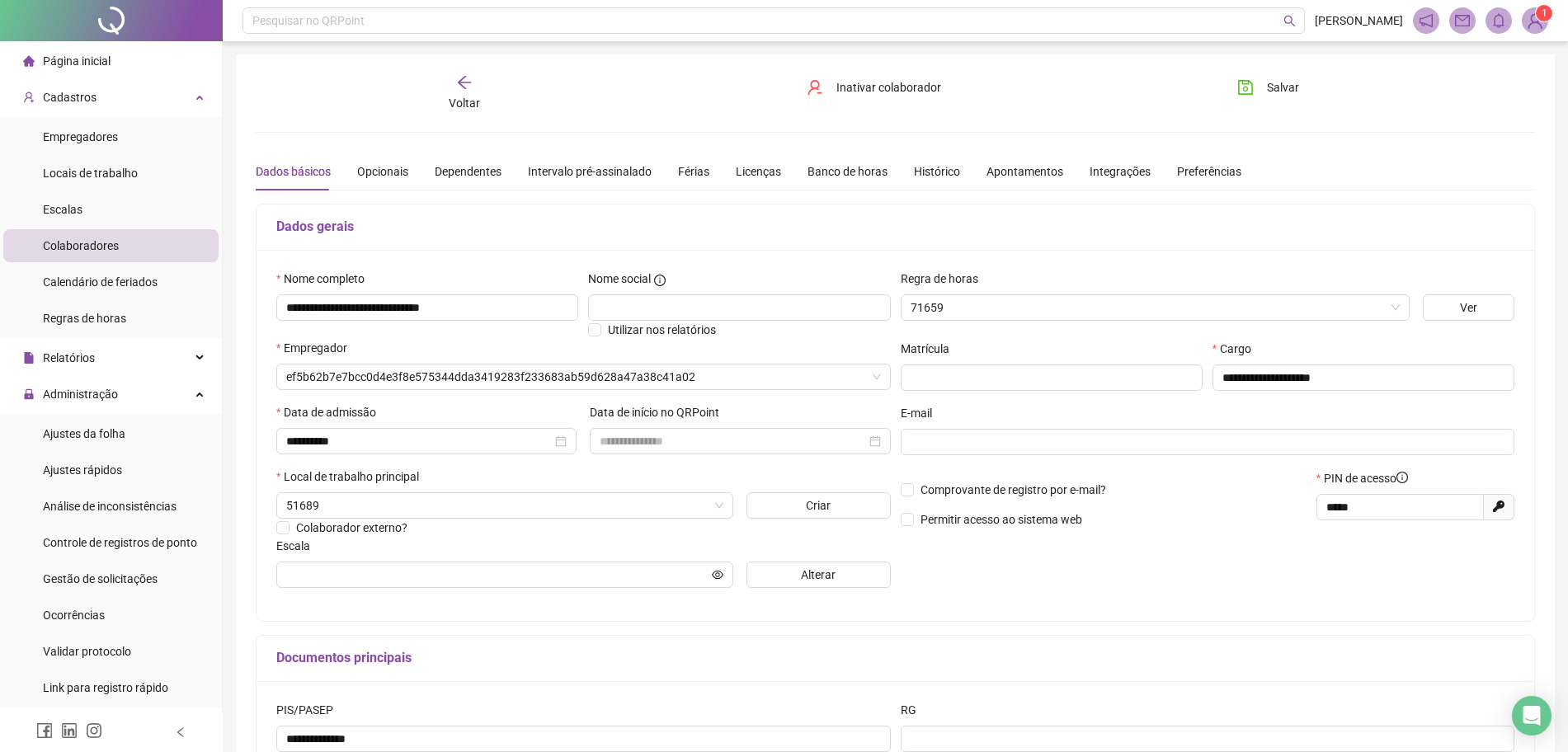
type input "**********"
click at [844, 181] on div "Banco de horas" at bounding box center [848, 171] width 80 height 38
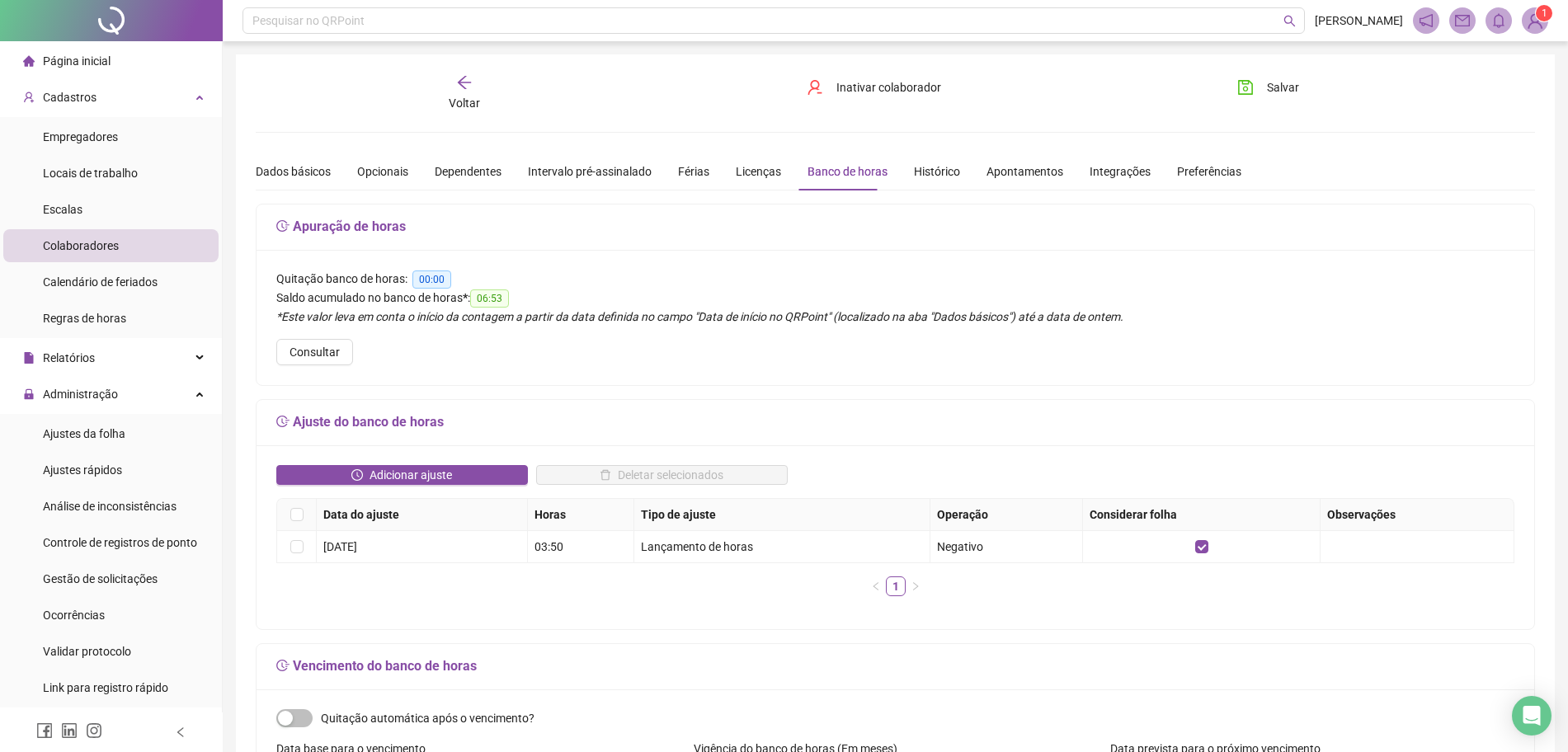
click at [293, 524] on th at bounding box center [297, 515] width 39 height 32
click at [296, 520] on label at bounding box center [297, 514] width 13 height 18
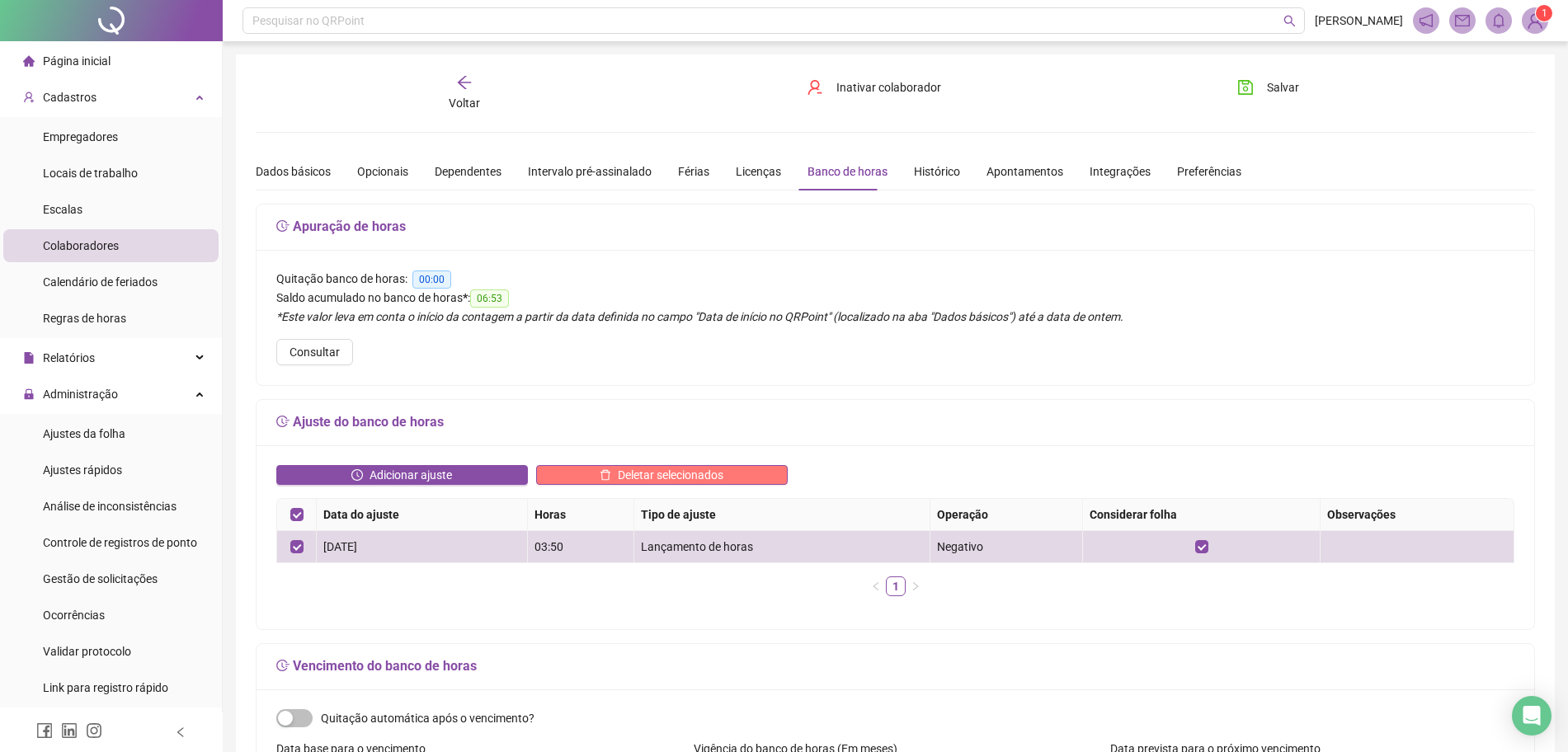
click at [753, 478] on button "Deletar selecionados" at bounding box center [661, 474] width 251 height 20
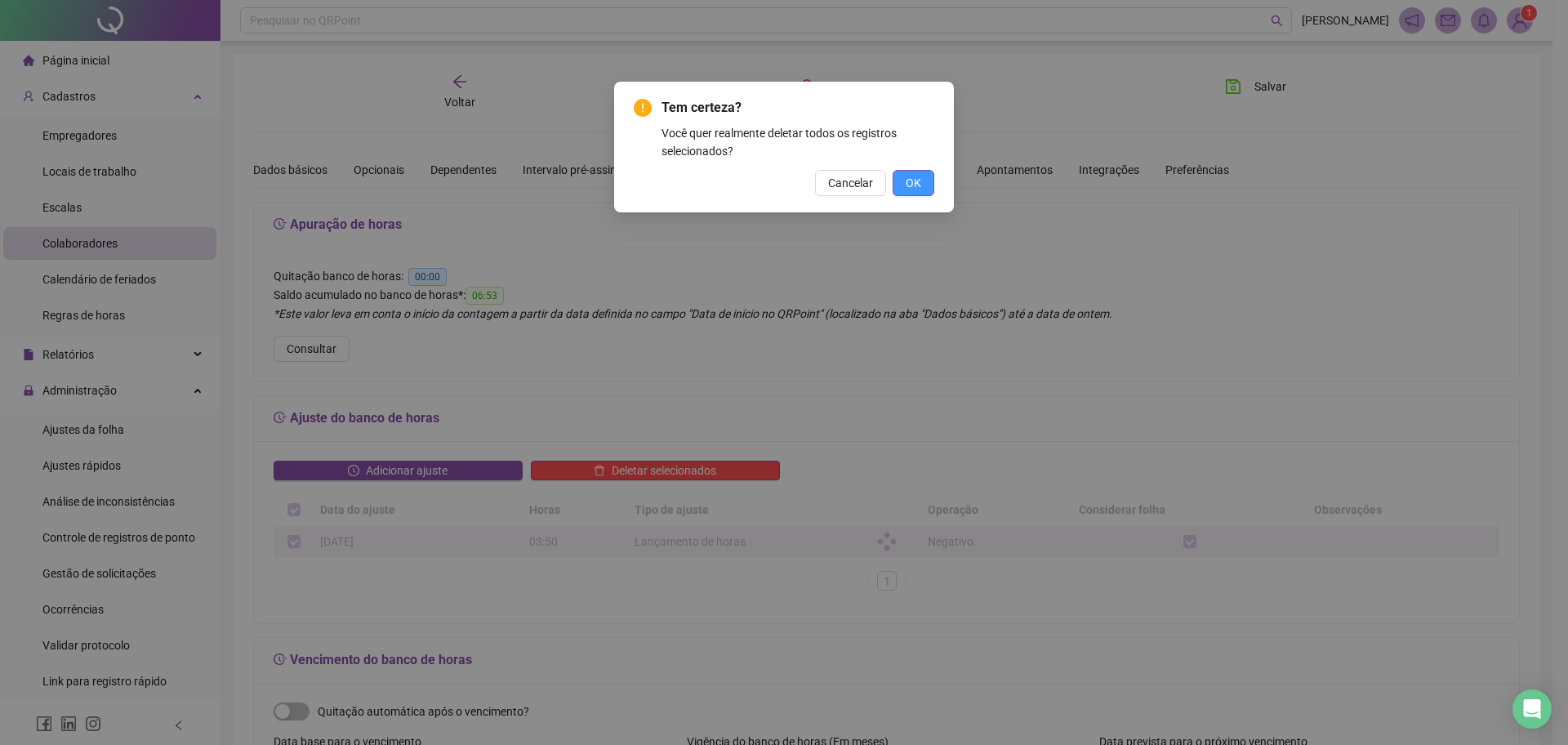
click at [929, 175] on button "OK" at bounding box center [913, 182] width 41 height 26
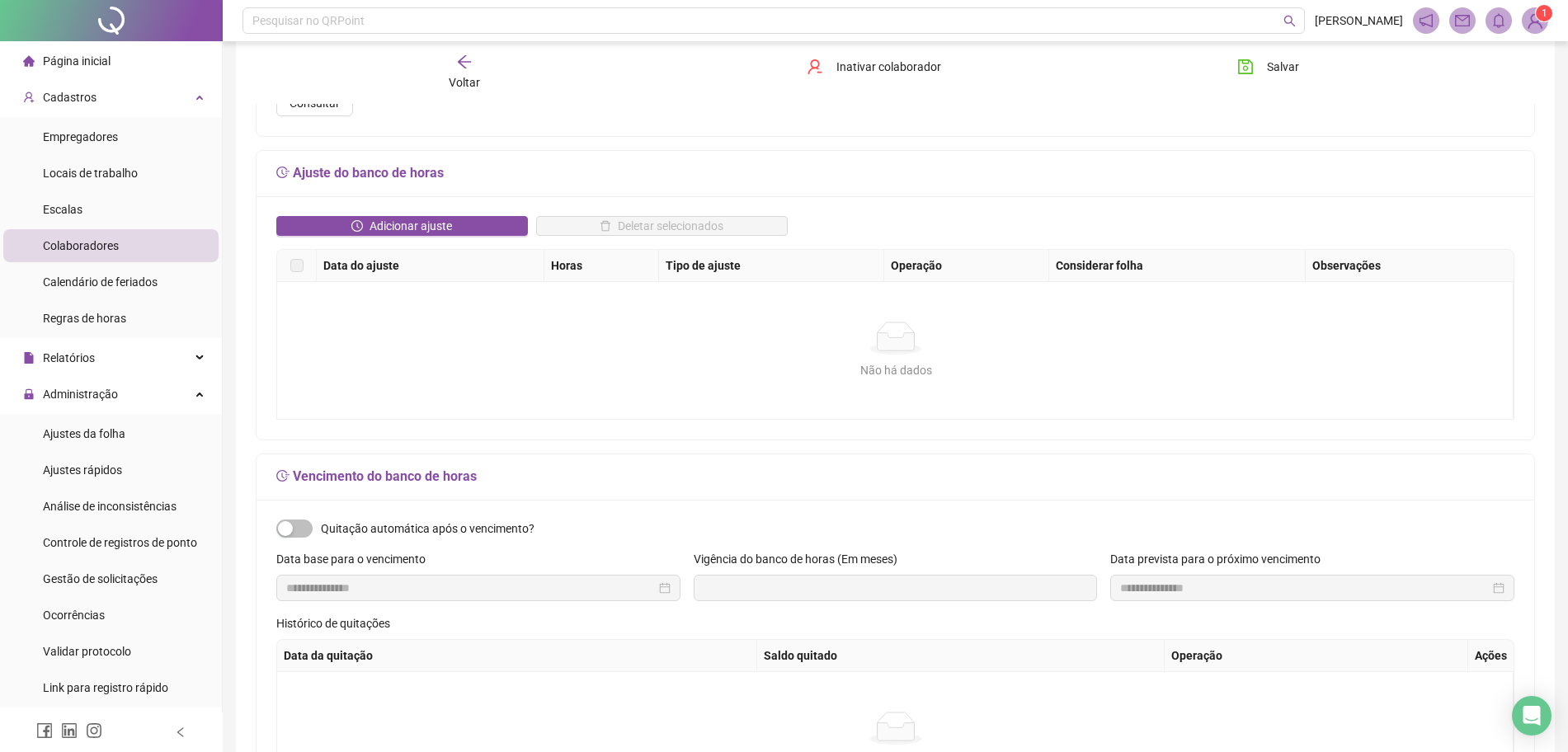
scroll to position [103, 0]
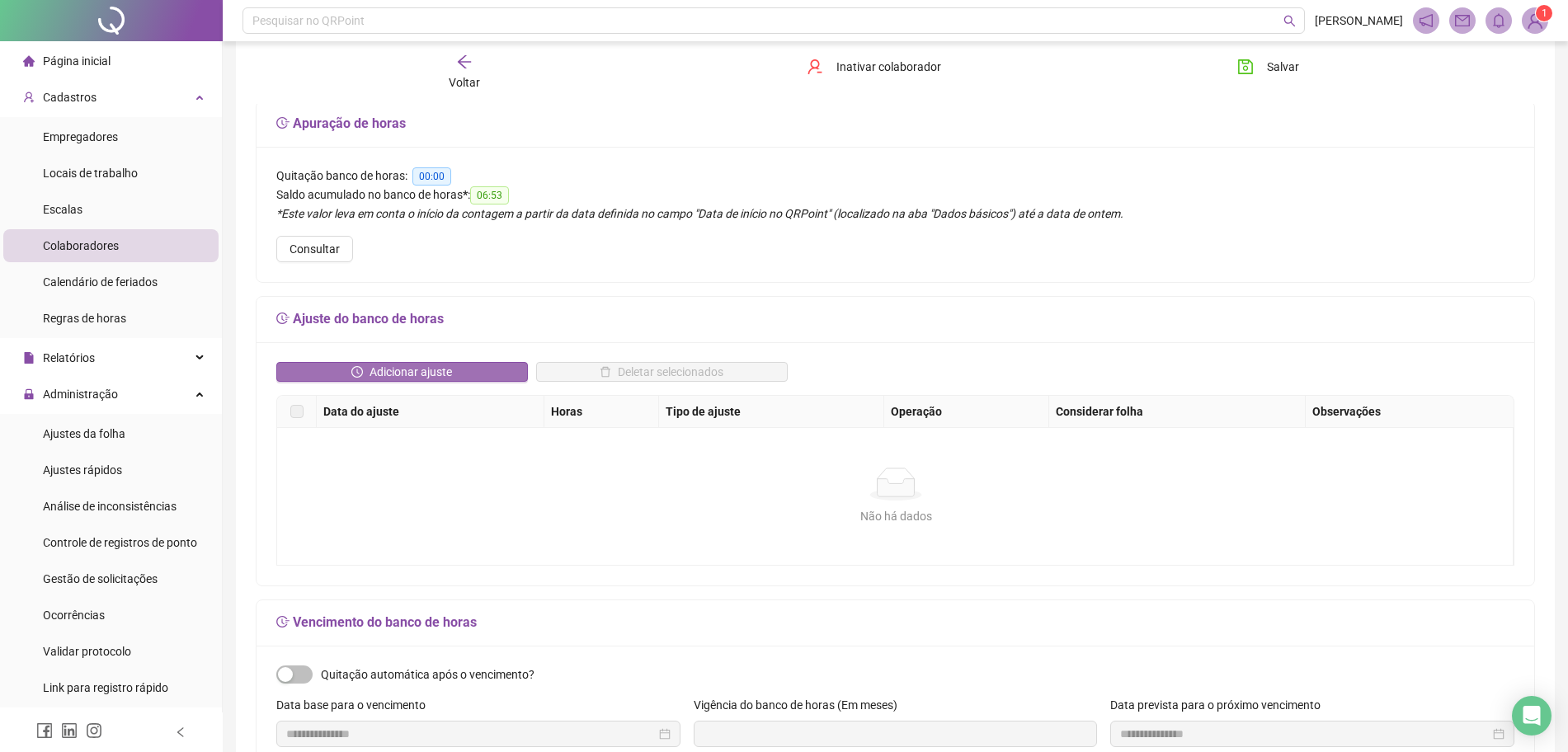
click at [438, 376] on span "Adicionar ajuste" at bounding box center [411, 371] width 83 height 18
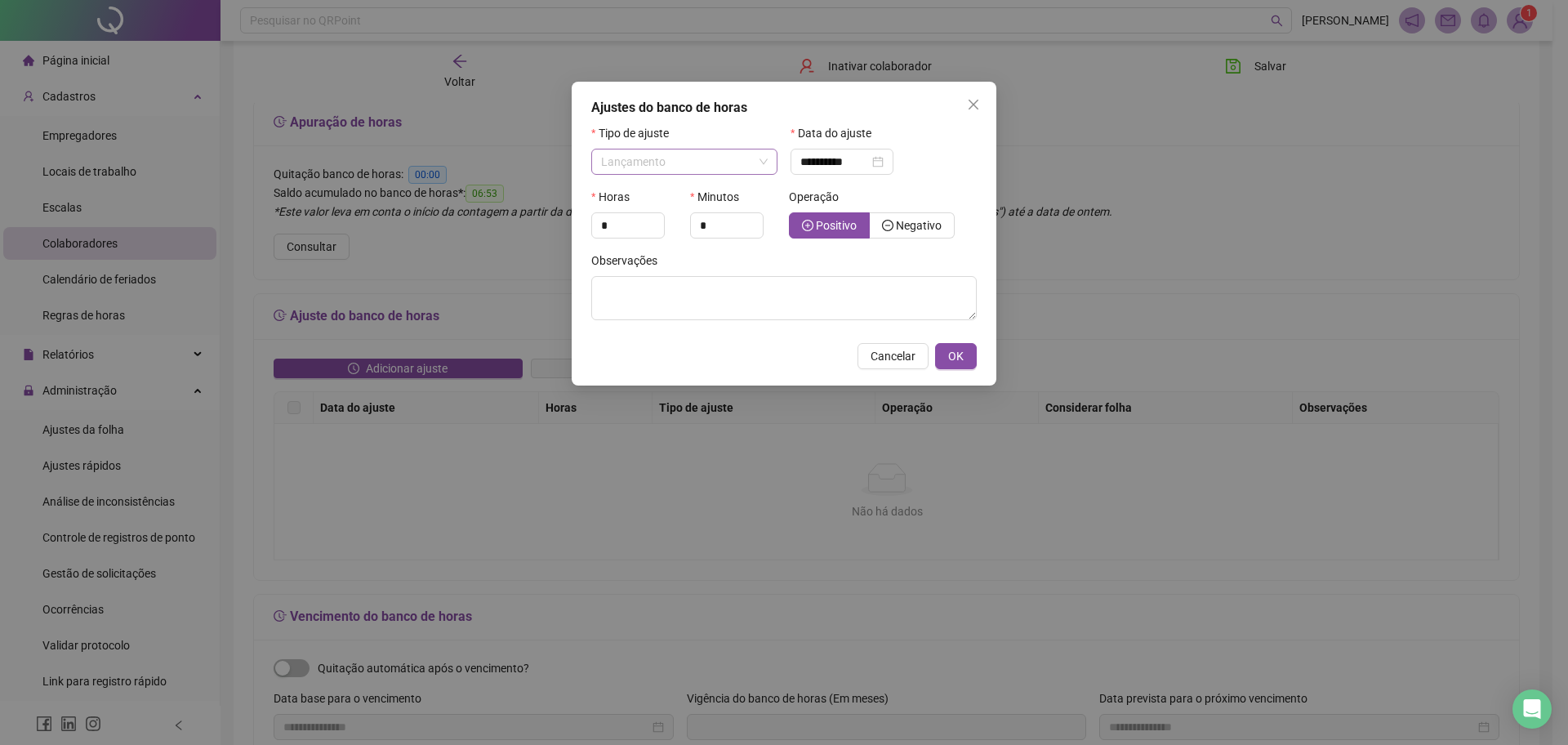
click at [657, 158] on span "Lançamento" at bounding box center [633, 161] width 64 height 13
click at [651, 179] on div "1 2 Saldo inicial Lançamento Quitação de horas" at bounding box center [684, 220] width 187 height 85
click at [651, 203] on div "Saldo inicial" at bounding box center [684, 194] width 180 height 26
type input "**********"
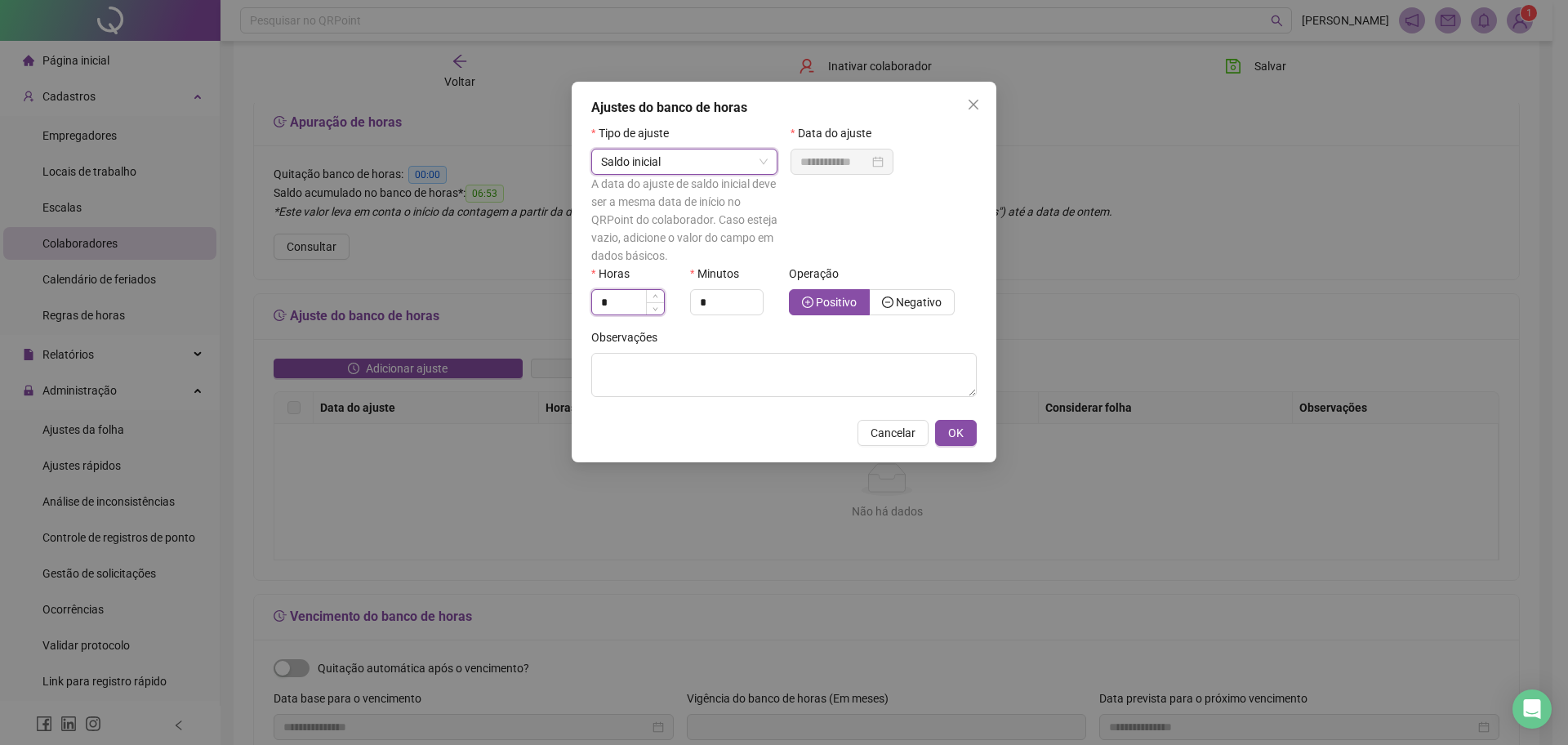
click at [621, 300] on input "*" at bounding box center [628, 302] width 72 height 24
drag, startPoint x: 622, startPoint y: 301, endPoint x: 544, endPoint y: 301, distance: 78.0
click at [561, 301] on div "**********" at bounding box center [784, 372] width 1568 height 745
type input "*"
drag, startPoint x: 716, startPoint y: 299, endPoint x: 579, endPoint y: 306, distance: 137.2
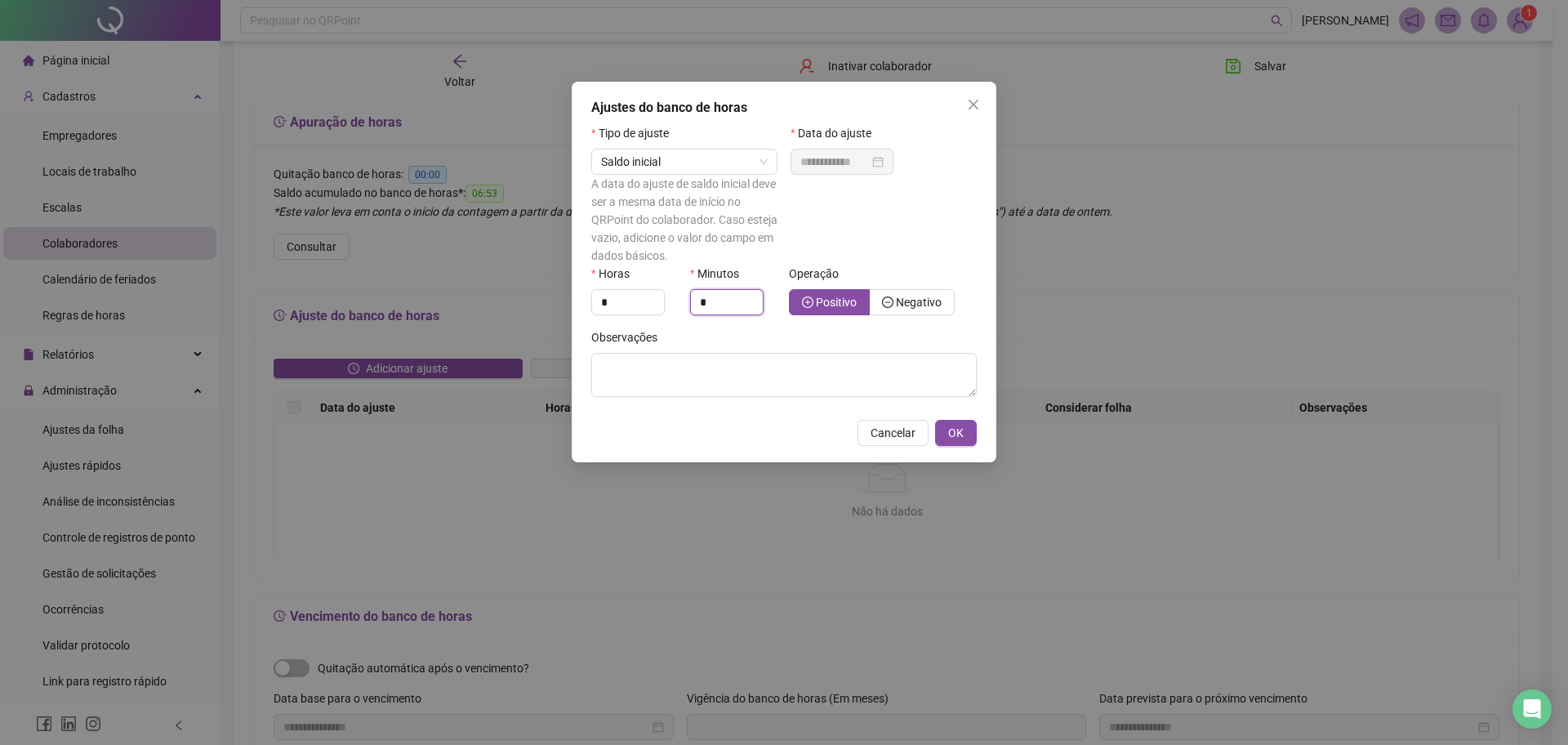
click at [579, 306] on div "**********" at bounding box center [783, 272] width 424 height 381
type input "**"
click at [938, 295] on span "Negativo" at bounding box center [919, 301] width 46 height 13
click at [949, 436] on span "OK" at bounding box center [956, 432] width 15 height 18
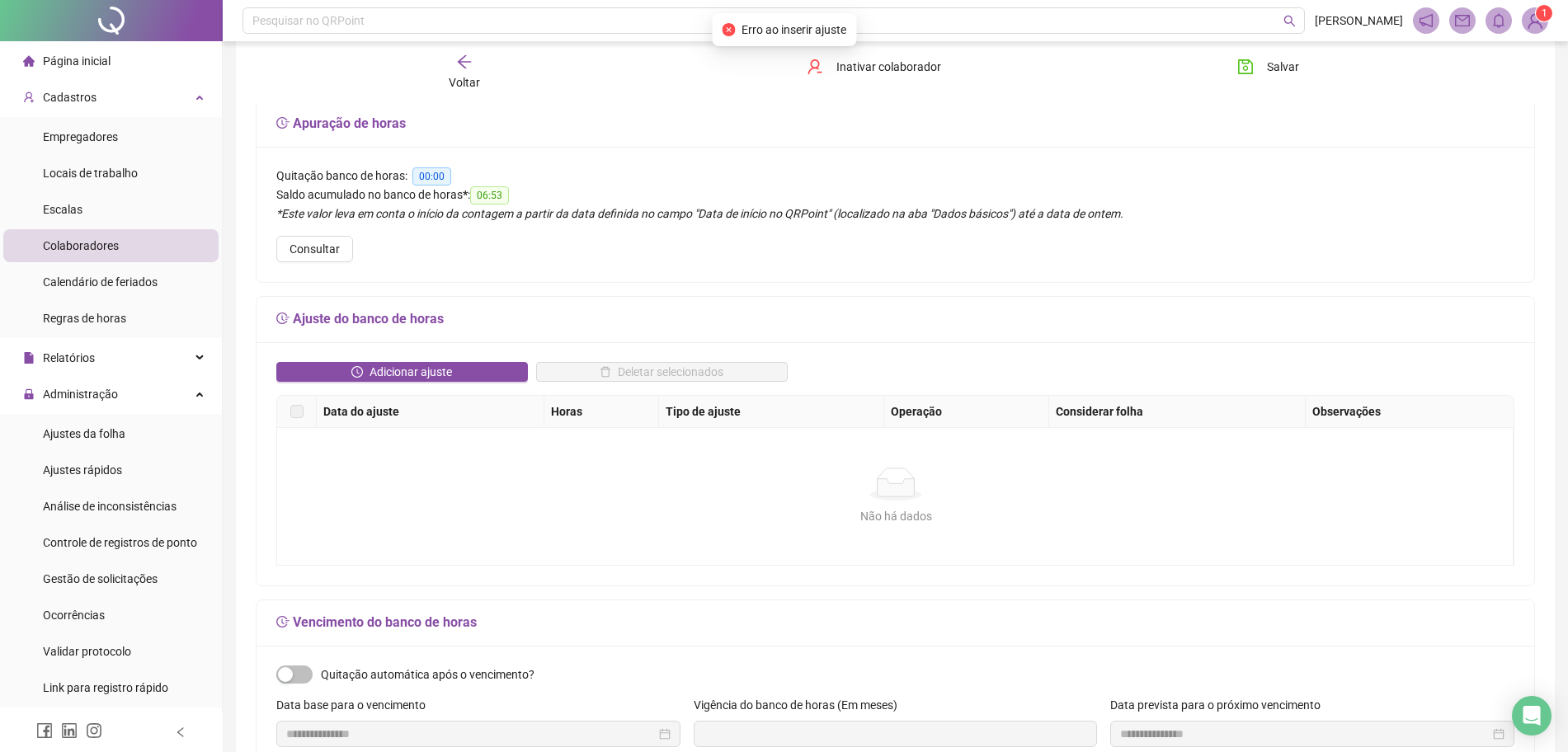
click at [337, 382] on div "Adicionar ajuste" at bounding box center [401, 378] width 260 height 33
click at [361, 375] on icon "clock-circle" at bounding box center [357, 372] width 12 height 12
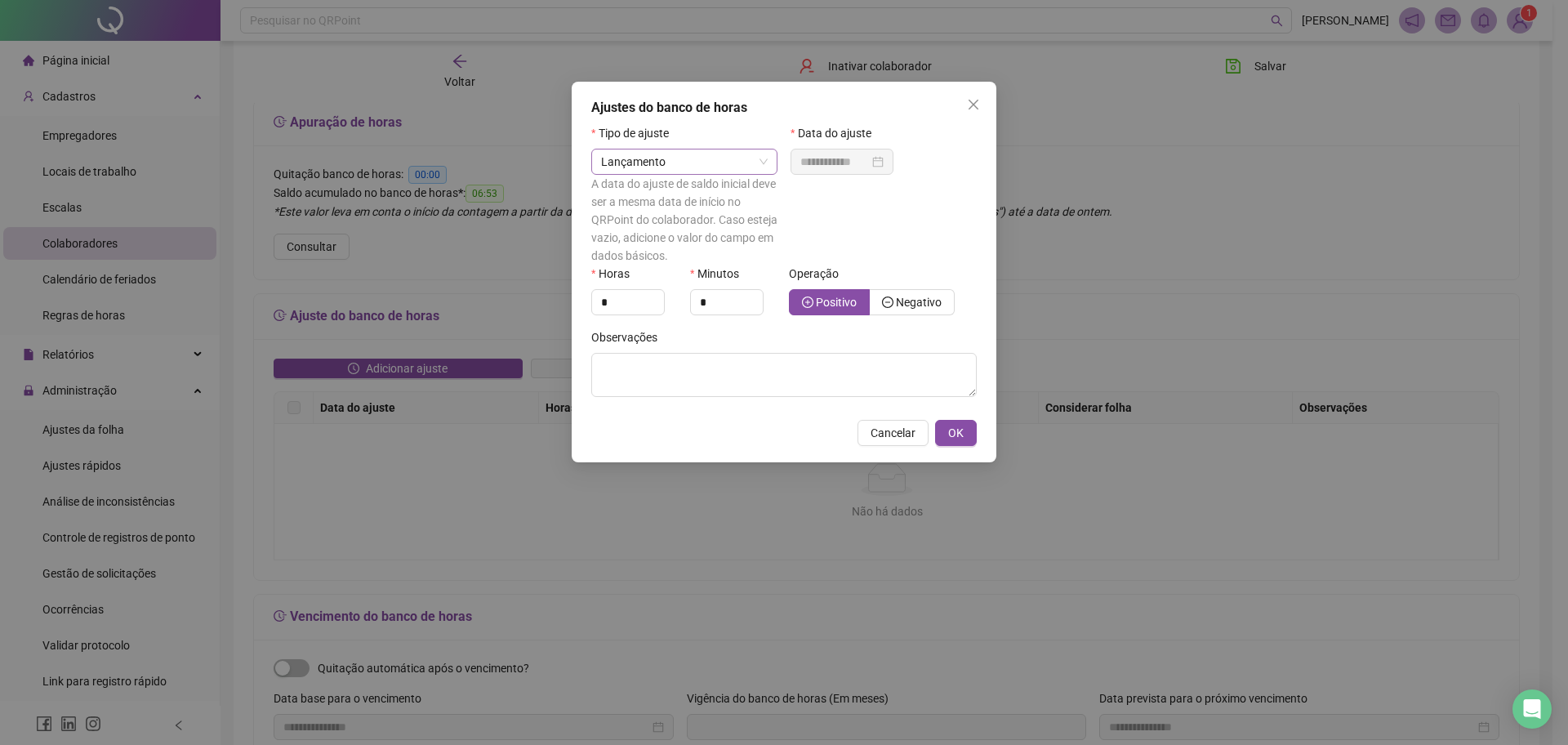
click at [667, 165] on span "Lançamento" at bounding box center [684, 161] width 166 height 24
click at [694, 180] on div "1 2 3 Saldo inicial Lançamento Quitação de horas" at bounding box center [684, 220] width 187 height 85
click at [695, 187] on div "Saldo inicial" at bounding box center [684, 194] width 160 height 18
click at [673, 151] on span "Saldo inicial" at bounding box center [684, 161] width 166 height 24
click at [649, 251] on span "Quitação de horas" at bounding box center [651, 246] width 93 height 13
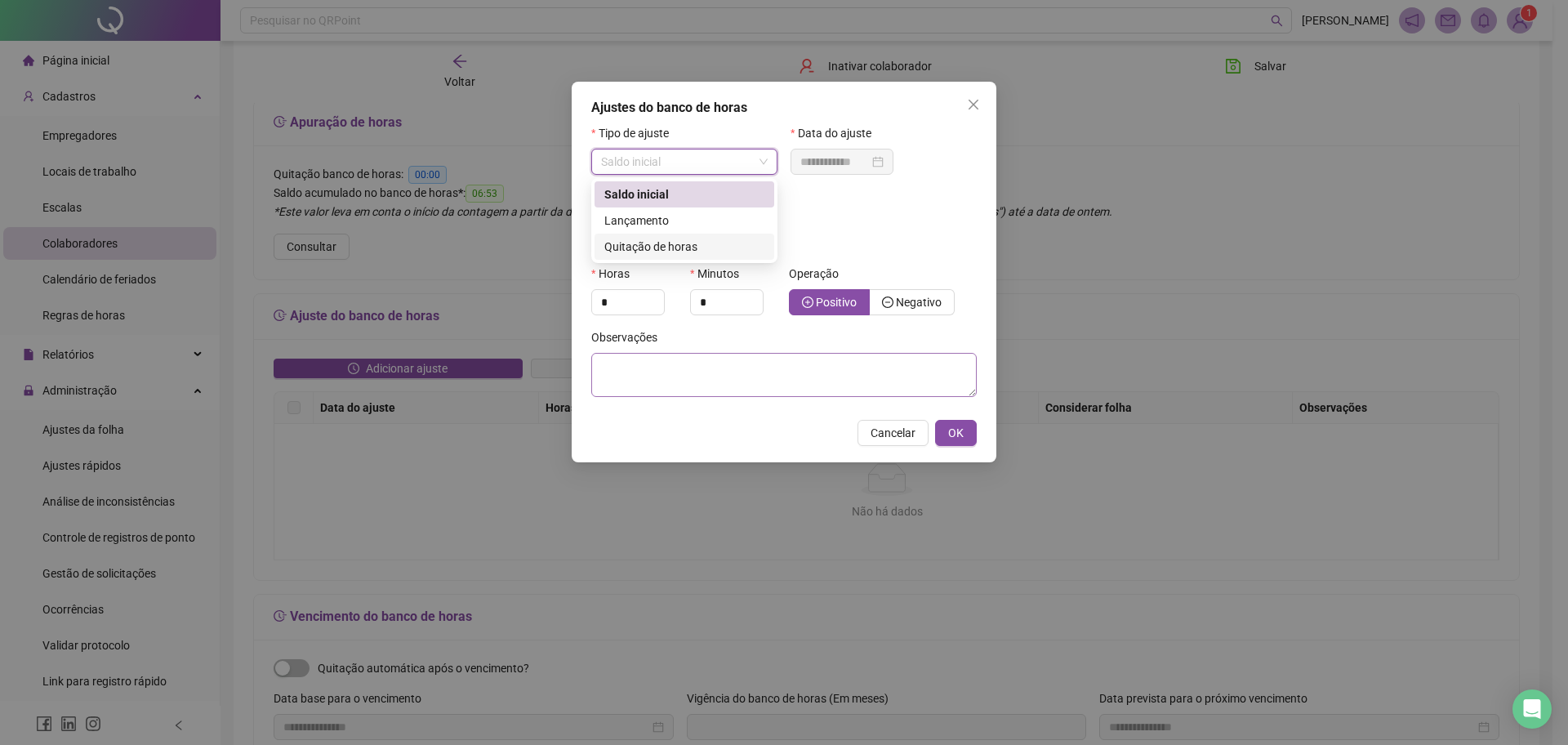
type input "**********"
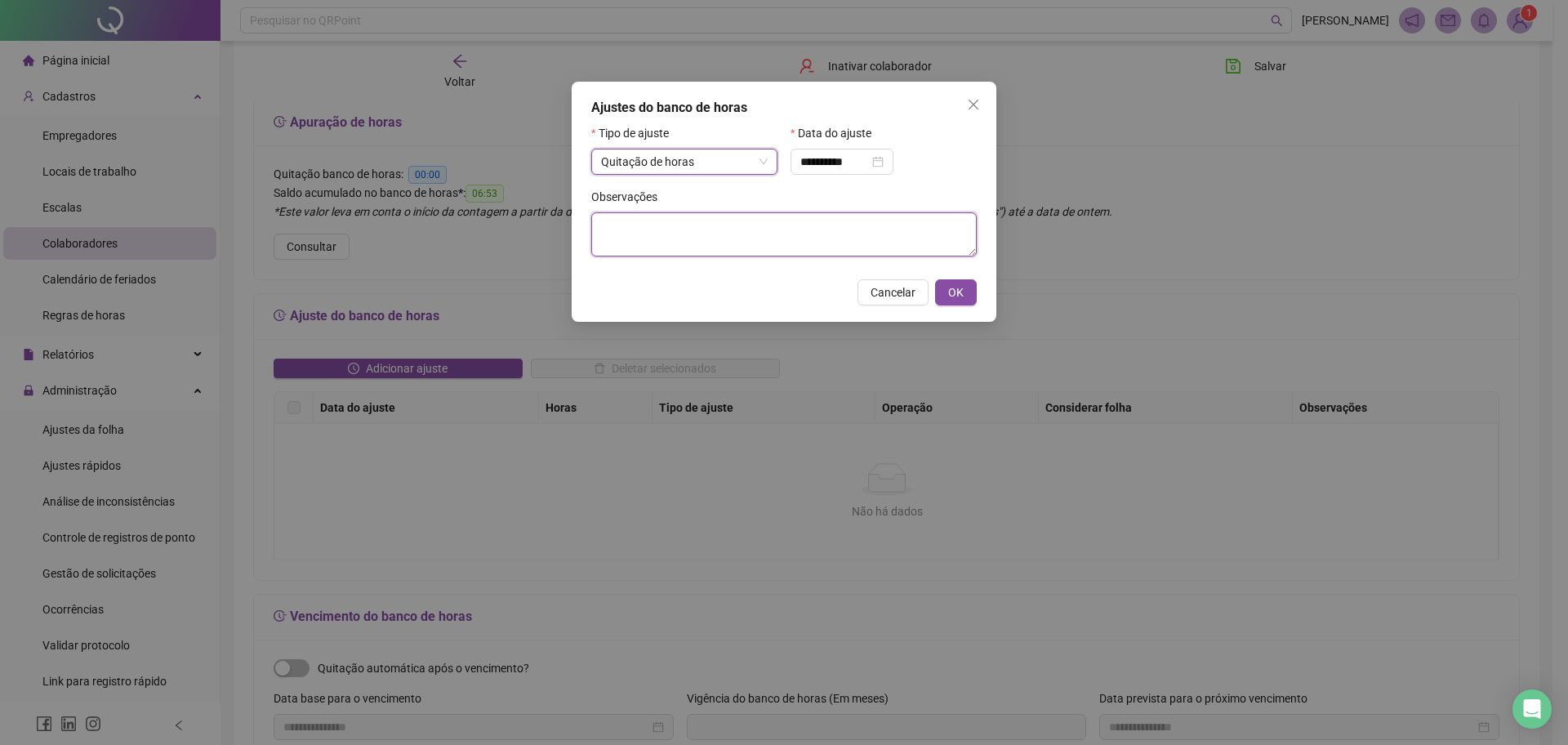
click at [716, 247] on textarea at bounding box center [784, 235] width 386 height 44
click at [959, 292] on span "OK" at bounding box center [956, 292] width 15 height 18
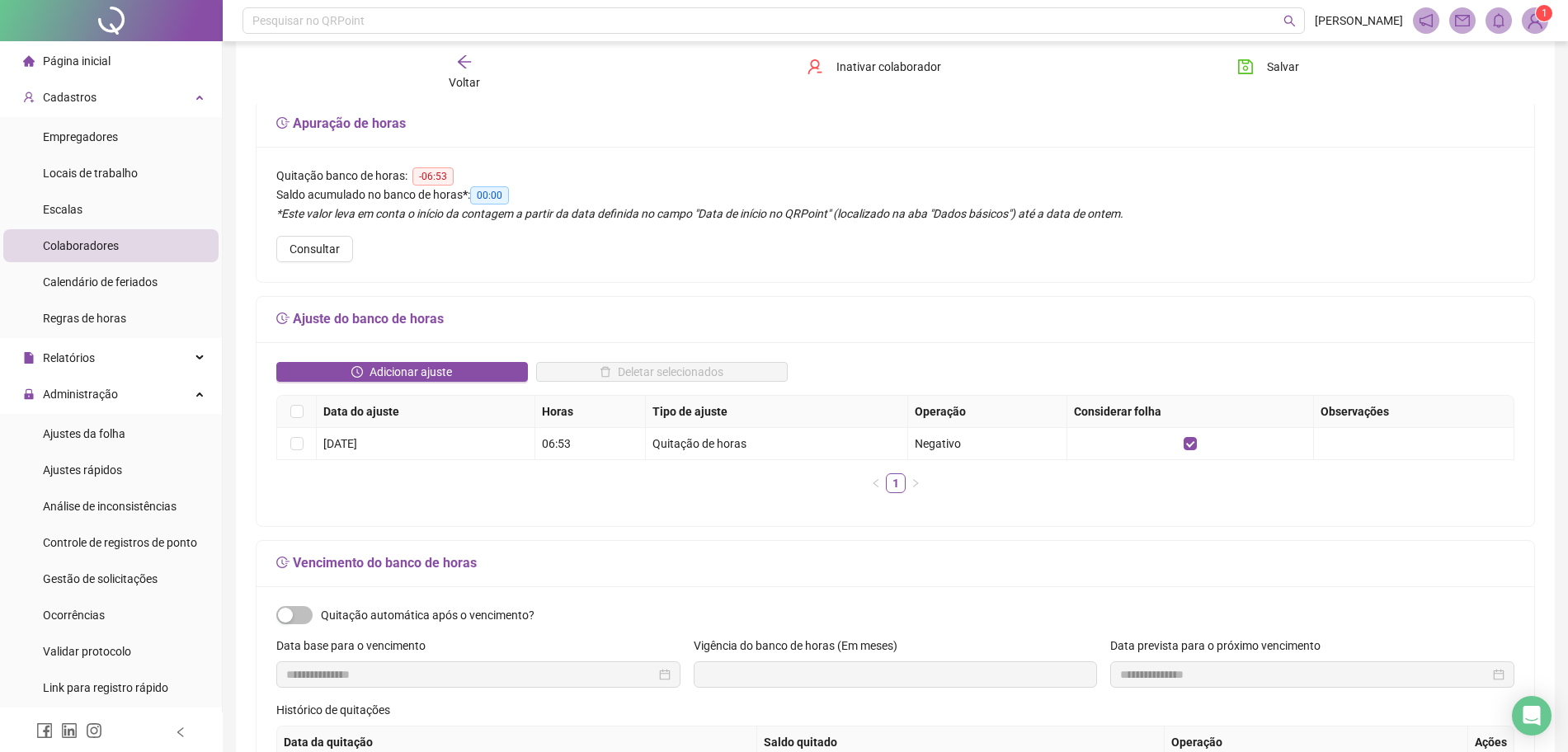
scroll to position [0, 0]
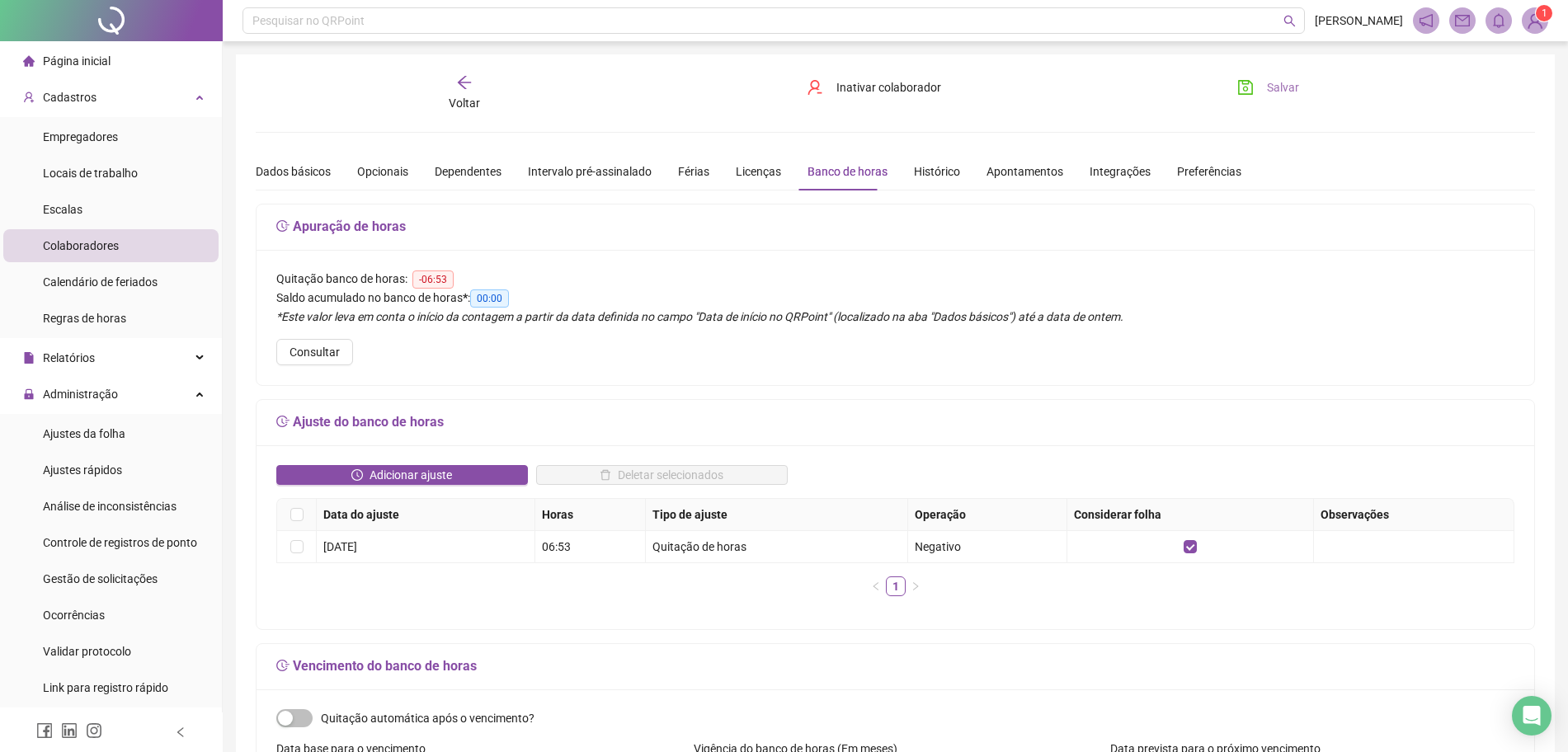
click at [1259, 90] on button "Salvar" at bounding box center [1268, 87] width 87 height 26
click at [85, 427] on span "Ajustes da folha" at bounding box center [84, 433] width 83 height 13
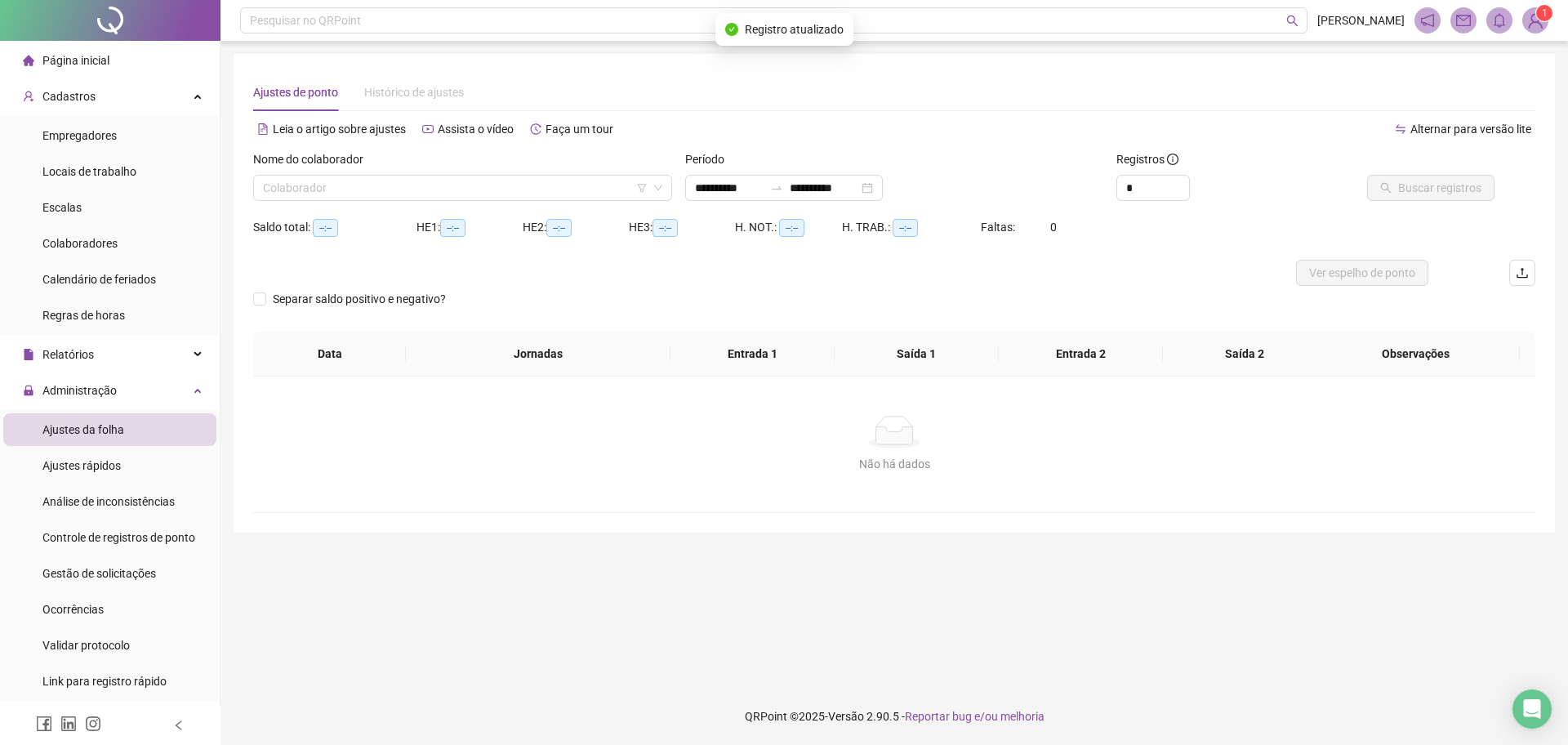
type input "**********"
click at [473, 187] on input "search" at bounding box center [456, 187] width 385 height 24
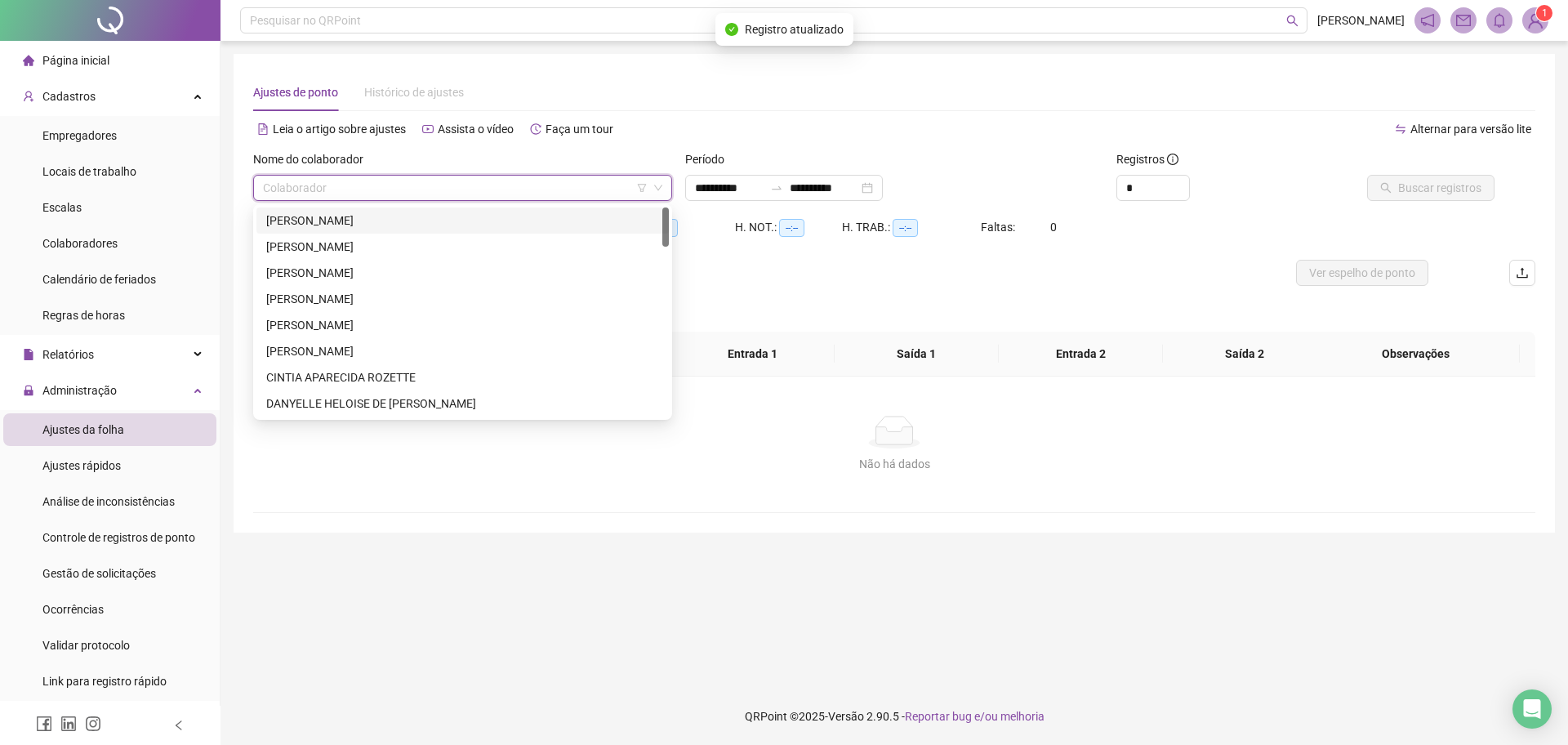
click at [413, 218] on div "[PERSON_NAME]" at bounding box center [463, 220] width 393 height 18
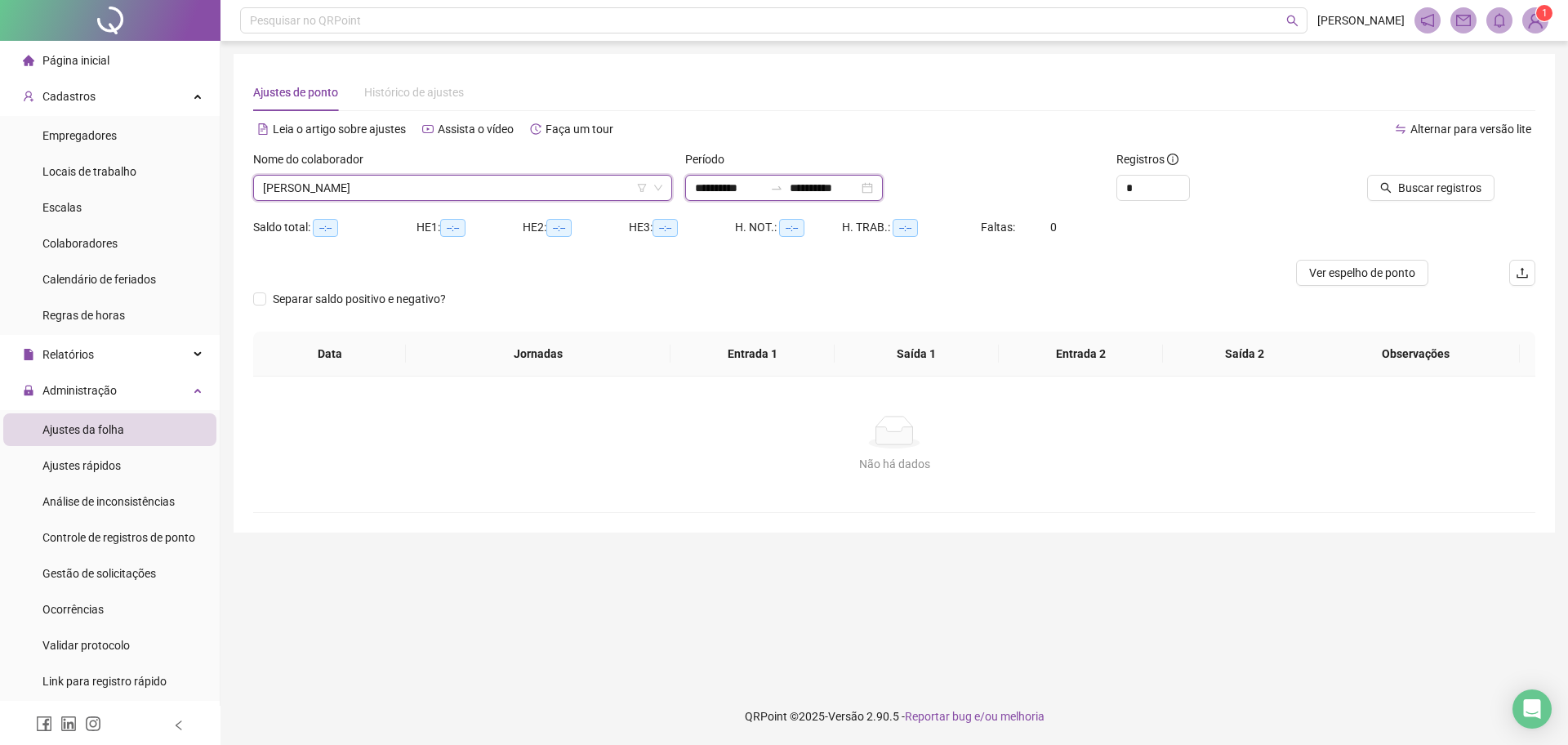
click at [849, 190] on input "**********" at bounding box center [824, 187] width 68 height 18
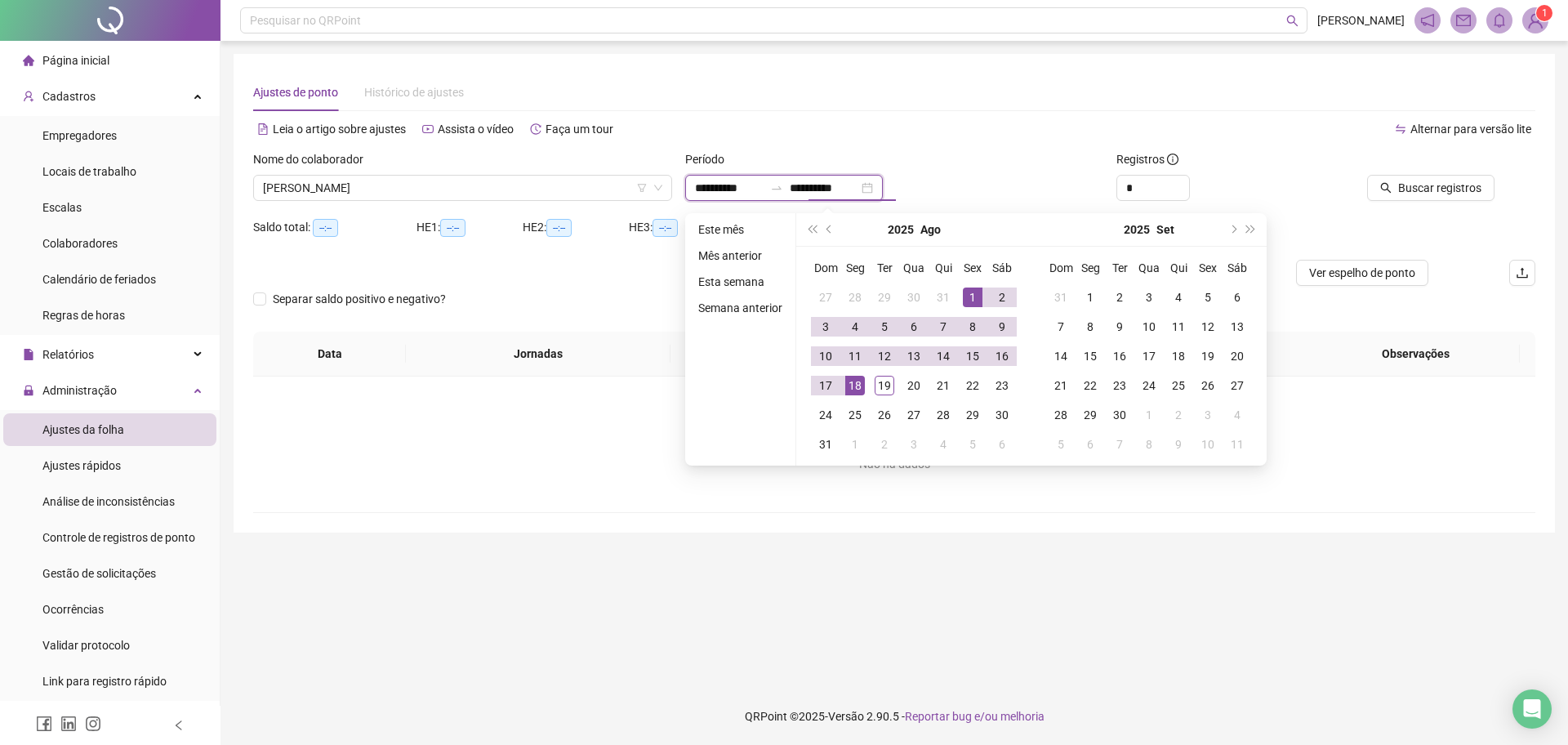
click at [849, 190] on input "**********" at bounding box center [824, 187] width 68 height 18
click at [1469, 177] on button "Buscar registros" at bounding box center [1430, 187] width 127 height 26
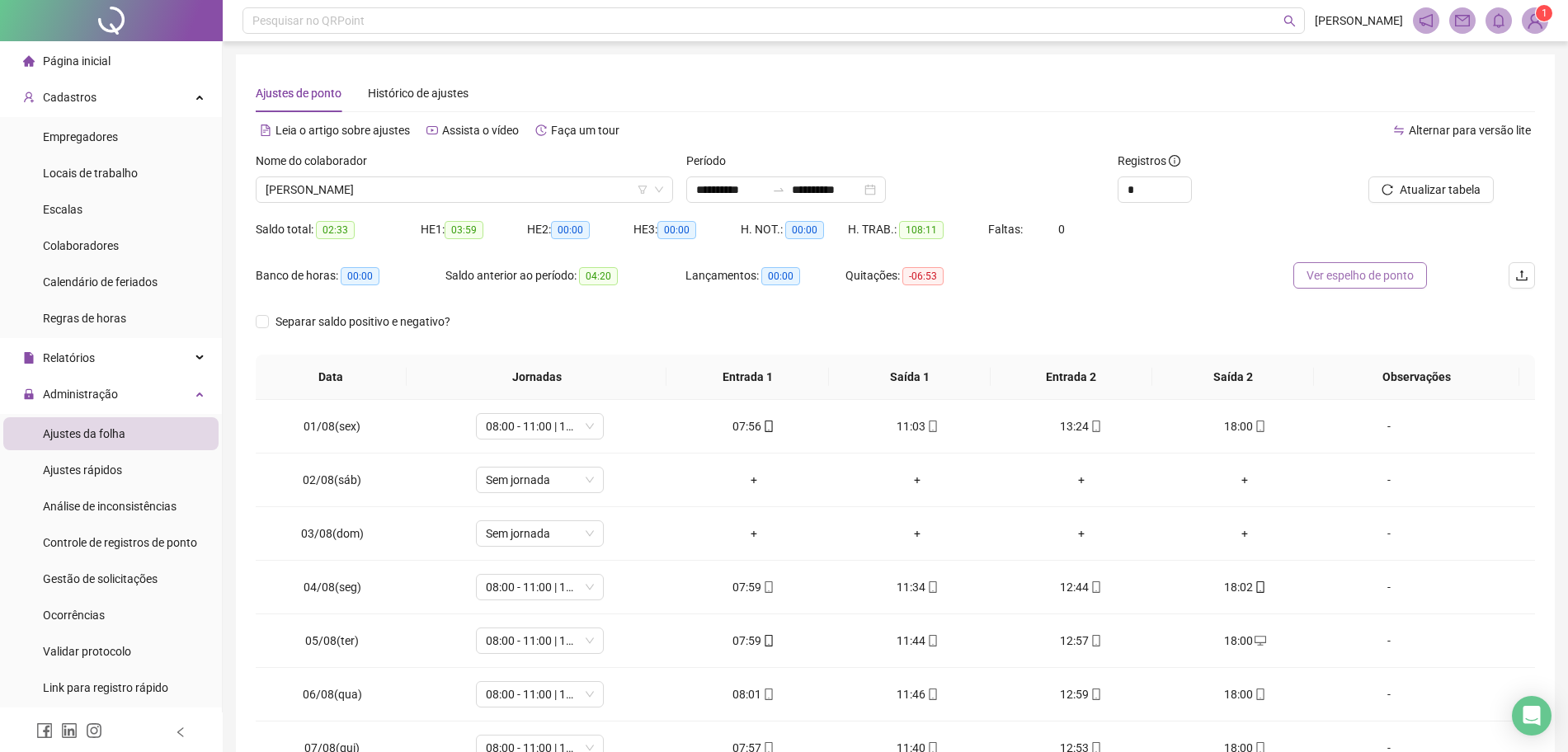
click at [1370, 278] on span "Ver espelho de ponto" at bounding box center [1360, 275] width 107 height 18
click at [104, 268] on div "Calendário de feriados" at bounding box center [100, 282] width 115 height 33
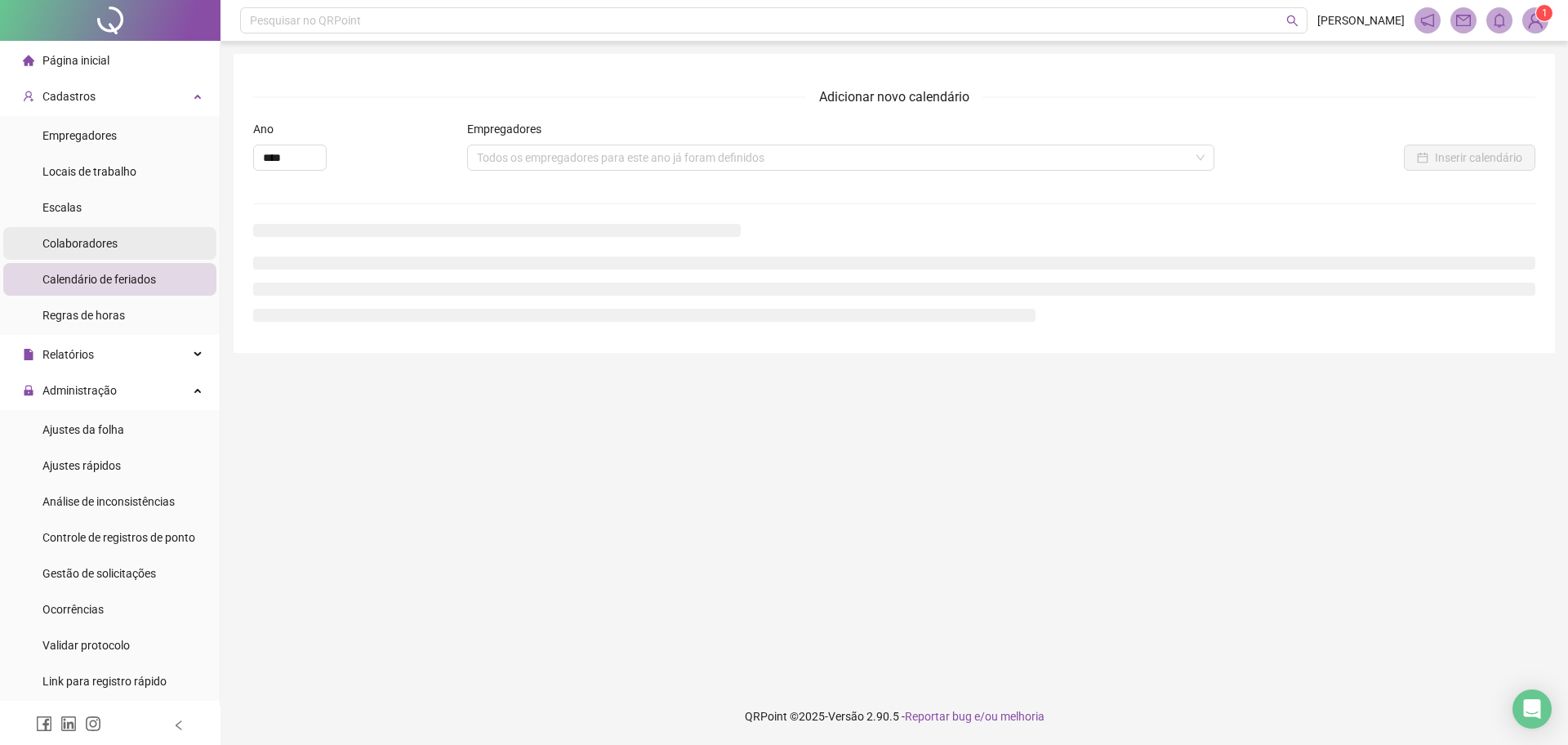
click at [106, 244] on span "Colaboradores" at bounding box center [79, 243] width 75 height 13
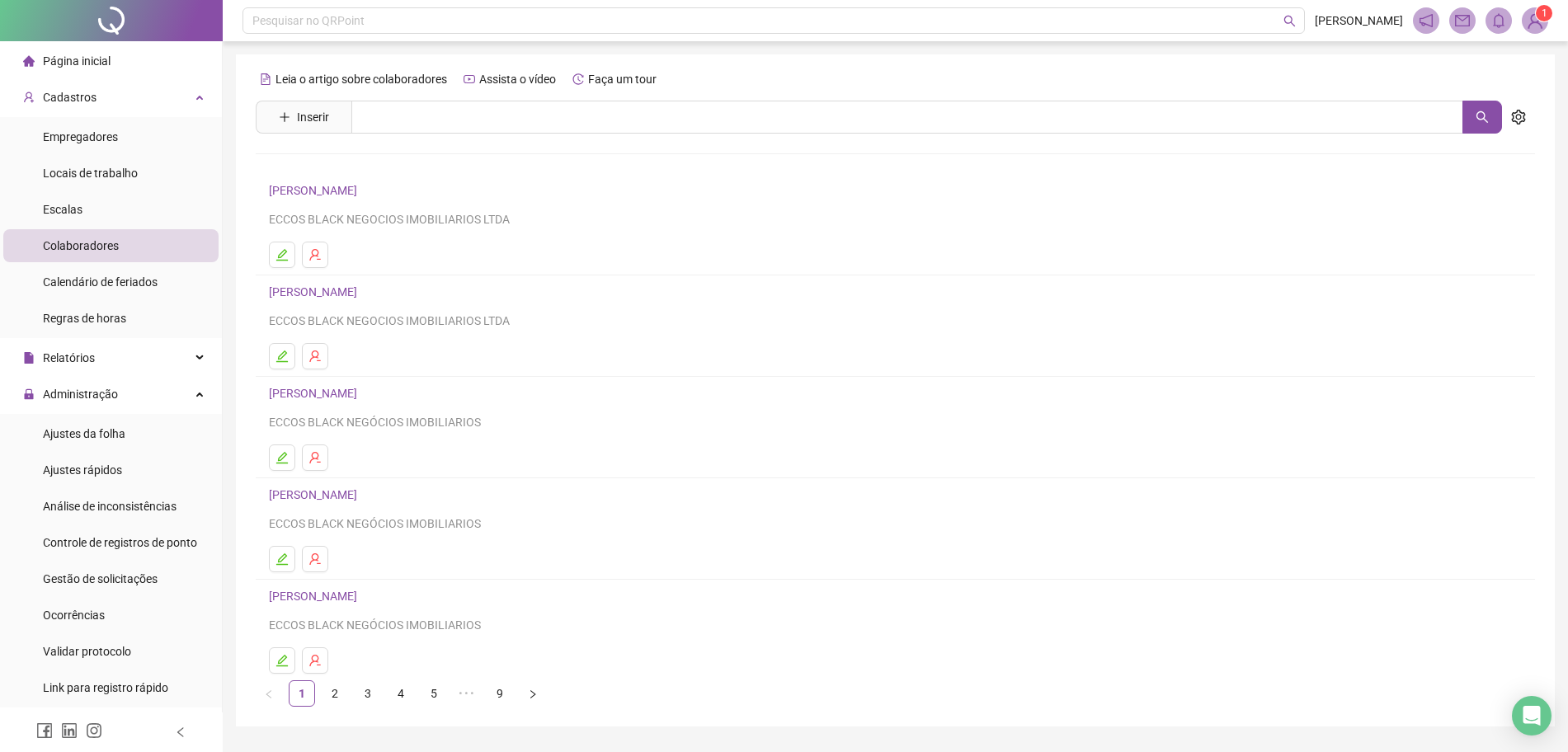
click at [362, 191] on link "[PERSON_NAME]" at bounding box center [315, 190] width 93 height 13
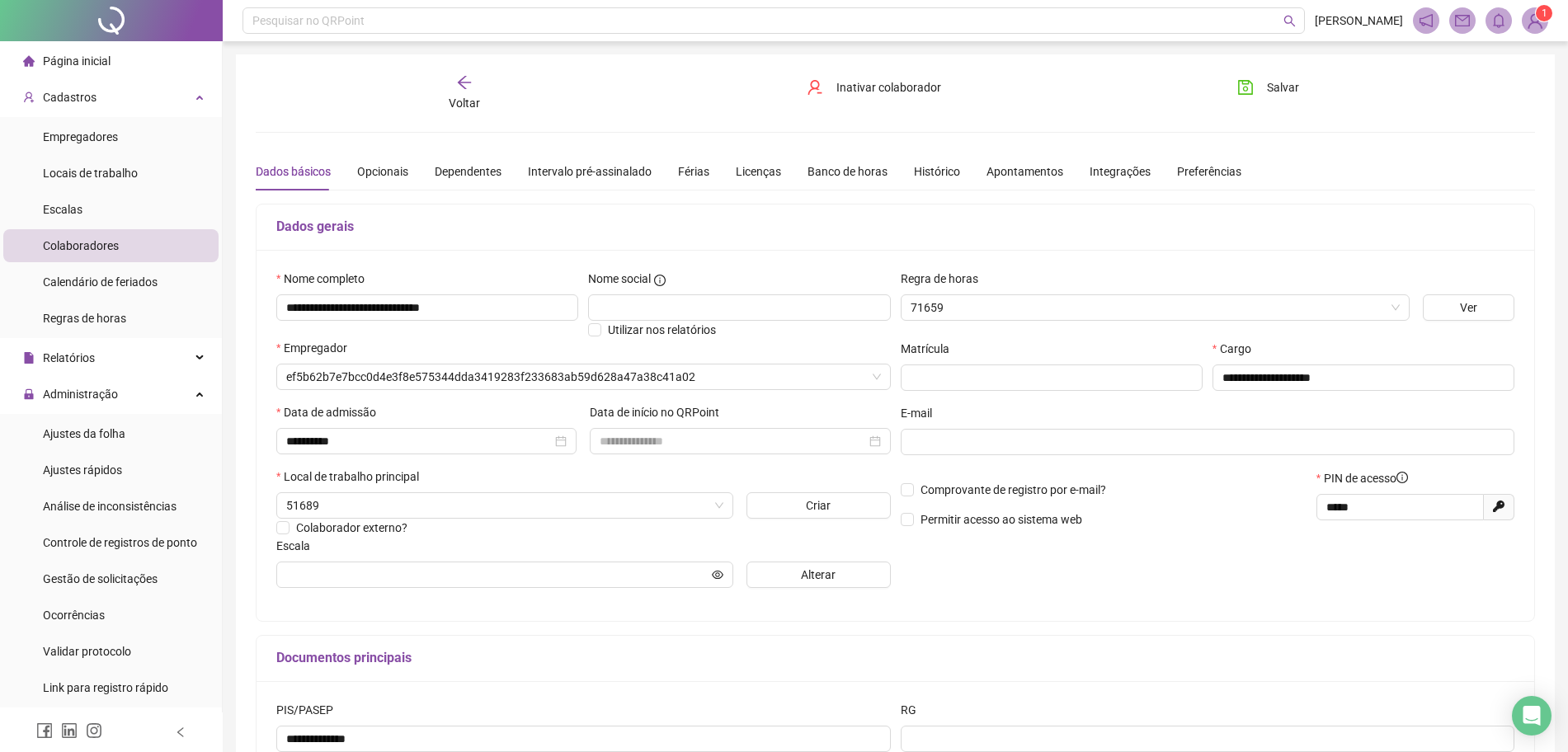
type input "**********"
click at [836, 169] on div "Banco de horas" at bounding box center [848, 171] width 80 height 18
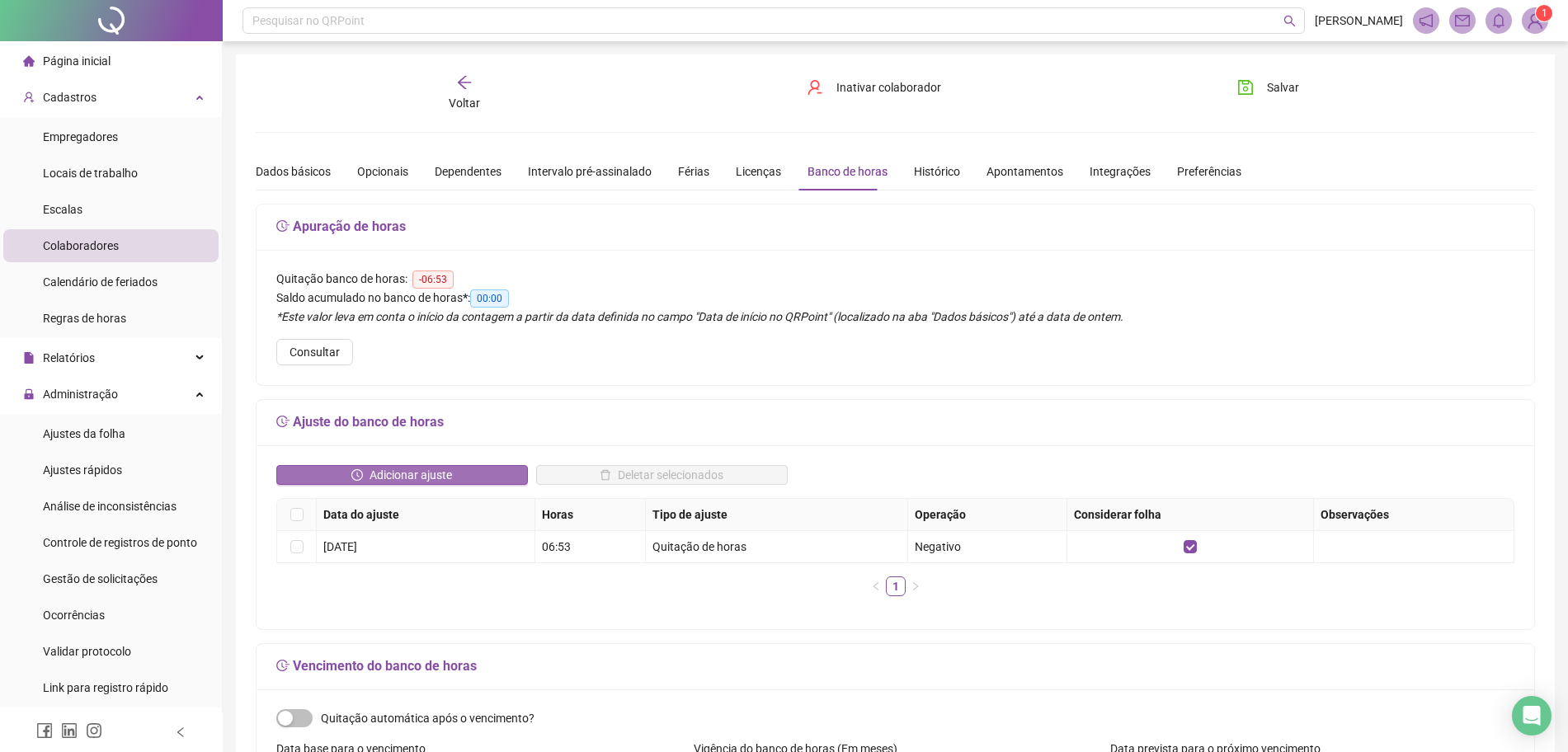
click at [418, 474] on span "Adicionar ajuste" at bounding box center [411, 474] width 83 height 18
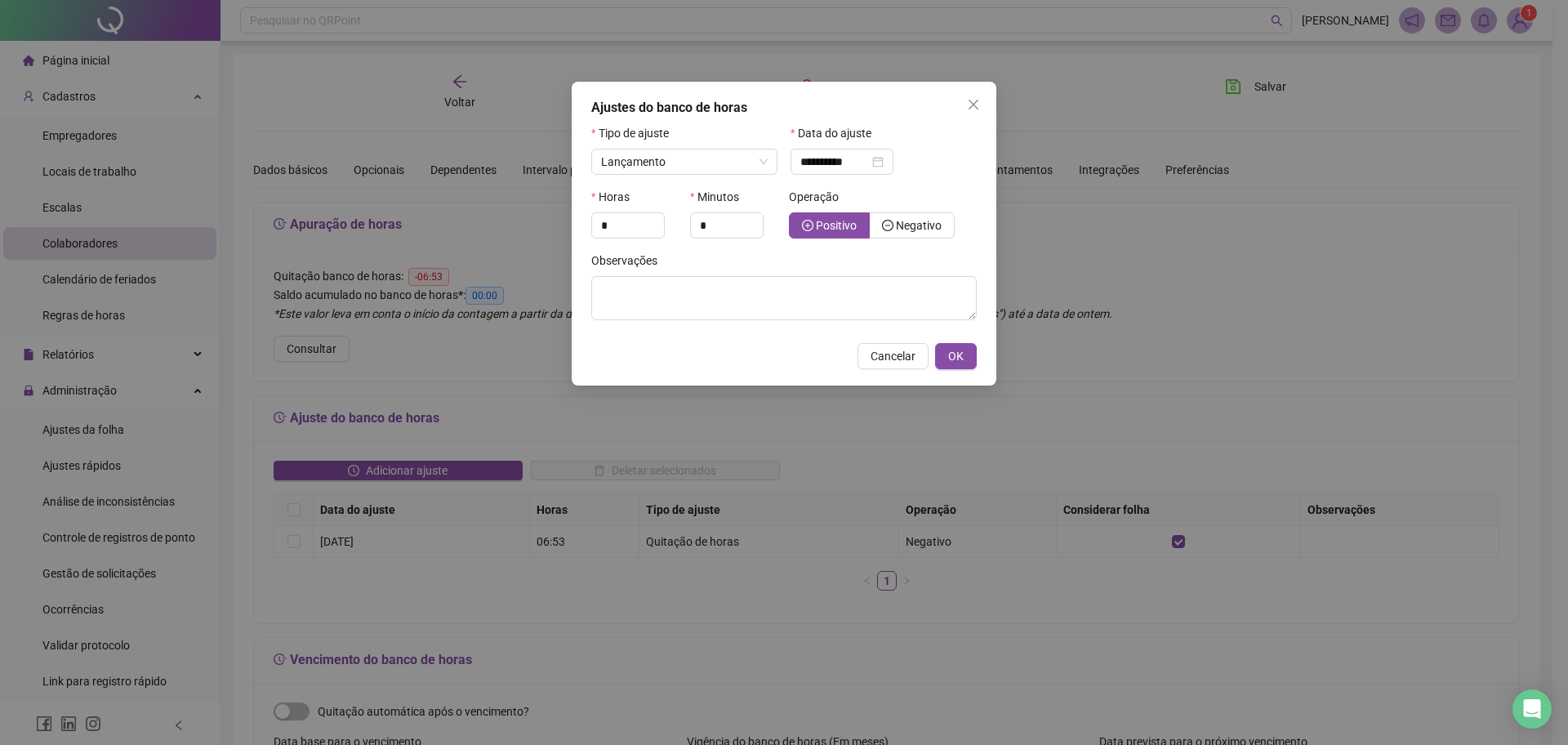
click at [591, 213] on div "Horas *" at bounding box center [635, 219] width 99 height 63
drag, startPoint x: 616, startPoint y: 214, endPoint x: 436, endPoint y: 211, distance: 180.0
click at [484, 213] on div "**********" at bounding box center [784, 372] width 1568 height 745
type input "*"
drag, startPoint x: 728, startPoint y: 230, endPoint x: 635, endPoint y: 224, distance: 93.2
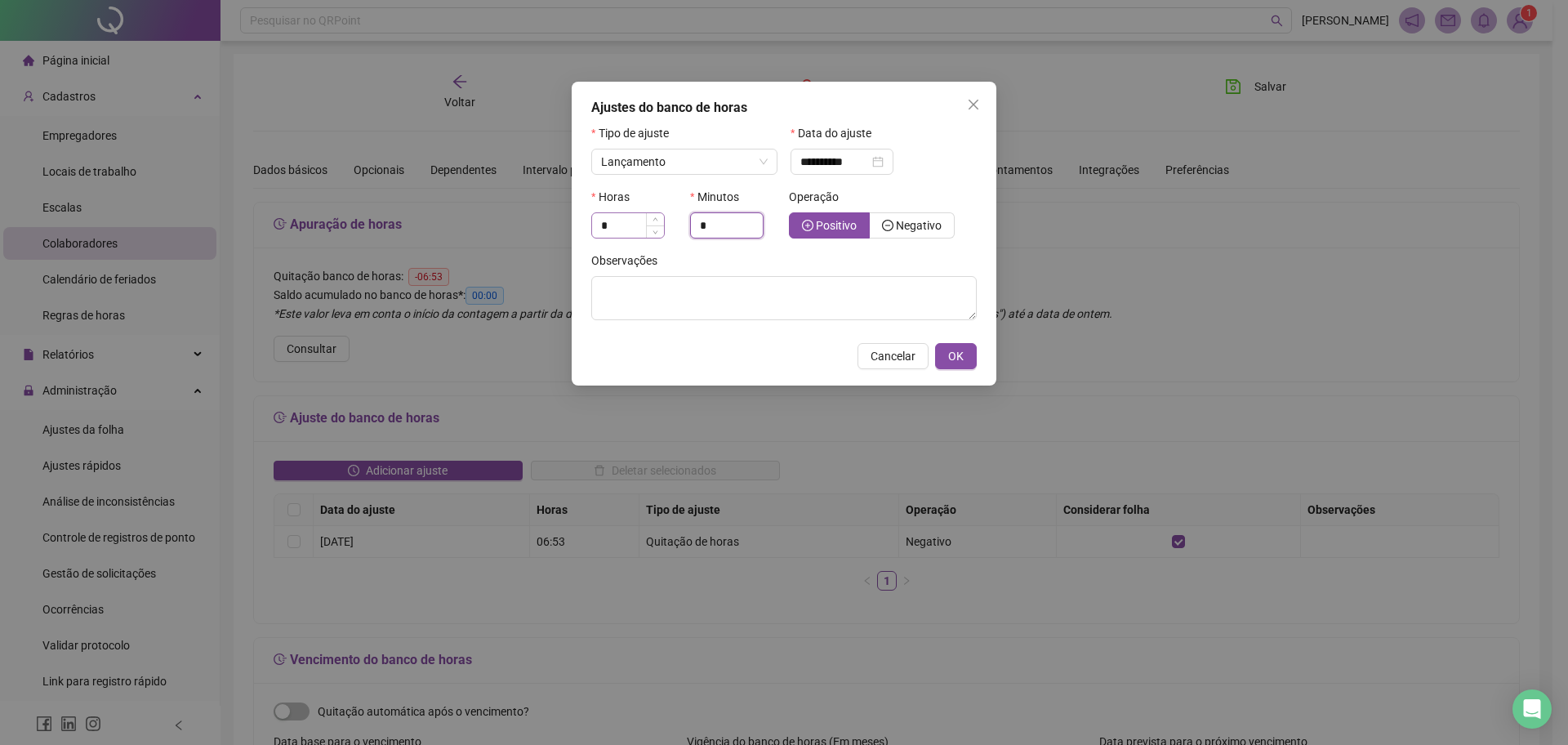
click at [635, 224] on div "Horas * Minutos * Operação Positivo Negativo" at bounding box center [784, 219] width 395 height 63
type input "**"
click at [957, 348] on span "OK" at bounding box center [956, 355] width 15 height 18
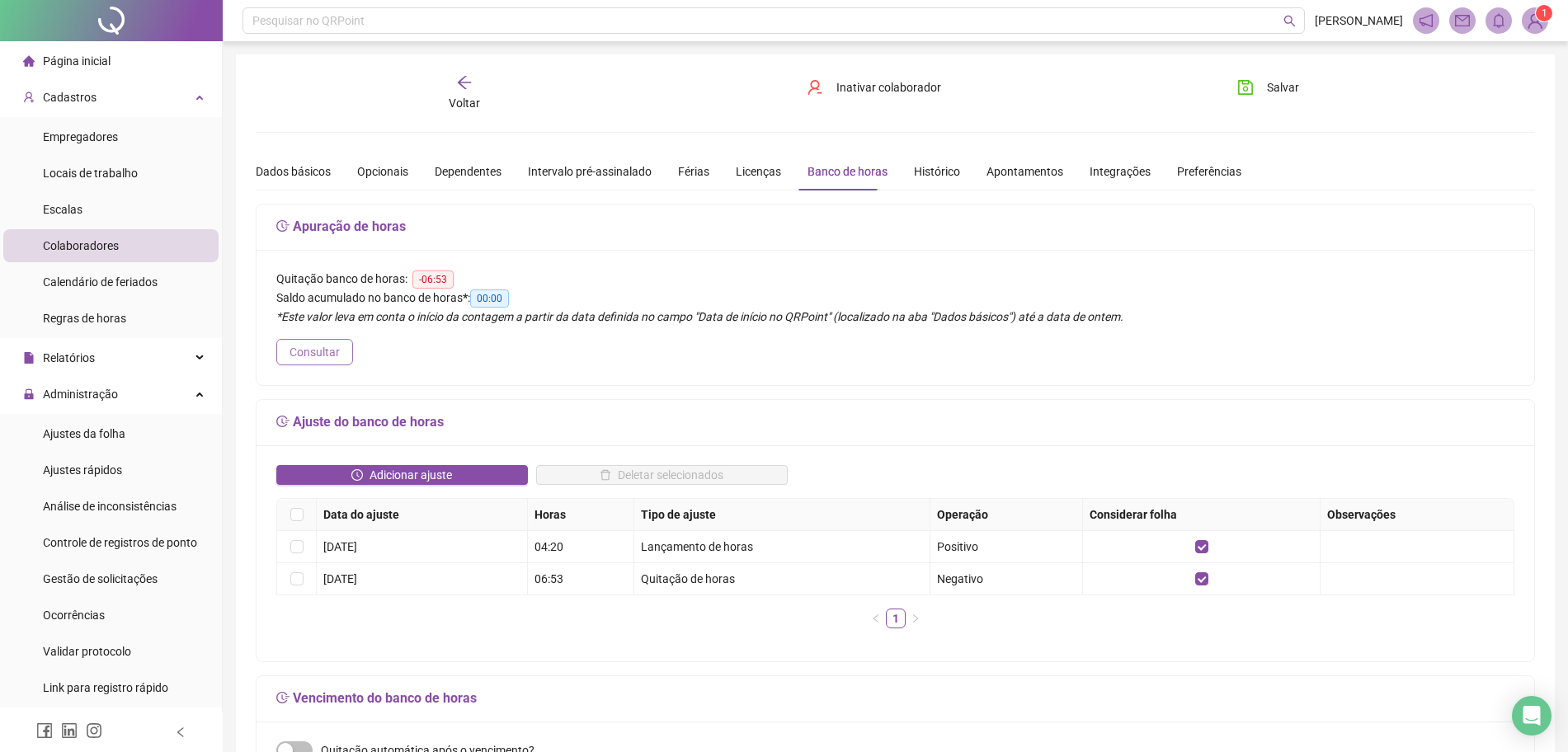
click at [334, 346] on span "Consultar" at bounding box center [314, 352] width 50 height 18
click at [331, 356] on span "Consultar" at bounding box center [314, 352] width 50 height 18
click at [326, 356] on span "Consultar" at bounding box center [314, 352] width 50 height 18
click at [326, 356] on button "Consultar" at bounding box center [314, 352] width 77 height 26
click at [320, 354] on span "Consultar" at bounding box center [314, 352] width 50 height 18
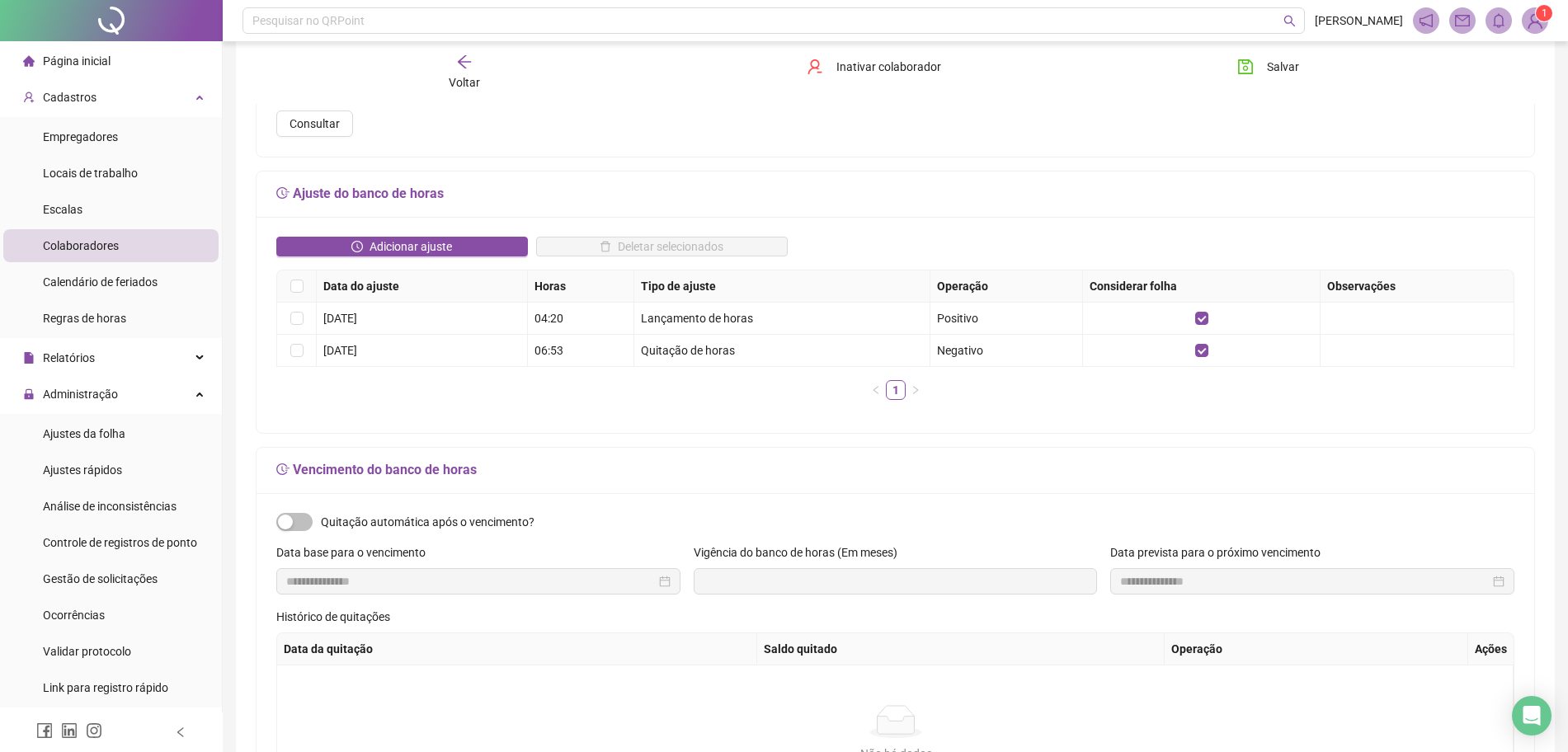
scroll to position [206, 0]
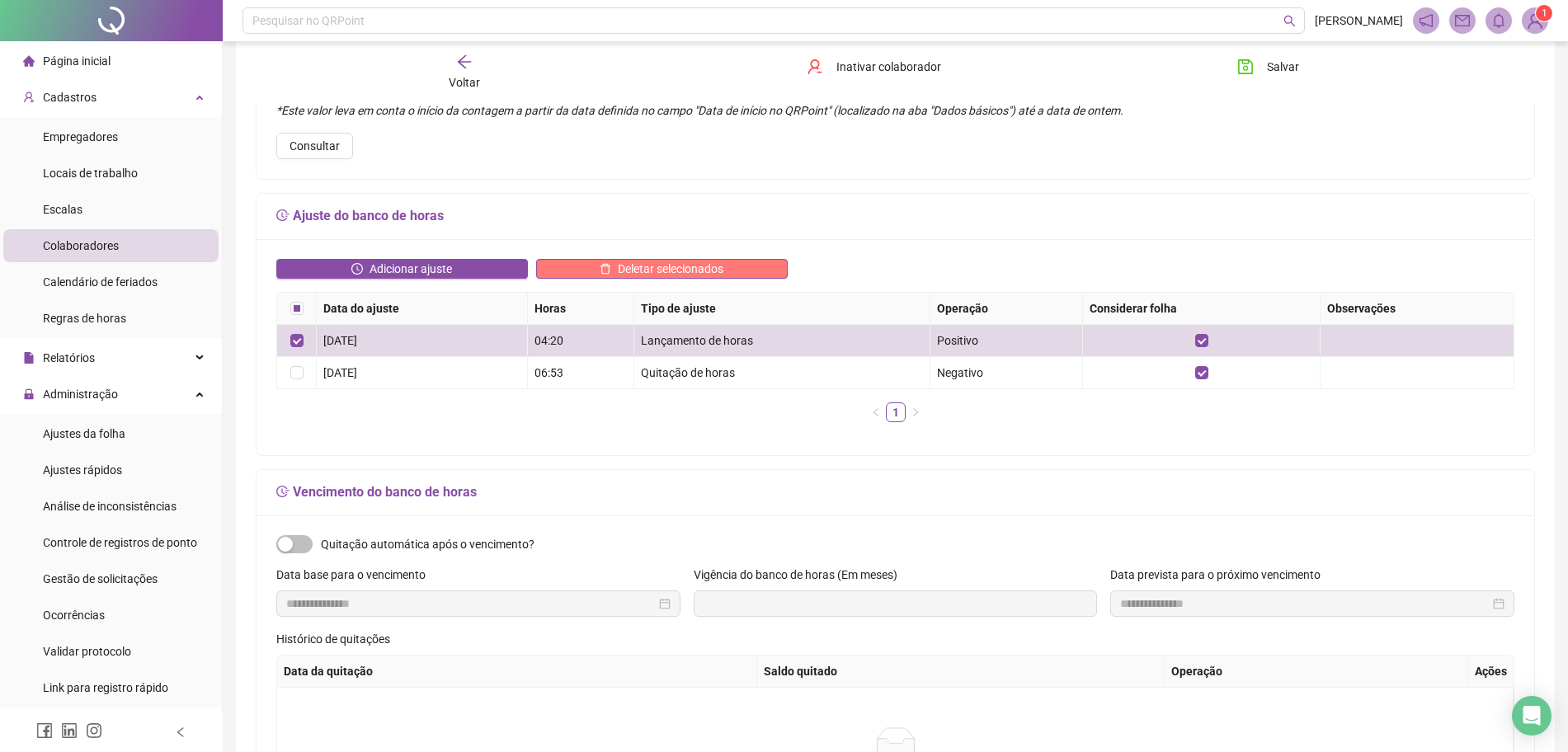
click at [741, 261] on button "Deletar selecionados" at bounding box center [661, 268] width 251 height 20
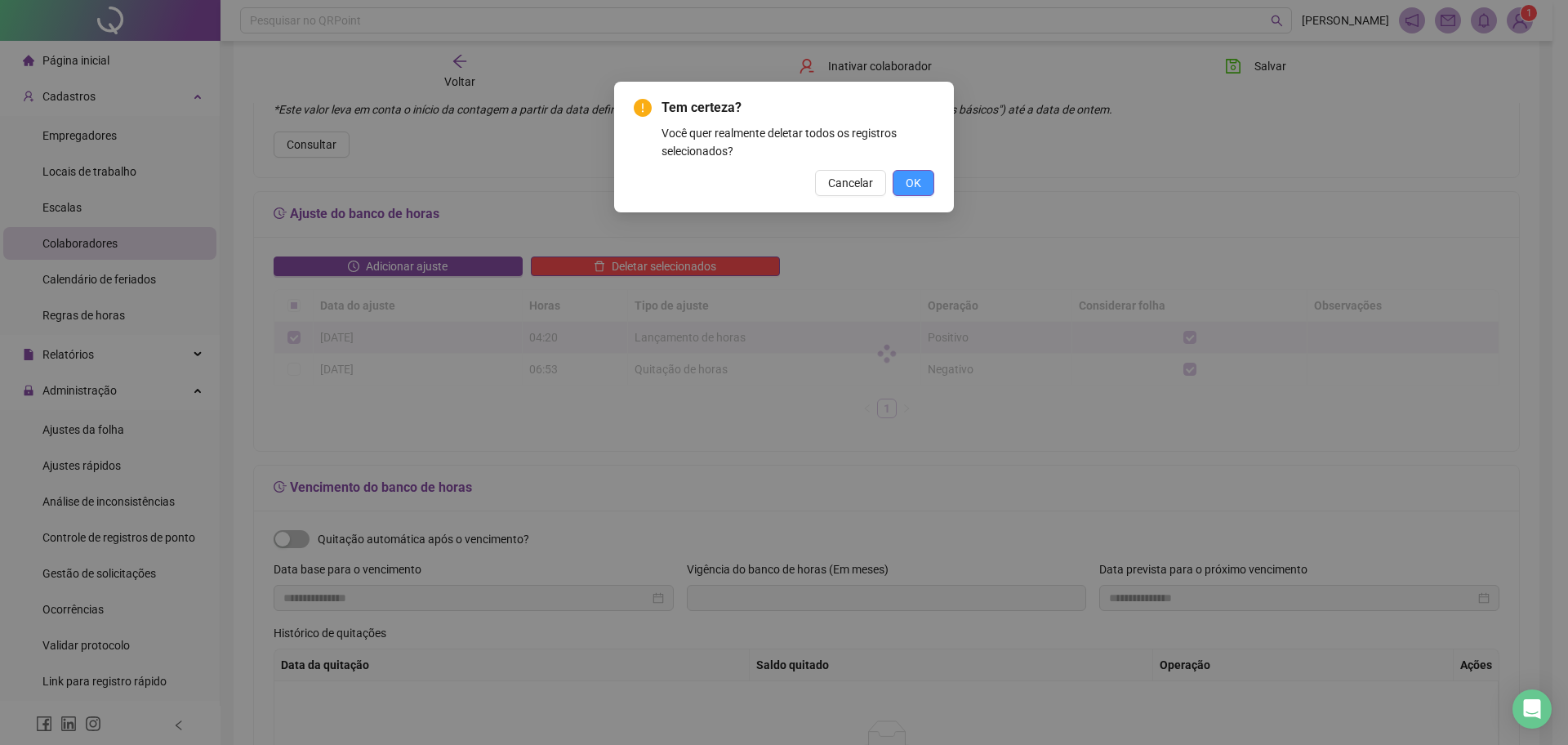
click at [911, 176] on span "OK" at bounding box center [913, 182] width 15 height 18
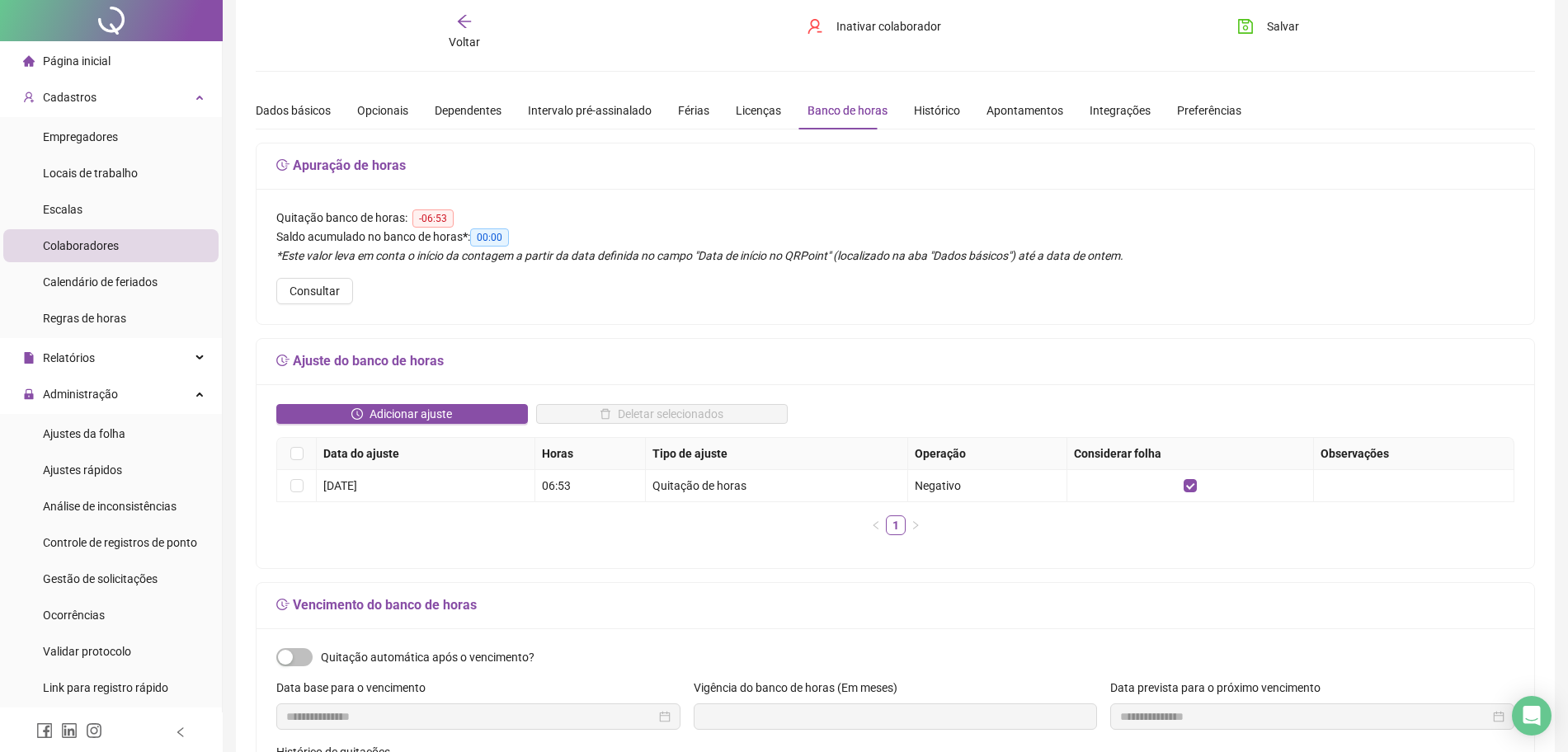
scroll to position [0, 0]
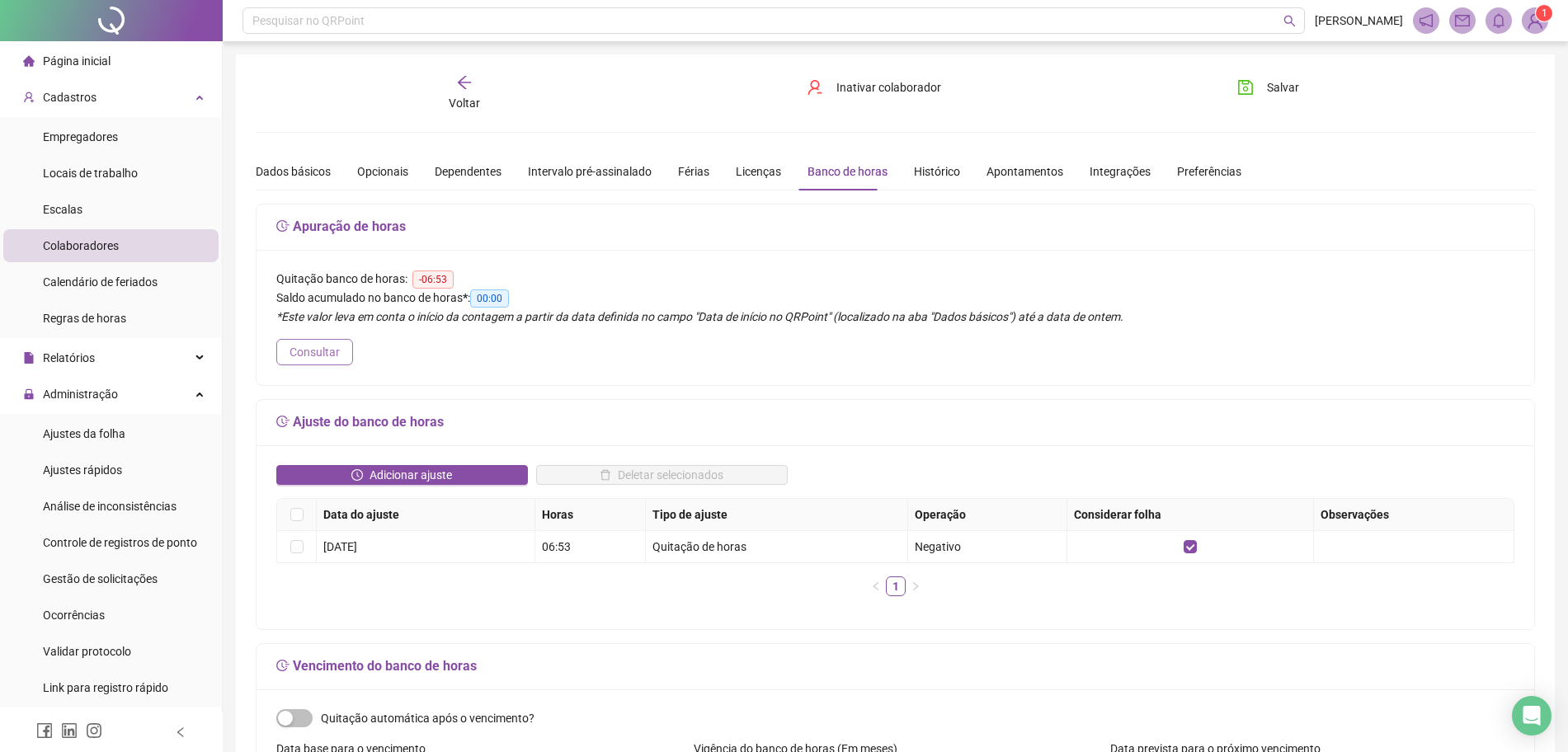
click at [335, 362] on button "Consultar" at bounding box center [314, 352] width 77 height 26
click at [386, 480] on span "Adicionar ajuste" at bounding box center [411, 474] width 83 height 18
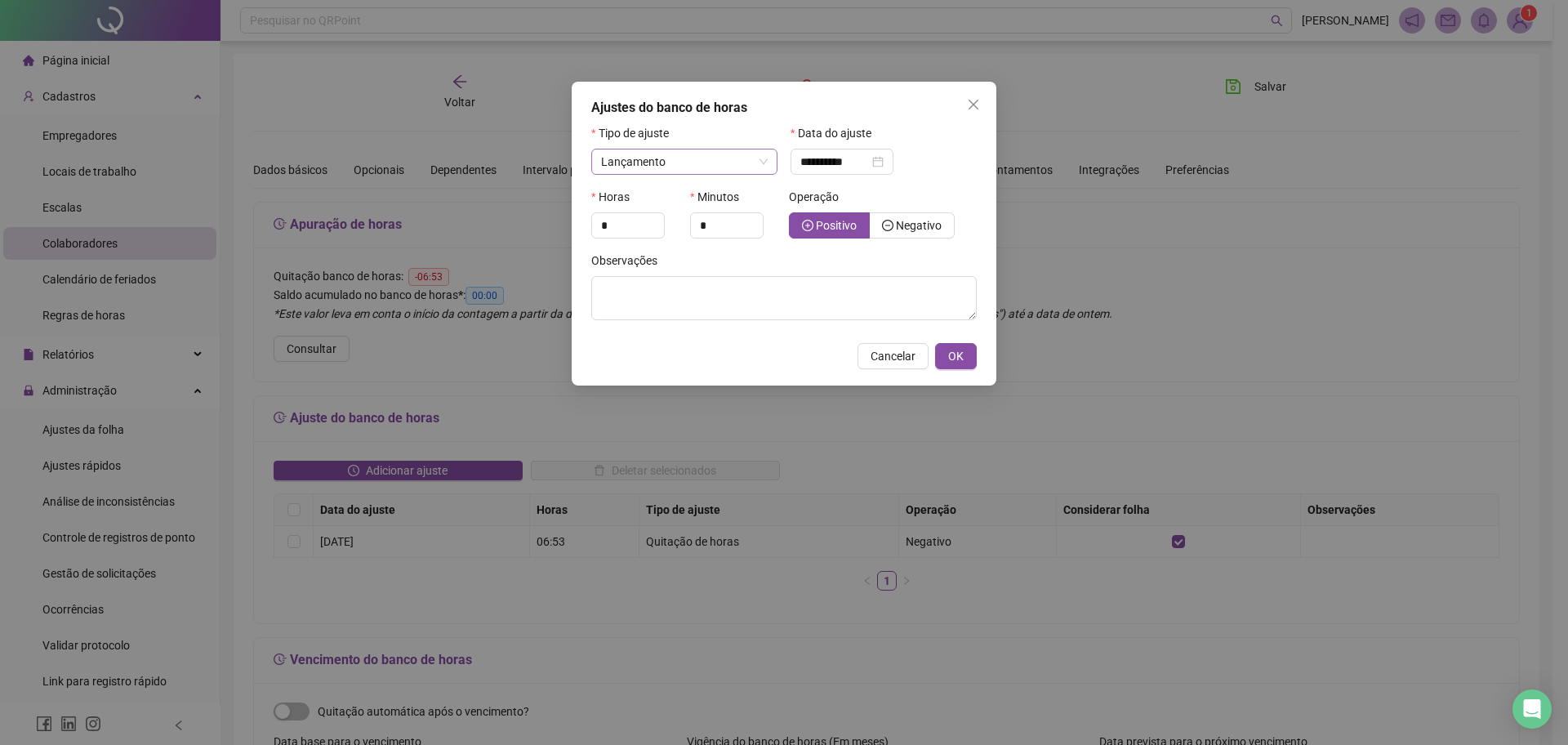
click at [767, 163] on span "Lançamento" at bounding box center [684, 161] width 166 height 24
click at [753, 168] on span "Lançamento" at bounding box center [684, 161] width 166 height 24
click at [641, 225] on input "*" at bounding box center [628, 225] width 72 height 24
click at [661, 219] on span "Increase Value" at bounding box center [655, 220] width 18 height 14
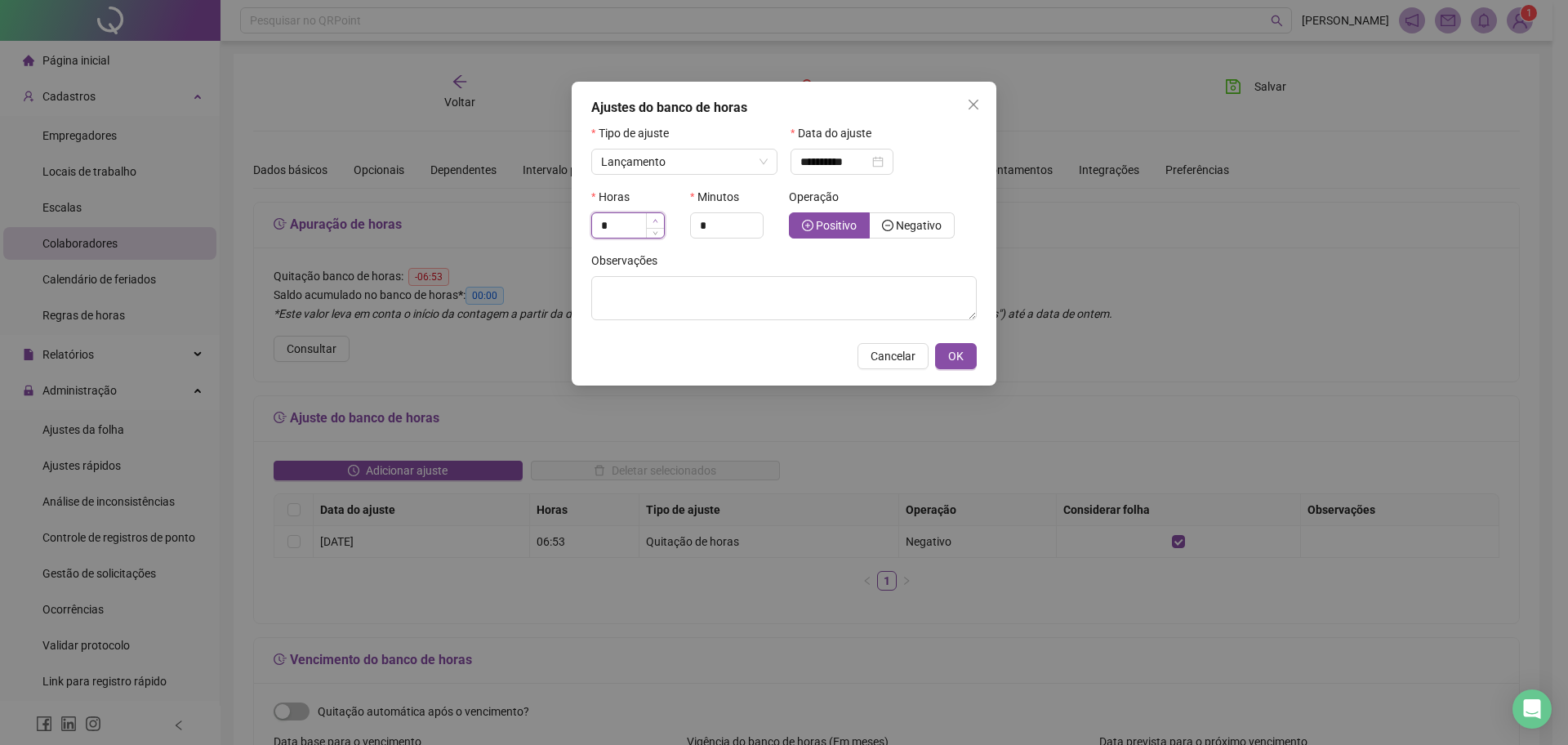
click at [661, 219] on span "Increase Value" at bounding box center [655, 220] width 18 height 14
type input "*"
click at [651, 237] on span "Decrease Value" at bounding box center [655, 229] width 18 height 14
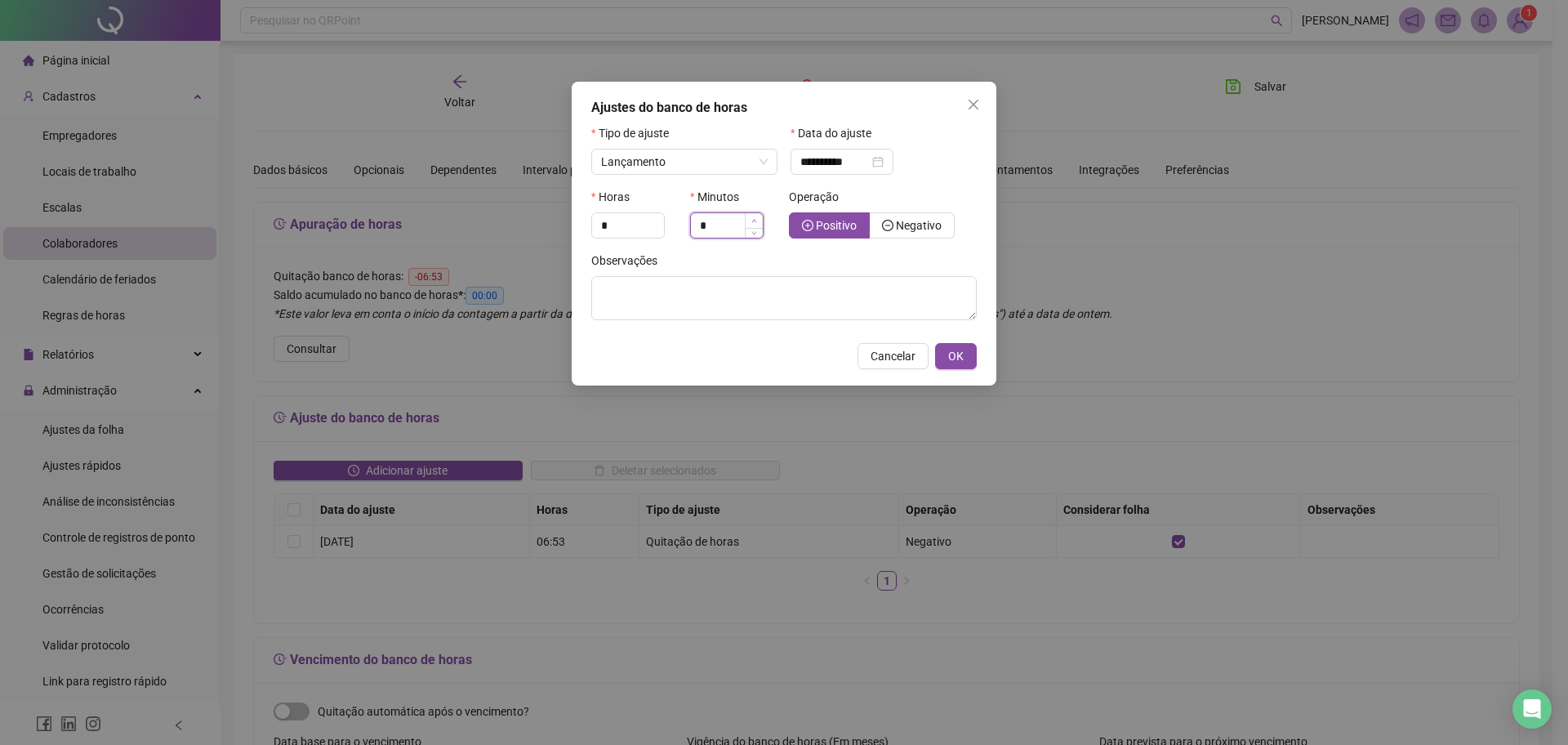
click at [749, 215] on span "Increase Value" at bounding box center [754, 220] width 18 height 14
click at [749, 215] on span "Increase Value" at bounding box center [754, 220] width 18 height 14
click at [749, 216] on span "Increase Value" at bounding box center [754, 220] width 18 height 14
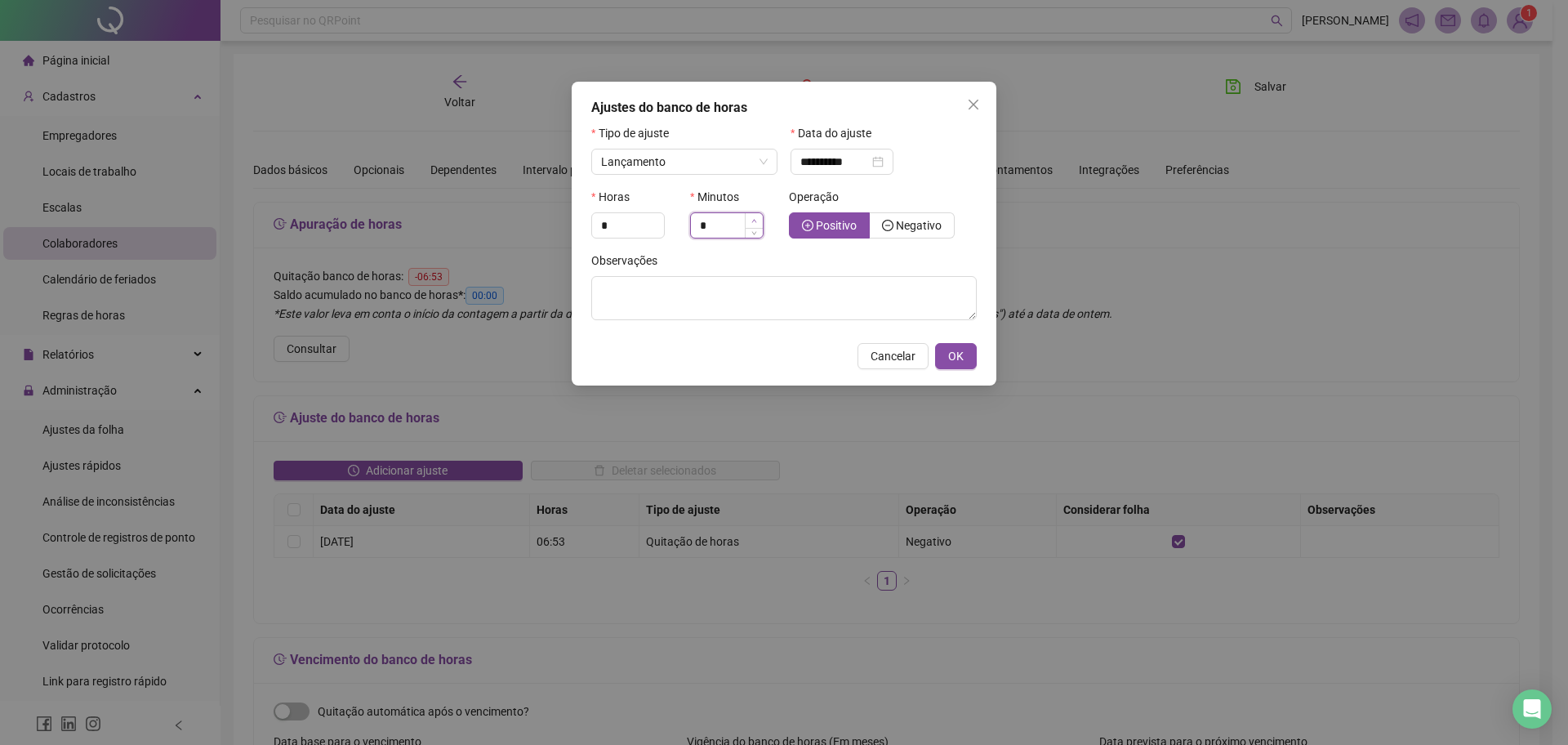
click at [749, 216] on span "Increase Value" at bounding box center [754, 220] width 18 height 14
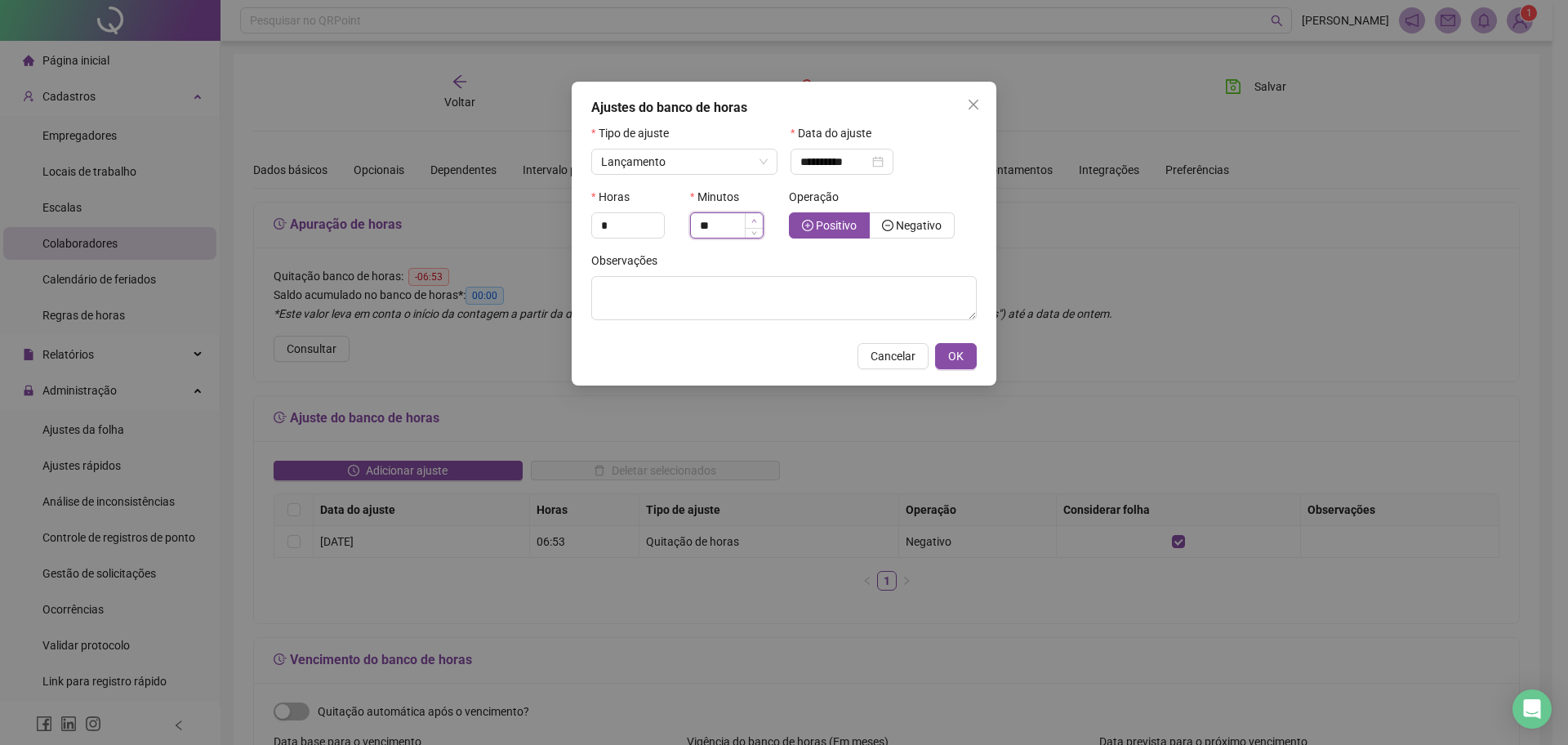
click at [749, 216] on span "Increase Value" at bounding box center [754, 220] width 18 height 14
click at [749, 217] on span "Increase Value" at bounding box center [754, 220] width 18 height 14
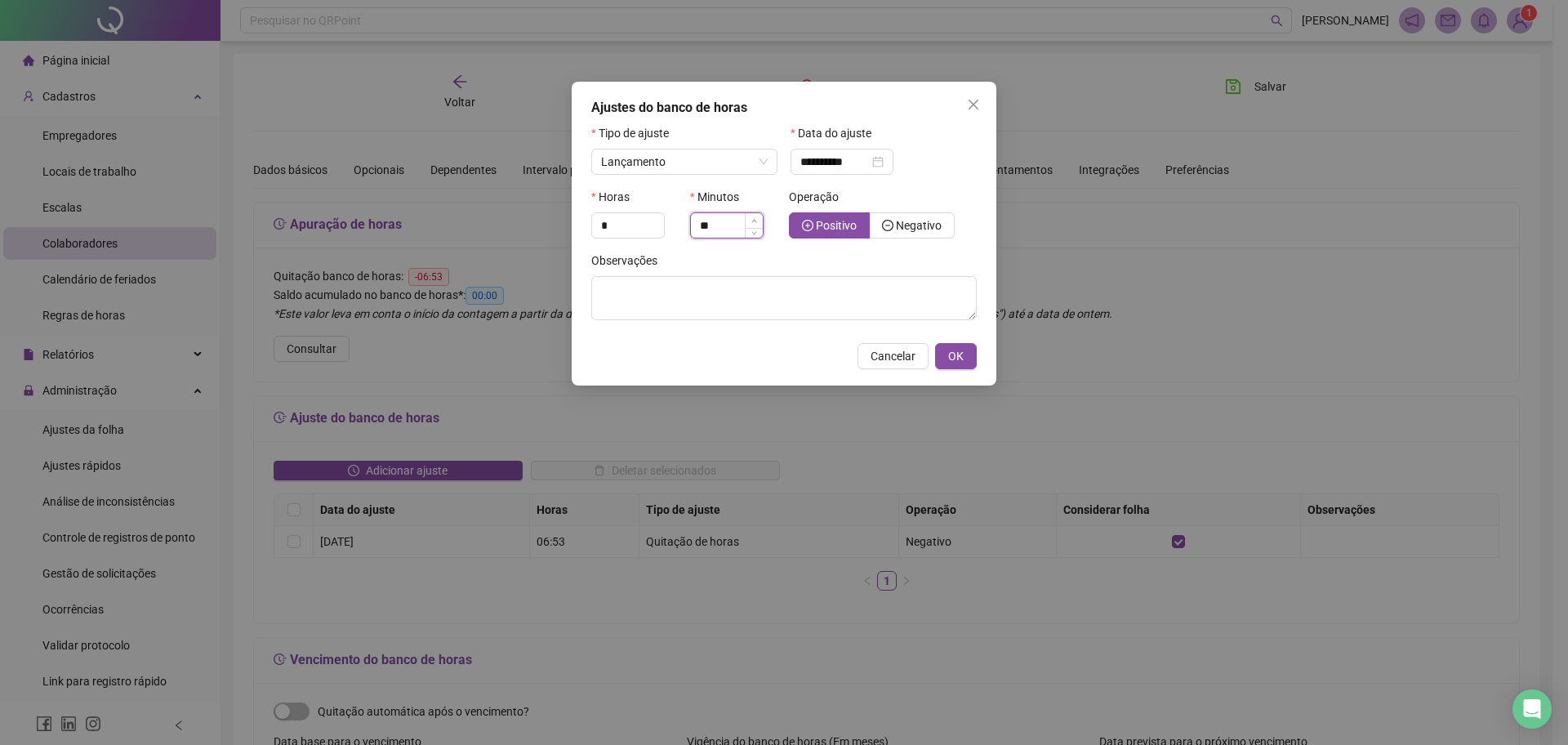
click at [746, 218] on span "Increase Value" at bounding box center [754, 220] width 18 height 14
click at [747, 219] on span "Increase Value" at bounding box center [754, 220] width 18 height 14
type input "**"
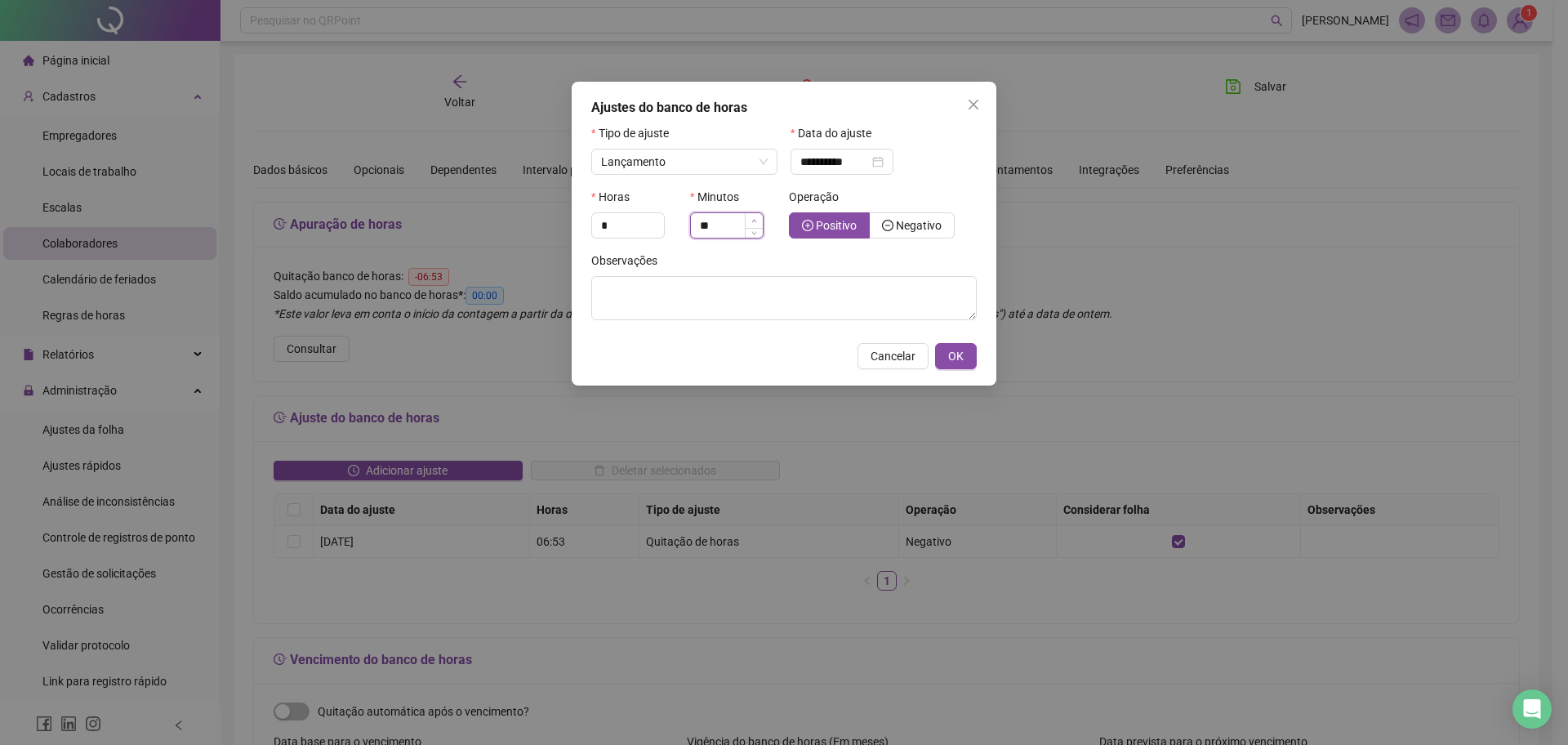
click at [747, 219] on span "Increase Value" at bounding box center [754, 220] width 18 height 14
click at [894, 219] on span "Negativo" at bounding box center [911, 224] width 60 height 13
click at [949, 356] on span "OK" at bounding box center [956, 355] width 15 height 18
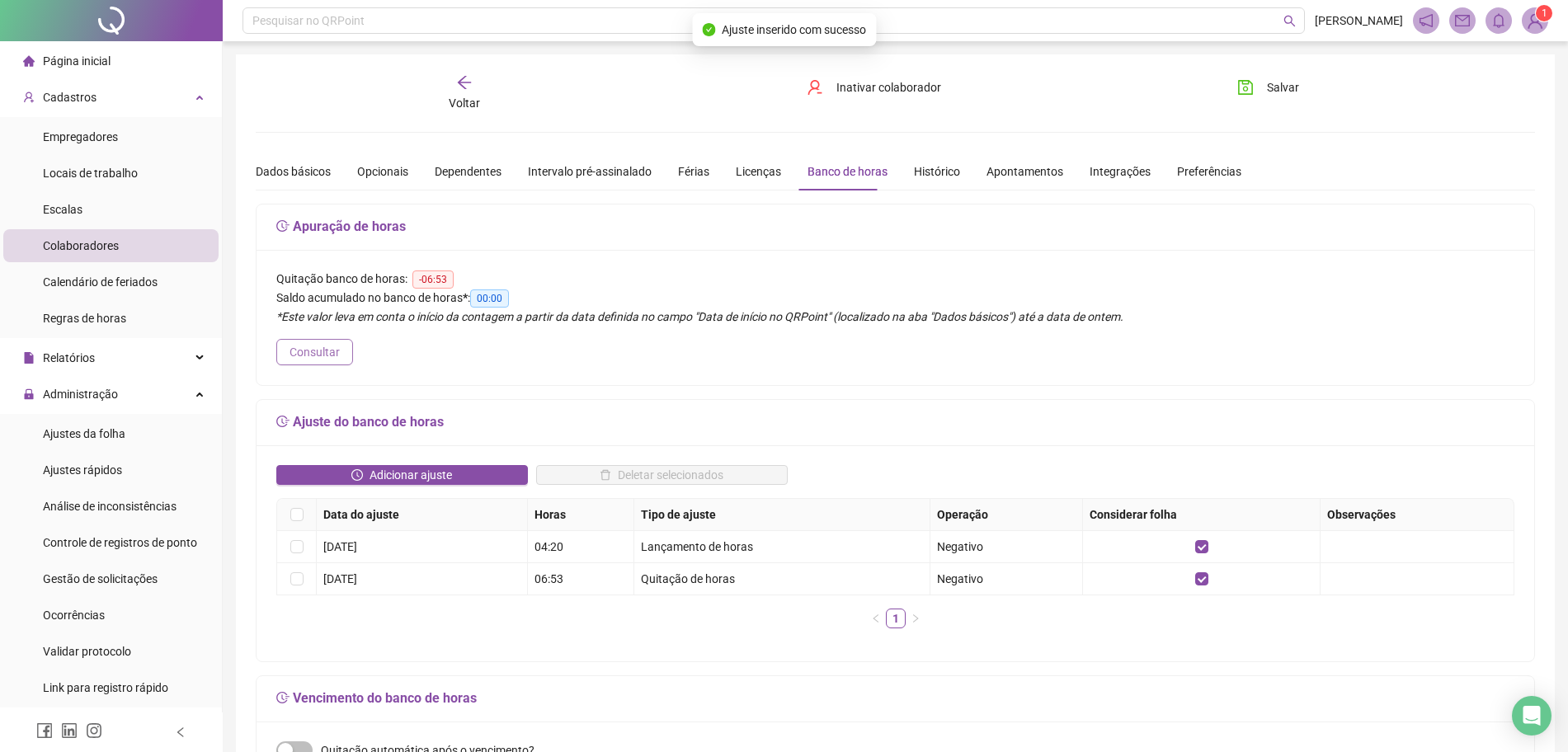
click at [326, 353] on span "Consultar" at bounding box center [314, 352] width 50 height 18
click at [328, 354] on span "Consultar" at bounding box center [314, 352] width 50 height 18
click at [328, 354] on button "Consultar" at bounding box center [314, 352] width 77 height 26
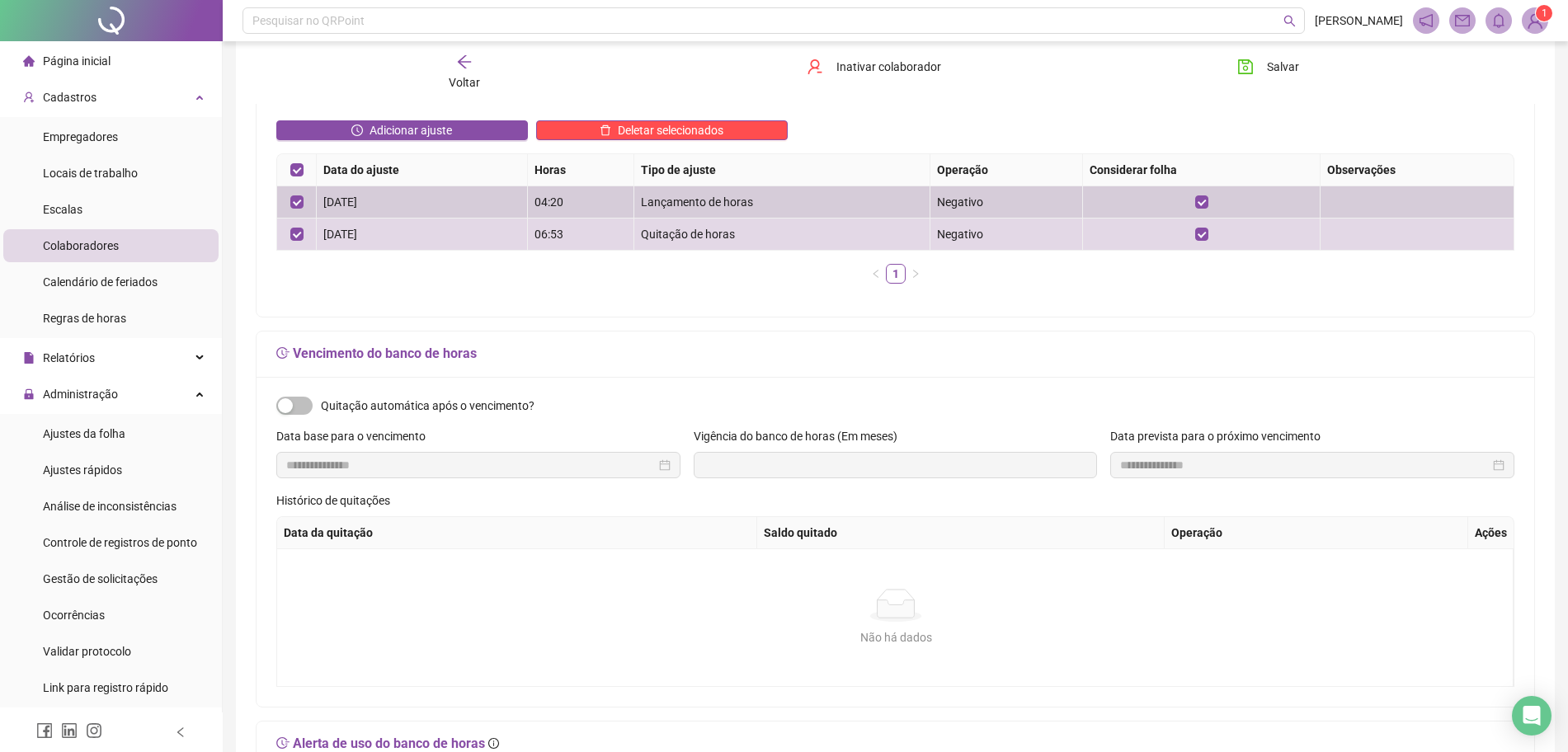
scroll to position [309, 0]
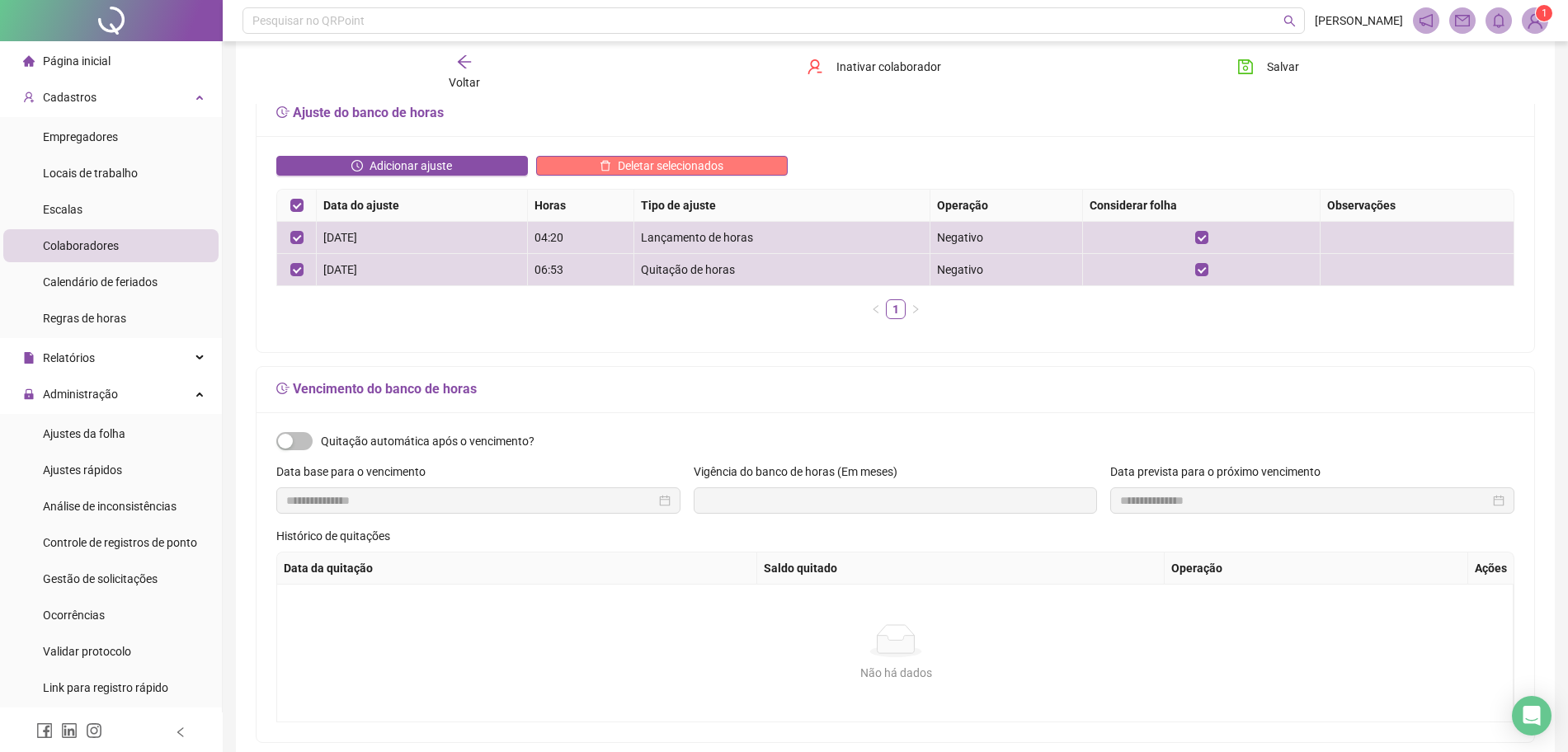
click at [654, 169] on span "Deletar selecionados" at bounding box center [671, 165] width 106 height 18
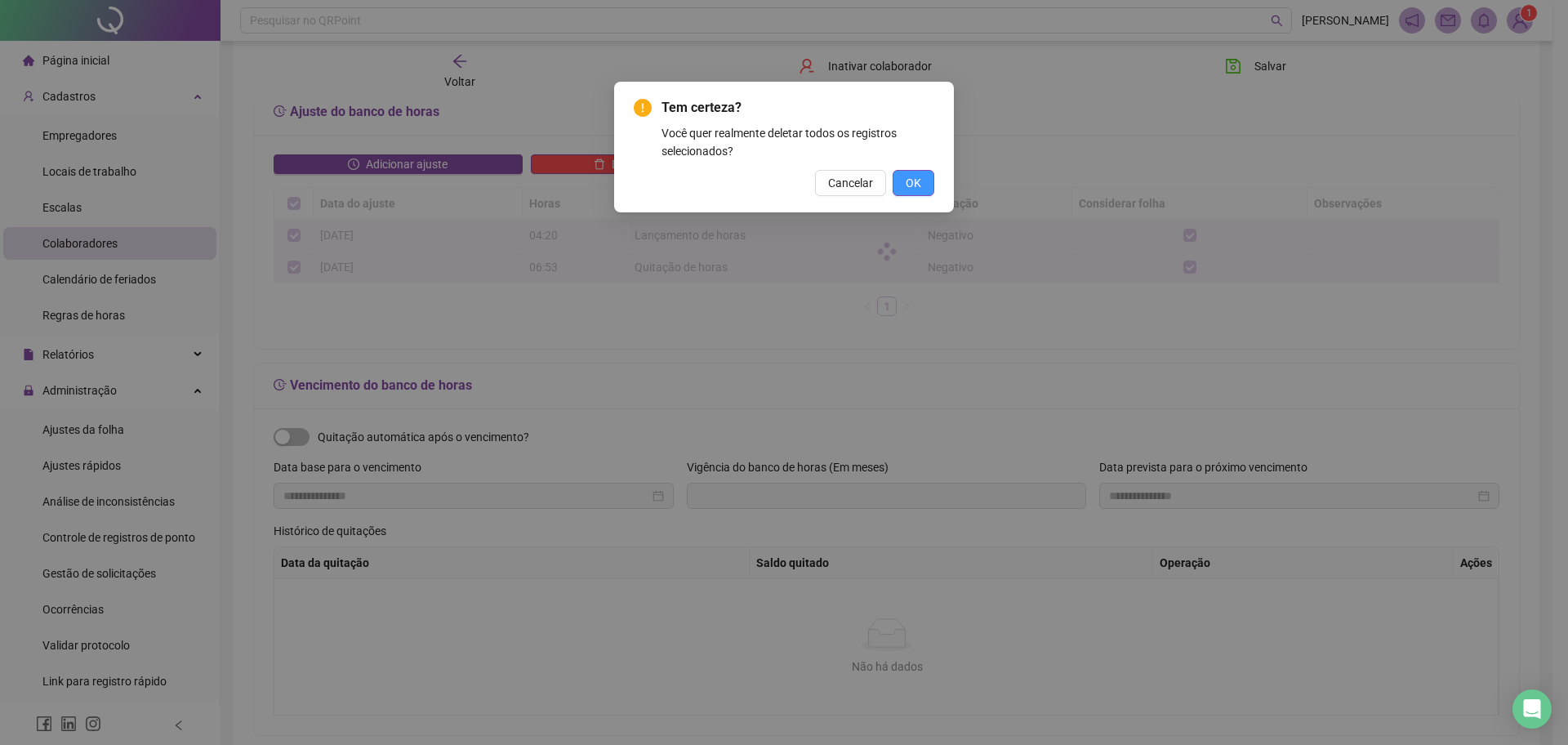
click at [924, 186] on button "OK" at bounding box center [913, 182] width 41 height 26
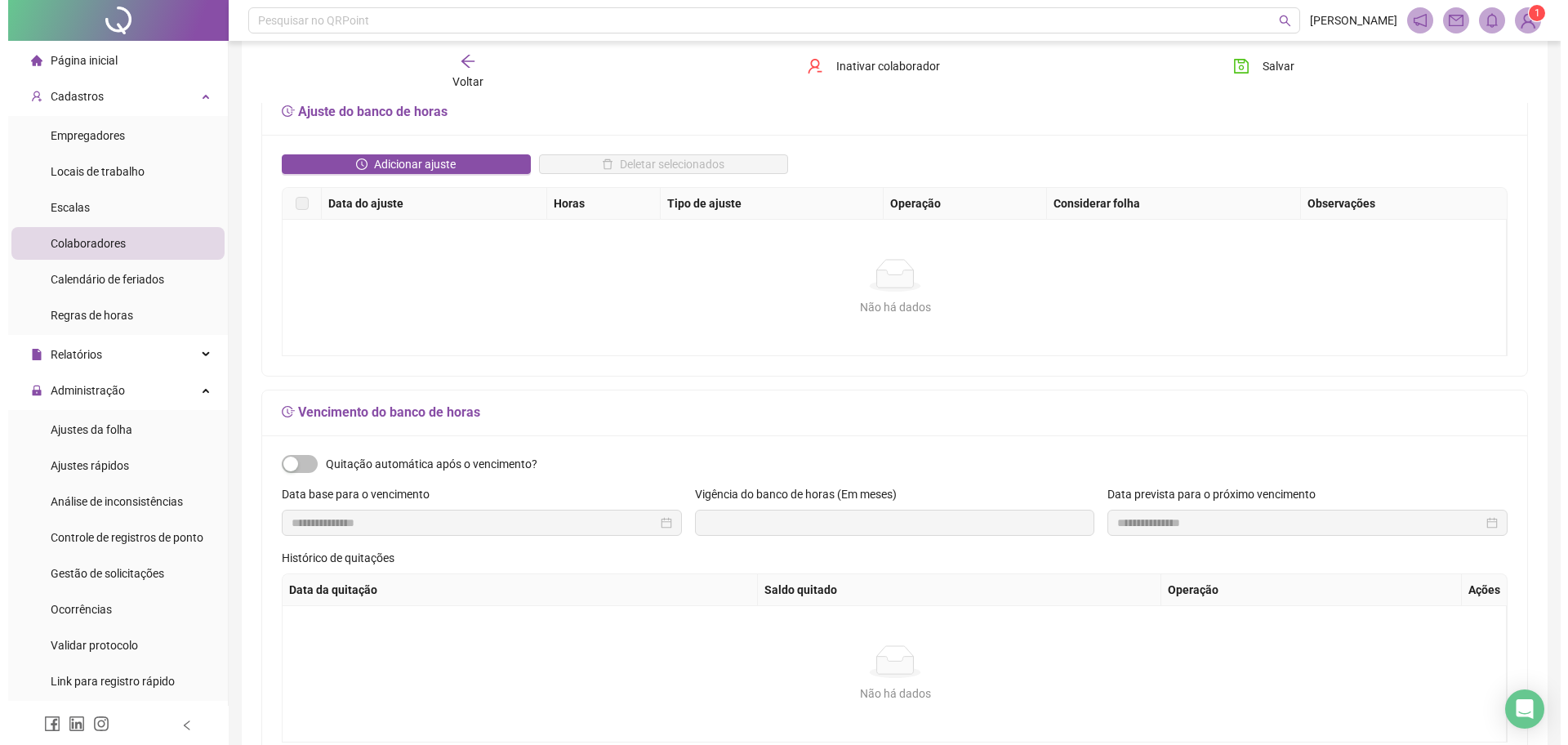
scroll to position [0, 0]
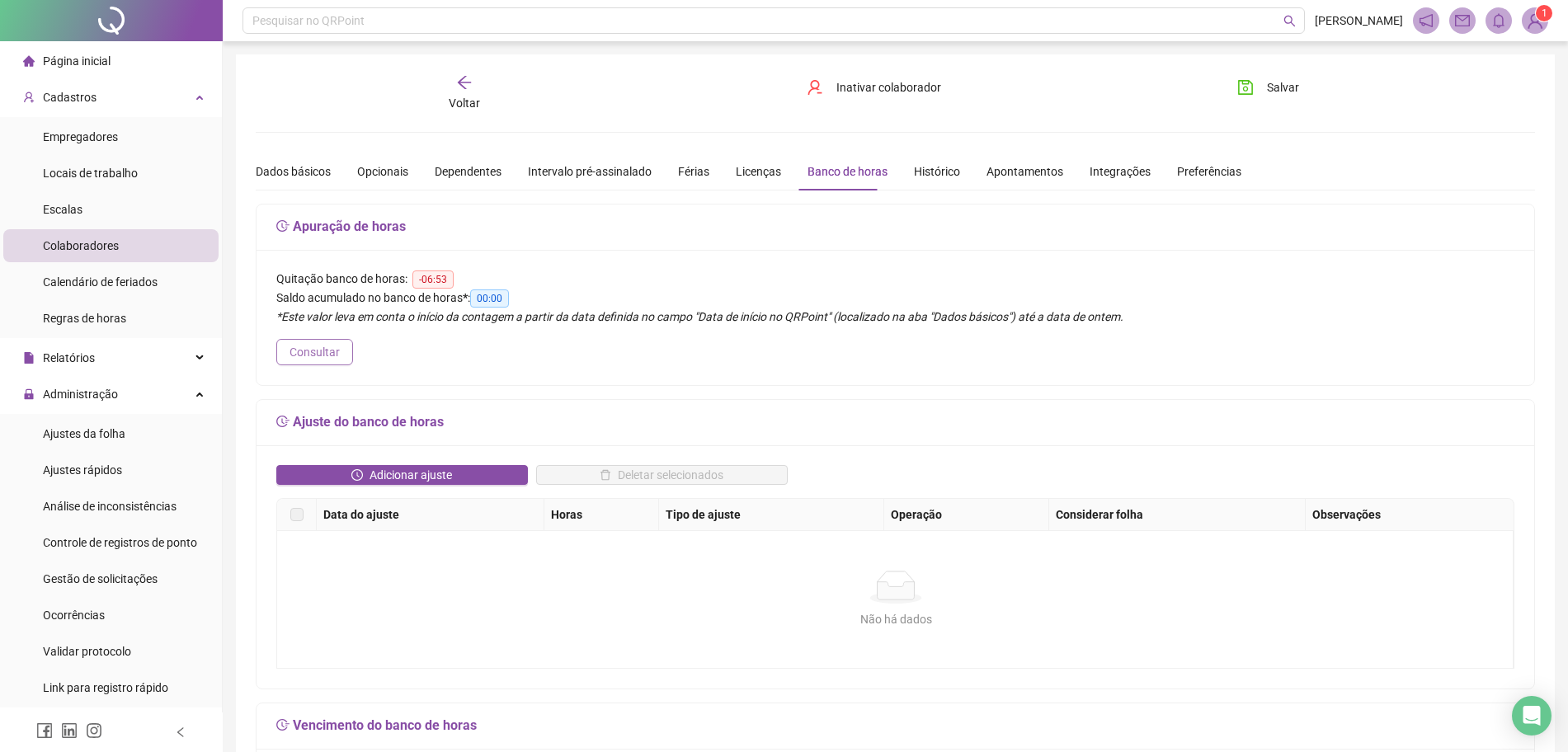
click at [321, 343] on span "Consultar" at bounding box center [314, 352] width 50 height 18
click at [103, 439] on span "Ajustes da folha" at bounding box center [84, 433] width 83 height 13
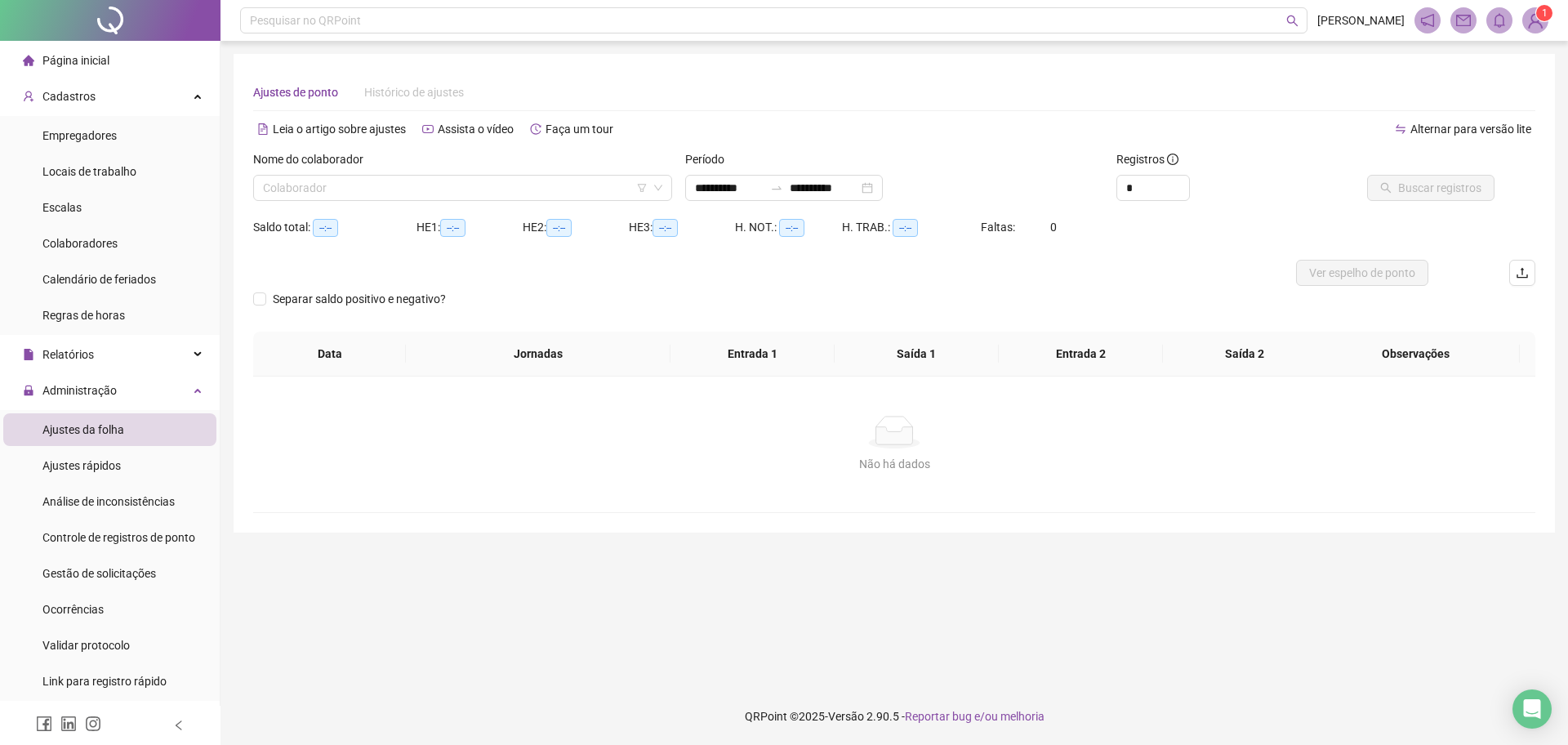
type input "**********"
